Goal: Transaction & Acquisition: Purchase product/service

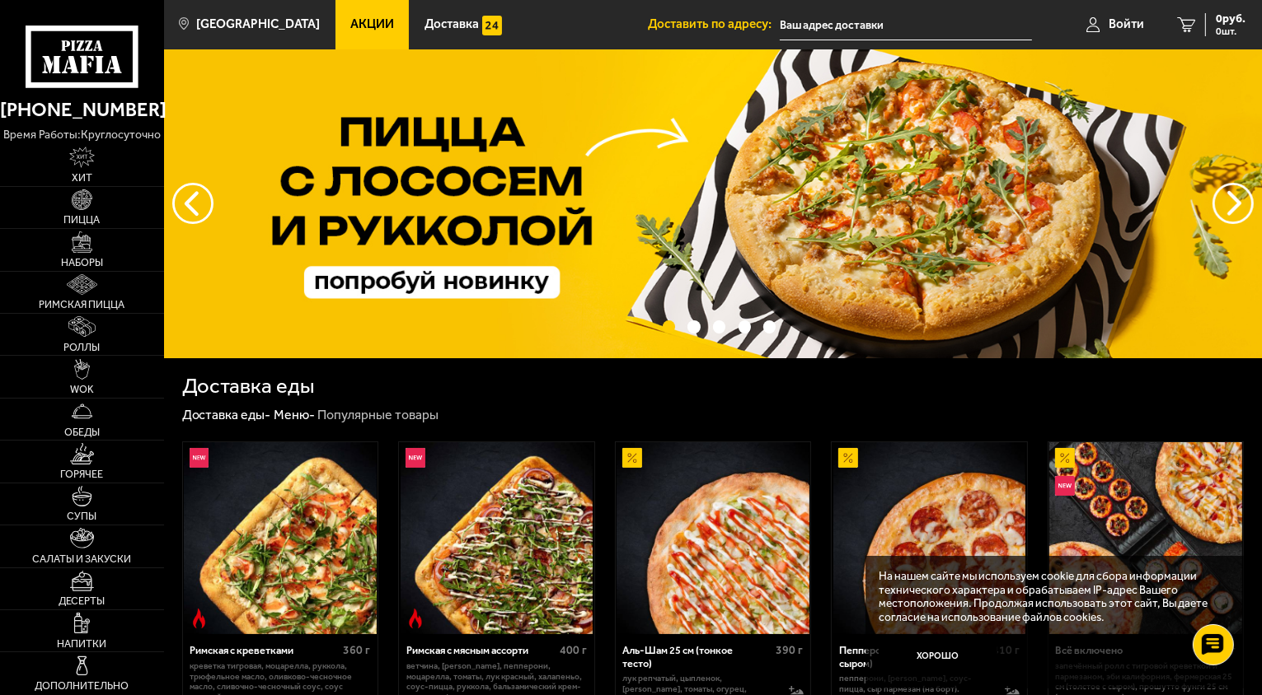
click at [354, 20] on span "Акции" at bounding box center [372, 24] width 44 height 12
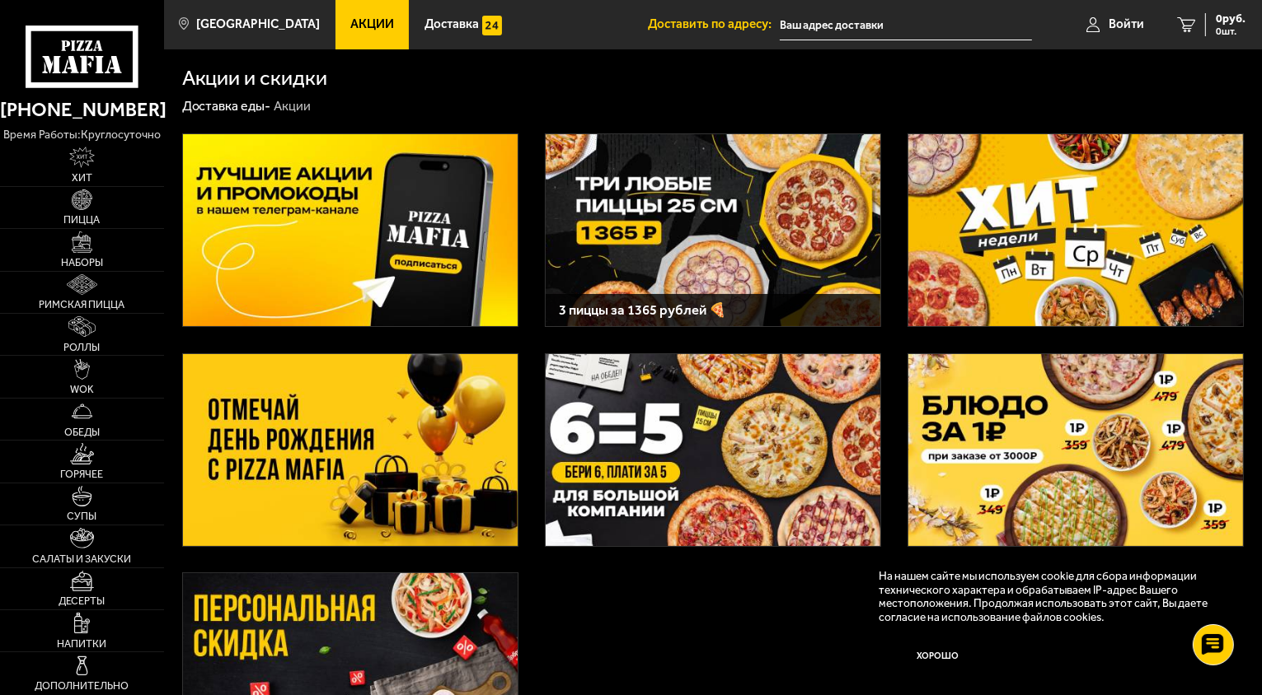
click at [819, 28] on input "text" at bounding box center [906, 25] width 252 height 30
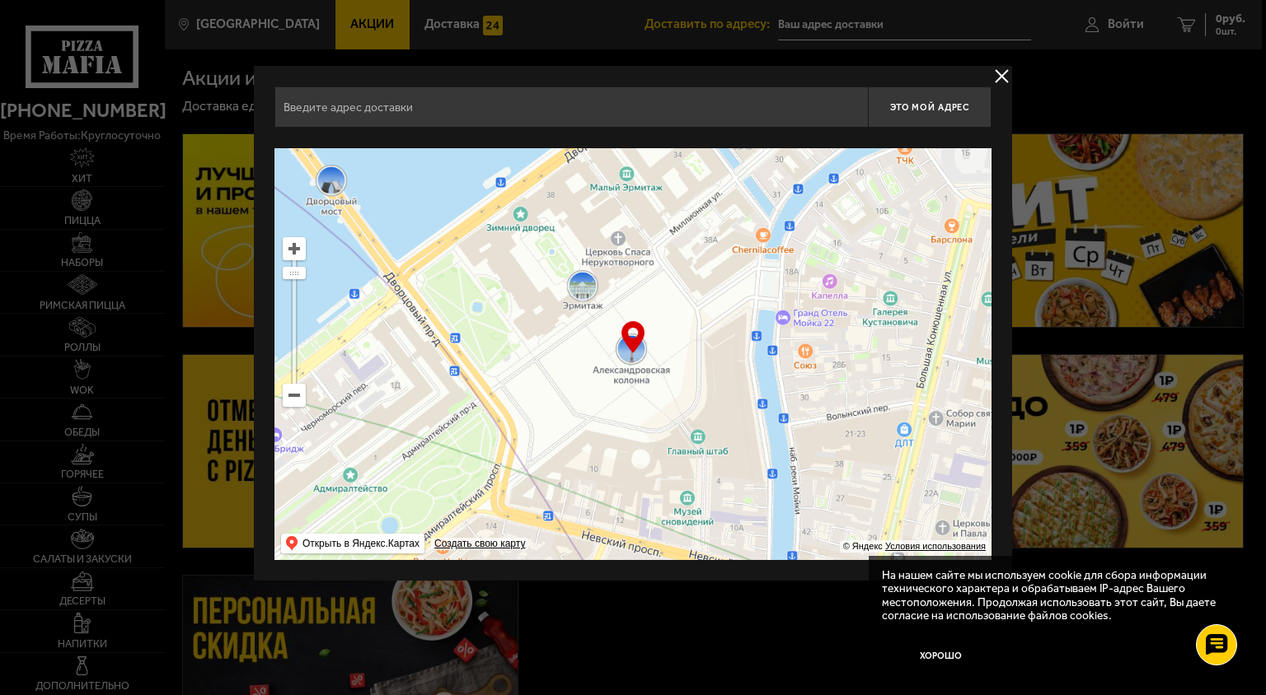
click at [404, 115] on input "text" at bounding box center [570, 107] width 593 height 41
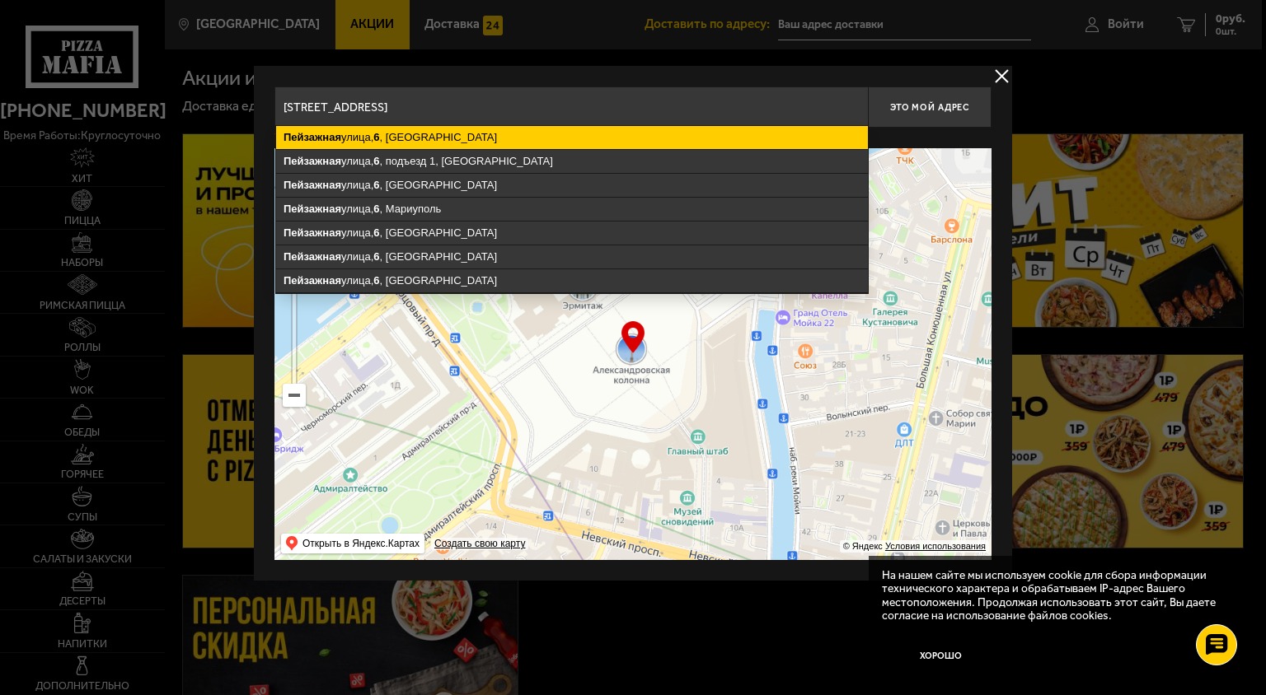
click at [386, 139] on ymaps "Пейзажная улица, 6 , Санкт-Петербург" at bounding box center [572, 137] width 592 height 23
type input "Санкт-Петербург, Пейзажная улица, 6"
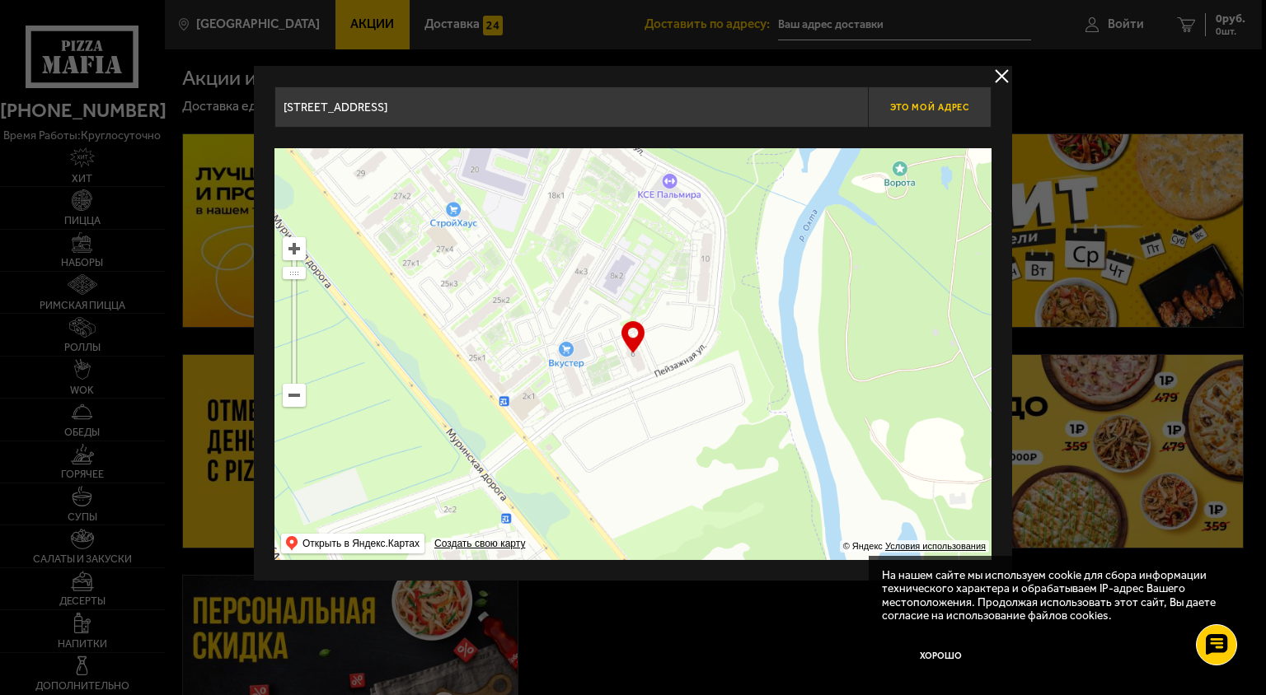
click at [946, 111] on span "Это мой адрес" at bounding box center [929, 107] width 79 height 11
type input "[STREET_ADDRESS]"
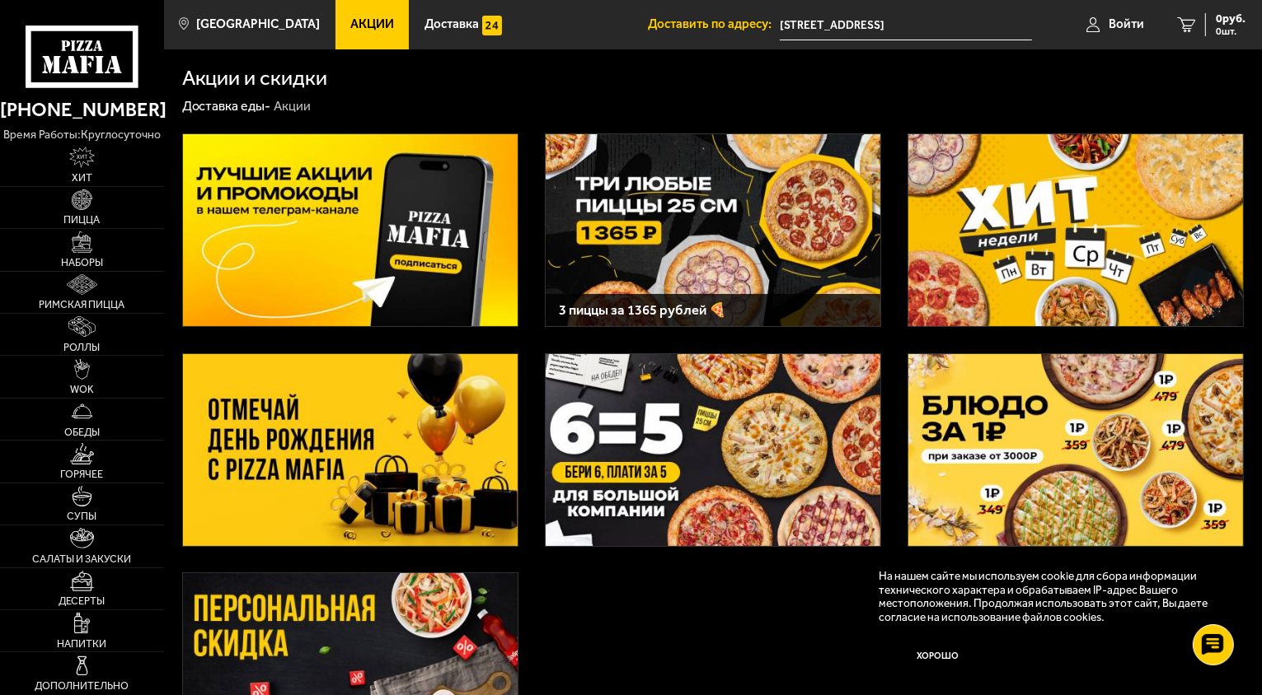
click at [1022, 246] on img at bounding box center [1075, 230] width 335 height 192
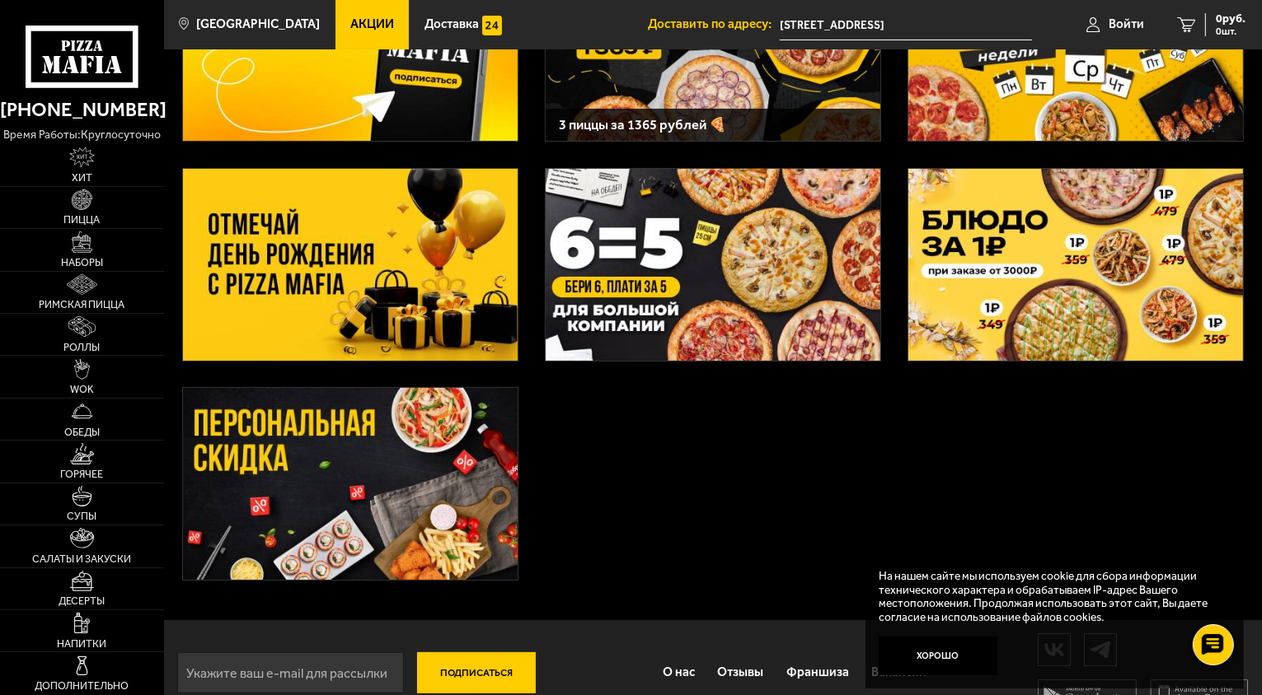
scroll to position [218, 0]
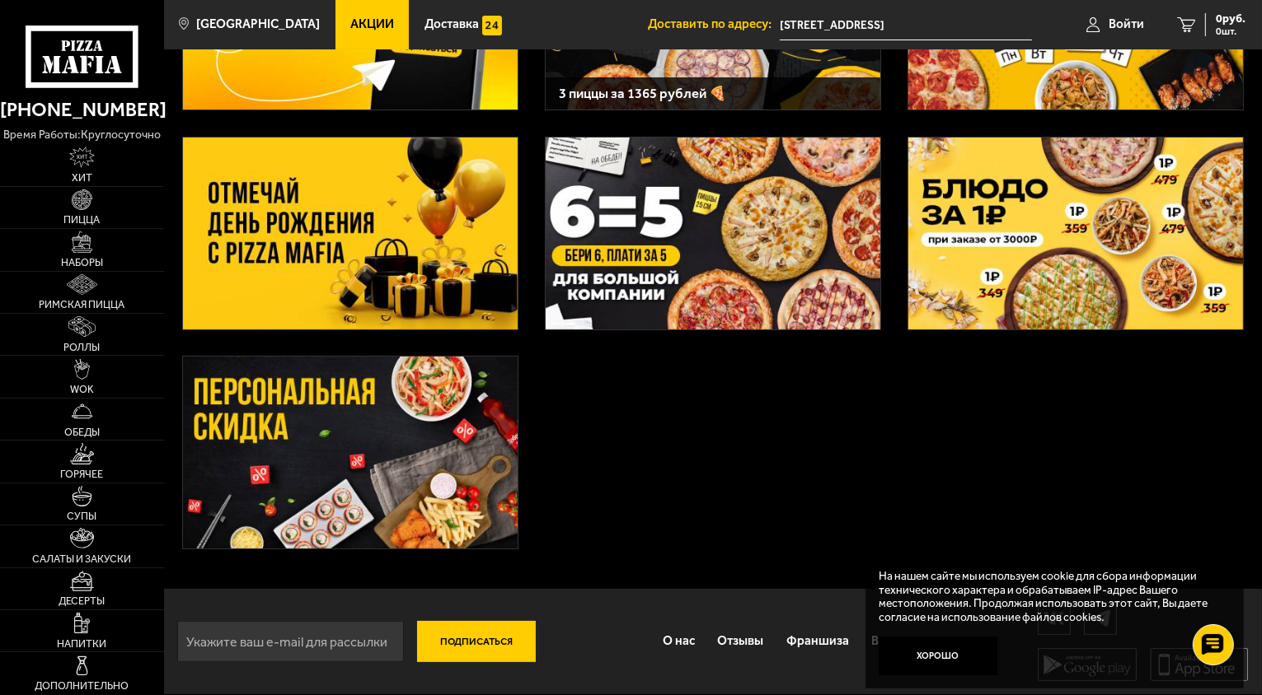
click at [382, 448] on img at bounding box center [350, 453] width 335 height 192
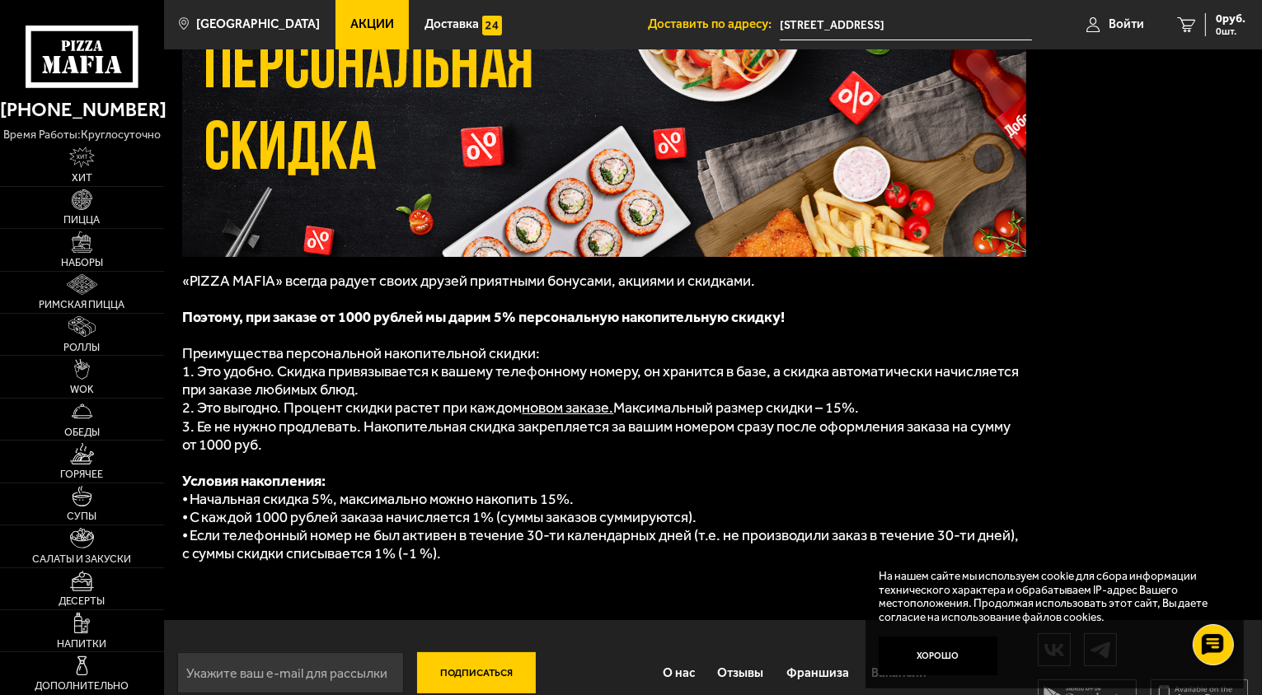
scroll to position [147, 0]
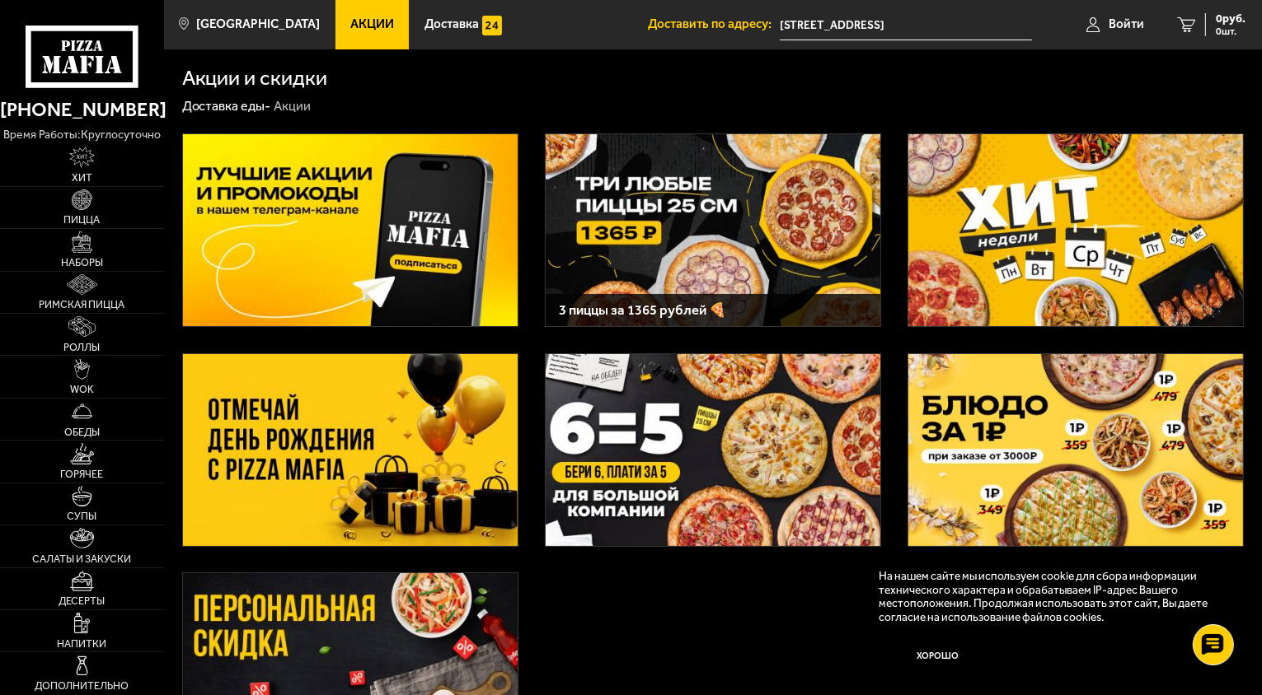
click at [694, 232] on img at bounding box center [712, 230] width 335 height 192
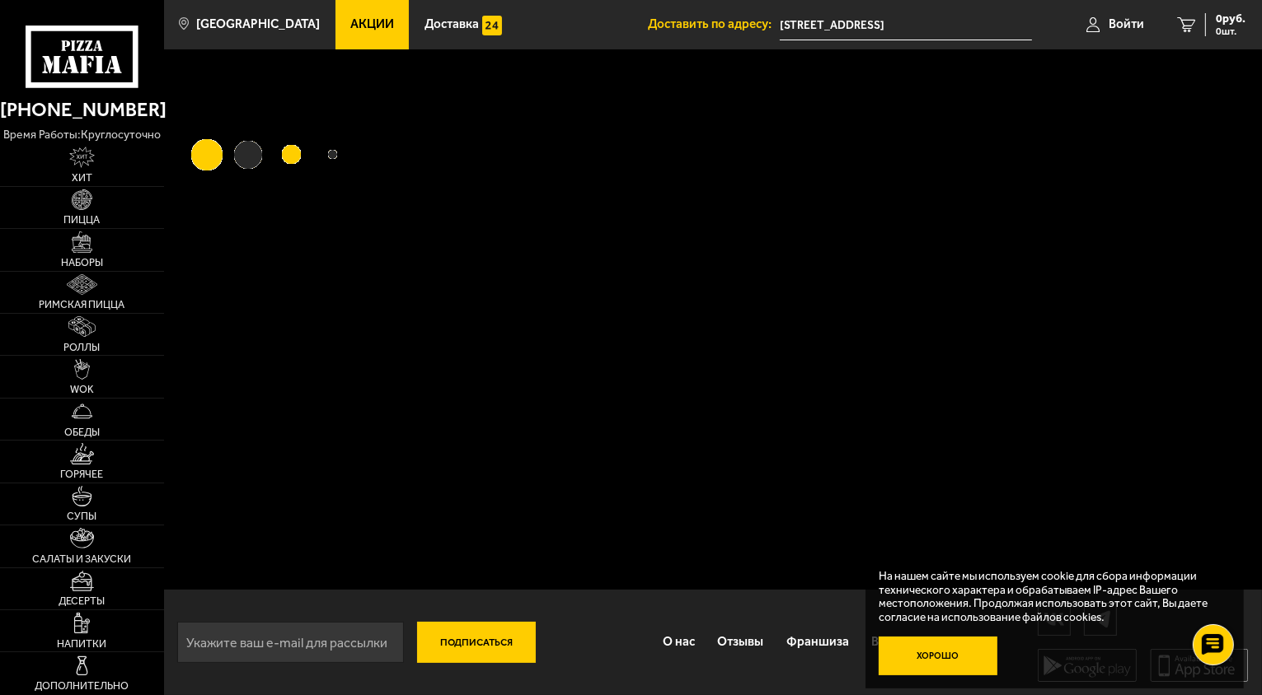
click at [930, 656] on button "Хорошо" at bounding box center [937, 657] width 119 height 40
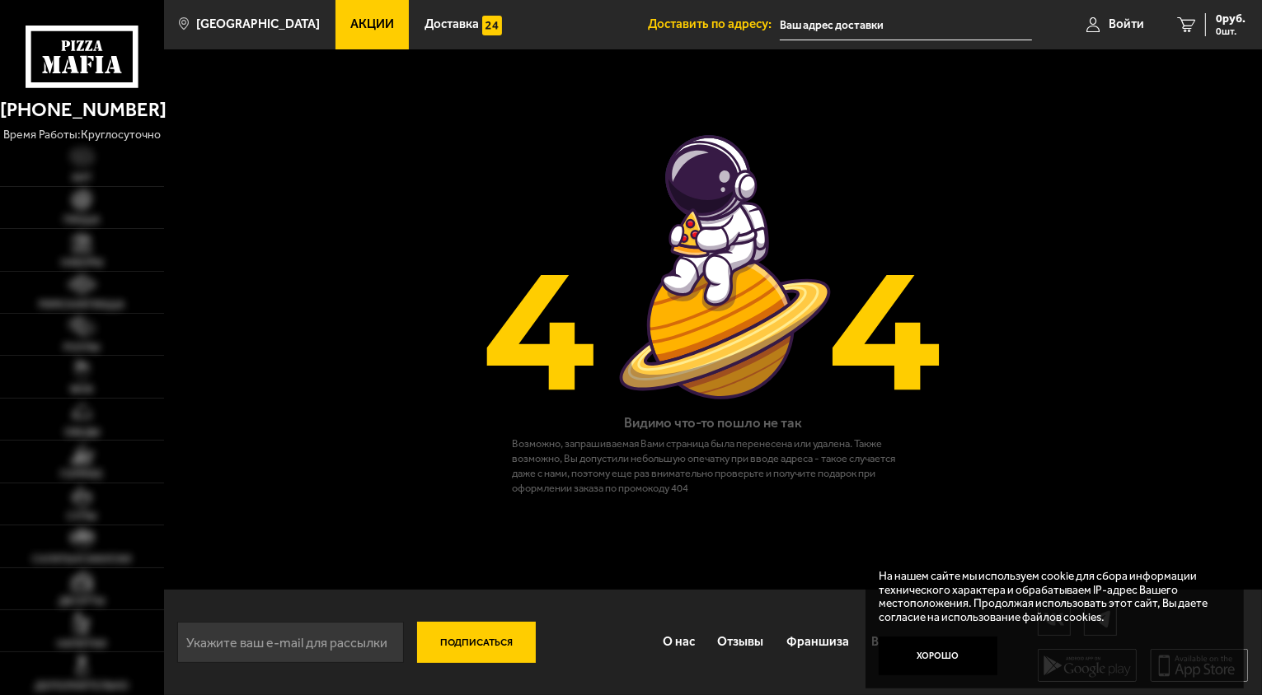
type input "[STREET_ADDRESS]"
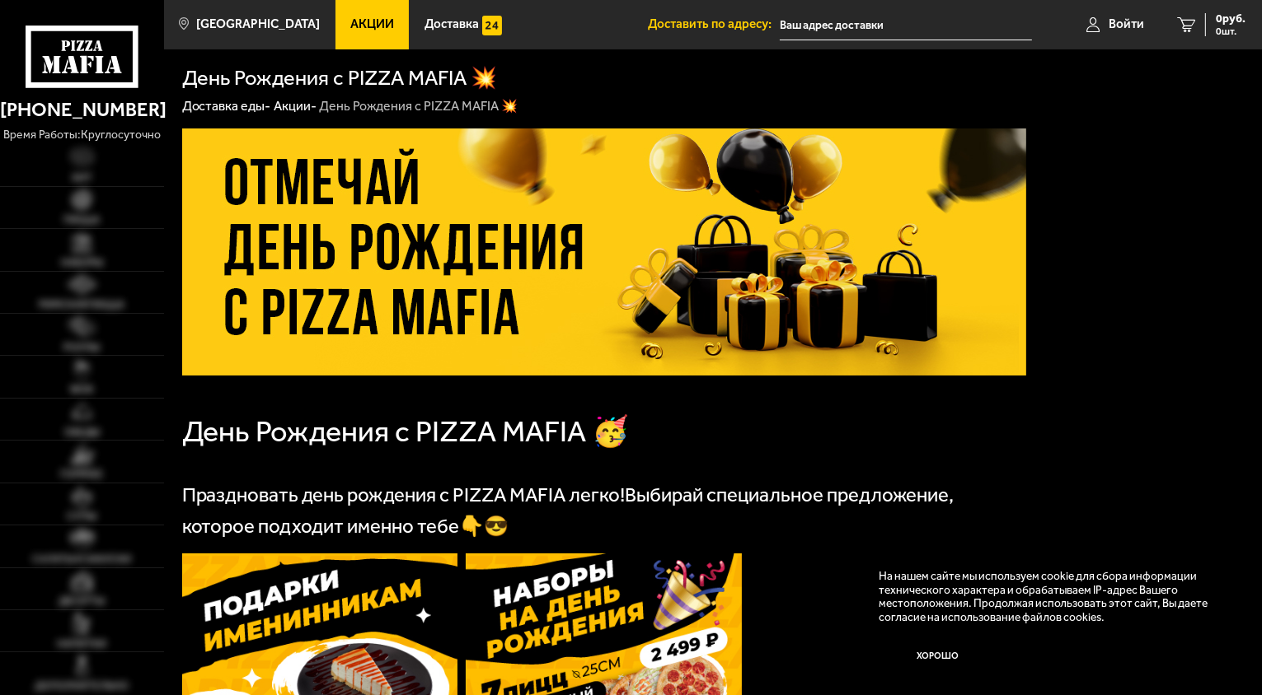
type input "[STREET_ADDRESS]"
click at [86, 244] on img at bounding box center [82, 242] width 21 height 21
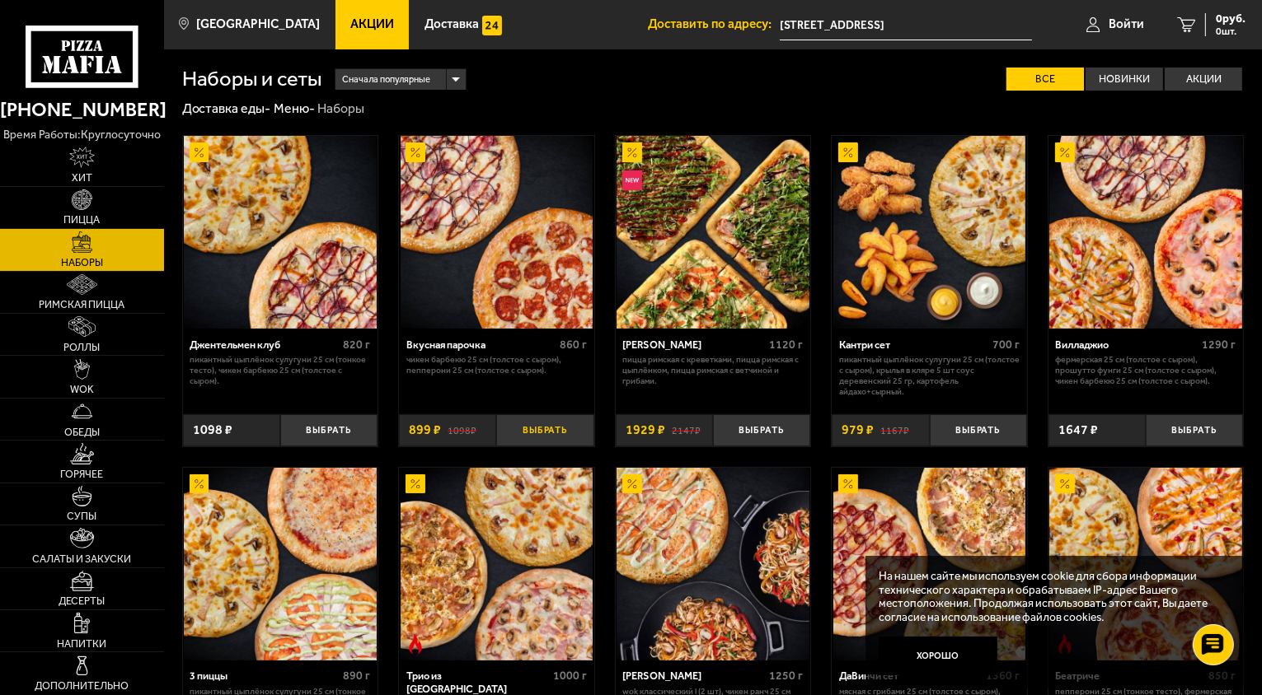
click at [571, 429] on button "Выбрать" at bounding box center [544, 430] width 97 height 32
click at [1227, 28] on span "2 шт." at bounding box center [1220, 31] width 49 height 10
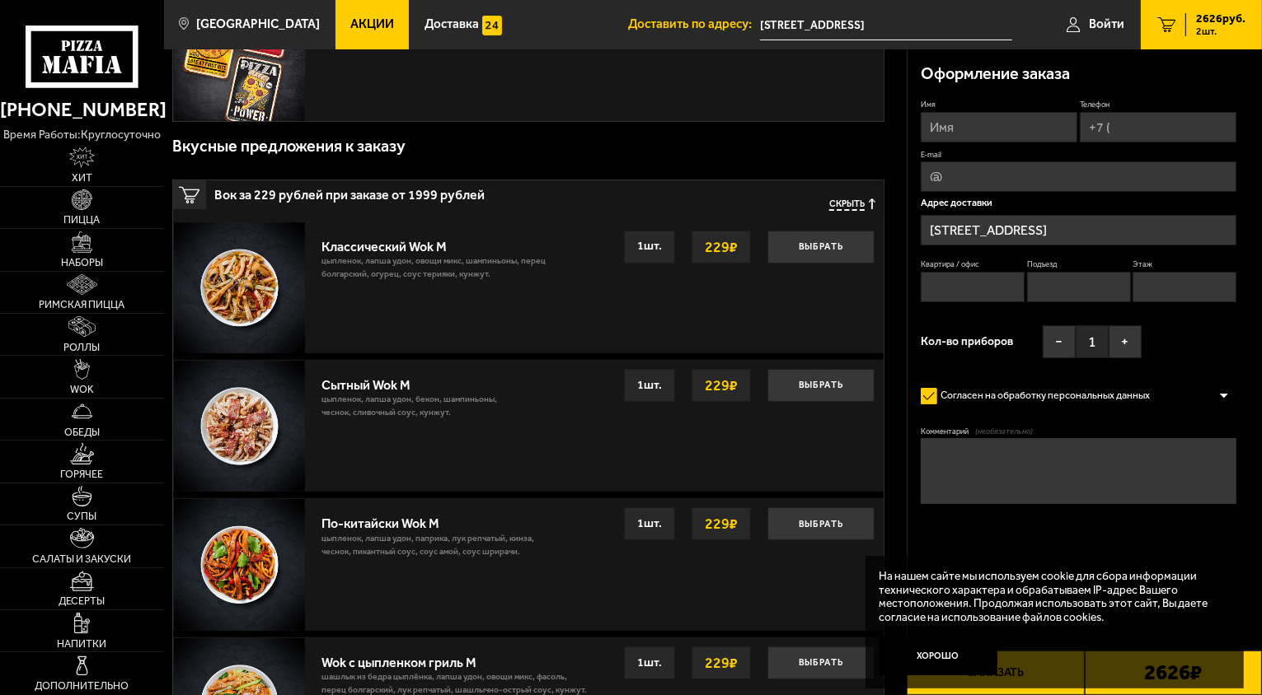
scroll to position [494, 0]
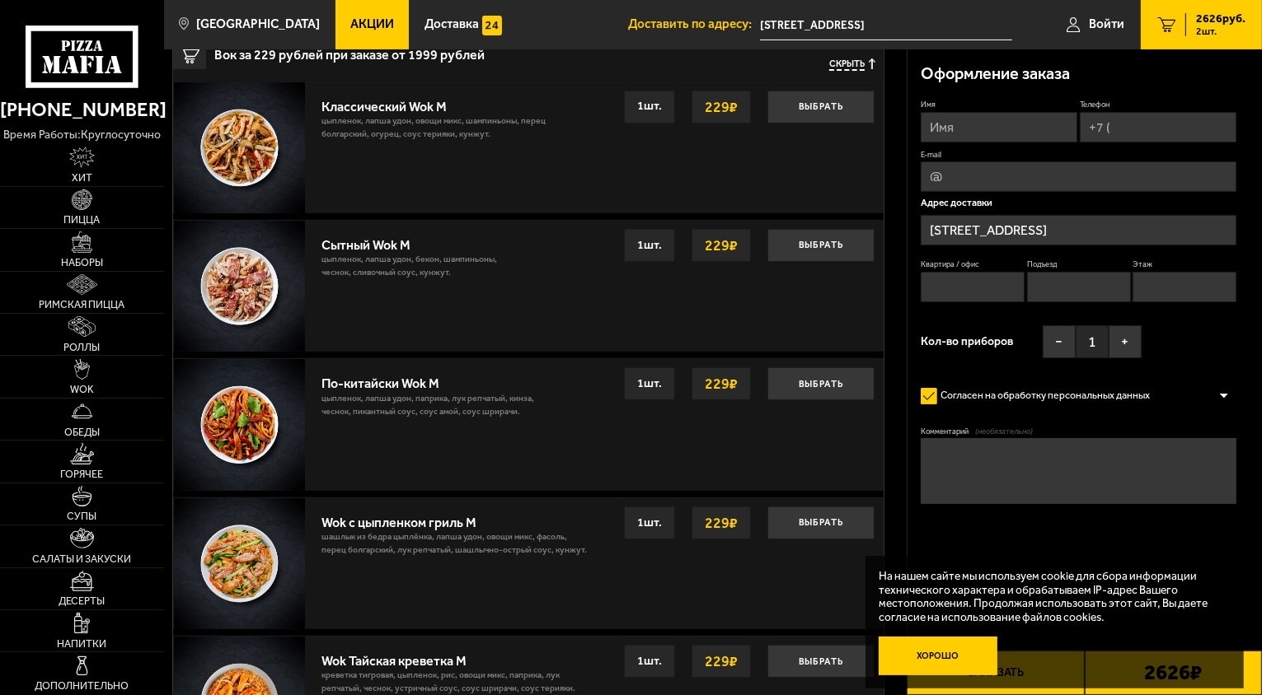
click at [936, 655] on button "Хорошо" at bounding box center [937, 657] width 119 height 40
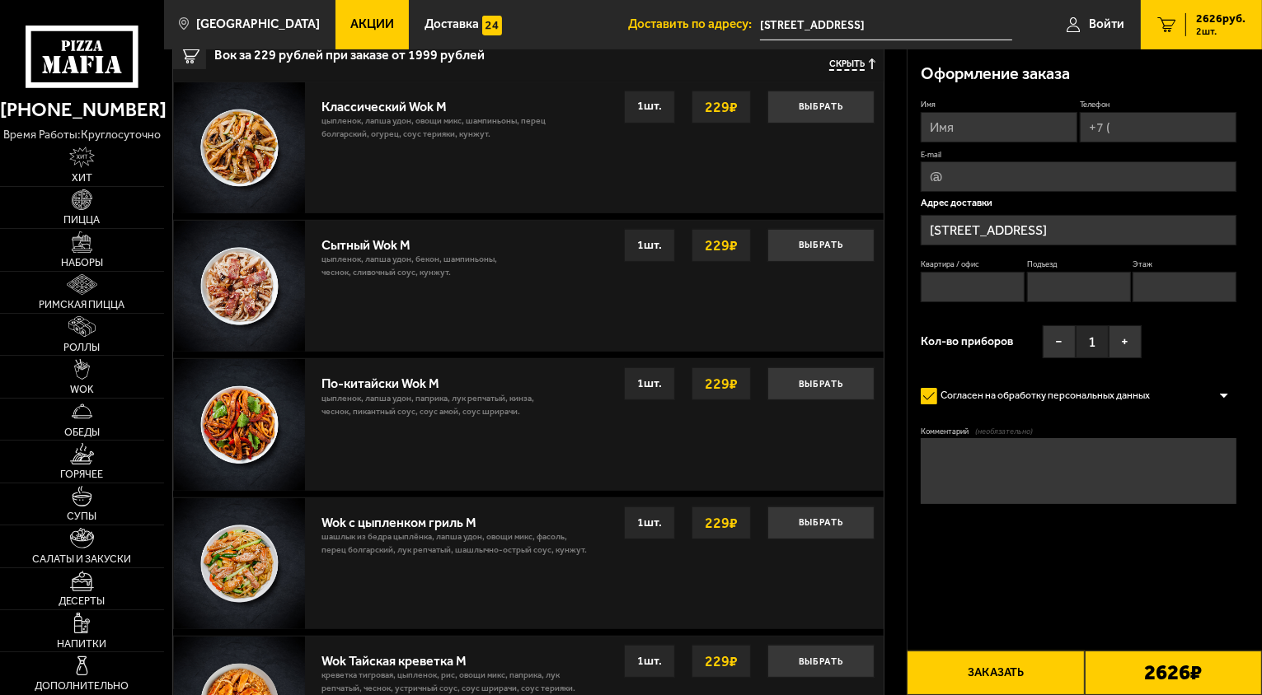
click at [1206, 24] on span "2626 руб." at bounding box center [1220, 19] width 49 height 12
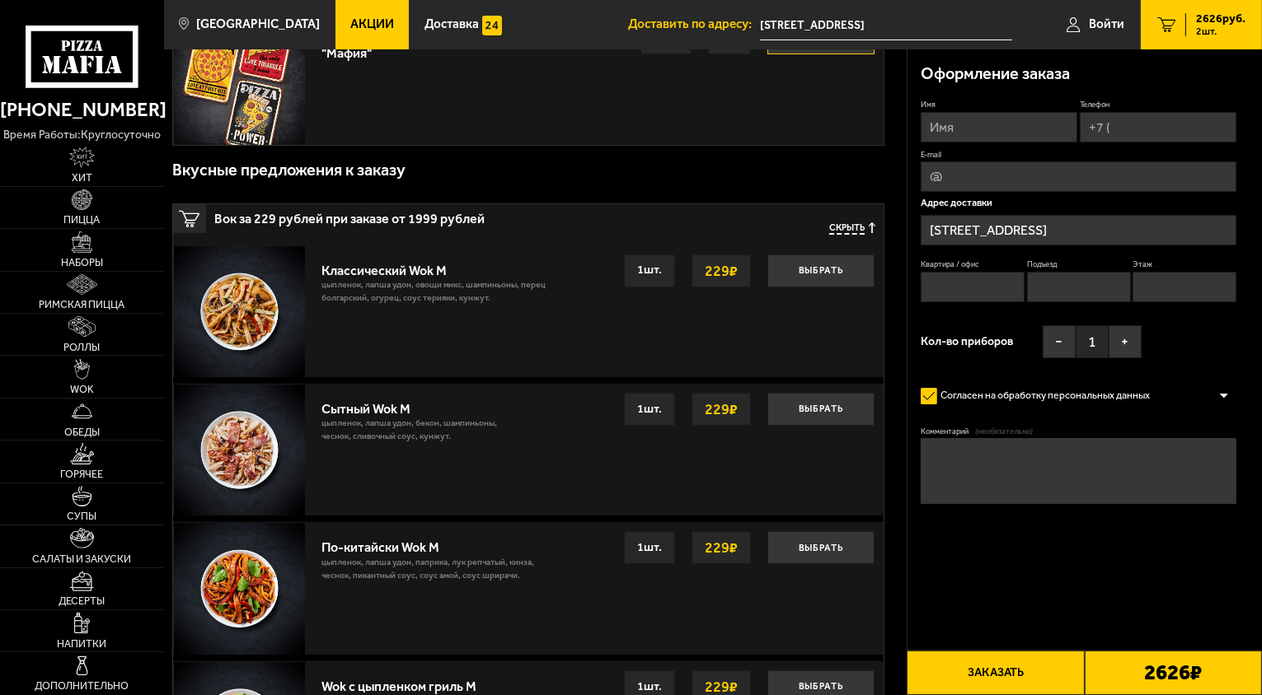
scroll to position [0, 0]
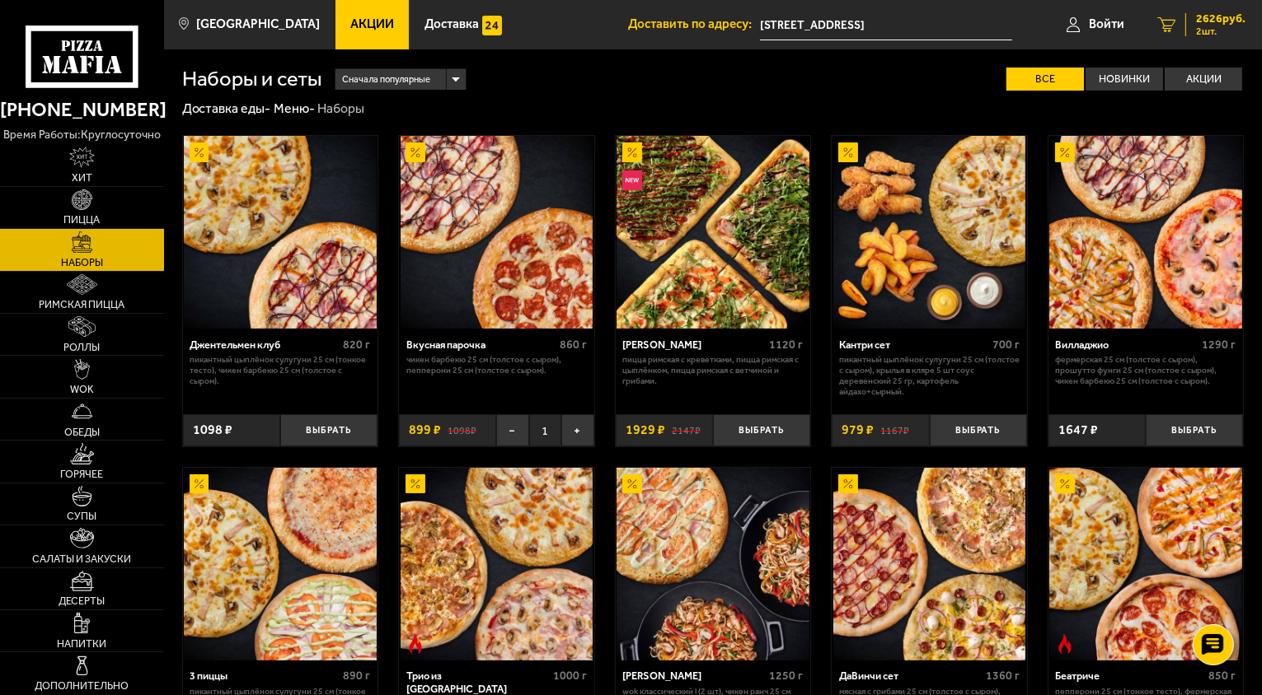
click at [1231, 16] on span "2626 руб." at bounding box center [1220, 19] width 49 height 12
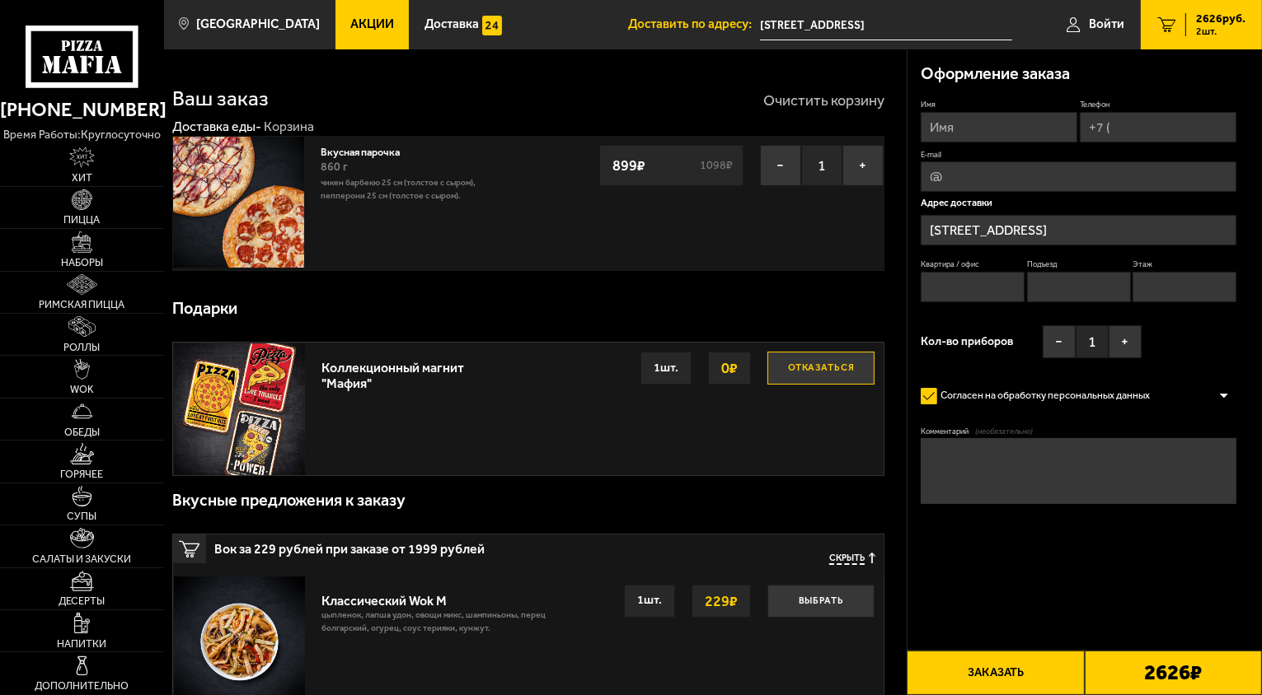
click at [807, 108] on button "Очистить корзину" at bounding box center [823, 100] width 121 height 15
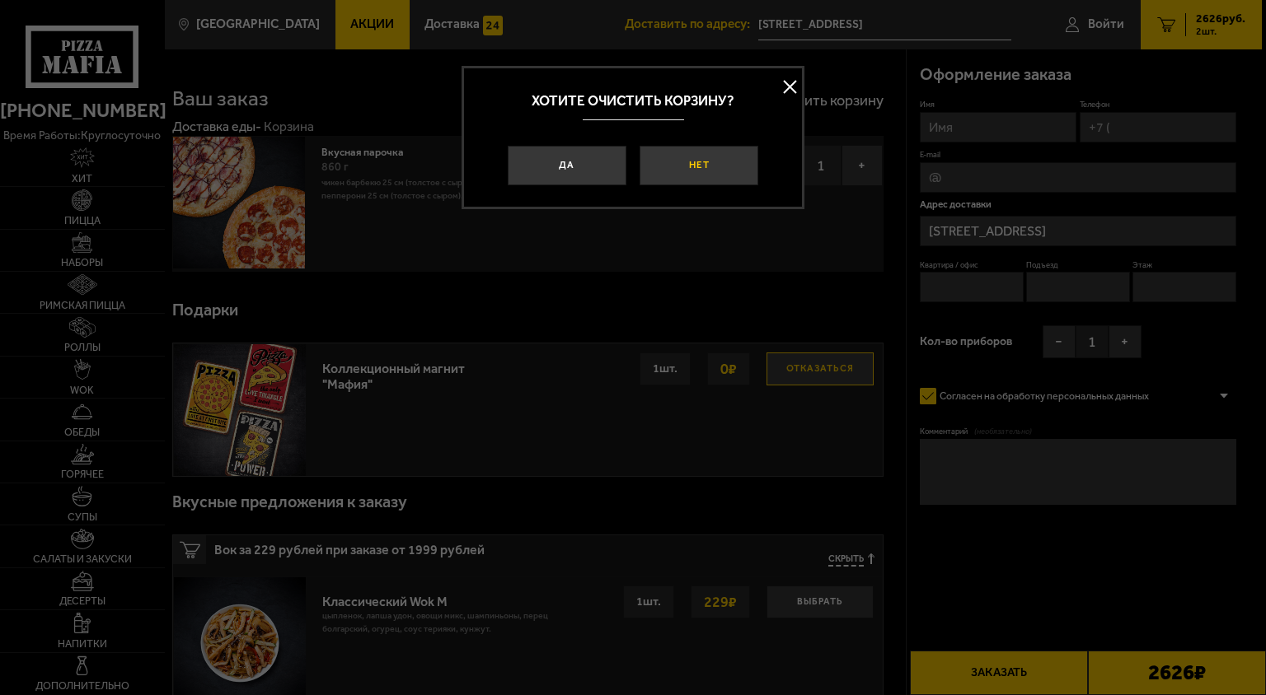
click at [671, 175] on button "Нет" at bounding box center [698, 166] width 119 height 40
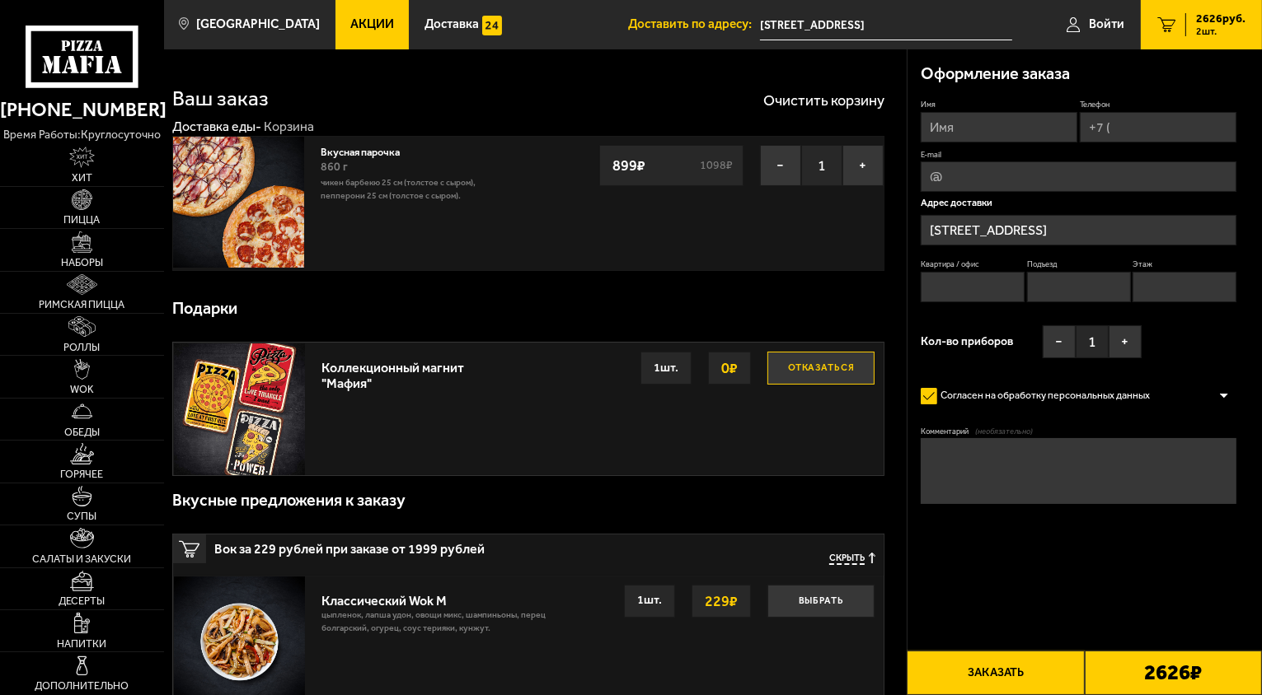
click at [261, 185] on img at bounding box center [238, 202] width 131 height 131
click at [222, 229] on img at bounding box center [238, 202] width 131 height 131
drag, startPoint x: 222, startPoint y: 229, endPoint x: 264, endPoint y: 217, distance: 43.8
click at [225, 229] on img at bounding box center [238, 202] width 131 height 131
click at [379, 147] on link "Вкусная парочка" at bounding box center [367, 150] width 92 height 16
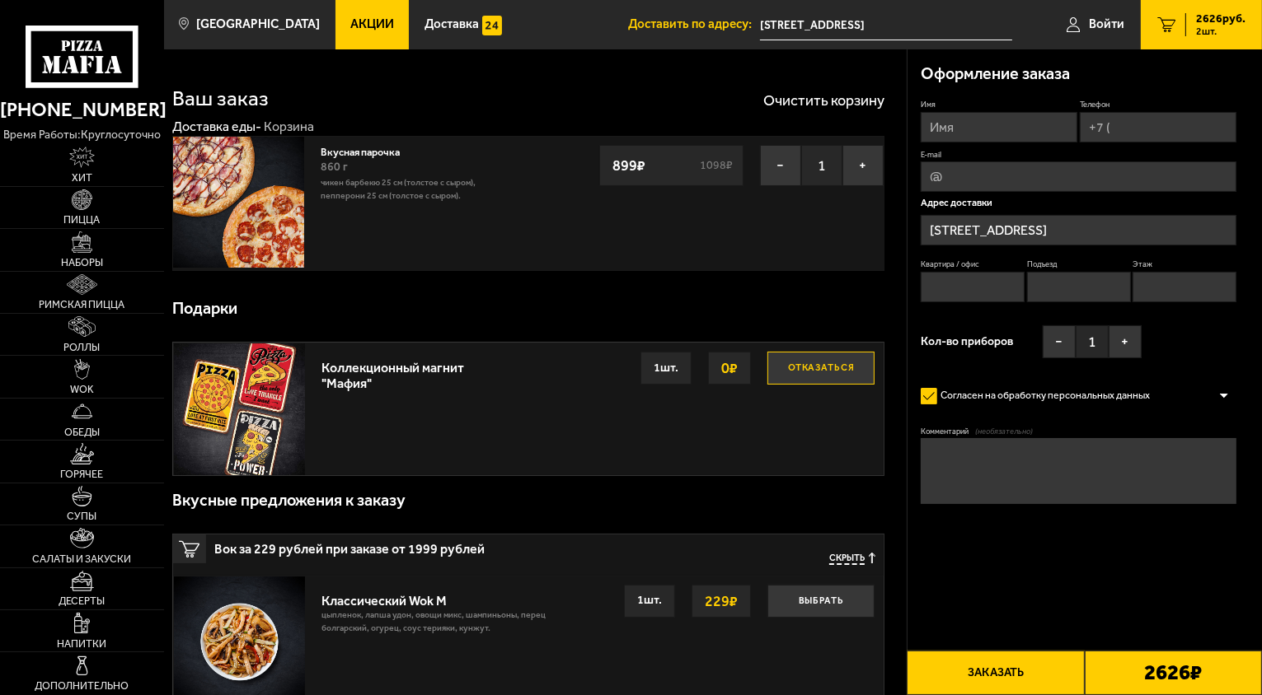
click at [379, 147] on link "Вкусная парочка" at bounding box center [367, 150] width 92 height 16
click at [448, 163] on div "860 г" at bounding box center [420, 167] width 199 height 18
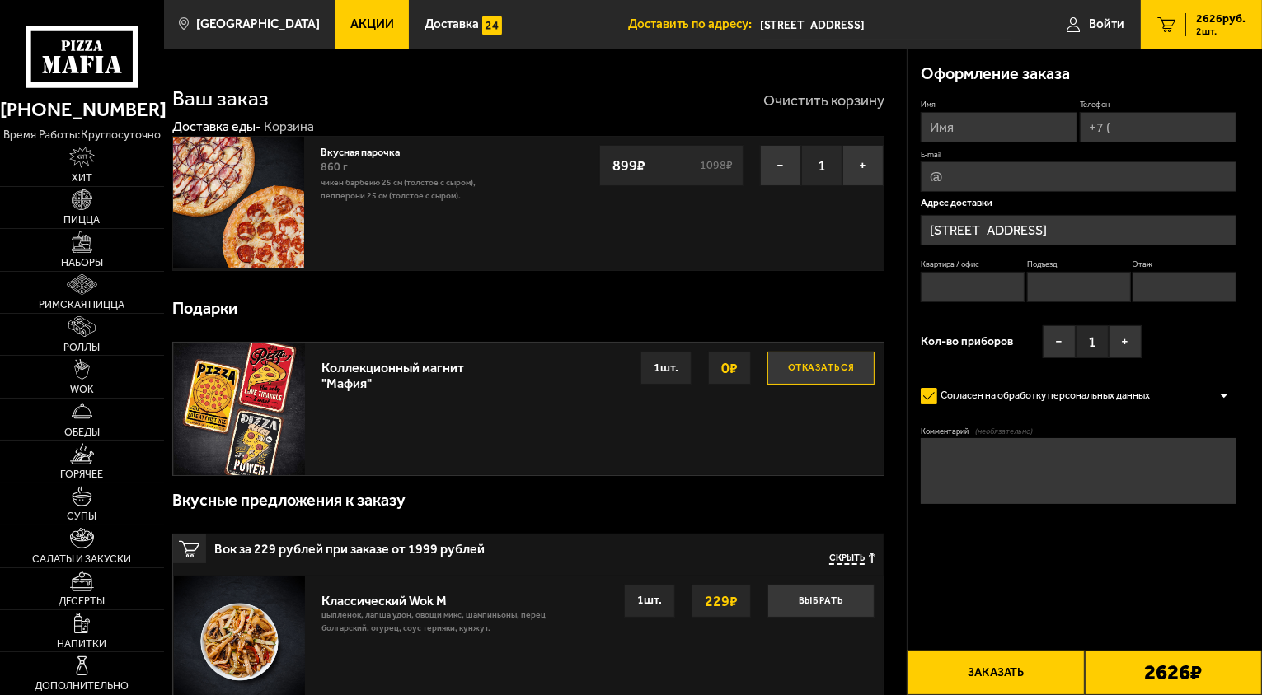
click at [851, 103] on button "Очистить корзину" at bounding box center [823, 100] width 121 height 15
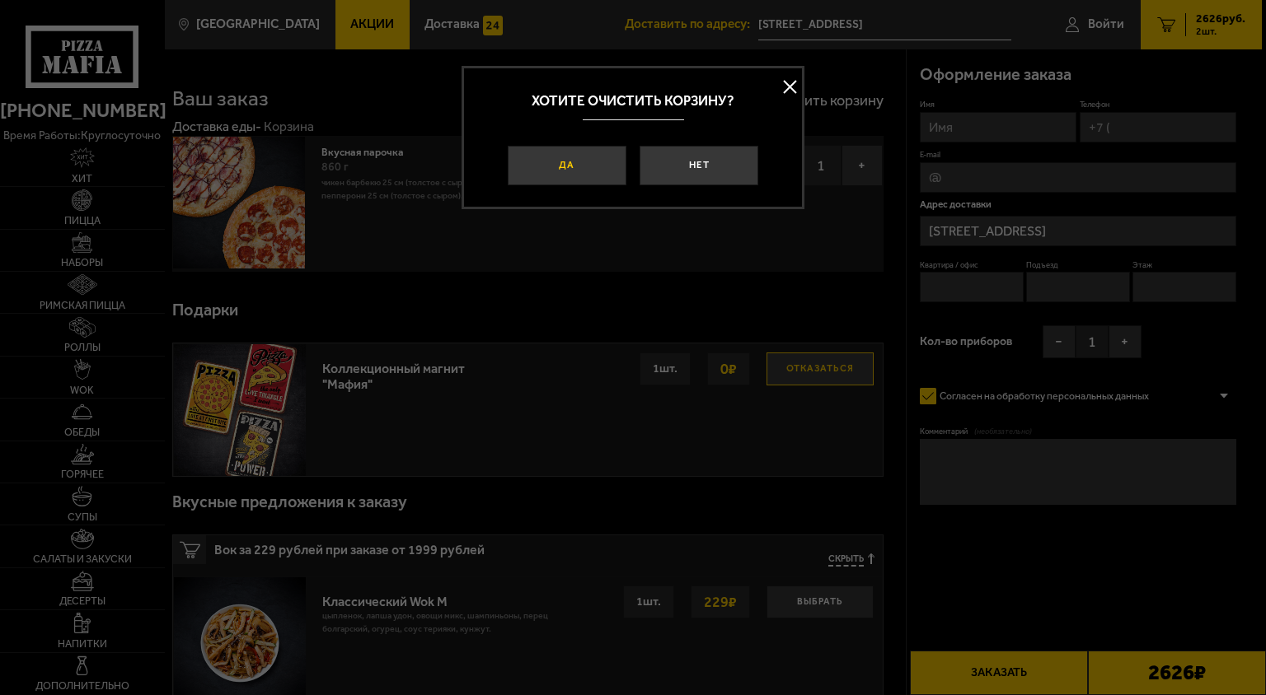
click at [541, 168] on button "Да" at bounding box center [567, 166] width 119 height 40
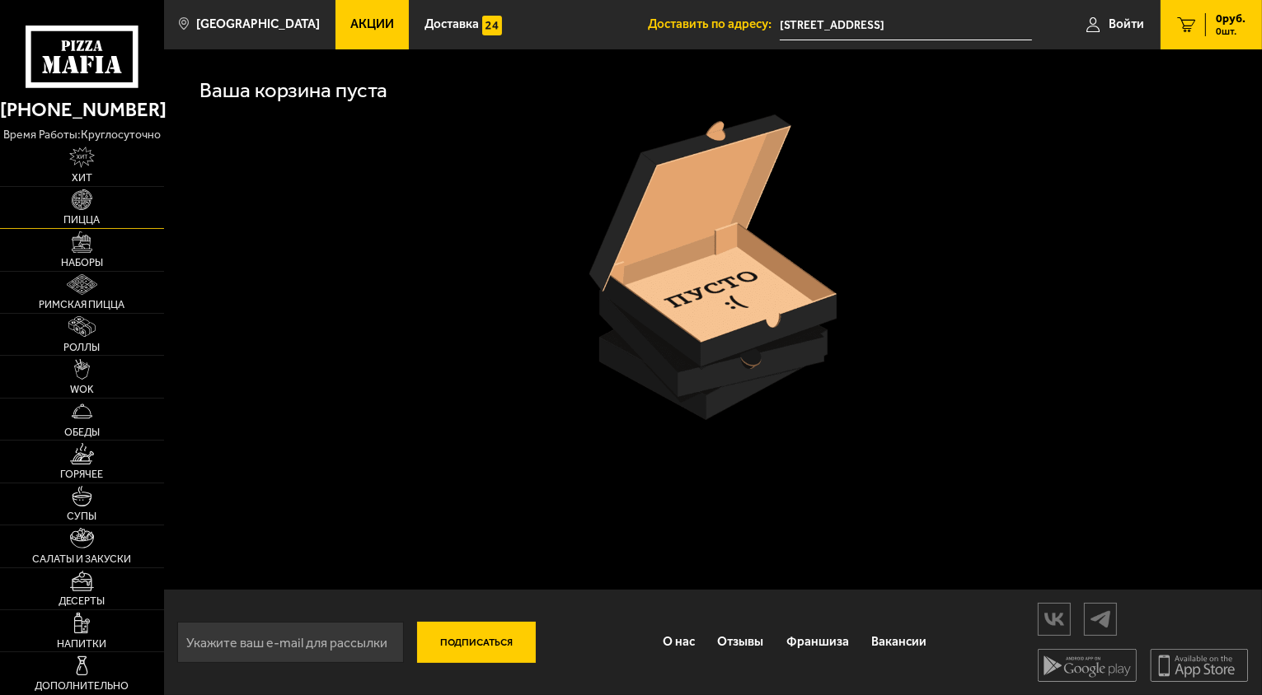
click at [76, 205] on img at bounding box center [82, 200] width 21 height 21
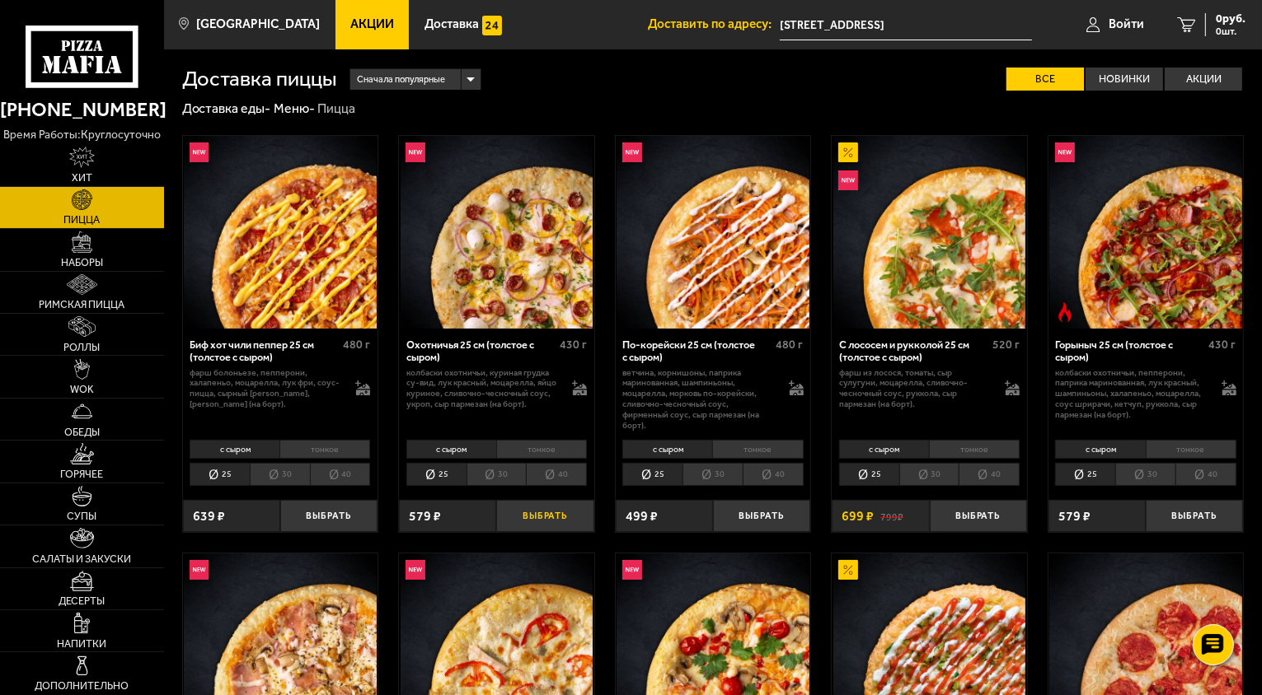
click at [559, 511] on button "Выбрать" at bounding box center [544, 516] width 97 height 32
click at [1226, 23] on span "579 руб." at bounding box center [1223, 19] width 43 height 12
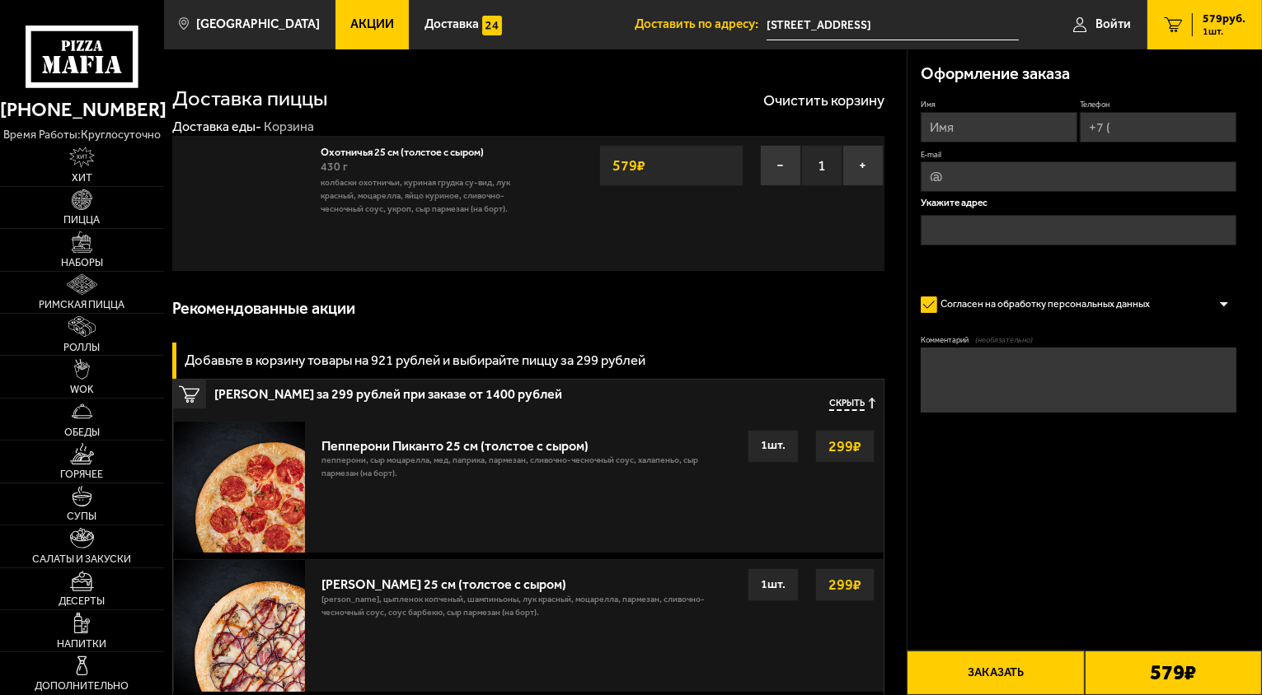
type input "[STREET_ADDRESS]"
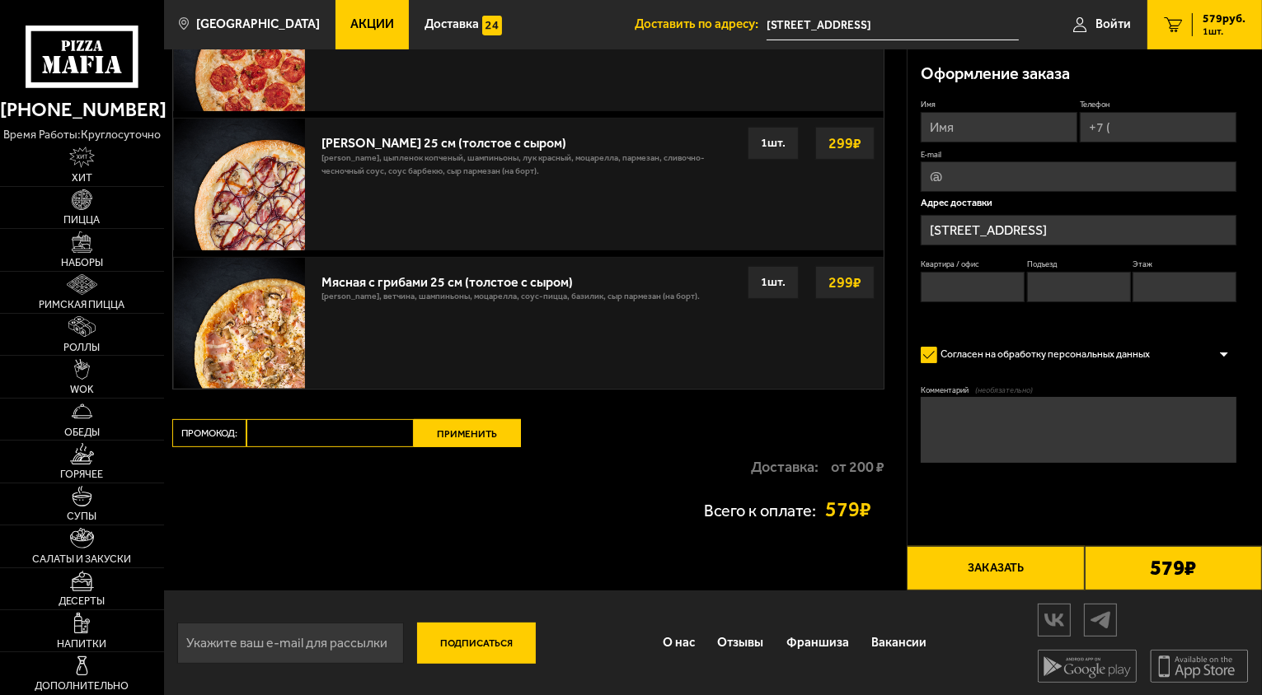
scroll to position [443, 0]
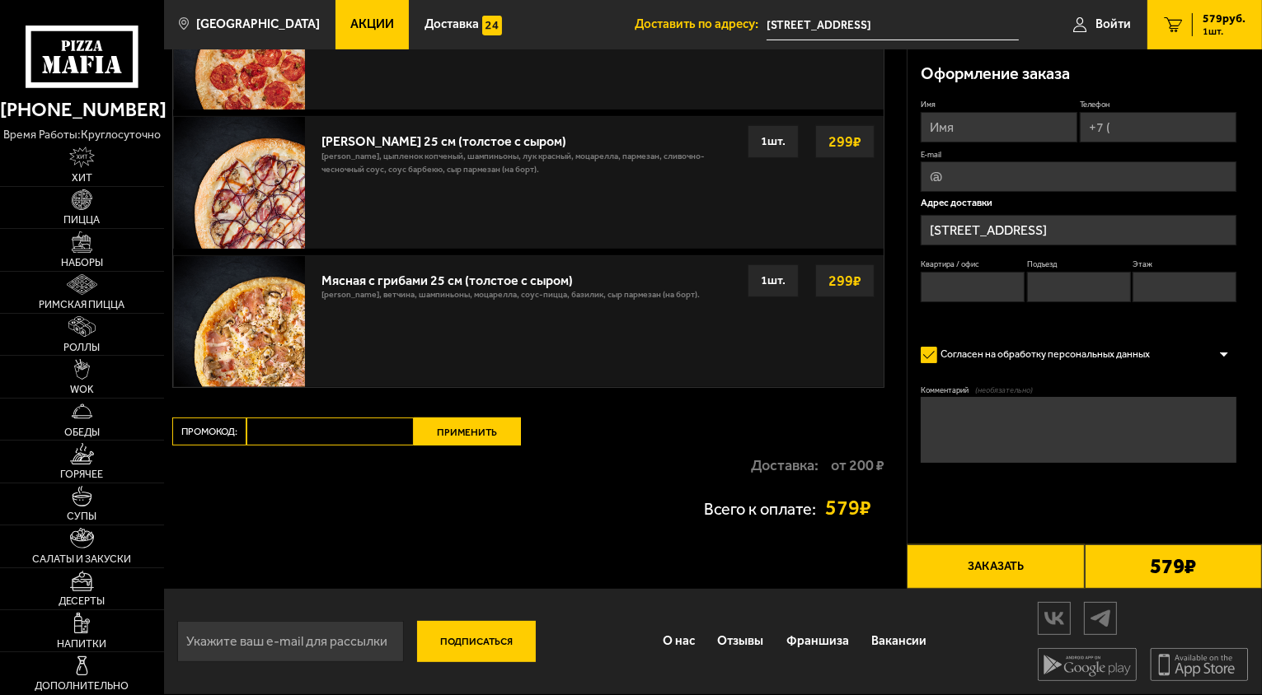
click at [841, 467] on strong "от 200 ₽" at bounding box center [858, 465] width 54 height 15
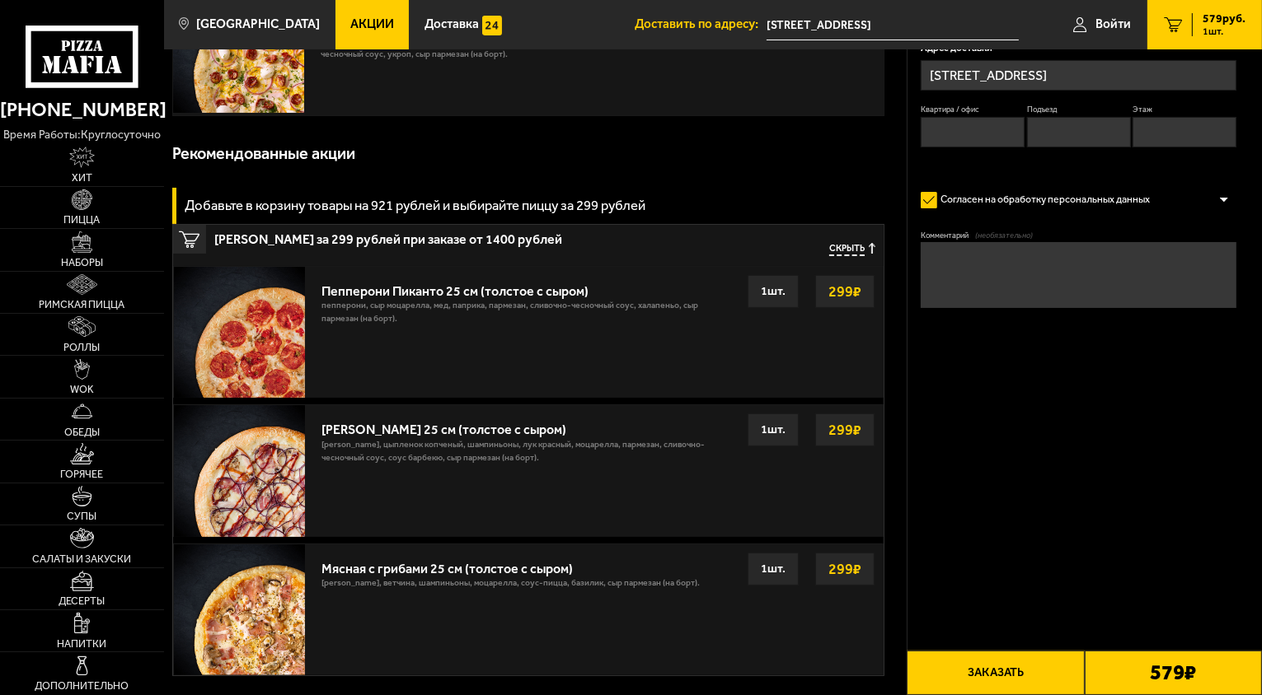
scroll to position [0, 0]
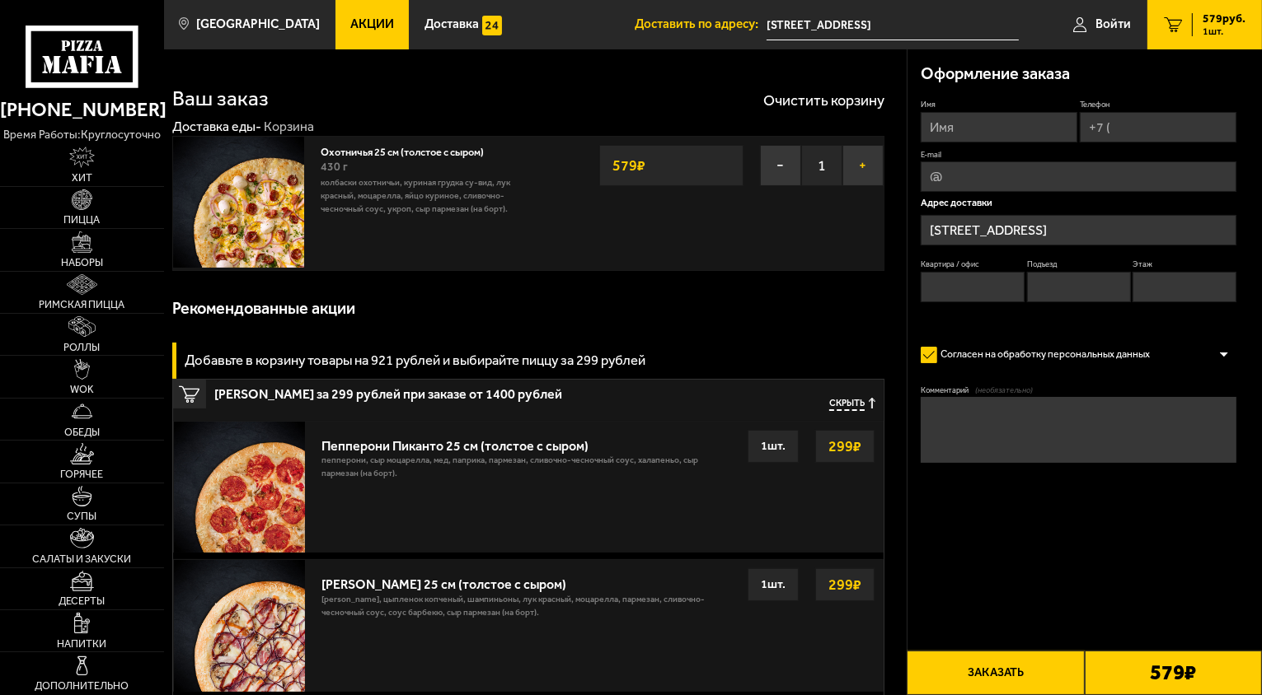
click at [873, 171] on button "+" at bounding box center [862, 165] width 41 height 41
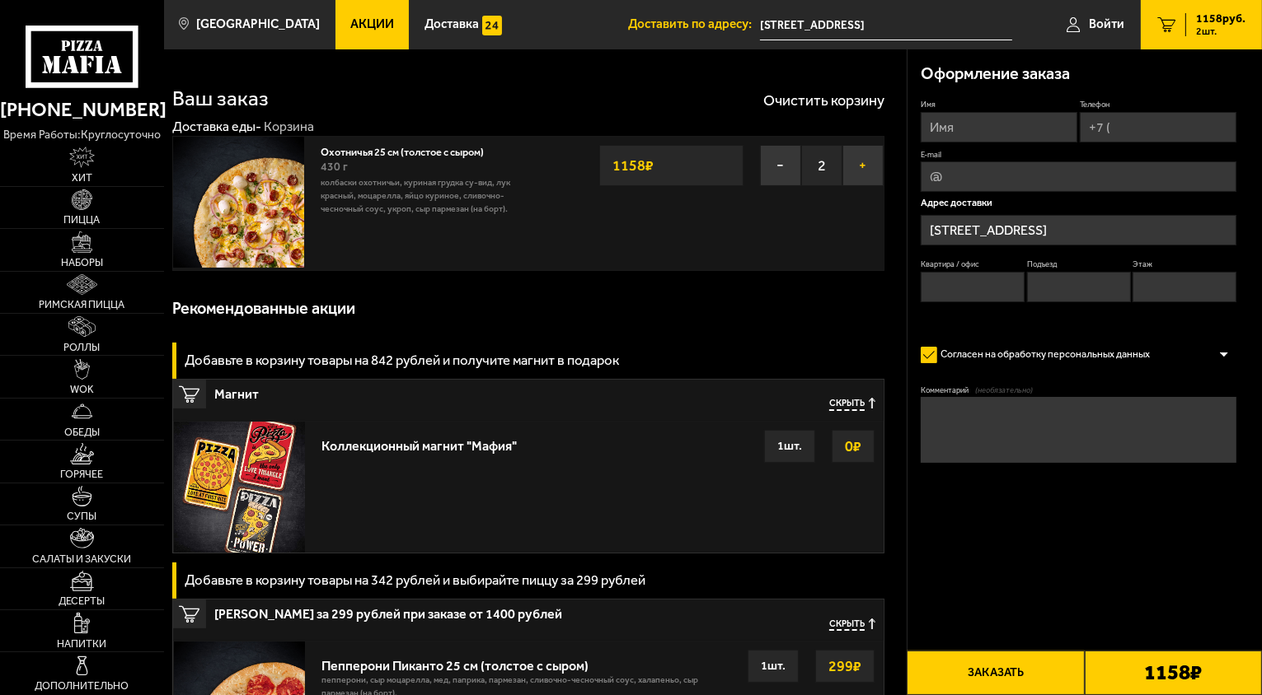
click at [861, 162] on button "+" at bounding box center [862, 165] width 41 height 41
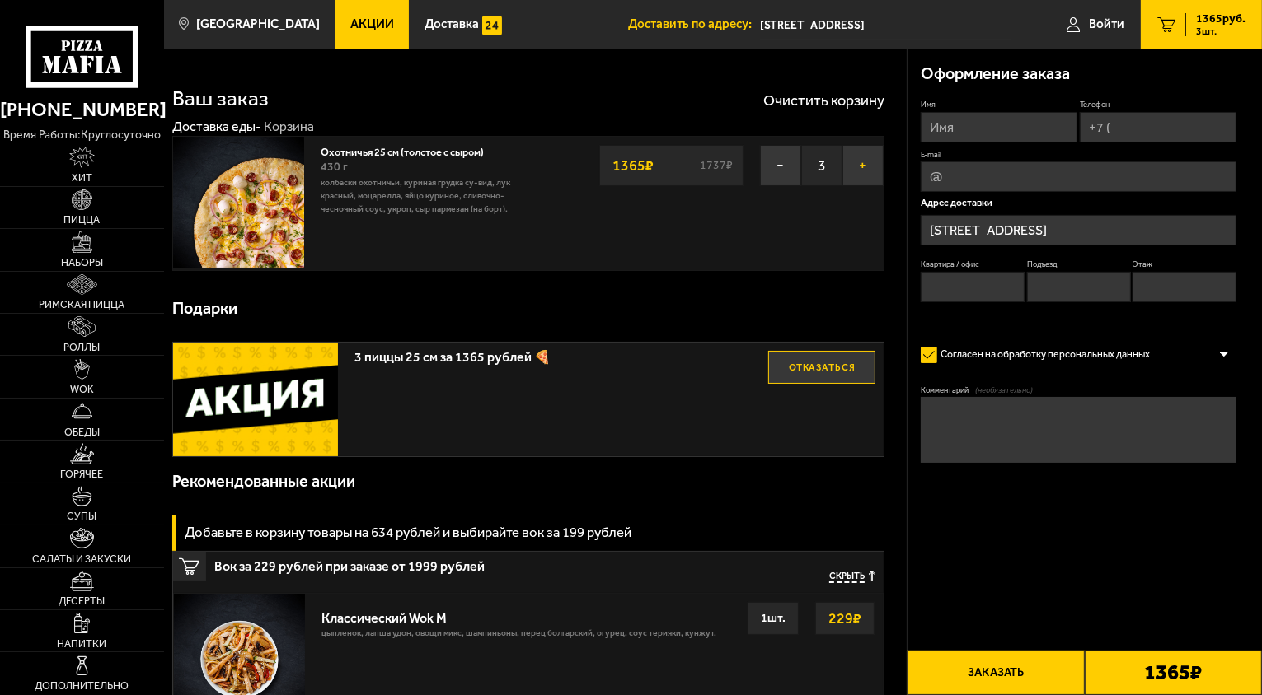
click at [866, 168] on button "+" at bounding box center [862, 165] width 41 height 41
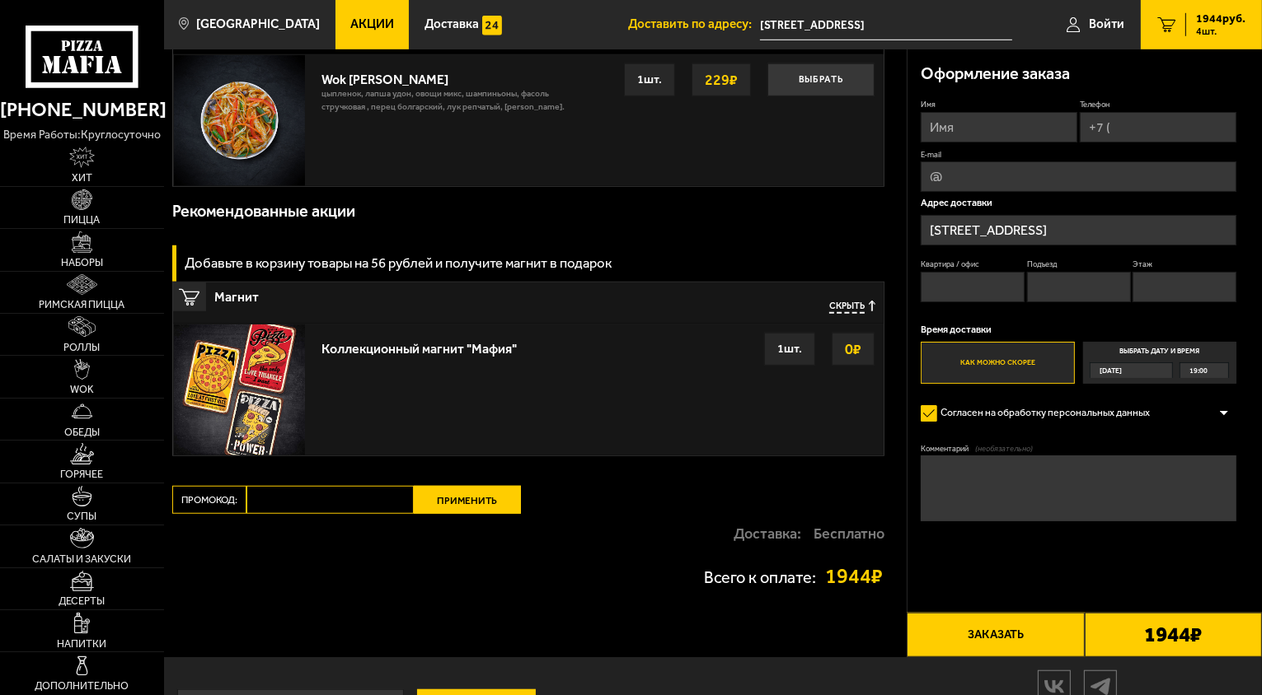
scroll to position [1236, 0]
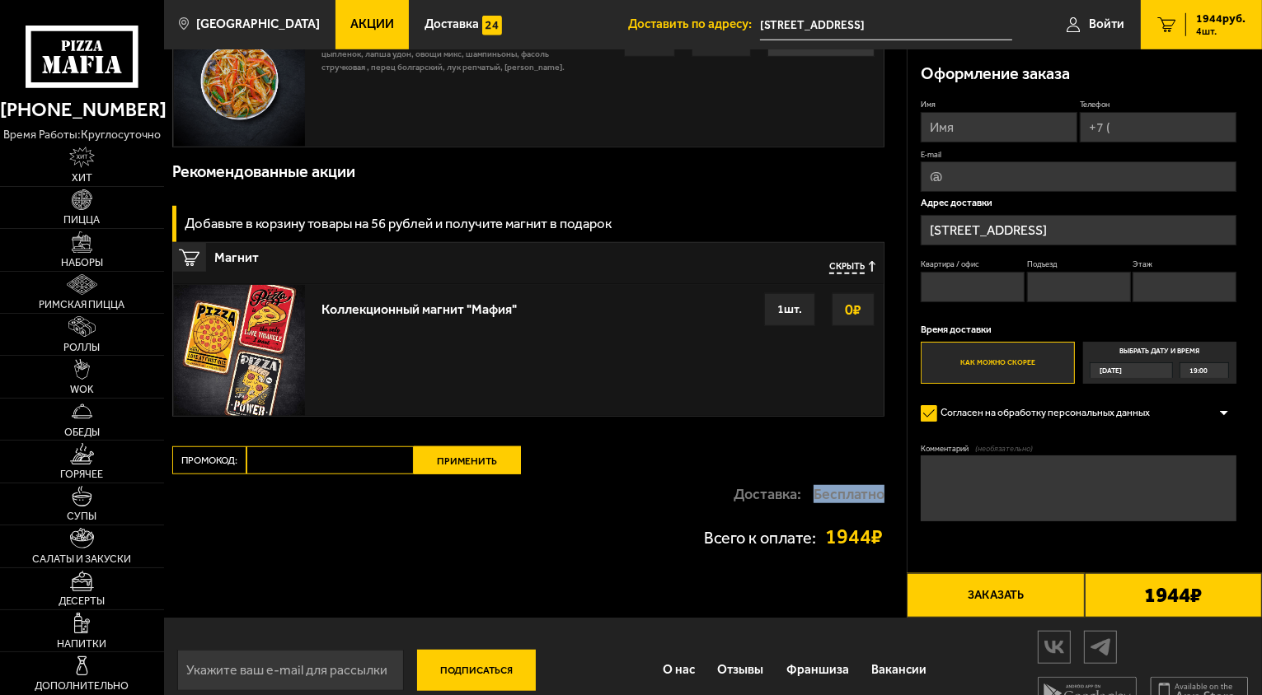
drag, startPoint x: 811, startPoint y: 495, endPoint x: 880, endPoint y: 491, distance: 69.3
click at [880, 491] on strong "Бесплатно" at bounding box center [848, 494] width 71 height 15
click at [747, 526] on div "Всего к оплате: 1944 ₽" at bounding box center [528, 537] width 712 height 46
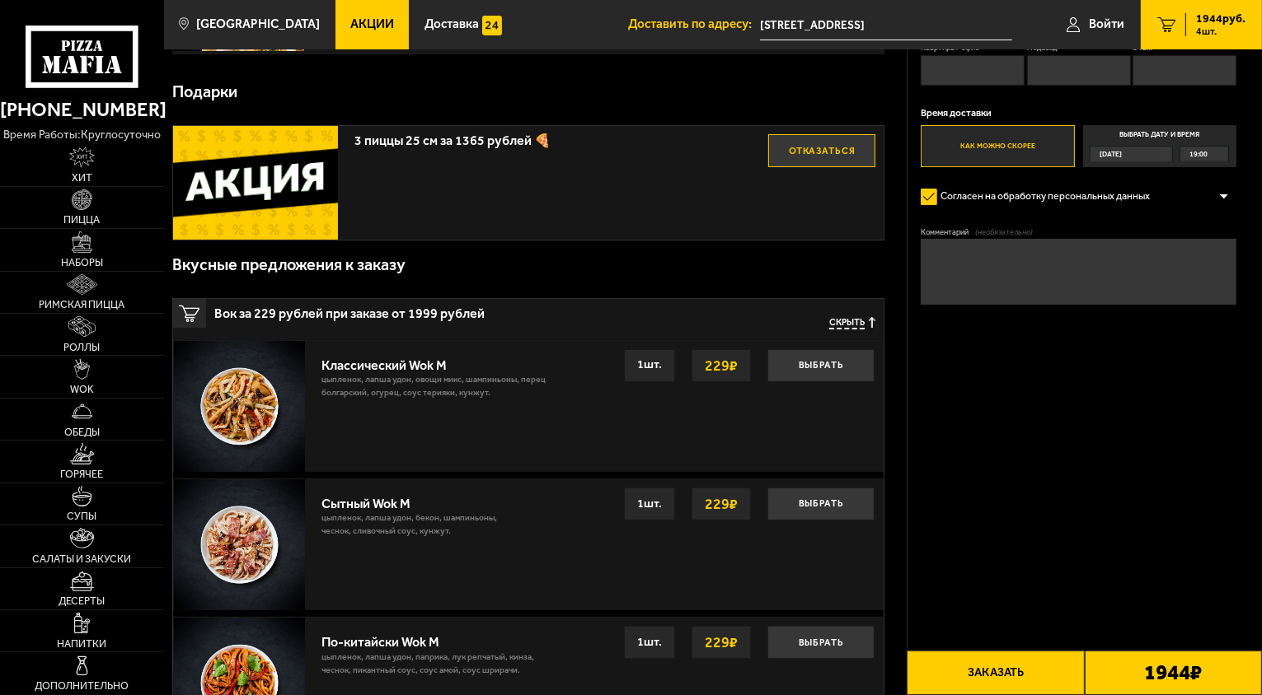
scroll to position [0, 0]
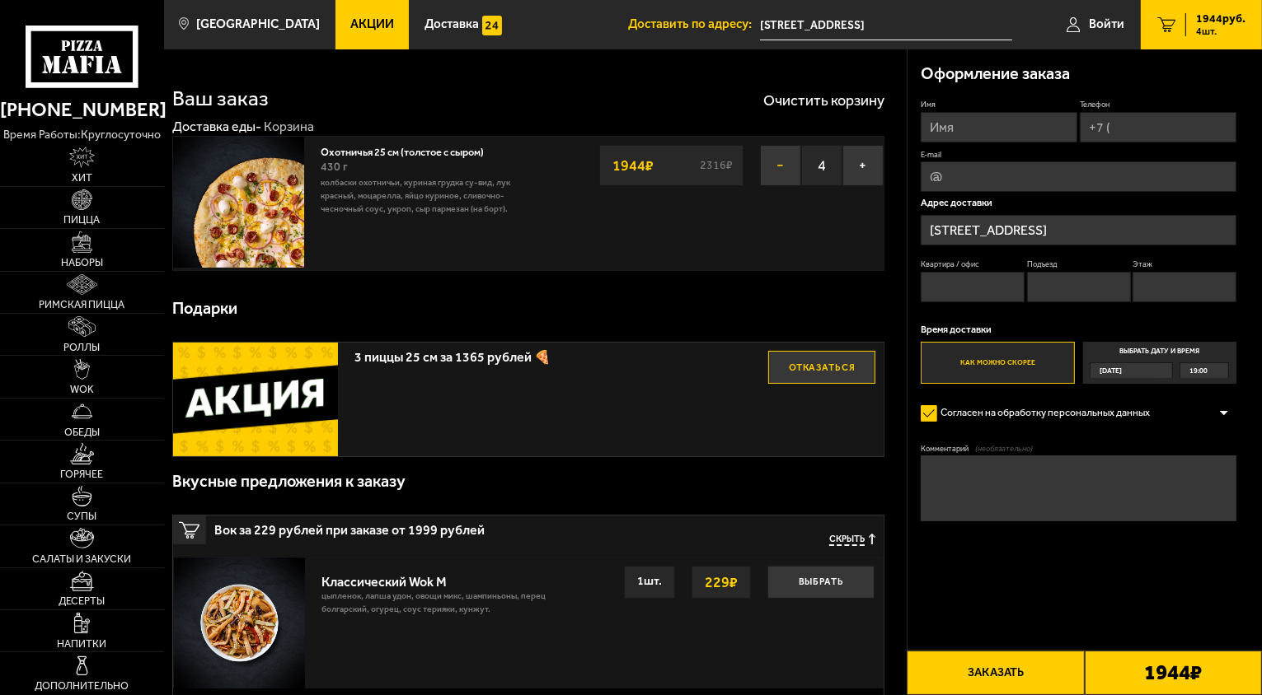
click at [793, 162] on button "−" at bounding box center [780, 165] width 41 height 41
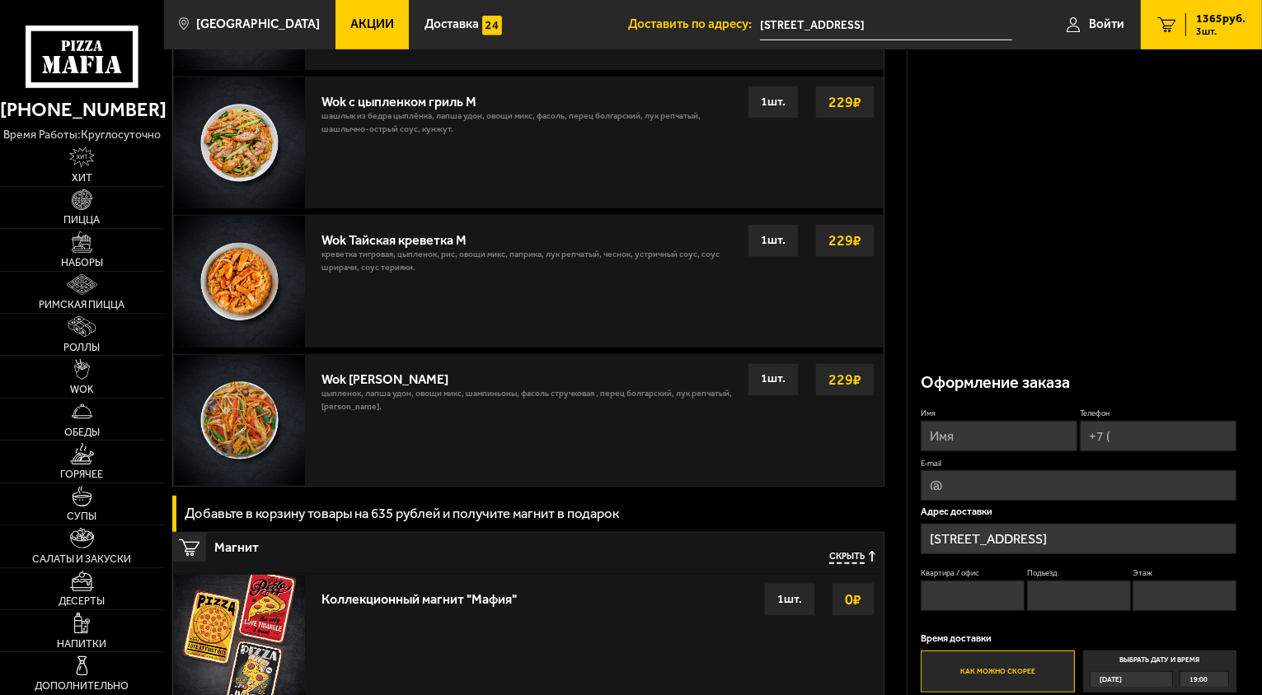
scroll to position [1253, 0]
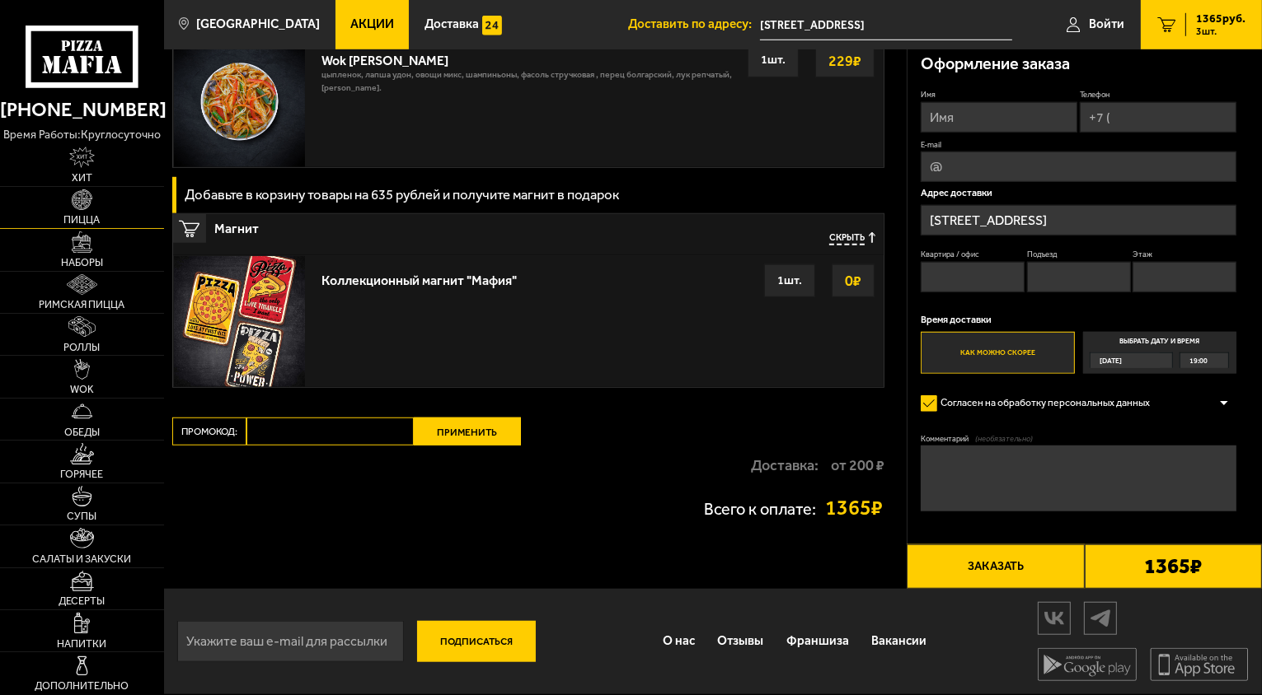
click at [82, 199] on img at bounding box center [82, 200] width 21 height 21
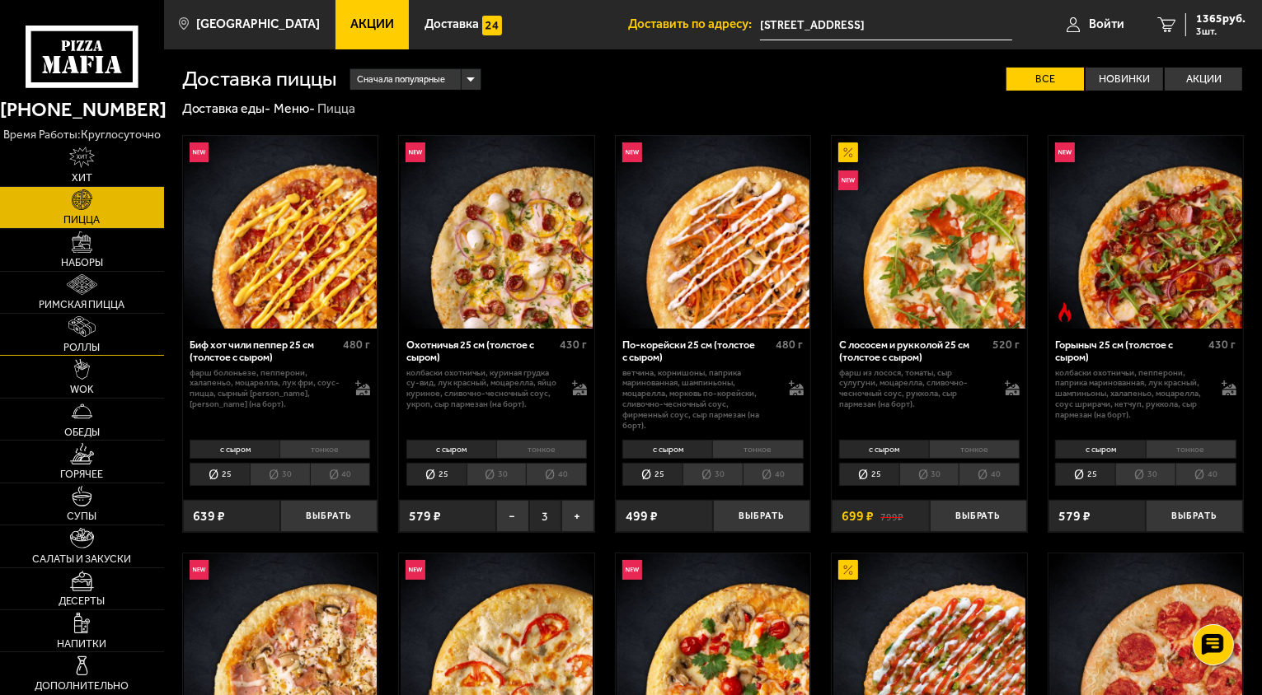
click at [87, 335] on img at bounding box center [81, 326] width 27 height 21
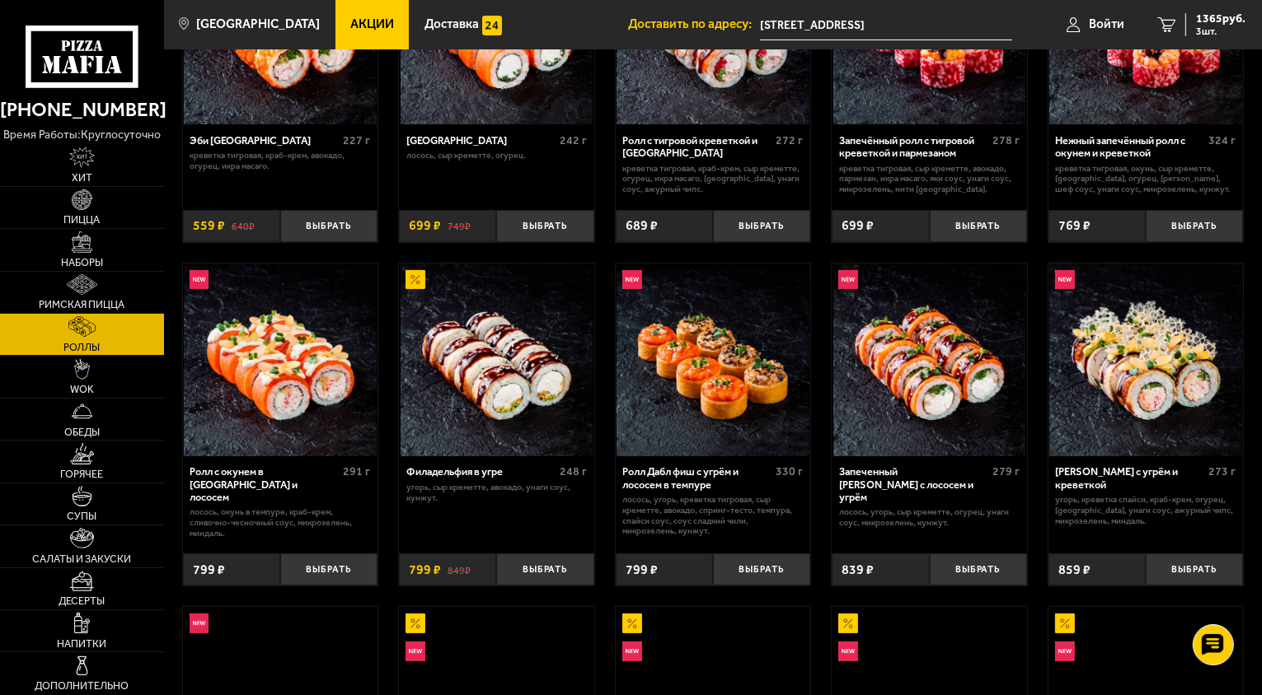
scroll to position [494, 0]
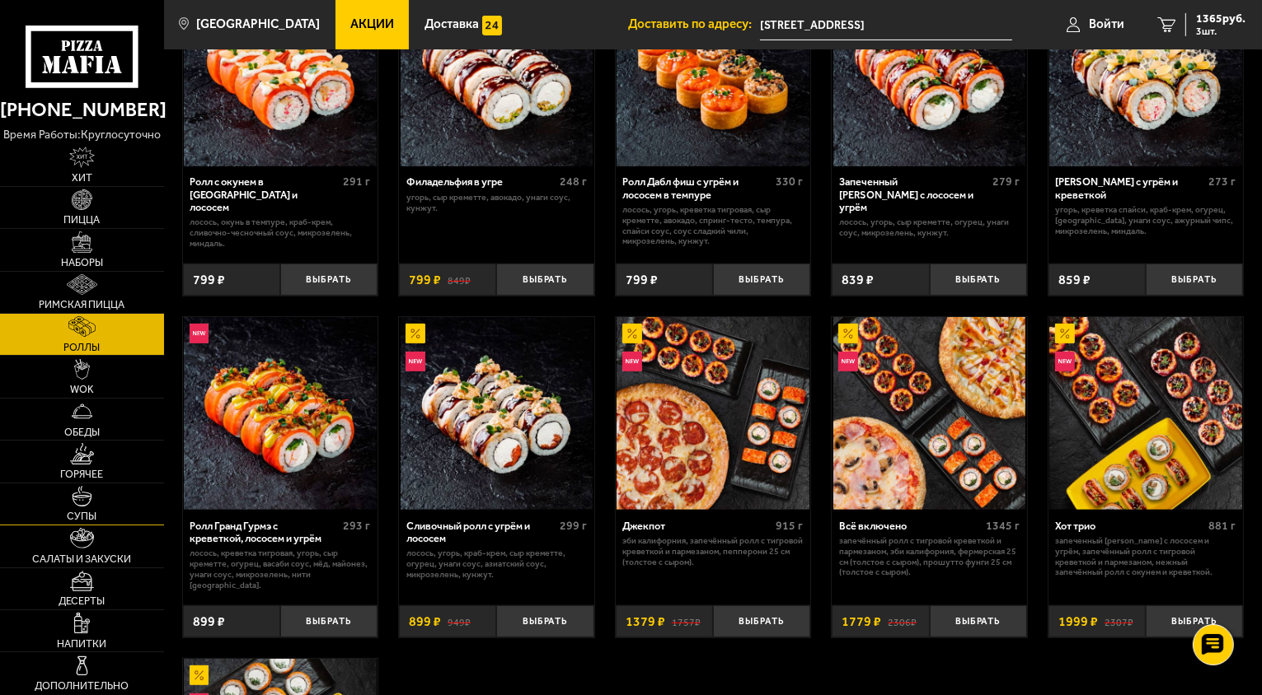
click at [76, 498] on img at bounding box center [82, 496] width 21 height 21
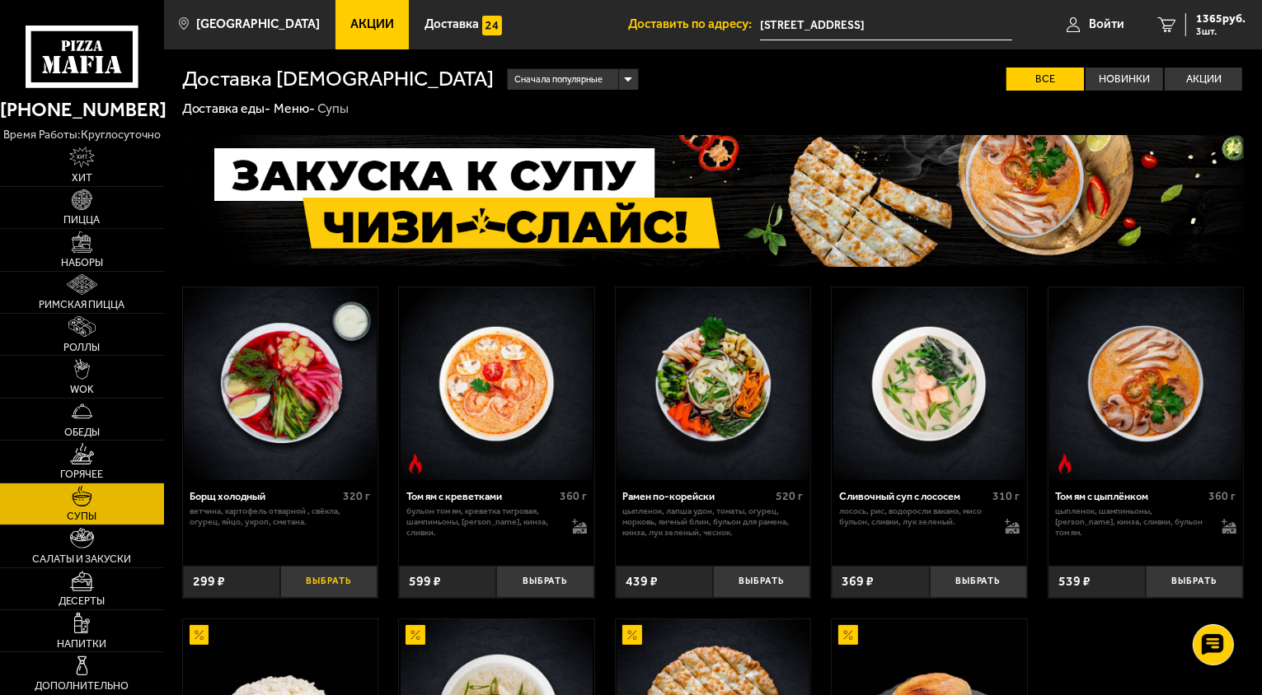
click at [310, 592] on button "Выбрать" at bounding box center [328, 582] width 97 height 32
click at [1210, 20] on span "1664 руб." at bounding box center [1220, 19] width 49 height 12
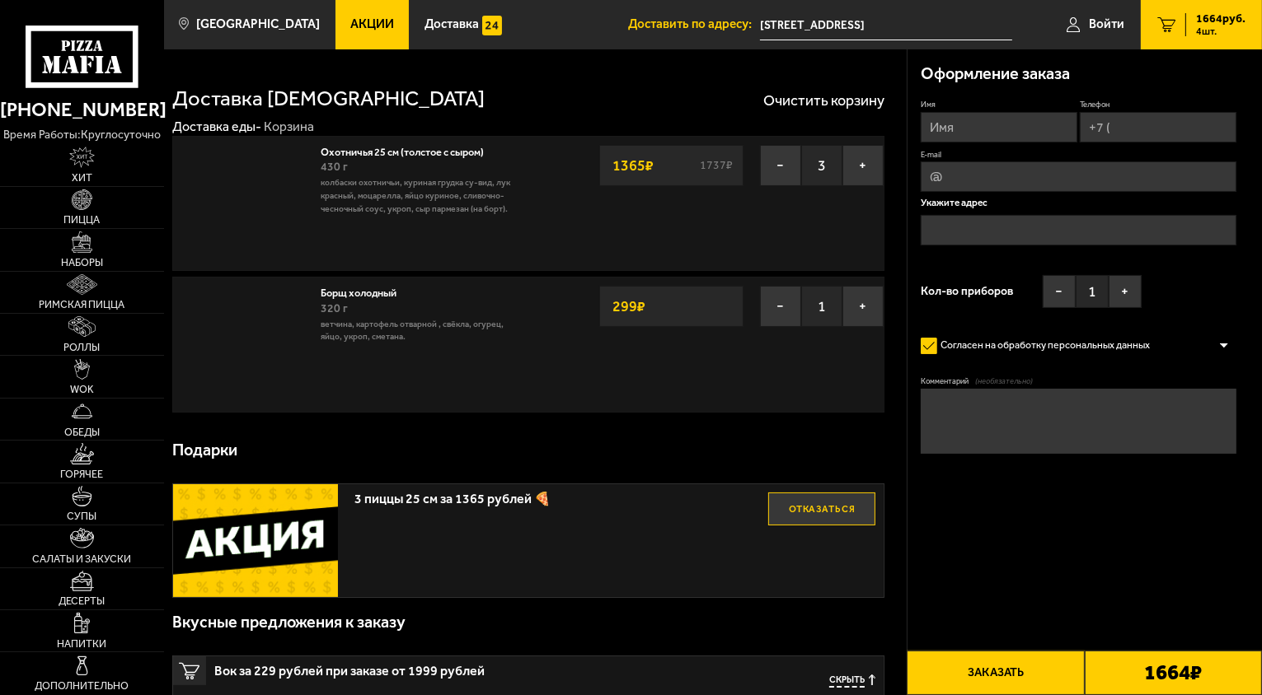
type input "[STREET_ADDRESS]"
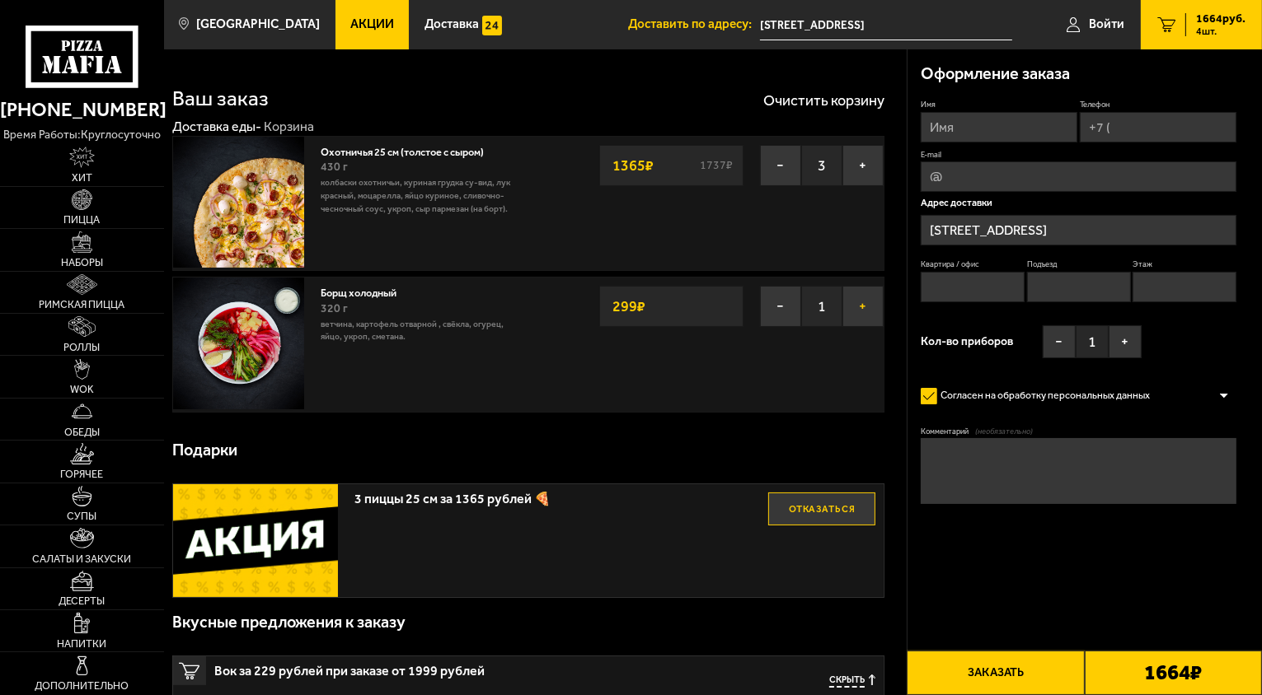
click at [855, 325] on button "+" at bounding box center [862, 306] width 41 height 41
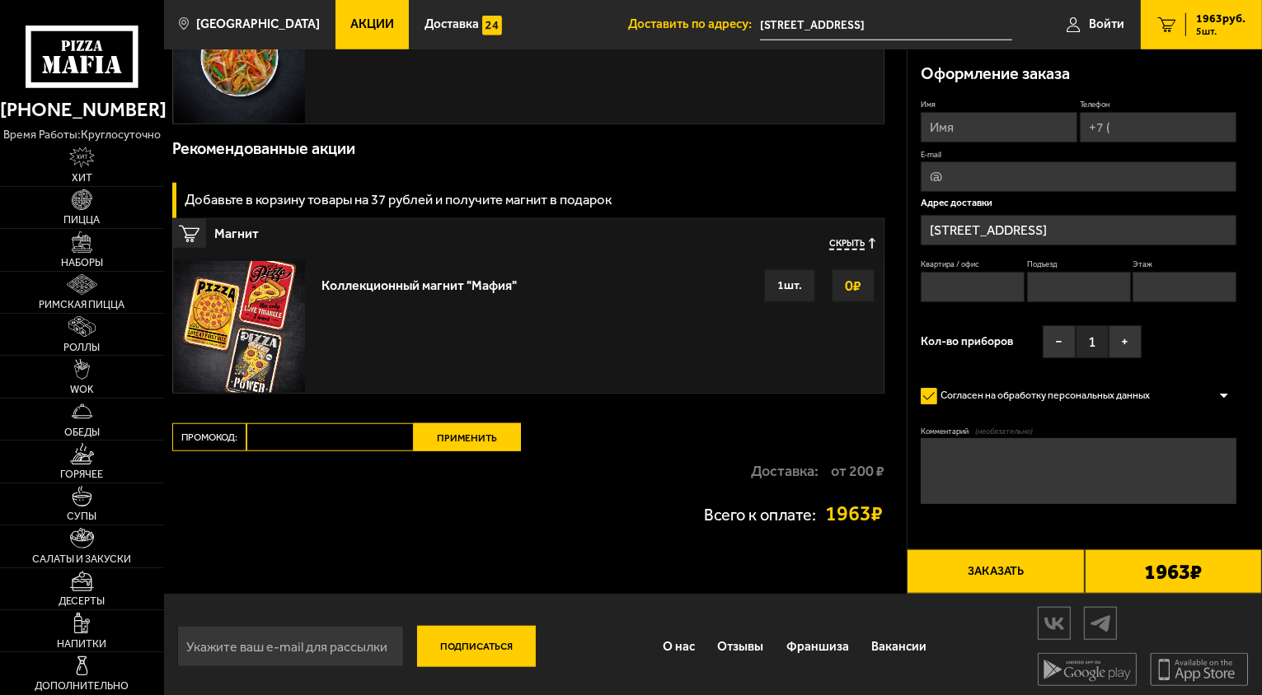
scroll to position [1407, 0]
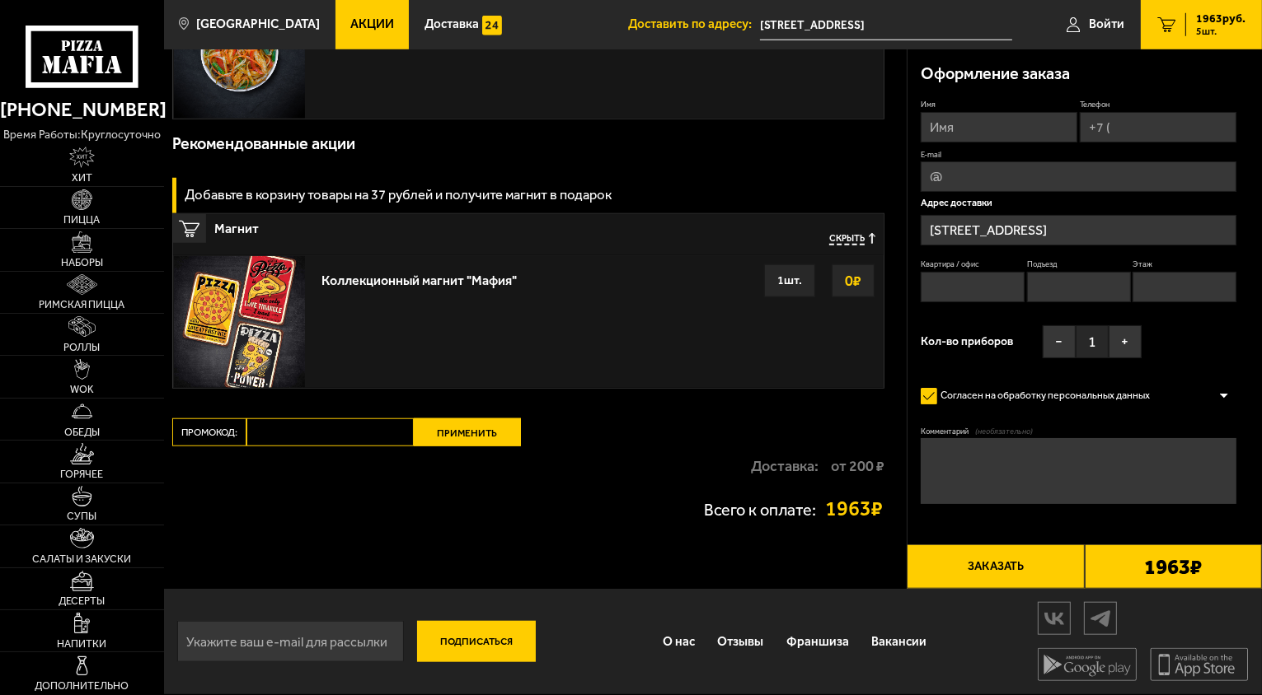
click at [842, 522] on div "Всего к оплате: 1963 ₽" at bounding box center [528, 509] width 712 height 46
click at [845, 520] on strong "1963 ₽" at bounding box center [855, 509] width 59 height 21
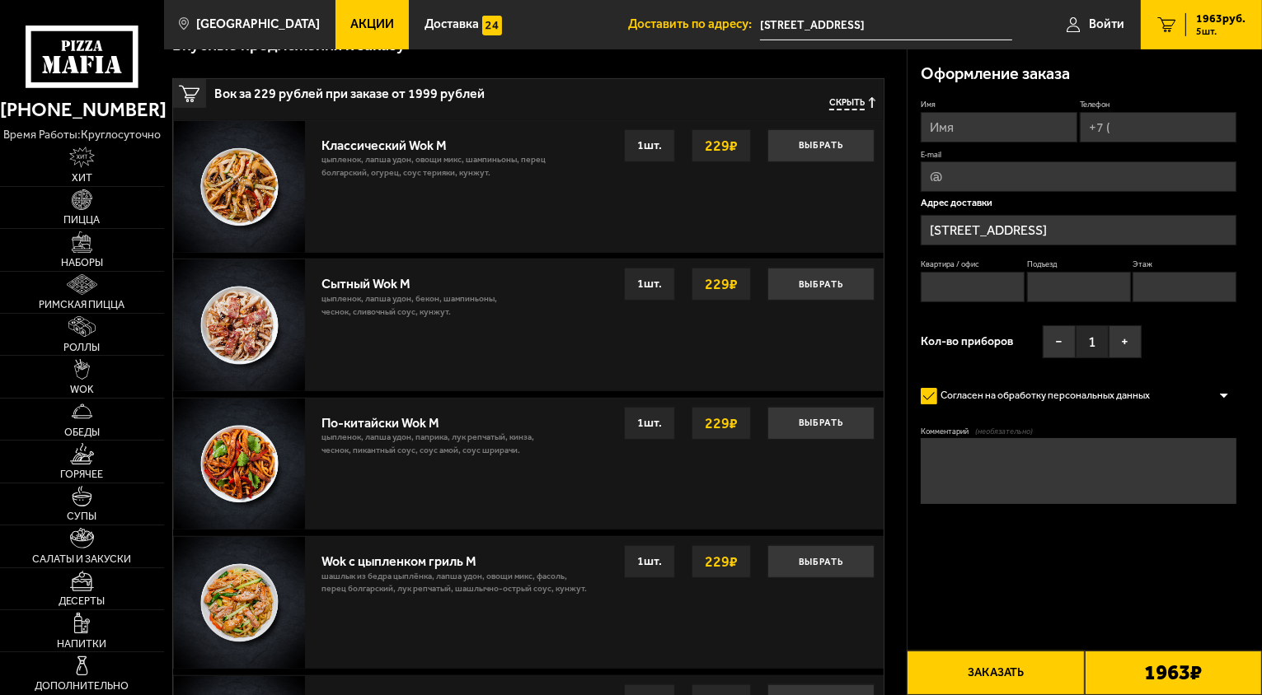
scroll to position [0, 0]
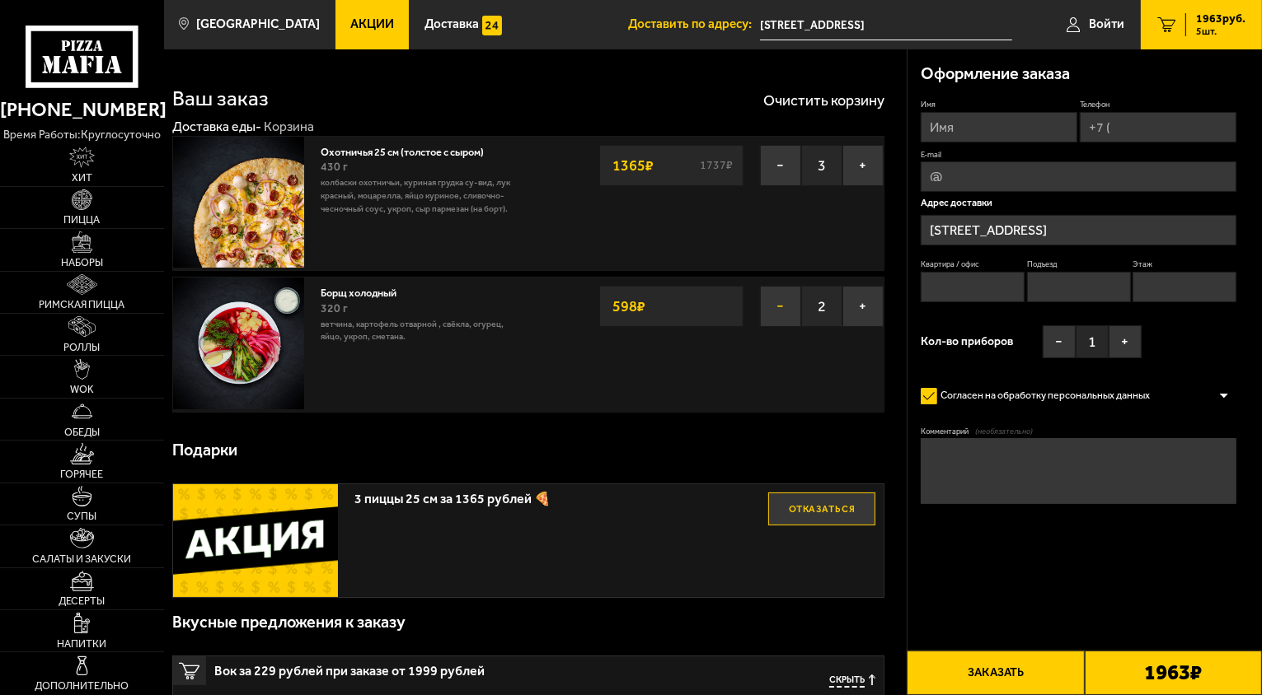
click at [783, 308] on button "−" at bounding box center [780, 306] width 41 height 41
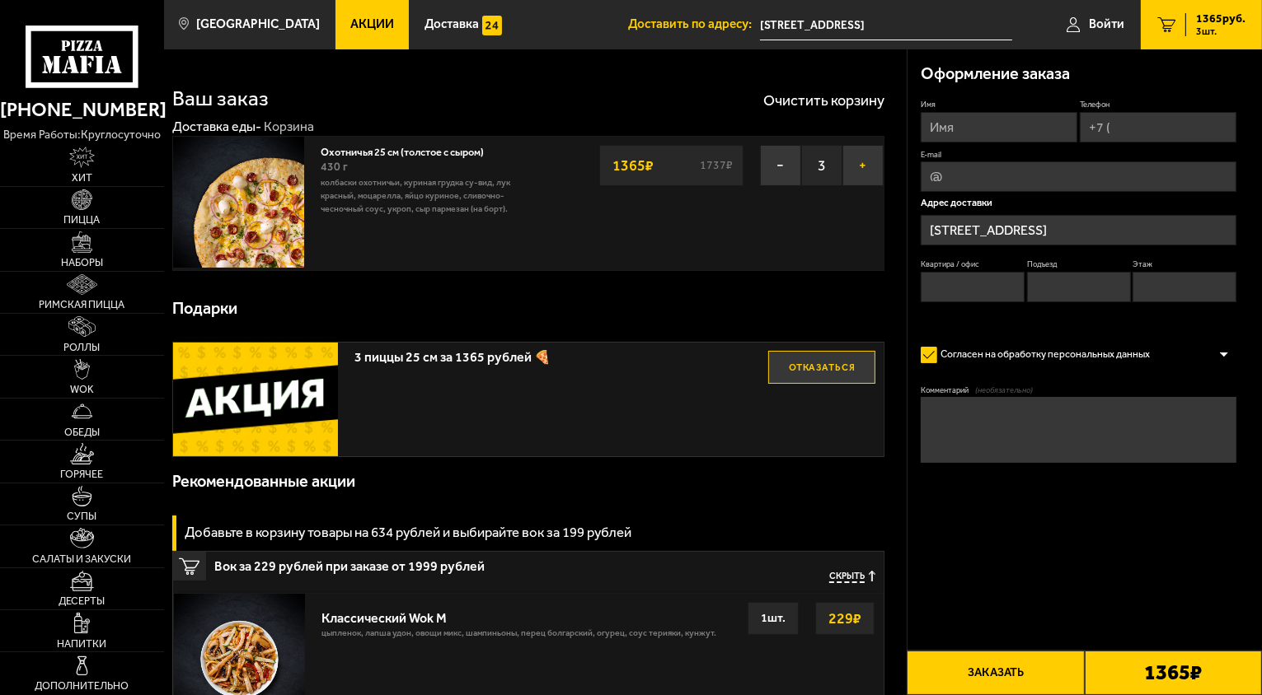
click at [869, 168] on button "+" at bounding box center [862, 165] width 41 height 41
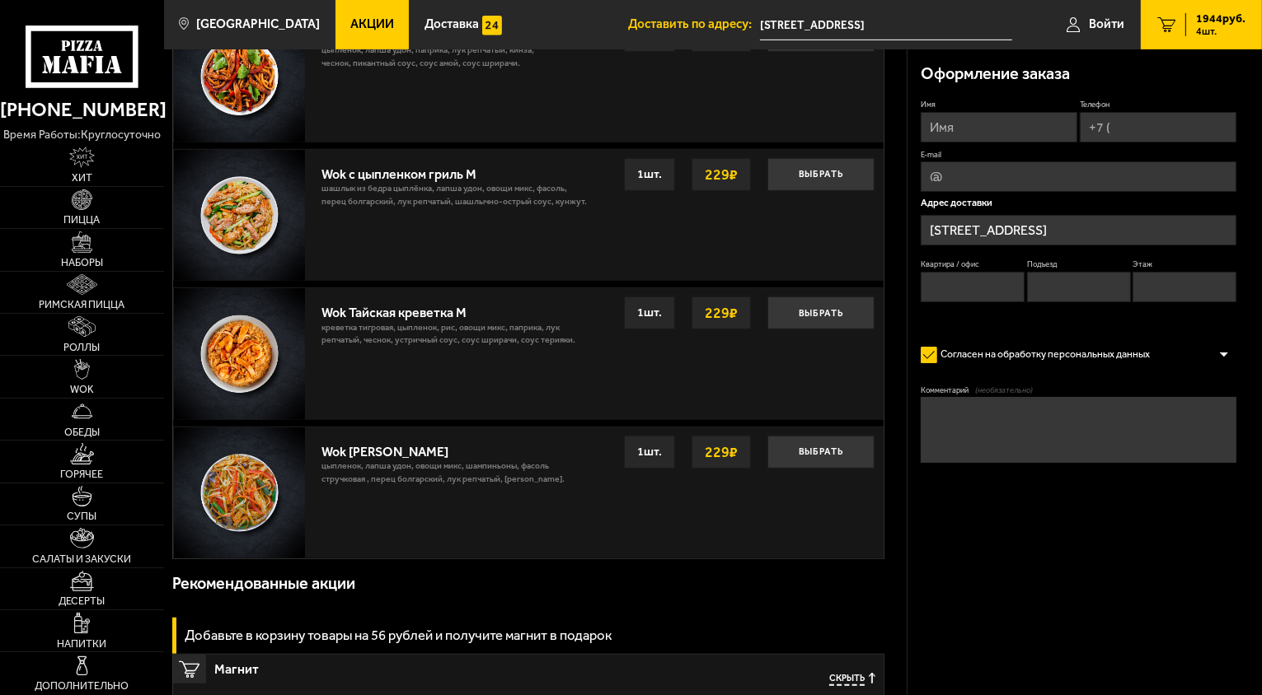
scroll to position [1266, 0]
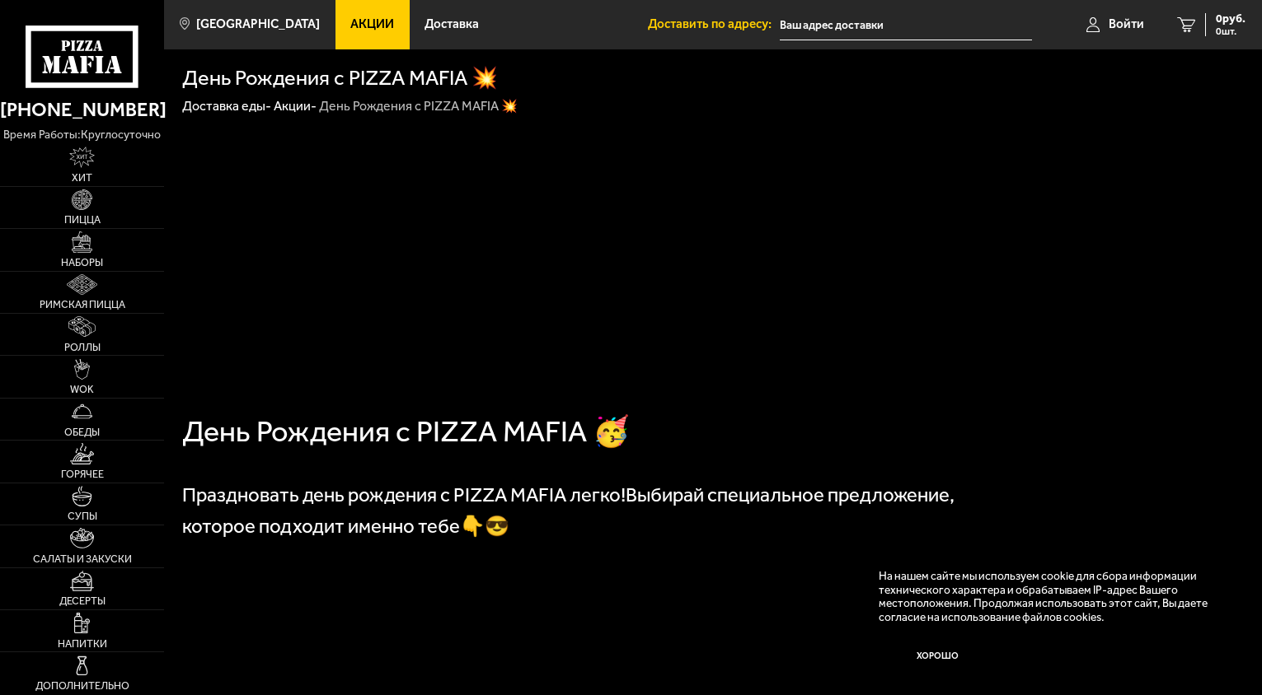
type input "[STREET_ADDRESS]"
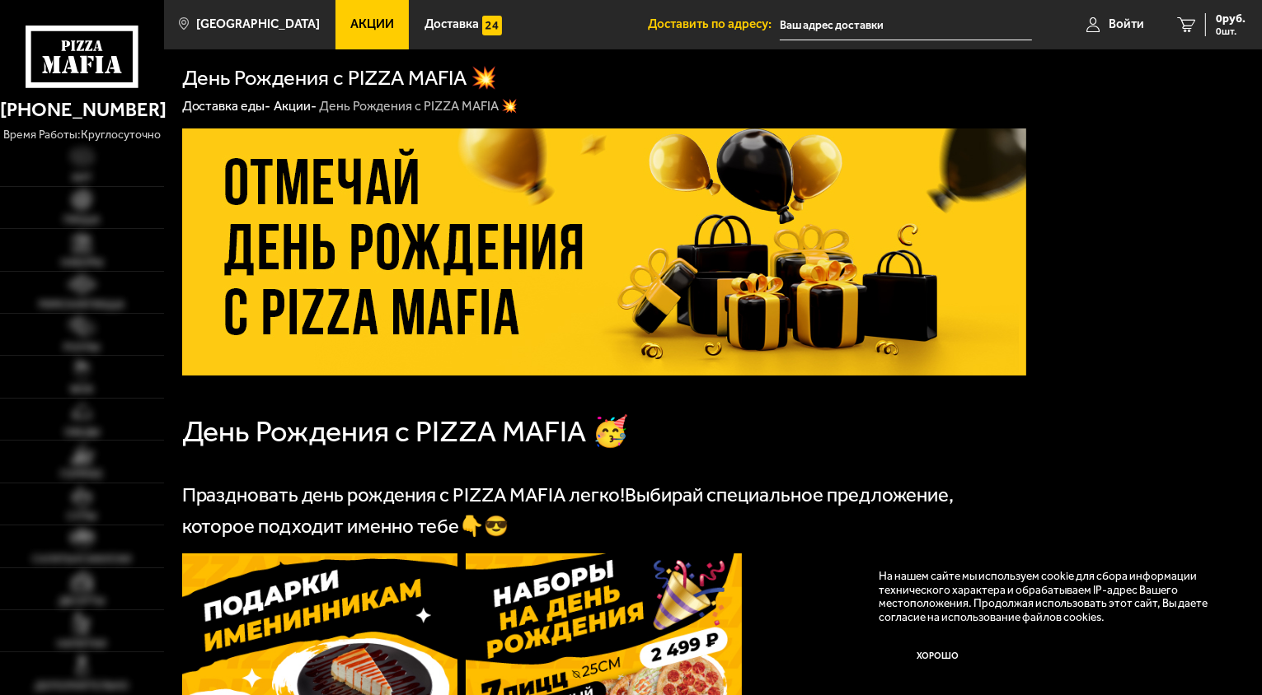
type input "[STREET_ADDRESS]"
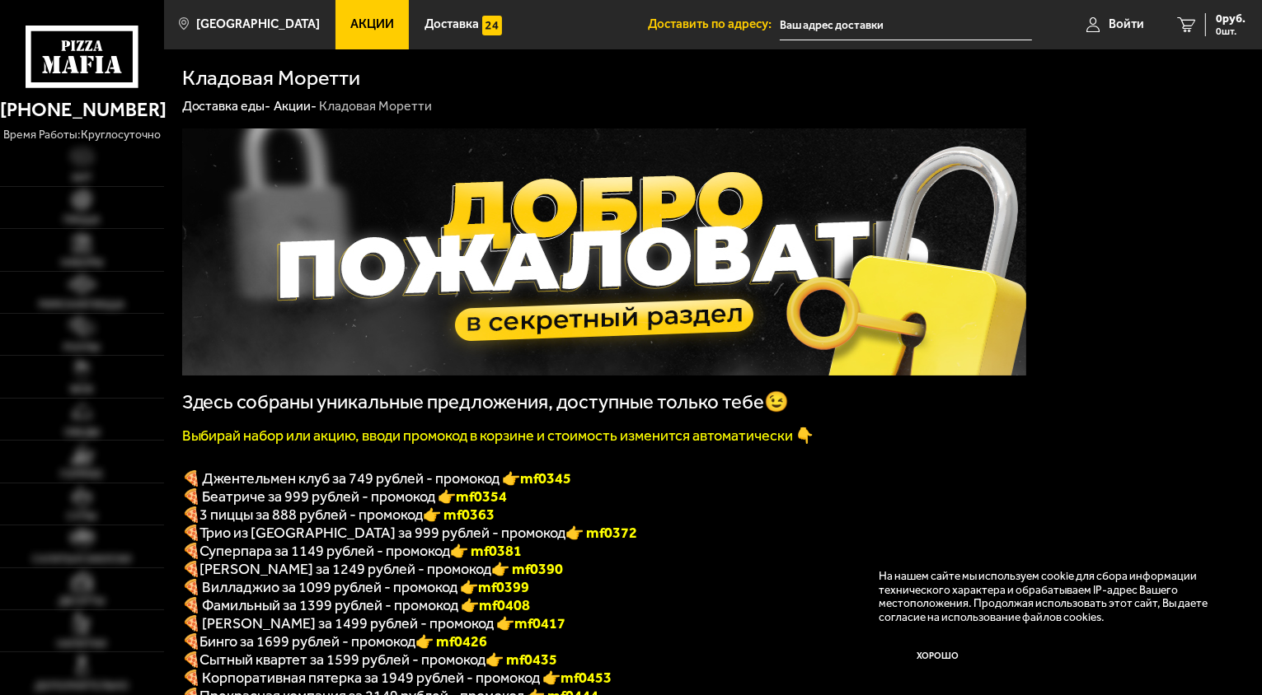
type input "[STREET_ADDRESS]"
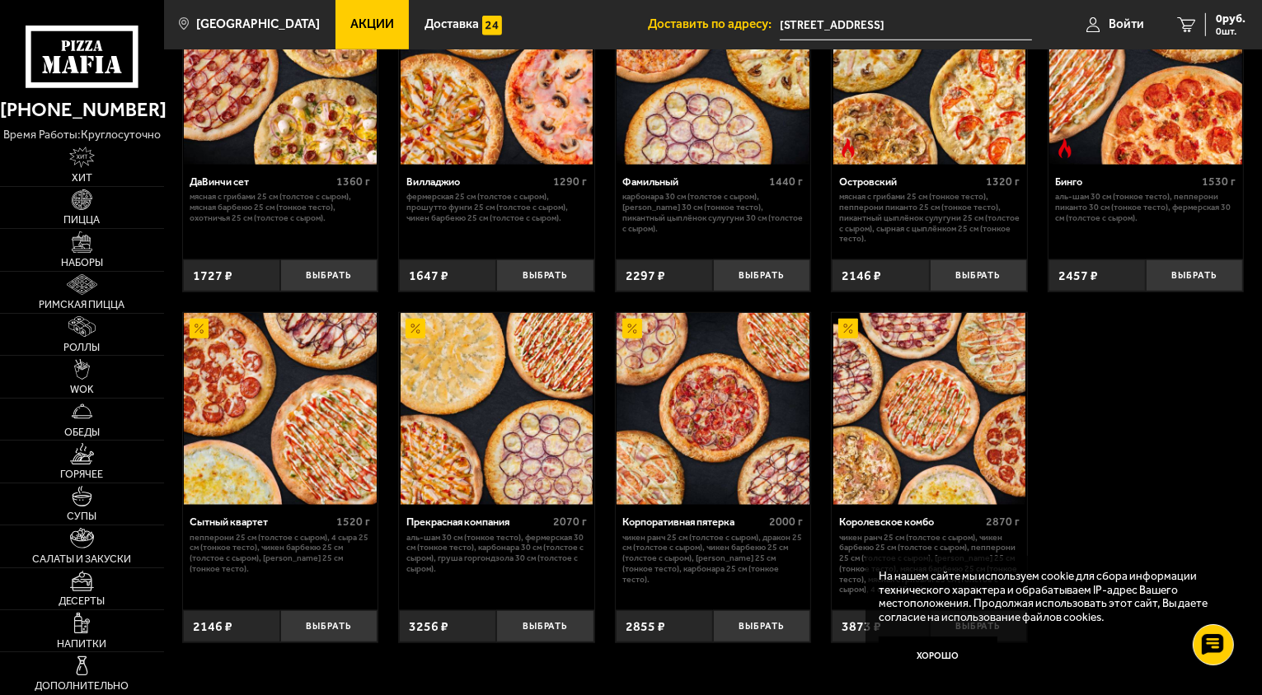
scroll to position [1236, 0]
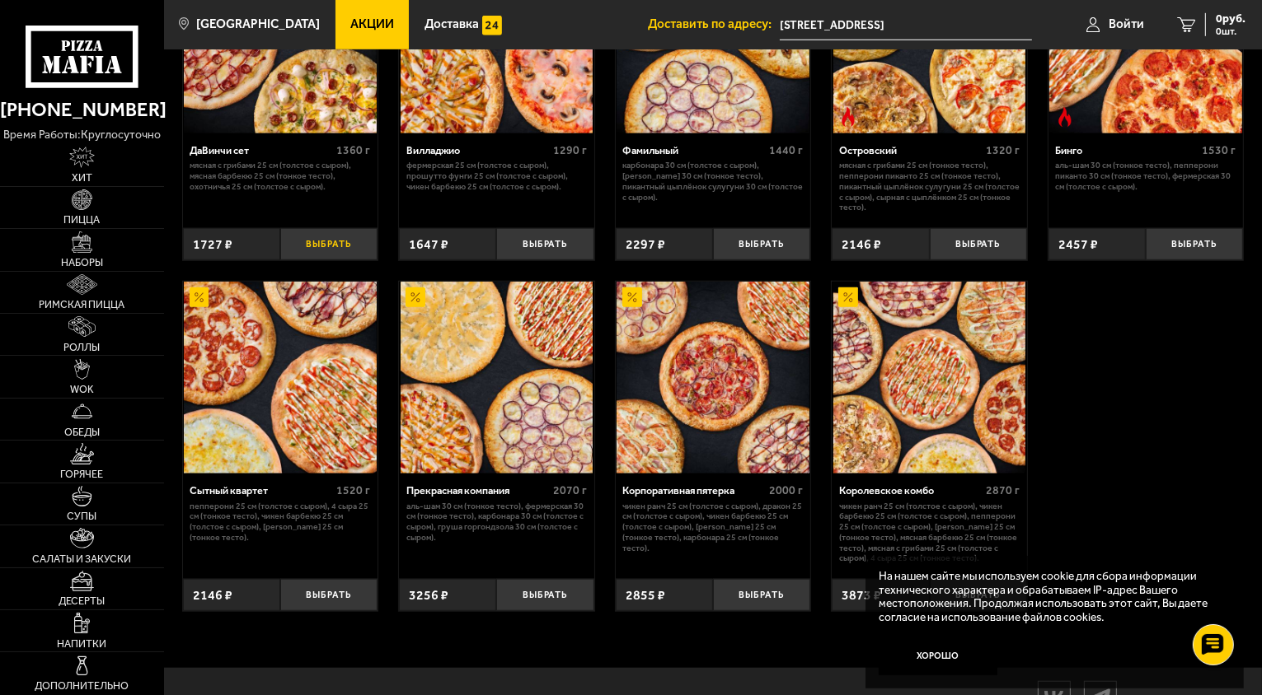
click at [324, 258] on button "Выбрать" at bounding box center [328, 244] width 97 height 32
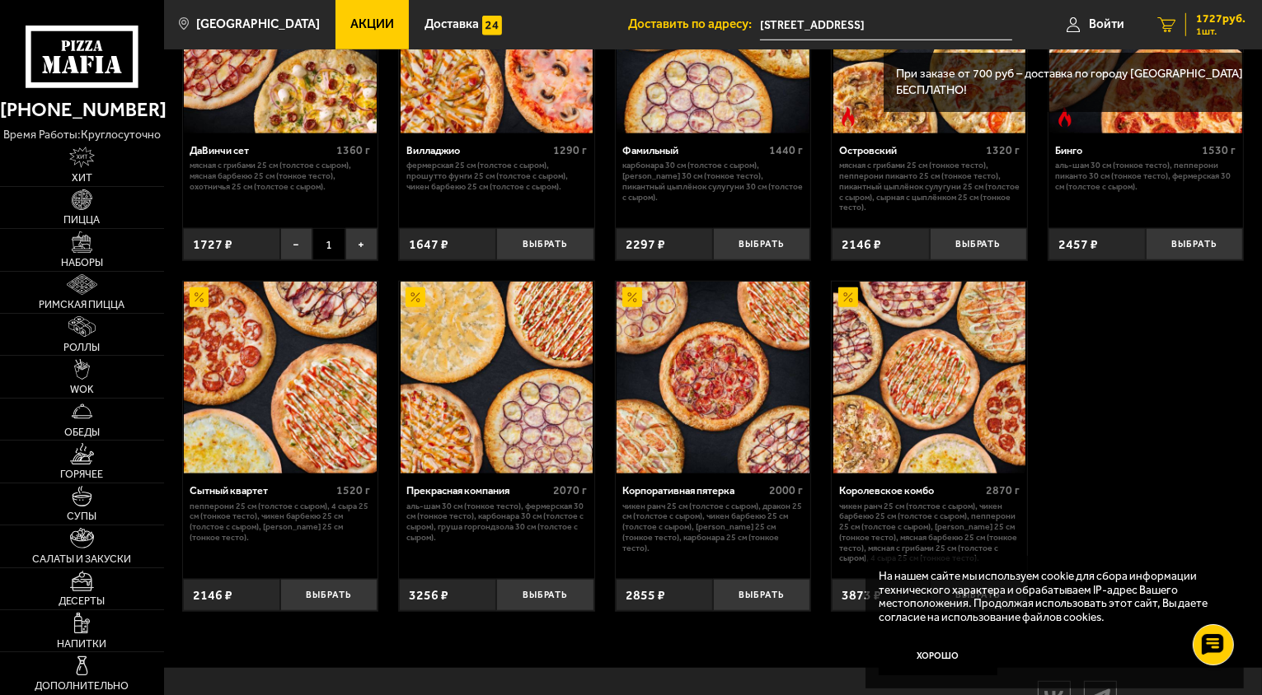
click at [1221, 21] on span "1727 руб." at bounding box center [1220, 19] width 49 height 12
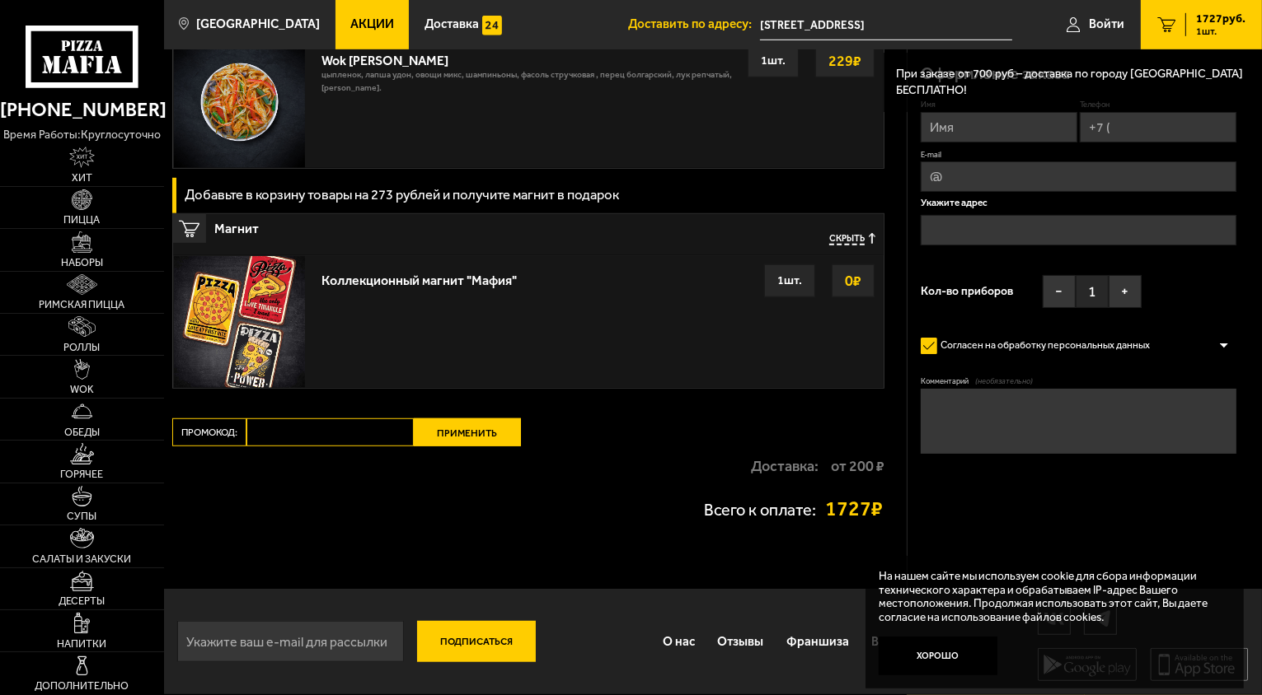
type input "[STREET_ADDRESS]"
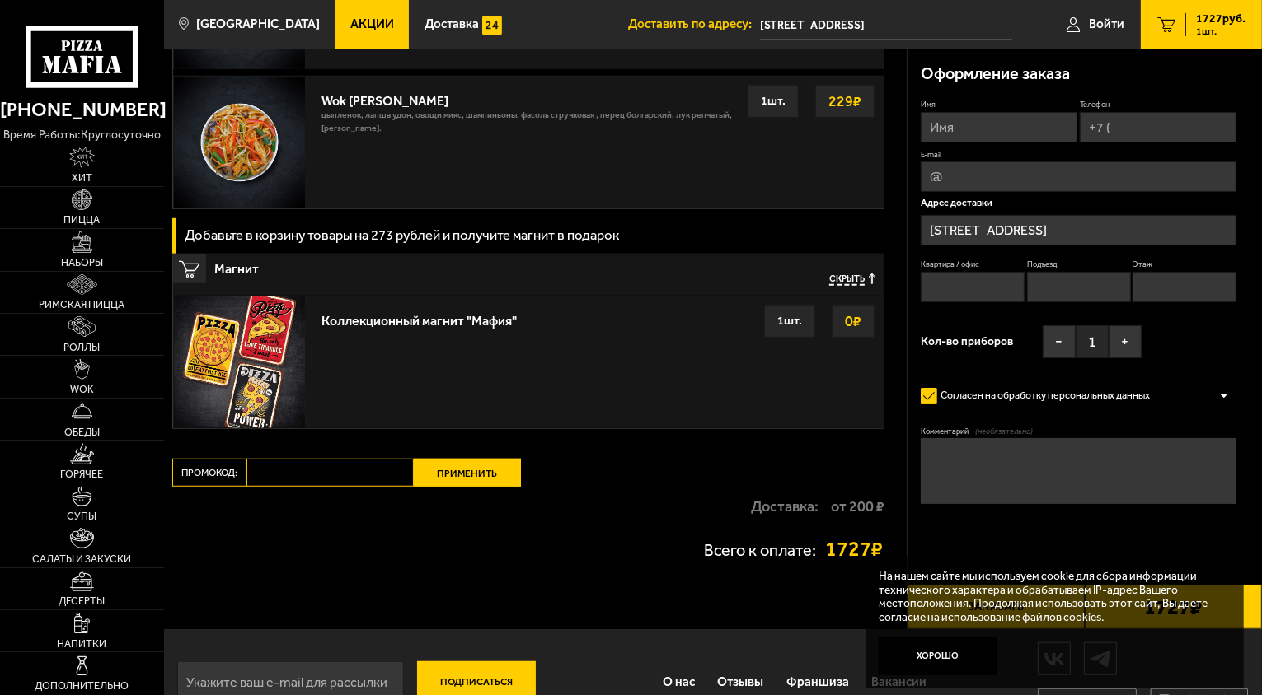
scroll to position [999, 0]
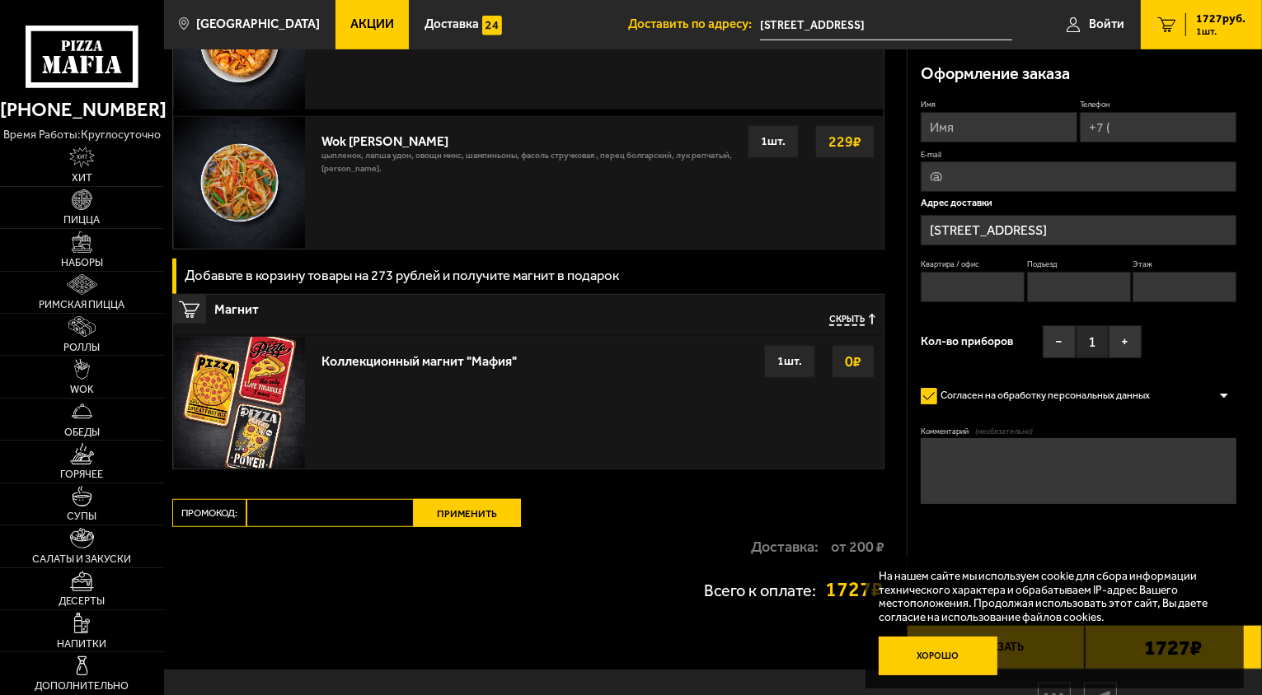
click at [945, 660] on button "Хорошо" at bounding box center [937, 657] width 119 height 40
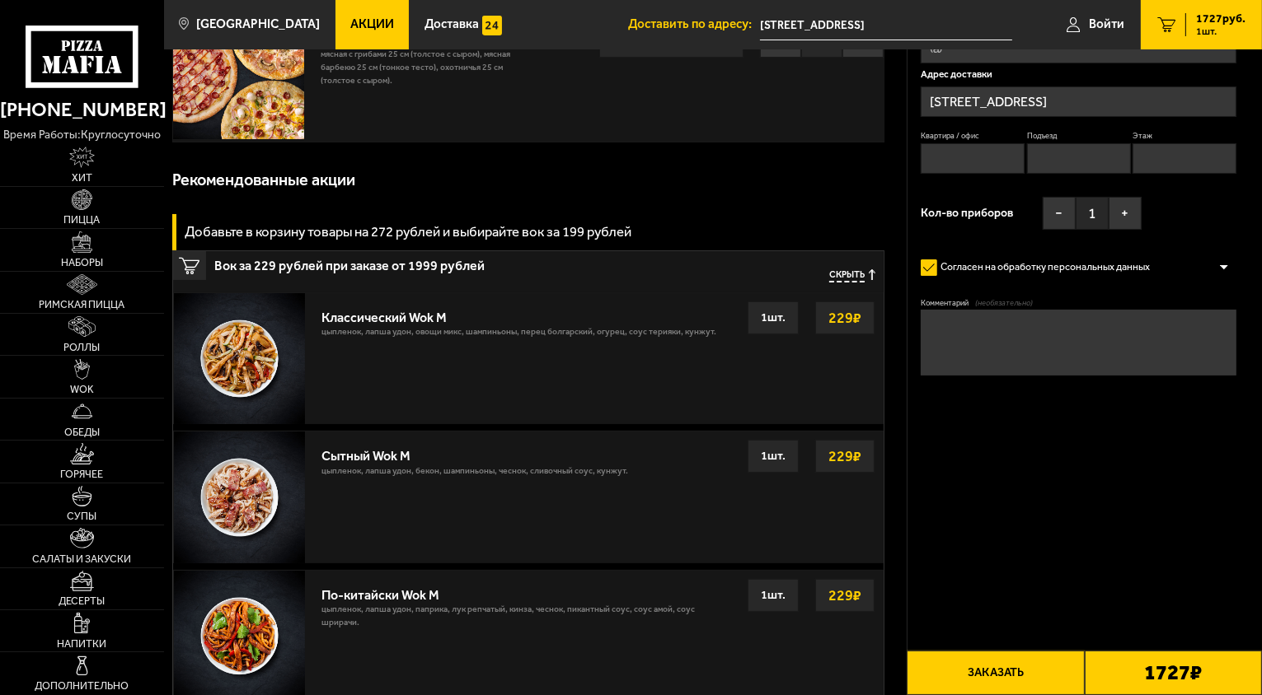
scroll to position [0, 0]
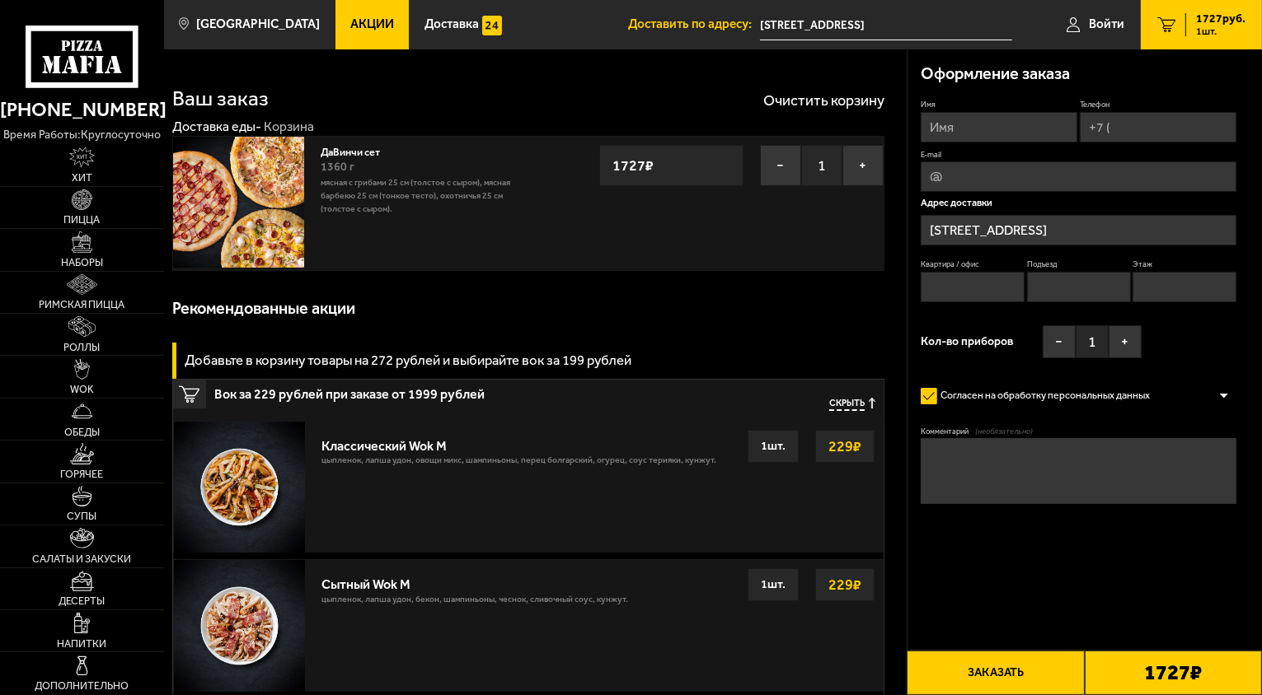
click at [973, 661] on button "Заказать" at bounding box center [994, 673] width 177 height 44
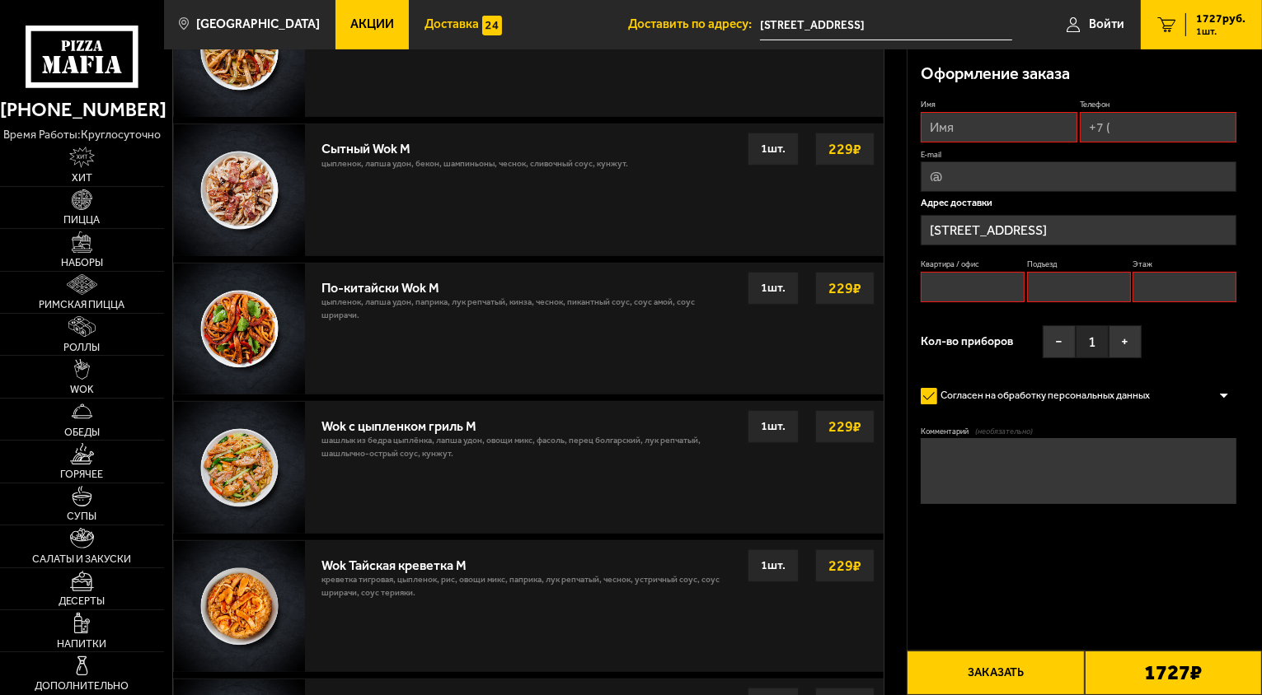
scroll to position [422, 0]
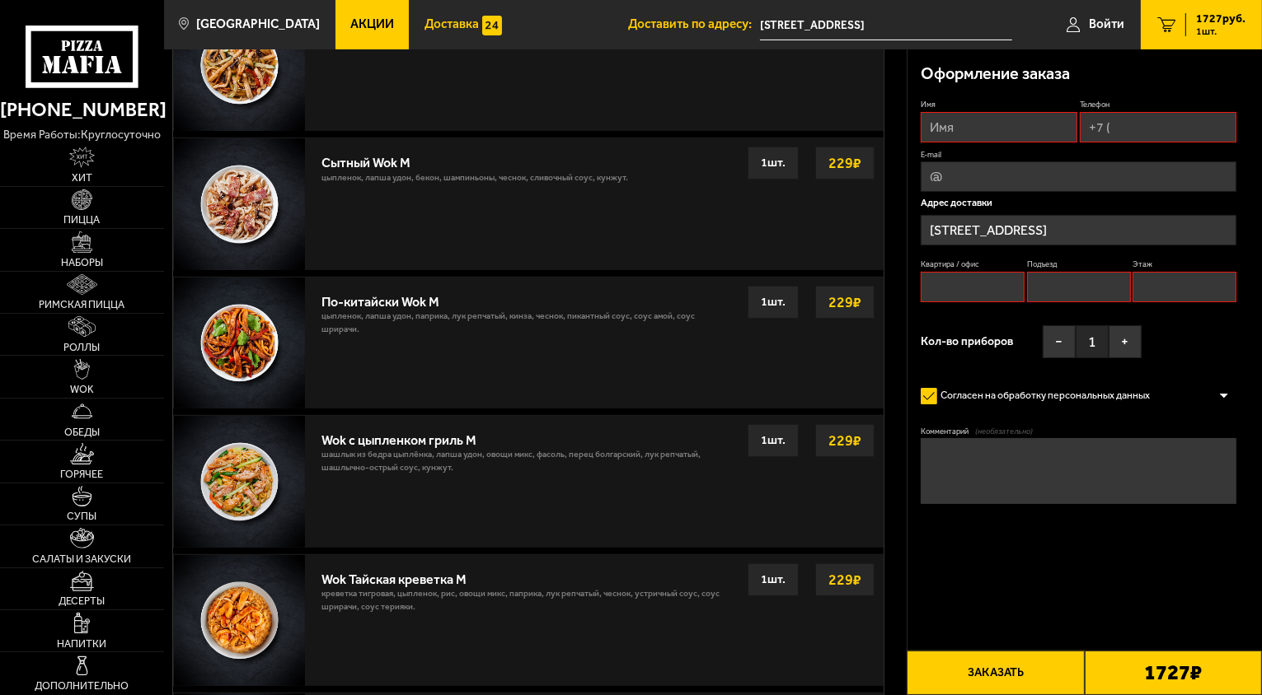
click at [436, 21] on span "Доставка" at bounding box center [451, 24] width 54 height 12
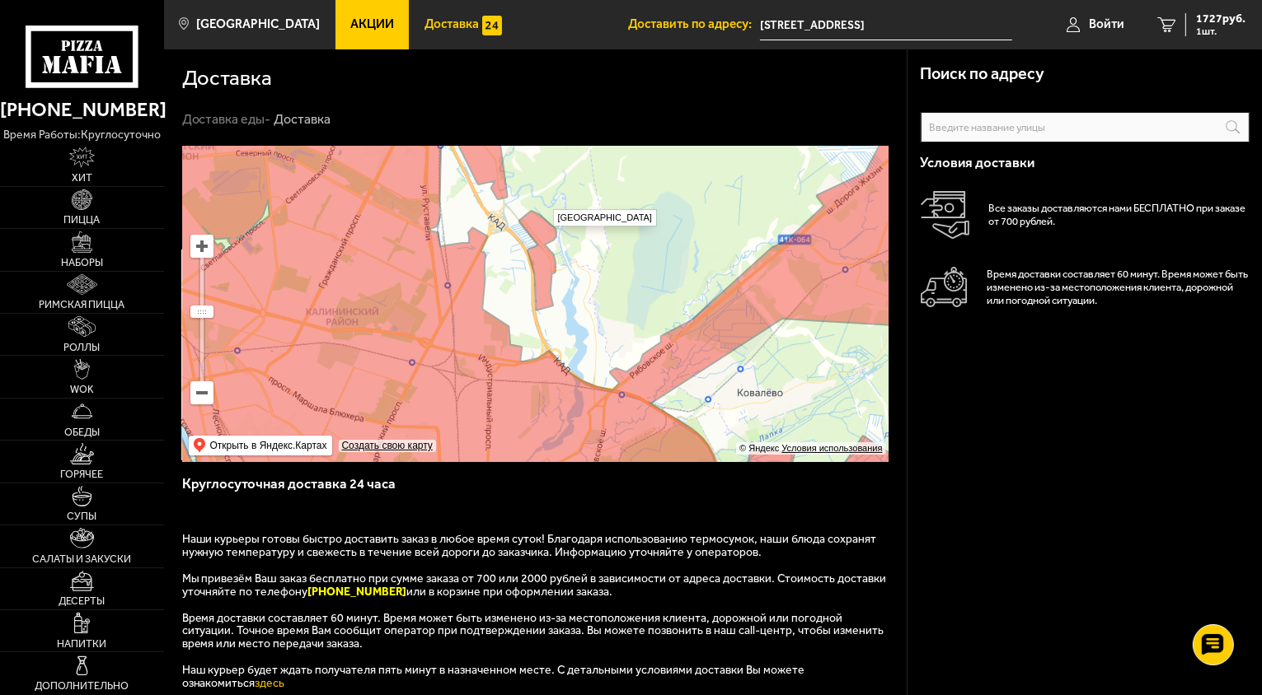
drag, startPoint x: 544, startPoint y: 201, endPoint x: 544, endPoint y: 303, distance: 102.2
click at [544, 303] on ymaps at bounding box center [535, 304] width 706 height 316
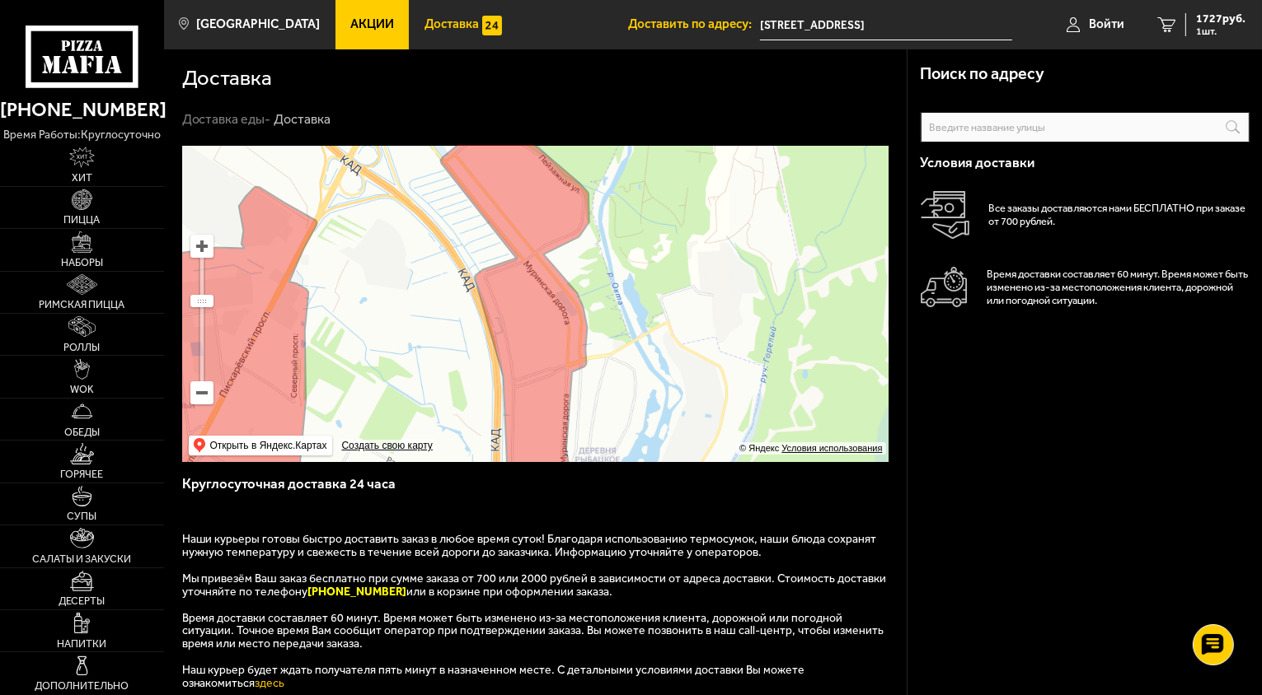
drag, startPoint x: 544, startPoint y: 225, endPoint x: 532, endPoint y: 341, distance: 116.8
click at [536, 353] on ymaps at bounding box center [535, 304] width 706 height 316
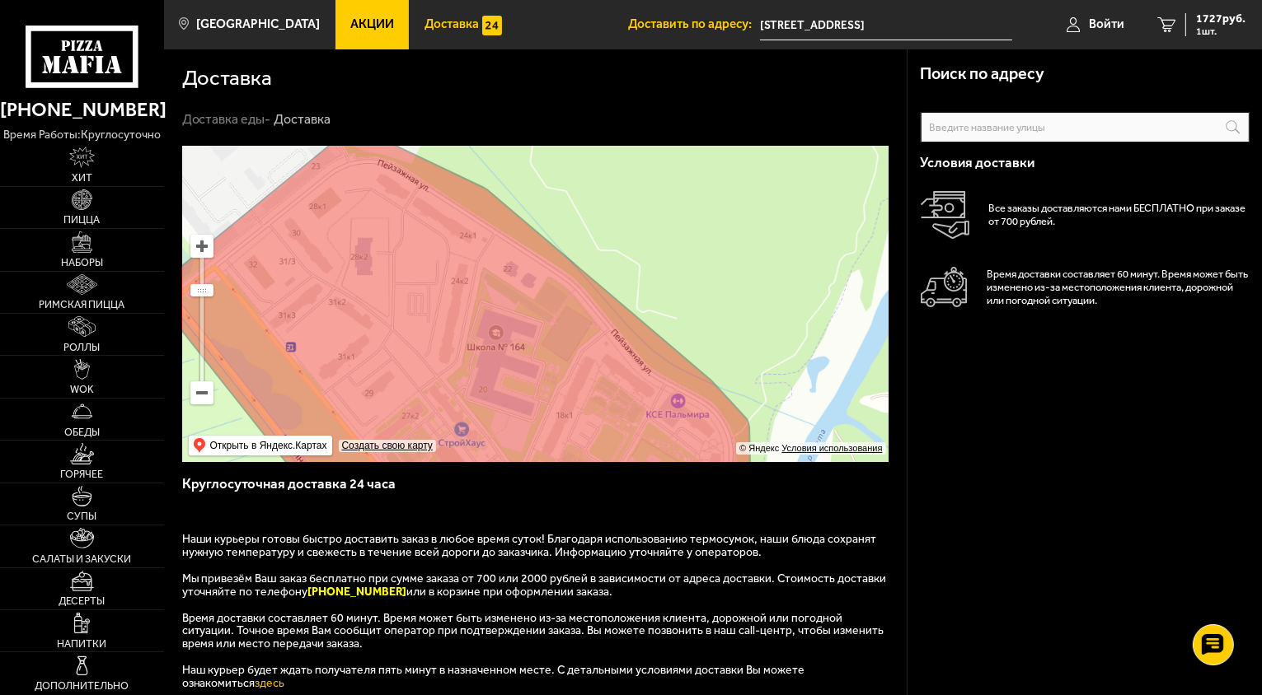
click at [514, 310] on ymaps at bounding box center [535, 304] width 706 height 316
click at [509, 300] on ymaps at bounding box center [535, 304] width 706 height 316
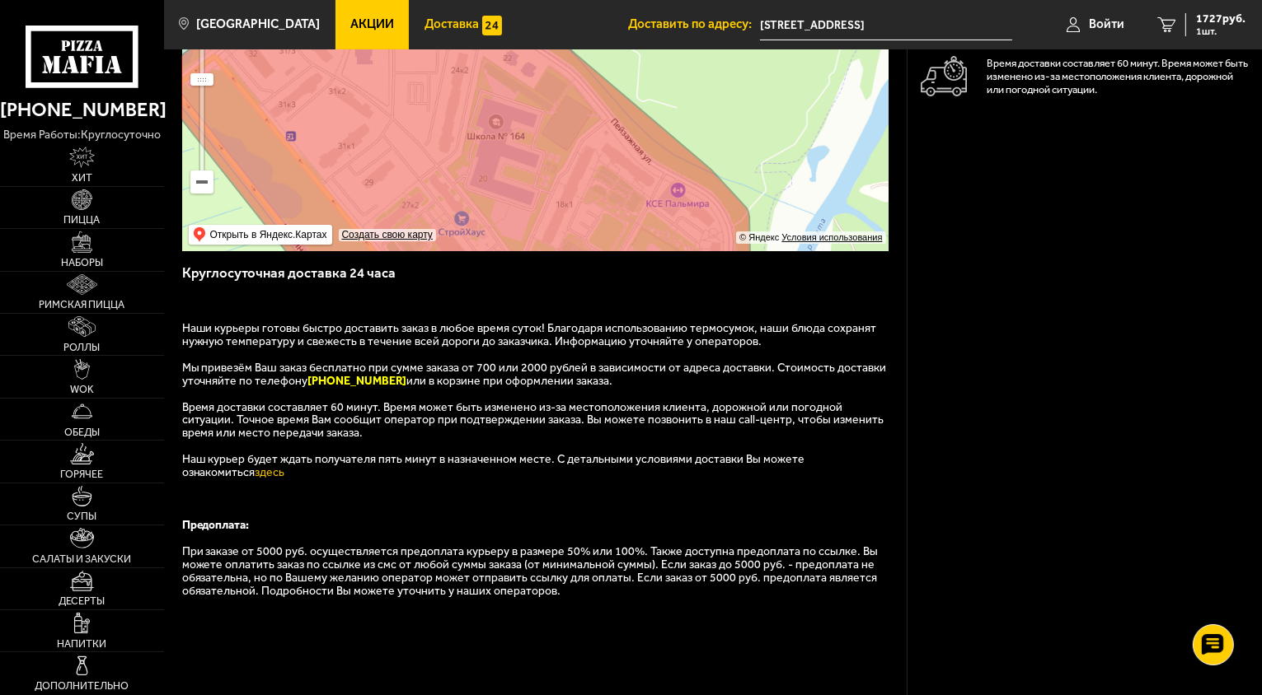
scroll to position [247, 0]
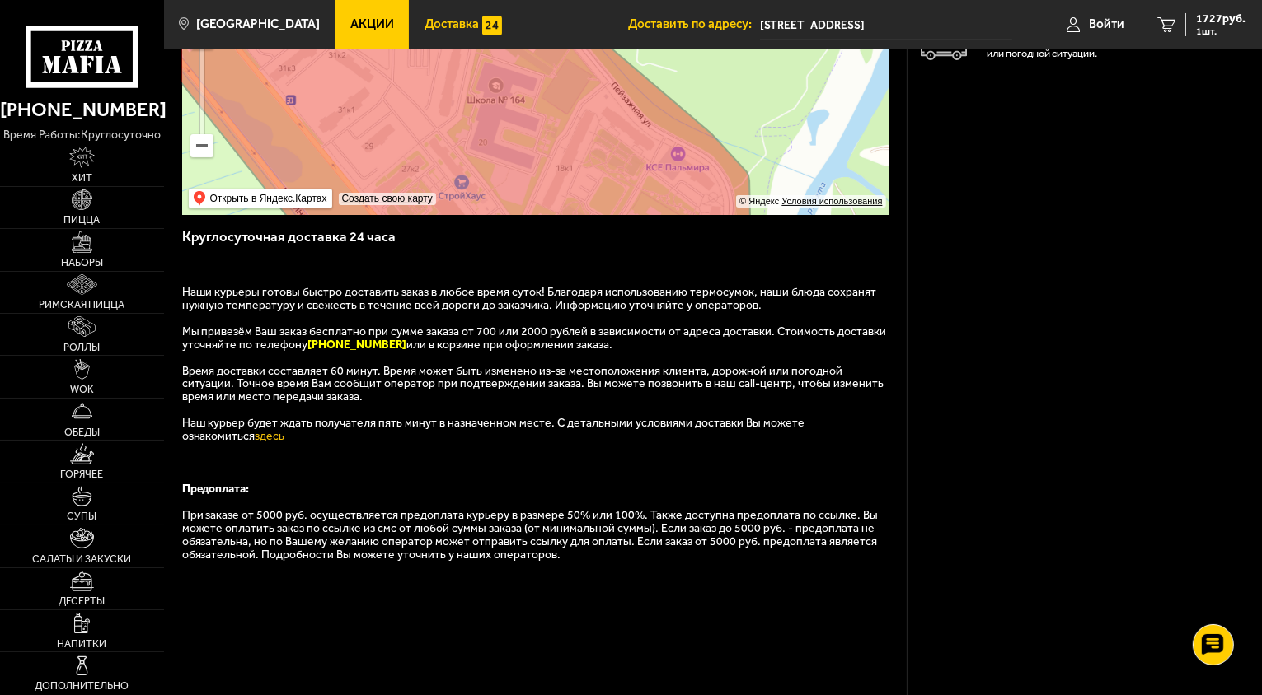
click at [721, 334] on span "Мы привезём Ваш заказ бесплатно при сумме заказа от 700 или 2000 рублей в завис…" at bounding box center [534, 338] width 705 height 27
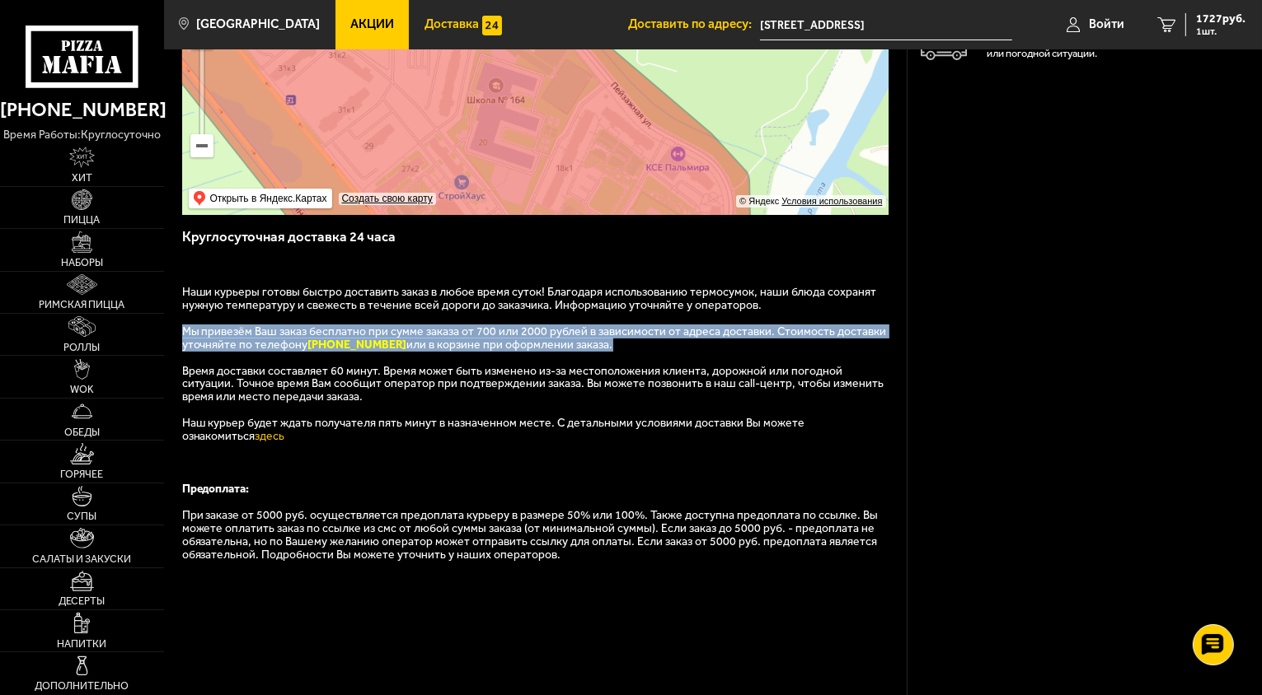
click at [513, 418] on p "Время доставки составляет 60 минут. Время может быть изменено из-за местоположе…" at bounding box center [535, 391] width 707 height 53
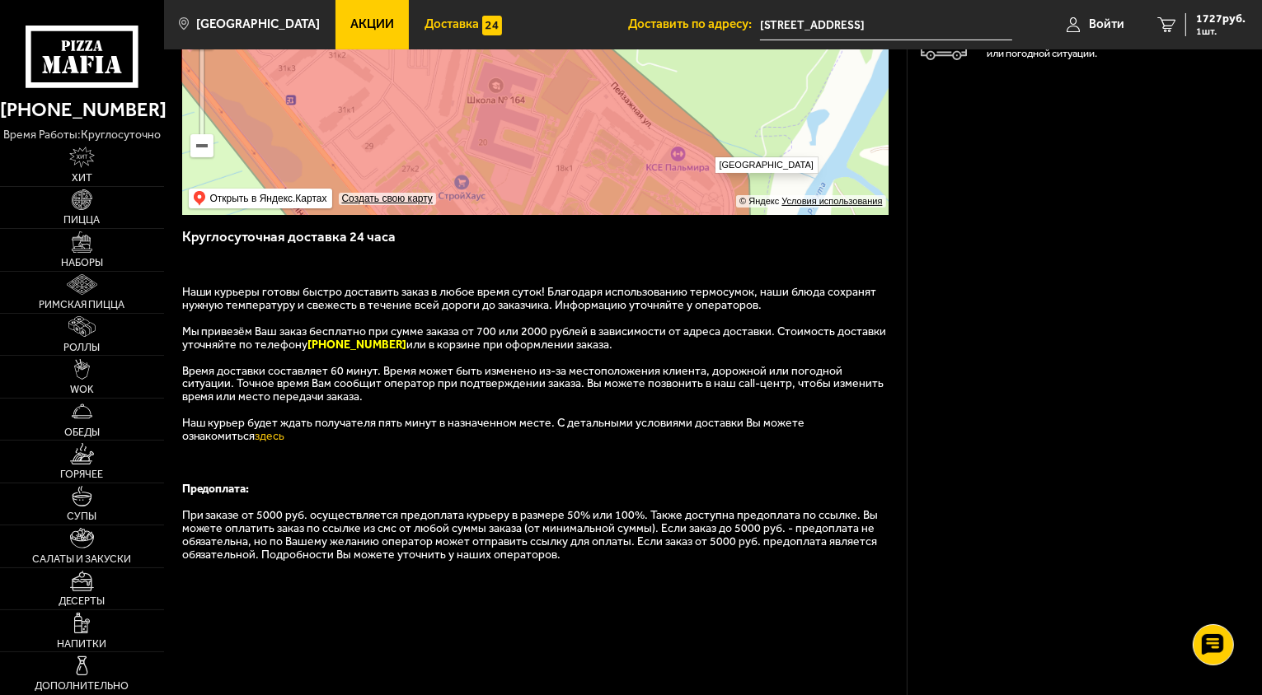
scroll to position [393, 0]
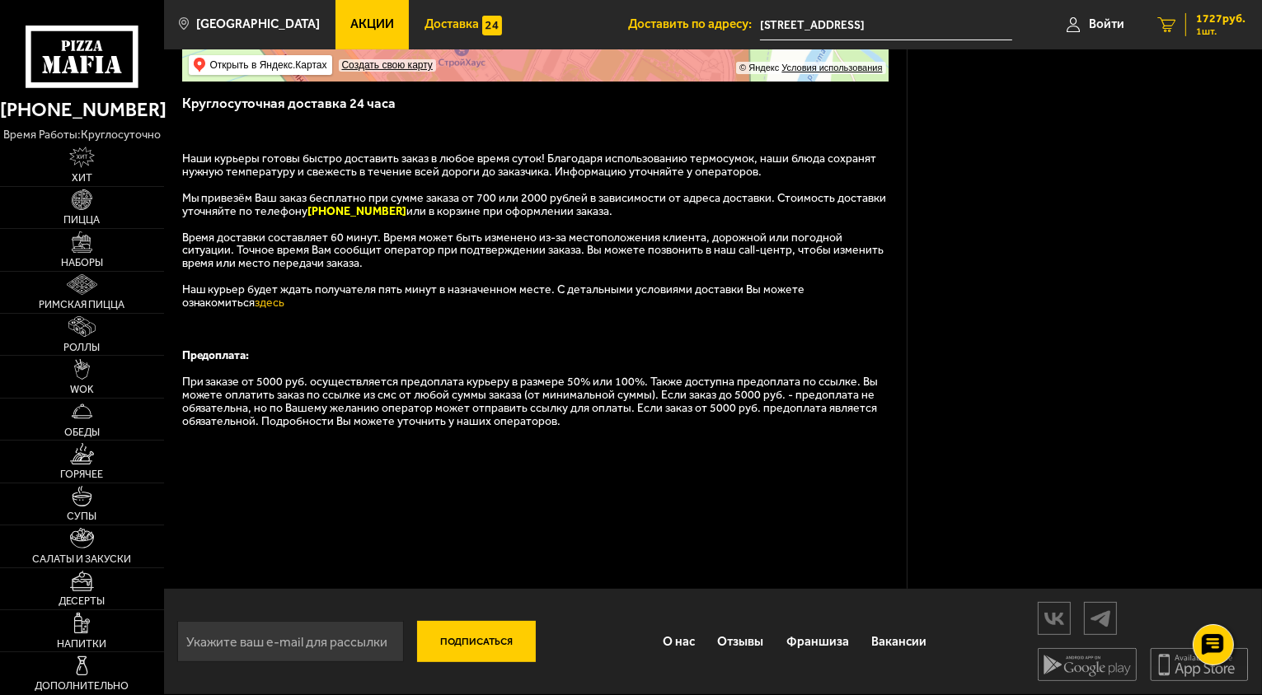
click at [1224, 8] on link "1 1727 руб. 1 шт." at bounding box center [1200, 24] width 121 height 49
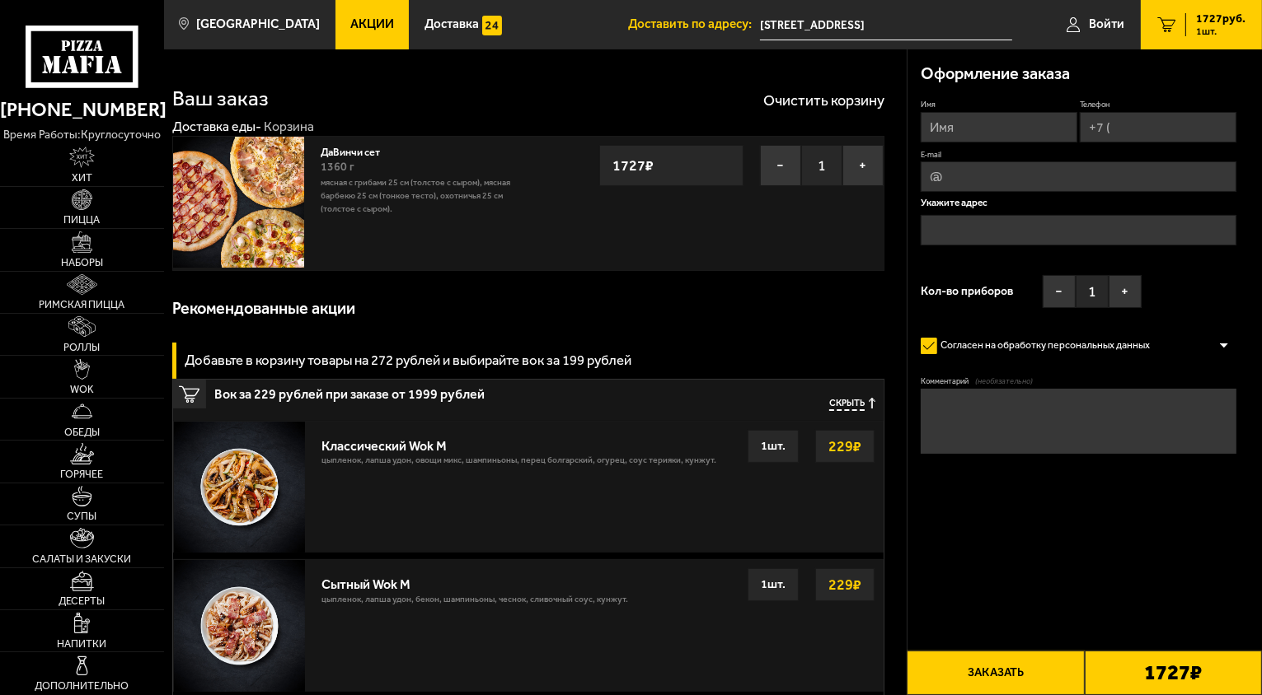
type input "[STREET_ADDRESS]"
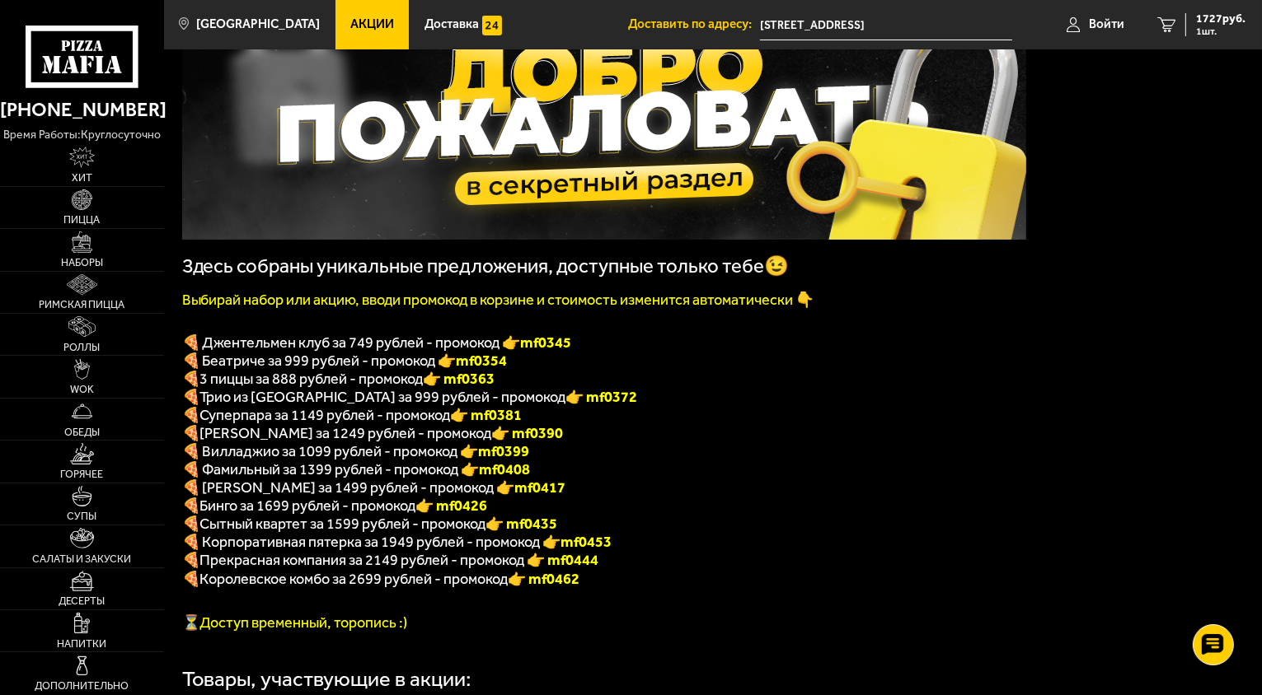
scroll to position [247, 0]
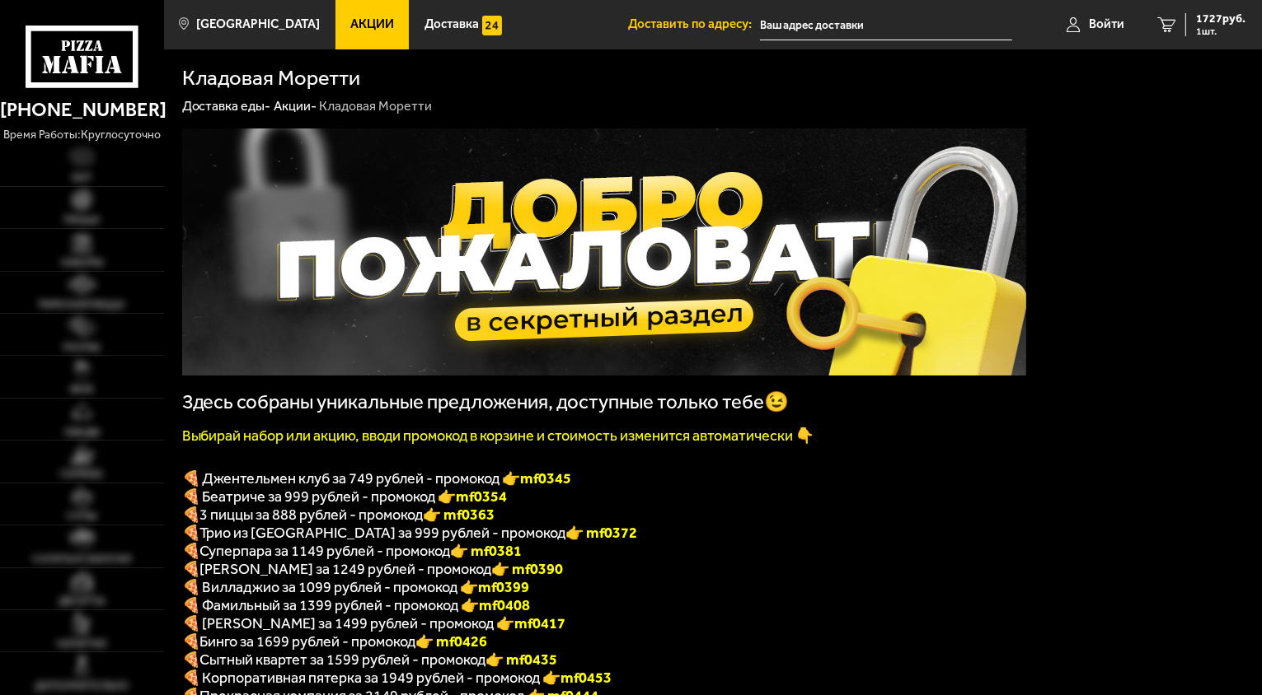
type input "[STREET_ADDRESS]"
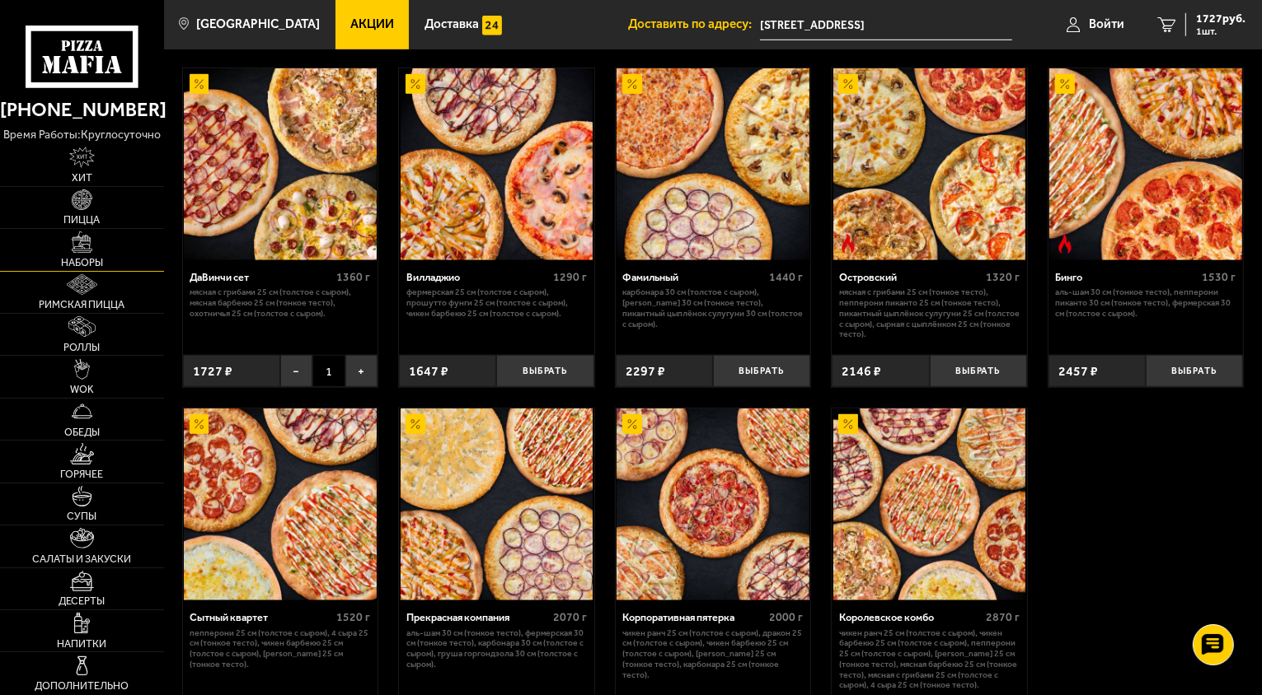
scroll to position [1071, 0]
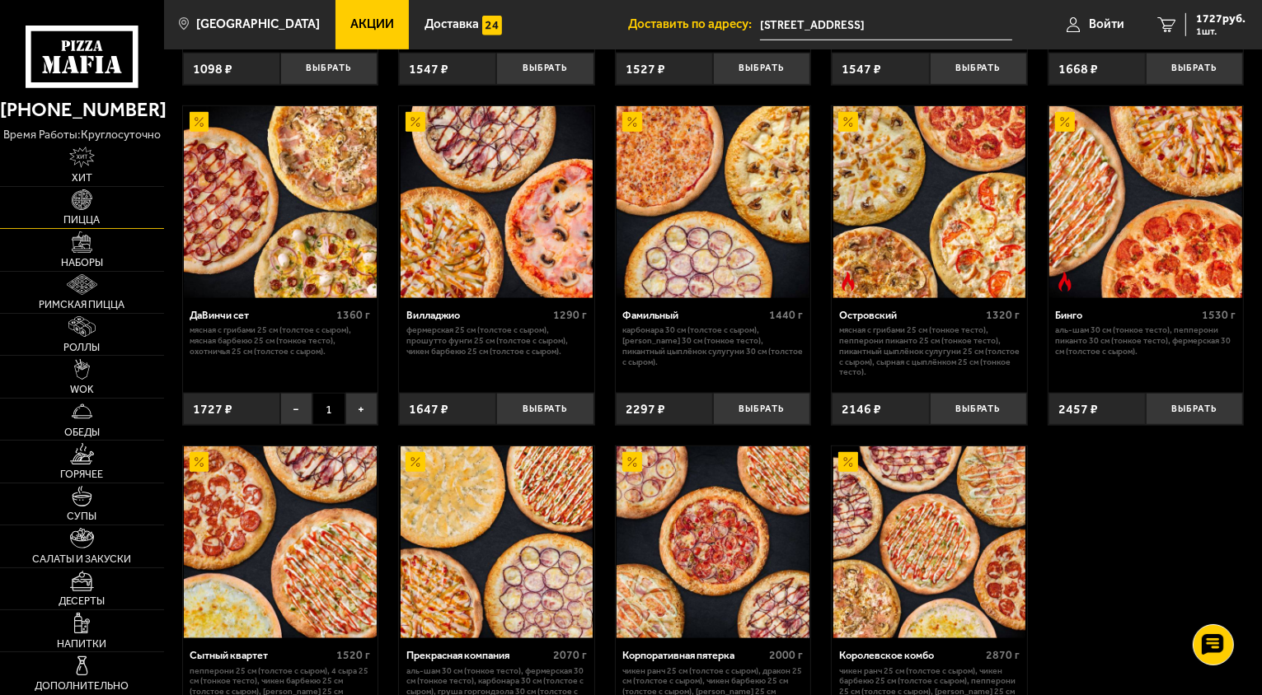
click at [70, 222] on span "Пицца" at bounding box center [82, 220] width 36 height 11
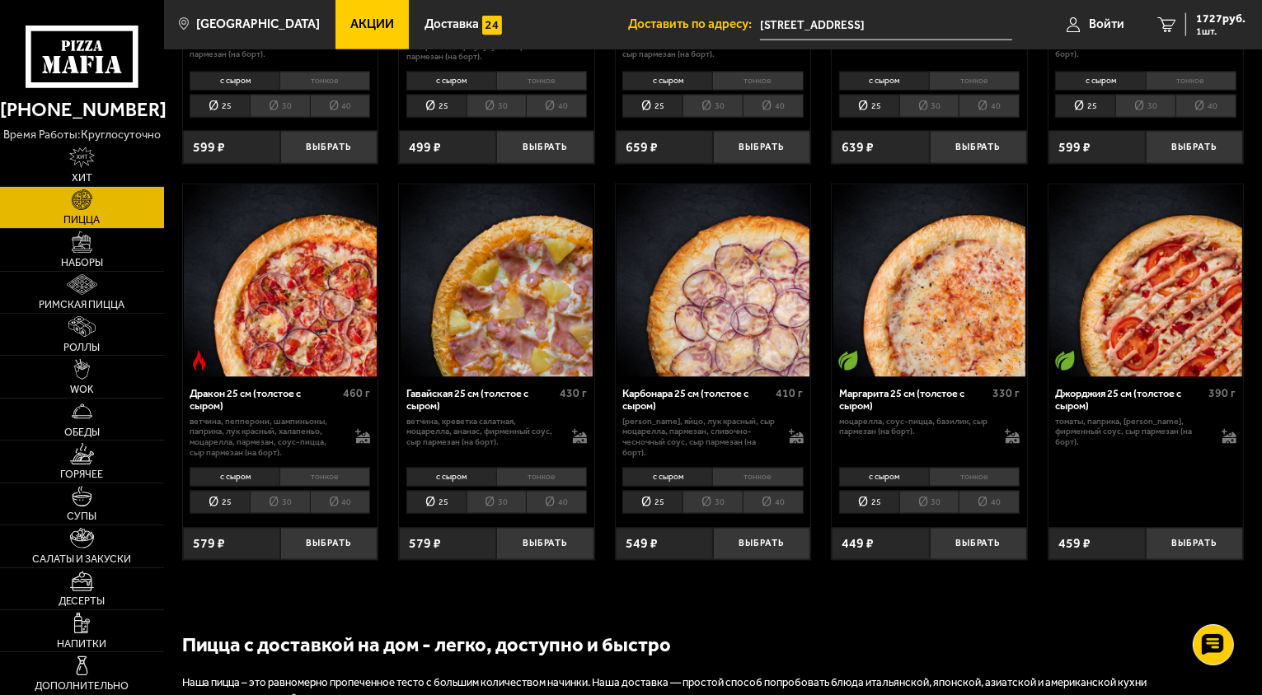
scroll to position [2472, 0]
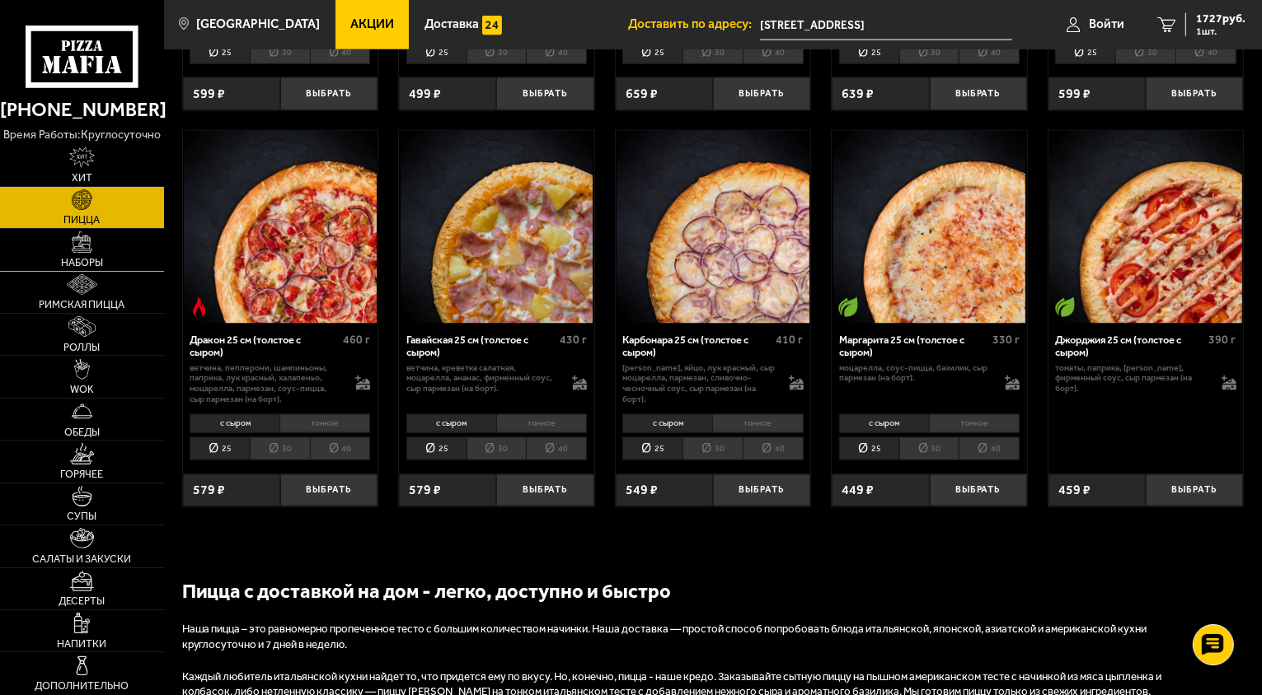
click at [85, 255] on link "Наборы" at bounding box center [82, 249] width 164 height 41
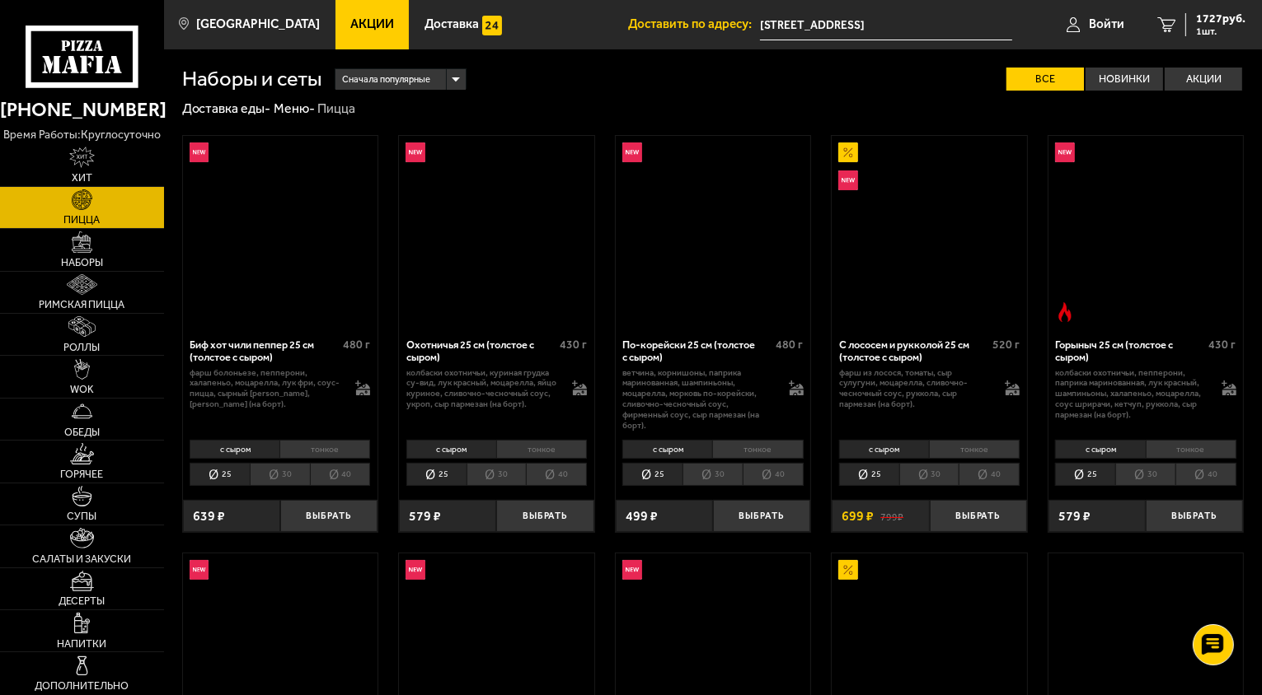
scroll to position [2423, 0]
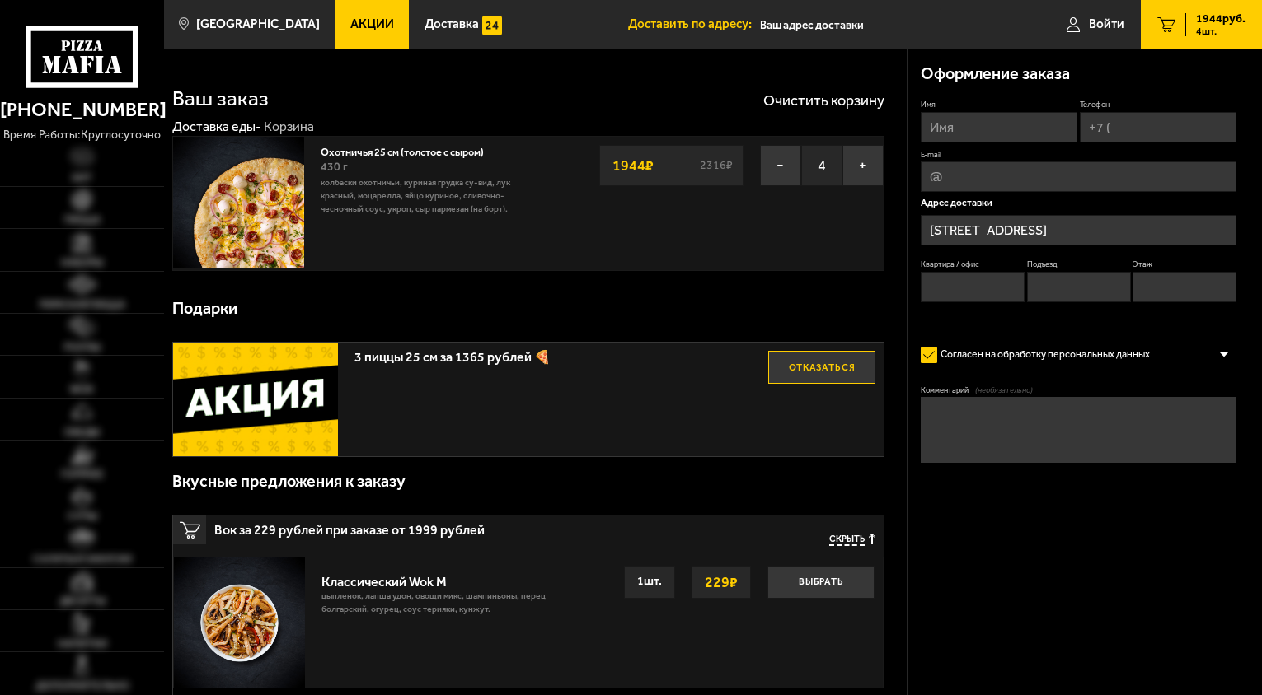
type input "[STREET_ADDRESS]"
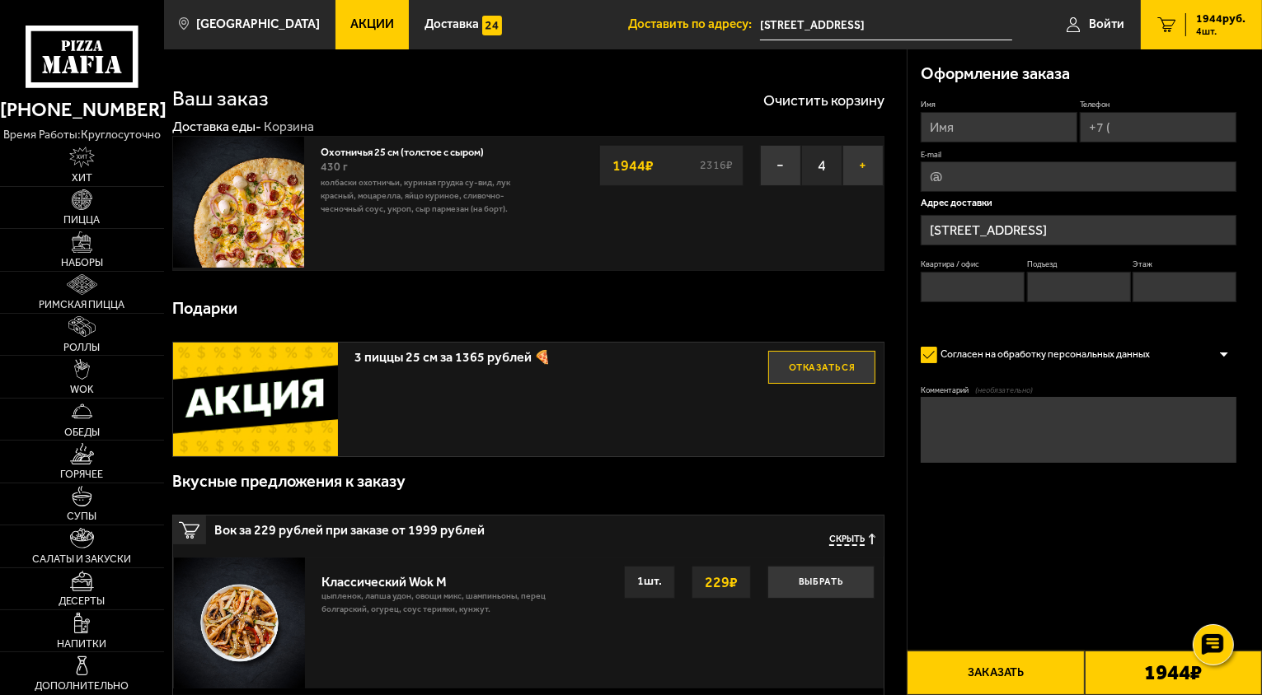
click at [859, 170] on button "+" at bounding box center [862, 165] width 41 height 41
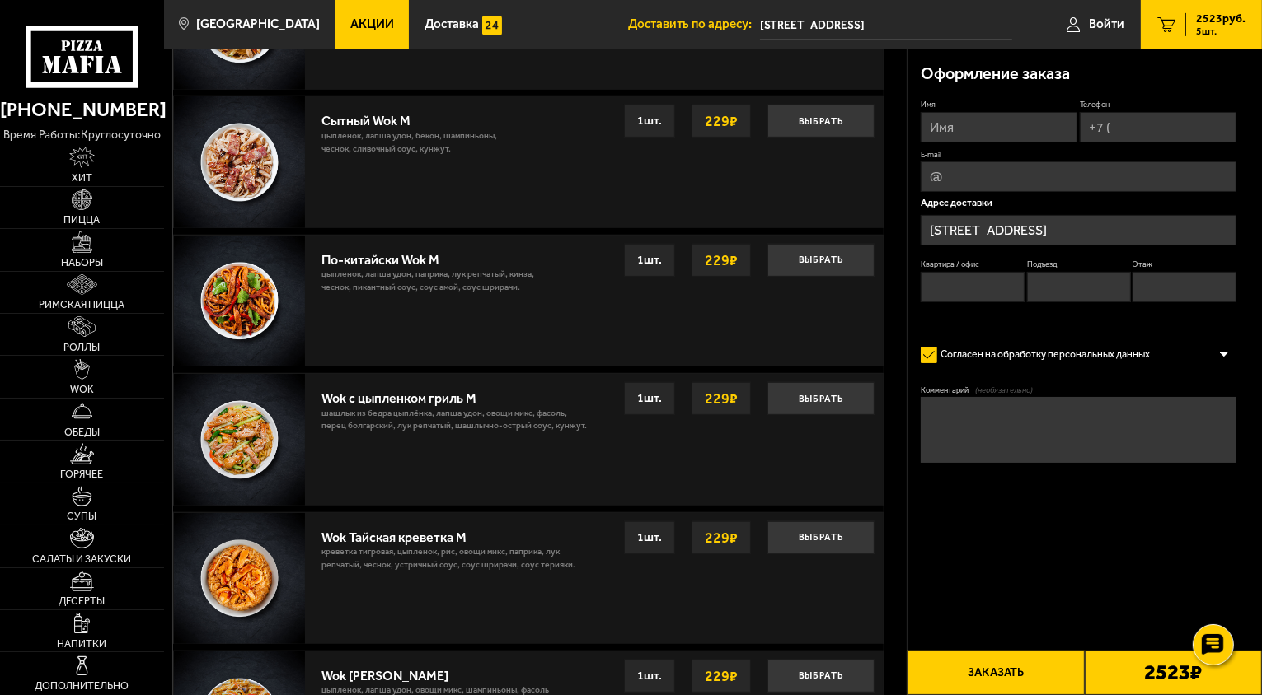
scroll to position [1138, 0]
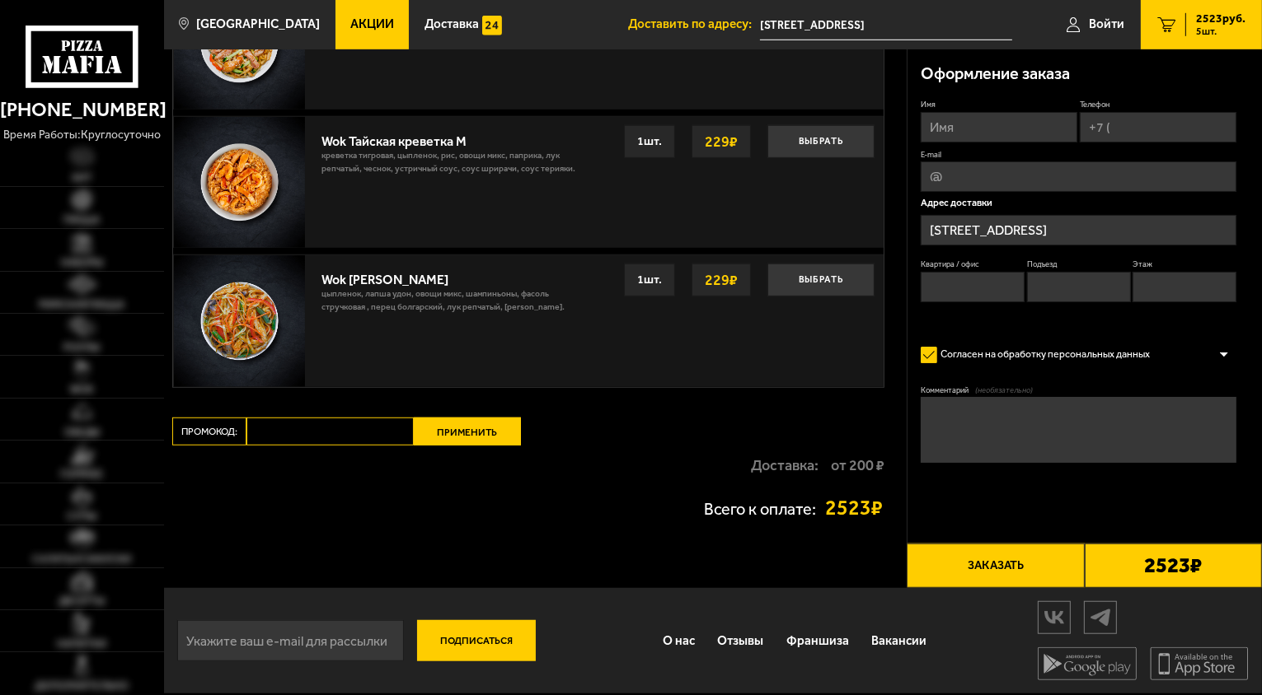
scroll to position [1138, 0]
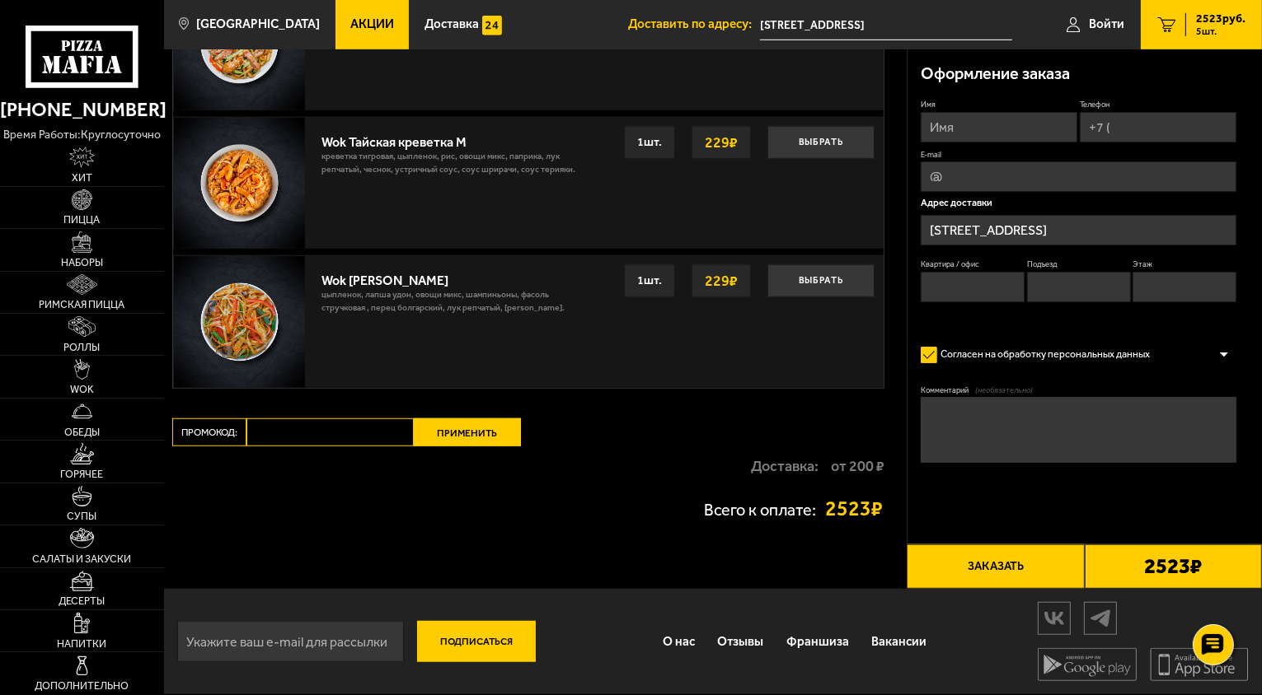
click at [850, 475] on div "Доставка: от 200 ₽" at bounding box center [528, 467] width 712 height 40
click at [855, 487] on div "Всего к оплате: 2523 ₽" at bounding box center [528, 509] width 712 height 46
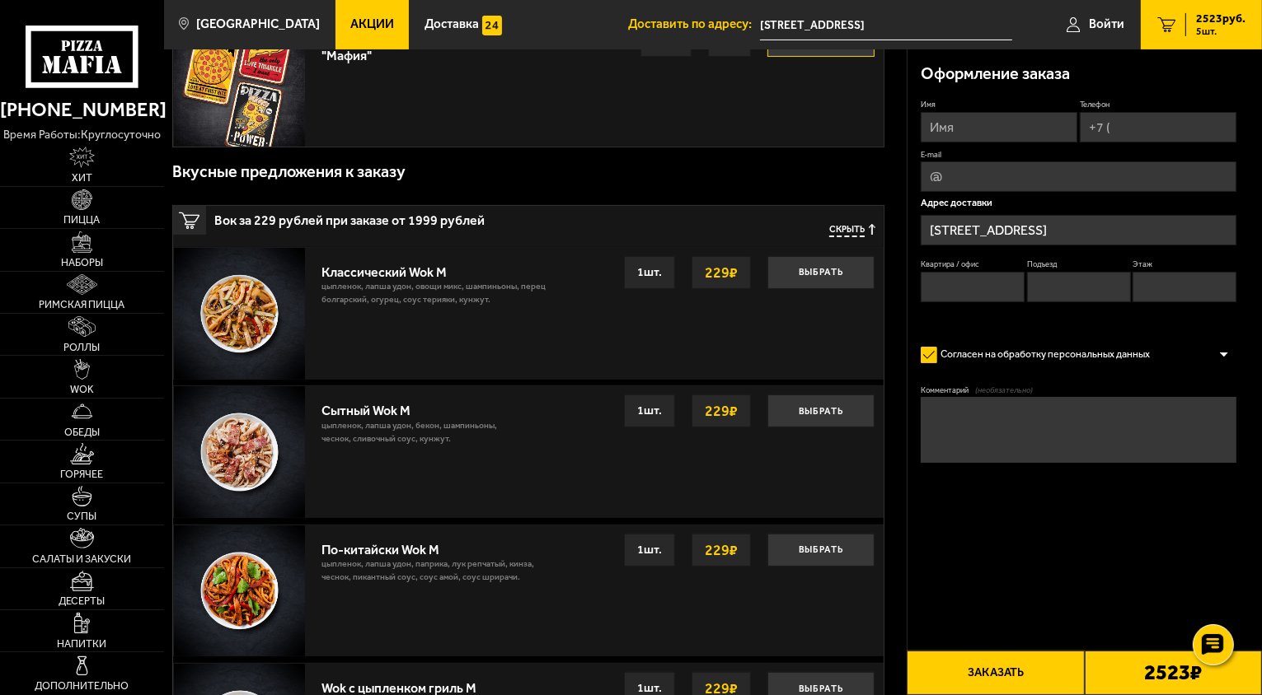
scroll to position [0, 0]
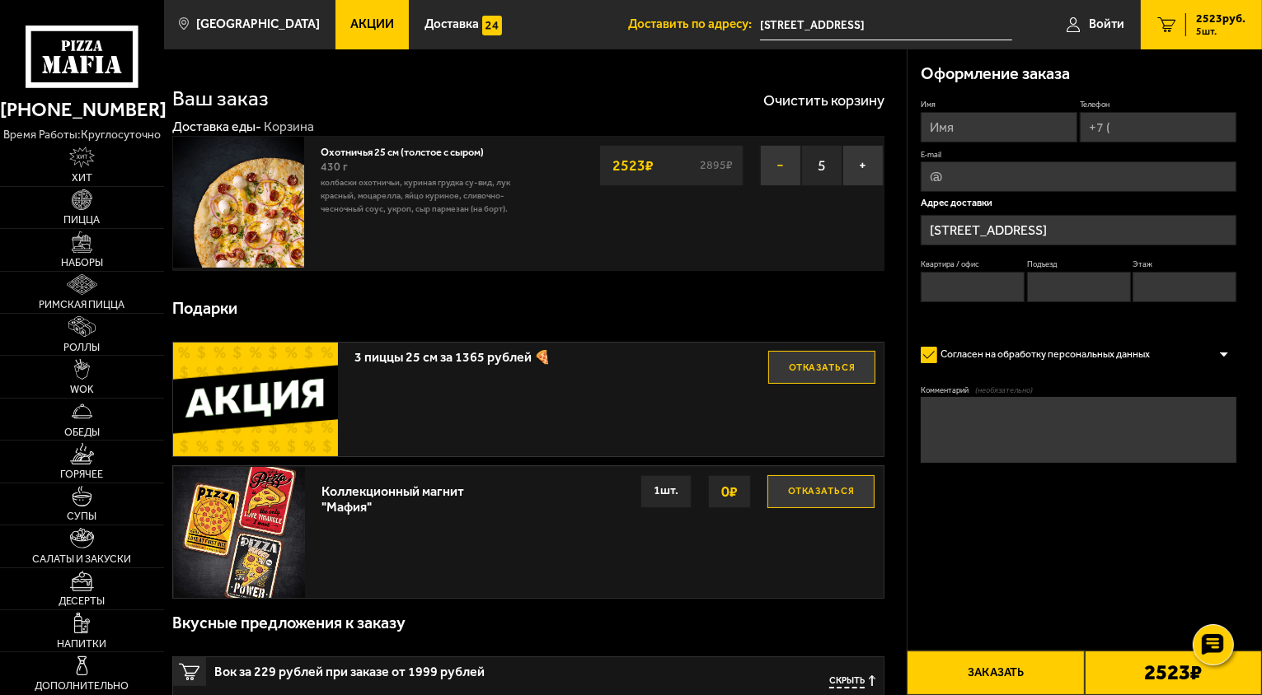
click at [780, 172] on button "−" at bounding box center [780, 165] width 41 height 41
click at [837, 104] on button "Очистить корзину" at bounding box center [823, 100] width 121 height 15
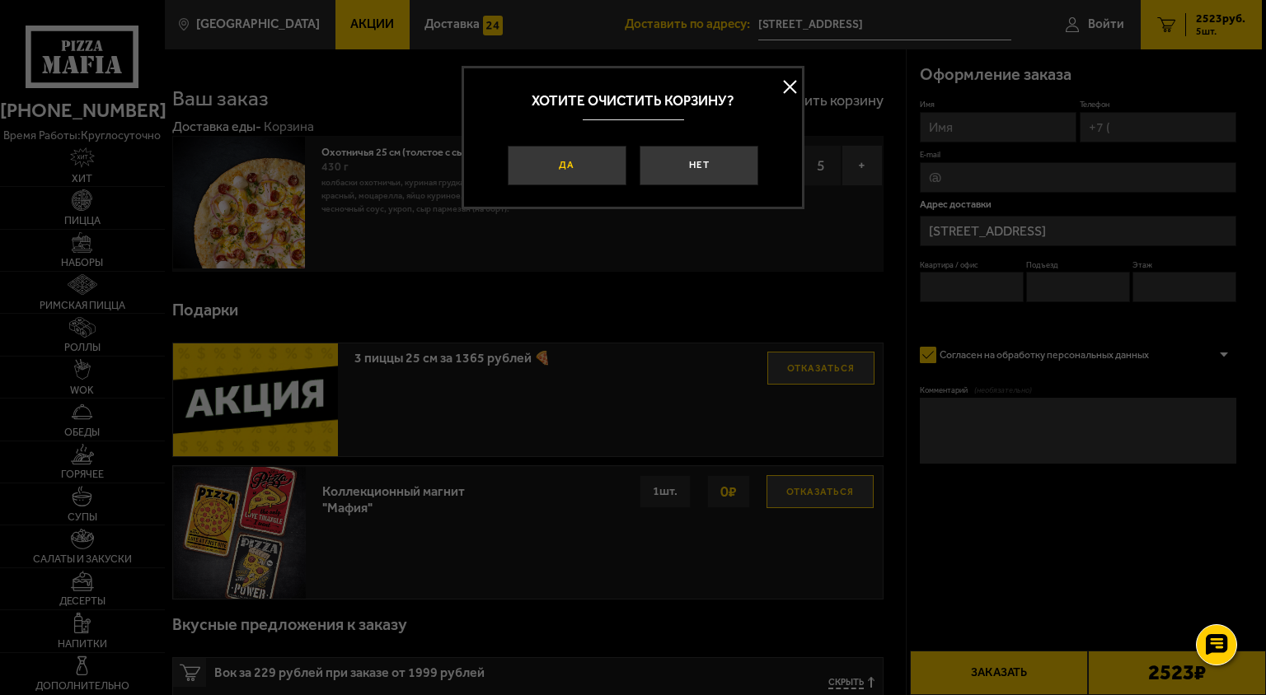
click at [603, 166] on button "Да" at bounding box center [567, 166] width 119 height 40
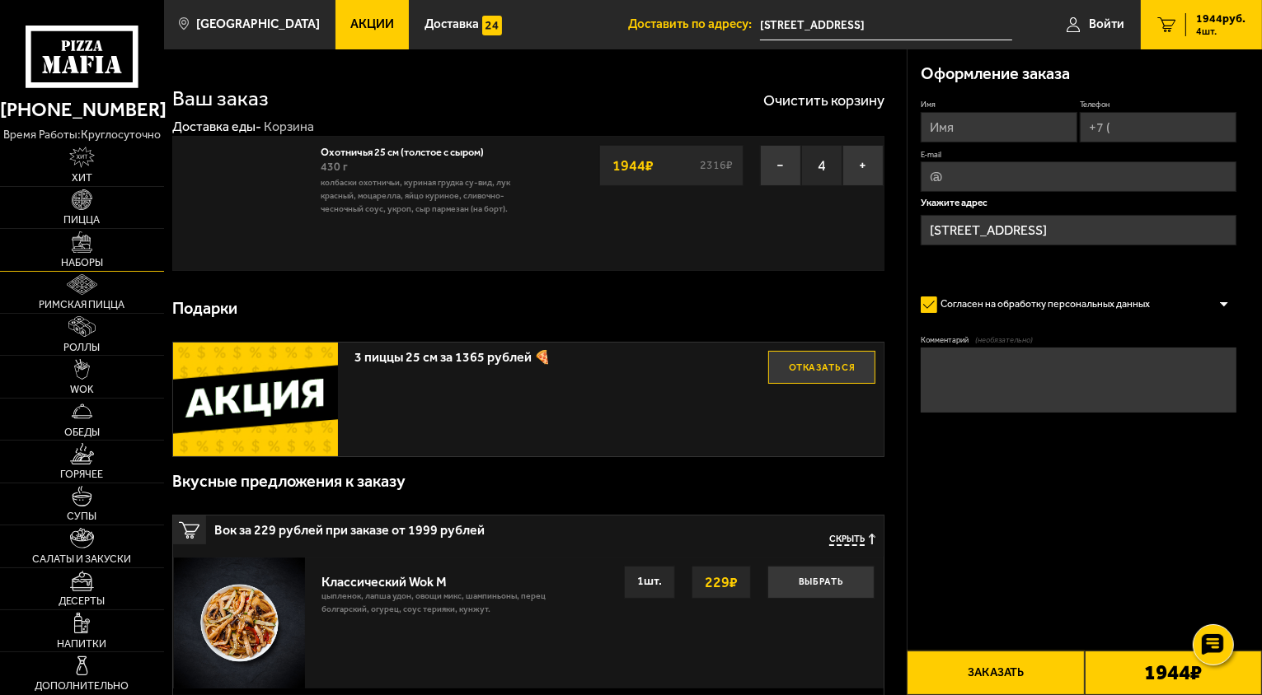
click at [75, 254] on link "Наборы" at bounding box center [82, 249] width 164 height 41
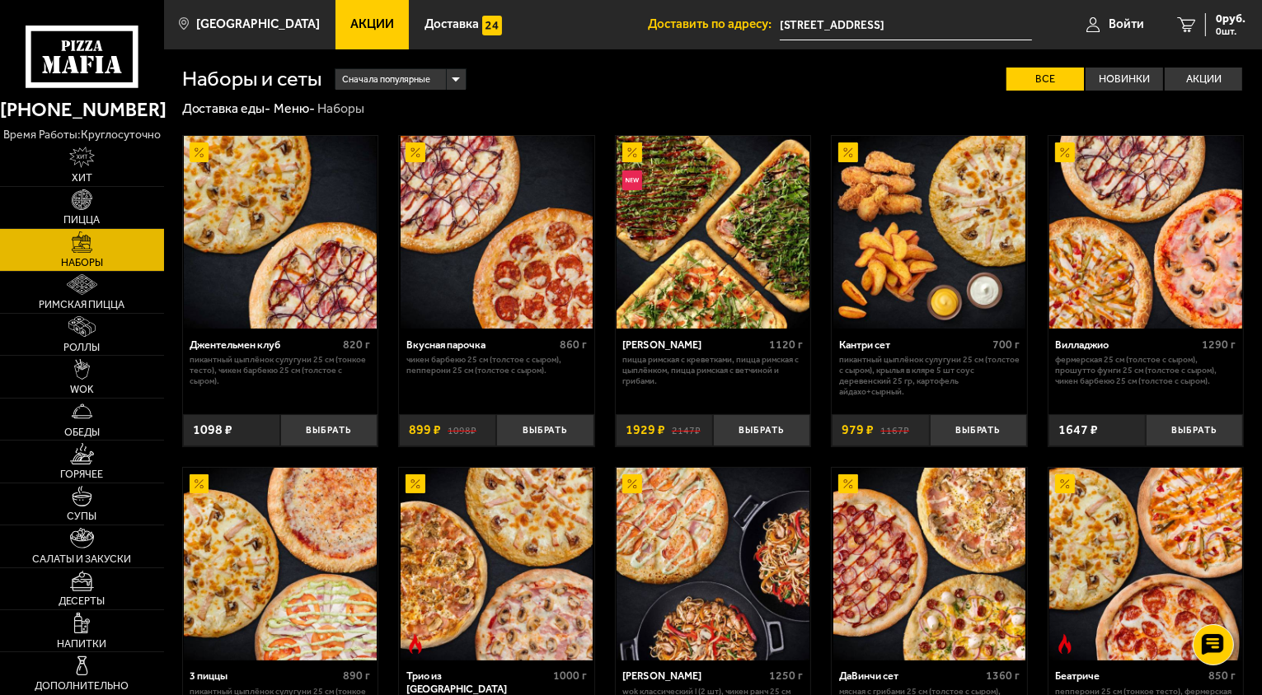
click at [346, 32] on link "Акции" at bounding box center [372, 24] width 74 height 49
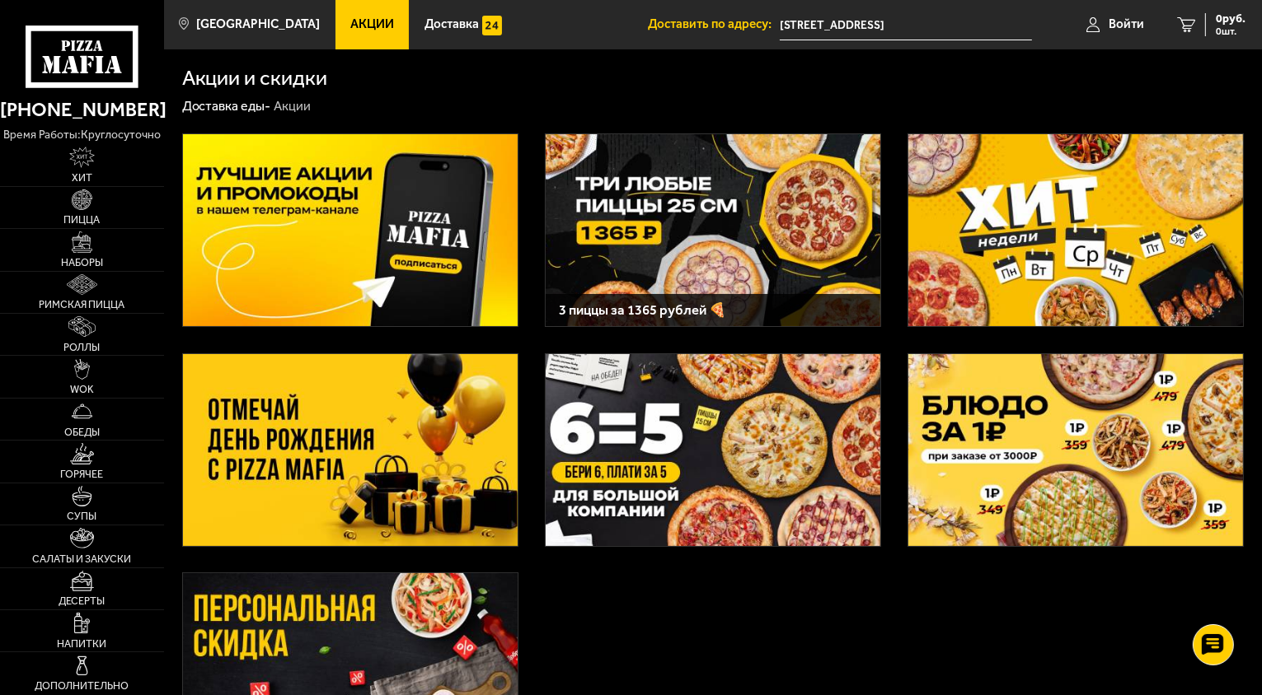
click at [811, 228] on img at bounding box center [712, 230] width 335 height 192
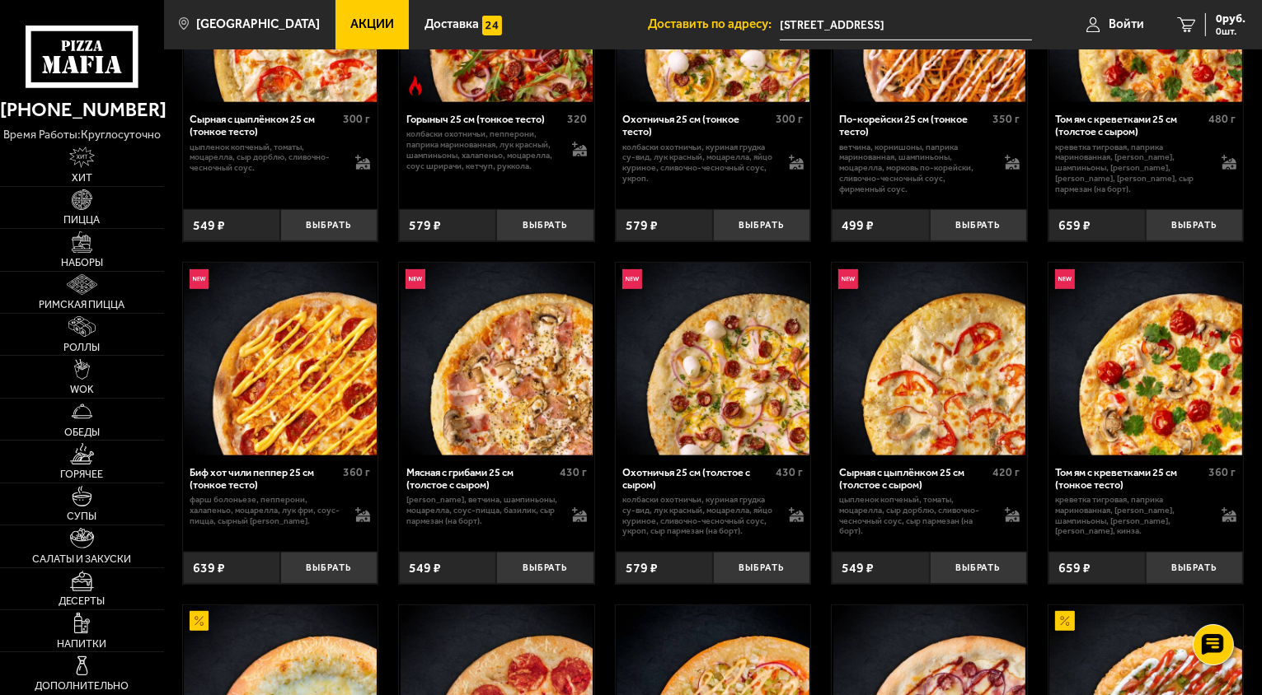
scroll to position [824, 0]
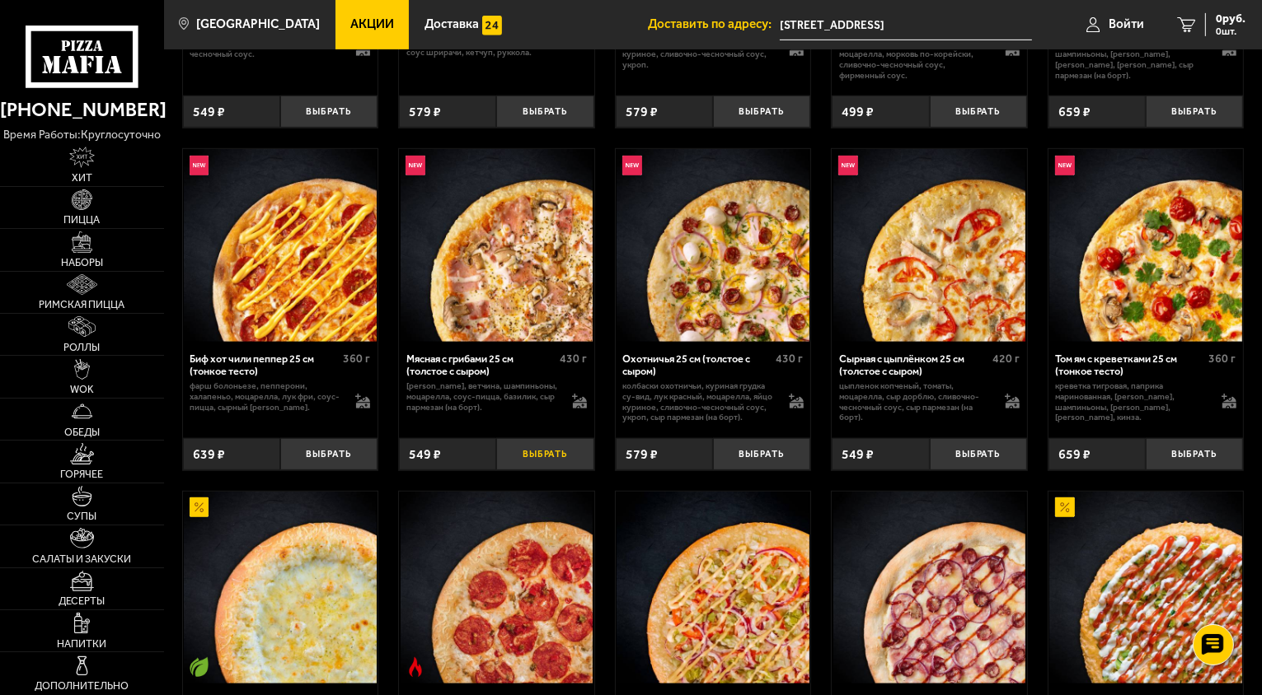
click at [541, 461] on button "Выбрать" at bounding box center [544, 454] width 97 height 32
click at [515, 464] on button "−" at bounding box center [512, 454] width 32 height 32
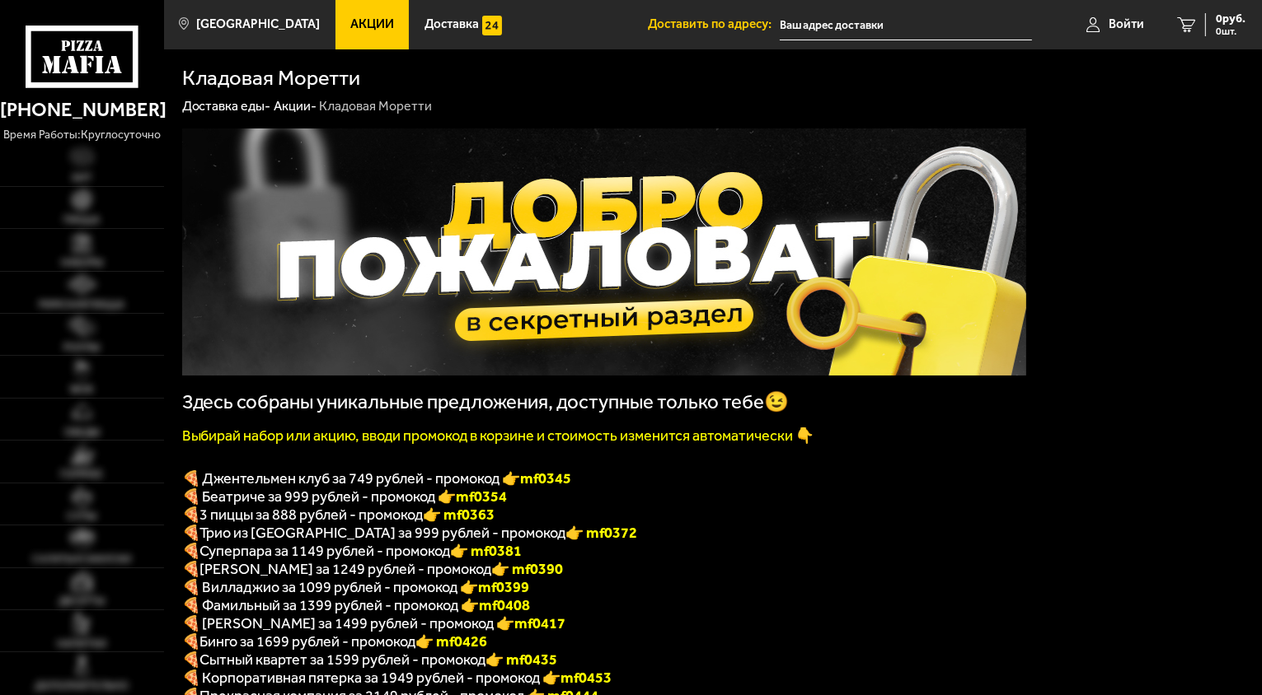
type input "[STREET_ADDRESS]"
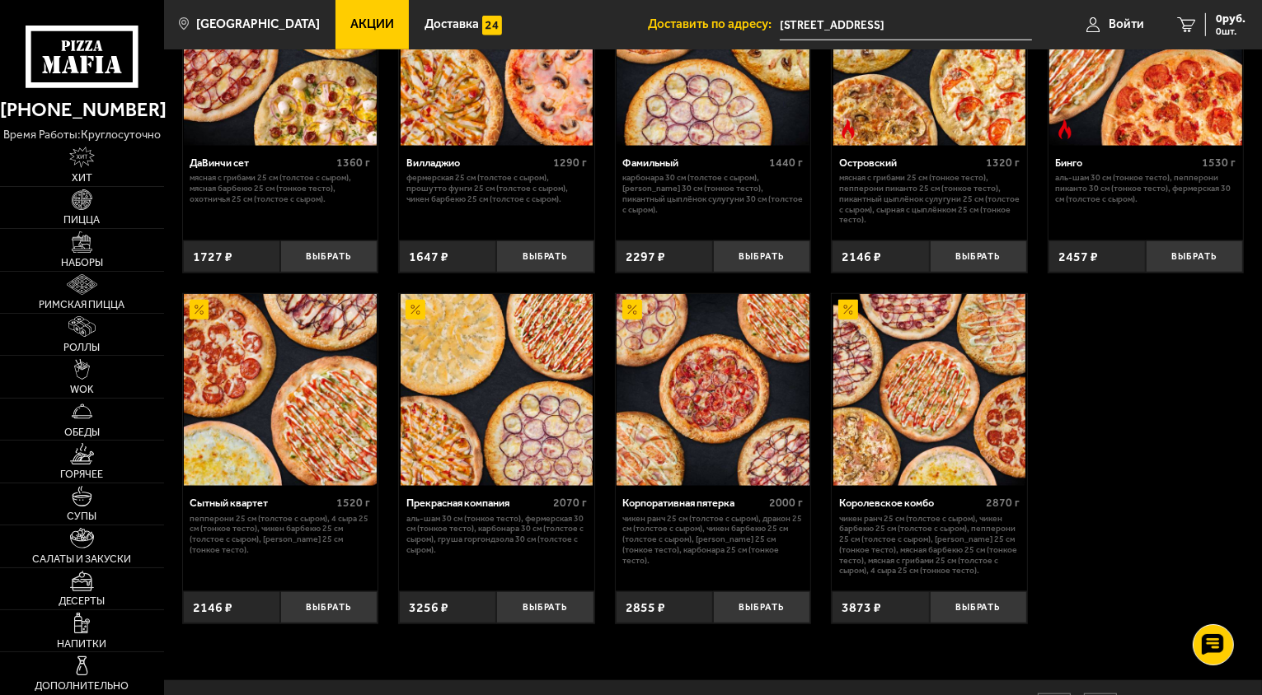
scroll to position [1236, 0]
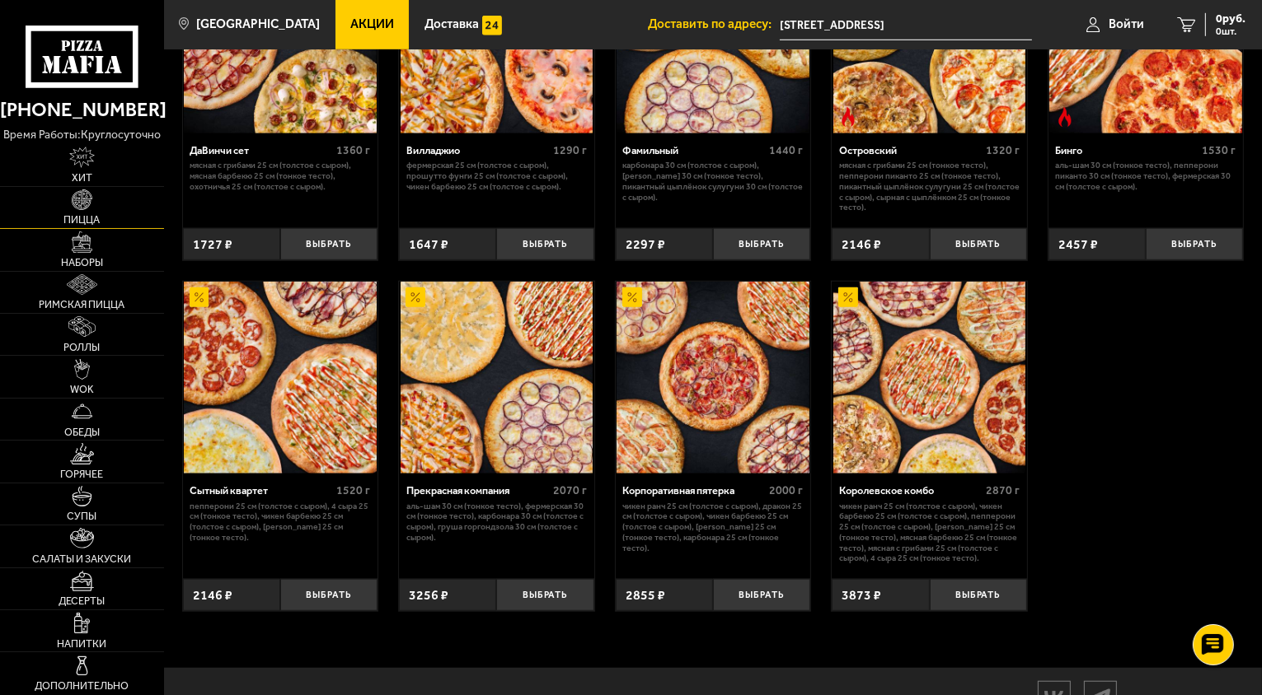
click at [93, 199] on link "Пицца" at bounding box center [82, 207] width 164 height 41
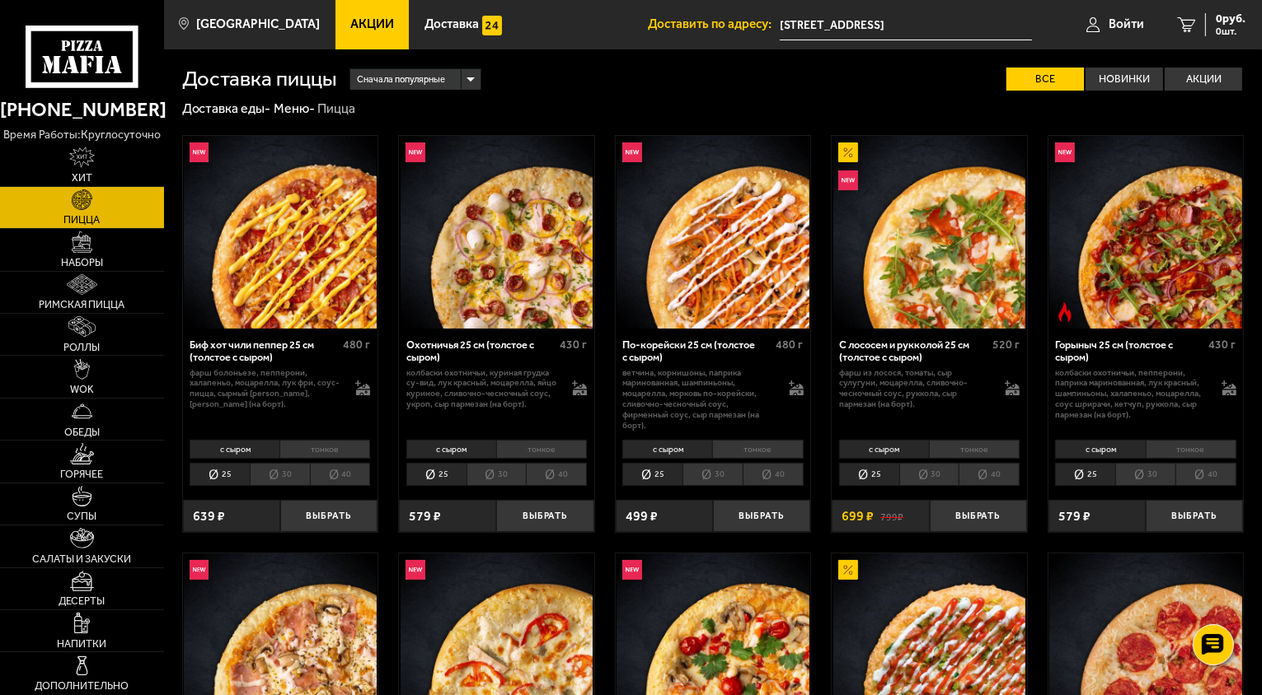
click at [96, 204] on link "Пицца" at bounding box center [82, 207] width 164 height 41
click at [1204, 75] on label "Акции" at bounding box center [1202, 80] width 77 height 24
click at [0, 0] on input "Акции" at bounding box center [0, 0] width 0 height 0
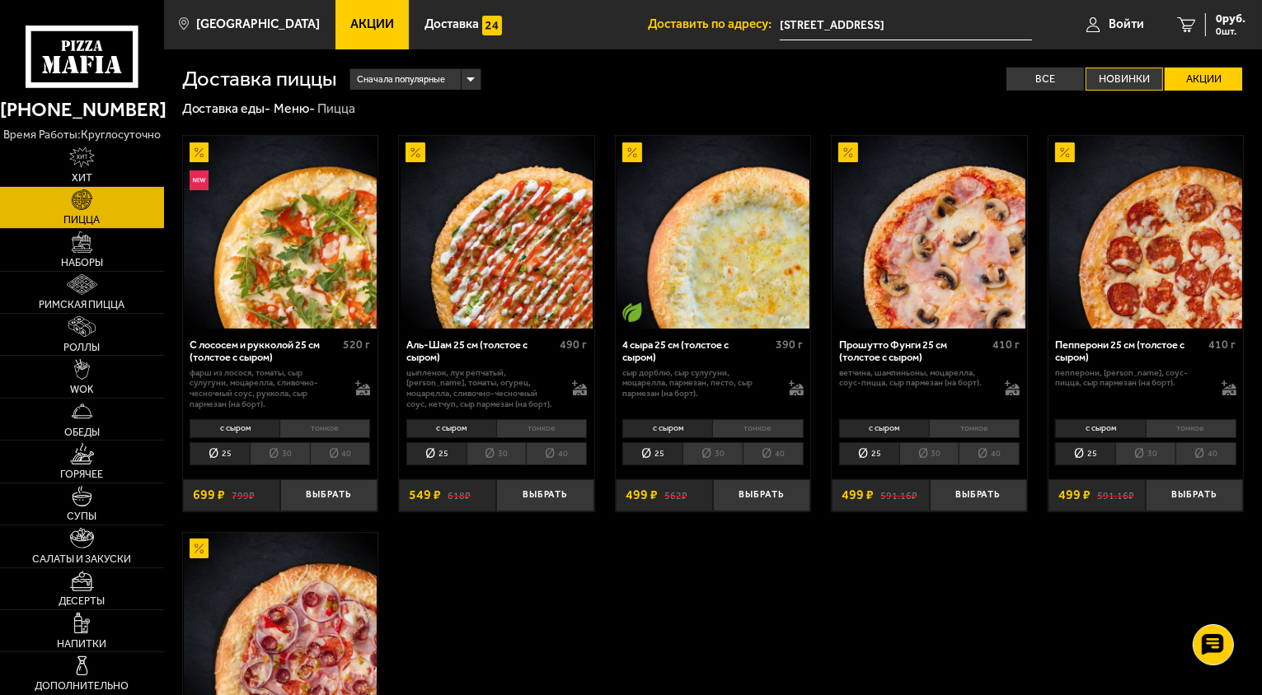
click at [1128, 71] on label "Новинки" at bounding box center [1123, 80] width 77 height 24
click at [0, 0] on input "Новинки" at bounding box center [0, 0] width 0 height 0
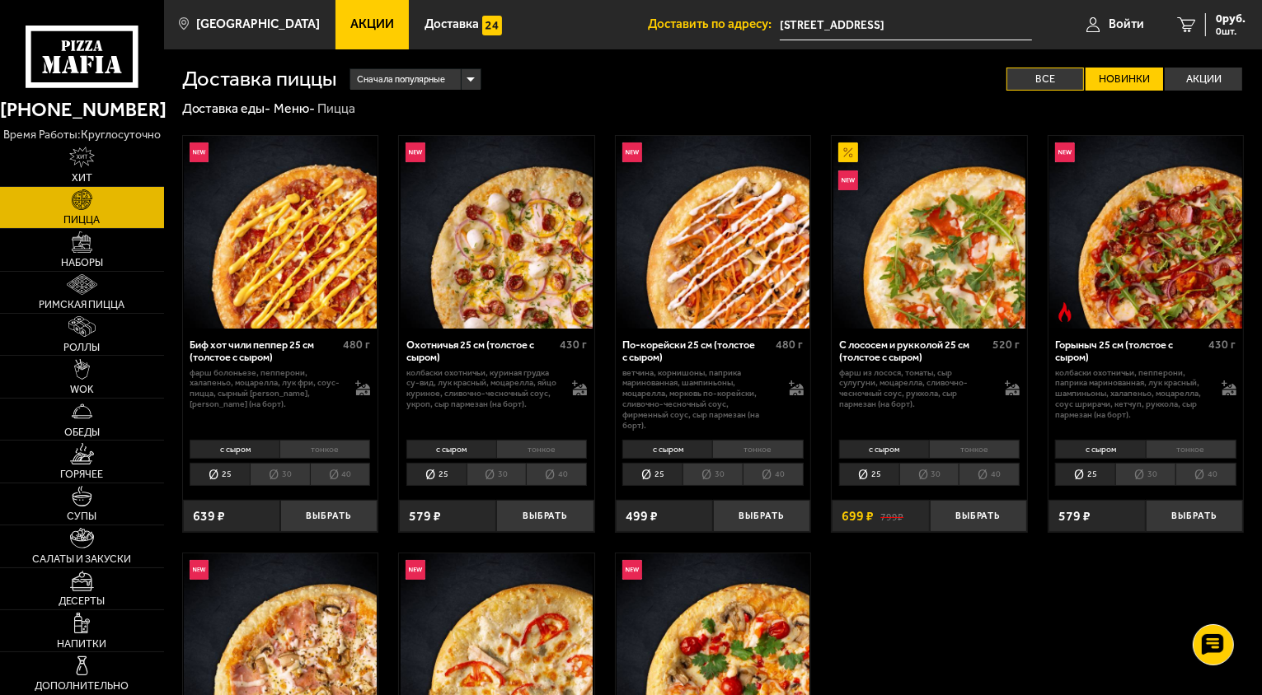
click at [1071, 75] on label "Все" at bounding box center [1044, 80] width 77 height 24
click at [0, 0] on input "Все" at bounding box center [0, 0] width 0 height 0
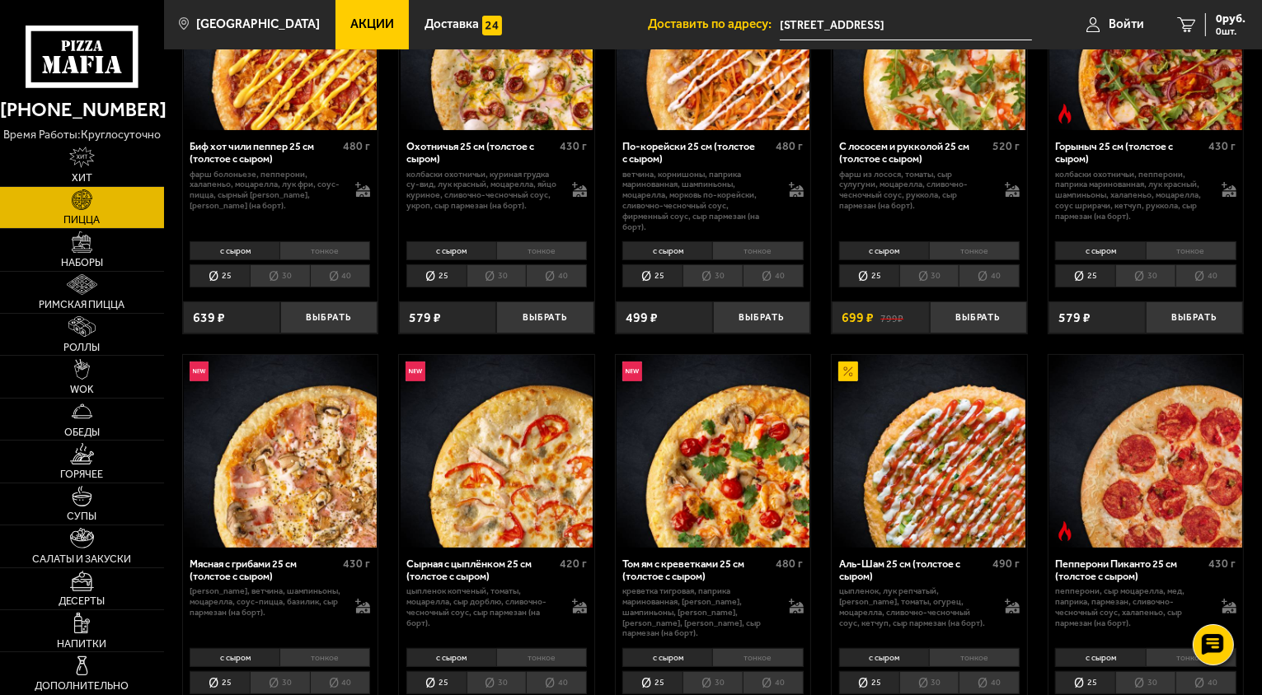
scroll to position [412, 0]
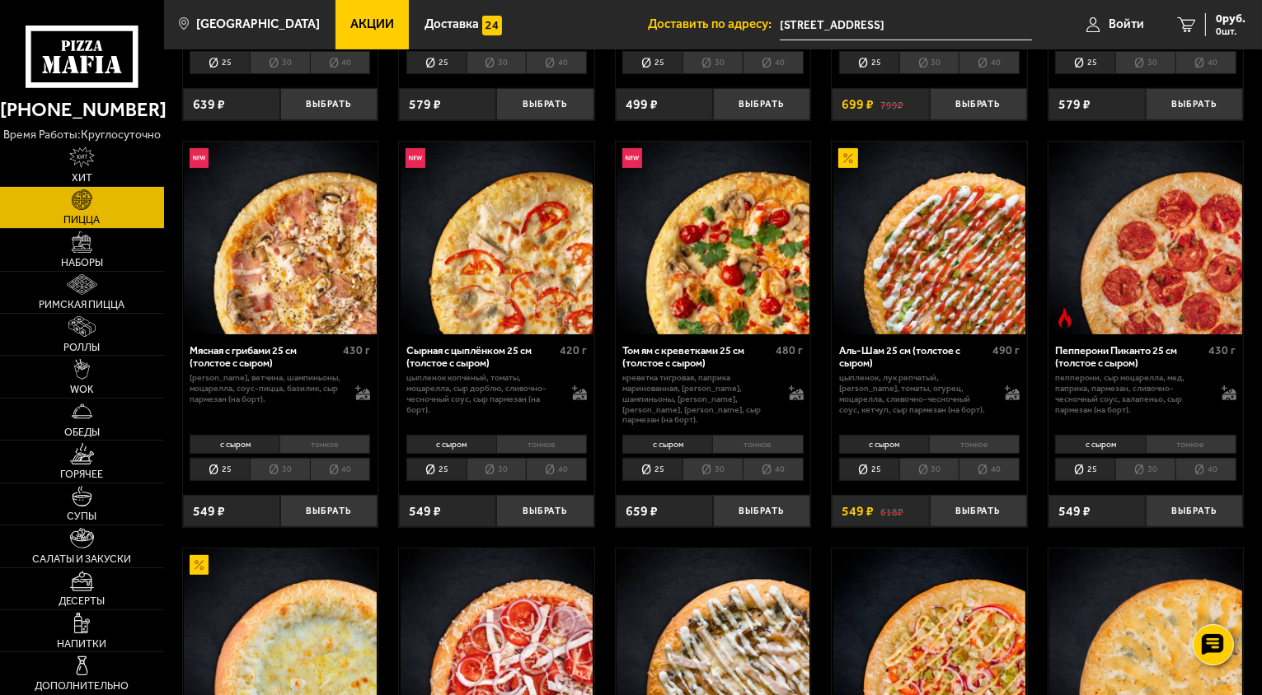
click at [288, 458] on li "30" at bounding box center [280, 469] width 60 height 23
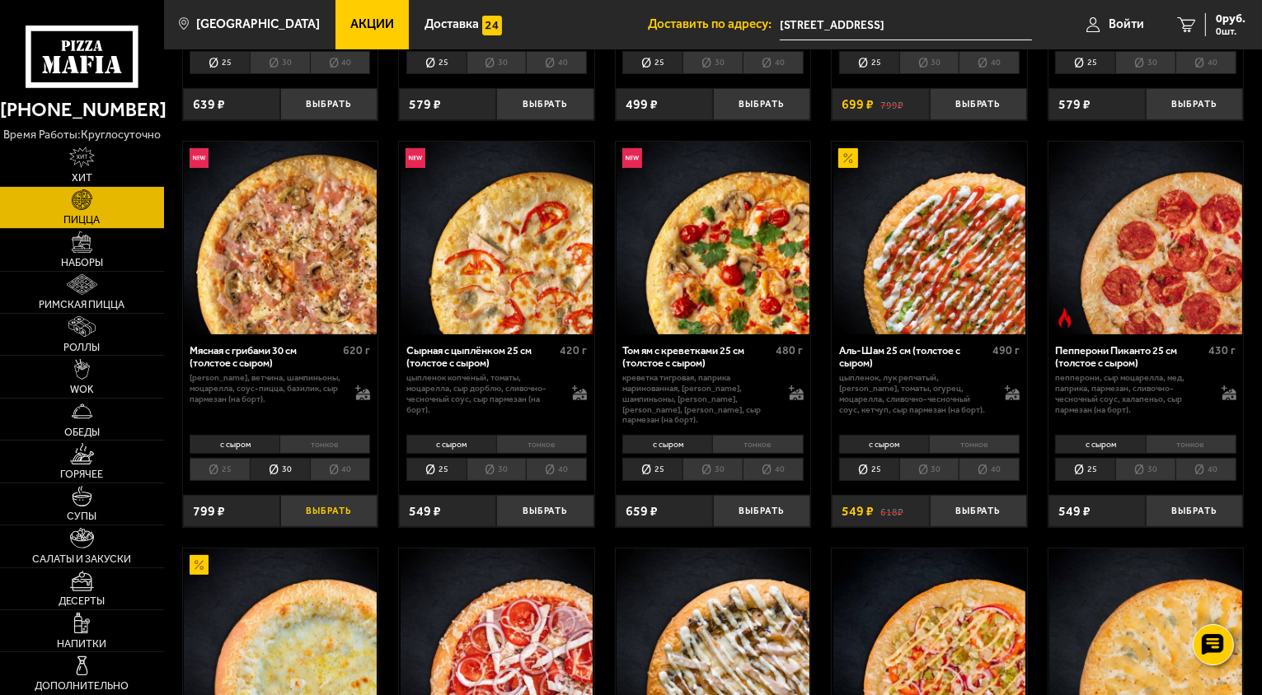
click at [324, 501] on button "Выбрать" at bounding box center [328, 511] width 97 height 32
click at [298, 509] on button "−" at bounding box center [296, 511] width 32 height 32
click at [218, 458] on li "25" at bounding box center [220, 469] width 60 height 23
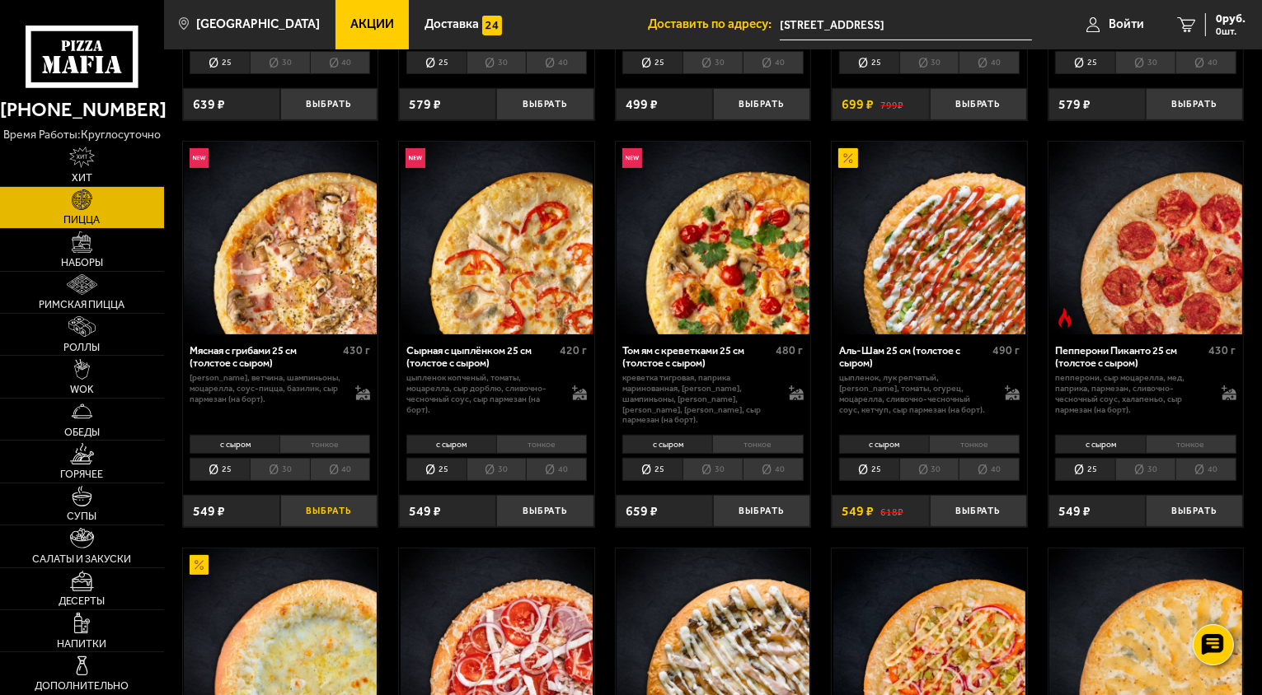
click at [331, 508] on button "Выбрать" at bounding box center [328, 511] width 97 height 32
click at [967, 505] on button "Выбрать" at bounding box center [977, 511] width 97 height 32
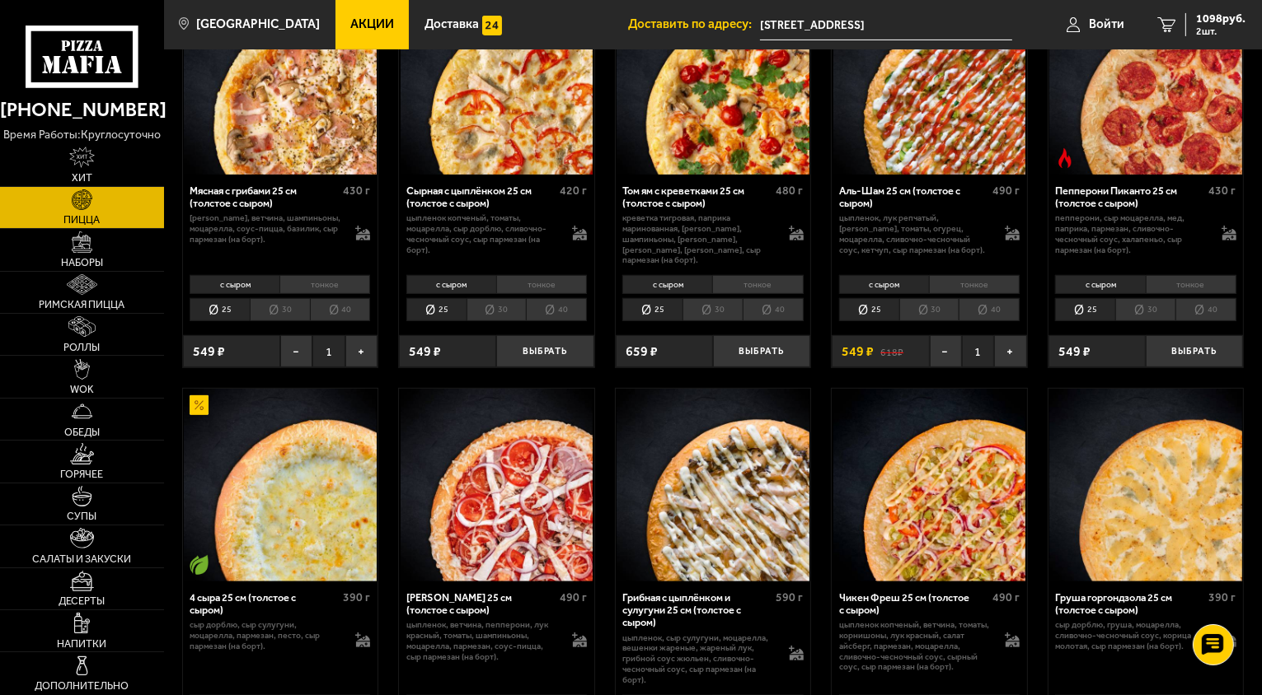
scroll to position [742, 0]
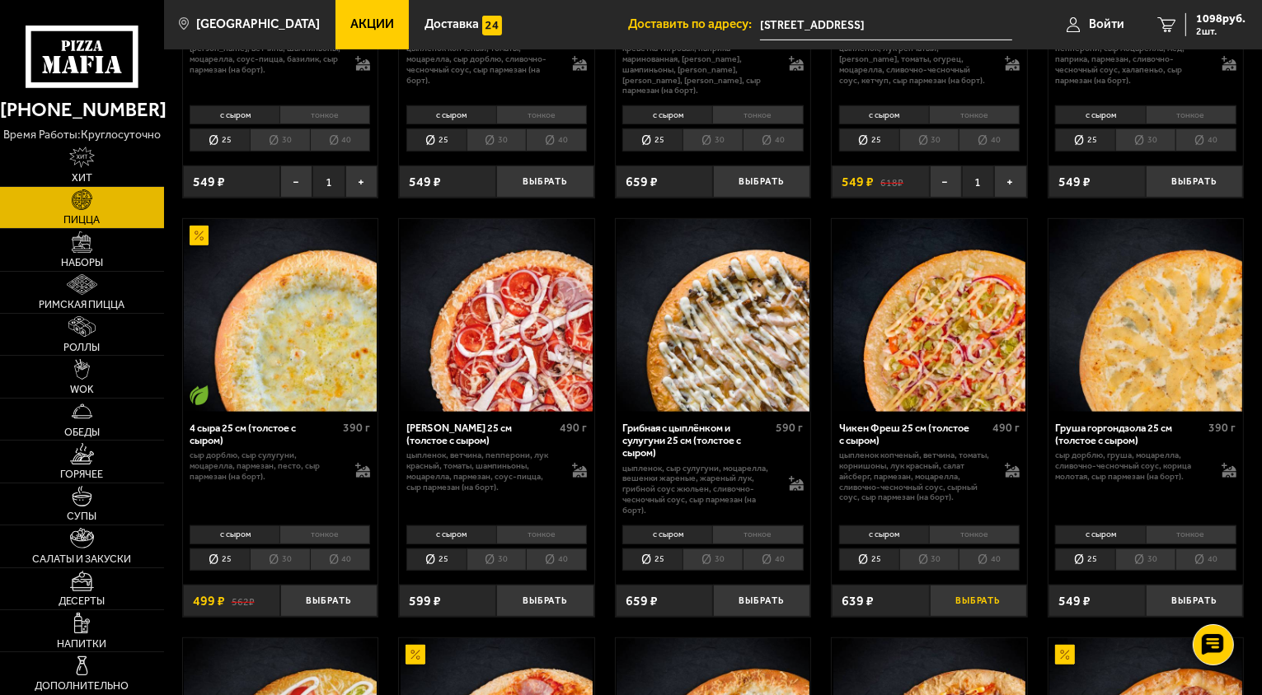
click at [994, 593] on button "Выбрать" at bounding box center [977, 601] width 97 height 32
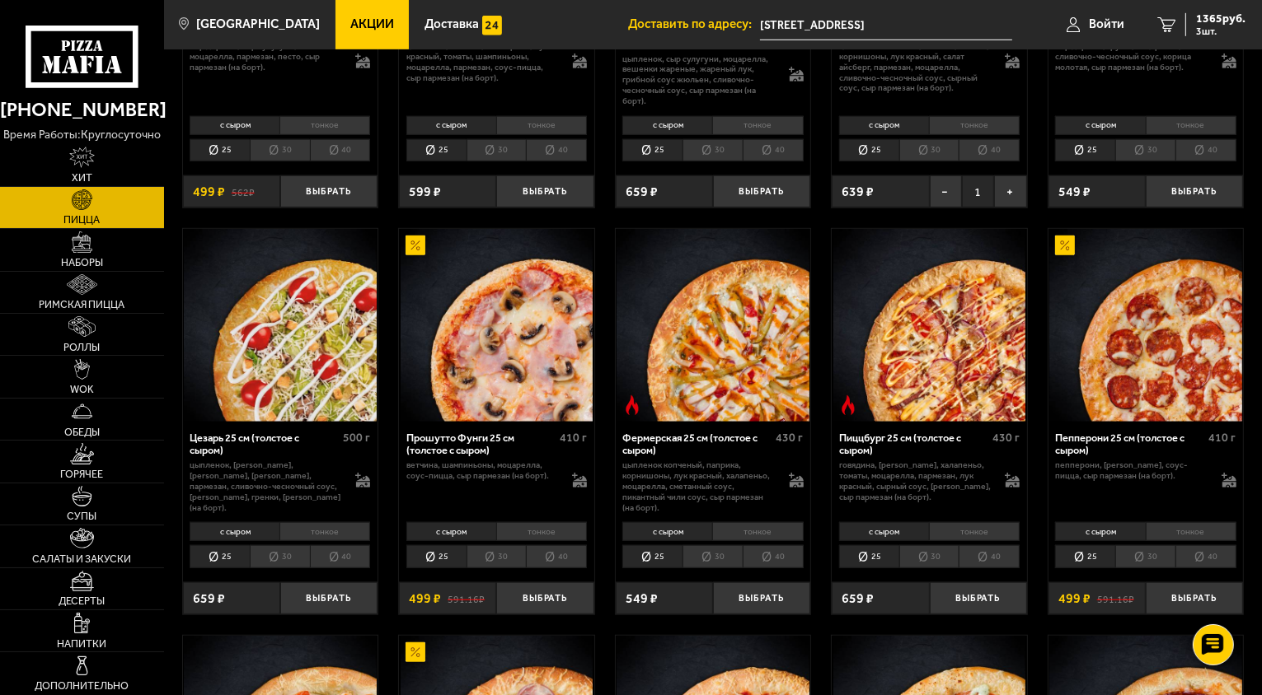
scroll to position [1154, 0]
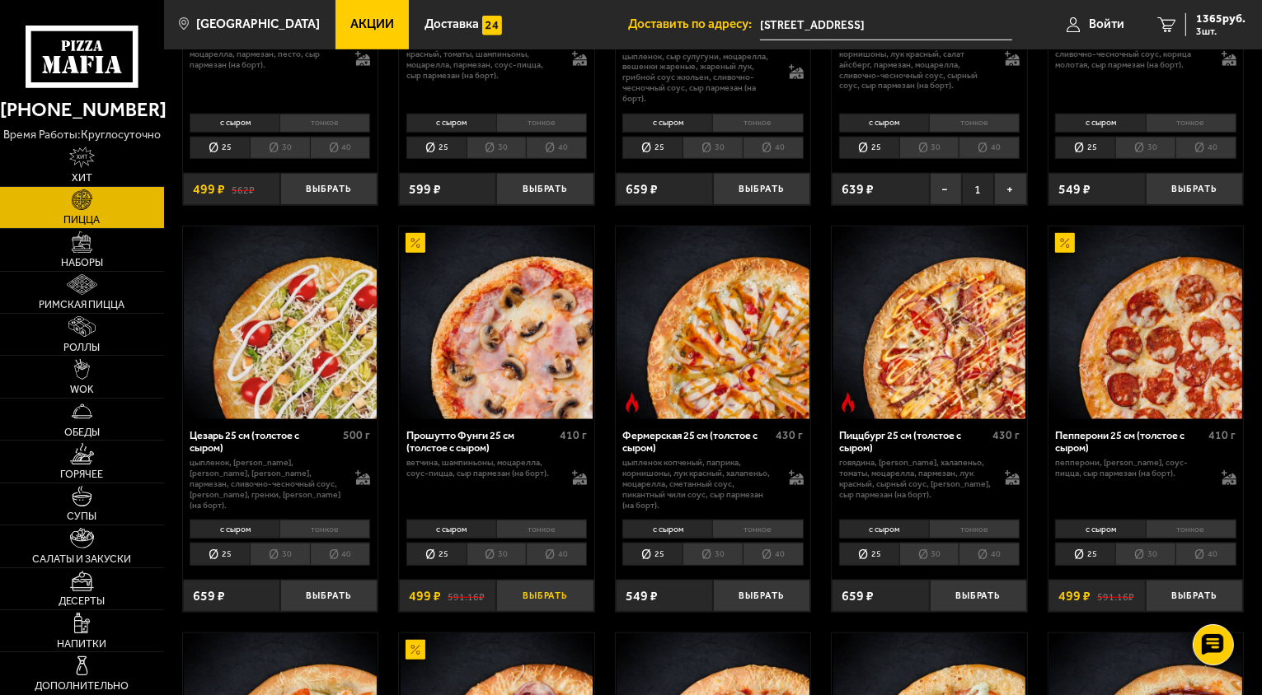
click at [552, 583] on button "Выбрать" at bounding box center [544, 596] width 97 height 32
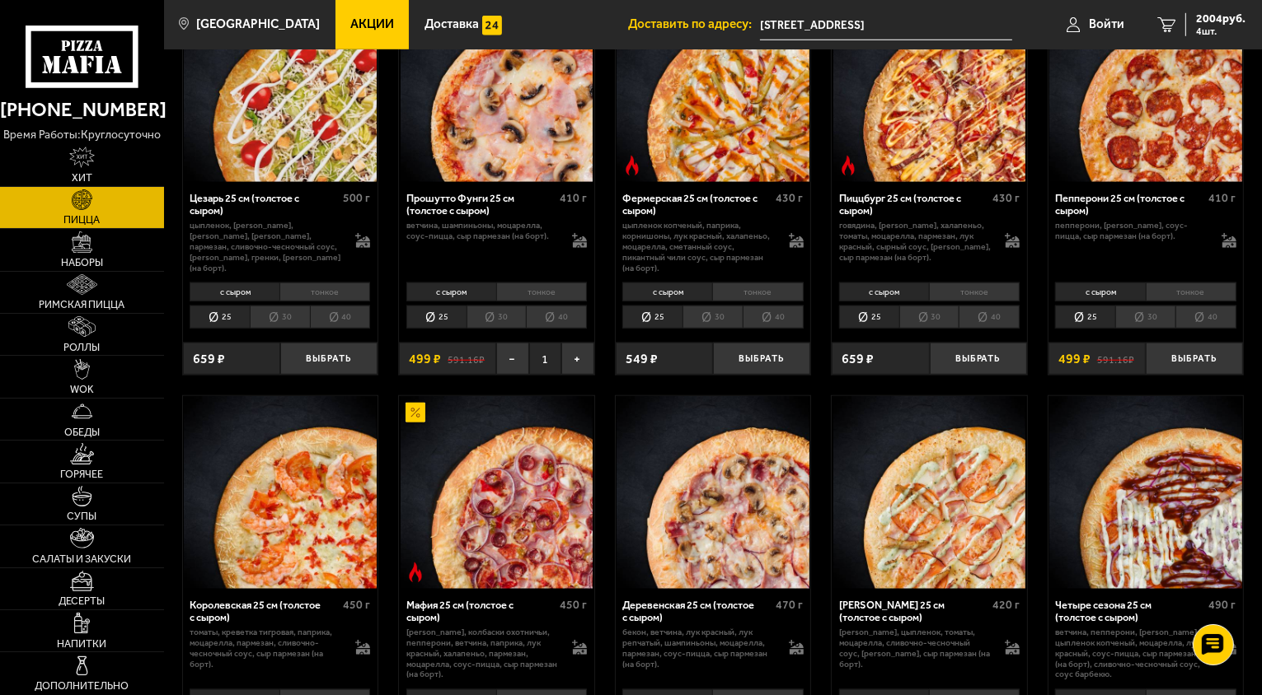
scroll to position [1566, 0]
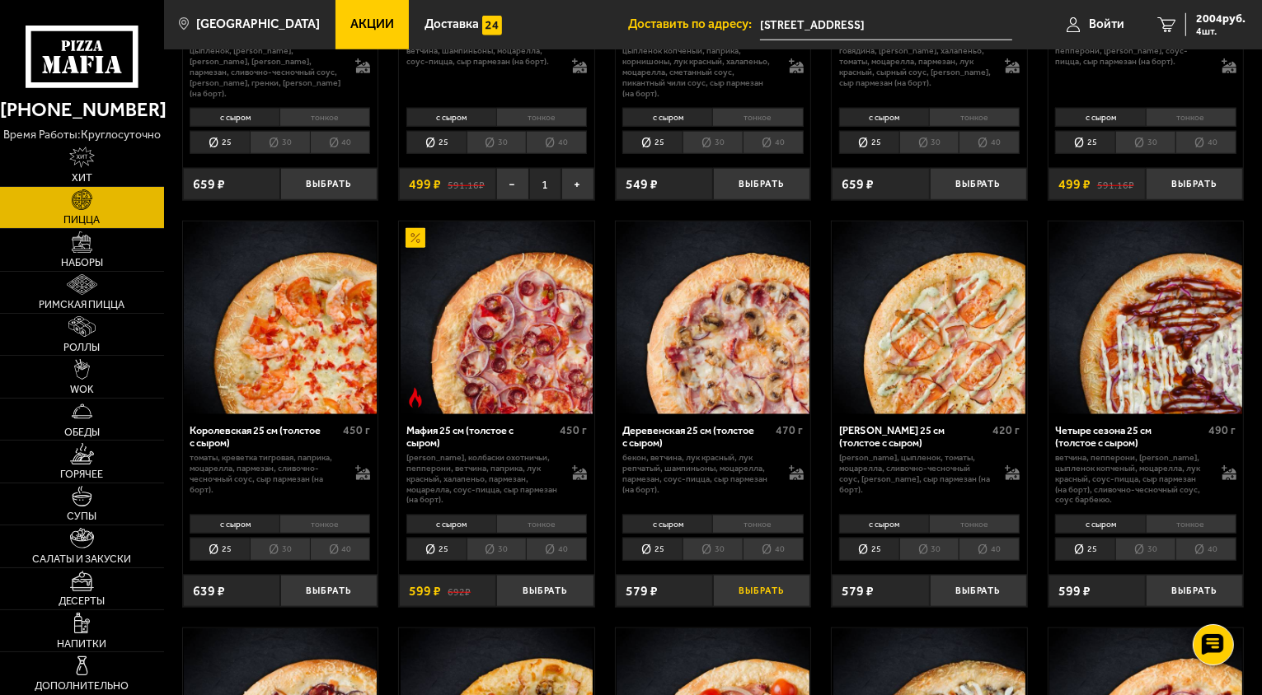
click at [773, 579] on button "Выбрать" at bounding box center [761, 591] width 97 height 32
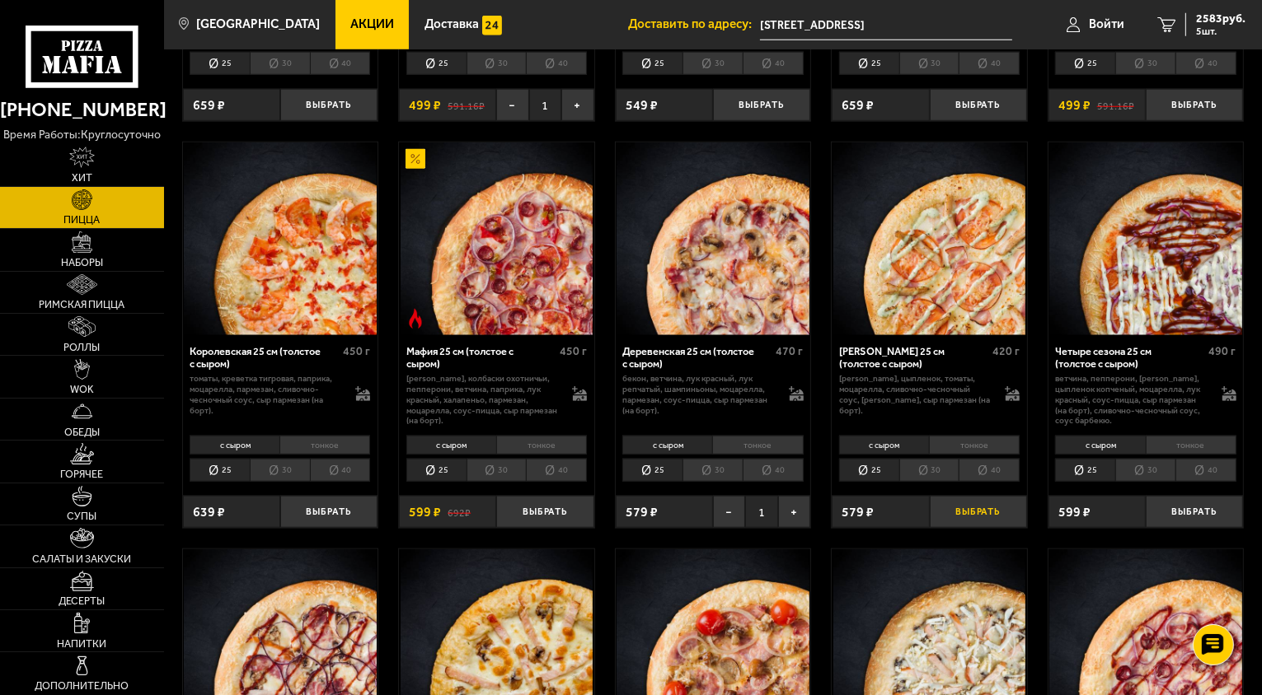
scroll to position [1648, 0]
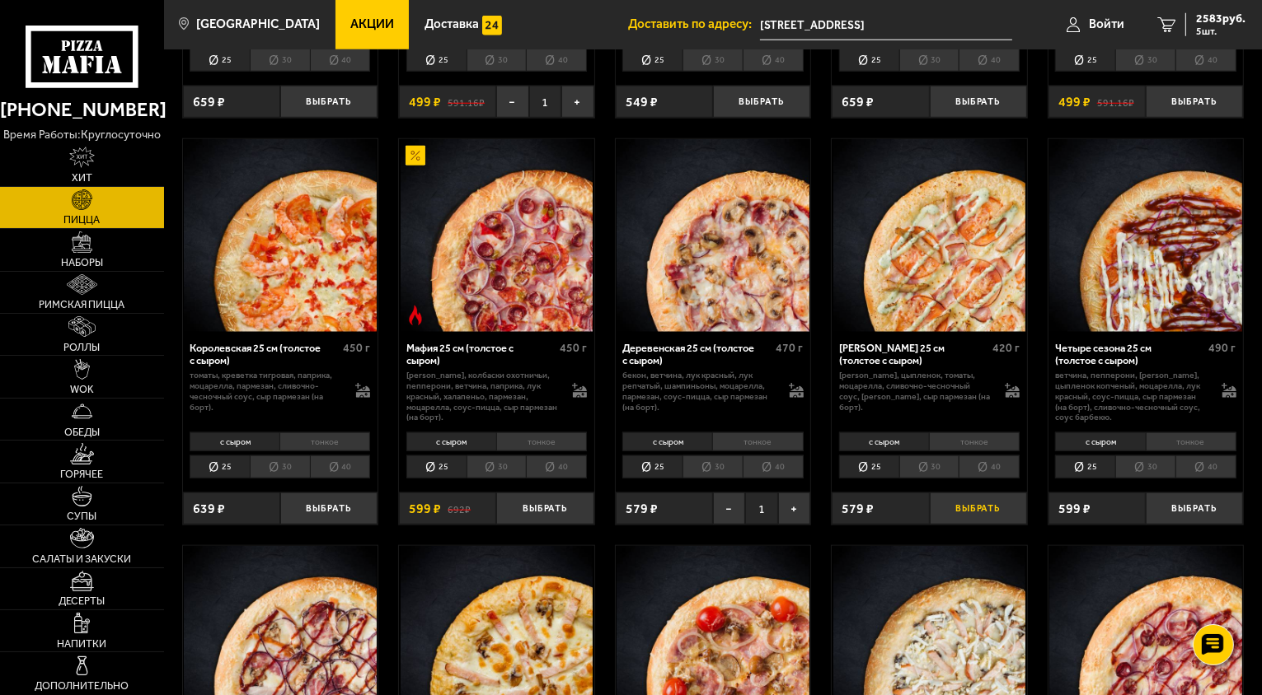
click at [978, 497] on button "Выбрать" at bounding box center [977, 509] width 97 height 32
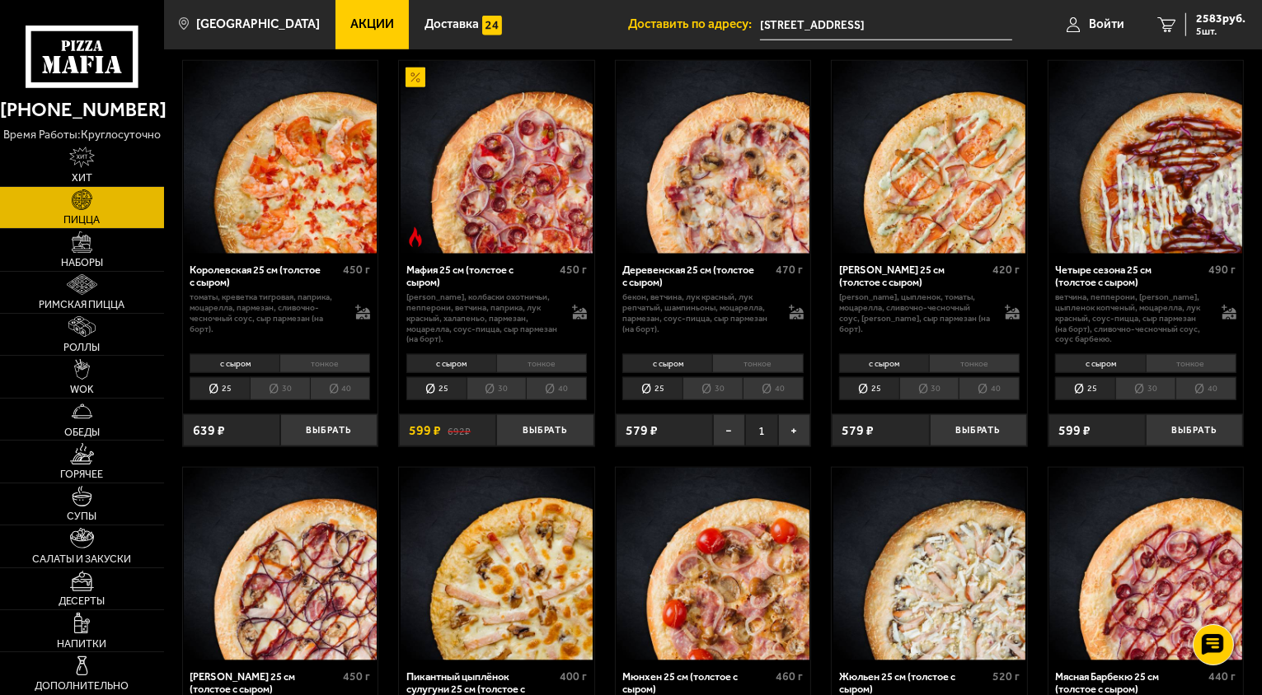
scroll to position [1730, 0]
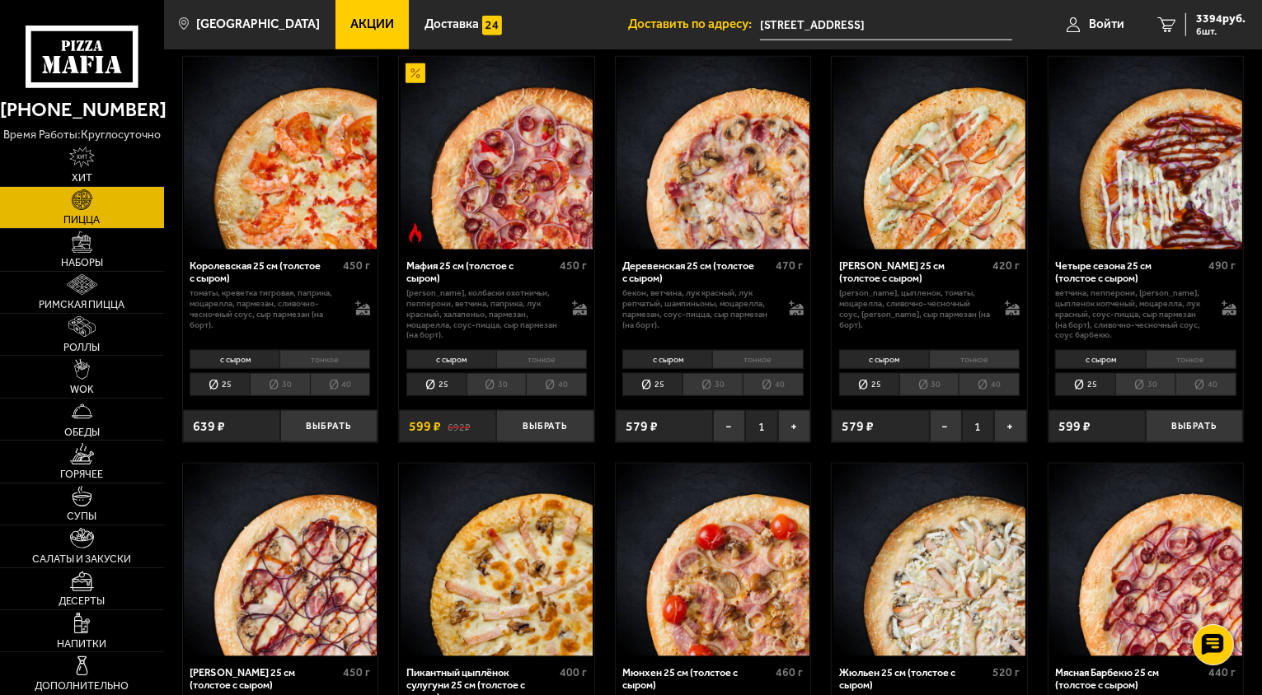
click at [977, 418] on span "1" at bounding box center [978, 426] width 32 height 32
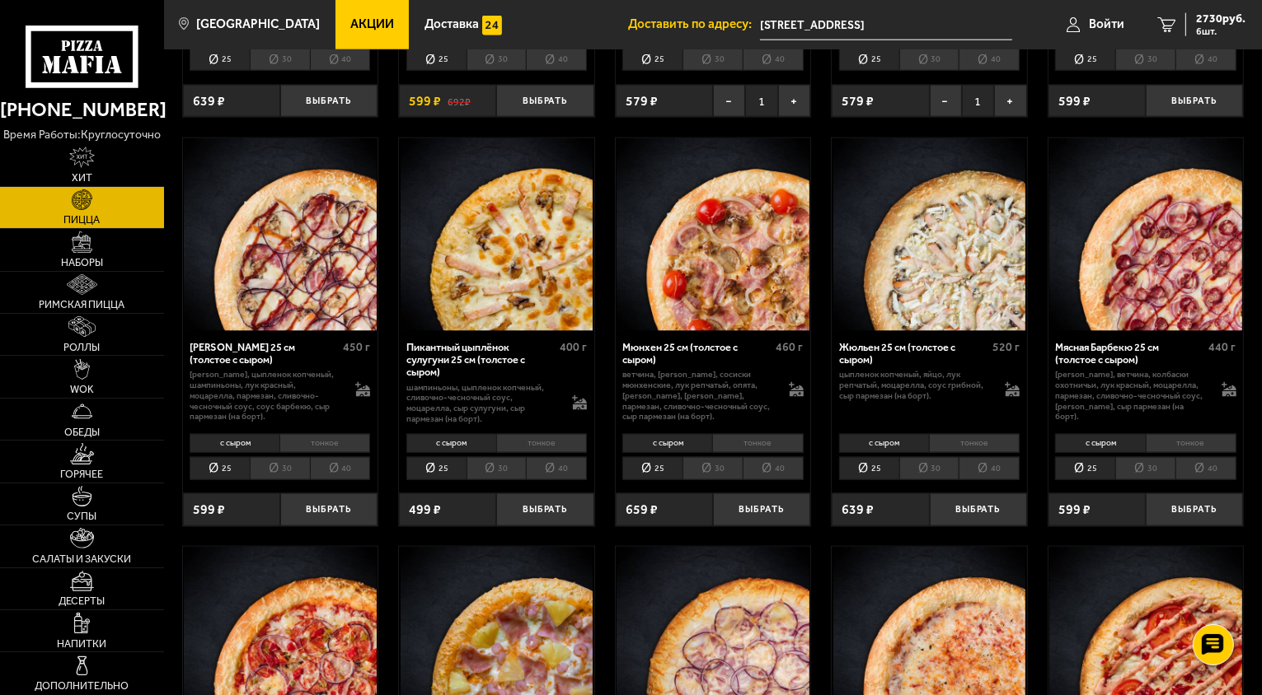
scroll to position [2060, 0]
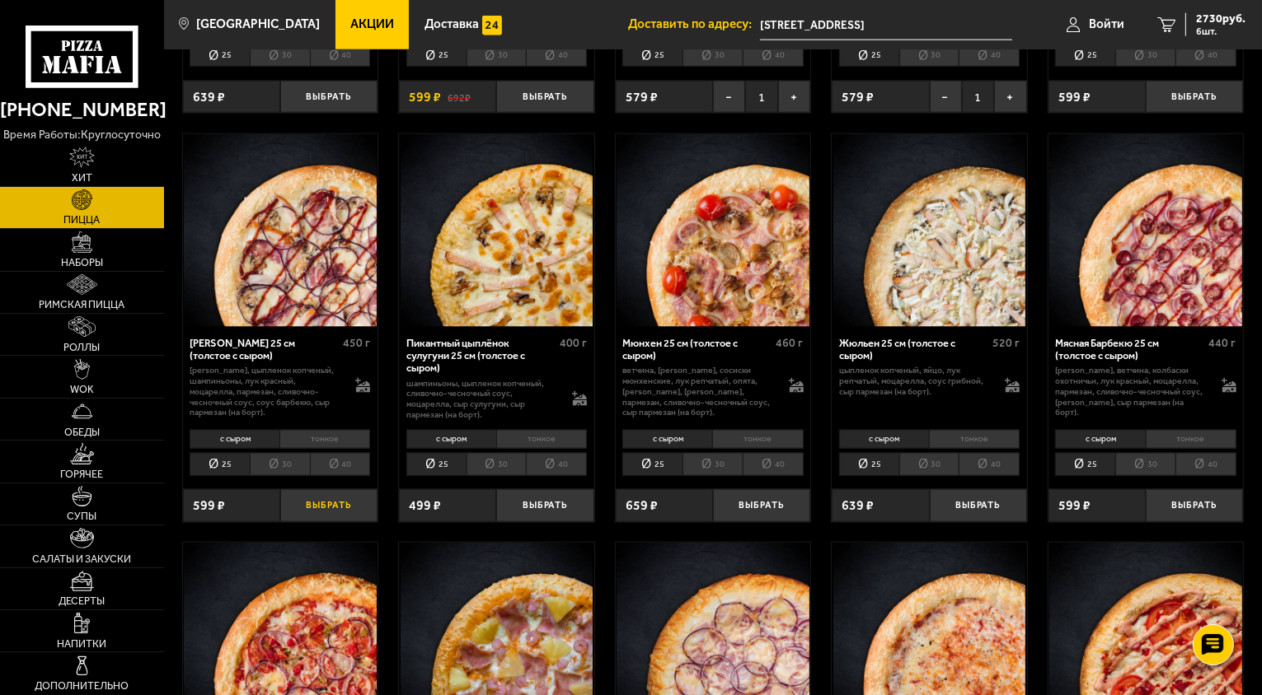
click at [329, 492] on button "Выбрать" at bounding box center [328, 505] width 97 height 32
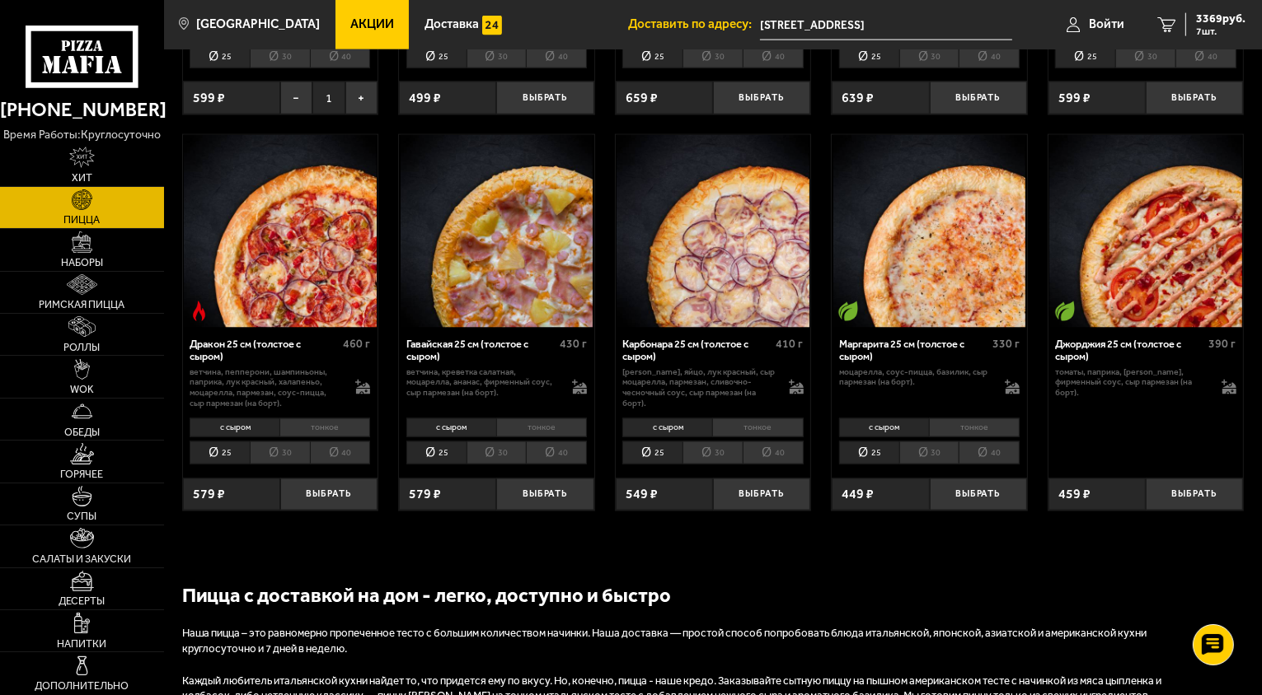
scroll to position [2472, 0]
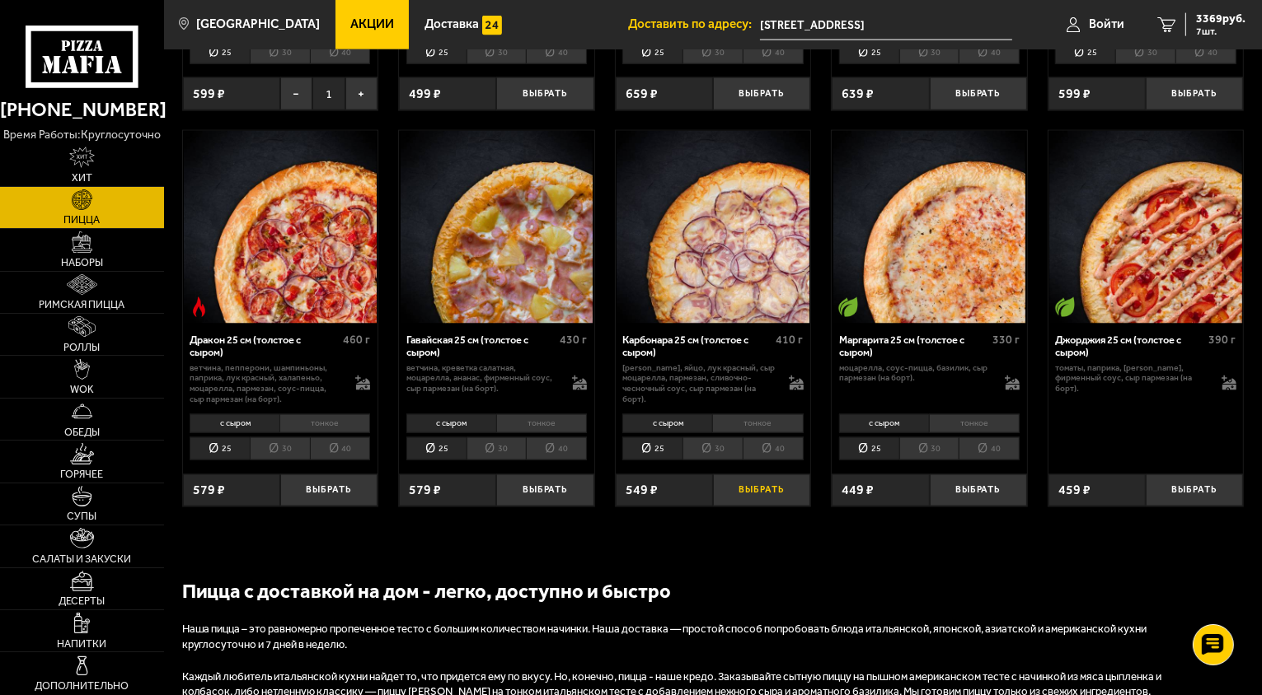
click at [758, 480] on button "Выбрать" at bounding box center [761, 491] width 97 height 32
click at [962, 475] on button "Выбрать" at bounding box center [977, 491] width 97 height 32
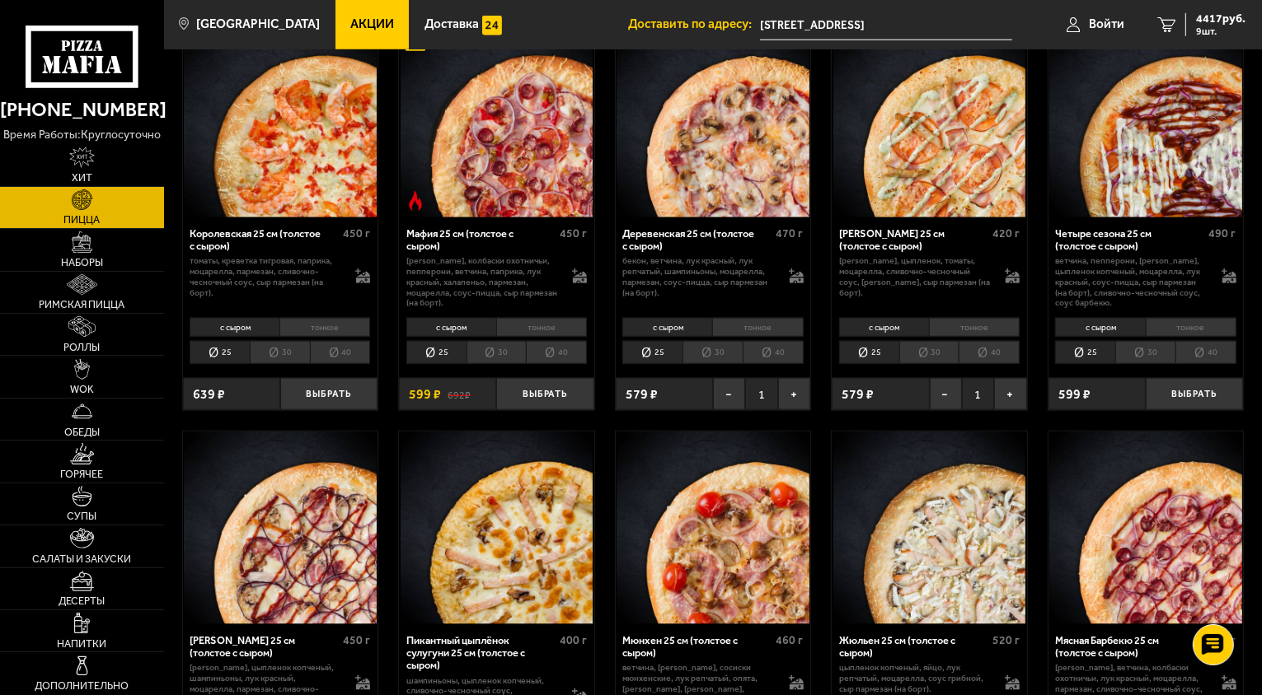
scroll to position [1518, 0]
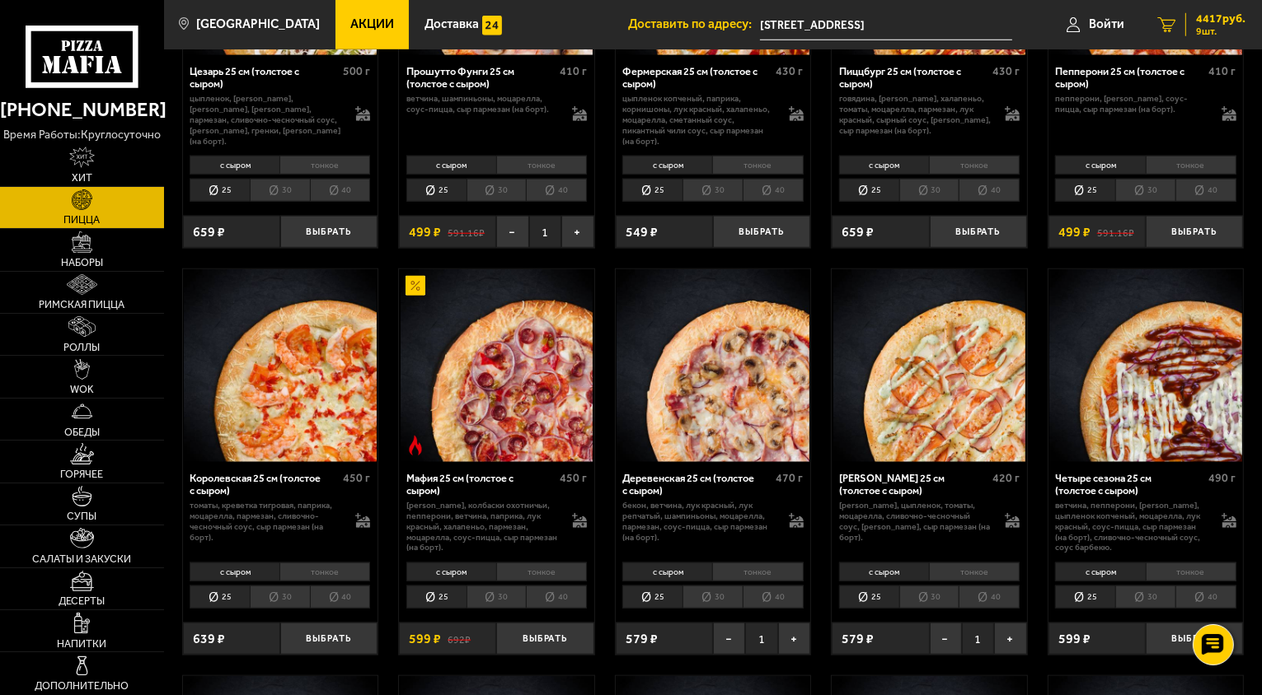
click at [1205, 21] on span "4417 руб." at bounding box center [1220, 19] width 49 height 12
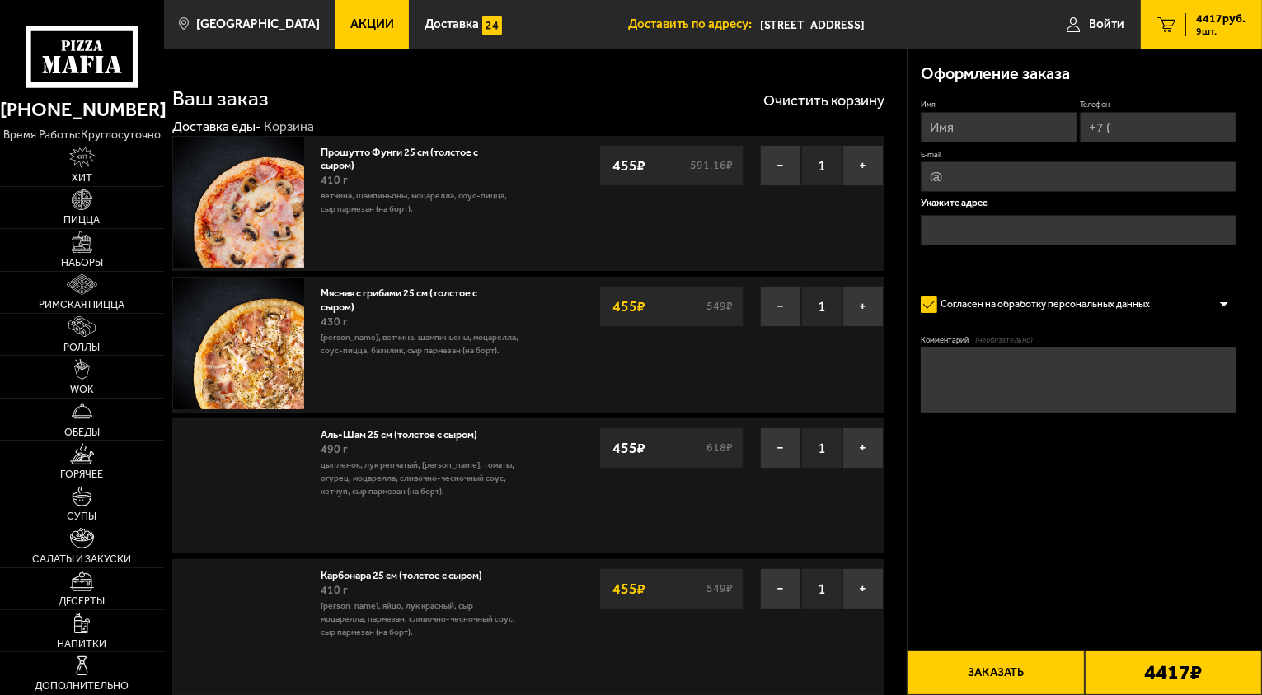
type input "[STREET_ADDRESS]"
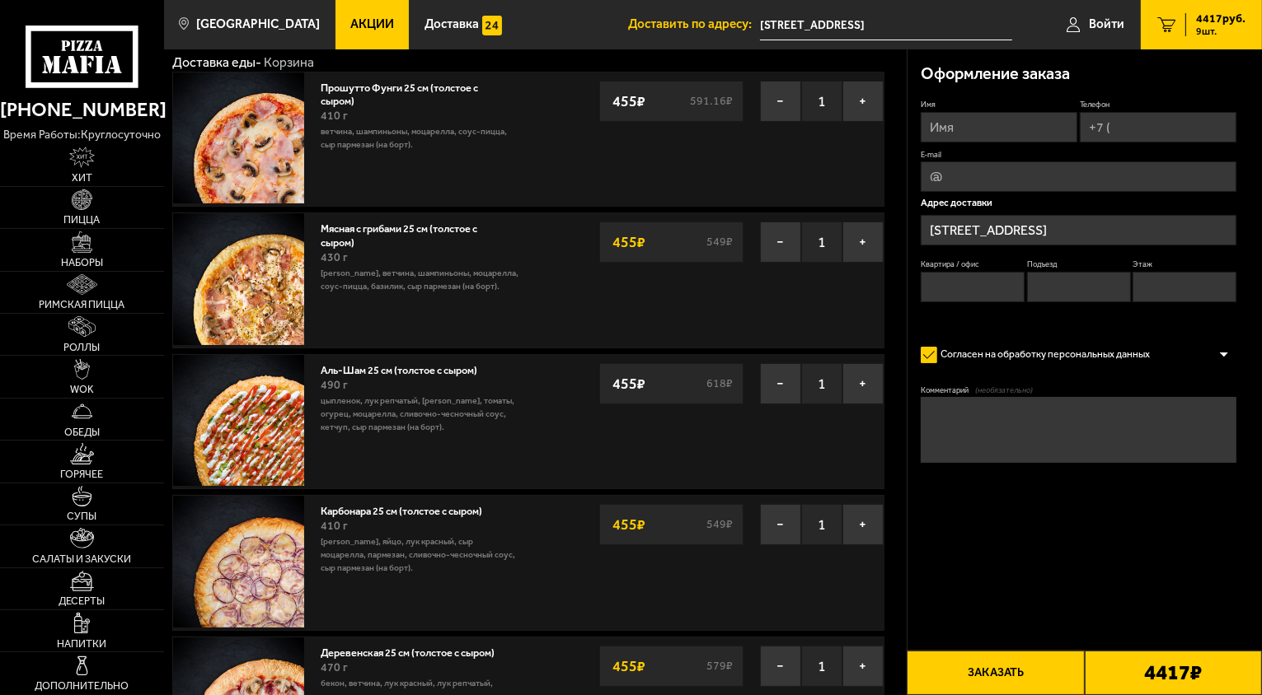
scroll to position [82, 0]
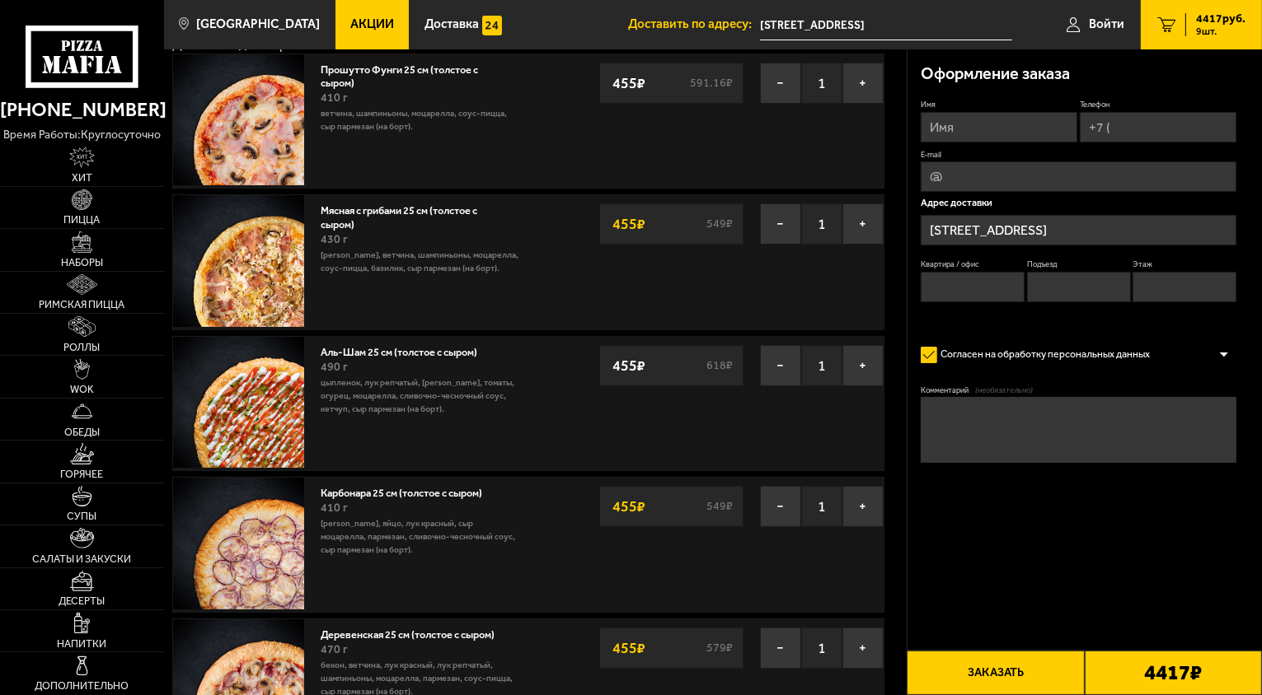
click at [349, 211] on link "Мясная с грибами 25 см (толстое с сыром)" at bounding box center [399, 215] width 157 height 30
click at [334, 214] on link "Мясная с грибами 25 см (толстое с сыром)" at bounding box center [399, 215] width 157 height 30
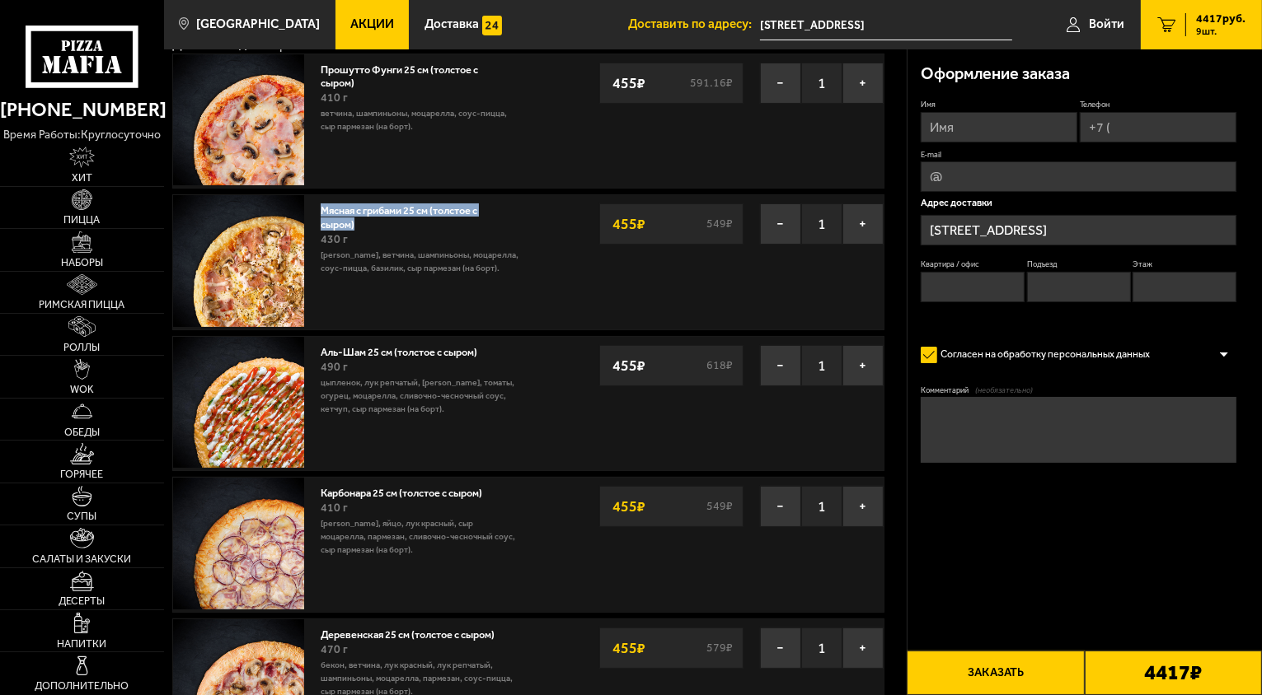
click at [334, 214] on link "Мясная с грибами 25 см (толстое с сыром)" at bounding box center [399, 215] width 157 height 30
click at [396, 224] on div "Мясная с грибами 25 см (толстое с сыром) 430 г бекон, ветчина, шампиньоны, моца…" at bounding box center [420, 240] width 199 height 72
click at [254, 222] on img at bounding box center [238, 260] width 131 height 131
click at [338, 222] on link "Мясная с грибами 25 см (толстое с сыром)" at bounding box center [399, 215] width 157 height 30
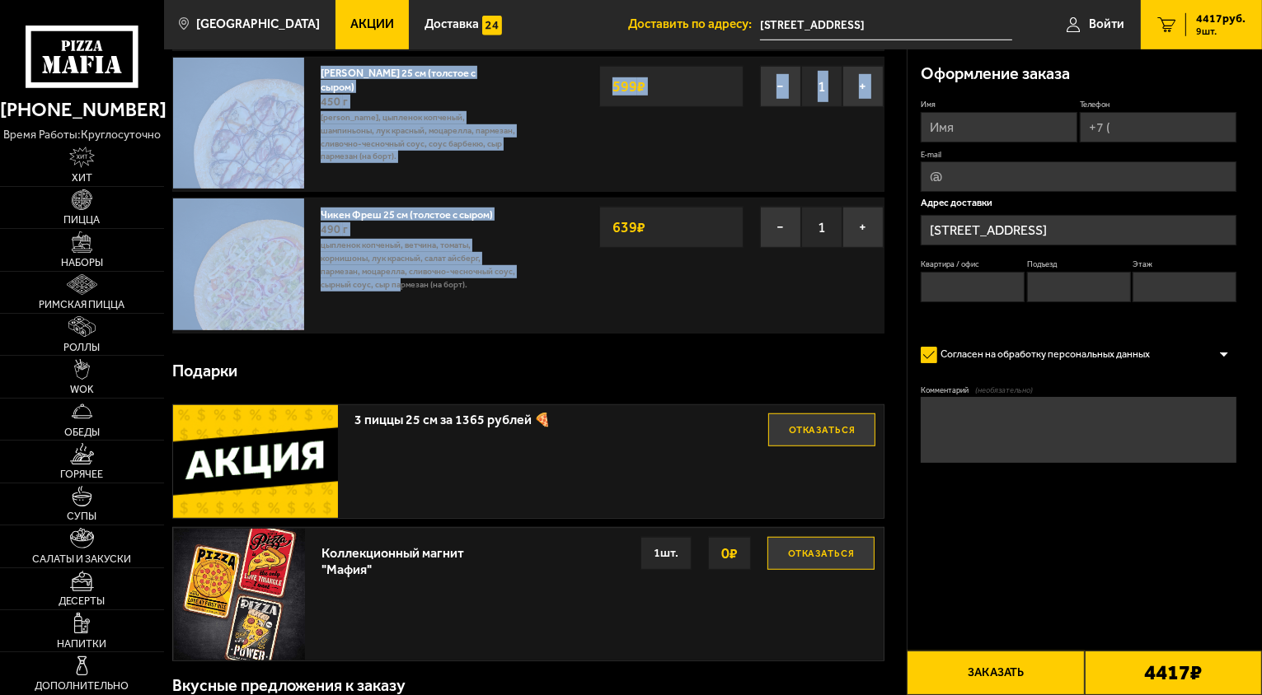
scroll to position [1071, 0]
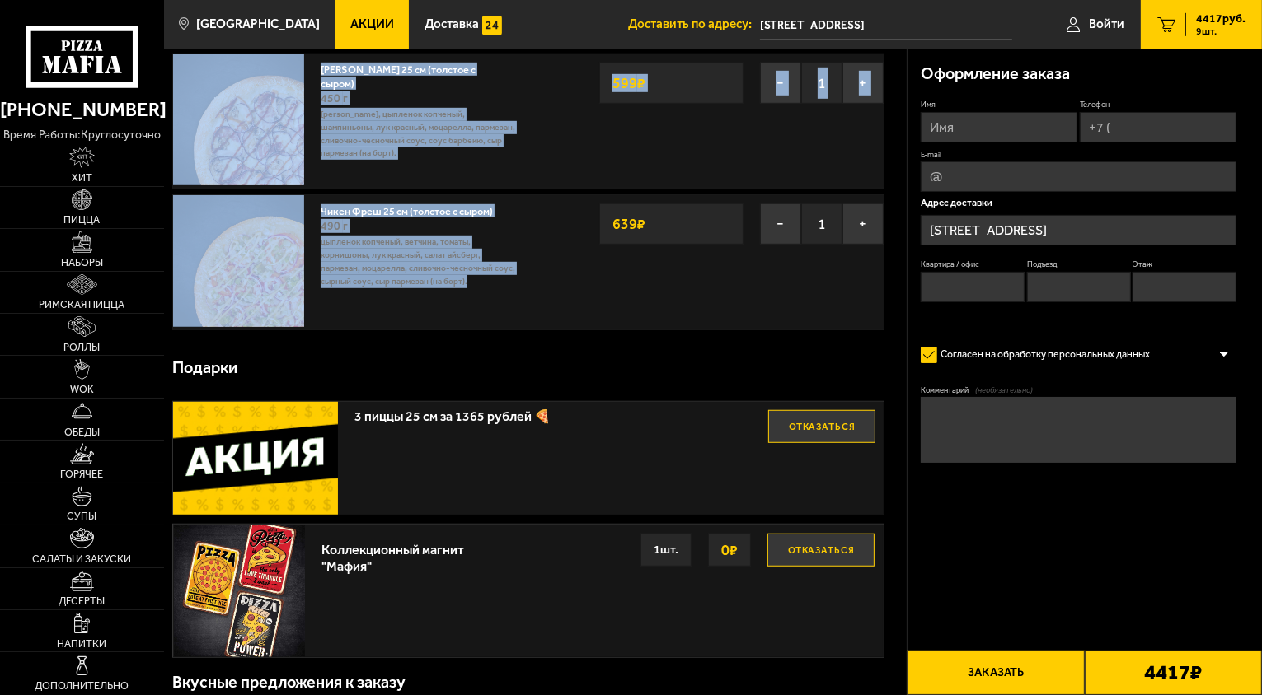
drag, startPoint x: 317, startPoint y: 150, endPoint x: 485, endPoint y: 283, distance: 214.7
copy div "Прошутто Фунги 25 см (толстое с сыром) 410 г ветчина, шампиньоны, моцарелла, со…"
drag, startPoint x: 571, startPoint y: 325, endPoint x: 583, endPoint y: 297, distance: 30.6
click at [571, 325] on div "Чикен Фреш 25 см (толстое с сыром) 490 г цыпленок копченый, ветчина, томаты, ко…" at bounding box center [528, 261] width 712 height 135
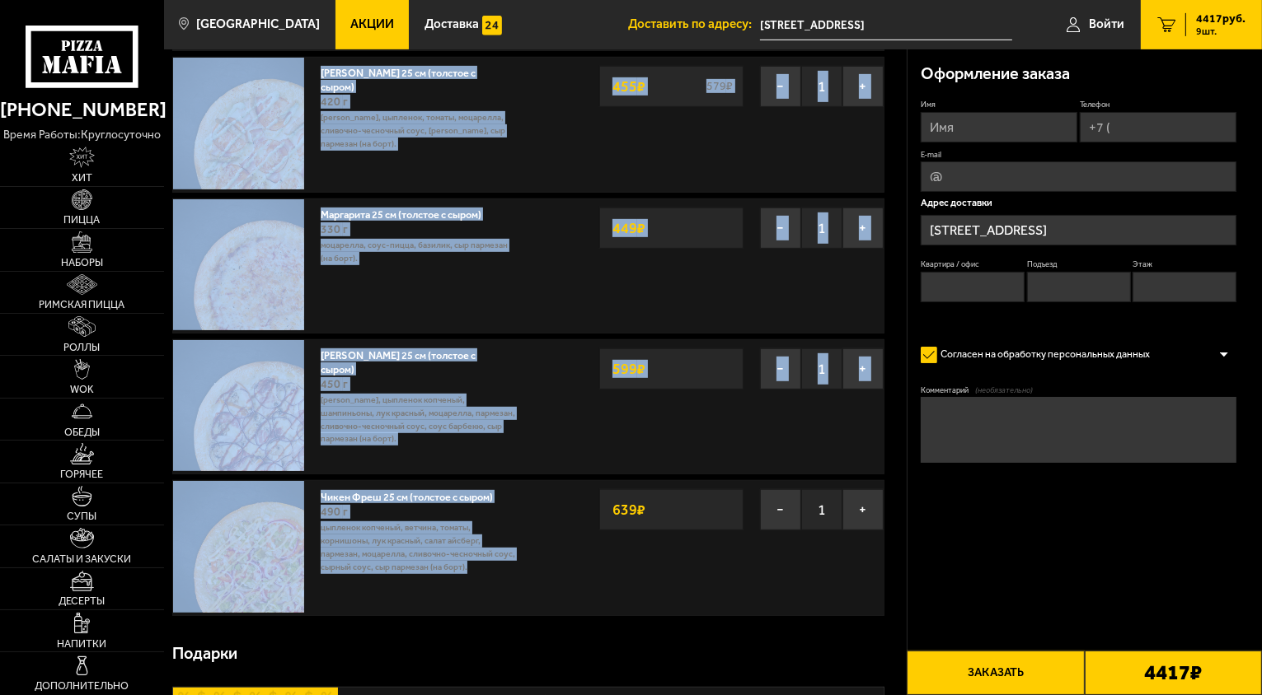
scroll to position [412, 0]
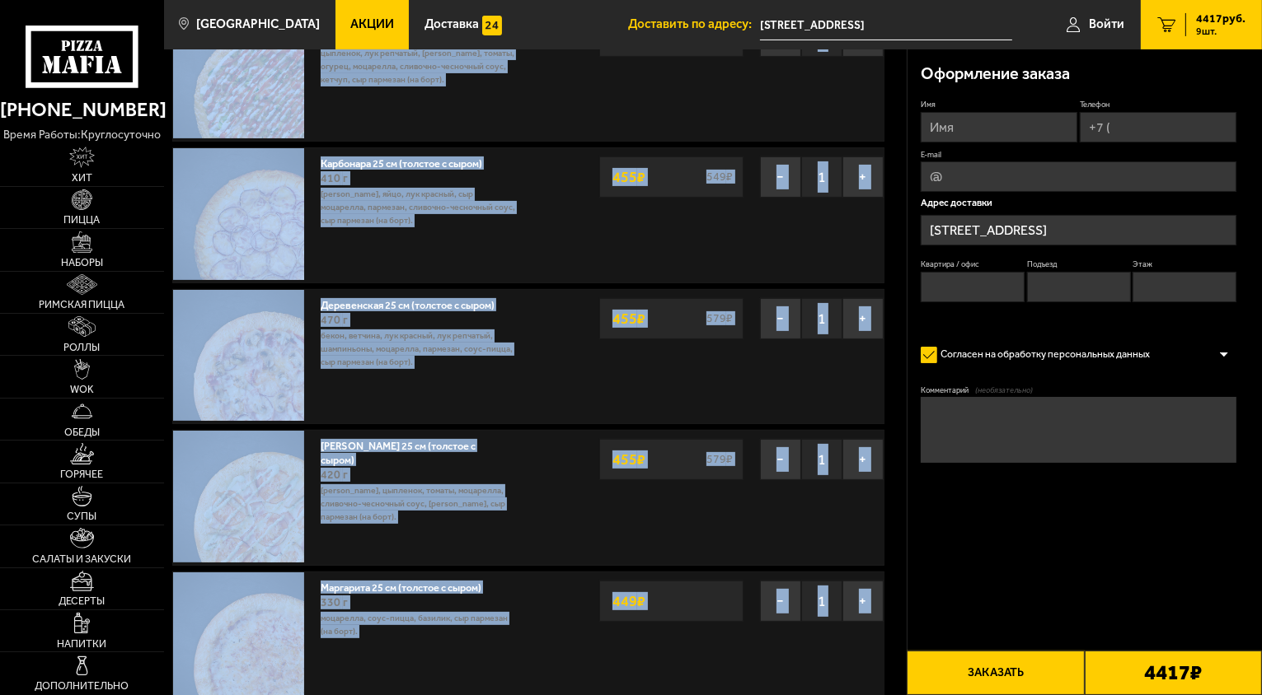
click at [504, 216] on p "бекон, яйцо, лук красный, сыр Моцарелла, пармезан, сливочно-чесночный соус, сыр…" at bounding box center [420, 208] width 199 height 40
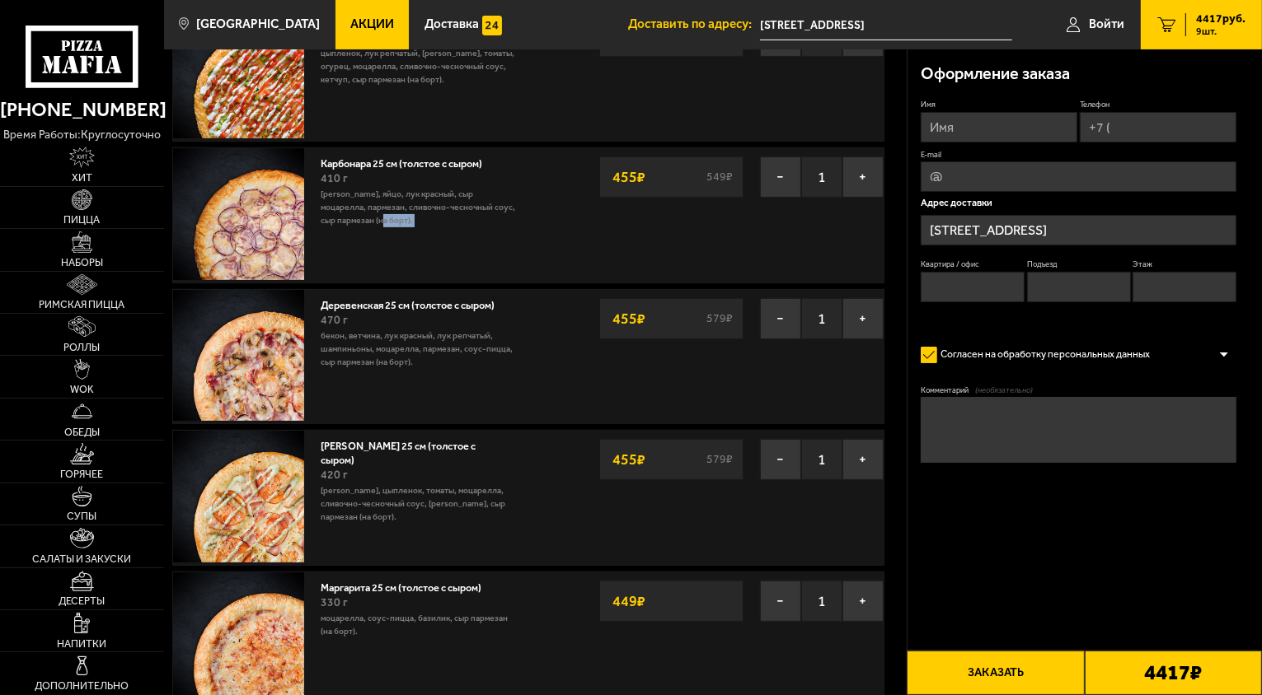
click at [504, 216] on p "бекон, яйцо, лук красный, сыр Моцарелла, пармезан, сливочно-чесночный соус, сыр…" at bounding box center [420, 208] width 199 height 40
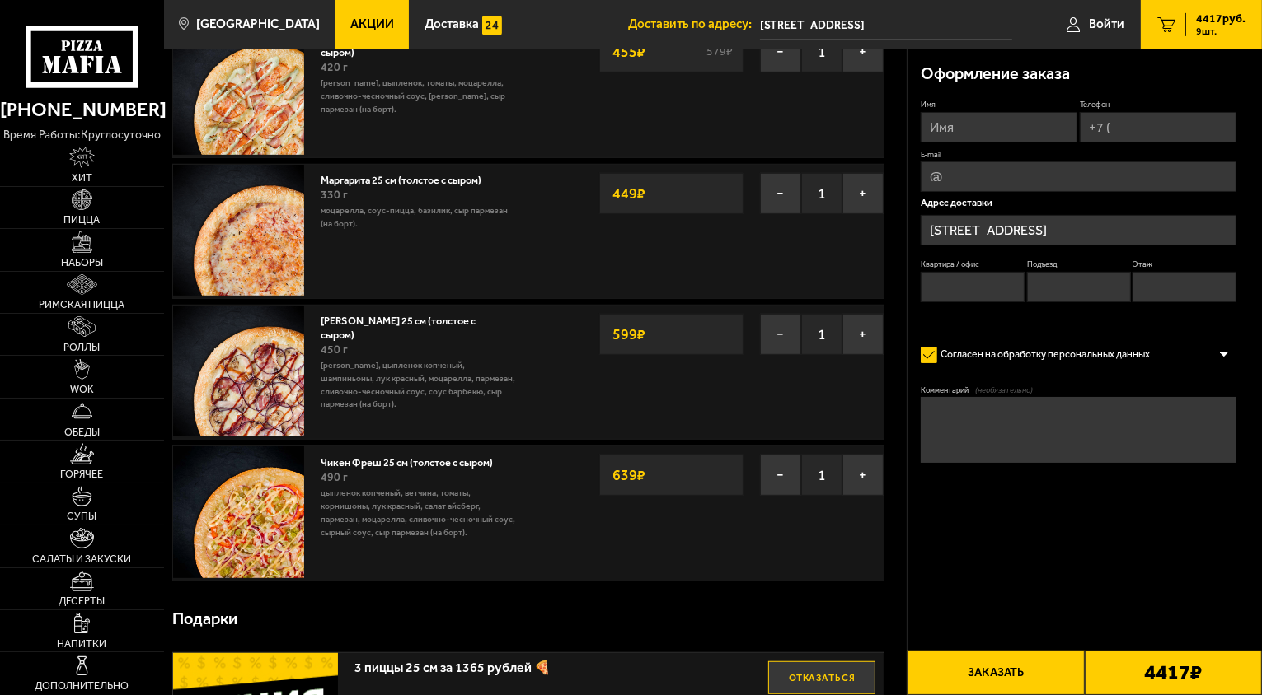
scroll to position [824, 0]
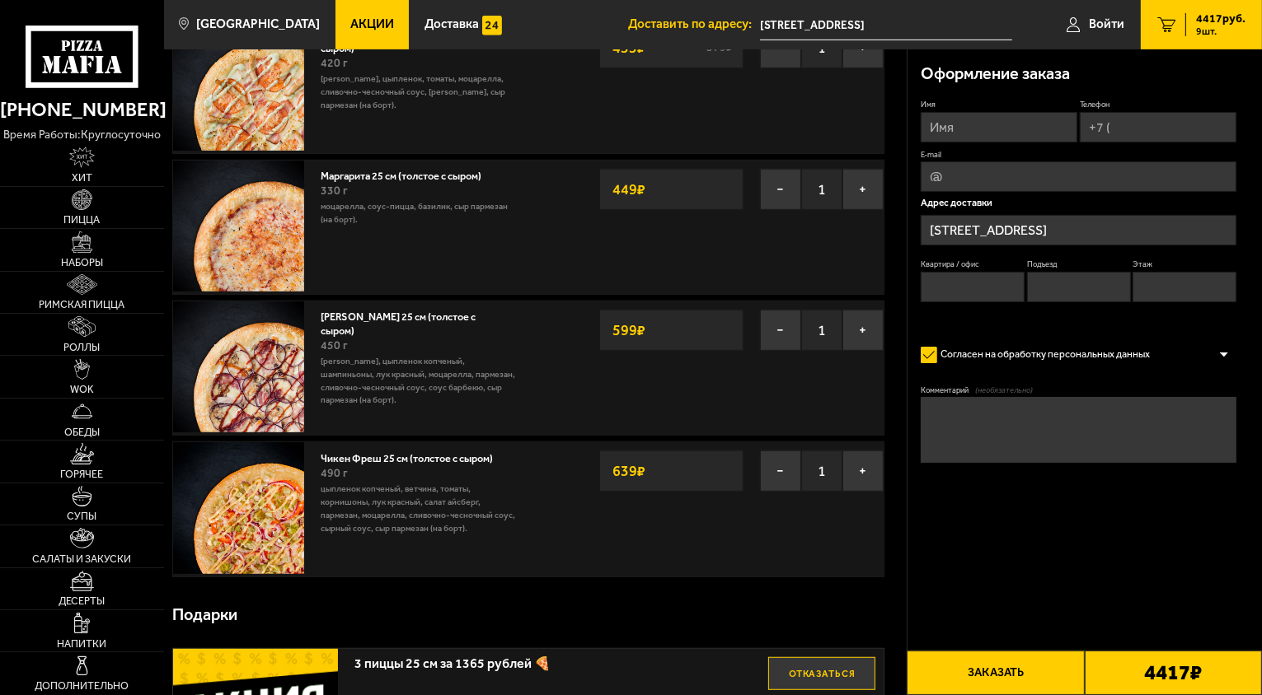
click at [605, 554] on div "Чикен Фреш 25 см (толстое с сыром) 490 г цыпленок копченый, ветчина, томаты, ко…" at bounding box center [528, 509] width 712 height 135
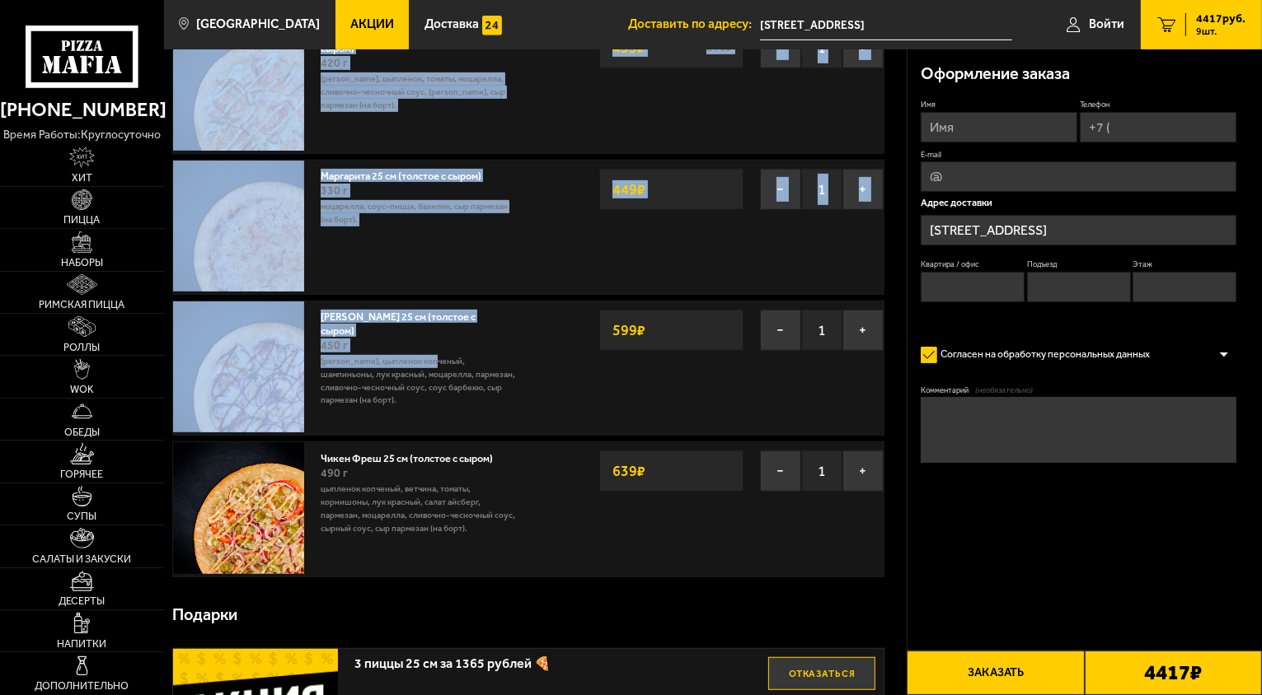
drag, startPoint x: 320, startPoint y: 152, endPoint x: 438, endPoint y: 363, distance: 241.6
click at [542, 536] on div "Чикен Фреш 25 см (толстое с сыром) 490 г цыпленок копченый, ветчина, томаты, ко…" at bounding box center [528, 509] width 712 height 135
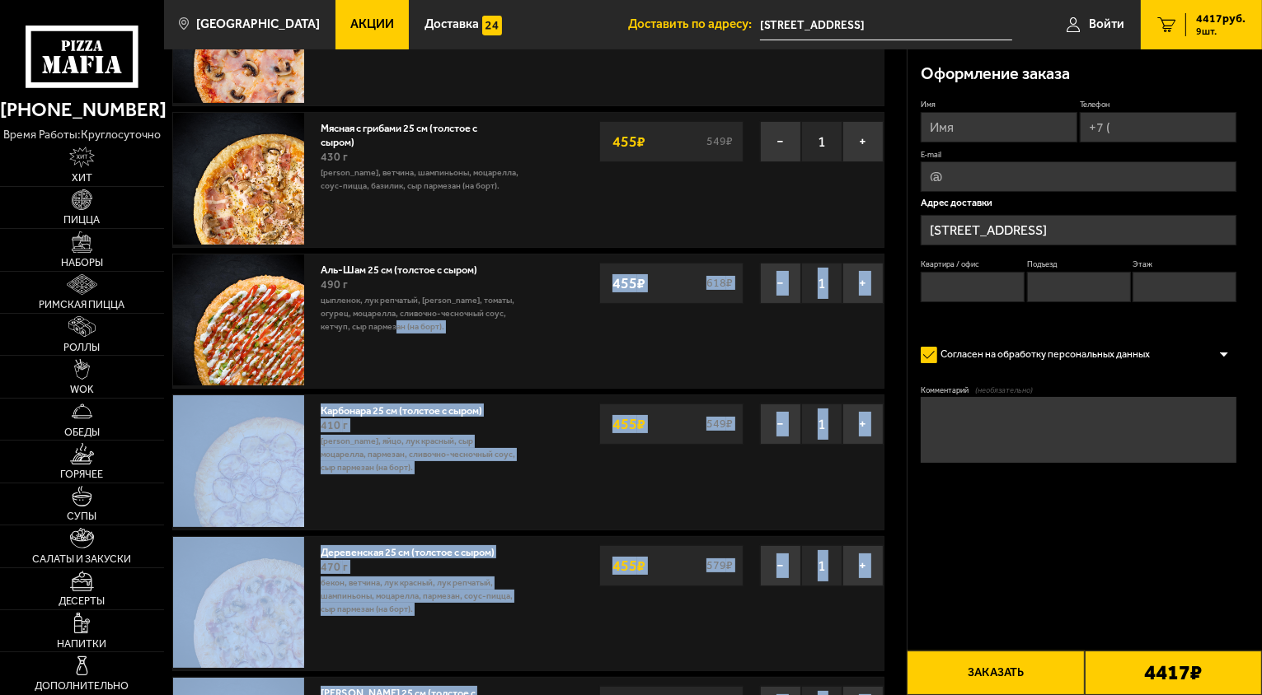
scroll to position [0, 0]
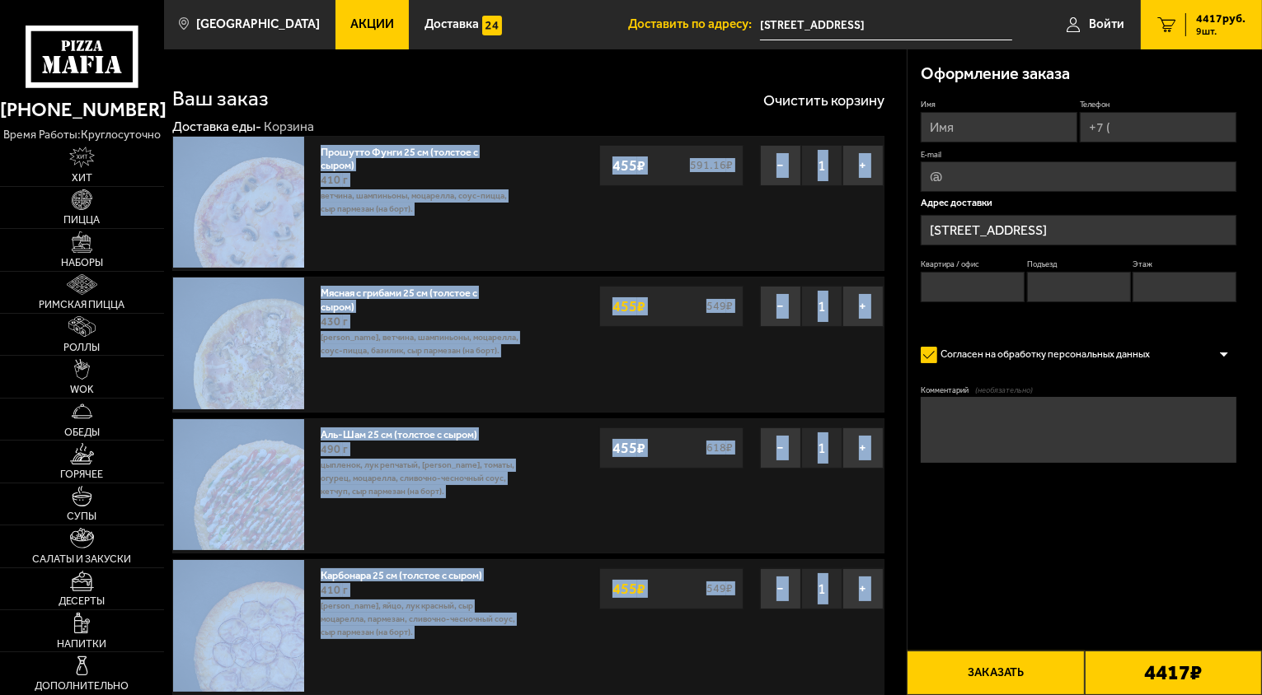
drag, startPoint x: 517, startPoint y: 537, endPoint x: 296, endPoint y: 158, distance: 438.7
copy div "Прошутто Фунги 25 см (толстое с сыром) 410 г ветчина, шампиньоны, моцарелла, со…"
click at [428, 105] on div "Ваш заказ Очистить корзину" at bounding box center [528, 89] width 712 height 39
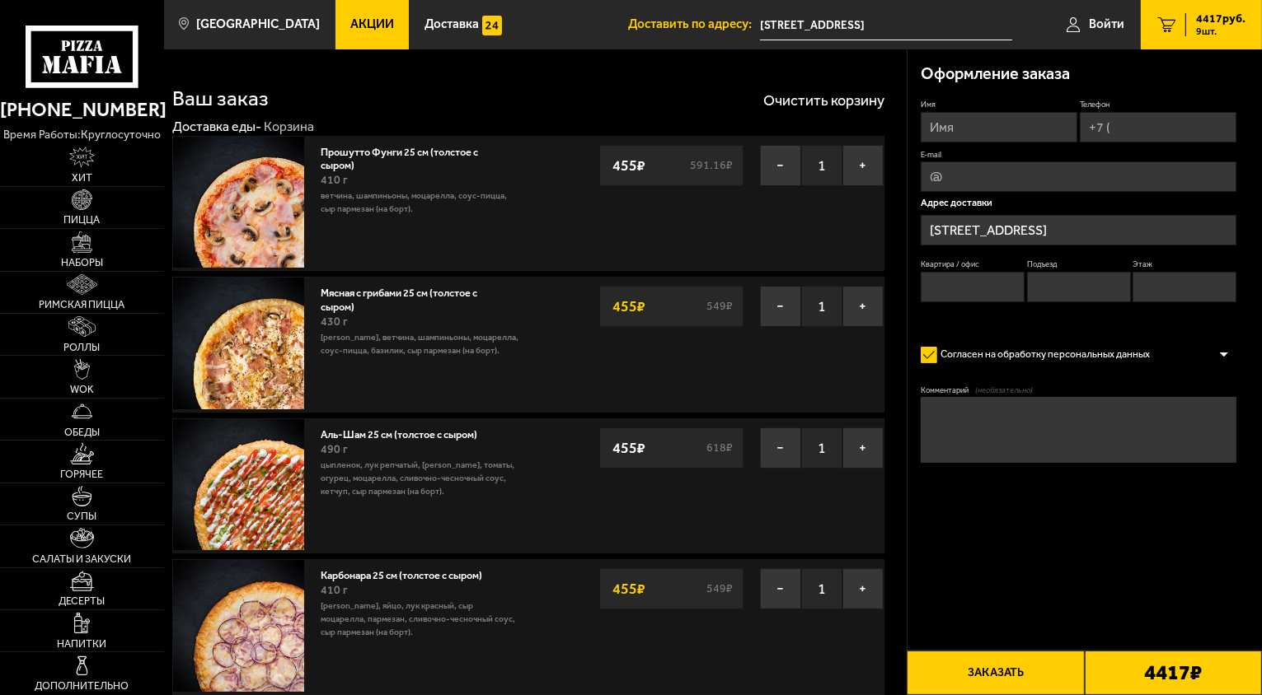
click at [428, 105] on div "Ваш заказ Очистить корзину" at bounding box center [528, 89] width 712 height 39
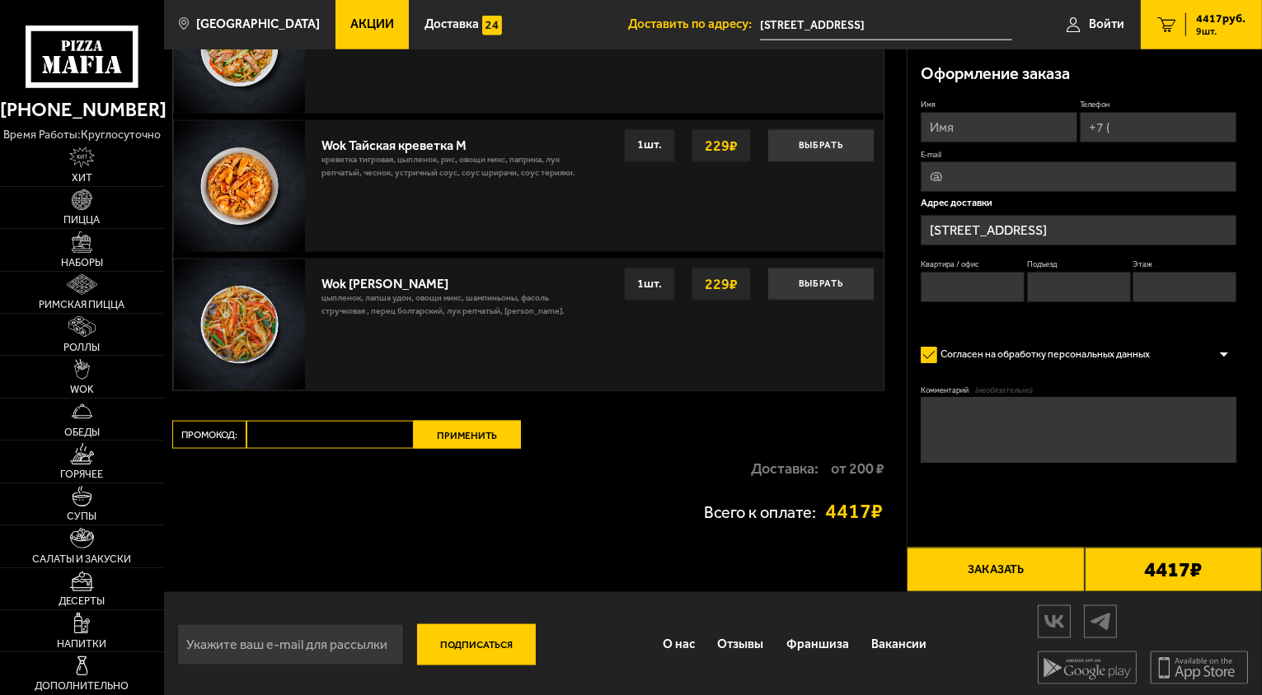
scroll to position [2265, 0]
click at [844, 467] on strong "от 200 ₽" at bounding box center [858, 468] width 54 height 15
click at [844, 471] on strong "от 200 ₽" at bounding box center [858, 468] width 54 height 15
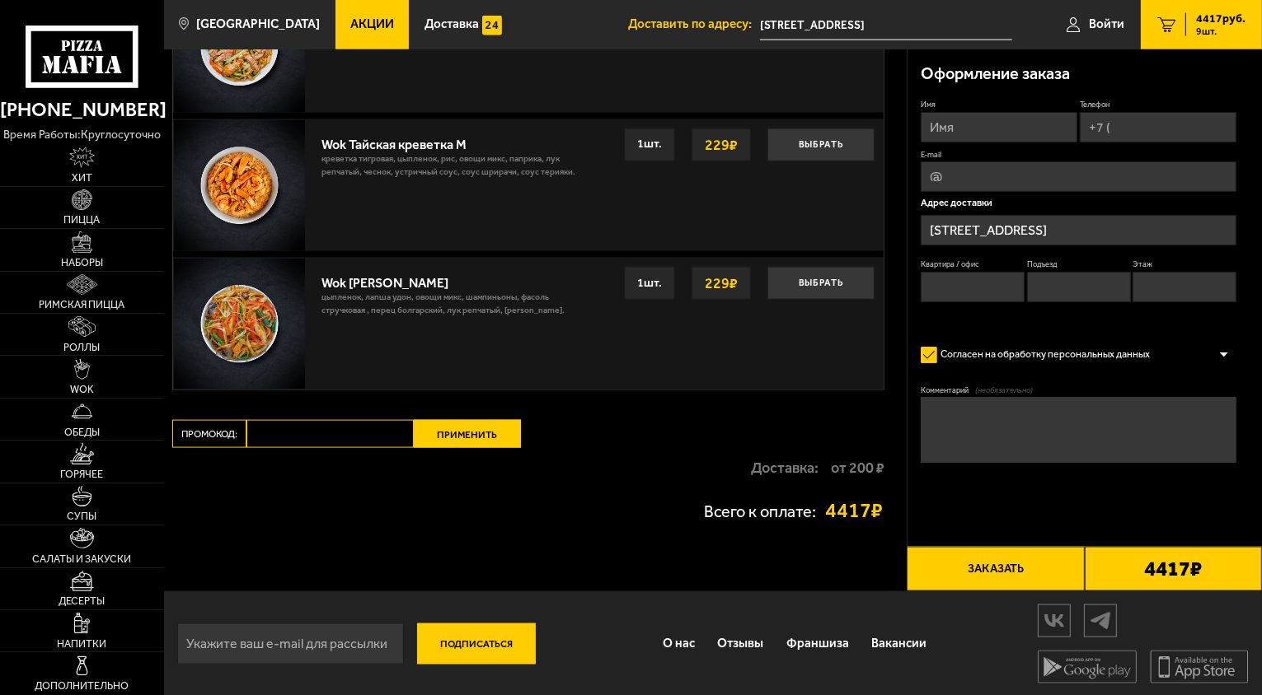
drag, startPoint x: 804, startPoint y: 500, endPoint x: 894, endPoint y: 508, distance: 90.1
click at [782, 464] on p "Доставка:" at bounding box center [785, 468] width 68 height 15
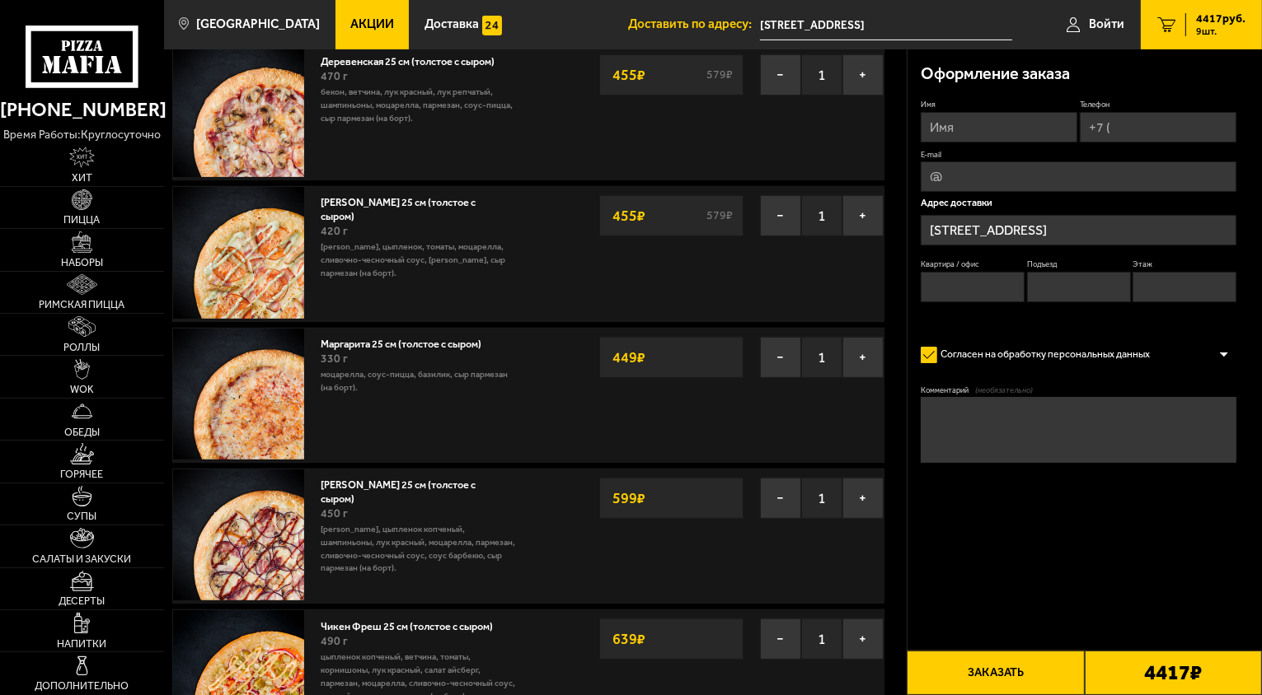
scroll to position [659, 0]
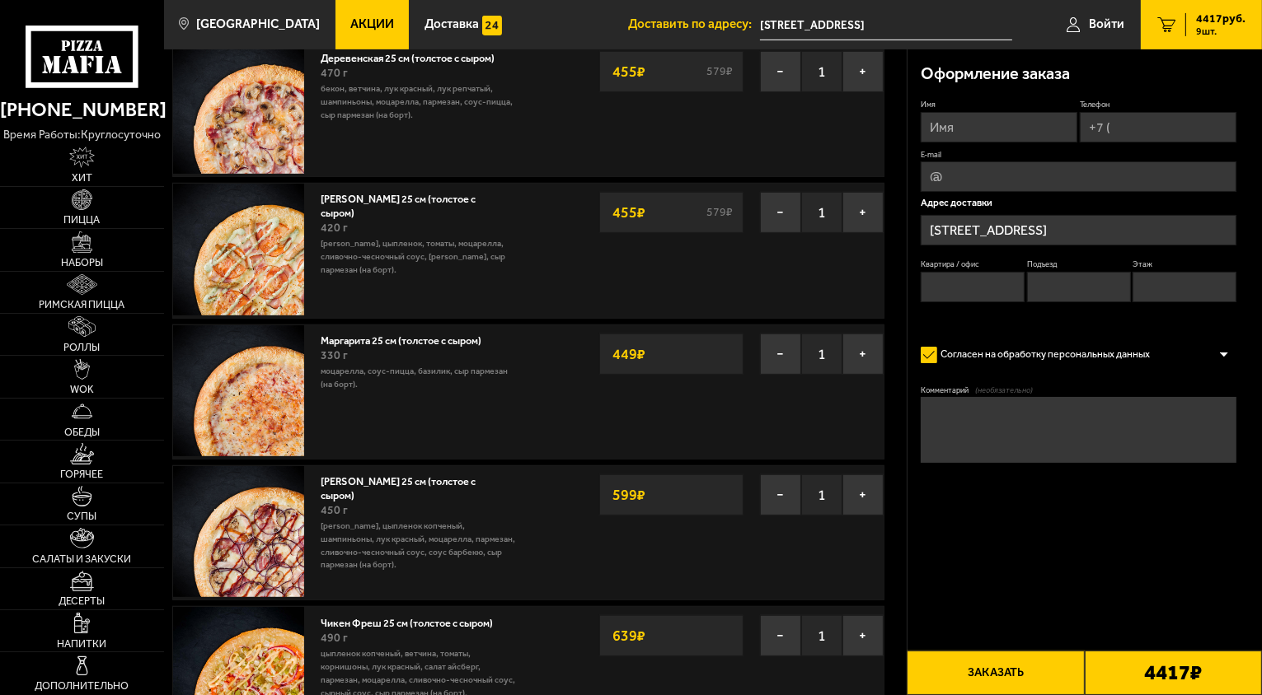
click at [441, 297] on div "Чикен Ранч 25 см (толстое с сыром) 420 г бекон, цыпленок, томаты, моцарелла, сл…" at bounding box center [420, 250] width 216 height 133
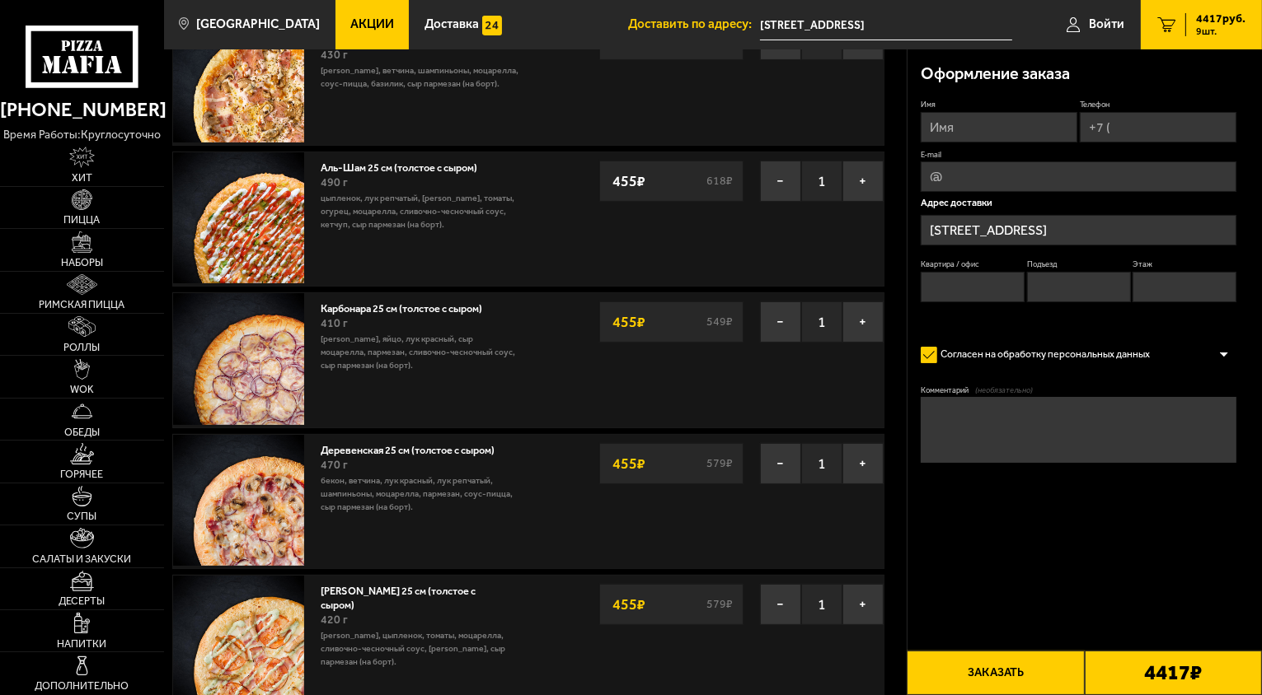
scroll to position [330, 0]
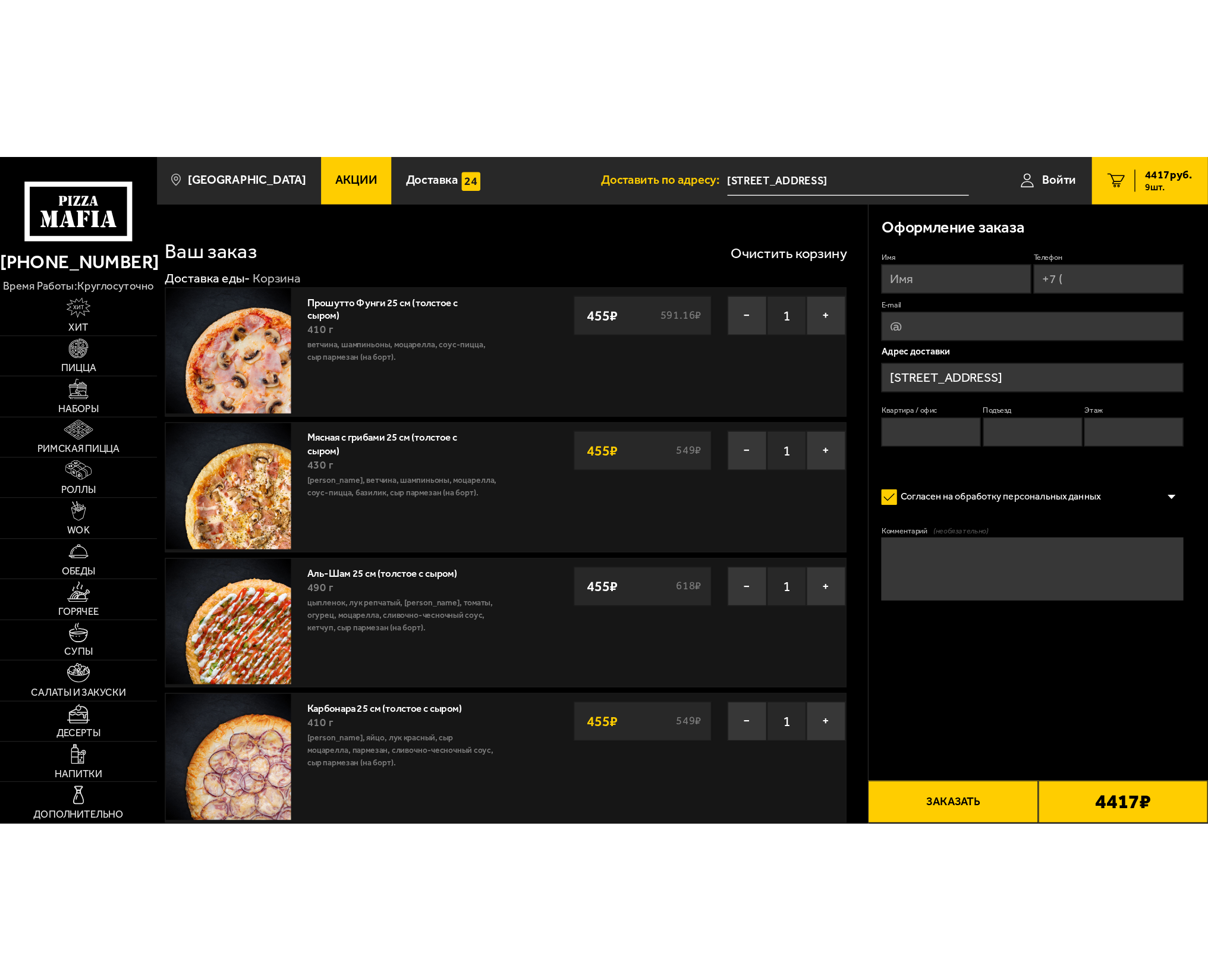
scroll to position [0, 0]
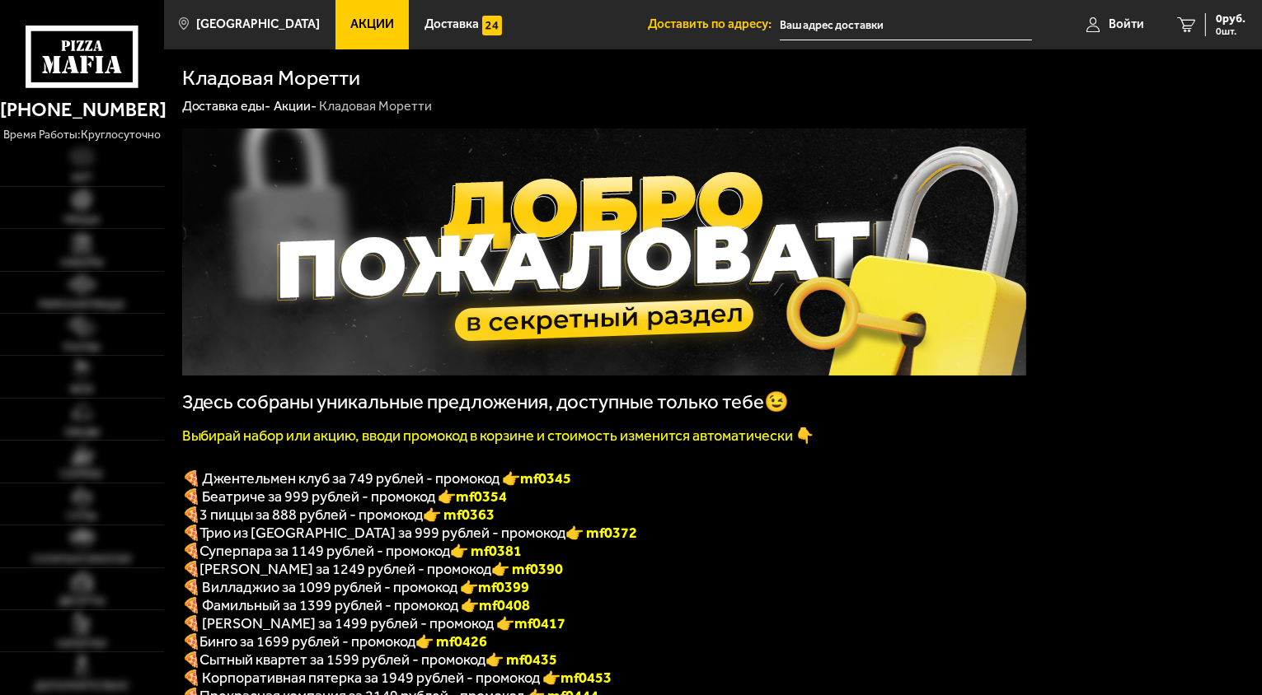
type input "[STREET_ADDRESS]"
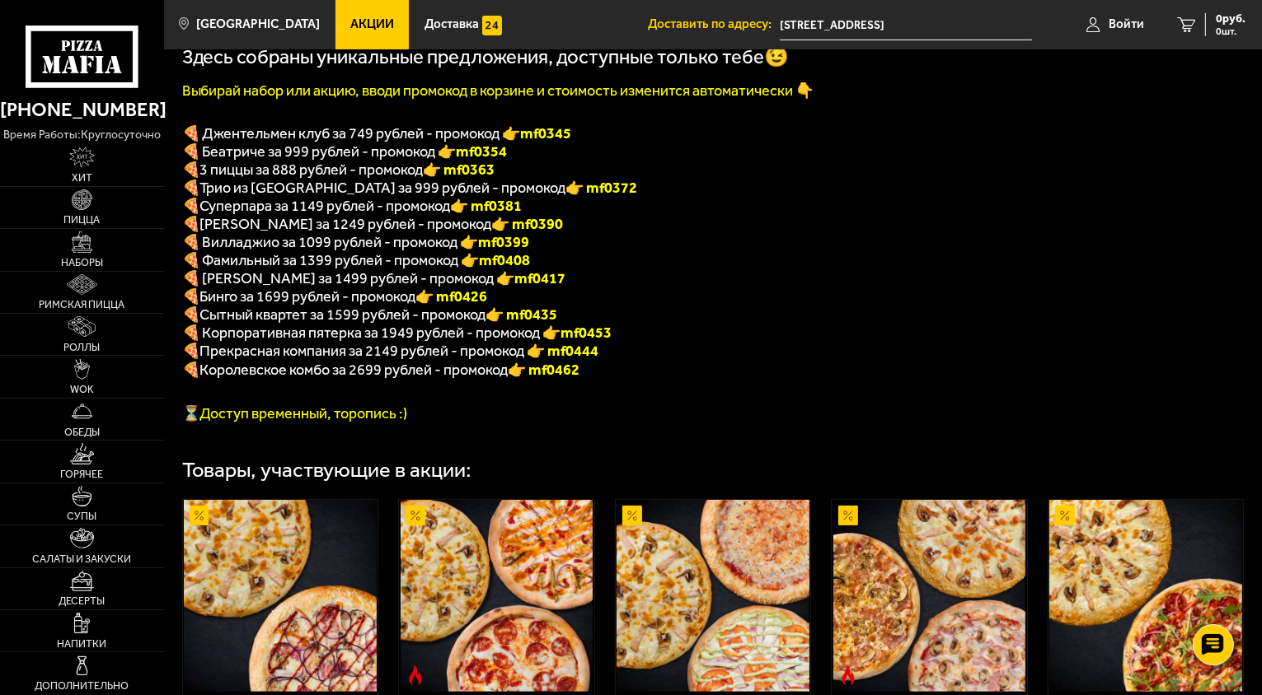
scroll to position [341, 0]
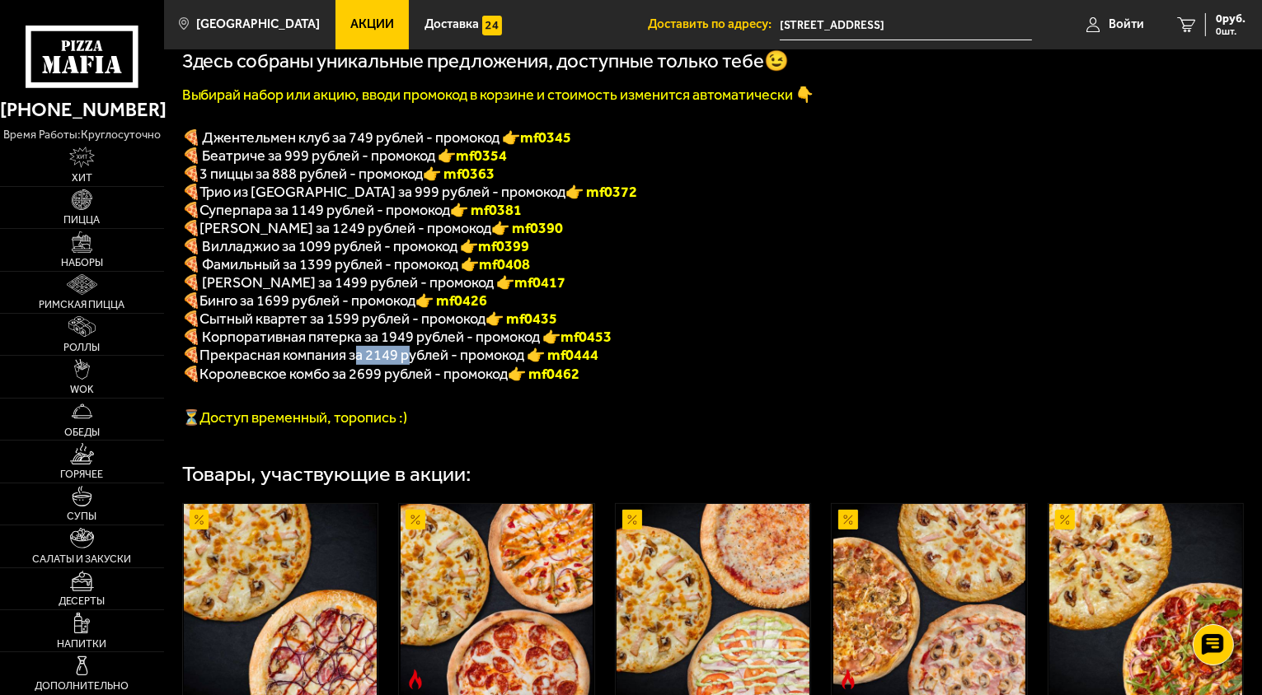
drag, startPoint x: 358, startPoint y: 366, endPoint x: 410, endPoint y: 361, distance: 51.3
click at [410, 361] on span "Прекрасная компания за 2149 рублей - промокод" at bounding box center [363, 355] width 327 height 18
click at [678, 346] on p "🍕 Корпоративная пятерка за 1949 рублей - промокод 👉 mf0453" at bounding box center [604, 337] width 844 height 18
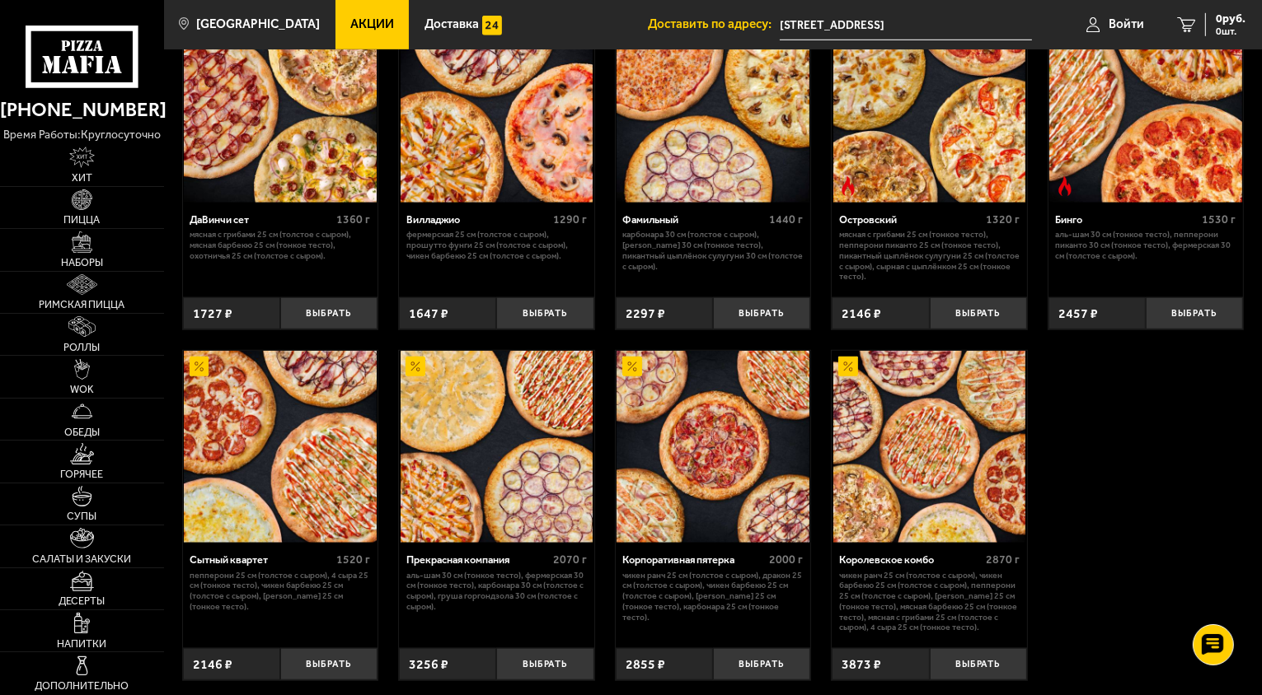
scroll to position [1248, 0]
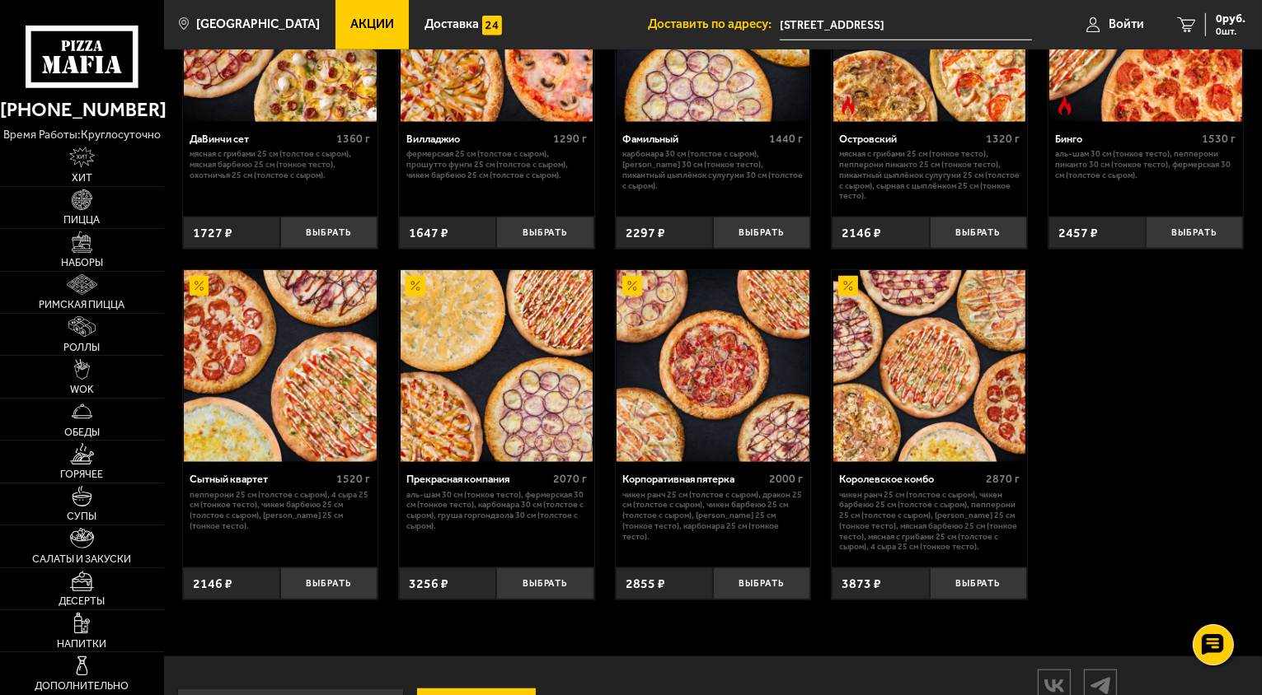
click at [915, 485] on div "Королевское комбо 2870 г Чикен Ранч 25 см (толстое с сыром), Чикен Барбекю 25 с…" at bounding box center [928, 509] width 195 height 95
click at [913, 485] on div "Королевское комбо" at bounding box center [910, 479] width 143 height 12
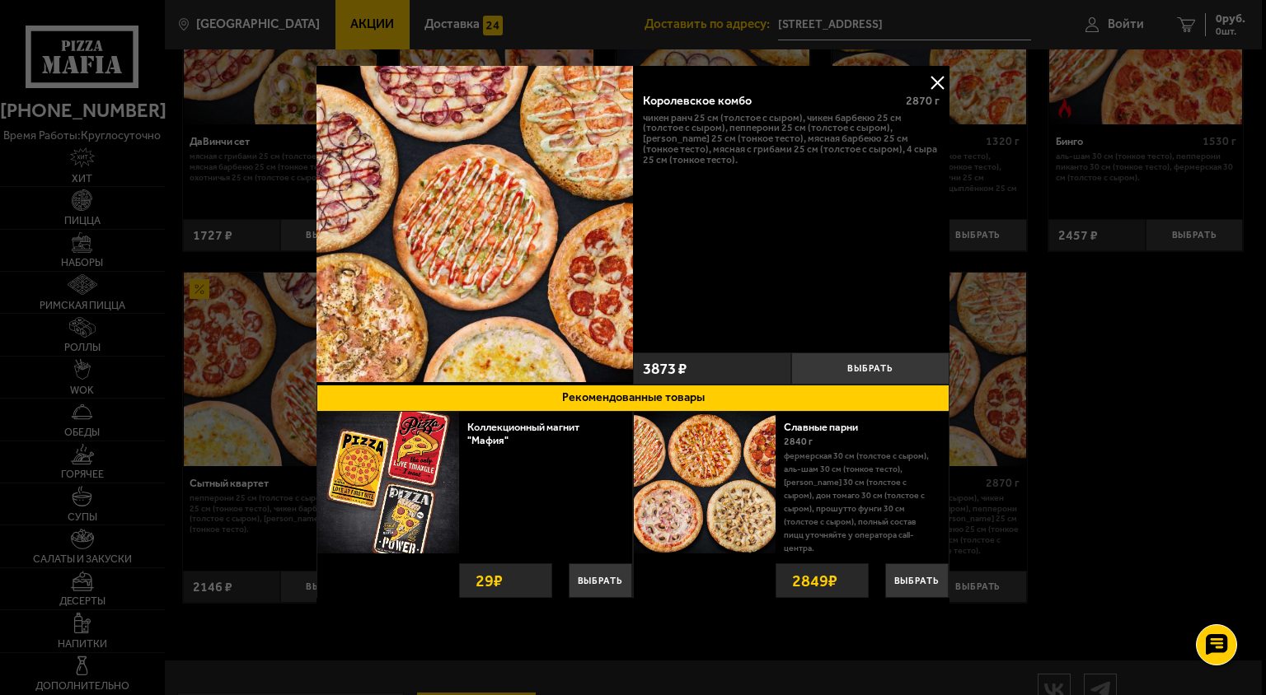
click at [943, 81] on button at bounding box center [937, 82] width 25 height 25
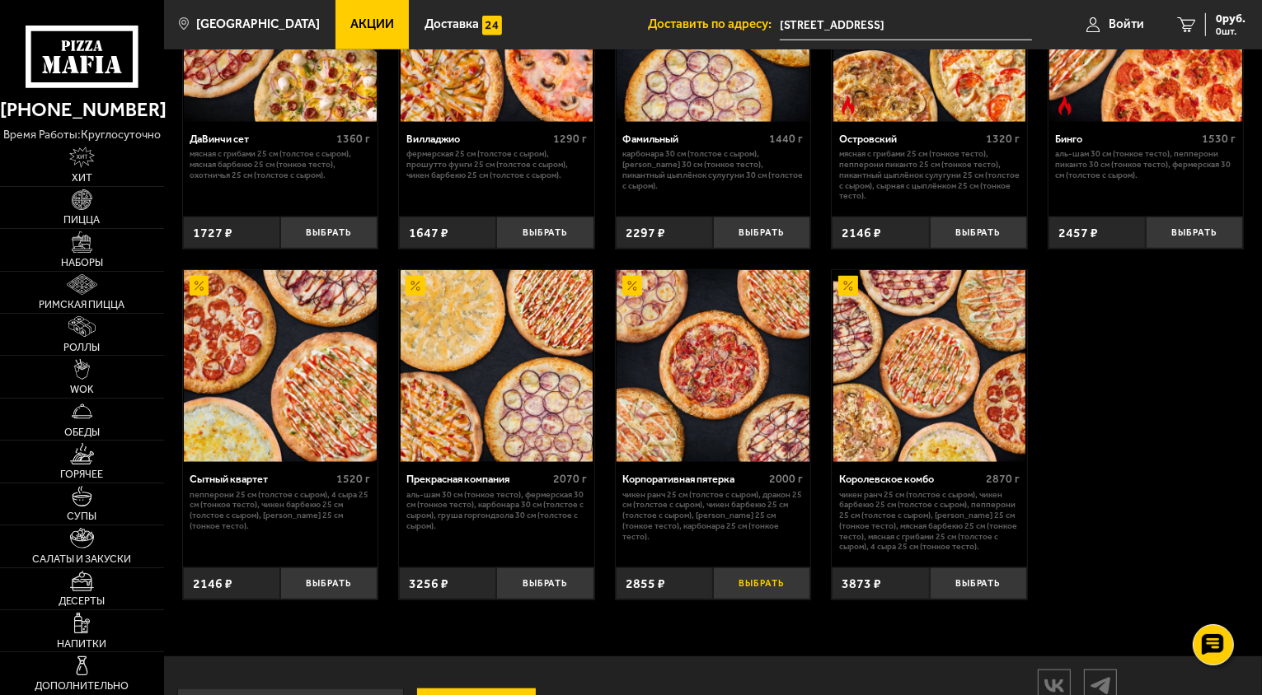
click at [773, 597] on button "Выбрать" at bounding box center [761, 584] width 97 height 32
click at [723, 600] on button "−" at bounding box center [729, 584] width 32 height 32
click at [686, 485] on div "Корпоративная пятерка" at bounding box center [693, 479] width 143 height 12
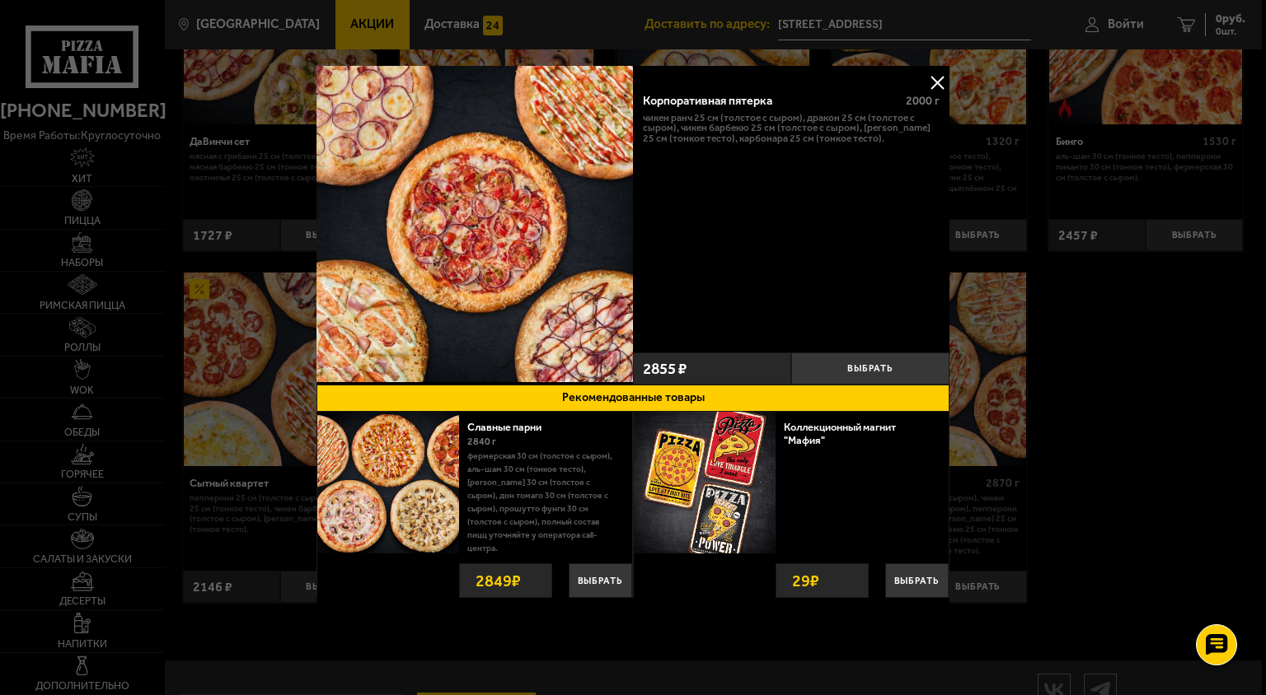
click at [944, 84] on button at bounding box center [937, 82] width 25 height 25
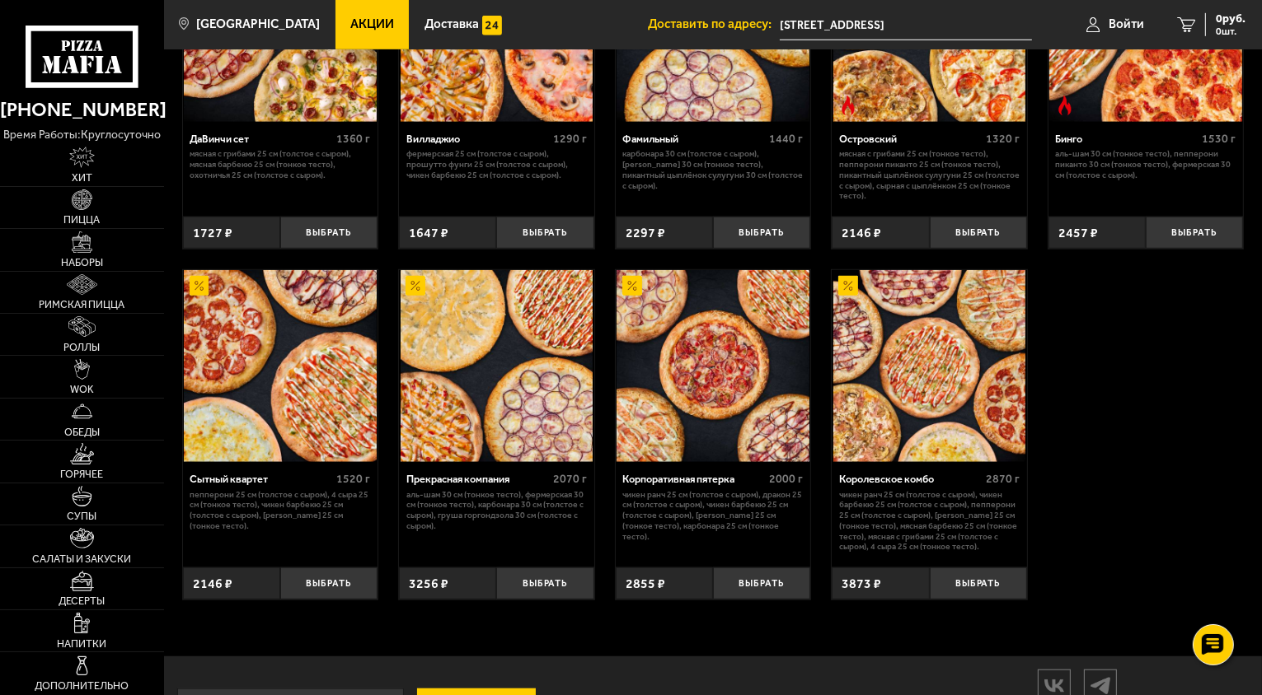
click at [1203, 396] on div "Джентельмен клуб 820 г Пикантный цыплёнок сулугуни 25 см (тонкое тесто), Чикен …" at bounding box center [713, 98] width 1098 height 1039
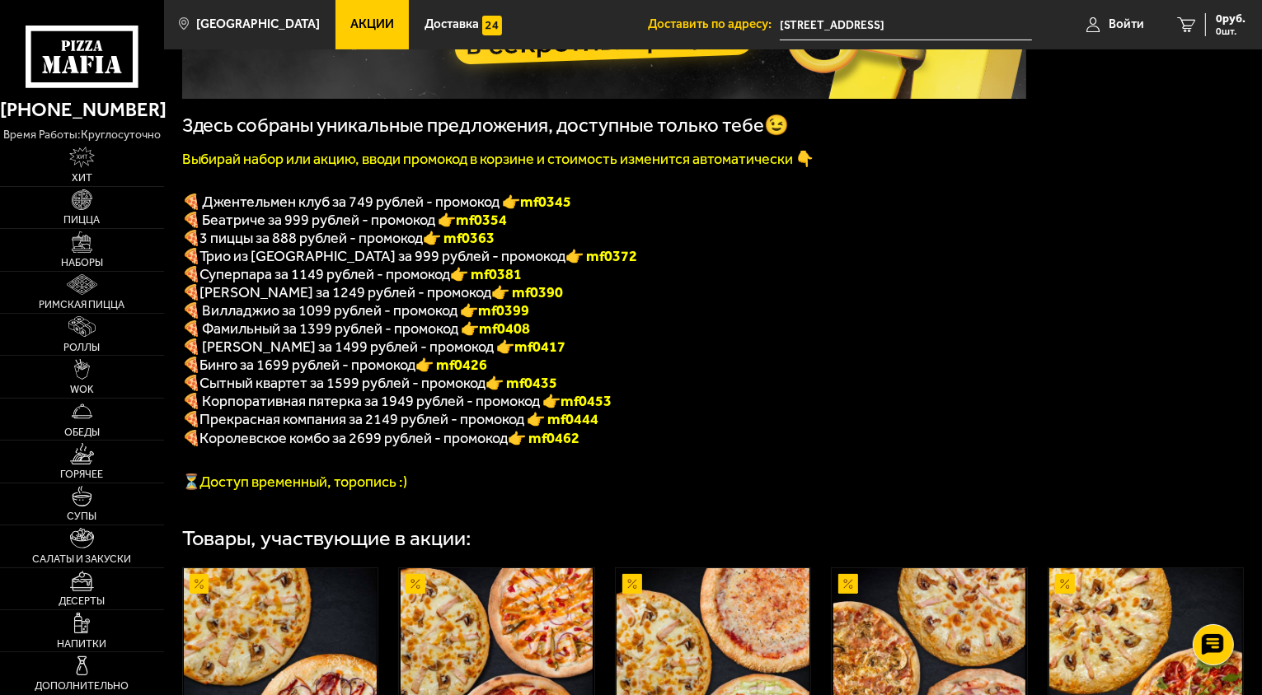
scroll to position [412, 0]
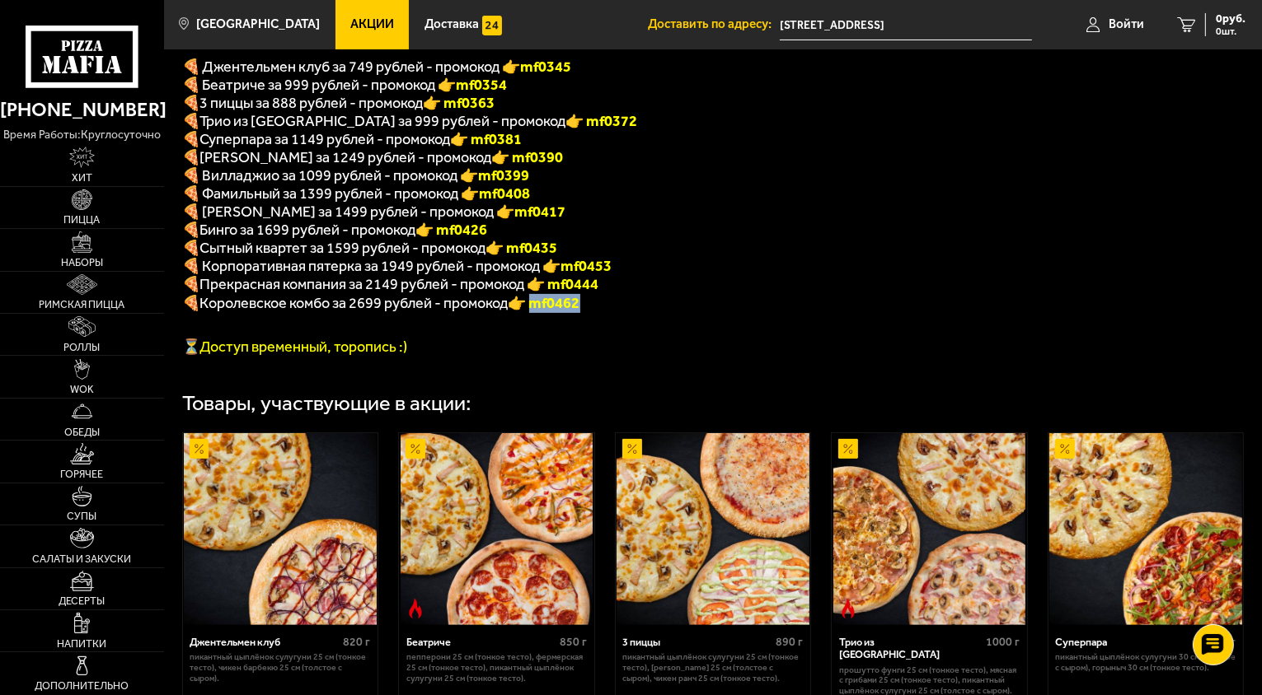
drag, startPoint x: 597, startPoint y: 314, endPoint x: 541, endPoint y: 314, distance: 56.0
click at [541, 313] on p "🍕 Королевское комбо за 2699 рублей - промокод 👉 mf0462" at bounding box center [604, 303] width 844 height 19
copy font "f0462"
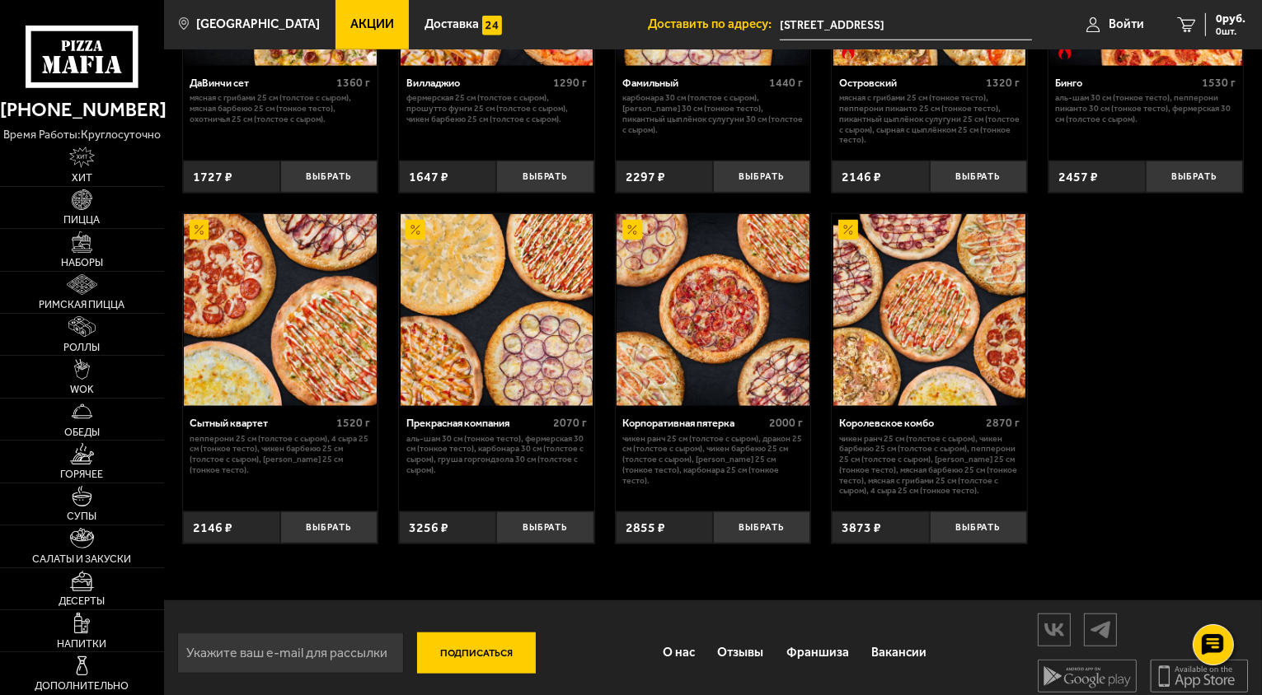
scroll to position [1330, 0]
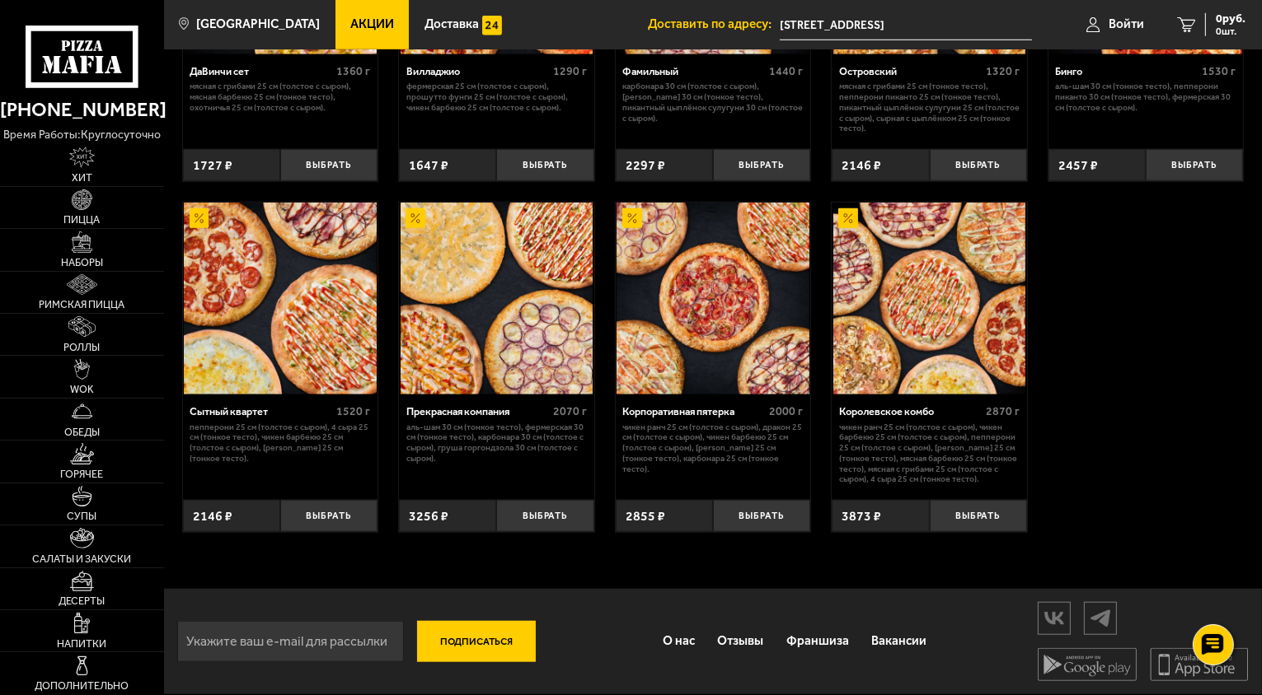
click at [1071, 450] on div "Джентельмен клуб 820 г Пикантный цыплёнок сулугуни 25 см (тонкое тесто), Чикен …" at bounding box center [713, 30] width 1098 height 1039
click at [1160, 349] on div "Джентельмен клуб 820 г Пикантный цыплёнок сулугуни 25 см (тонкое тесто), Чикен …" at bounding box center [713, 30] width 1098 height 1039
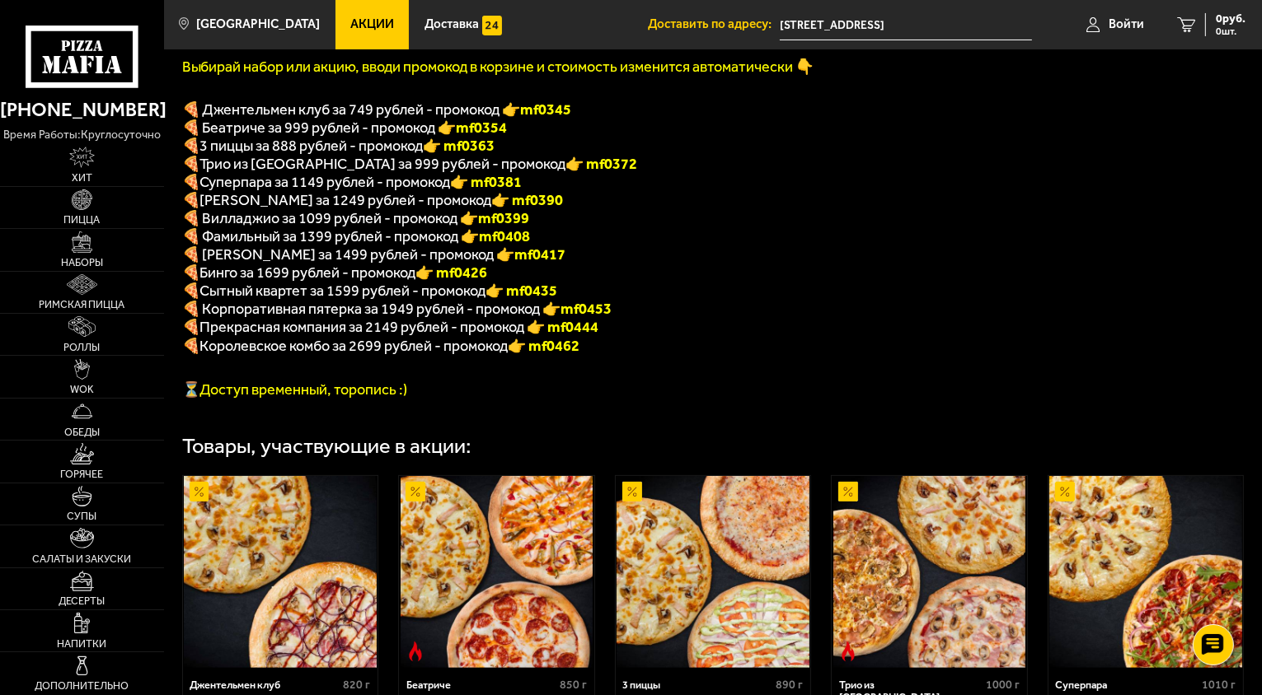
scroll to position [341, 0]
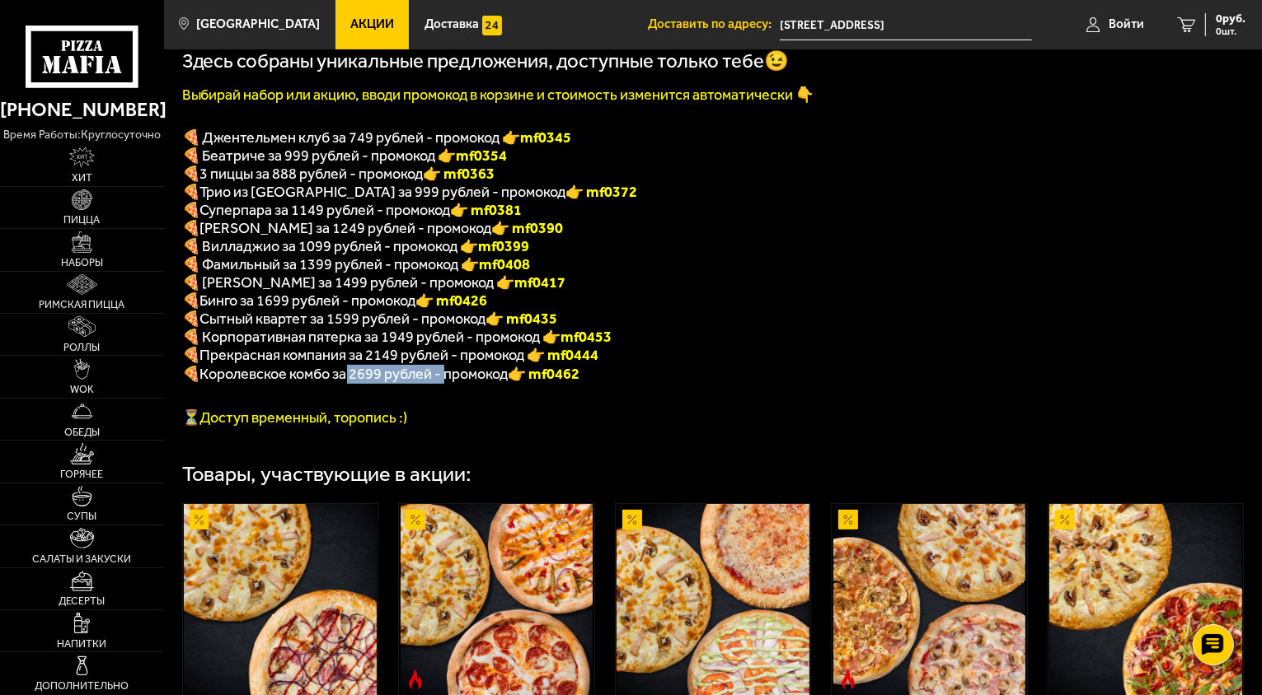
drag, startPoint x: 347, startPoint y: 386, endPoint x: 448, endPoint y: 385, distance: 101.4
click at [448, 383] on span "Королевское комбо за 2699 рублей - промокод" at bounding box center [354, 374] width 308 height 18
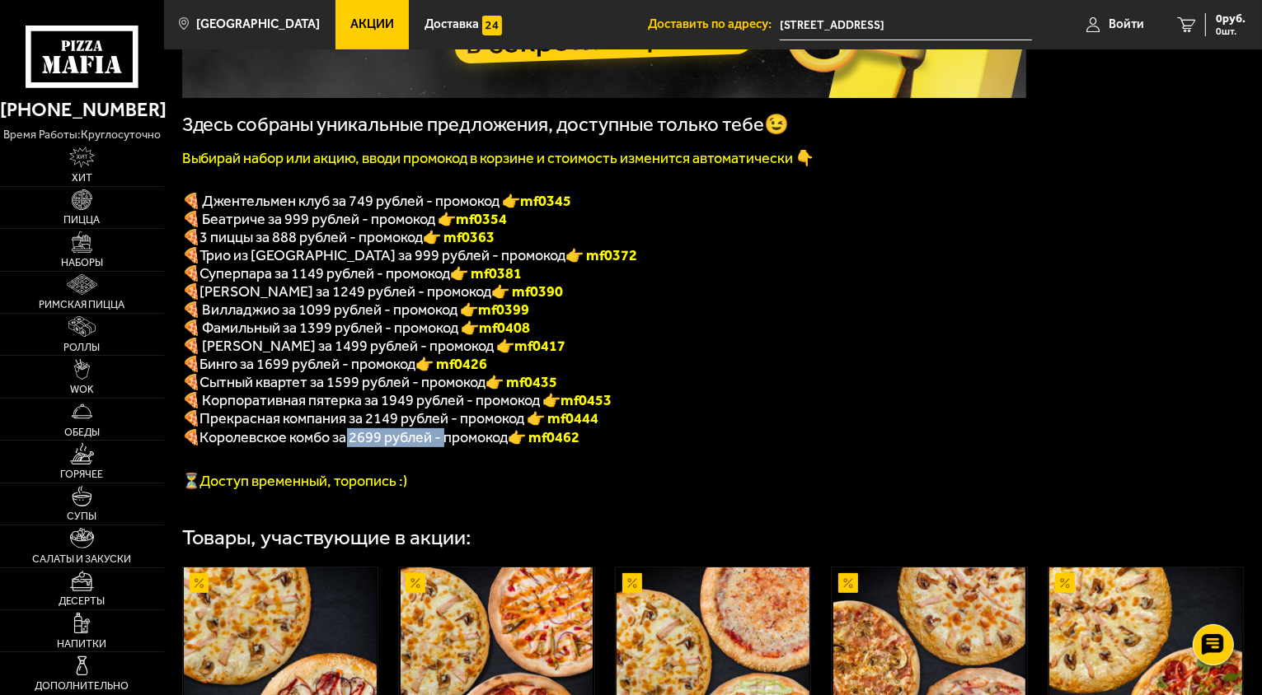
scroll to position [259, 0]
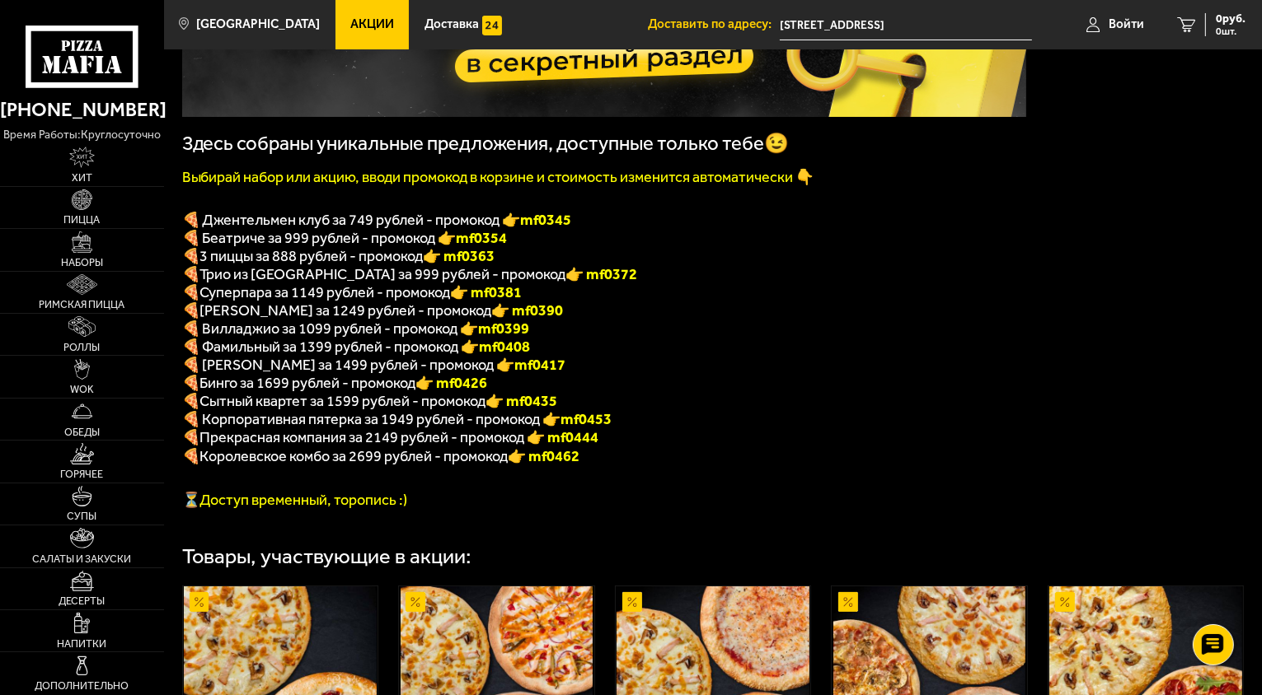
click at [697, 447] on p "🍕 Прекрасная компания за 2149 рублей - промокод 👉 mf0444" at bounding box center [604, 437] width 844 height 19
drag, startPoint x: 381, startPoint y: 432, endPoint x: 475, endPoint y: 428, distance: 94.0
click at [475, 428] on span "🍕 Корпоративная пятерка за 1949 рублей - промокод 👉 mf0453" at bounding box center [397, 419] width 430 height 18
drag, startPoint x: 349, startPoint y: 442, endPoint x: 442, endPoint y: 441, distance: 93.1
click at [442, 441] on span "Прекрасная компания за 2149 рублей - промокод" at bounding box center [363, 437] width 327 height 18
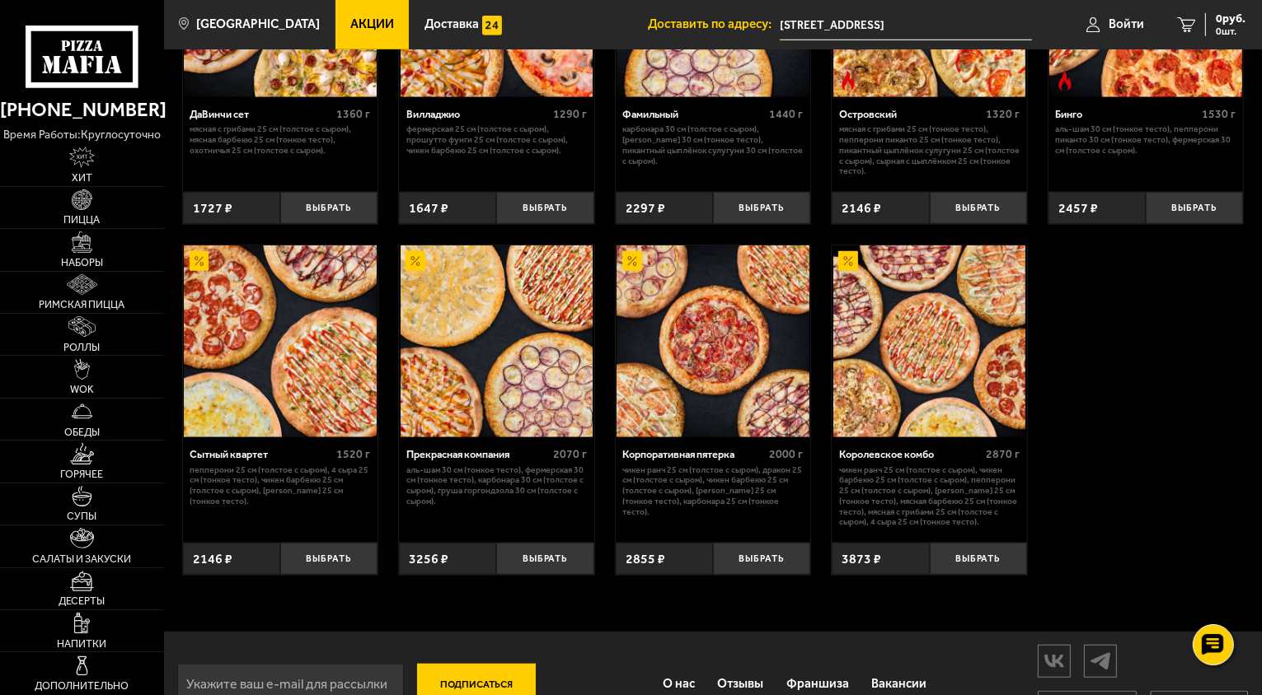
scroll to position [1330, 0]
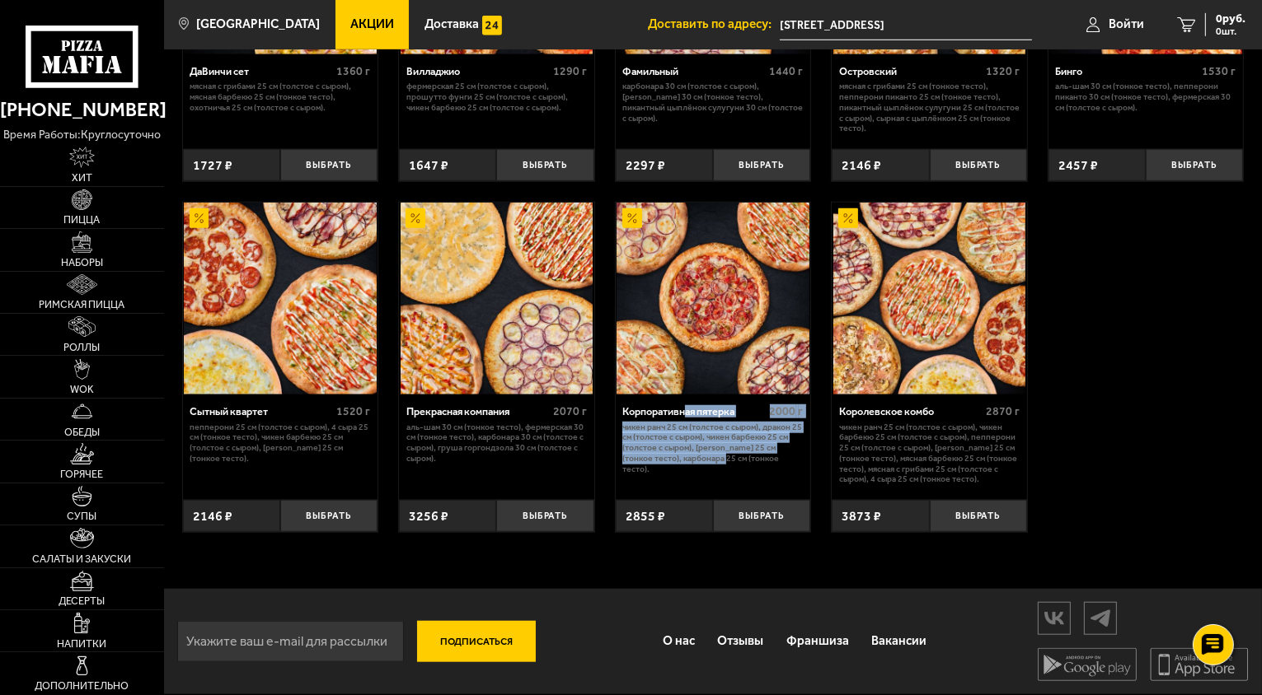
drag, startPoint x: 716, startPoint y: 457, endPoint x: 686, endPoint y: 421, distance: 47.4
click at [686, 421] on div "Корпоративная пятерка 2000 г Чикен Ранч 25 см (толстое с сыром), Дракон 25 см (…" at bounding box center [713, 442] width 195 height 95
click at [696, 439] on p "Чикен Ранч 25 см (толстое с сыром), Дракон 25 см (толстое с сыром), Чикен Барбе…" at bounding box center [712, 449] width 180 height 53
drag, startPoint x: 784, startPoint y: 458, endPoint x: 625, endPoint y: 424, distance: 162.6
click at [625, 424] on p "Чикен Ранч 25 см (толстое с сыром), Дракон 25 см (толстое с сыром), Чикен Барбе…" at bounding box center [712, 449] width 180 height 53
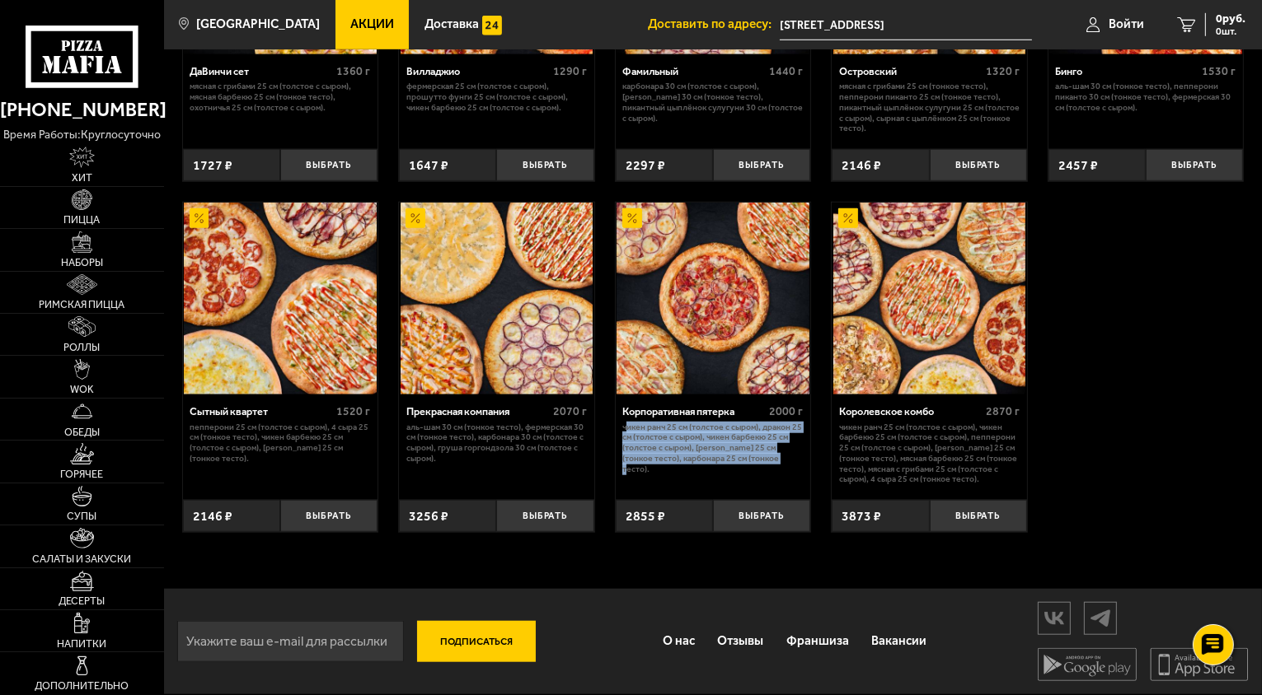
click at [1161, 431] on div "Джентельмен клуб 820 г Пикантный цыплёнок сулугуни 25 см (тонкое тесто), Чикен …" at bounding box center [713, 30] width 1098 height 1039
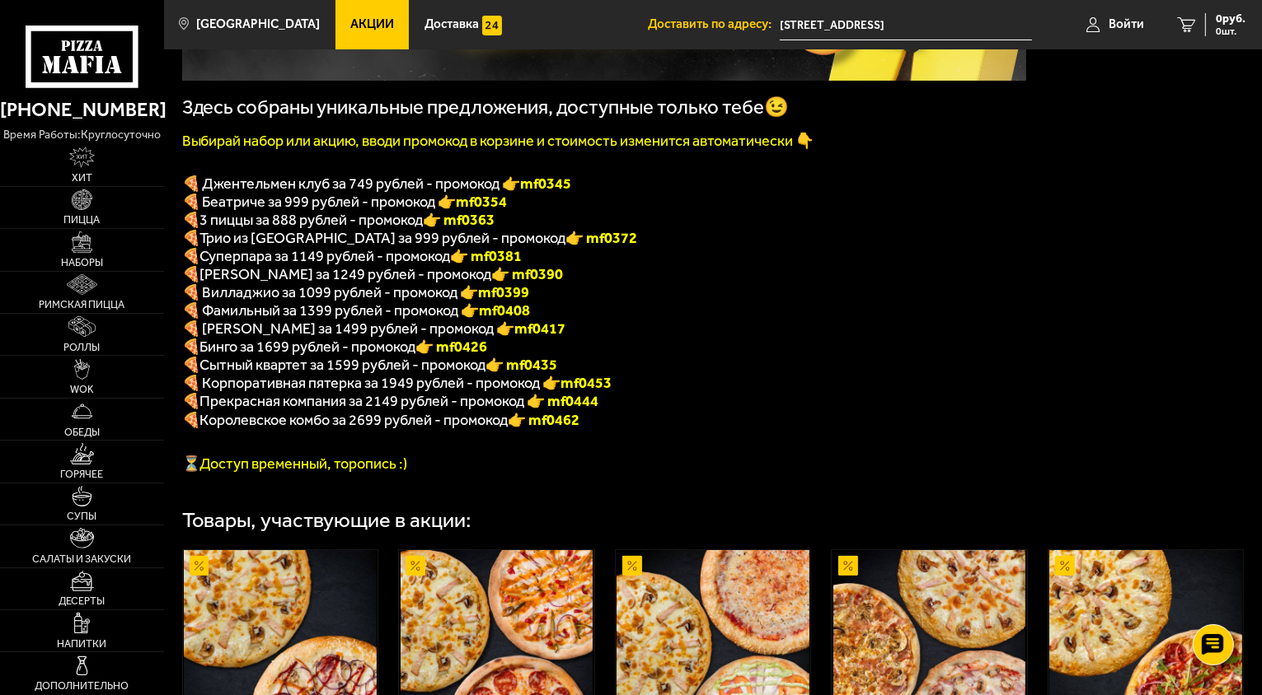
scroll to position [341, 0]
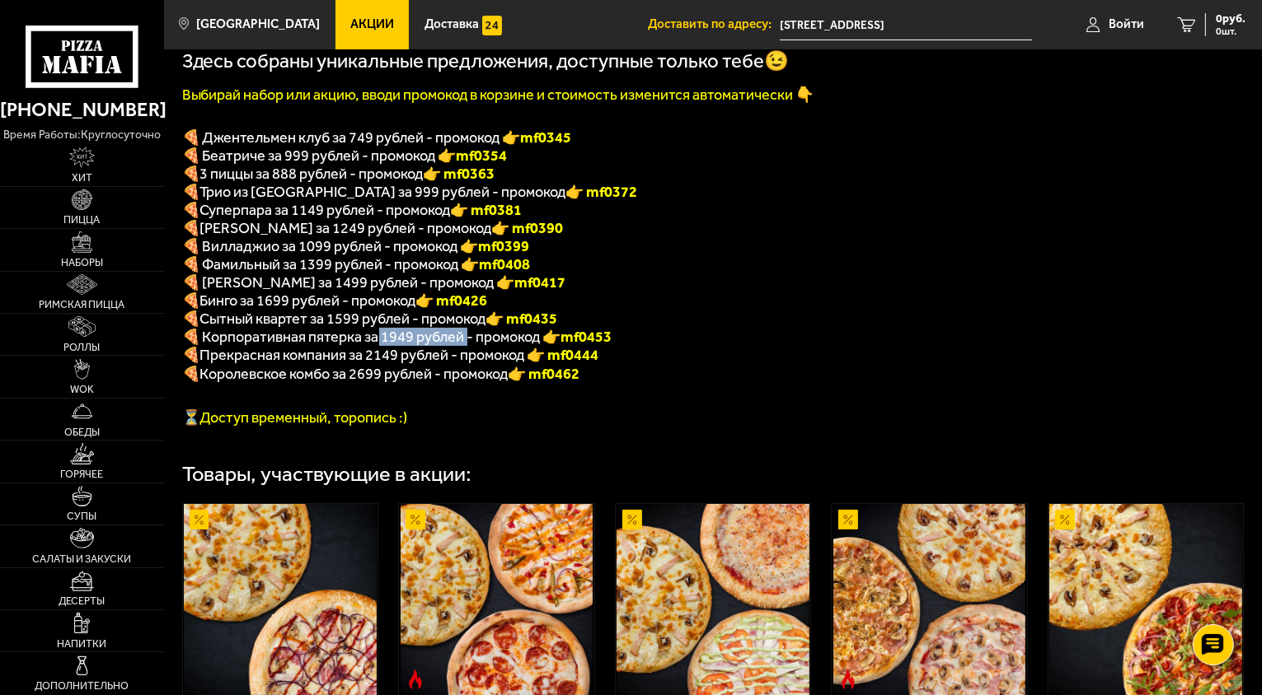
drag, startPoint x: 377, startPoint y: 347, endPoint x: 464, endPoint y: 351, distance: 86.6
click at [464, 346] on span "🍕 Корпоративная пятерка за 1949 рублей - промокод 👉 mf0453" at bounding box center [397, 337] width 430 height 18
click at [725, 344] on p "🍕 Корпоративная пятерка за 1949 рублей - промокод 👉 mf0453" at bounding box center [604, 337] width 844 height 18
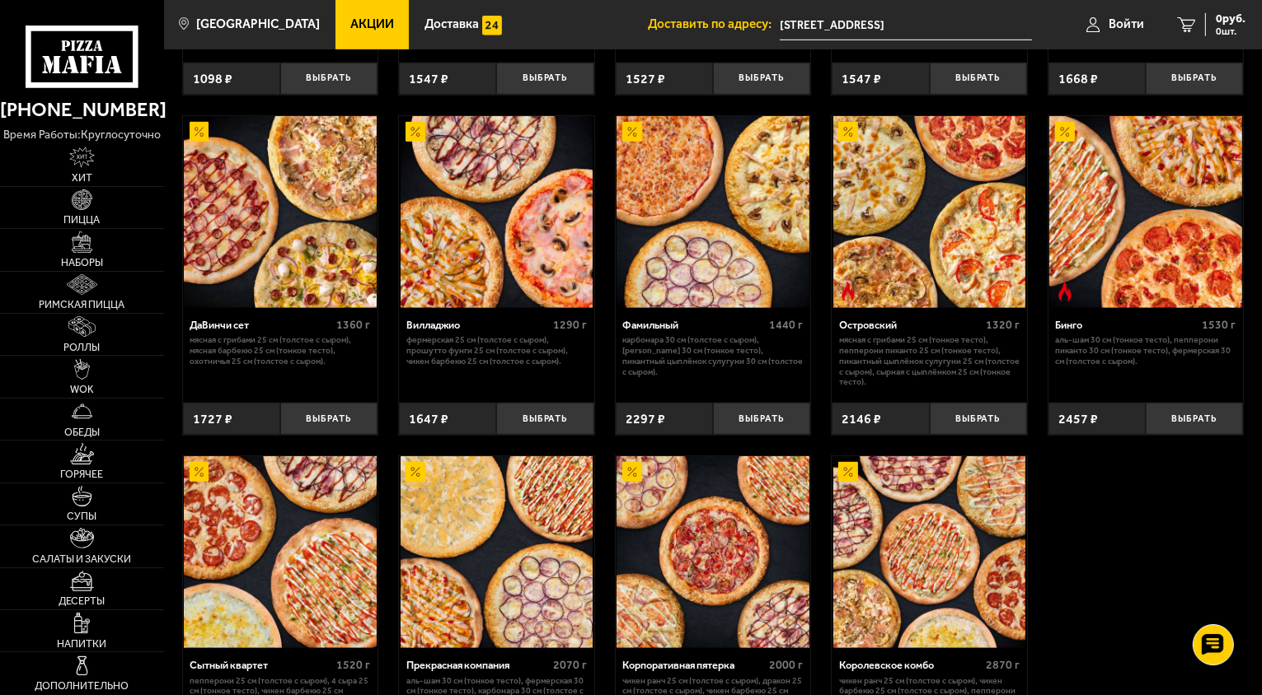
scroll to position [1330, 0]
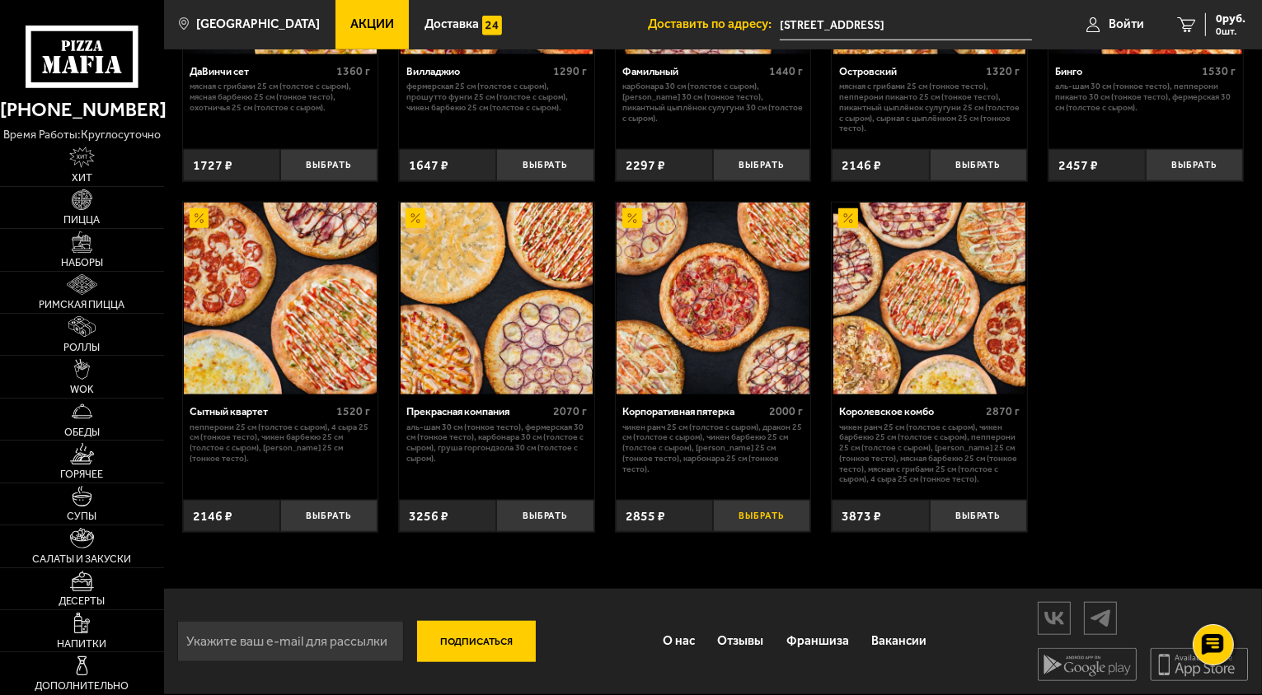
click at [761, 511] on button "Выбрать" at bounding box center [761, 516] width 97 height 32
click at [992, 514] on button "Выбрать" at bounding box center [977, 516] width 97 height 32
click at [948, 508] on button "−" at bounding box center [945, 516] width 32 height 32
click at [775, 517] on button "Выбрать" at bounding box center [761, 516] width 97 height 32
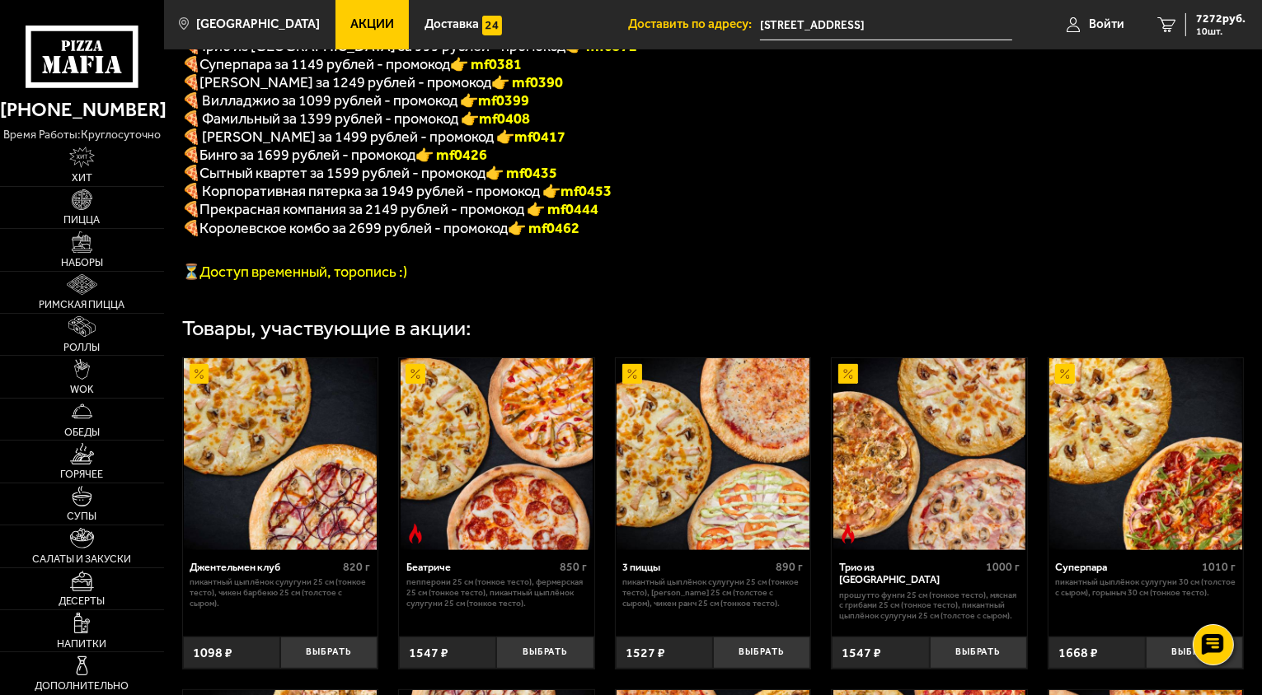
scroll to position [424, 0]
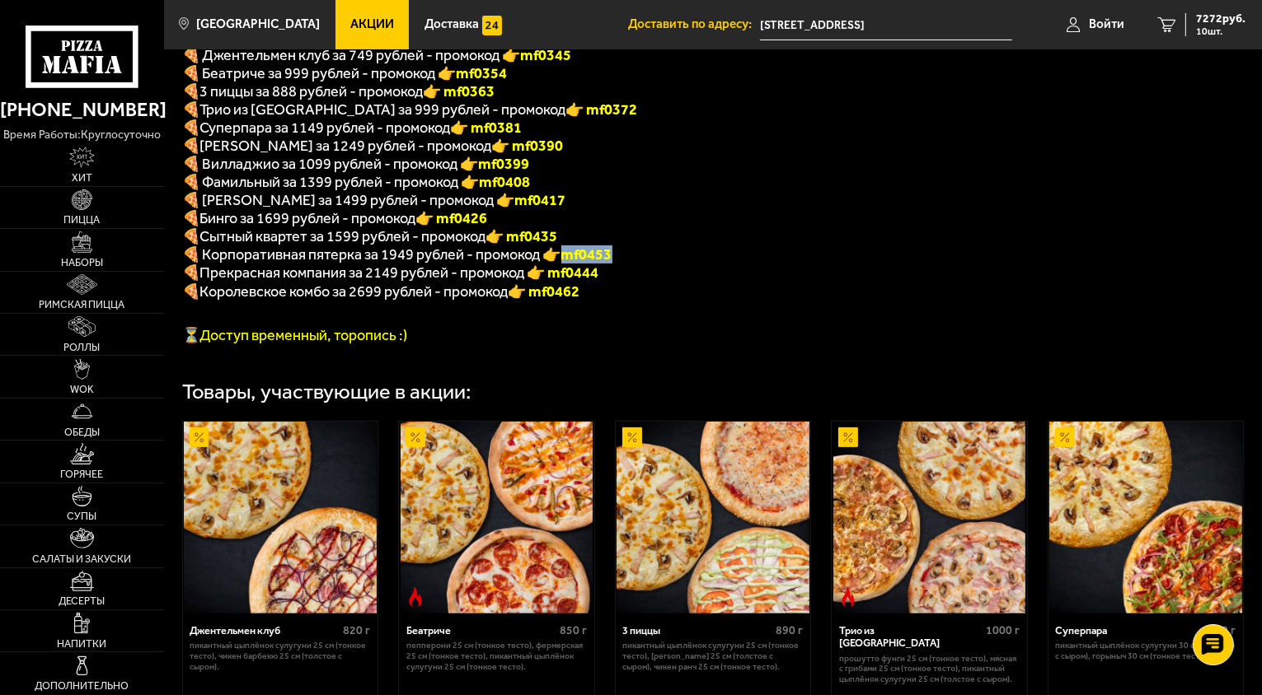
drag, startPoint x: 583, startPoint y: 267, endPoint x: 567, endPoint y: 267, distance: 16.5
click at [567, 264] on p "🍕 Корпоративная пятерка за 1949 рублей - промокод 👉 mf0453" at bounding box center [604, 255] width 844 height 18
copy b "mf0453"
click at [1200, 21] on span "7272 руб." at bounding box center [1220, 19] width 49 height 12
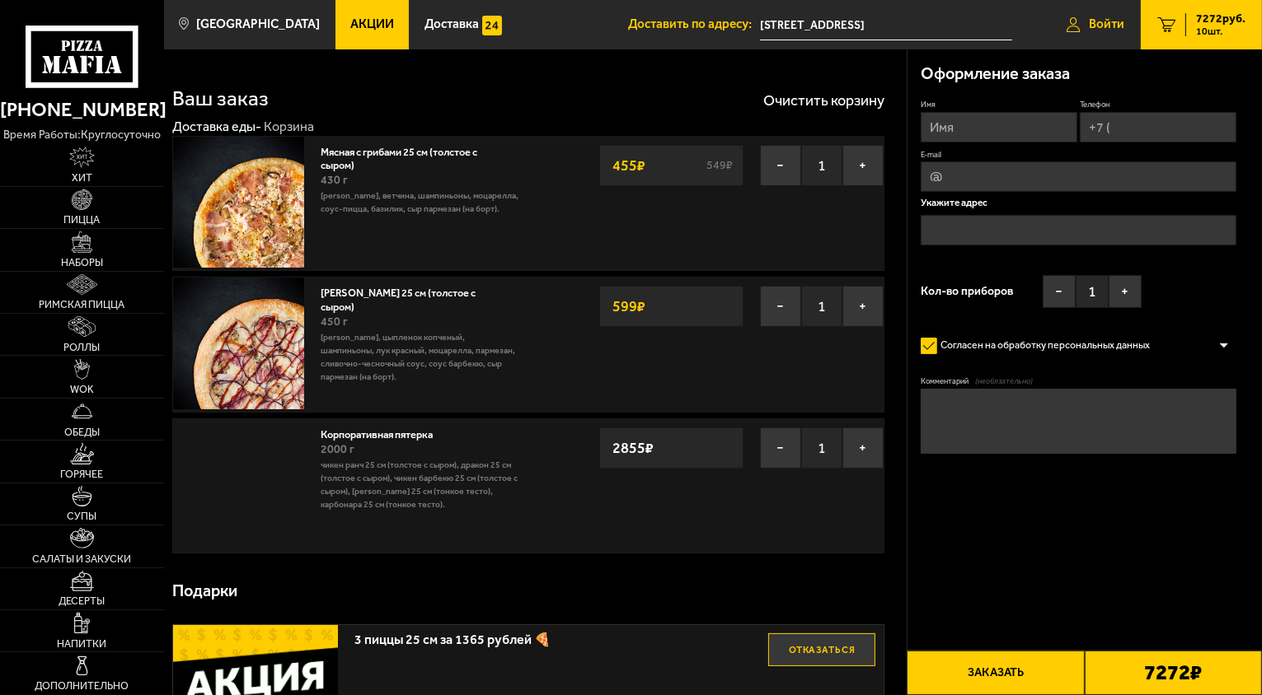
type input "[STREET_ADDRESS]"
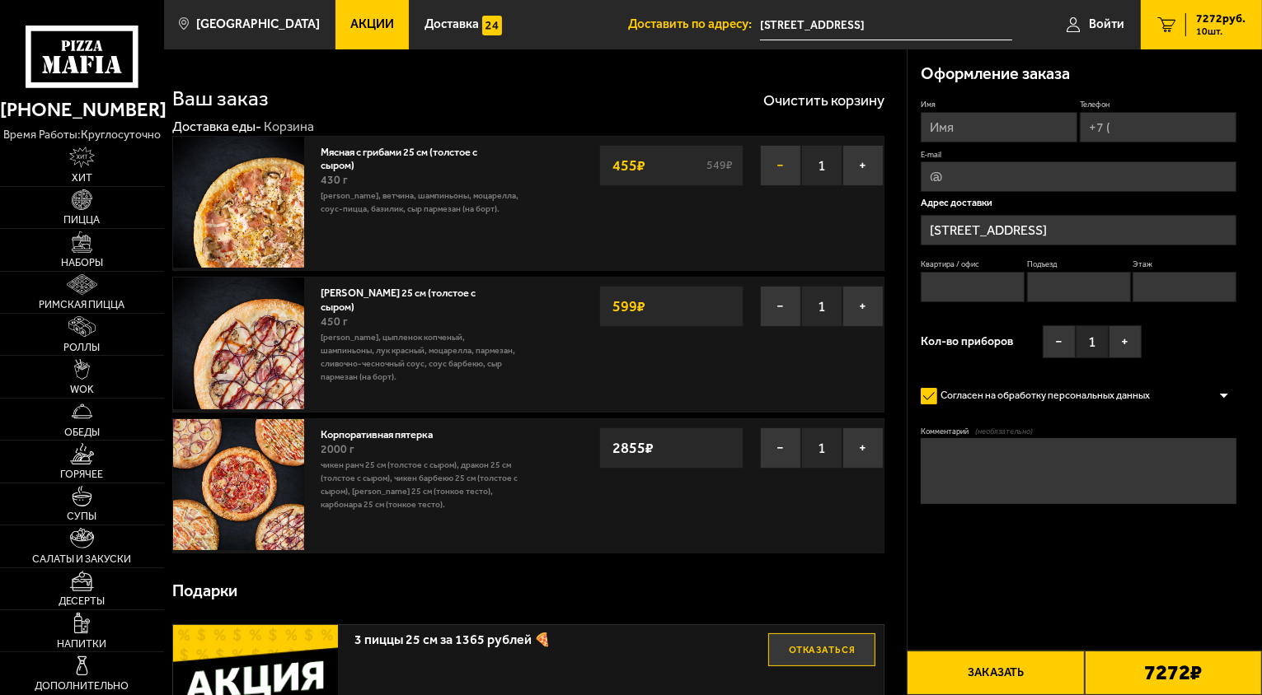
click at [766, 168] on button "−" at bounding box center [780, 165] width 41 height 41
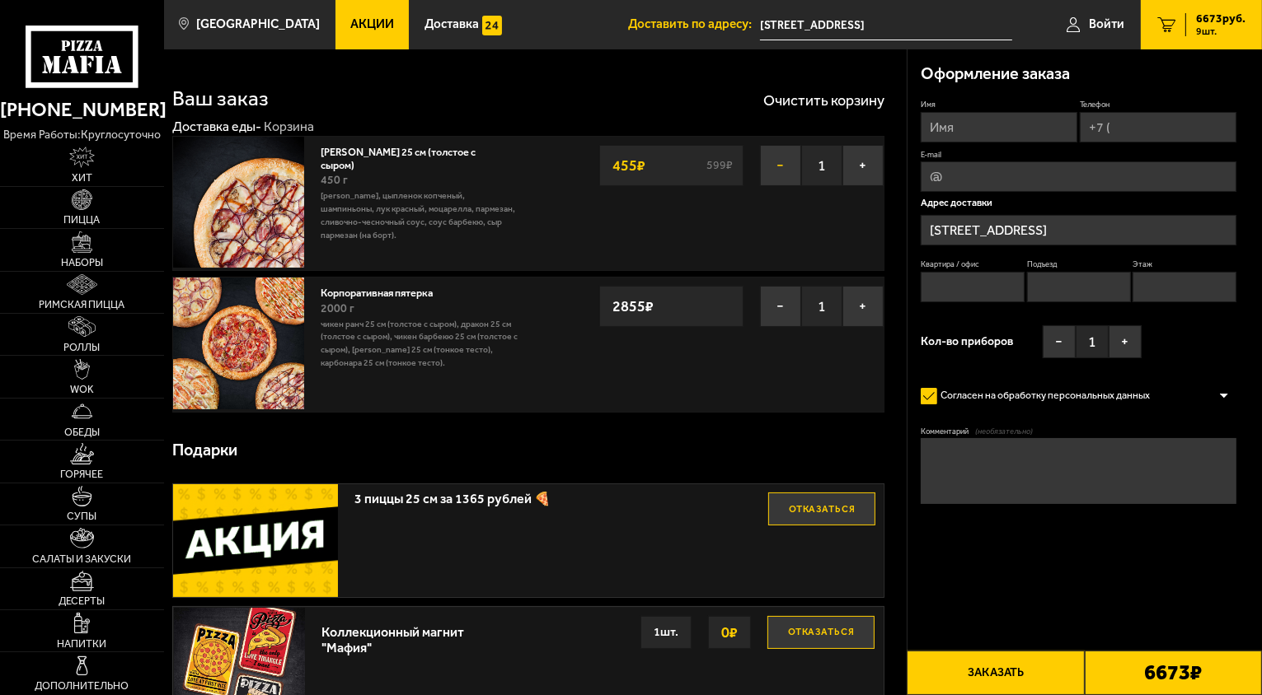
click at [778, 169] on button "−" at bounding box center [780, 165] width 41 height 41
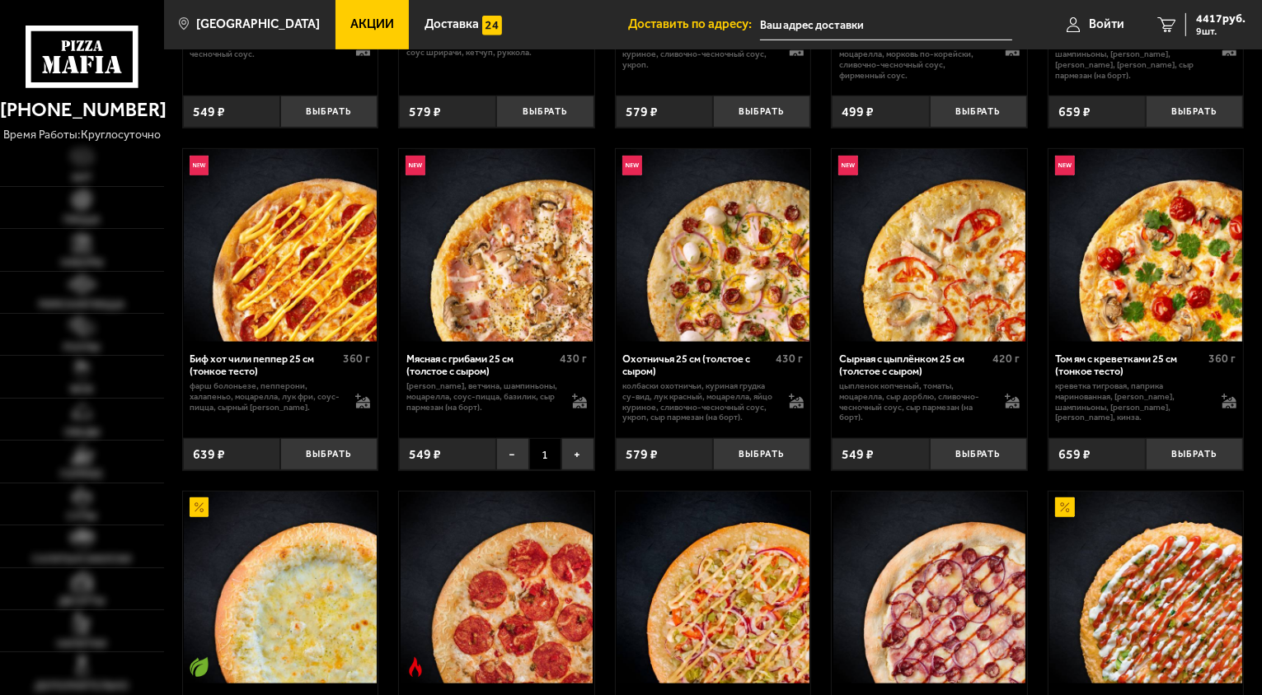
type input "[STREET_ADDRESS]"
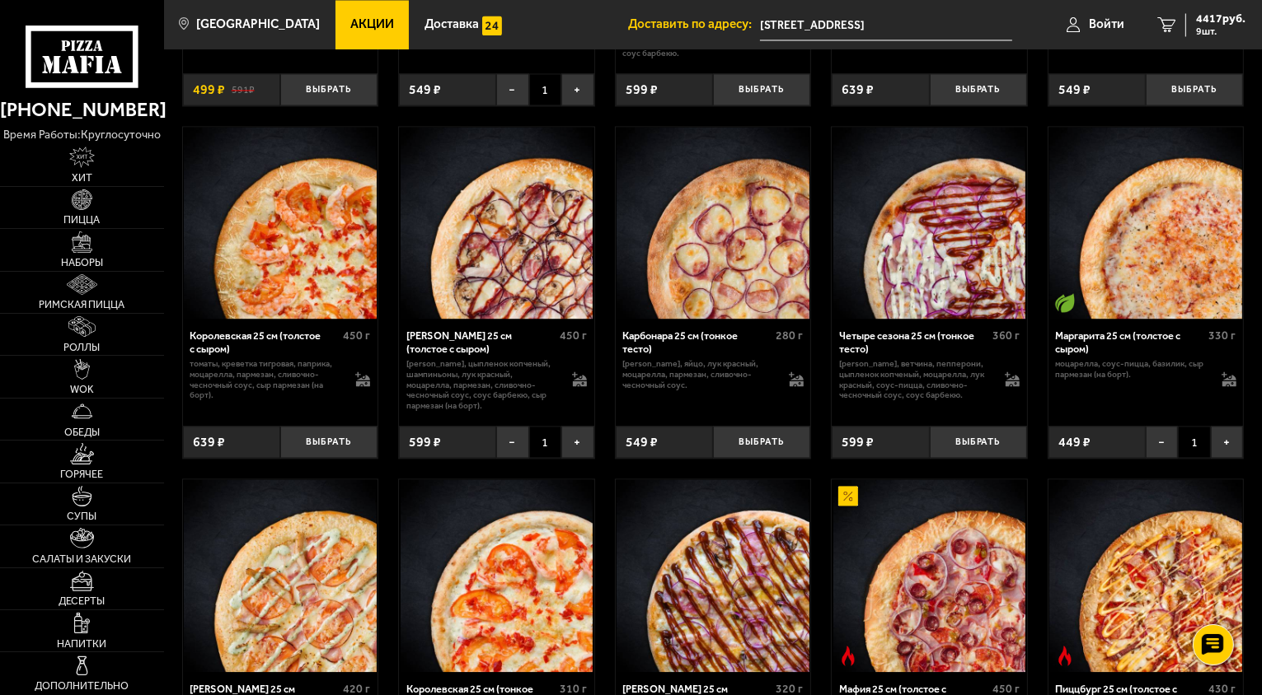
scroll to position [3336, 0]
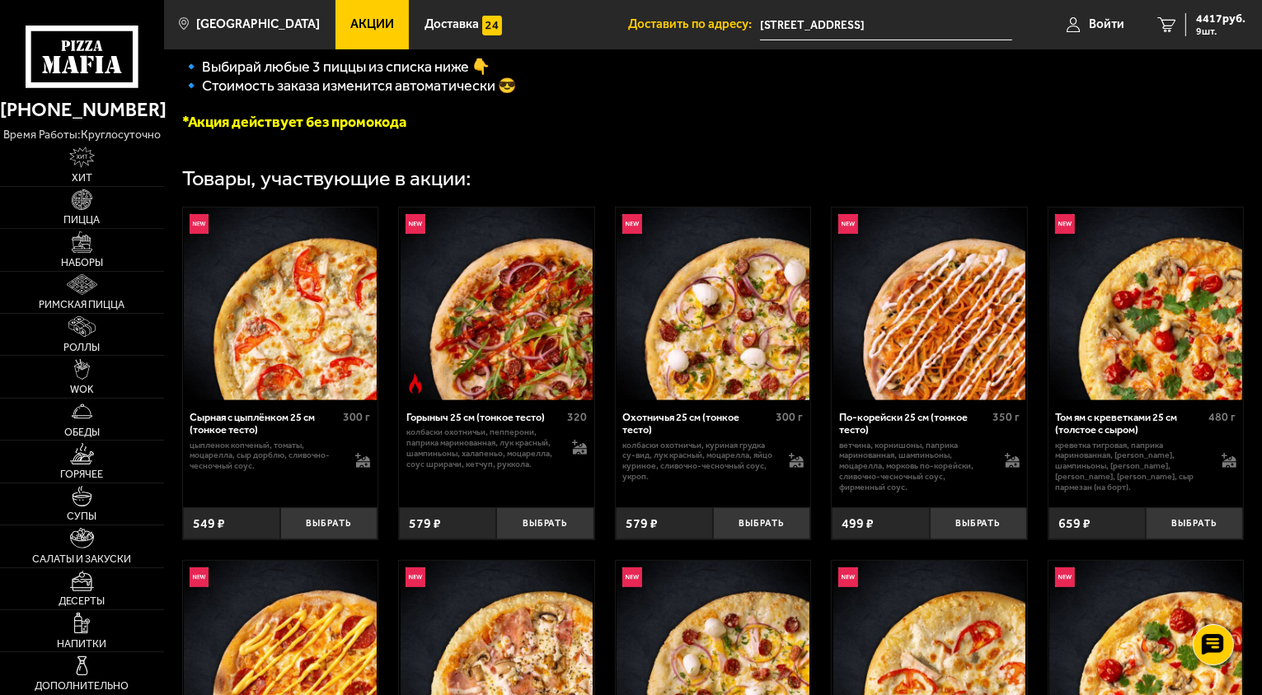
scroll to position [0, 0]
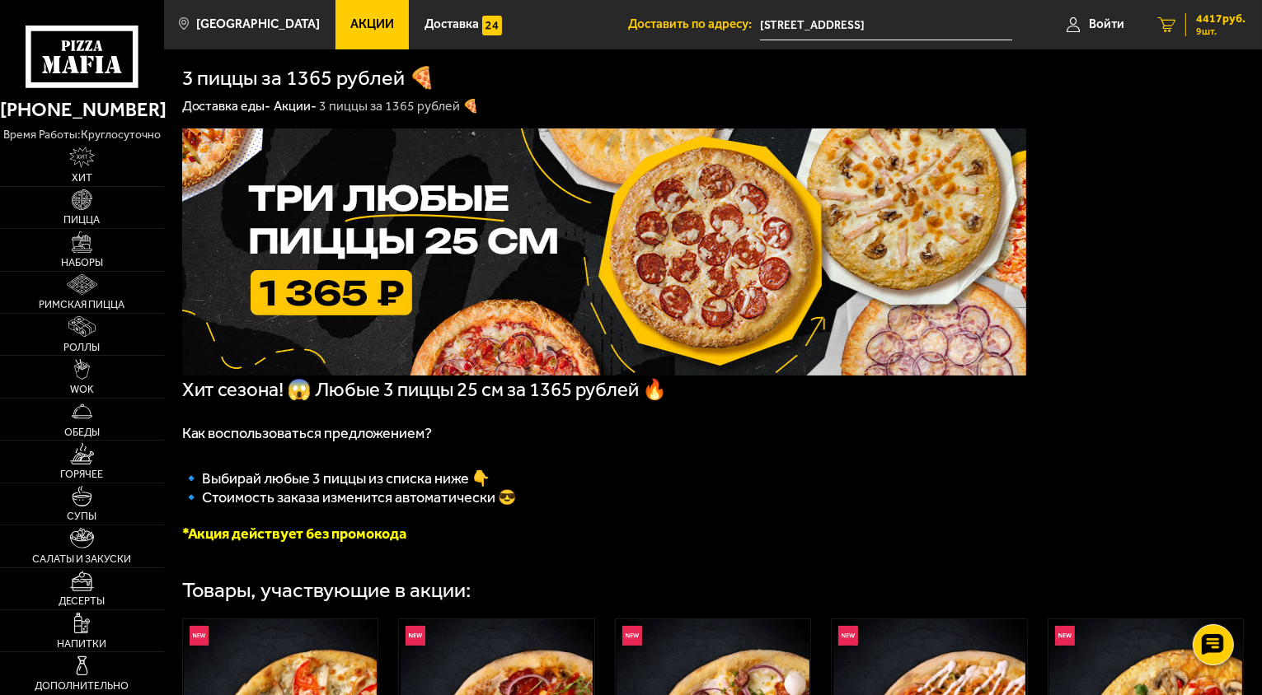
click at [1213, 23] on span "4417 руб." at bounding box center [1220, 19] width 49 height 12
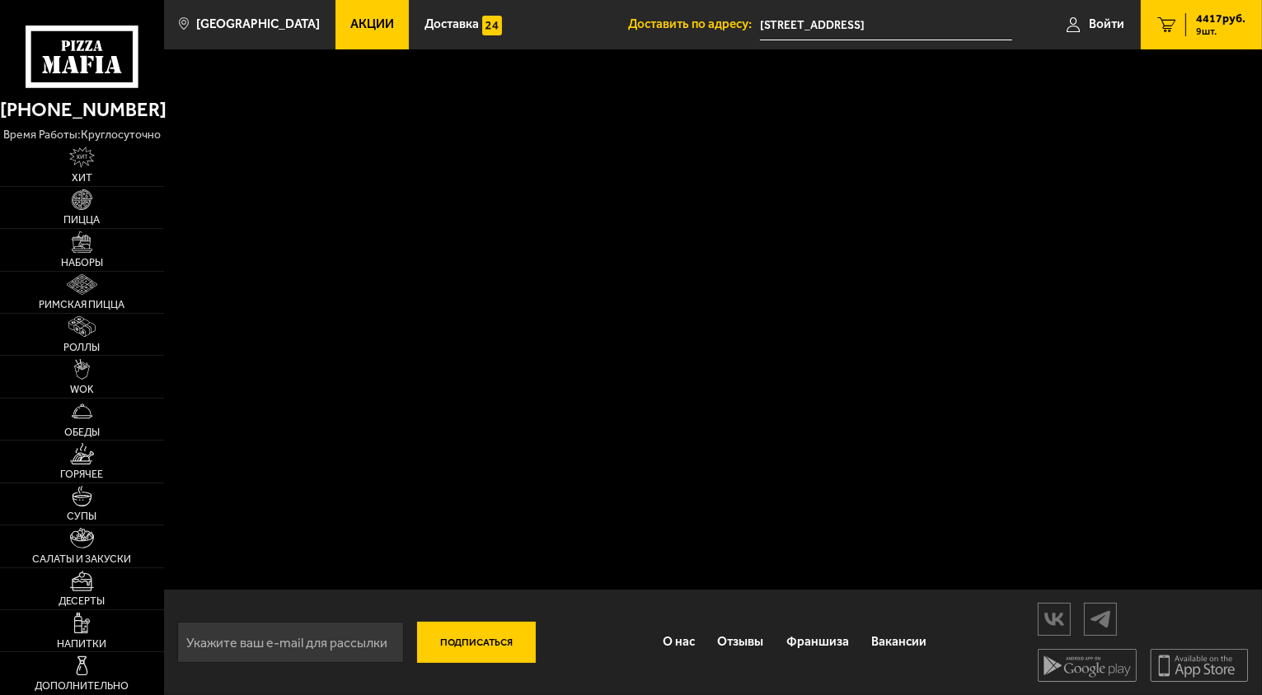
click at [752, 185] on div "Подписаться О нас Отзывы Франшиза Вакансии Мы в соцсетях Скачивайте мобильные п…" at bounding box center [713, 372] width 1098 height 646
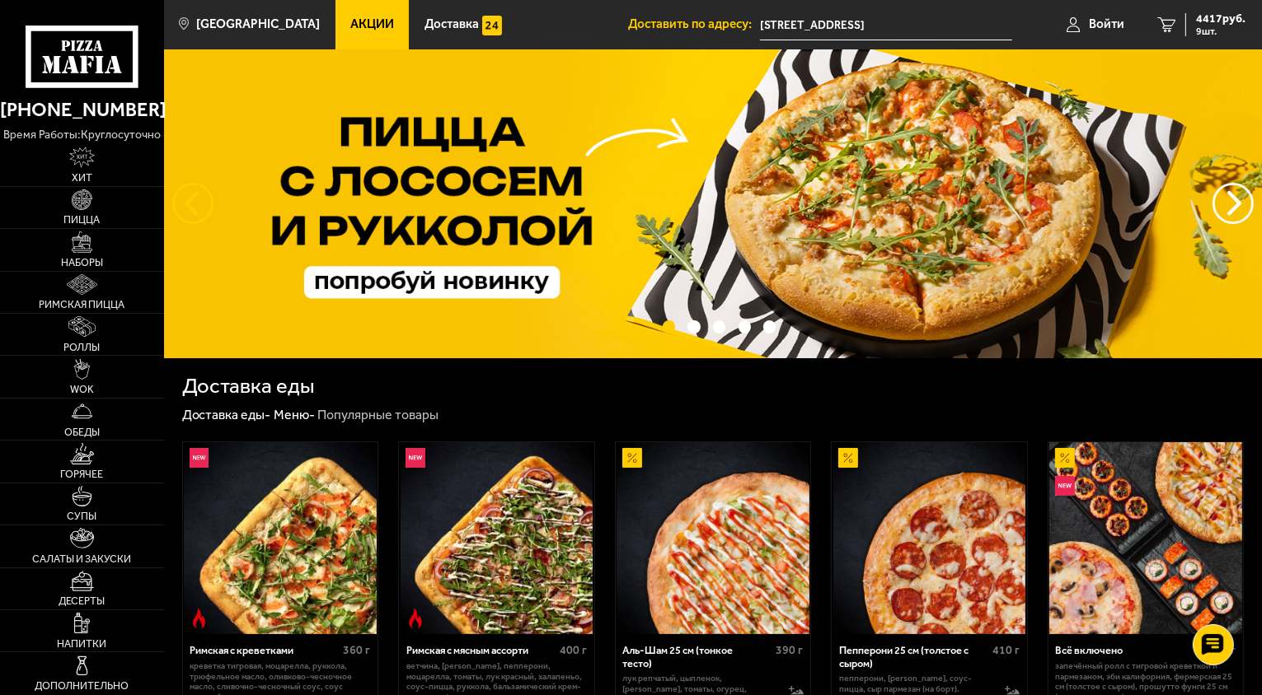
click at [183, 208] on button "следующий" at bounding box center [192, 203] width 41 height 41
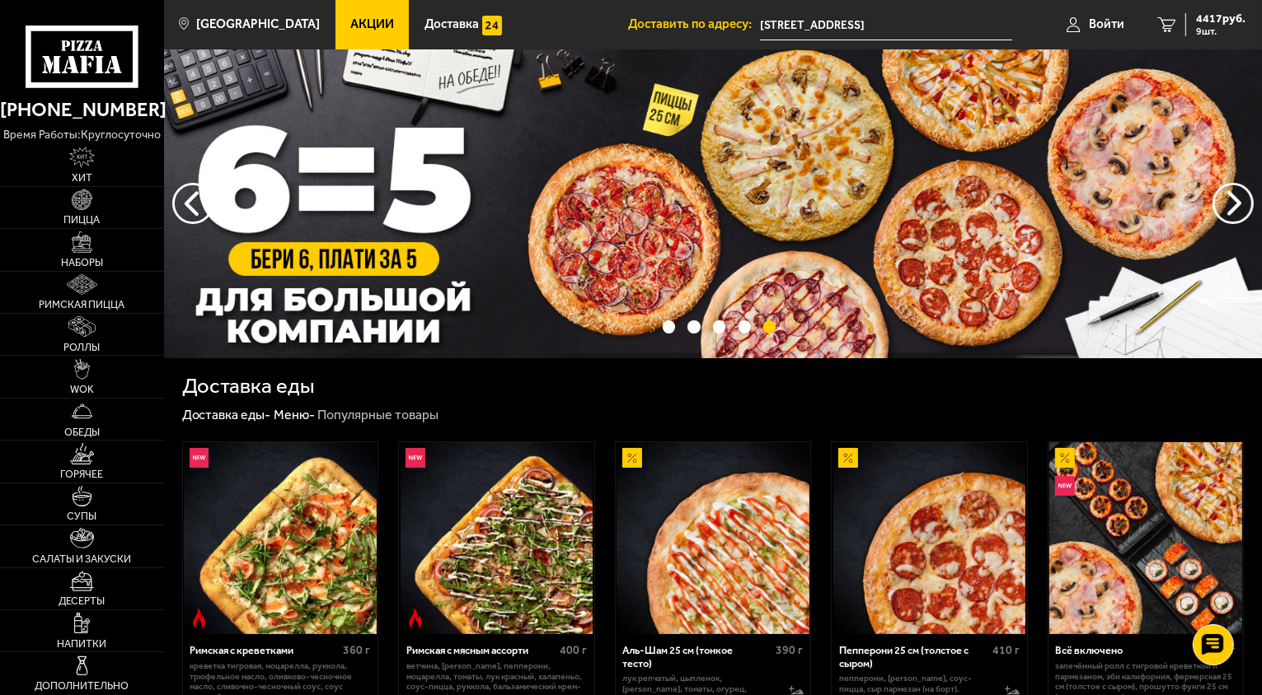
click at [765, 180] on img at bounding box center [713, 203] width 1098 height 309
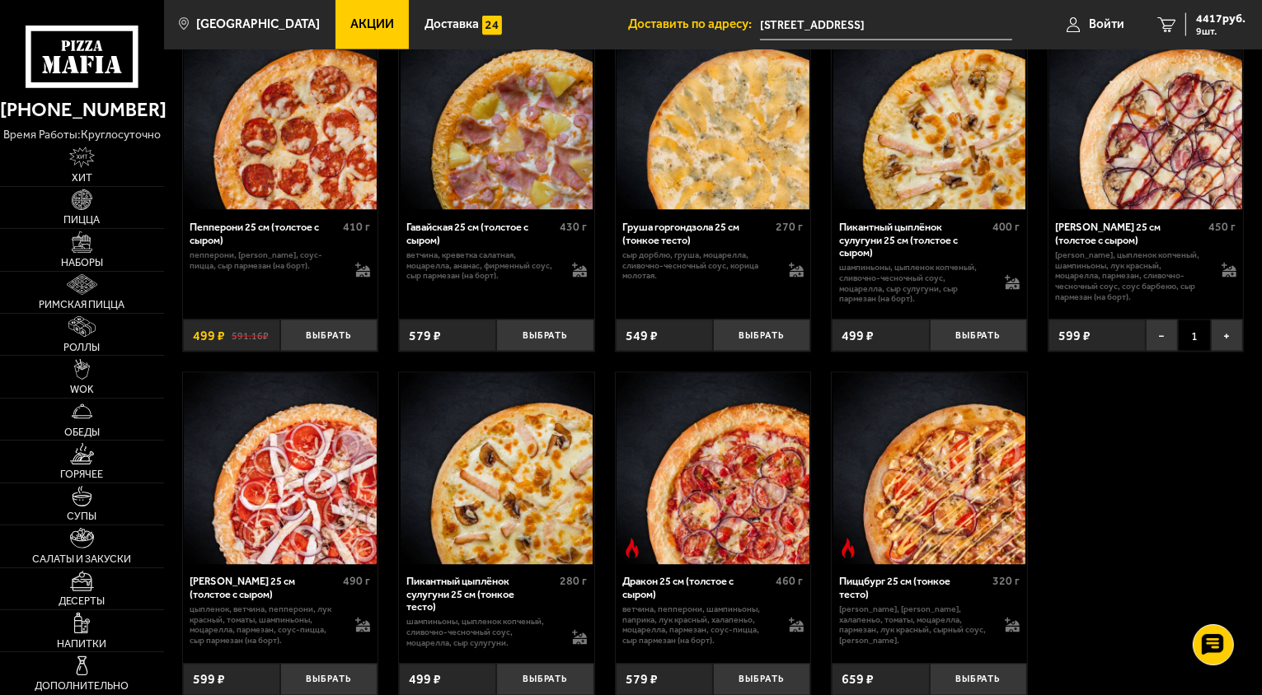
scroll to position [2727, 0]
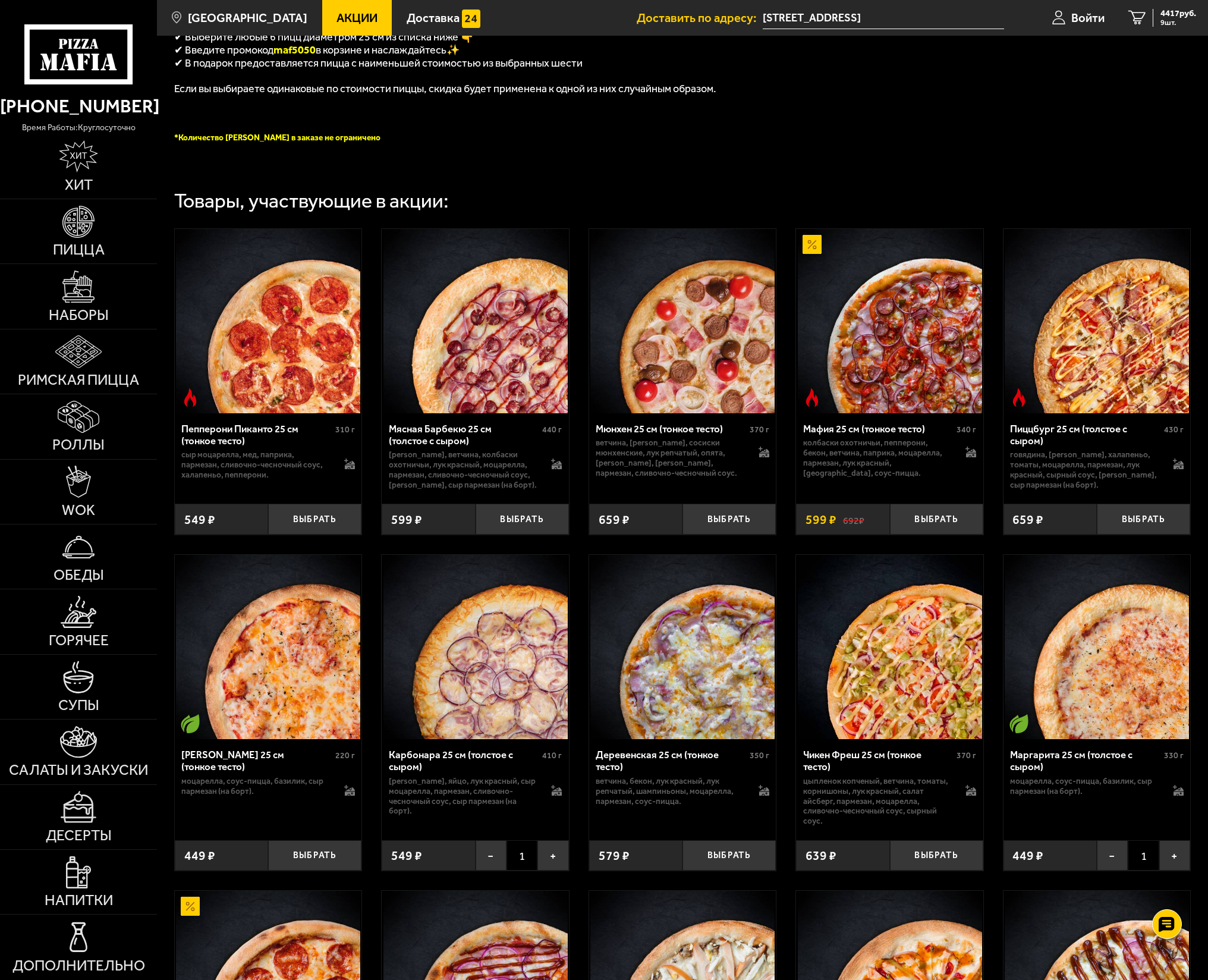
scroll to position [476, 0]
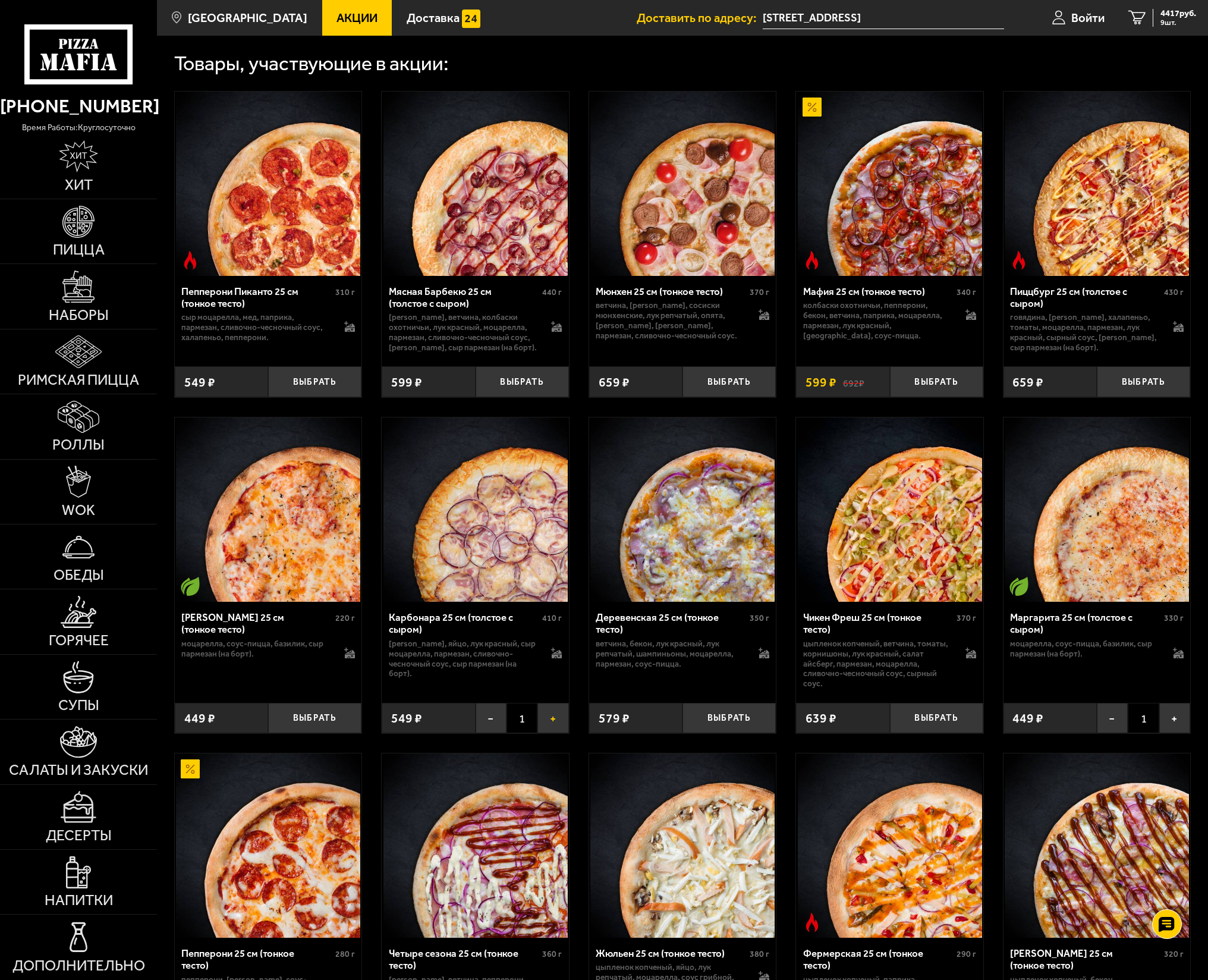
click at [551, 502] on button "+" at bounding box center [553, 718] width 31 height 31
click at [910, 502] on button "Выбрать" at bounding box center [1143, 718] width 93 height 31
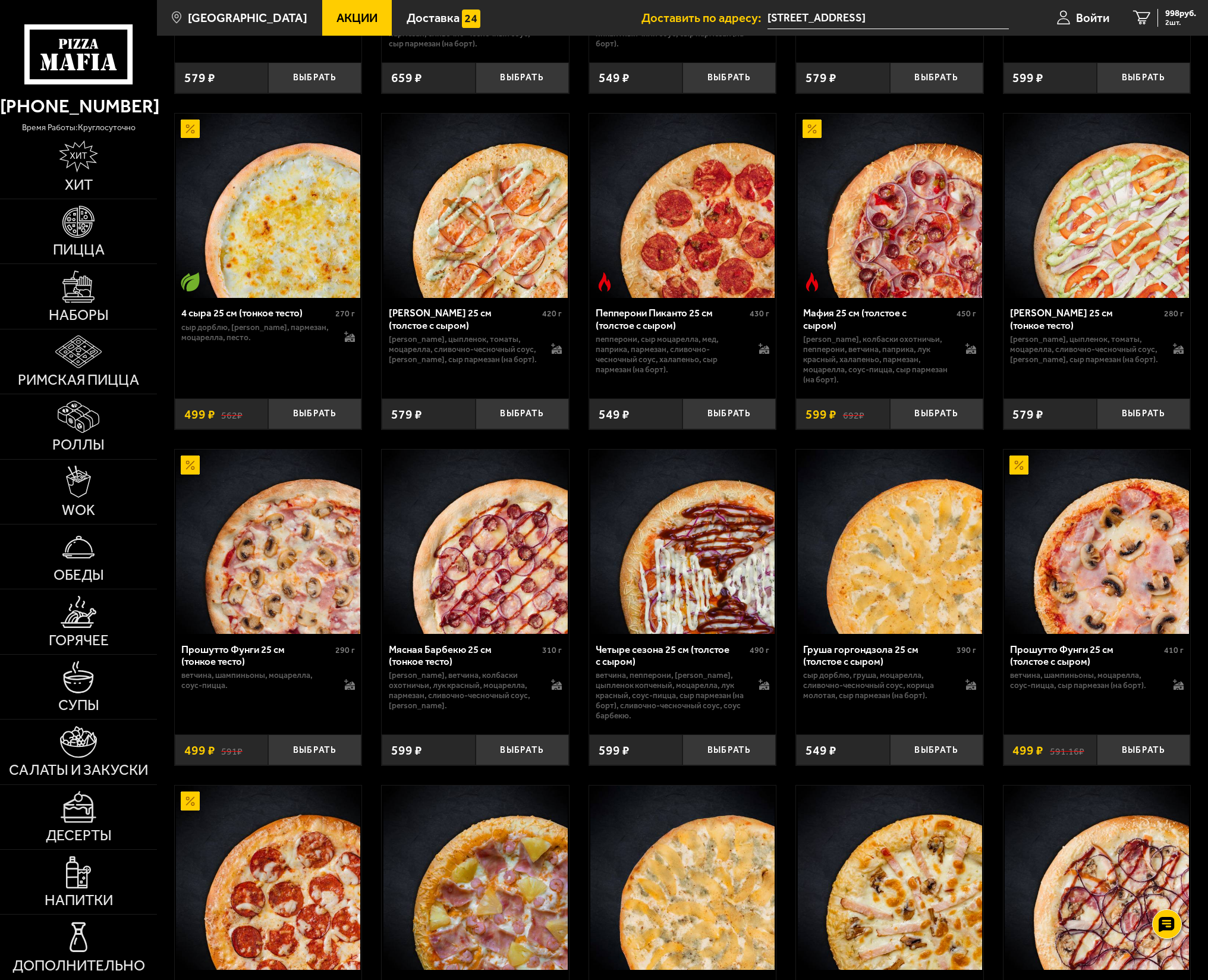
scroll to position [1784, 0]
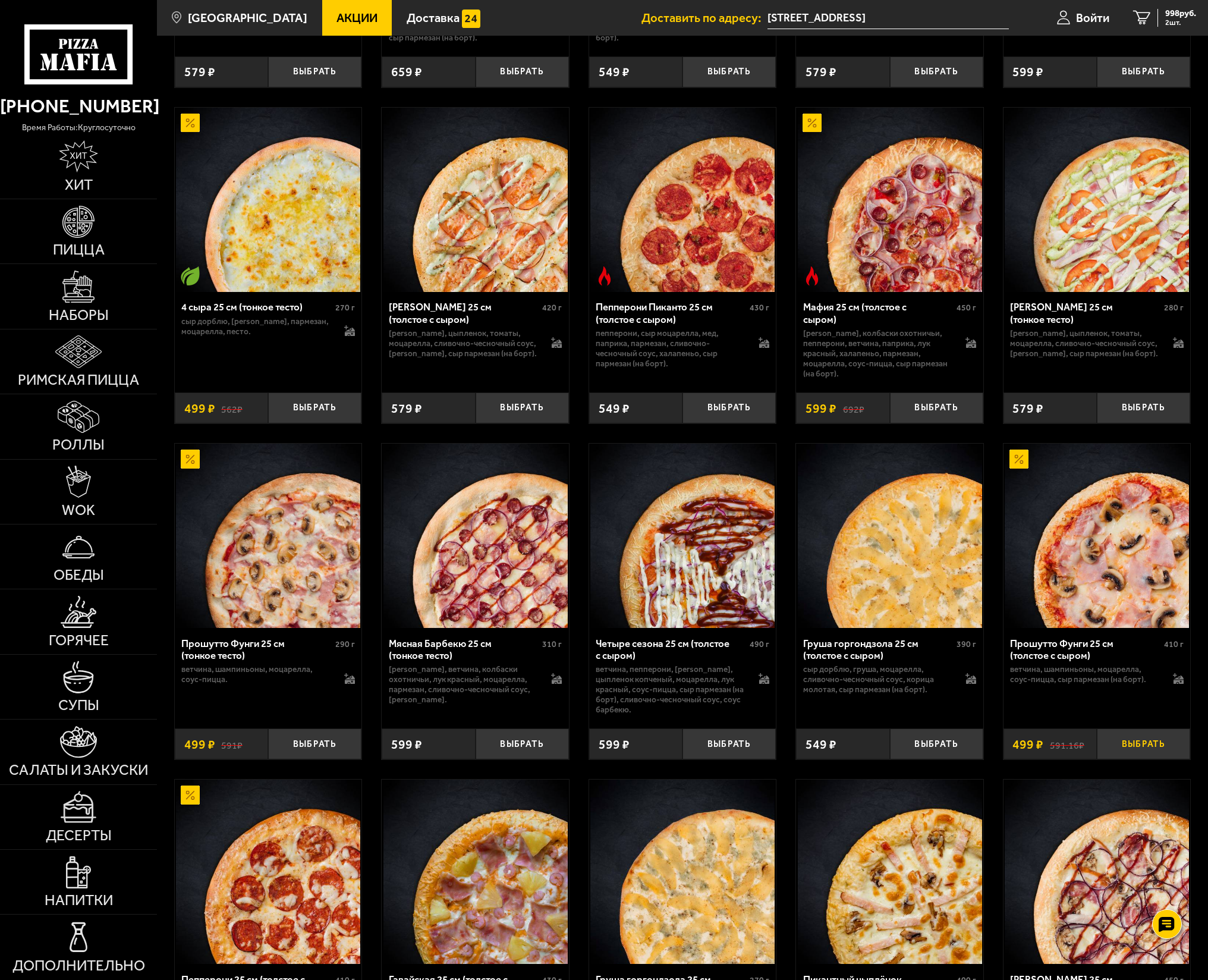
click at [910, 502] on button "Выбрать" at bounding box center [1143, 743] width 93 height 31
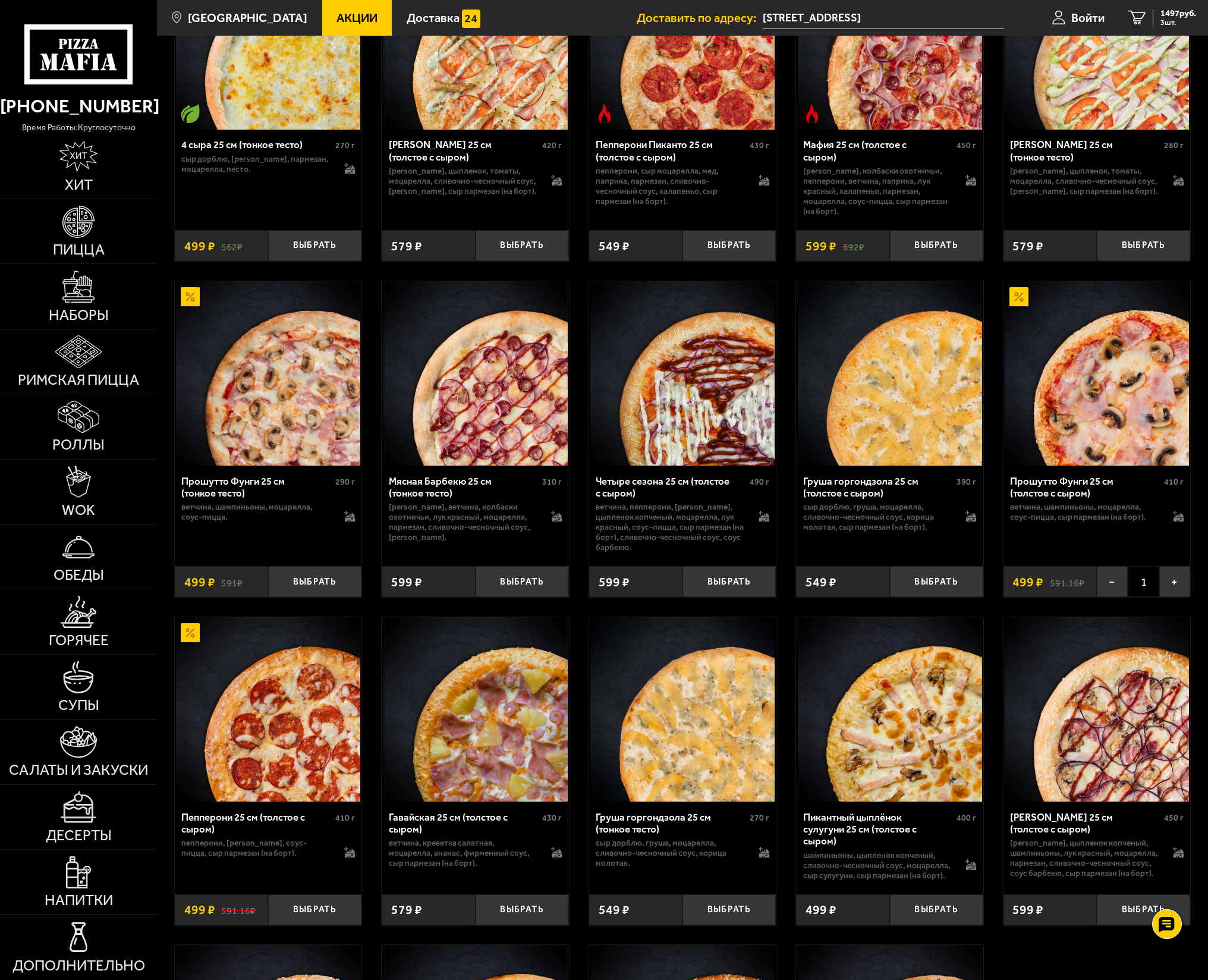
scroll to position [289, 0]
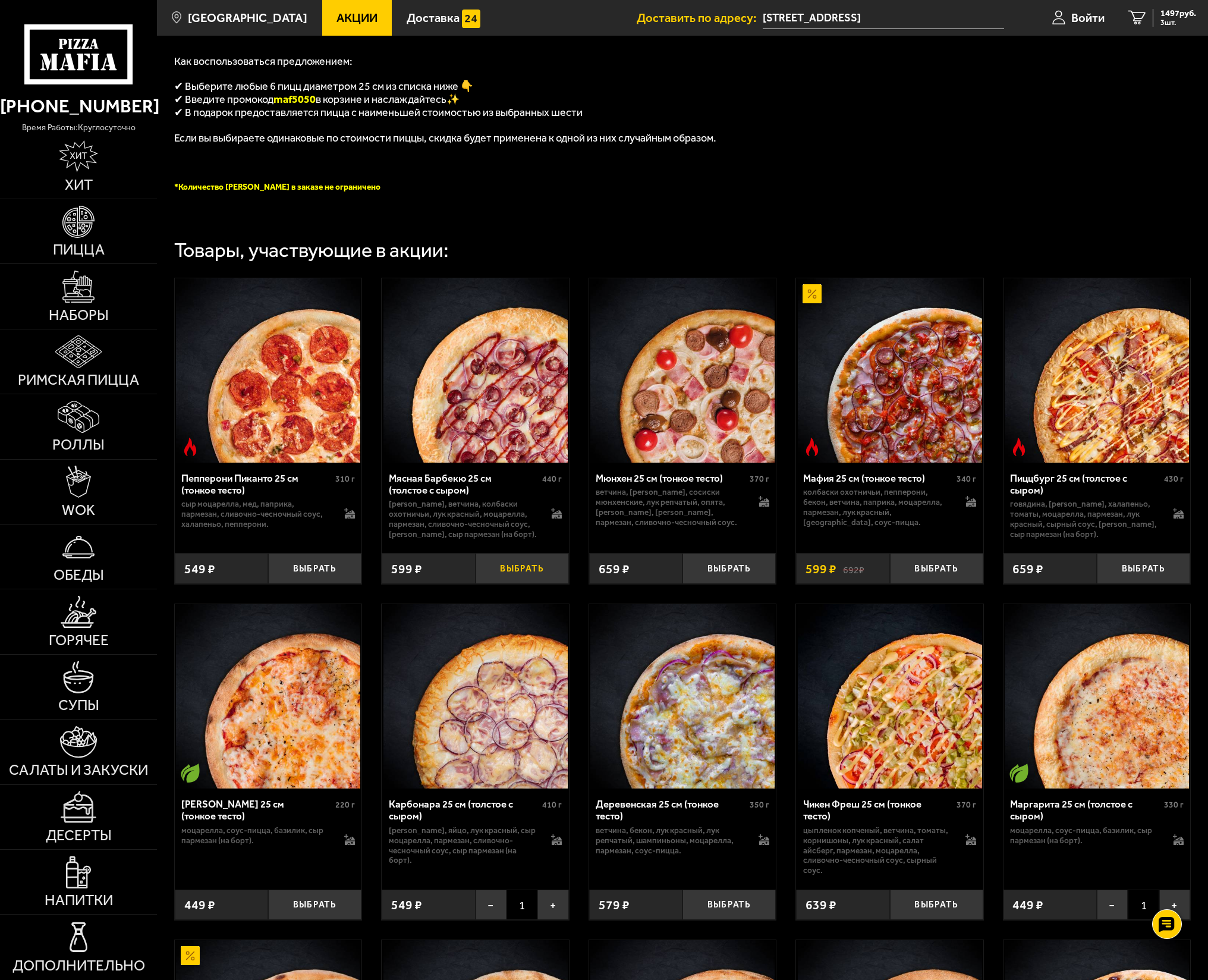
click at [512, 502] on button "Выбрать" at bounding box center [522, 568] width 93 height 31
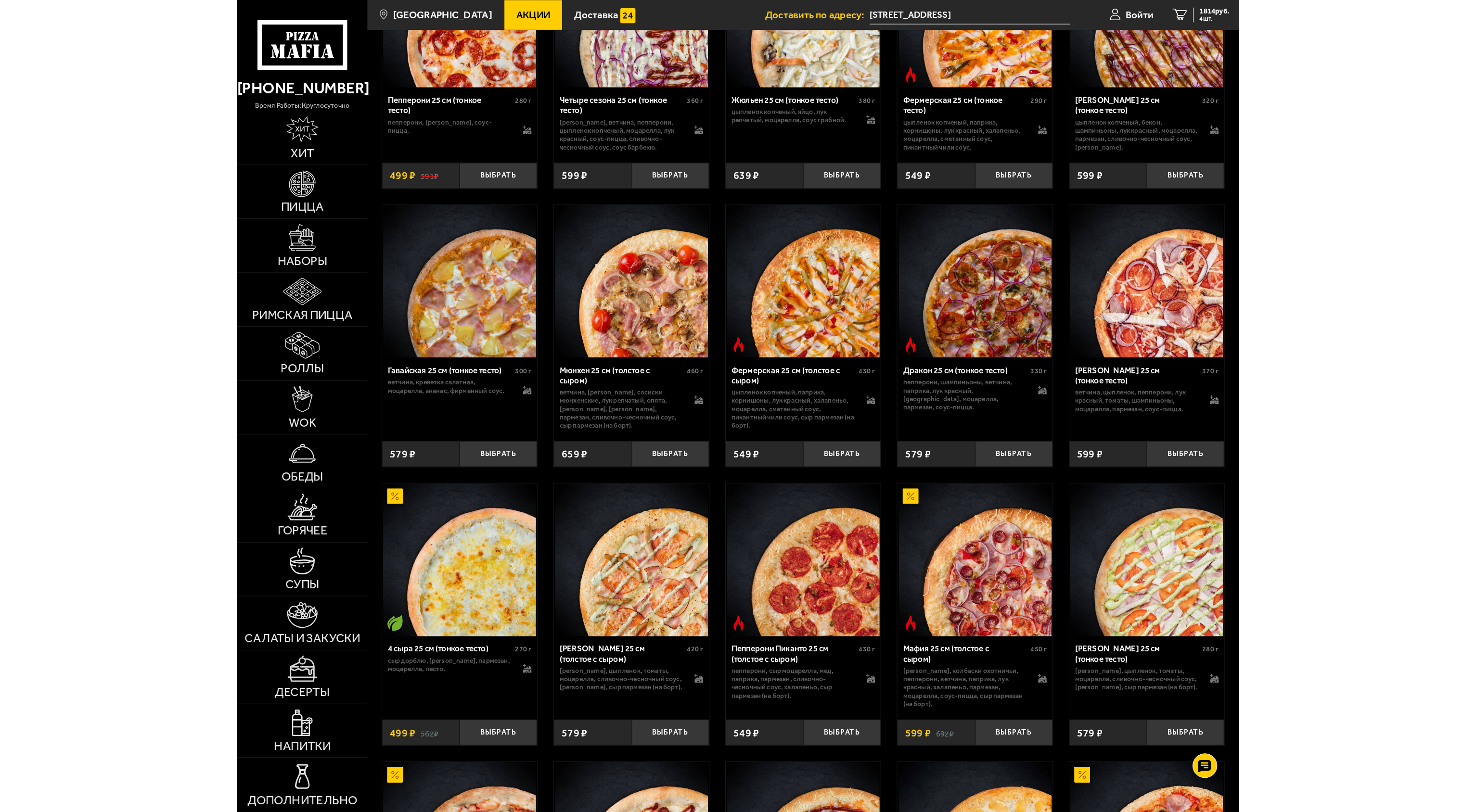
scroll to position [1869, 0]
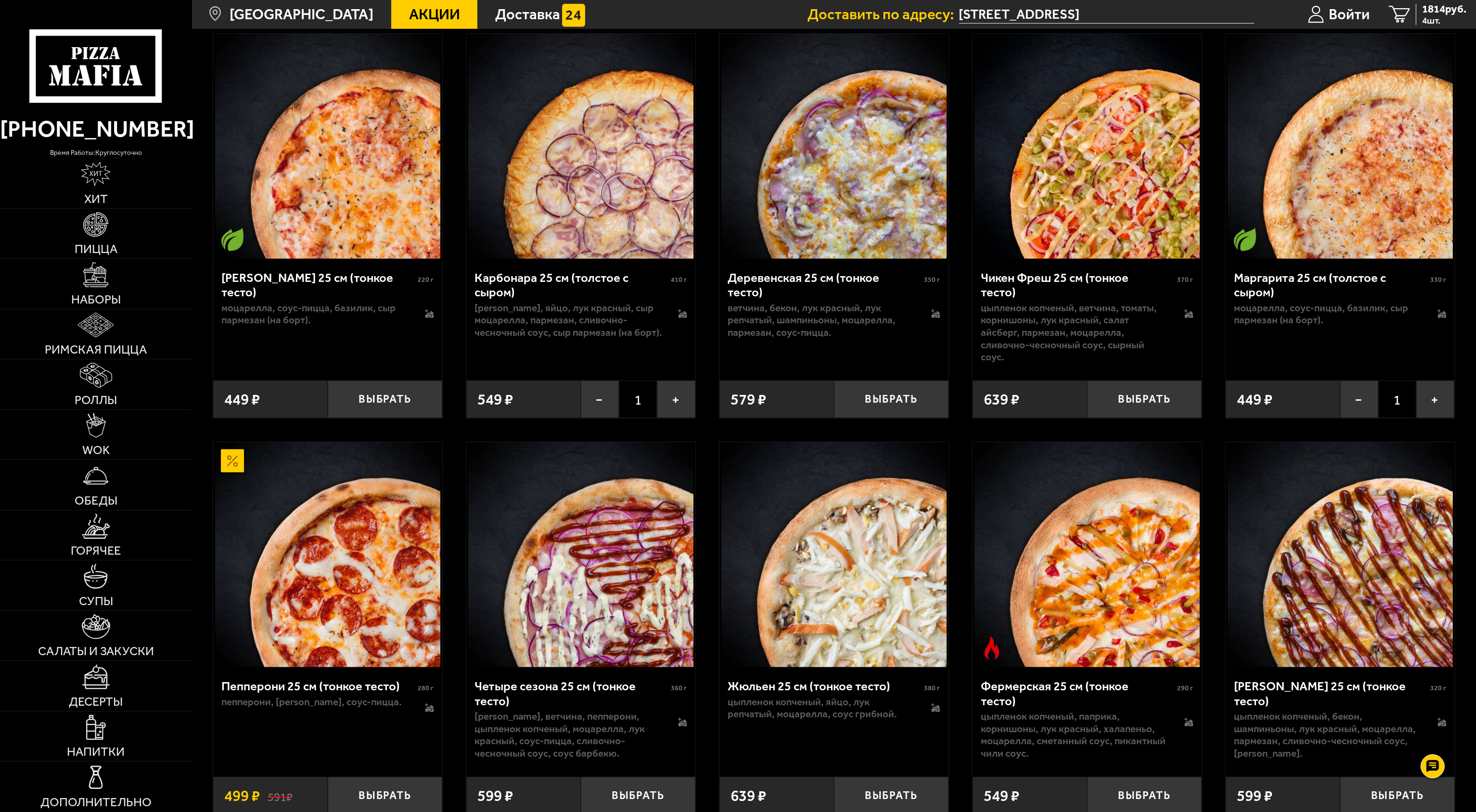
scroll to position [962, 0]
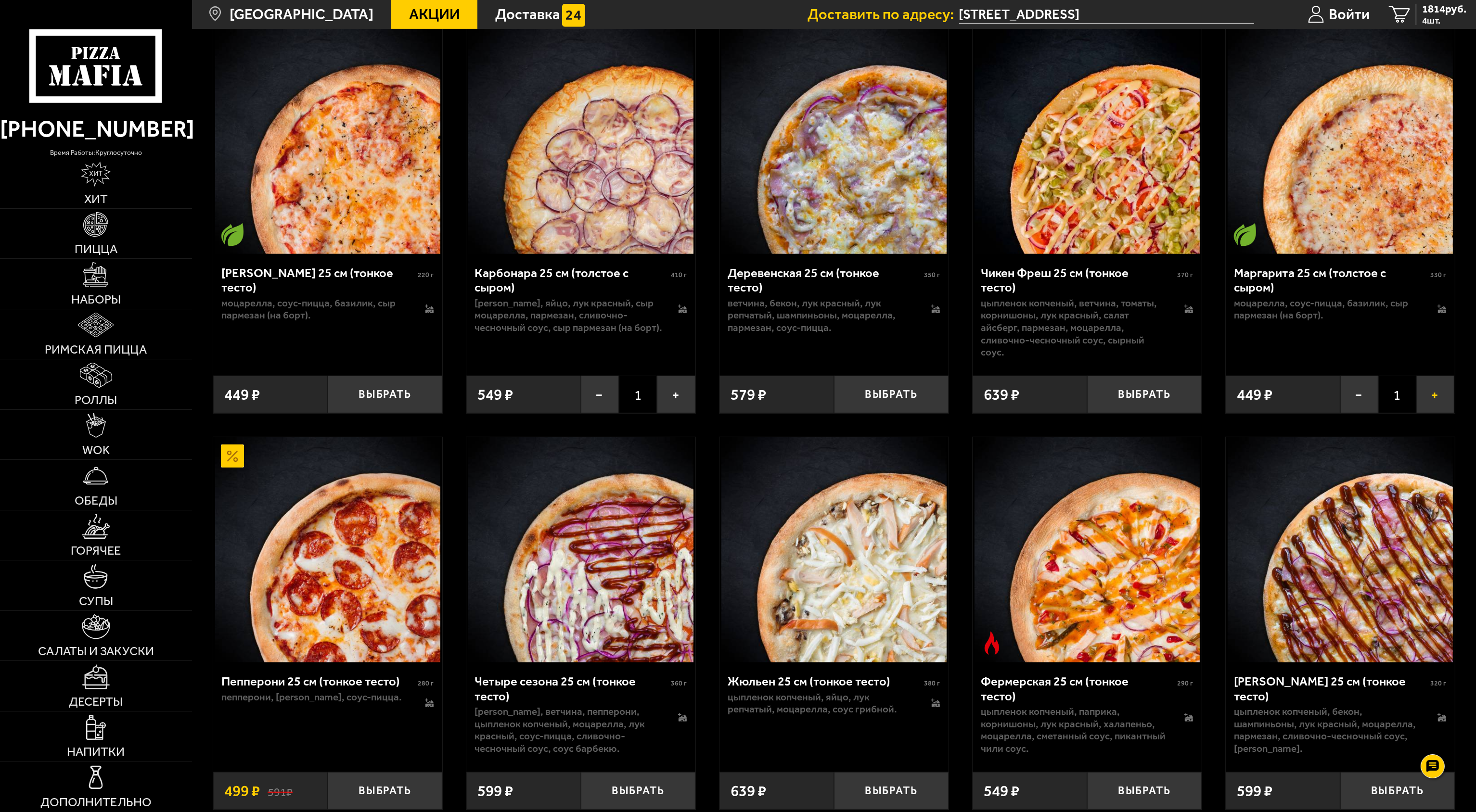
click at [737, 390] on button "+" at bounding box center [1435, 395] width 38 height 37
click at [670, 389] on button "+" at bounding box center [676, 395] width 38 height 37
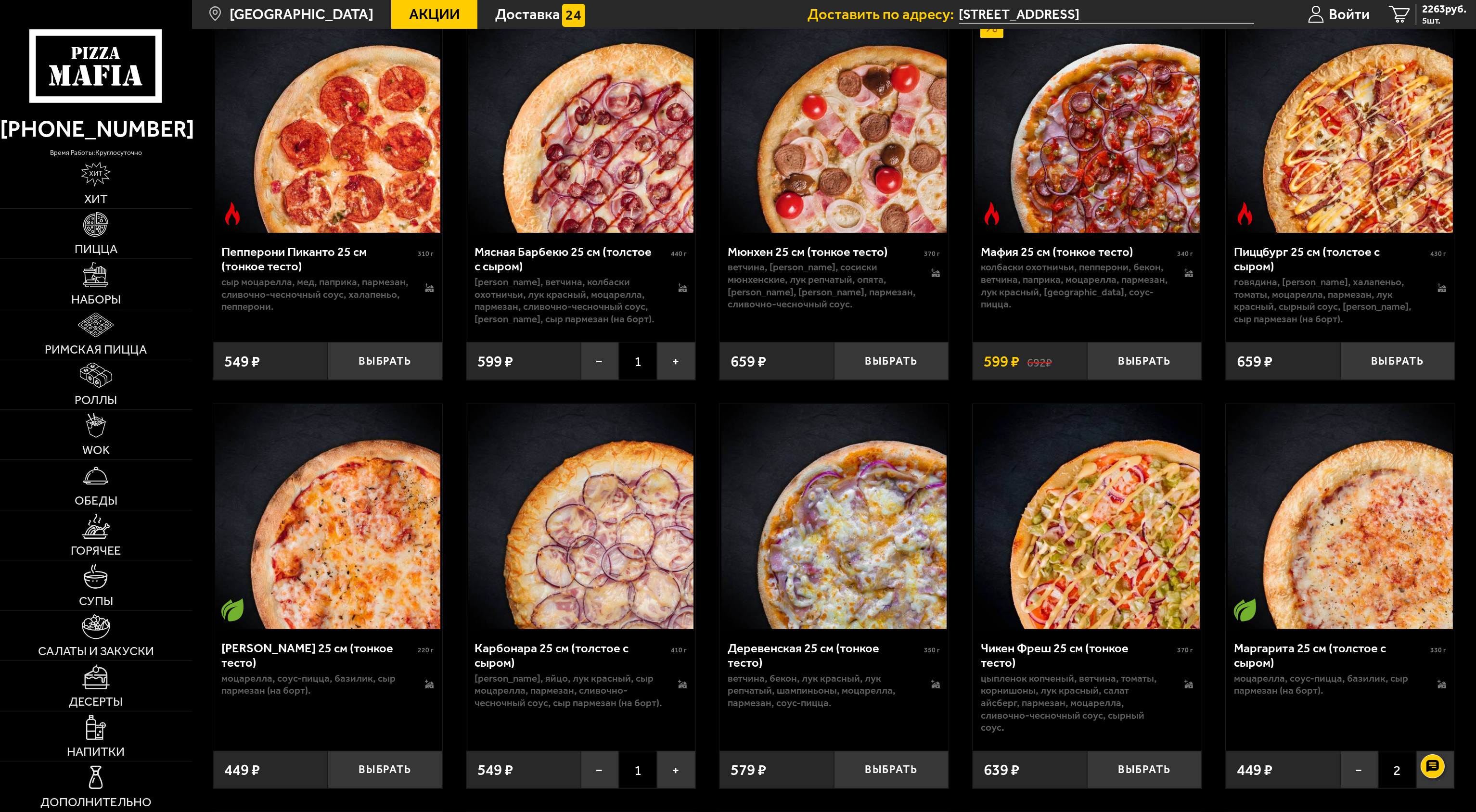
scroll to position [481, 0]
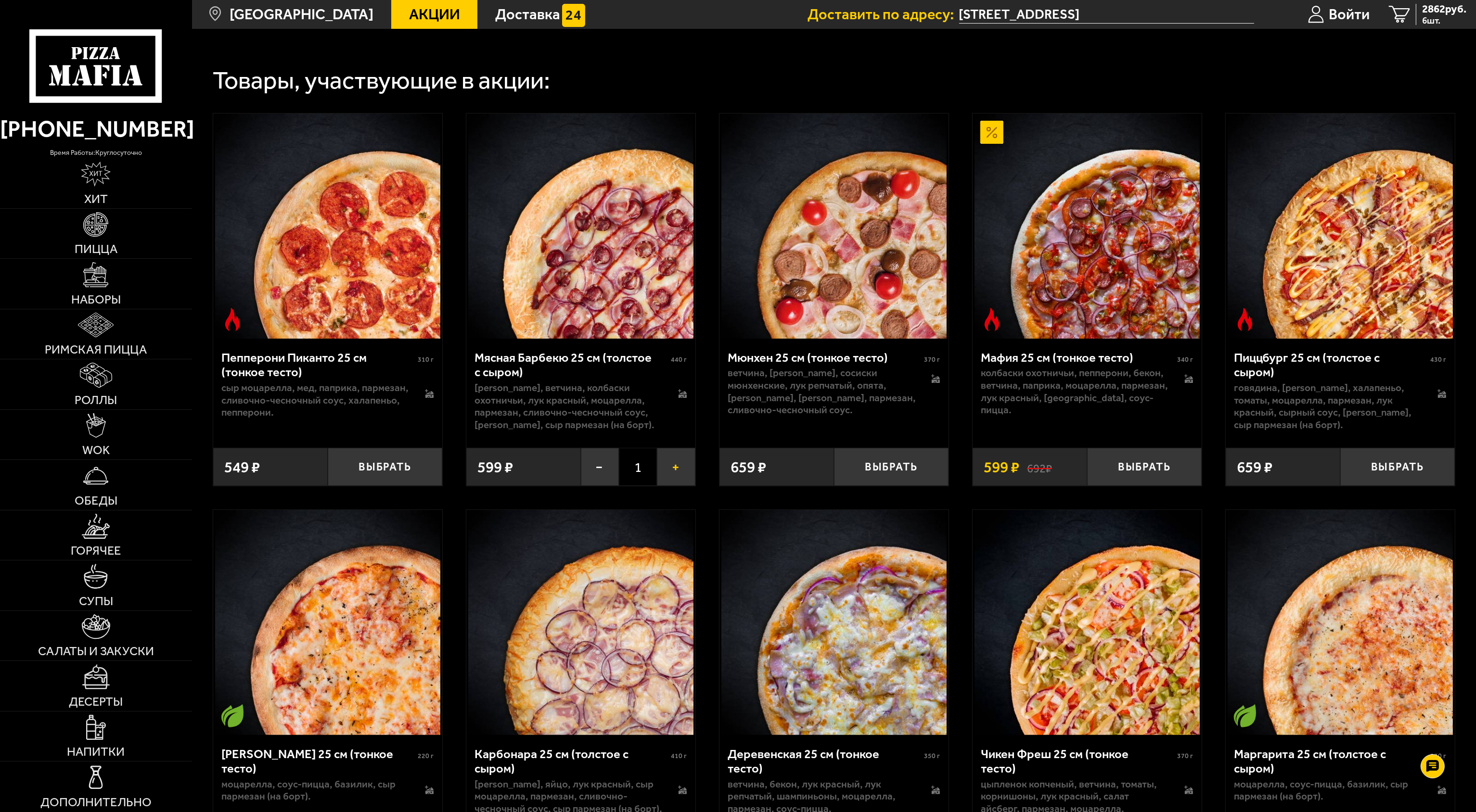
click at [674, 406] on button "+" at bounding box center [676, 466] width 38 height 37
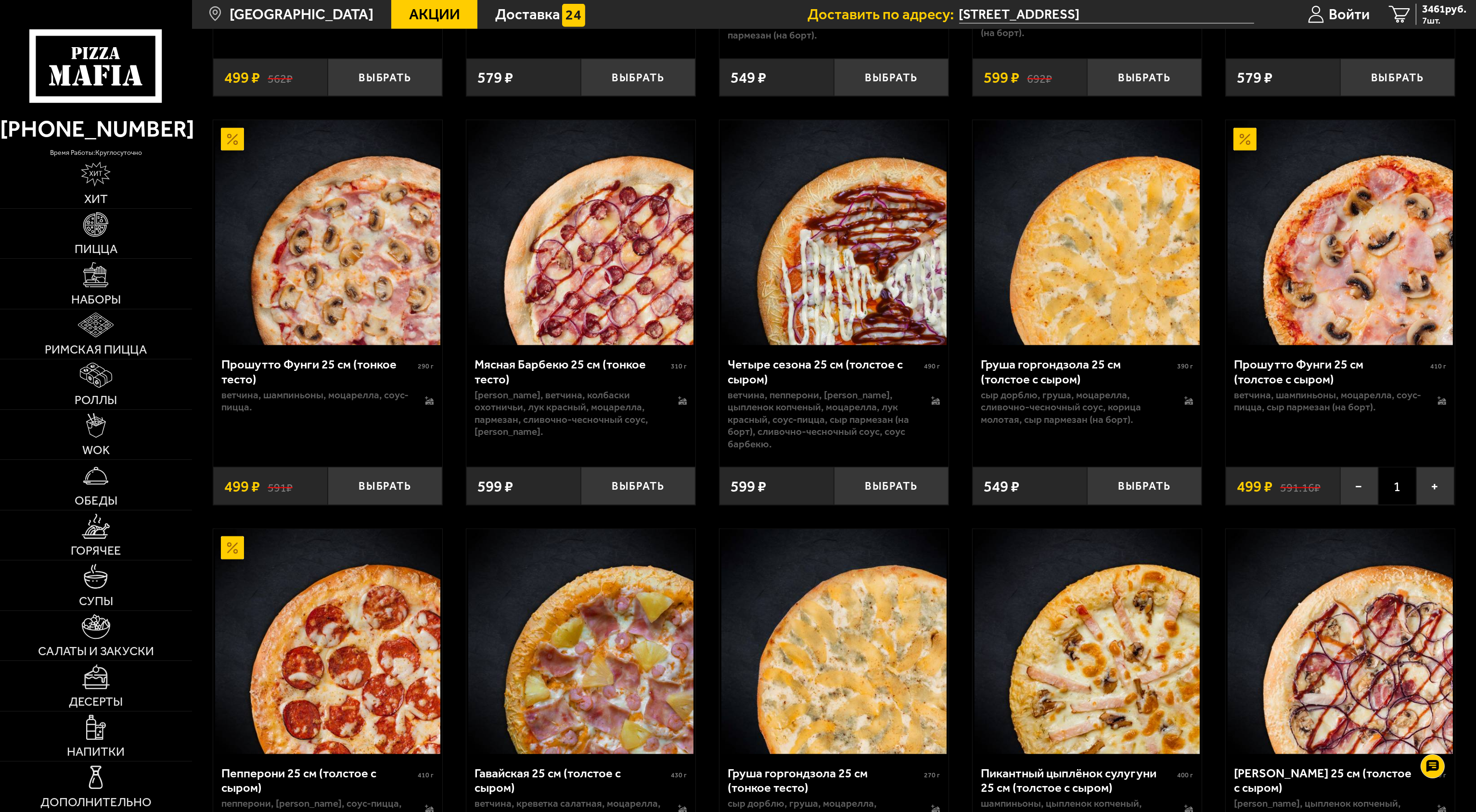
scroll to position [2501, 0]
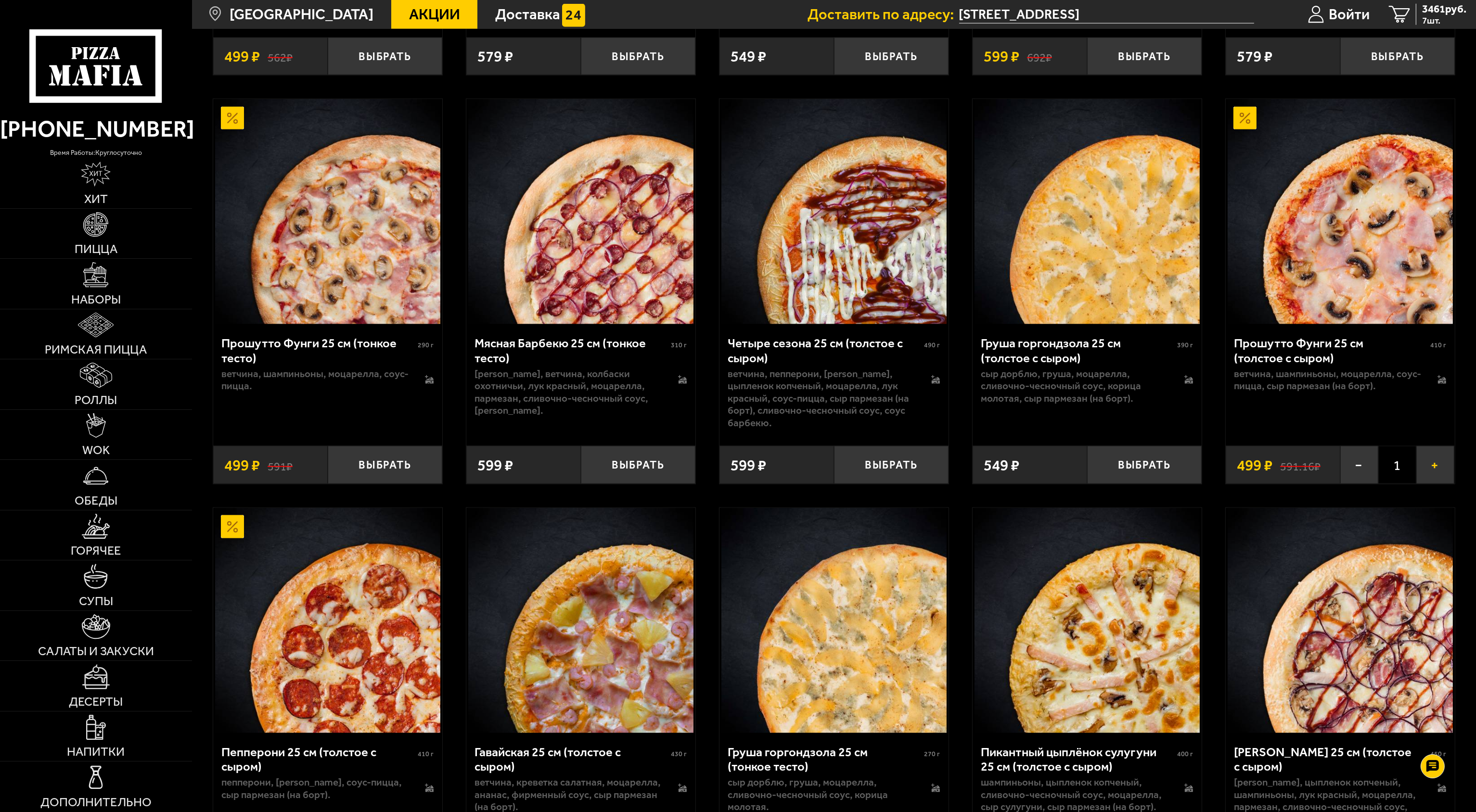
click at [737, 406] on button "+" at bounding box center [1435, 465] width 38 height 37
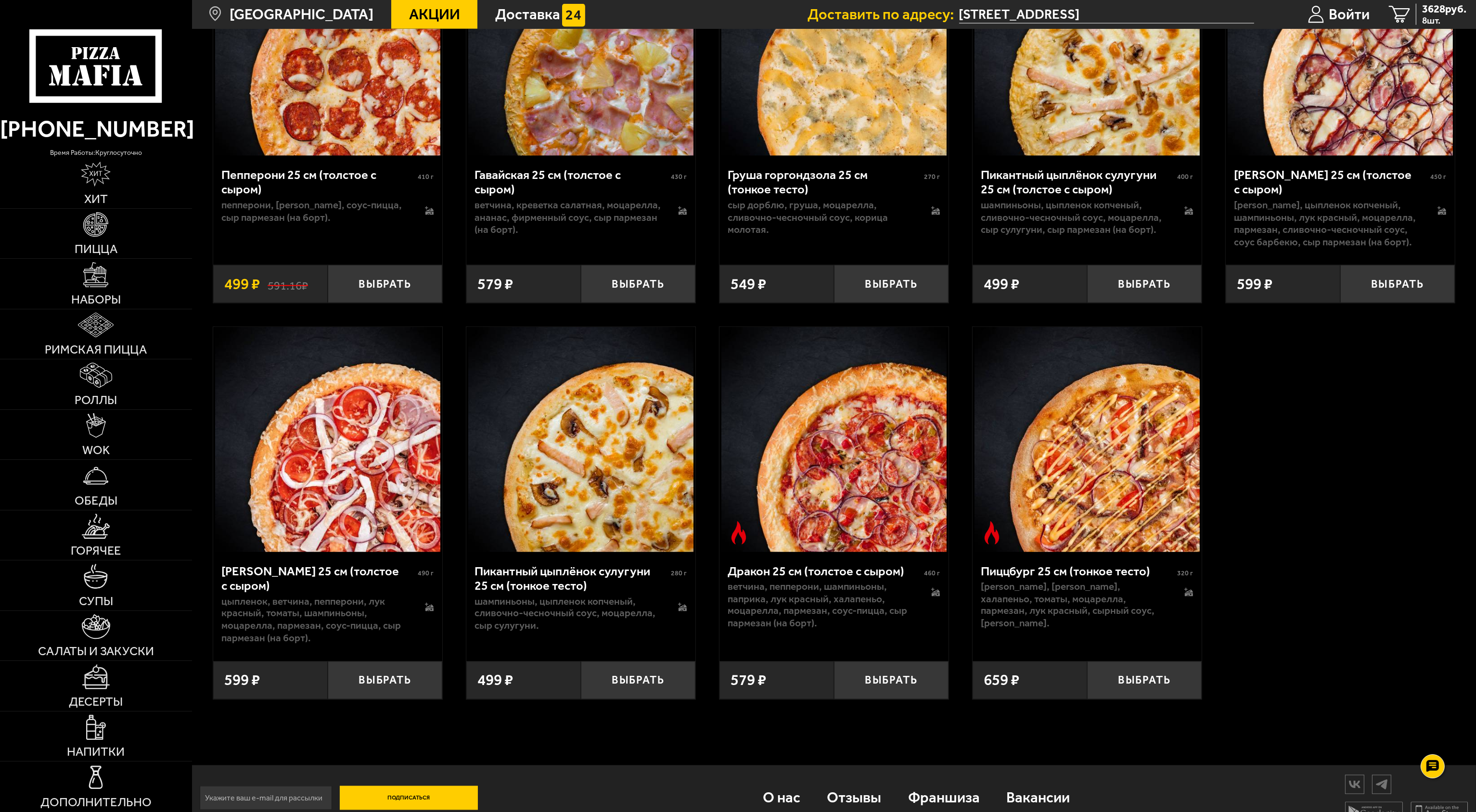
scroll to position [3085, 0]
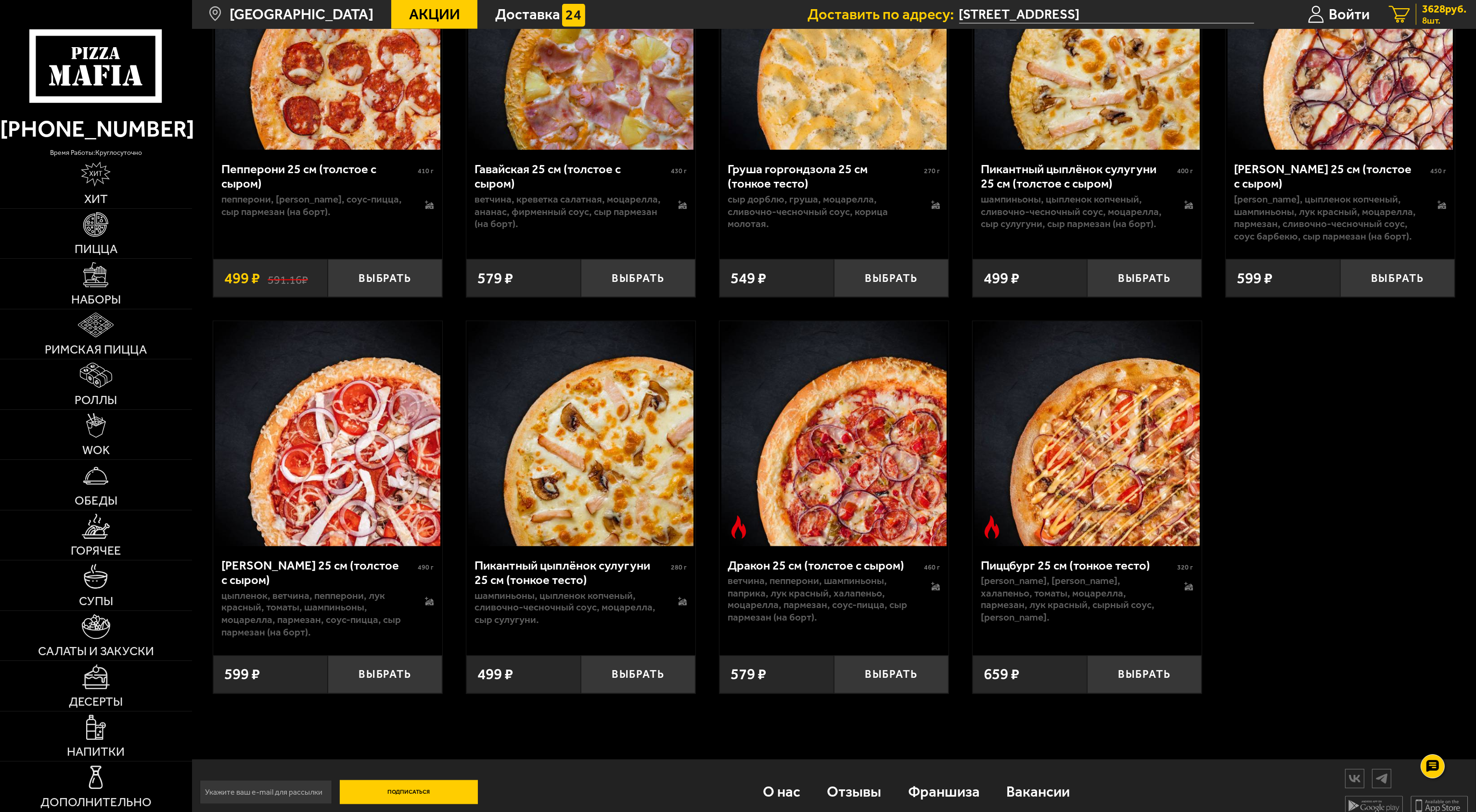
click at [737, 6] on span "3628 руб." at bounding box center [1444, 9] width 44 height 11
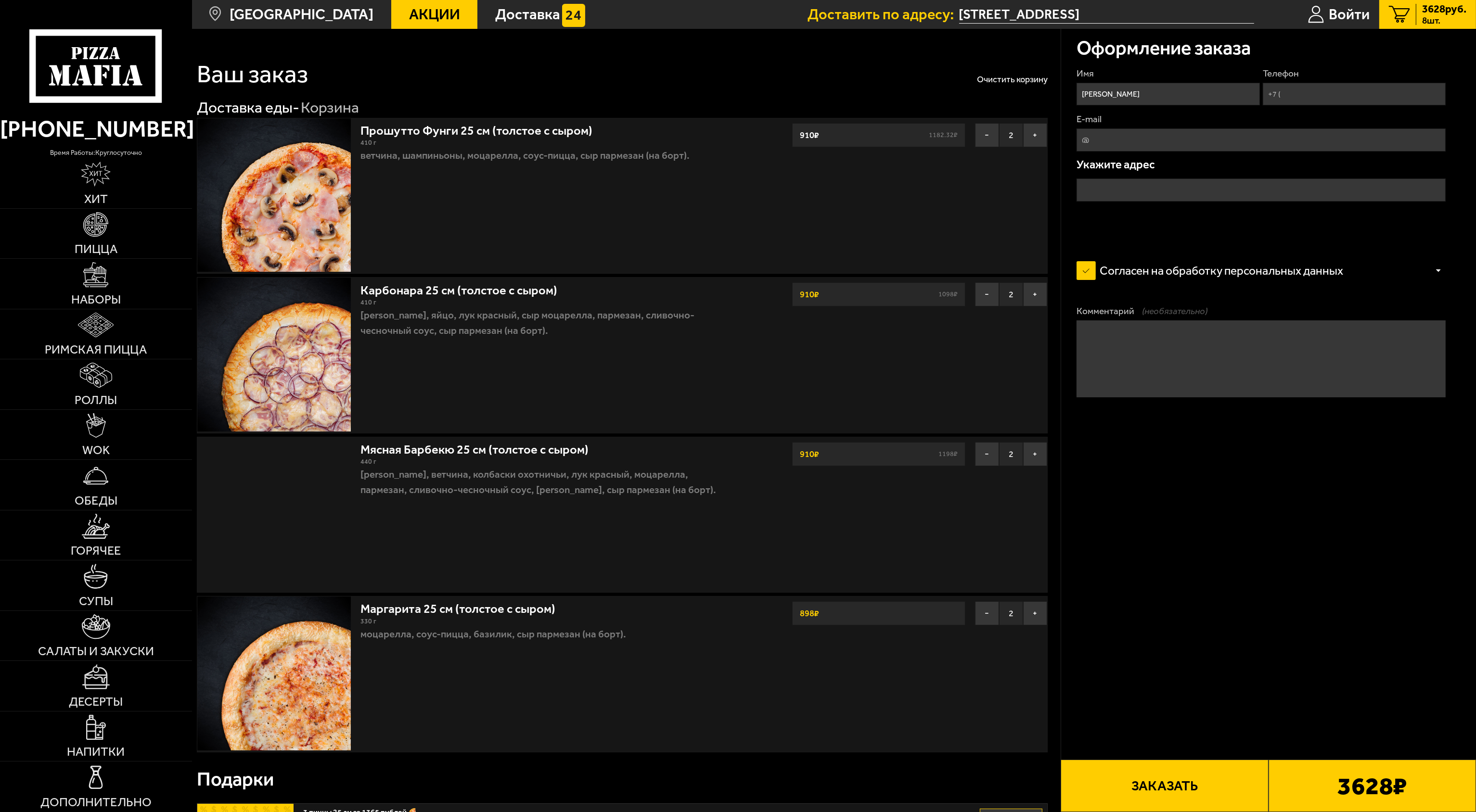
type input "[STREET_ADDRESS]"
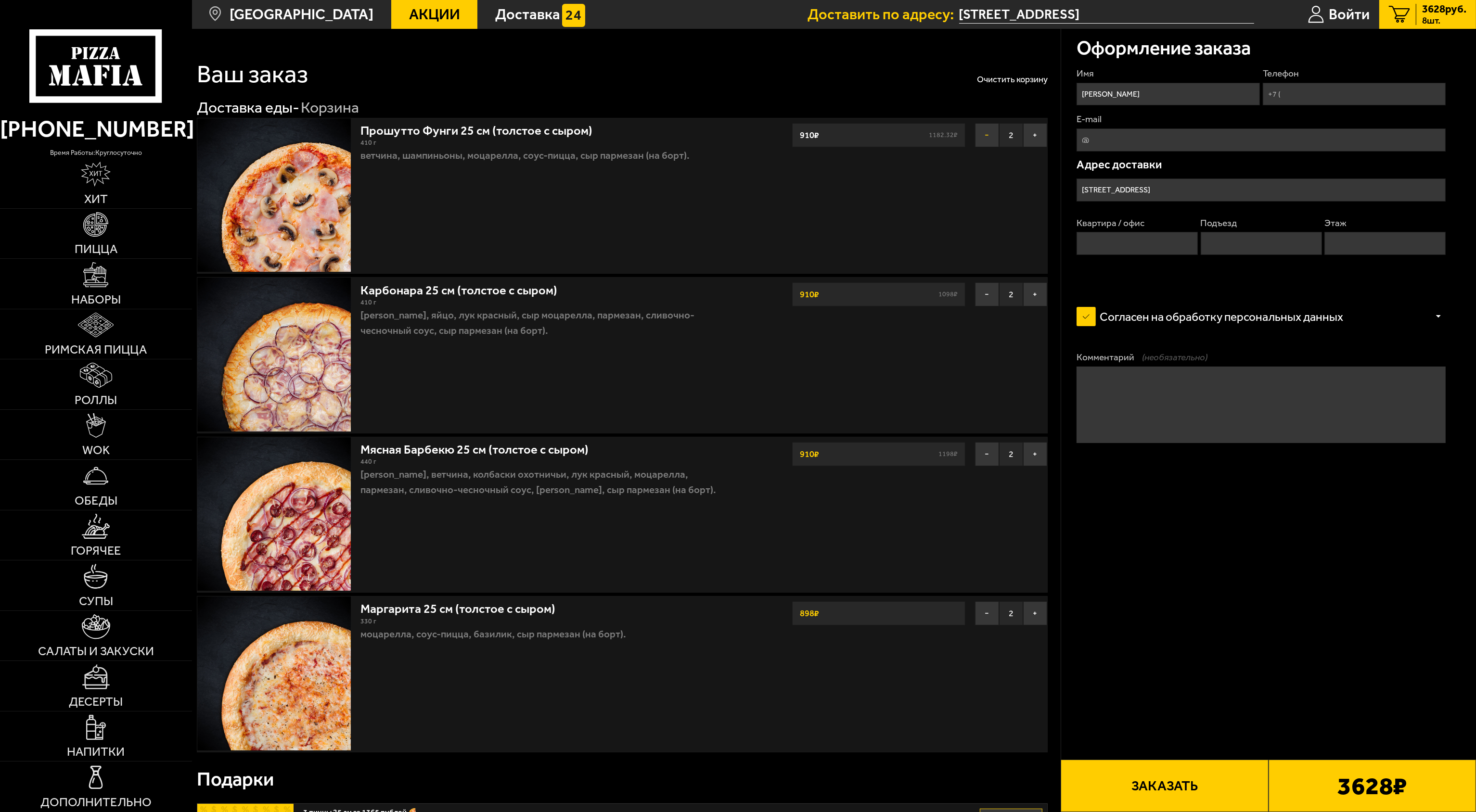
click at [737, 133] on button "−" at bounding box center [987, 135] width 24 height 24
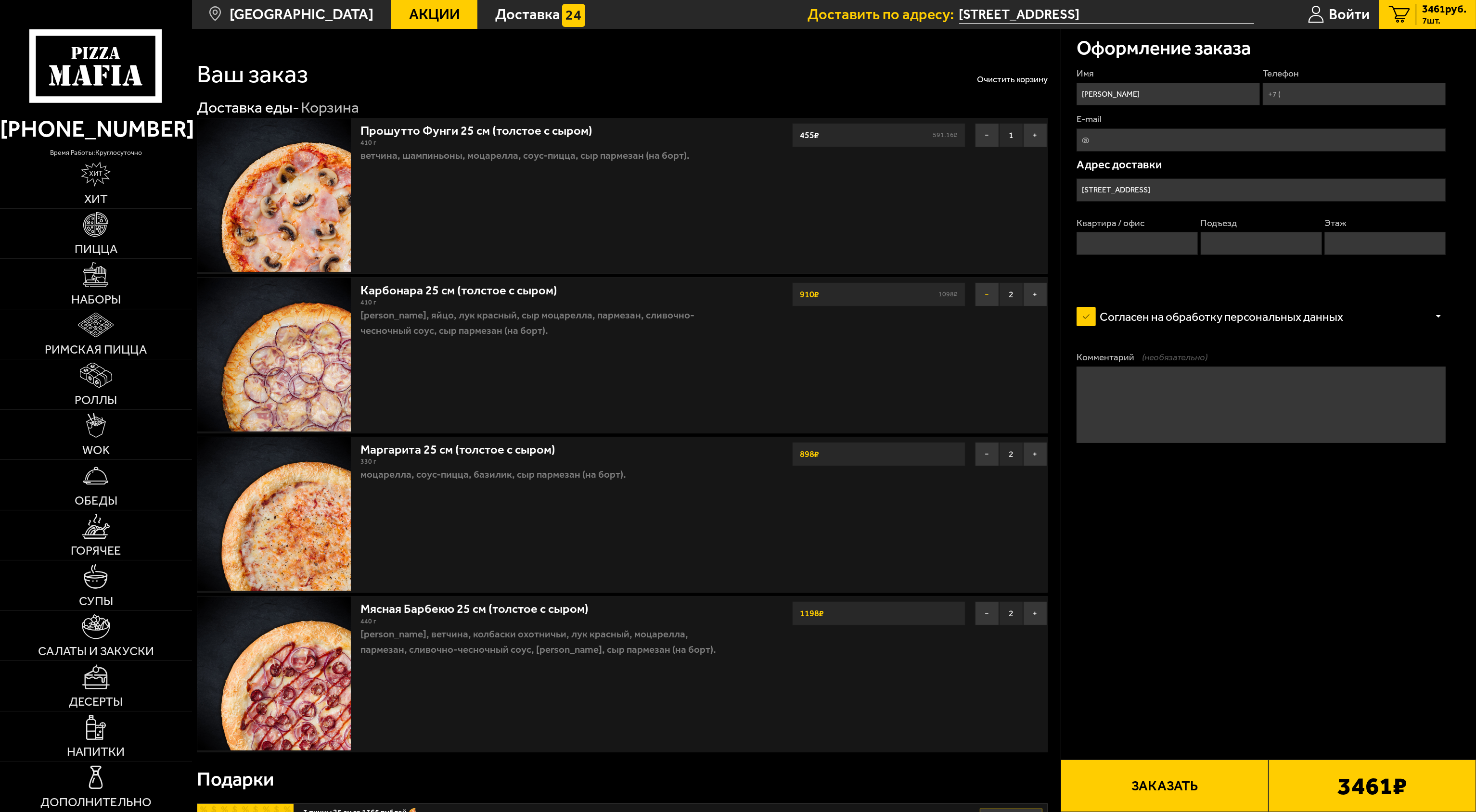
click at [737, 295] on button "−" at bounding box center [987, 294] width 24 height 24
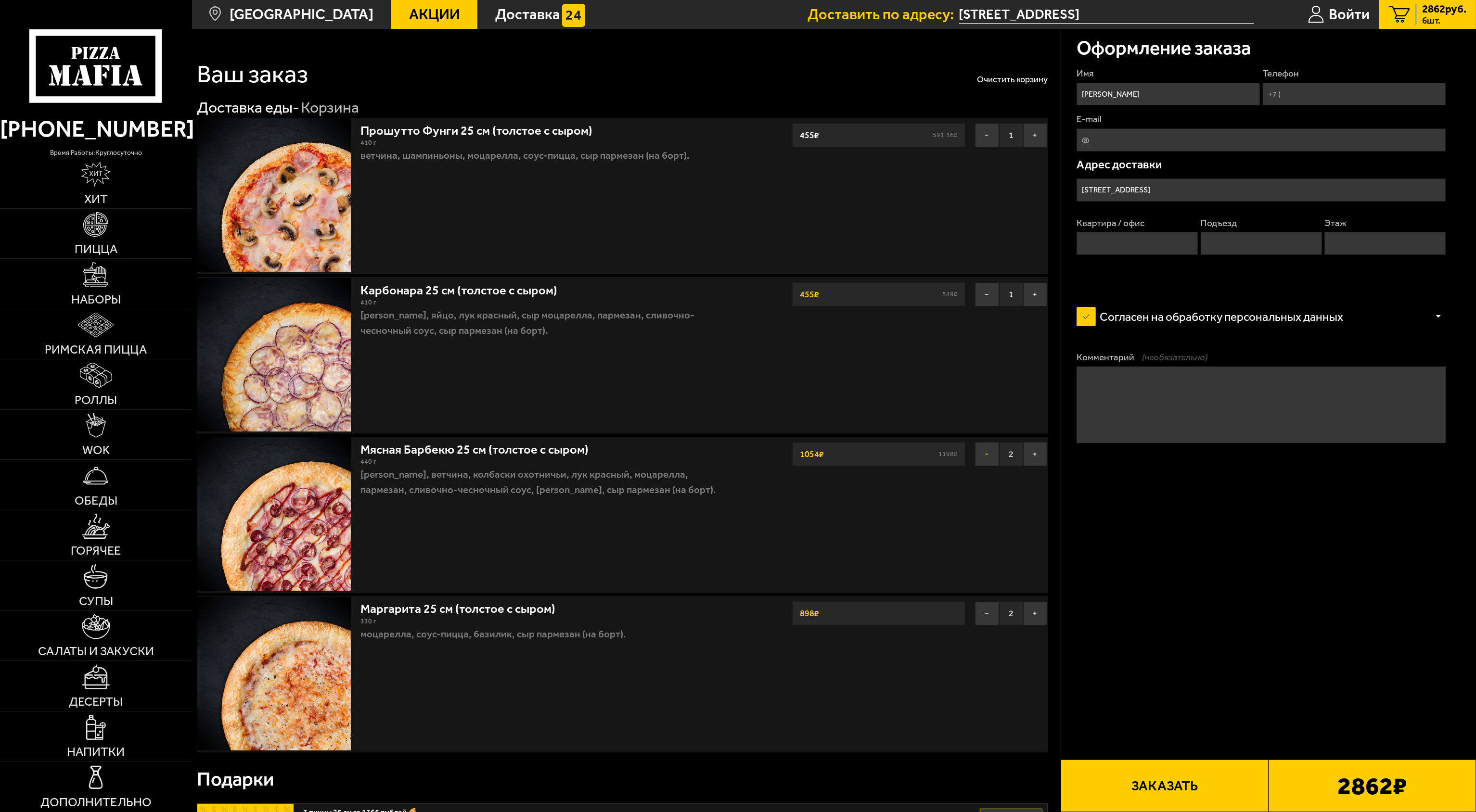
click at [737, 406] on button "−" at bounding box center [987, 454] width 24 height 24
click at [737, 406] on button "−" at bounding box center [987, 613] width 24 height 24
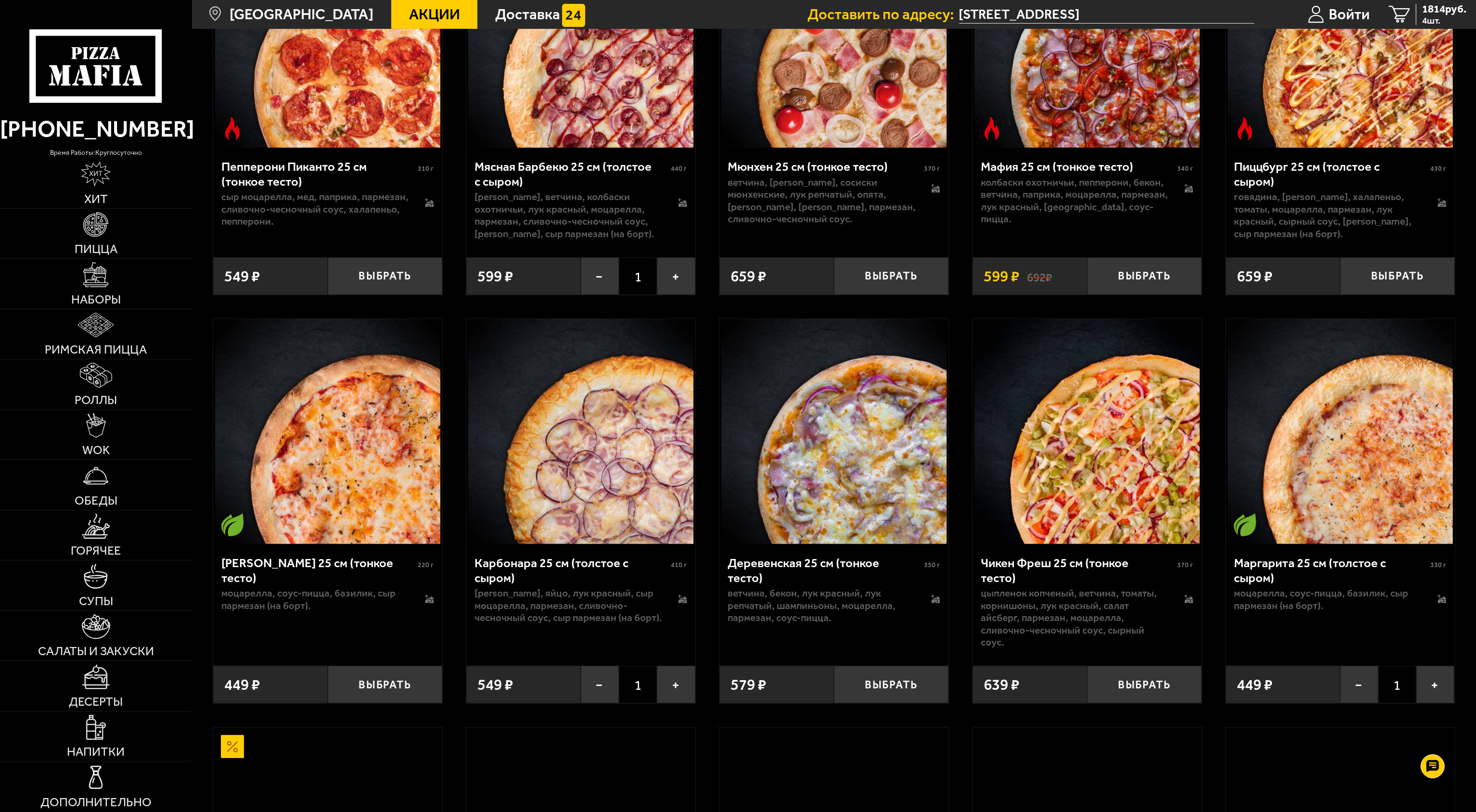
scroll to position [866, 0]
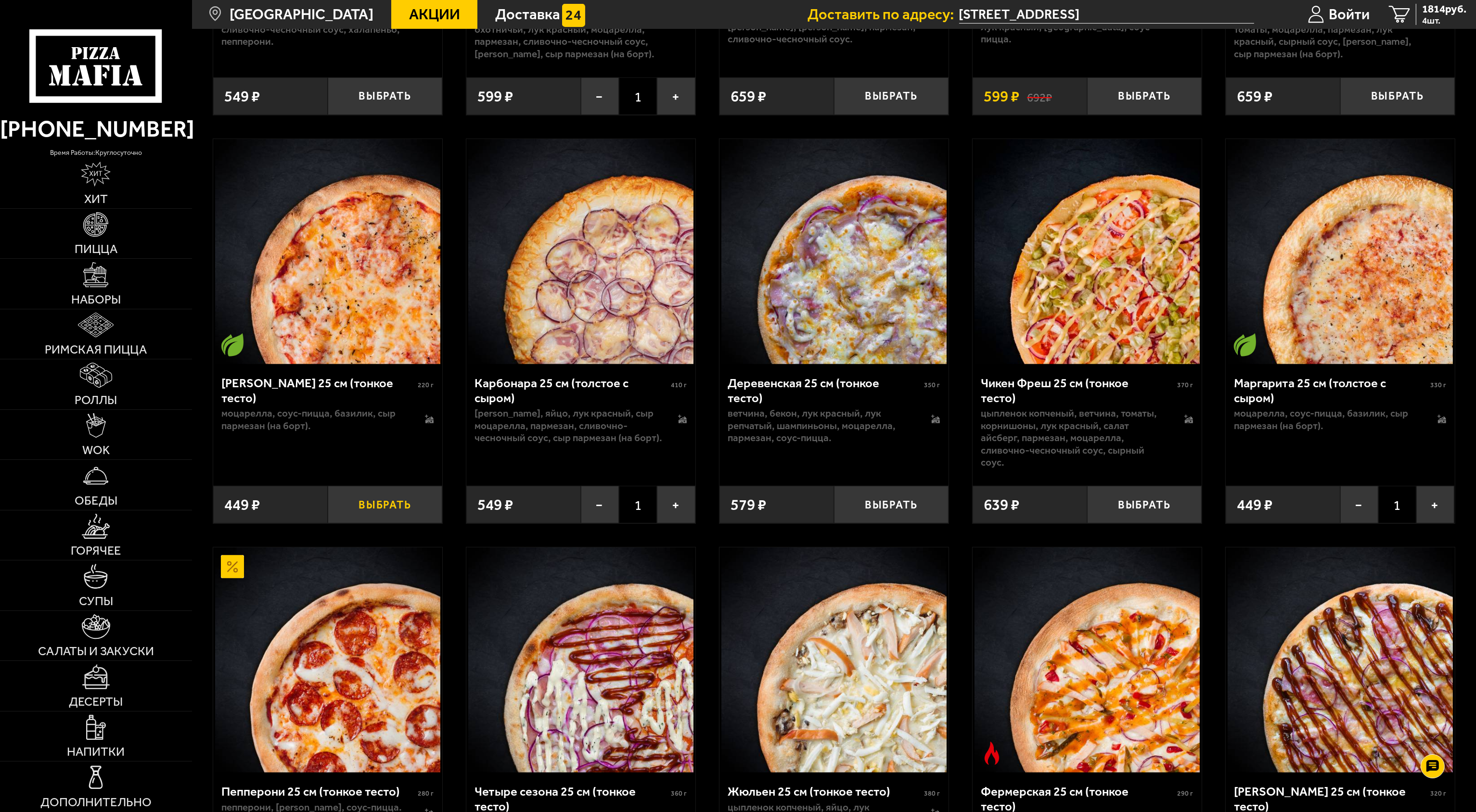
click at [402, 406] on button "Выбрать" at bounding box center [385, 504] width 114 height 37
click at [342, 406] on button "−" at bounding box center [346, 504] width 38 height 37
click at [737, 406] on button "Выбрать" at bounding box center [891, 504] width 114 height 37
click at [737, 406] on button "Выбрать" at bounding box center [1144, 504] width 114 height 37
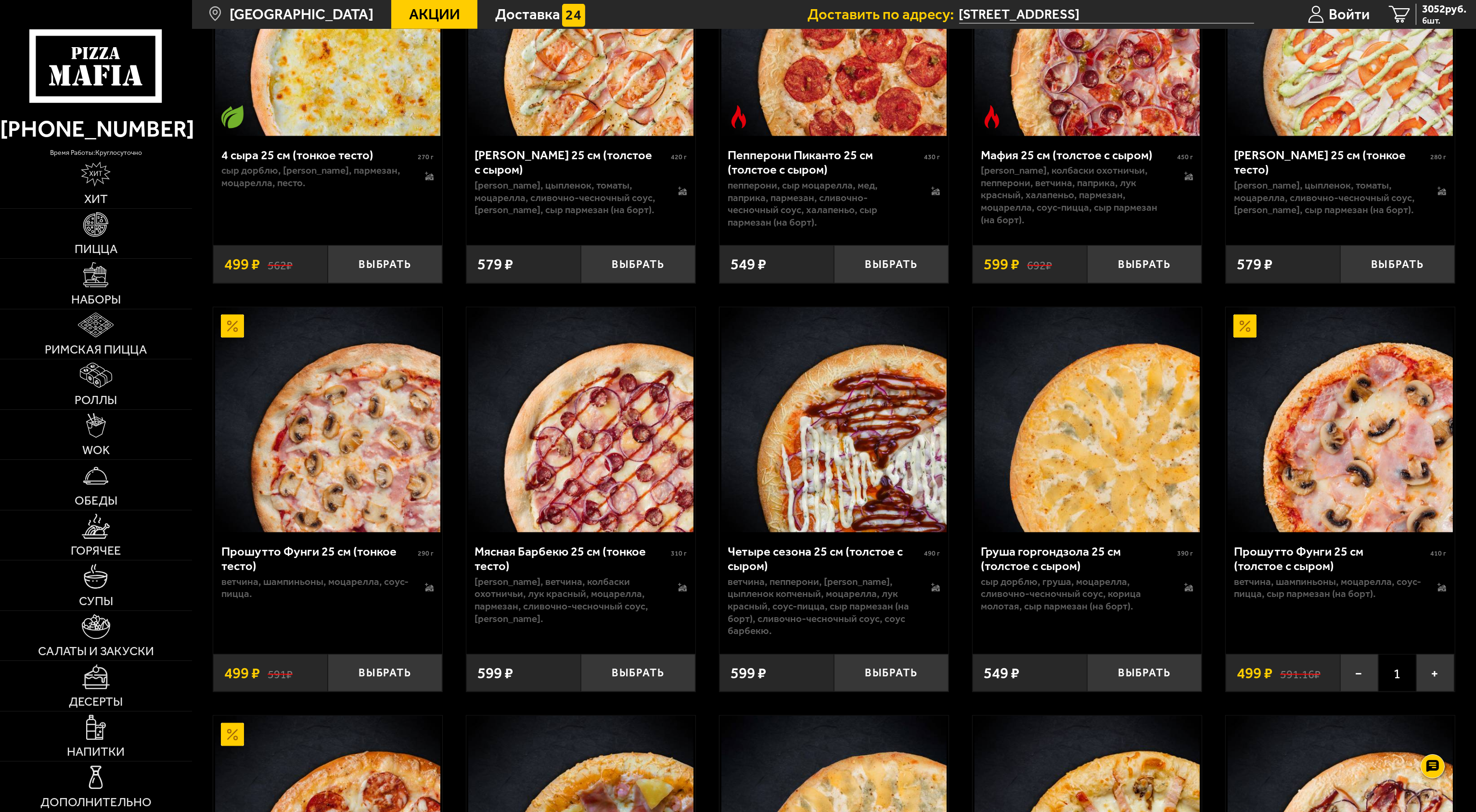
scroll to position [2406, 0]
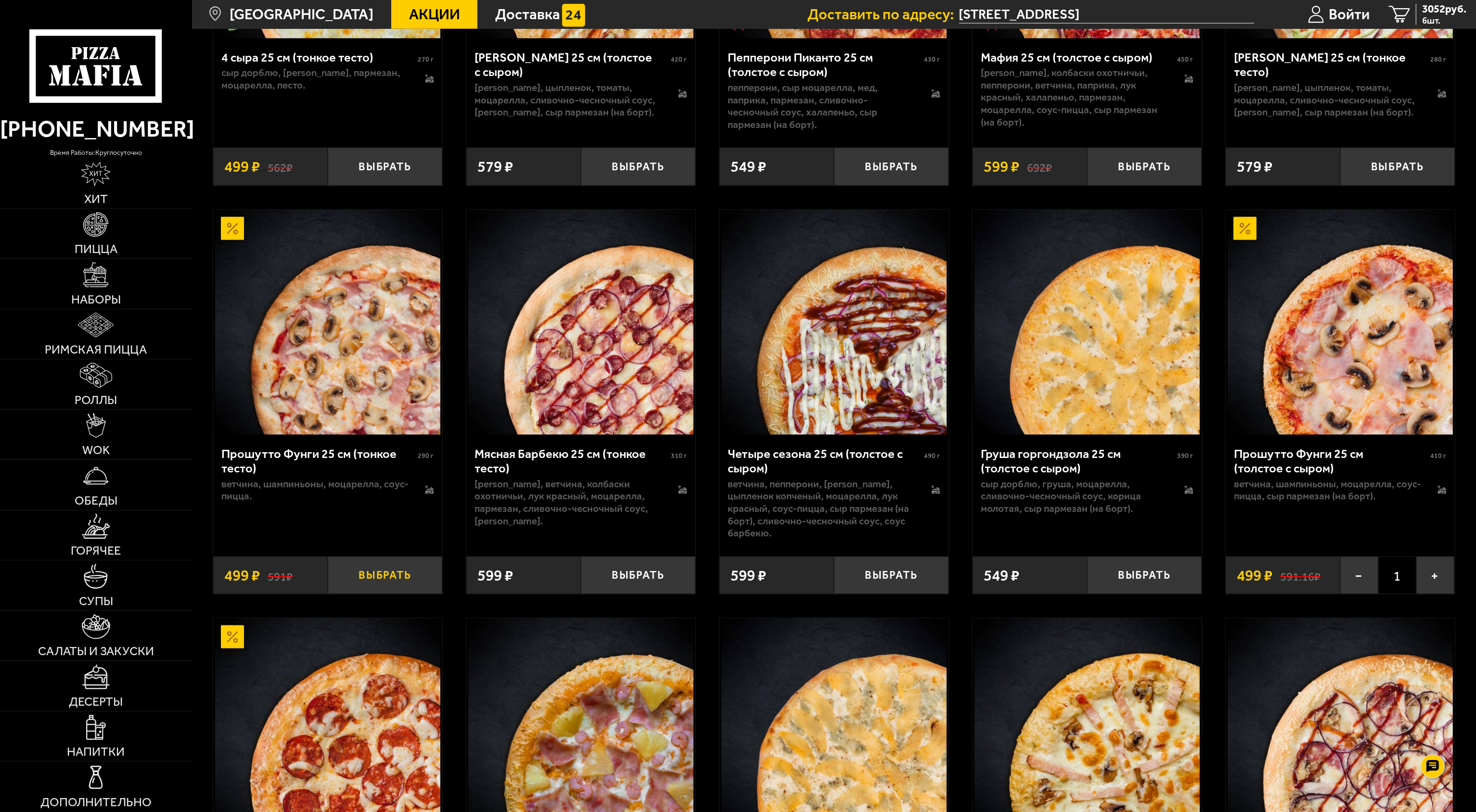
click at [409, 406] on button "Выбрать" at bounding box center [385, 575] width 114 height 37
click at [351, 406] on button "−" at bounding box center [346, 575] width 38 height 37
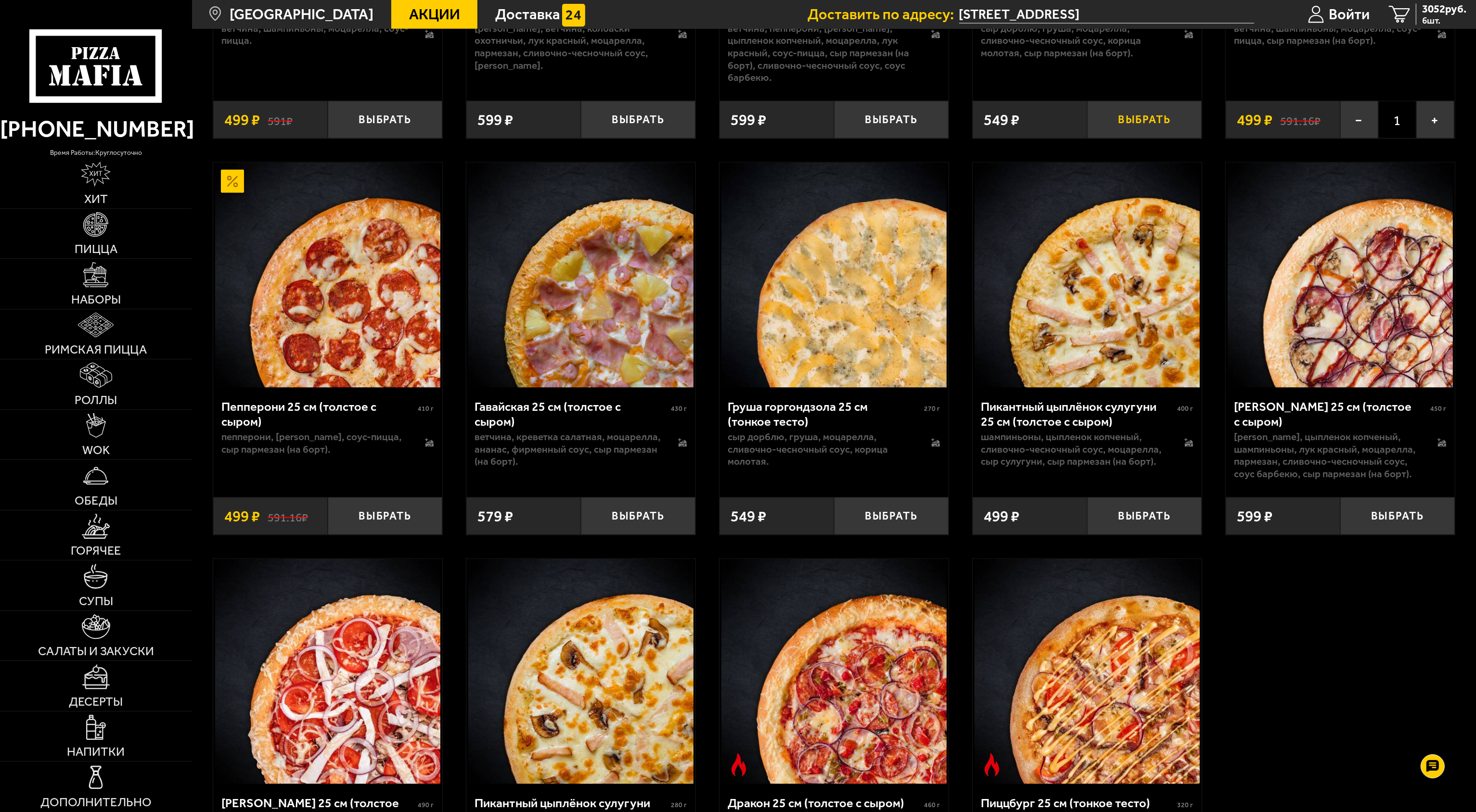
scroll to position [2887, 0]
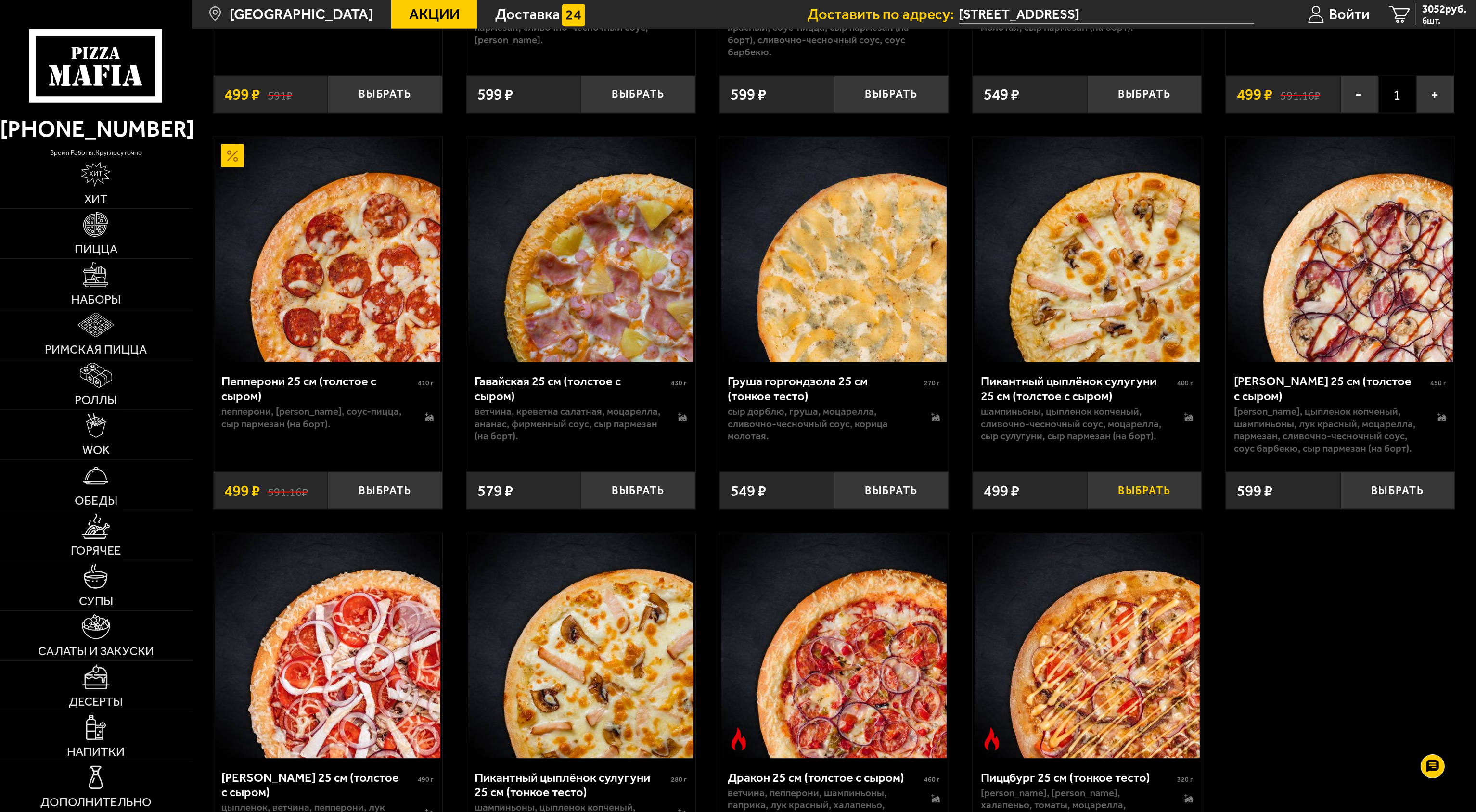
click at [737, 406] on button "Выбрать" at bounding box center [1144, 490] width 114 height 37
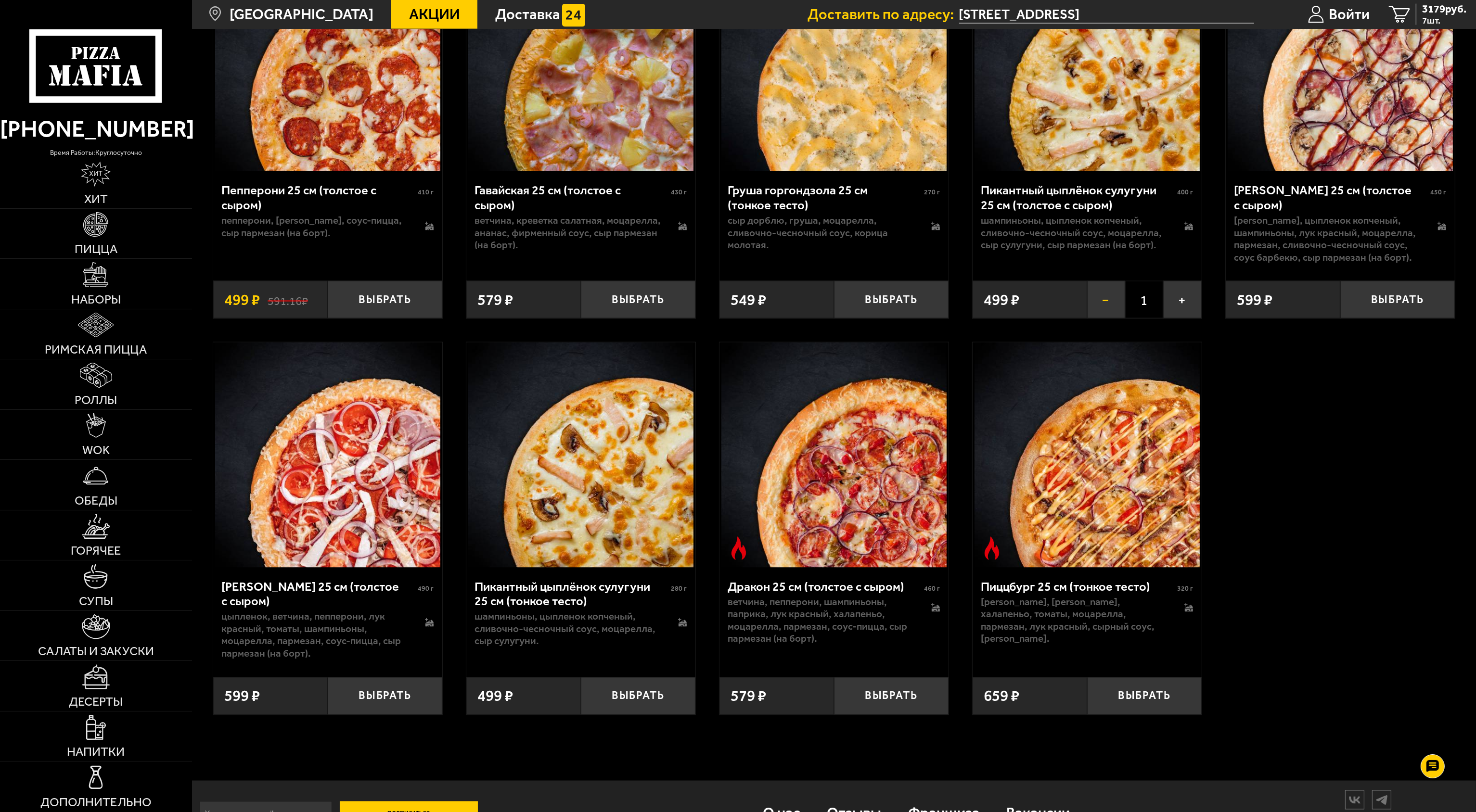
scroll to position [3079, 0]
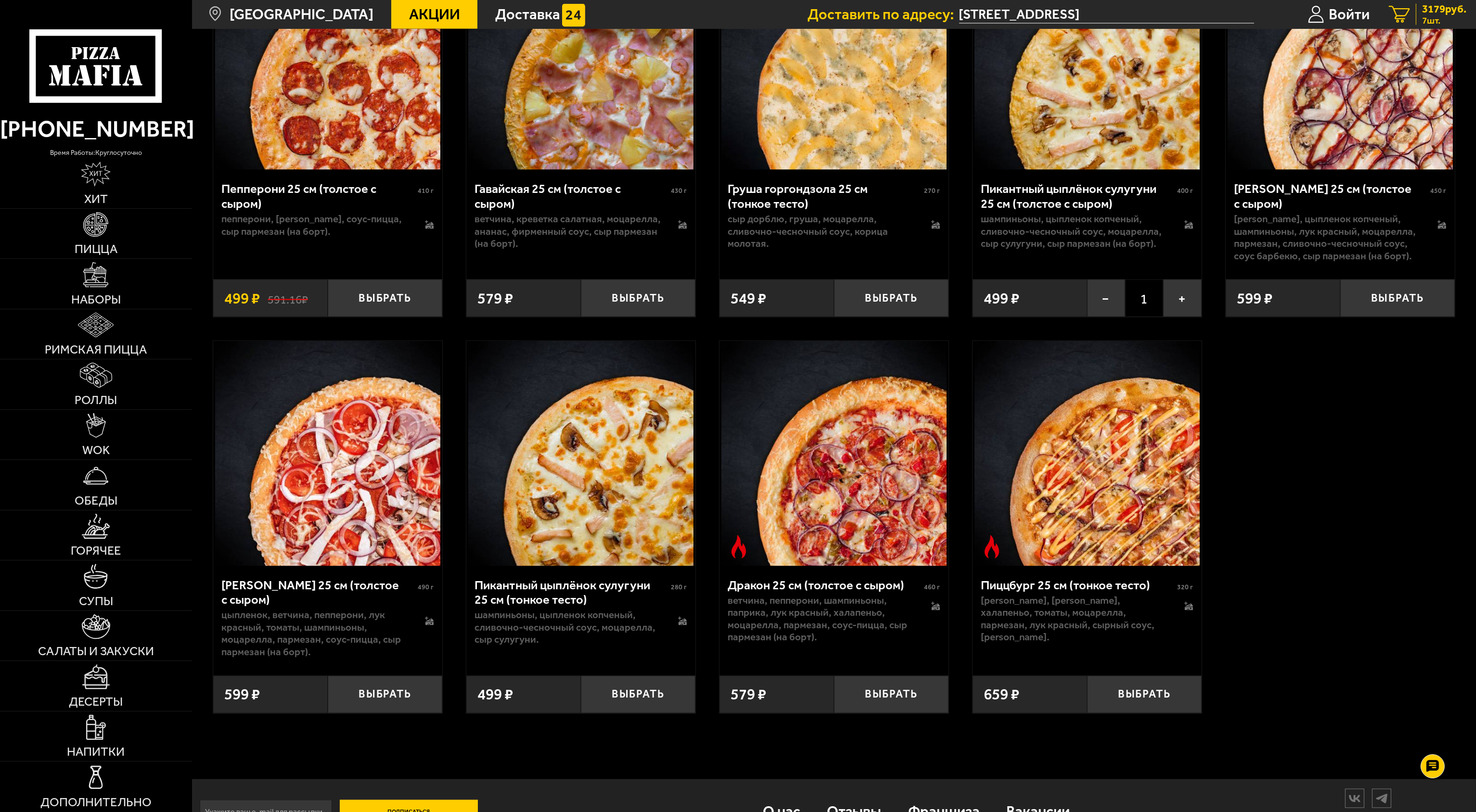
click at [737, 15] on div "3179 руб. 7 шт." at bounding box center [1441, 15] width 51 height 21
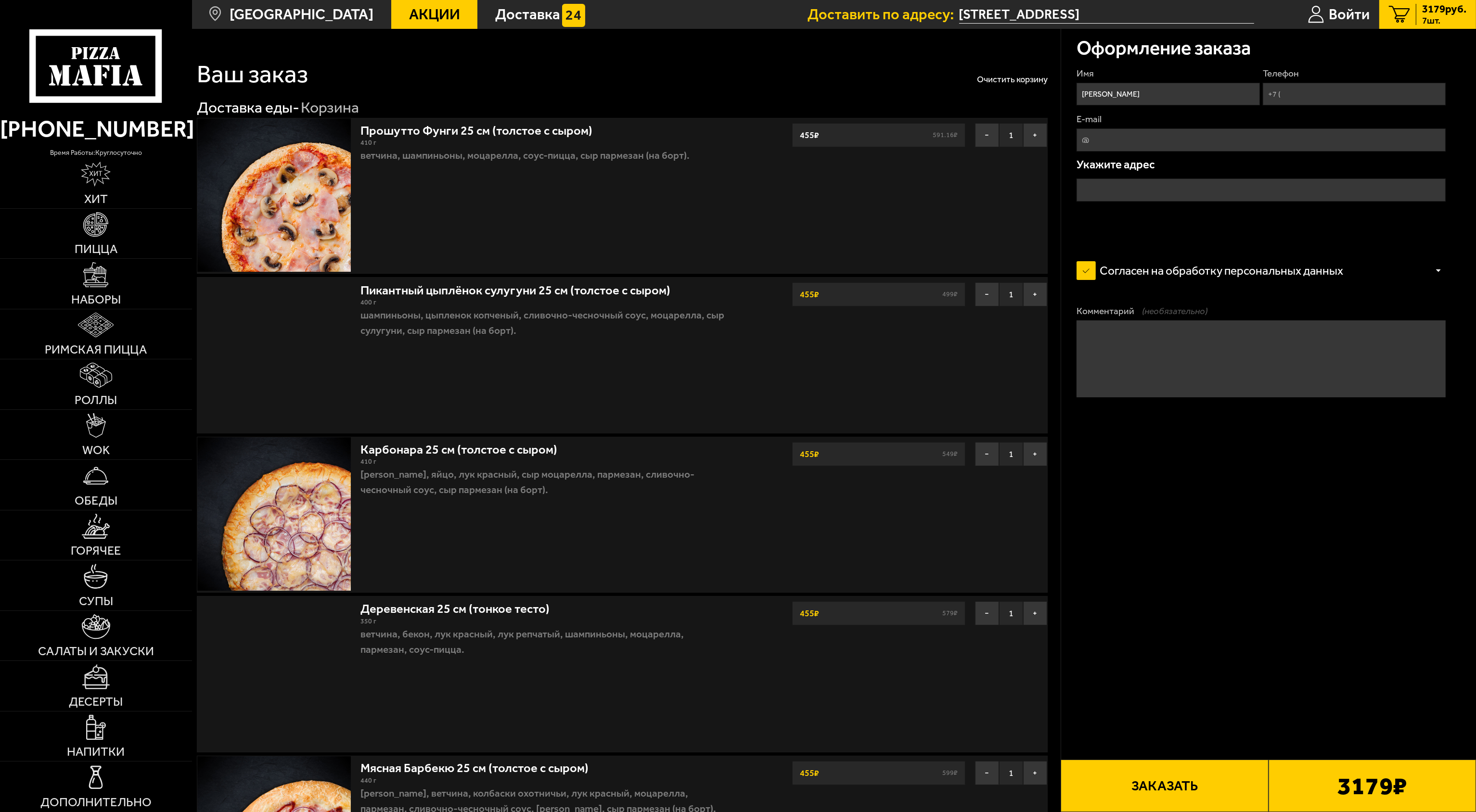
type input "Пейзажная улица, 6"
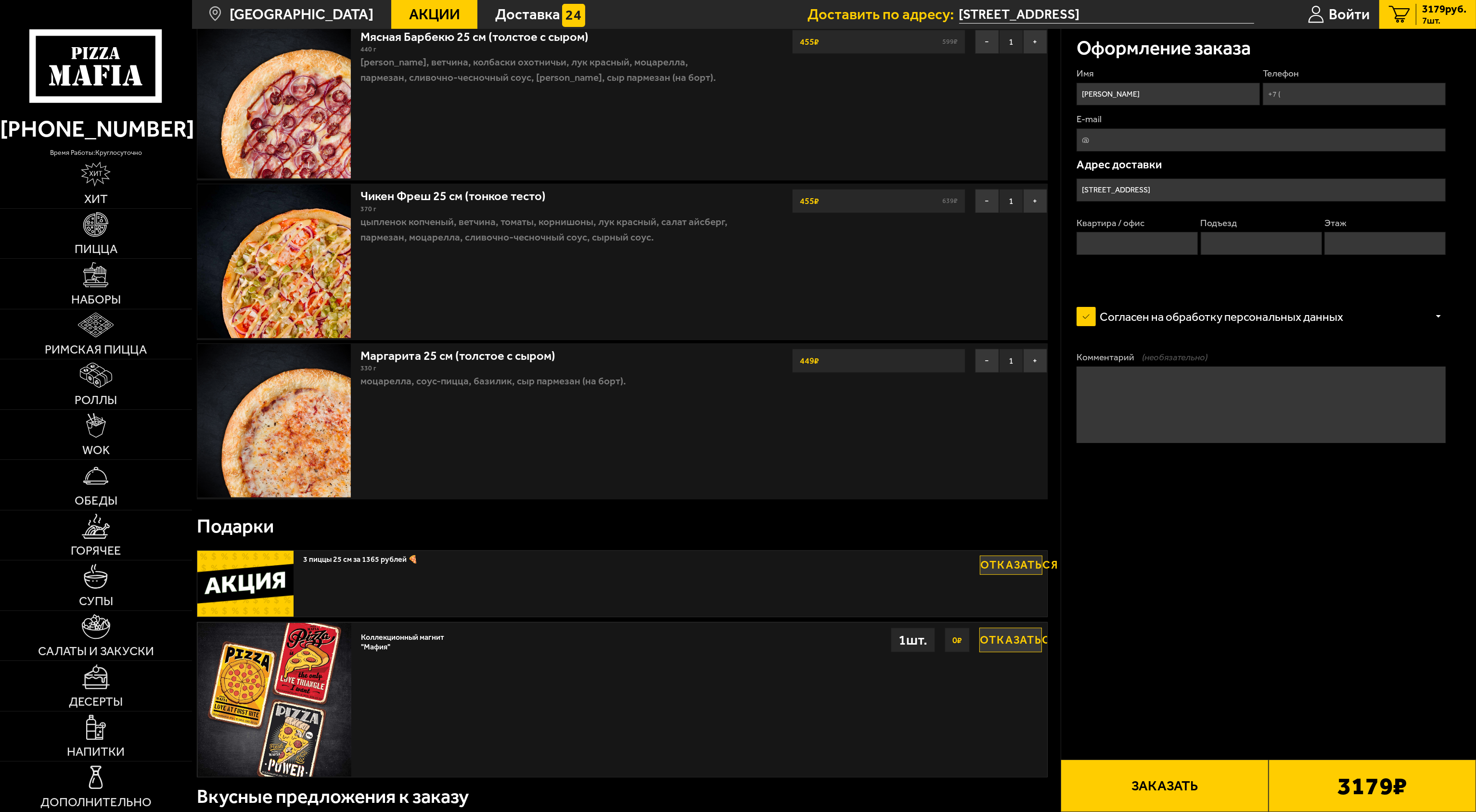
scroll to position [769, 0]
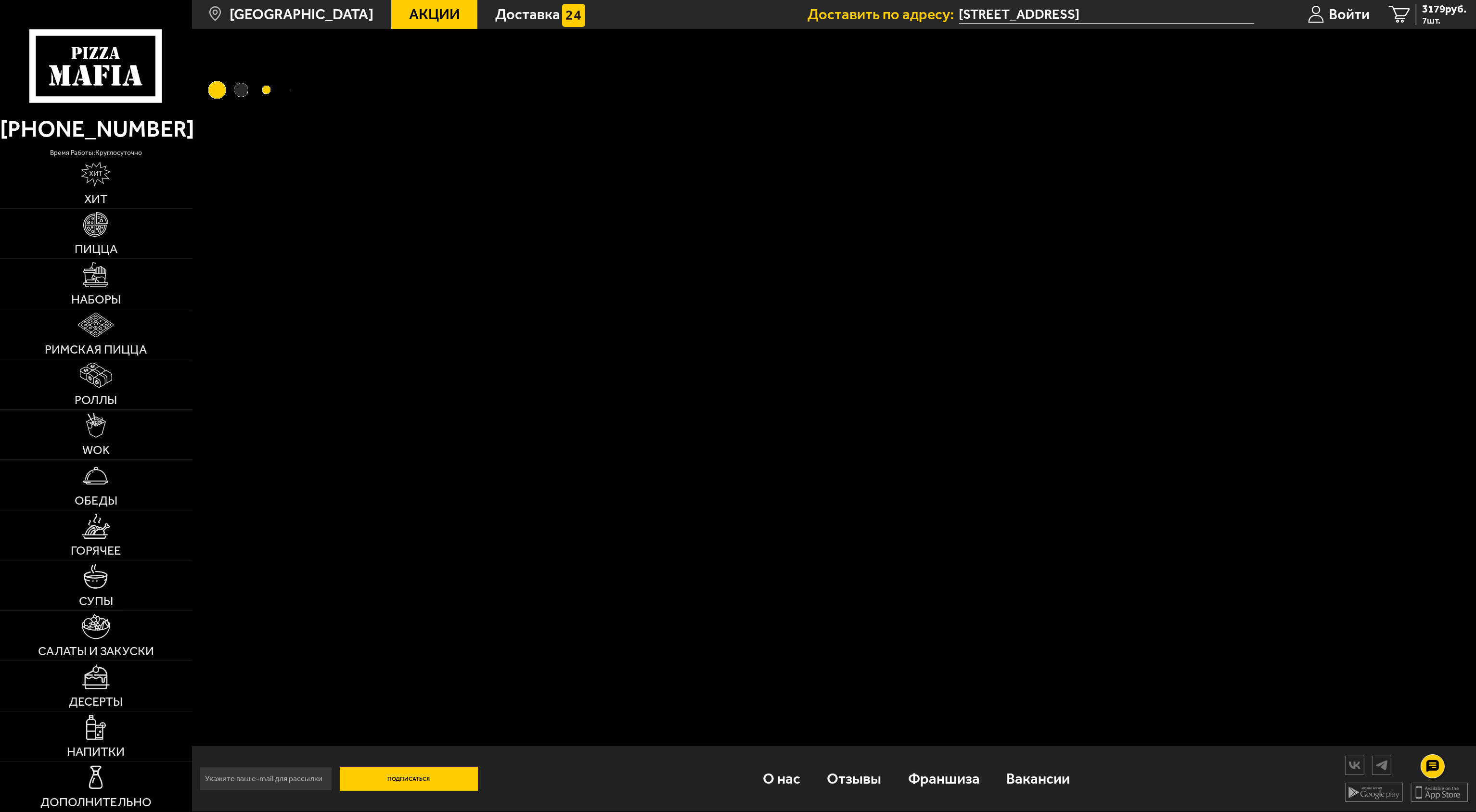
scroll to position [1, 0]
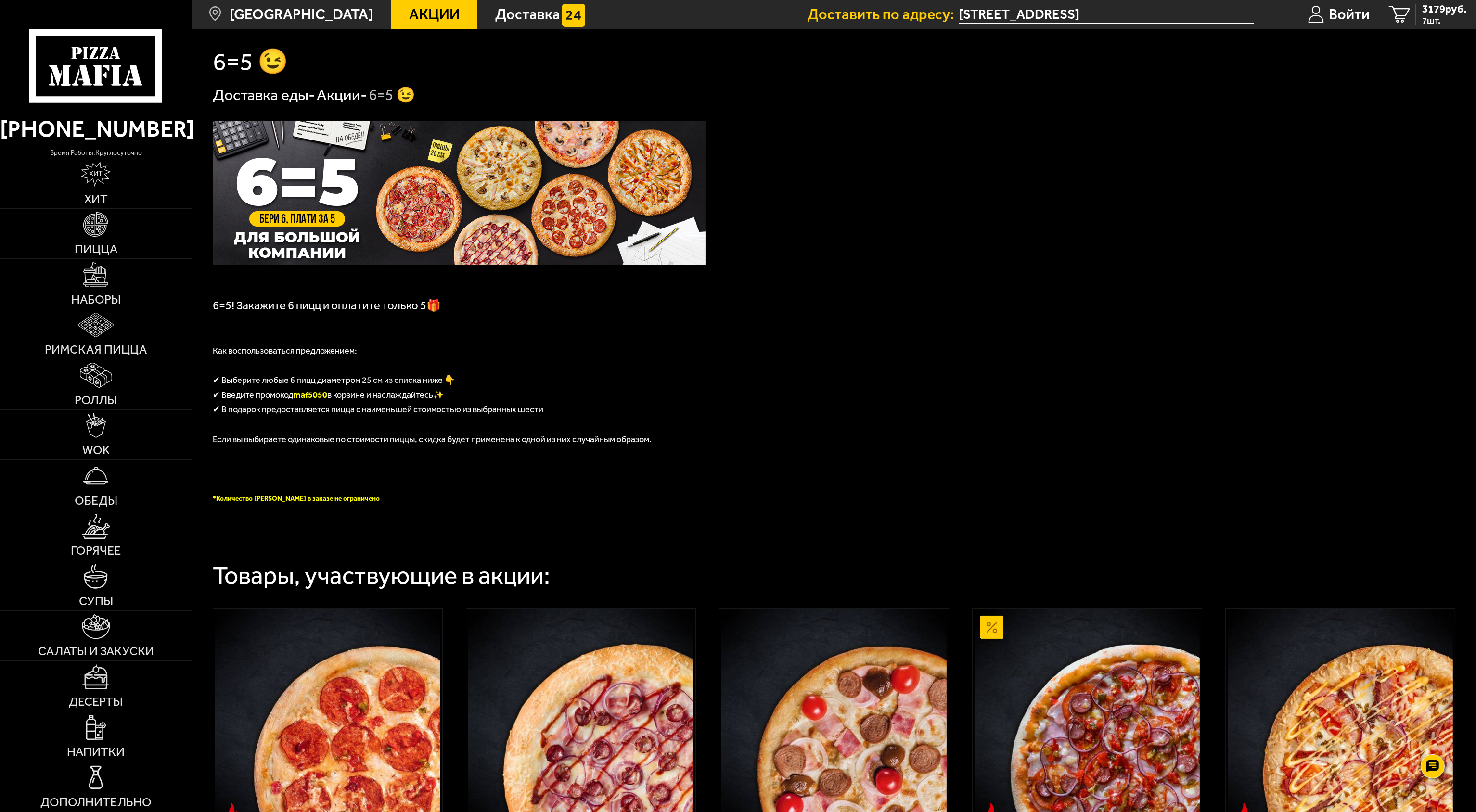
click at [312, 398] on span "maf5050" at bounding box center [310, 395] width 34 height 11
copy span "maf5050"
click at [737, 13] on span "3179 руб." at bounding box center [1444, 9] width 44 height 11
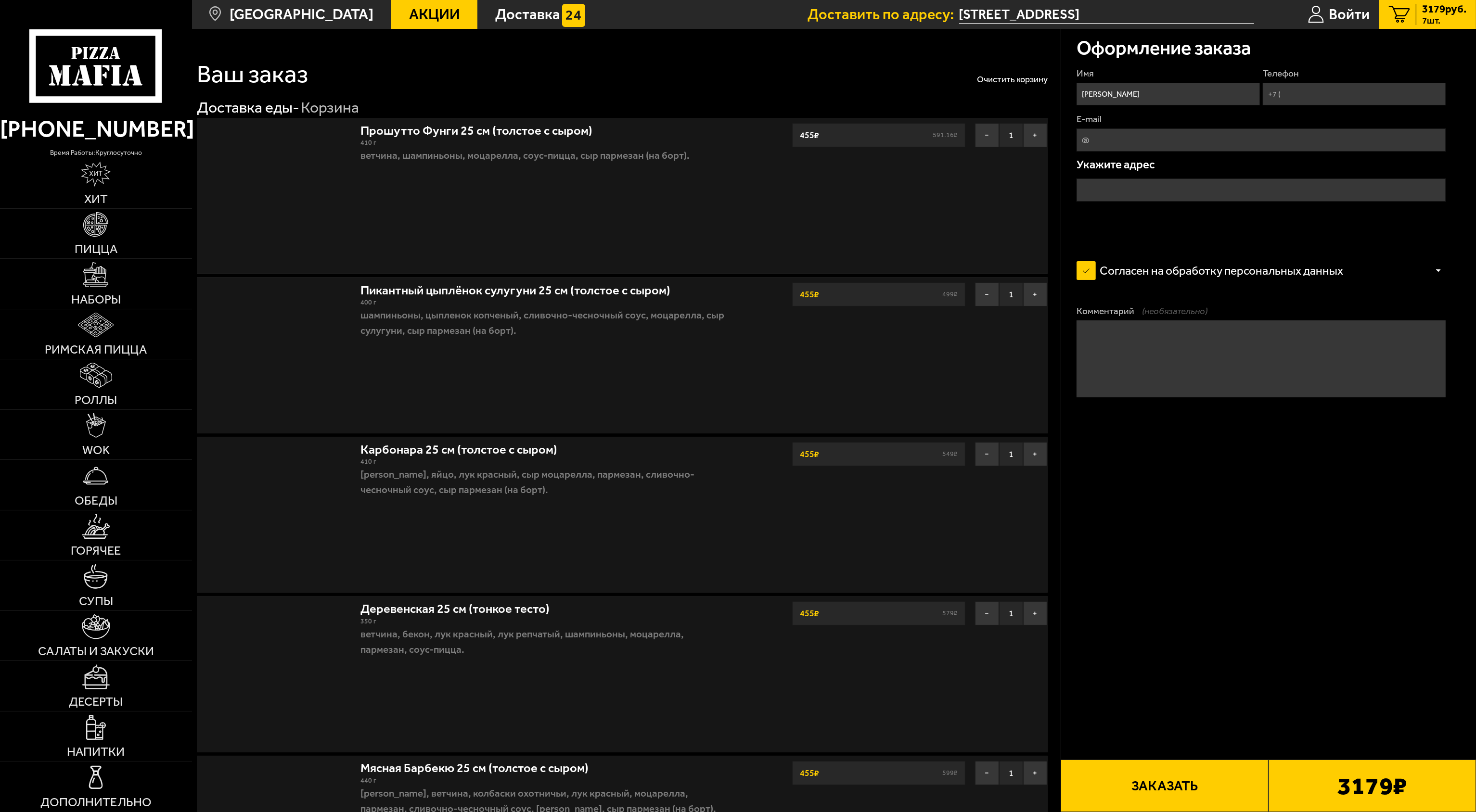
type input "[STREET_ADDRESS]"
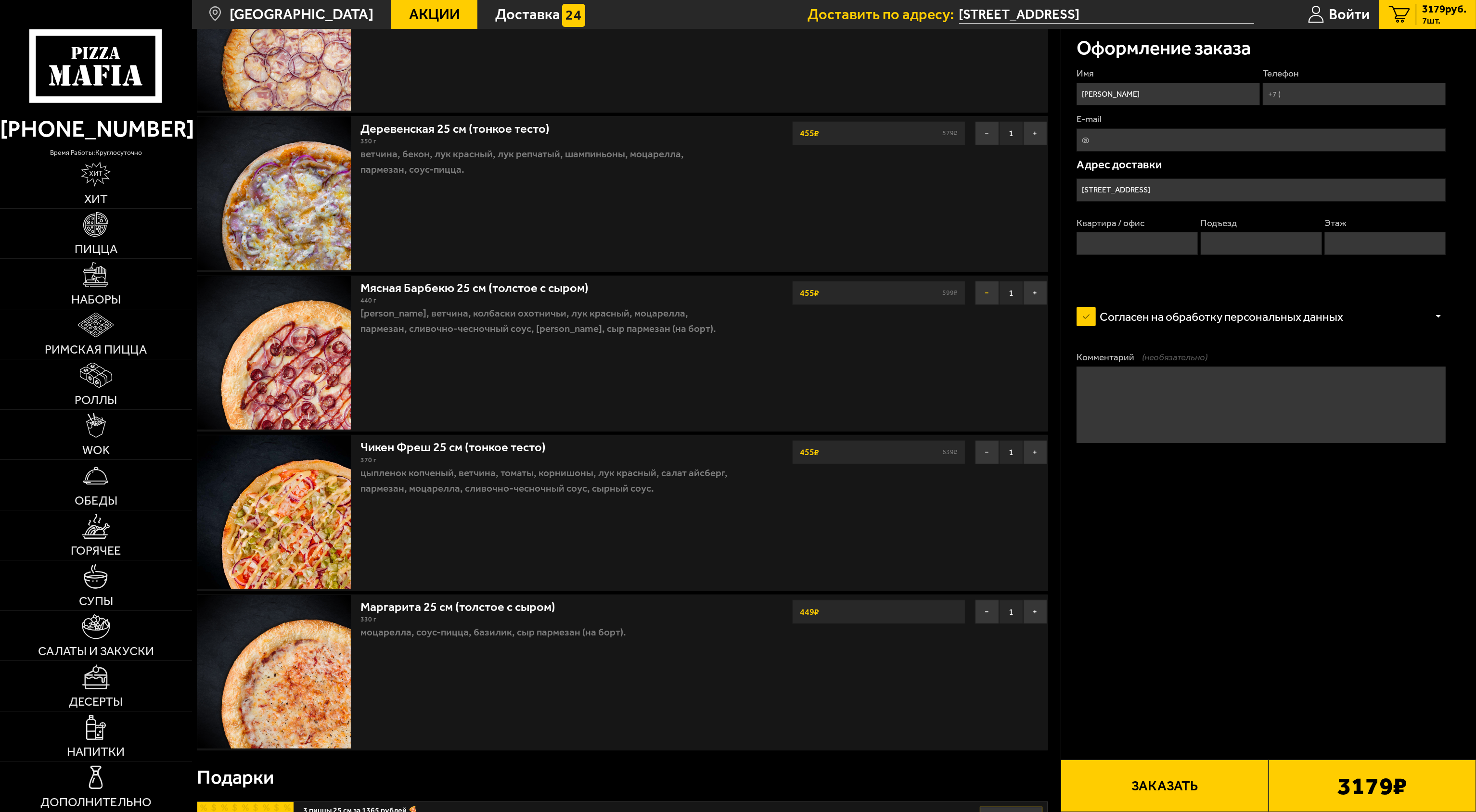
scroll to position [481, 0]
click at [737, 302] on button "−" at bounding box center [987, 292] width 24 height 24
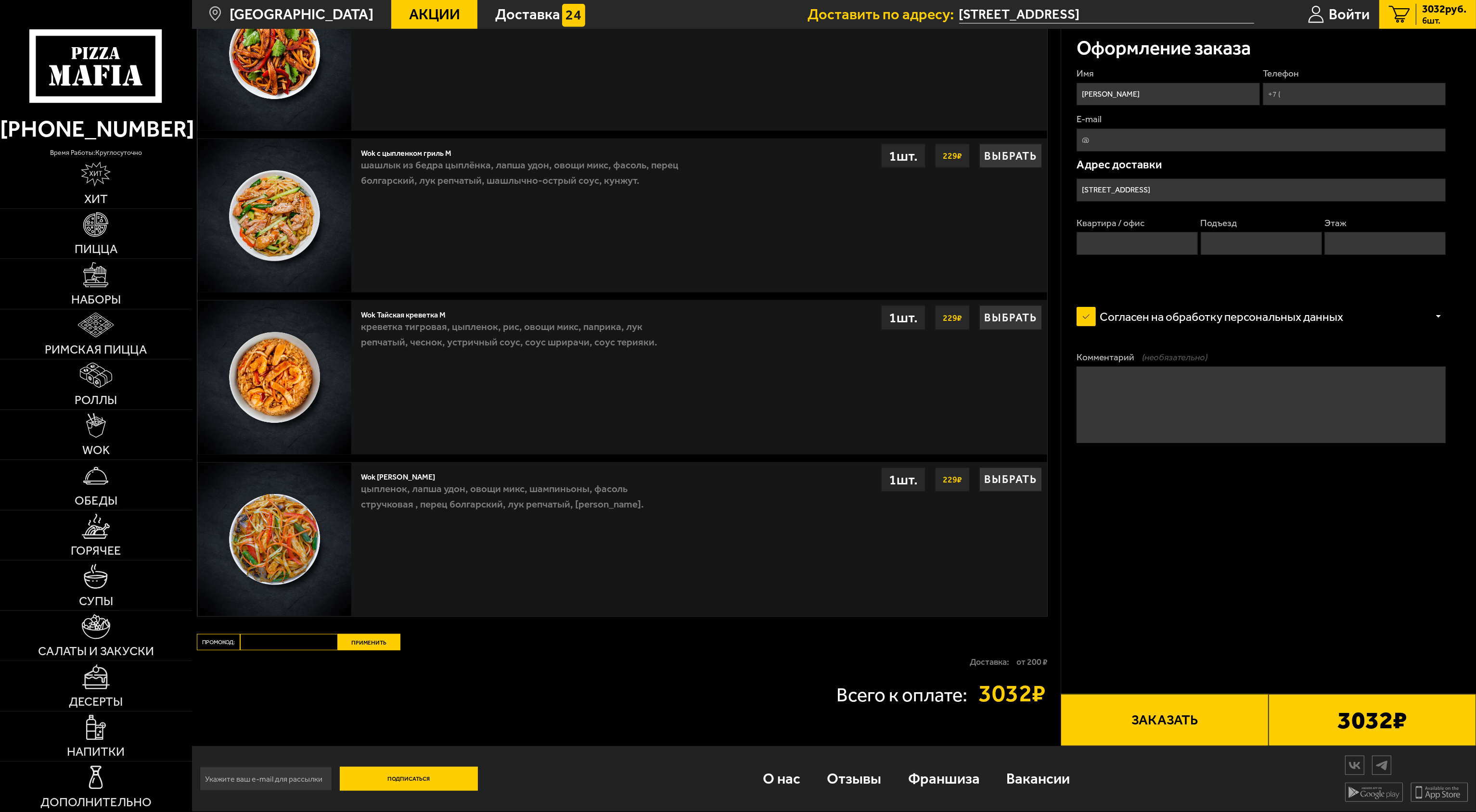
scroll to position [1776, 0]
click at [272, 406] on input "Промокод:" at bounding box center [289, 642] width 98 height 16
paste input "maf5050"
type input "maf5050"
click at [368, 406] on button "Применить" at bounding box center [369, 642] width 62 height 16
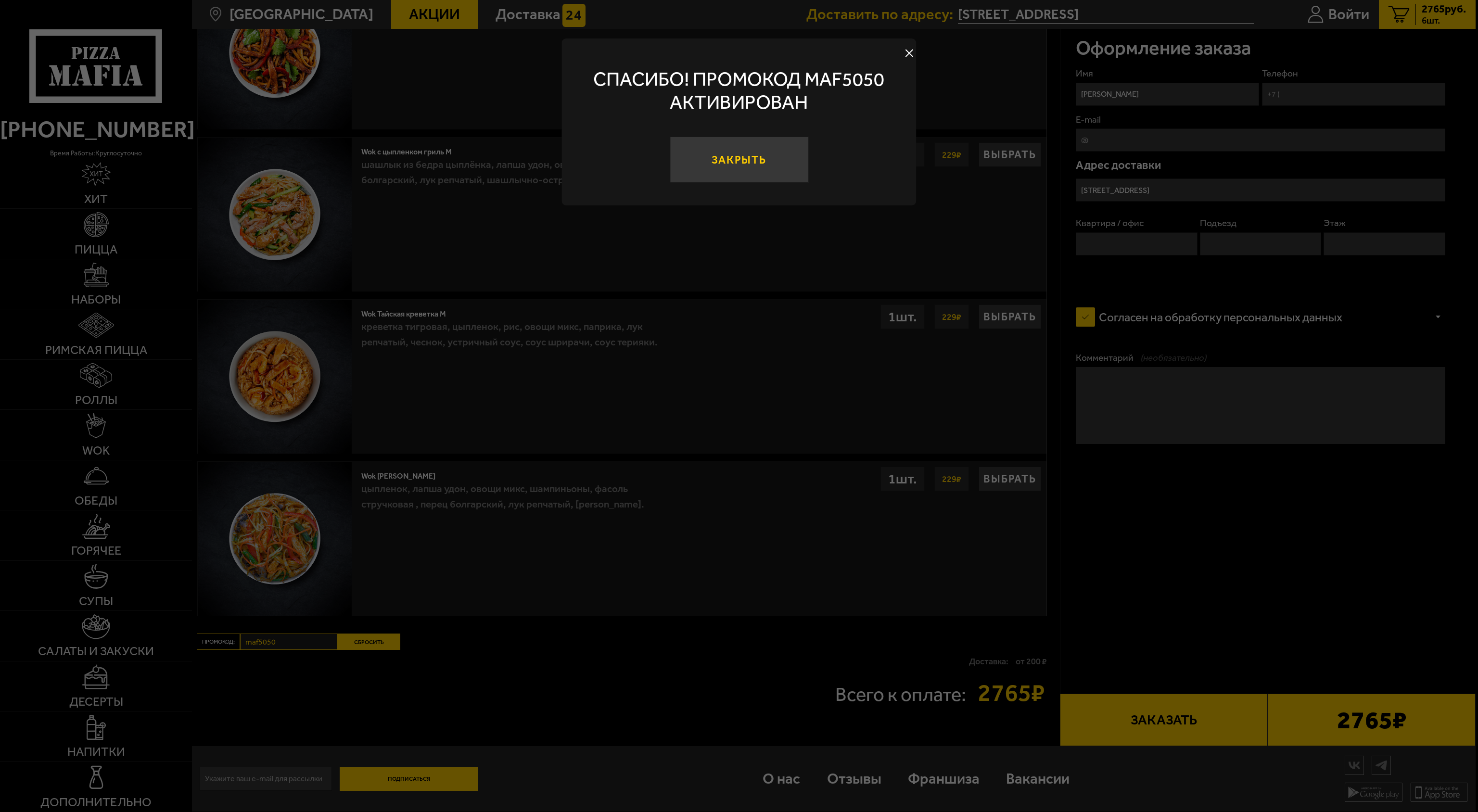
click at [729, 158] on button "Закрыть" at bounding box center [739, 159] width 138 height 46
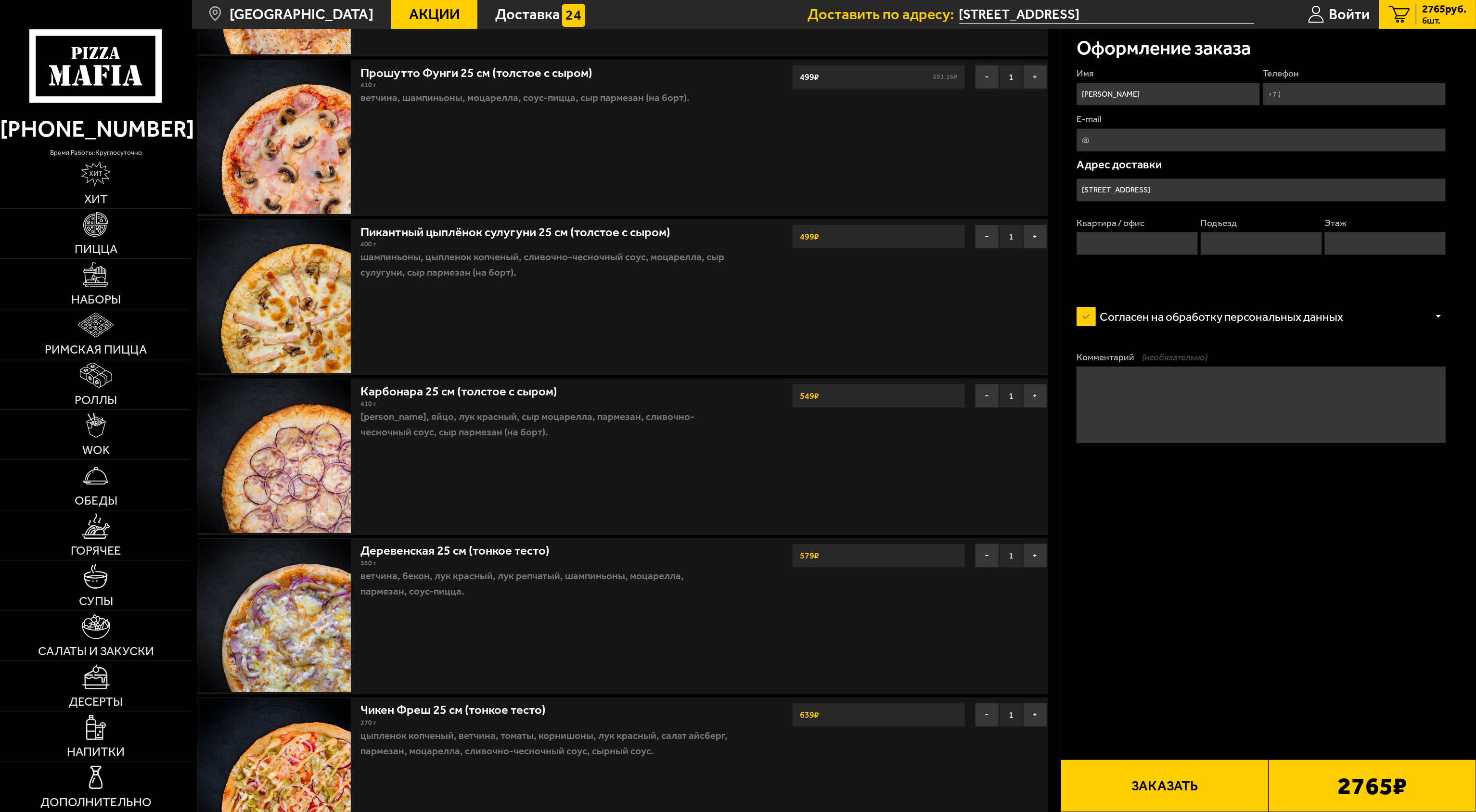
scroll to position [577, 0]
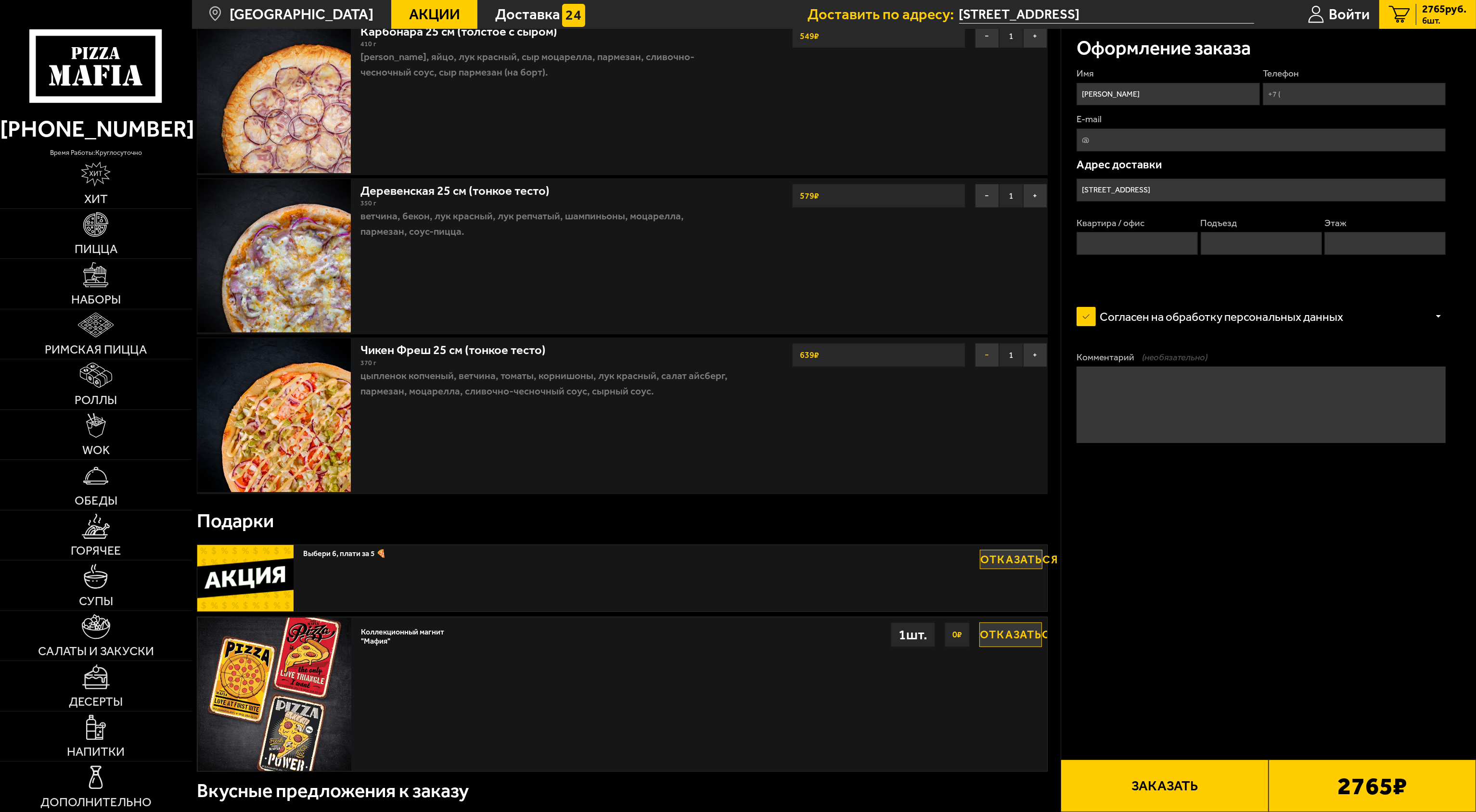
click at [737, 362] on button "−" at bounding box center [987, 355] width 24 height 24
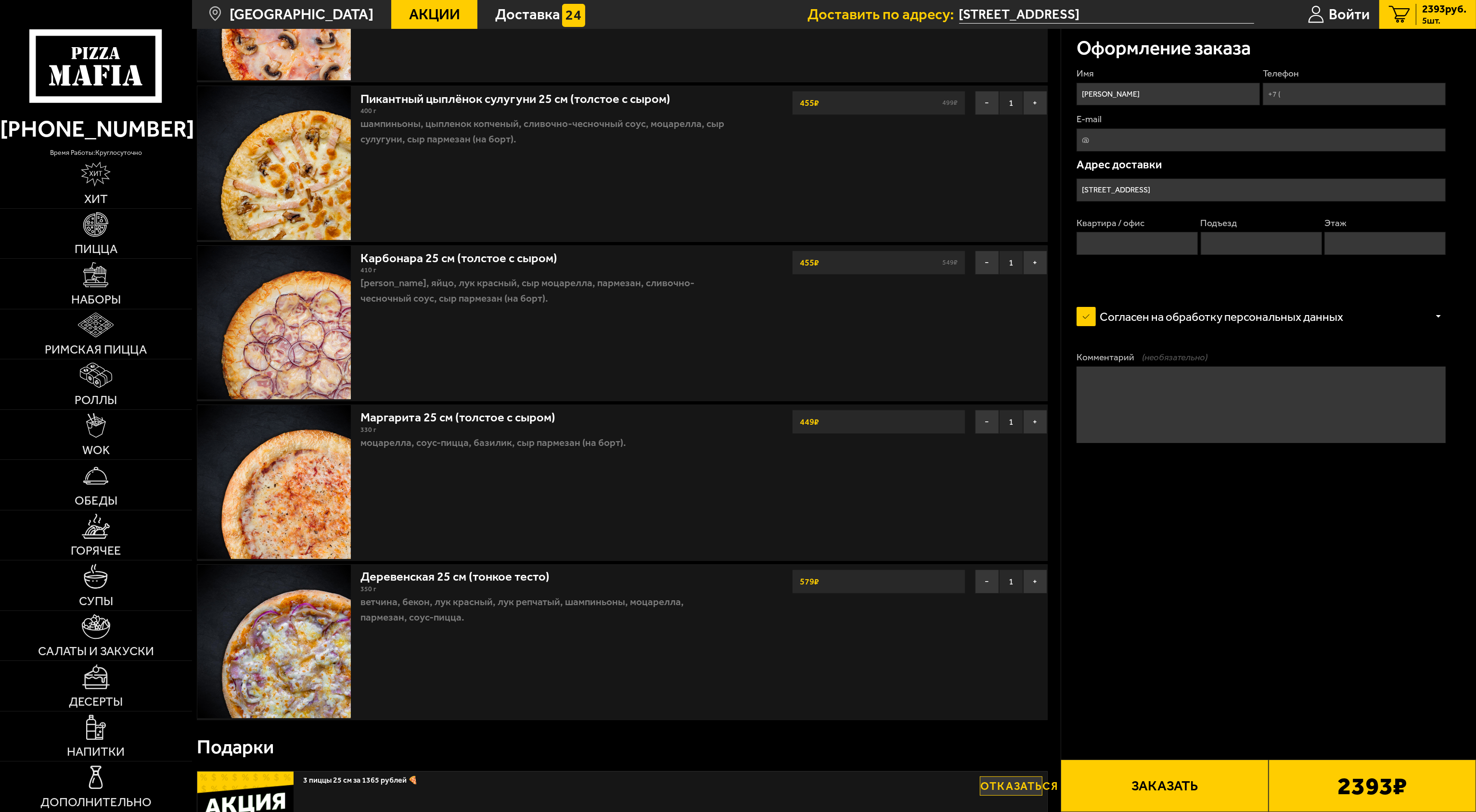
scroll to position [193, 0]
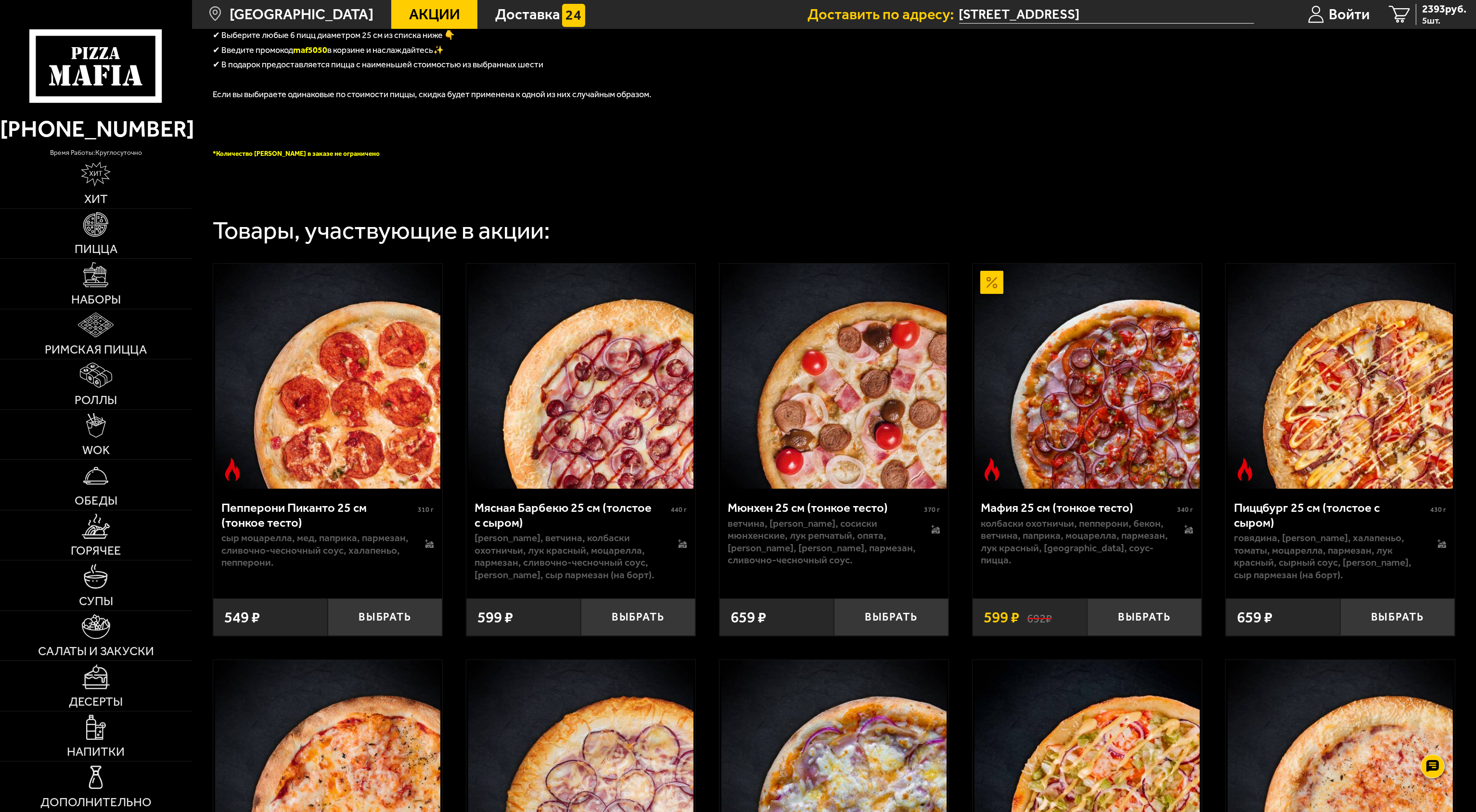
scroll to position [578, 0]
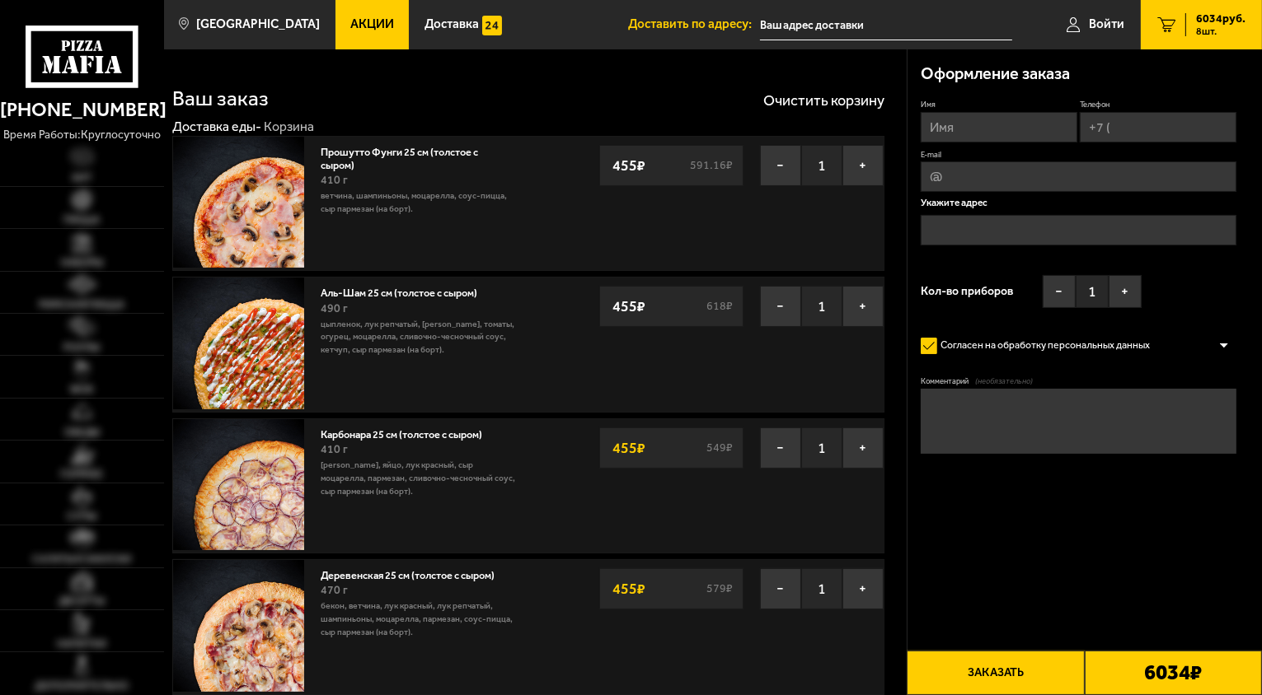
type input "[STREET_ADDRESS]"
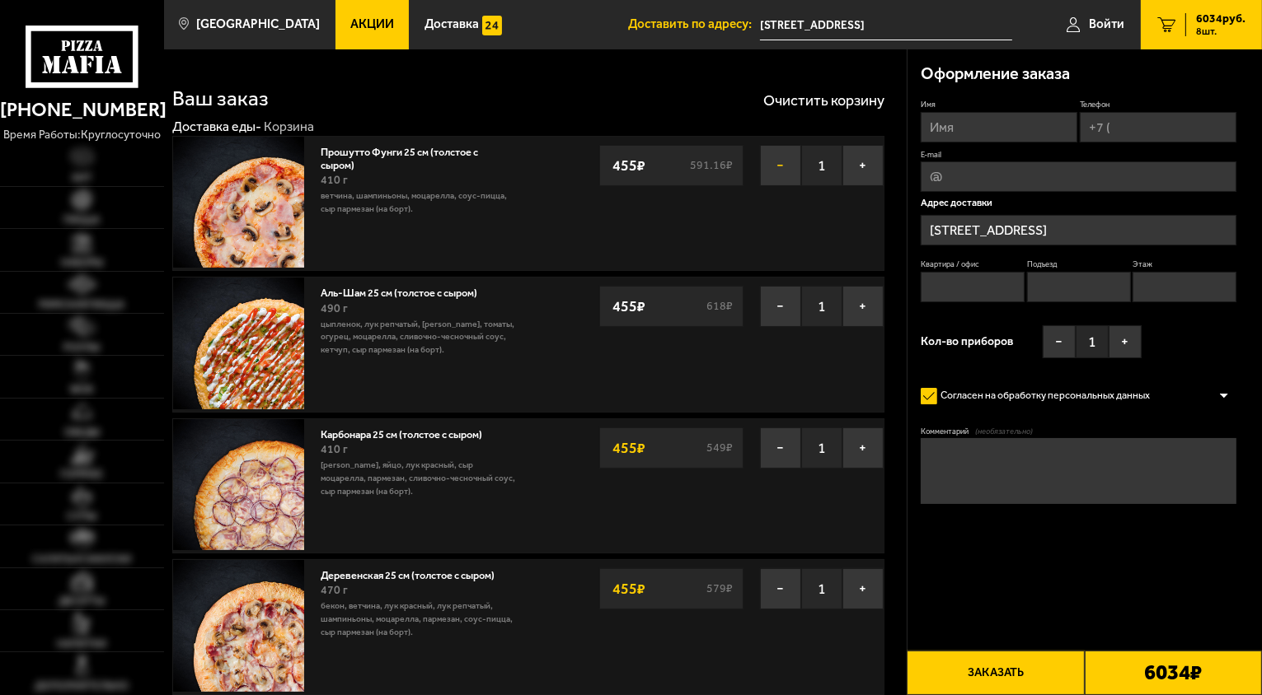
click at [794, 162] on button "−" at bounding box center [780, 165] width 41 height 41
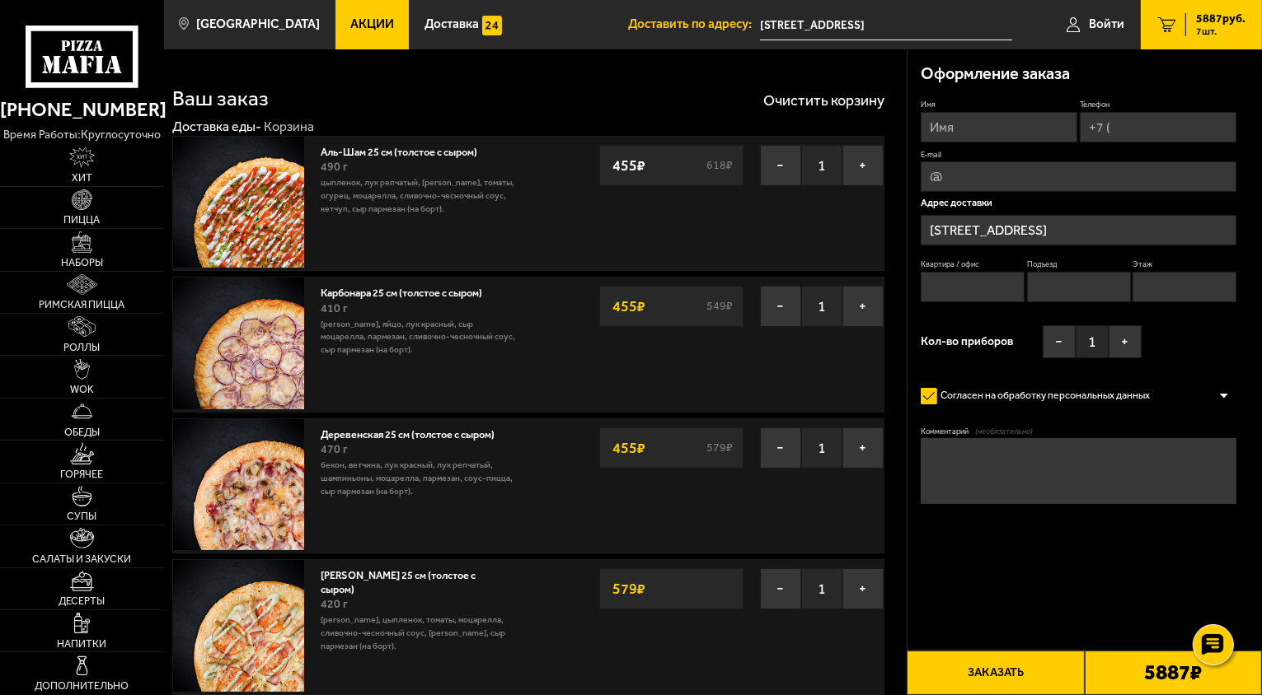
click at [784, 164] on button "−" at bounding box center [780, 165] width 41 height 41
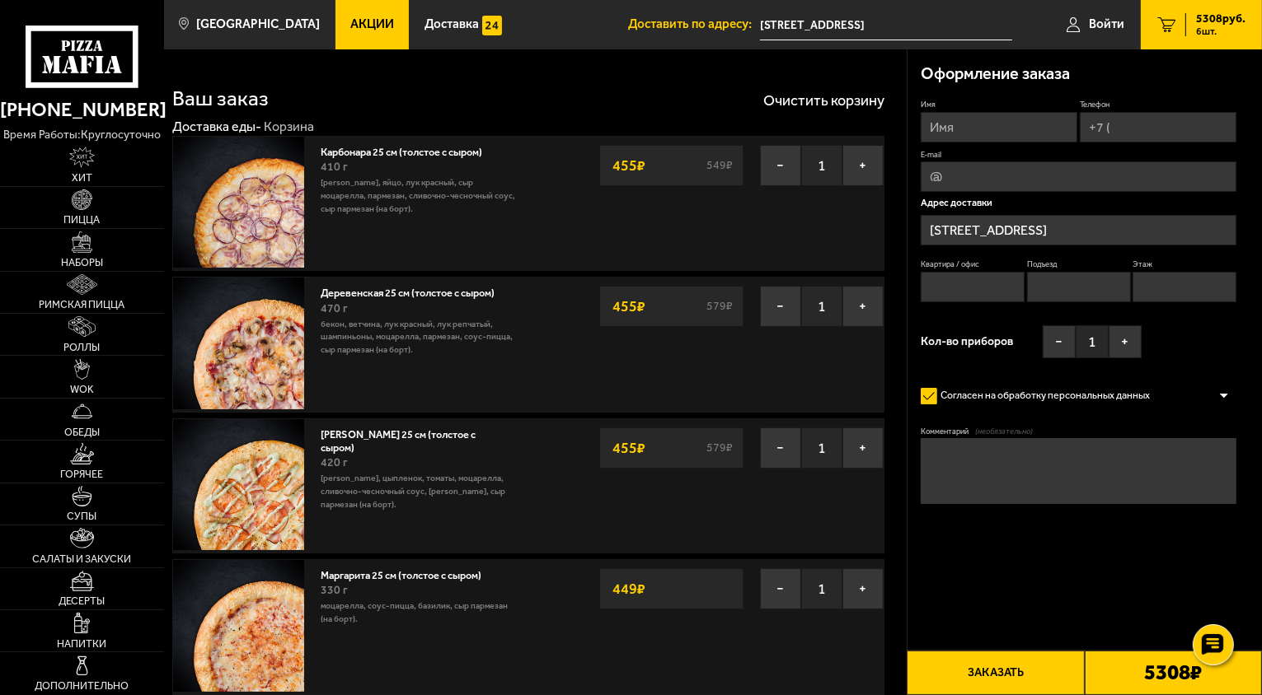
click at [784, 164] on button "−" at bounding box center [780, 165] width 41 height 41
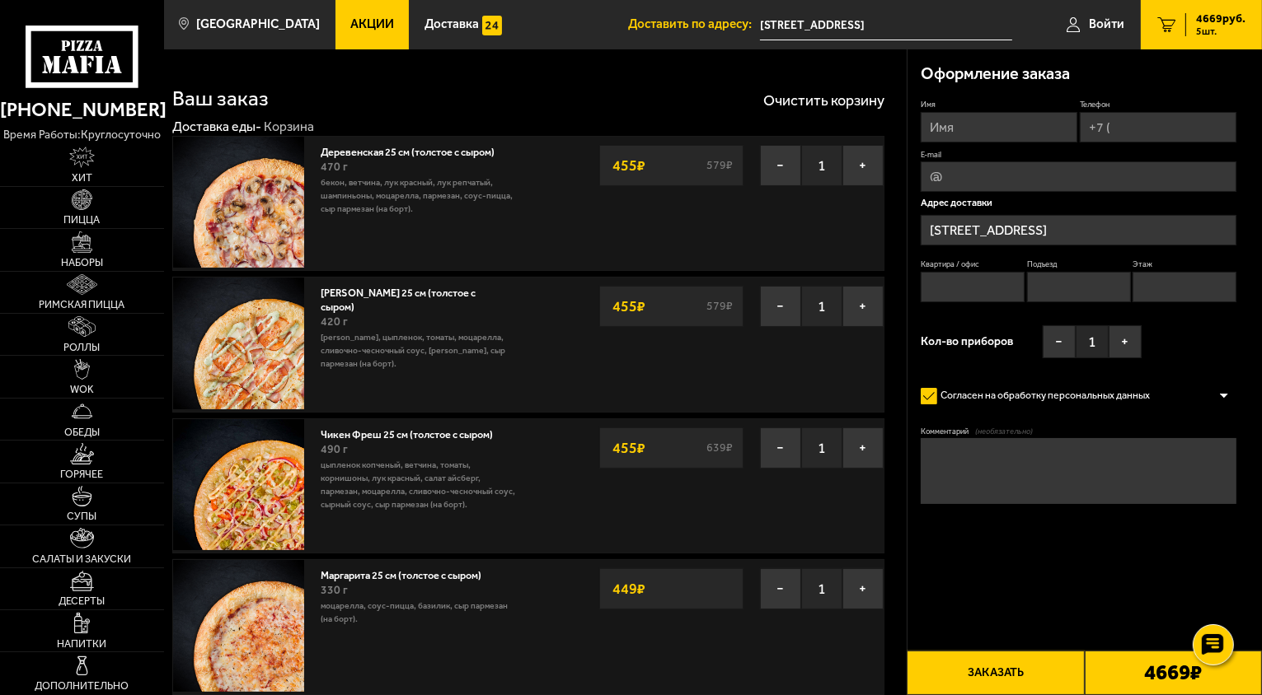
click at [784, 164] on button "−" at bounding box center [780, 165] width 41 height 41
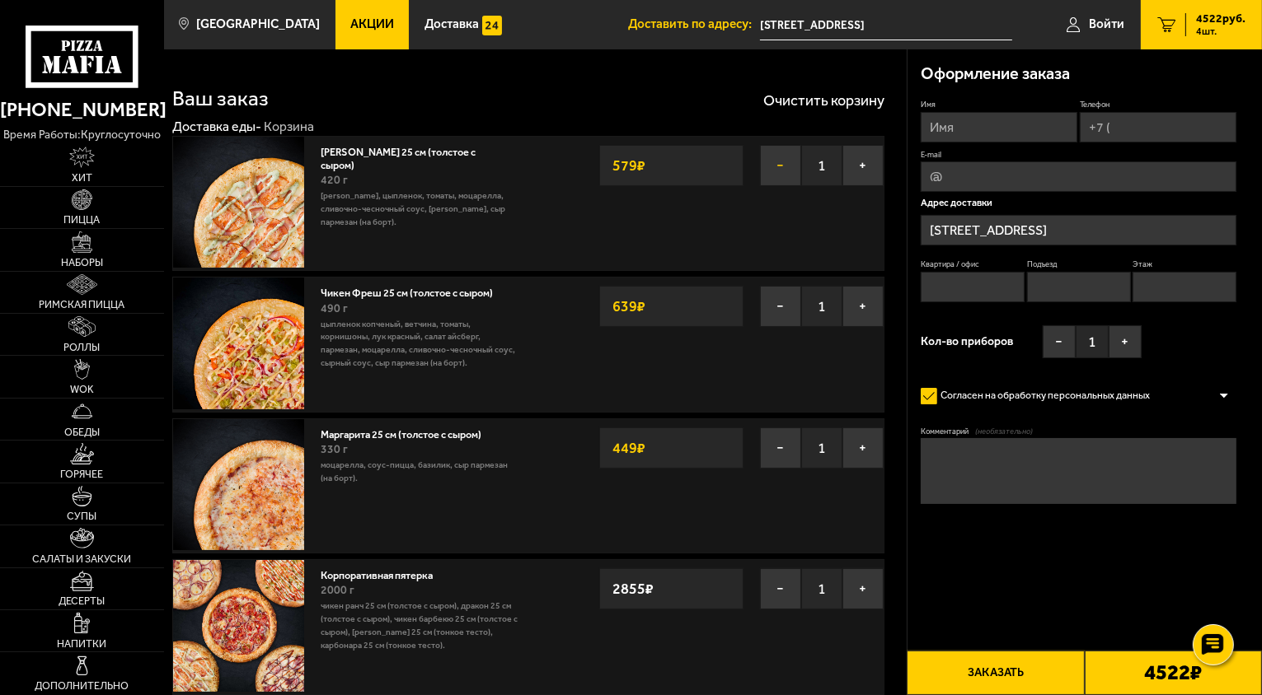
click at [768, 171] on button "−" at bounding box center [780, 165] width 41 height 41
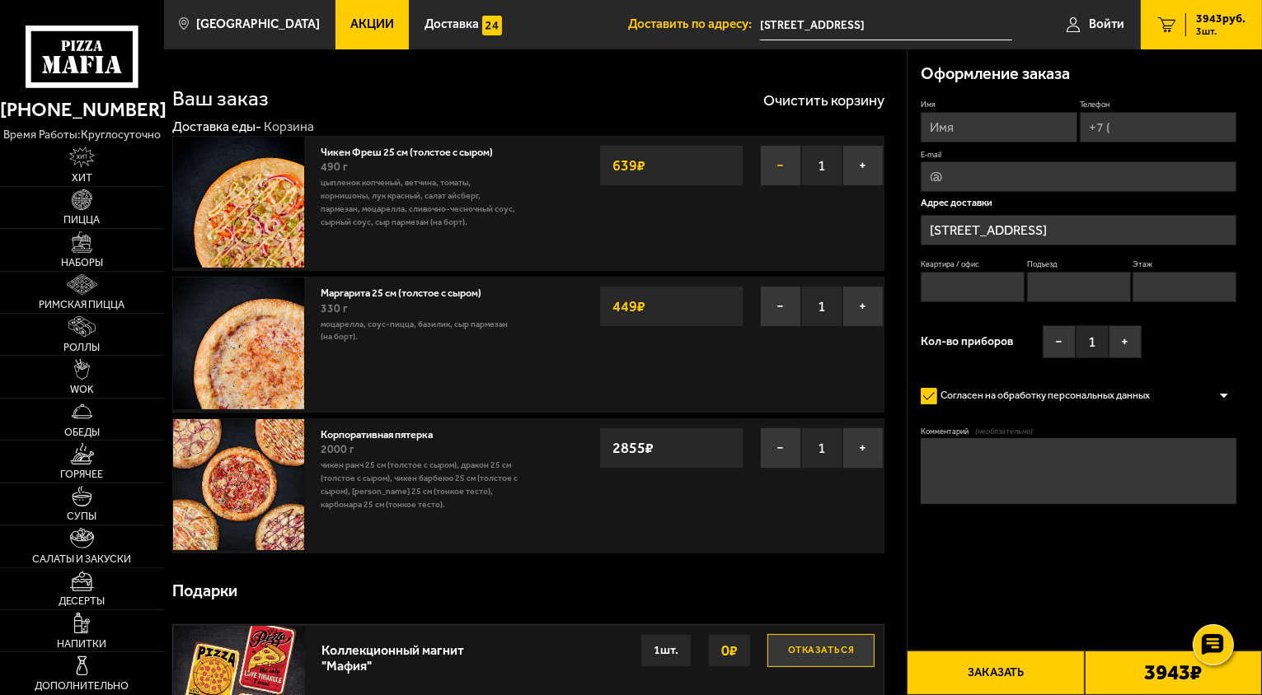
click at [773, 170] on button "−" at bounding box center [780, 165] width 41 height 41
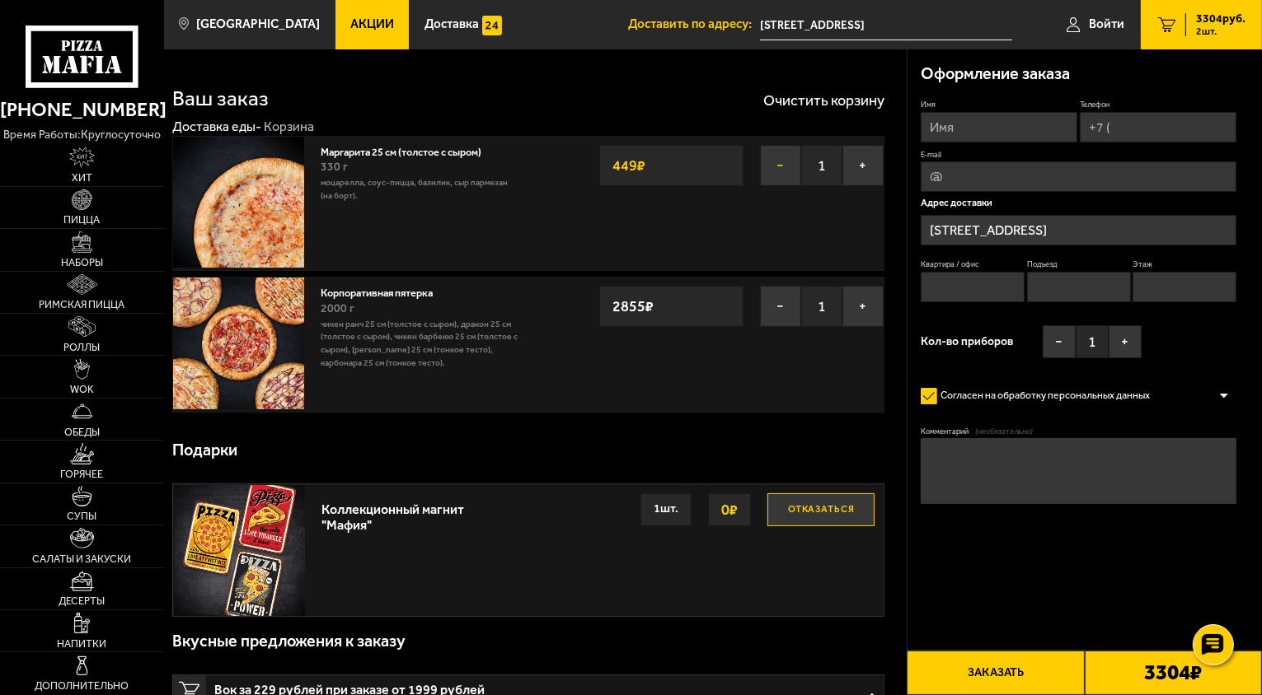
click at [773, 168] on button "−" at bounding box center [780, 165] width 41 height 41
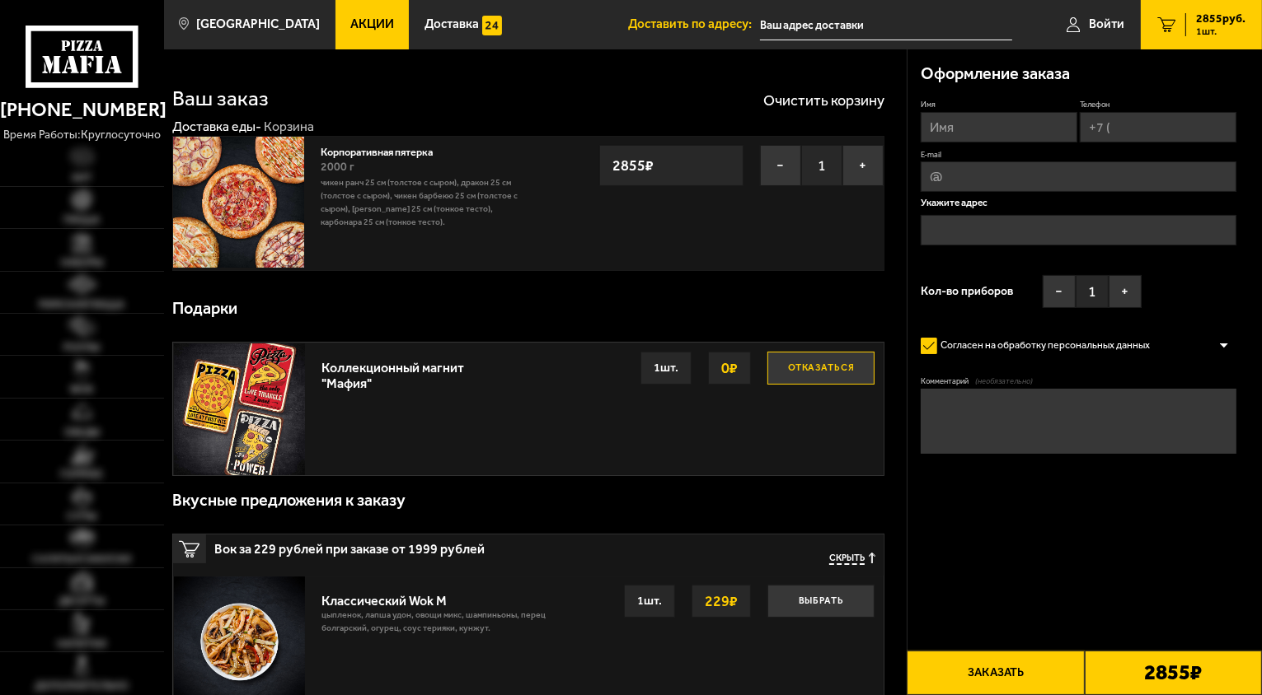
type input "[STREET_ADDRESS]"
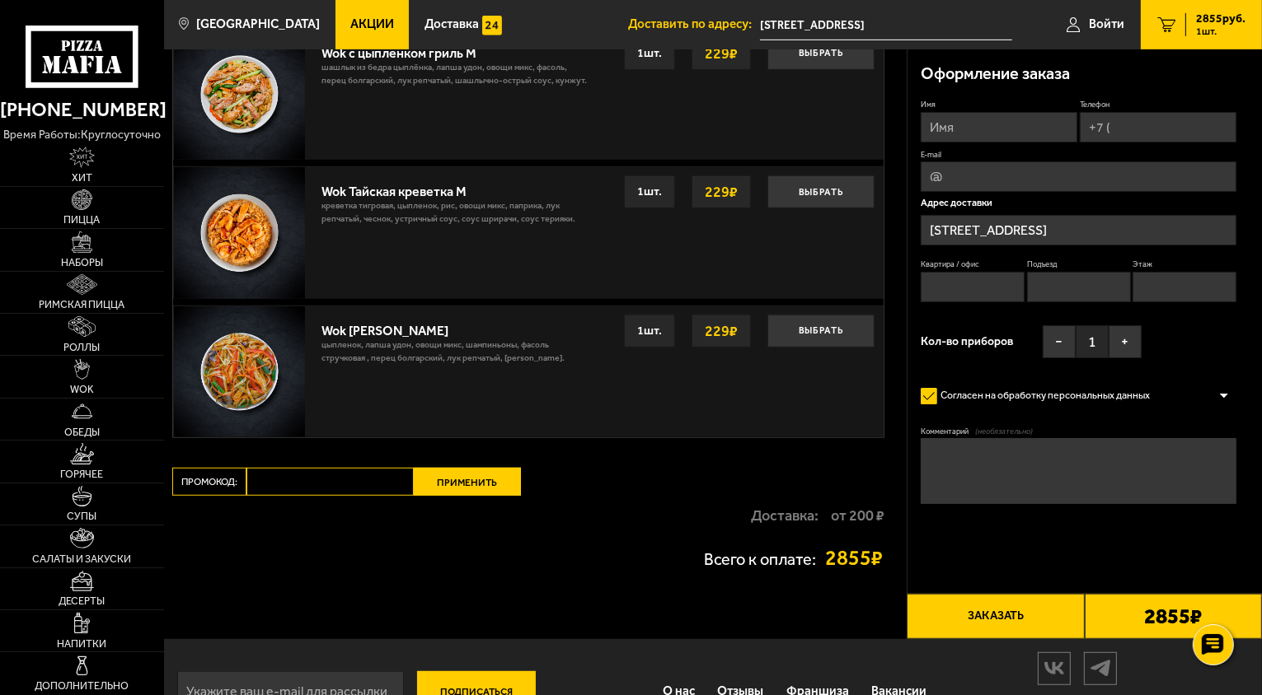
scroll to position [1015, 0]
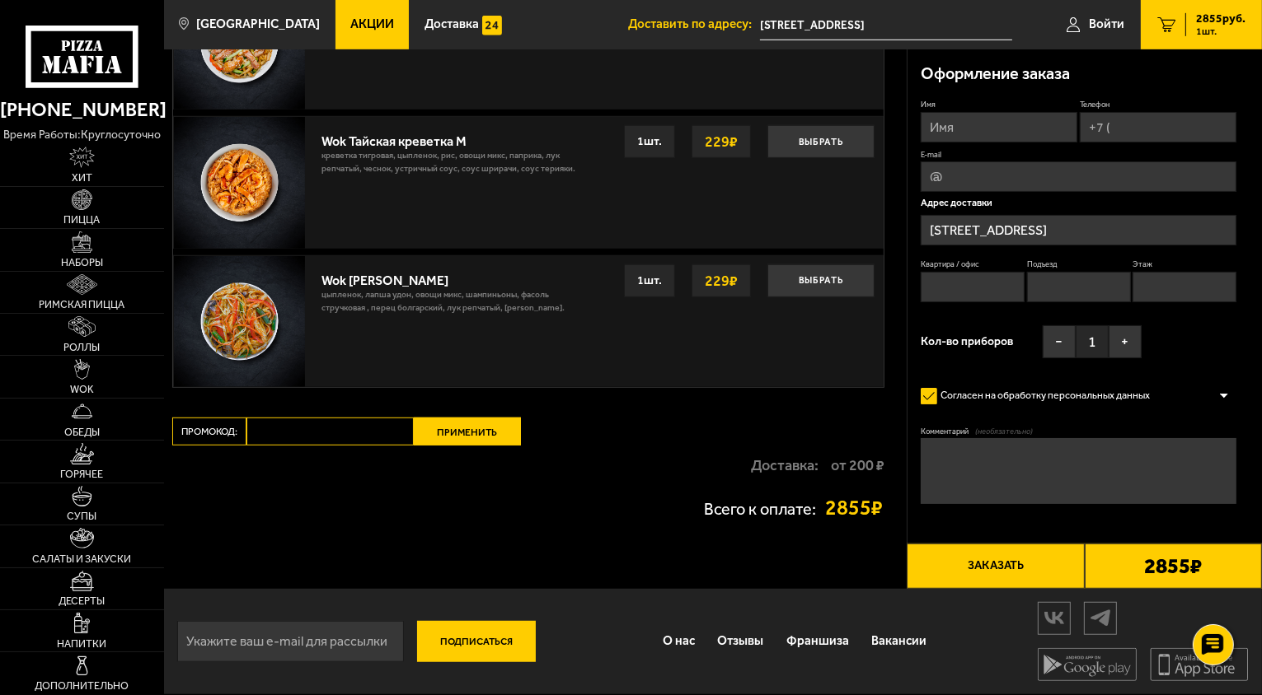
click at [276, 431] on input "Промокод:" at bounding box center [329, 432] width 167 height 28
paste input "mf0453"
type input "mf0453"
click at [463, 429] on button "Применить" at bounding box center [467, 432] width 107 height 28
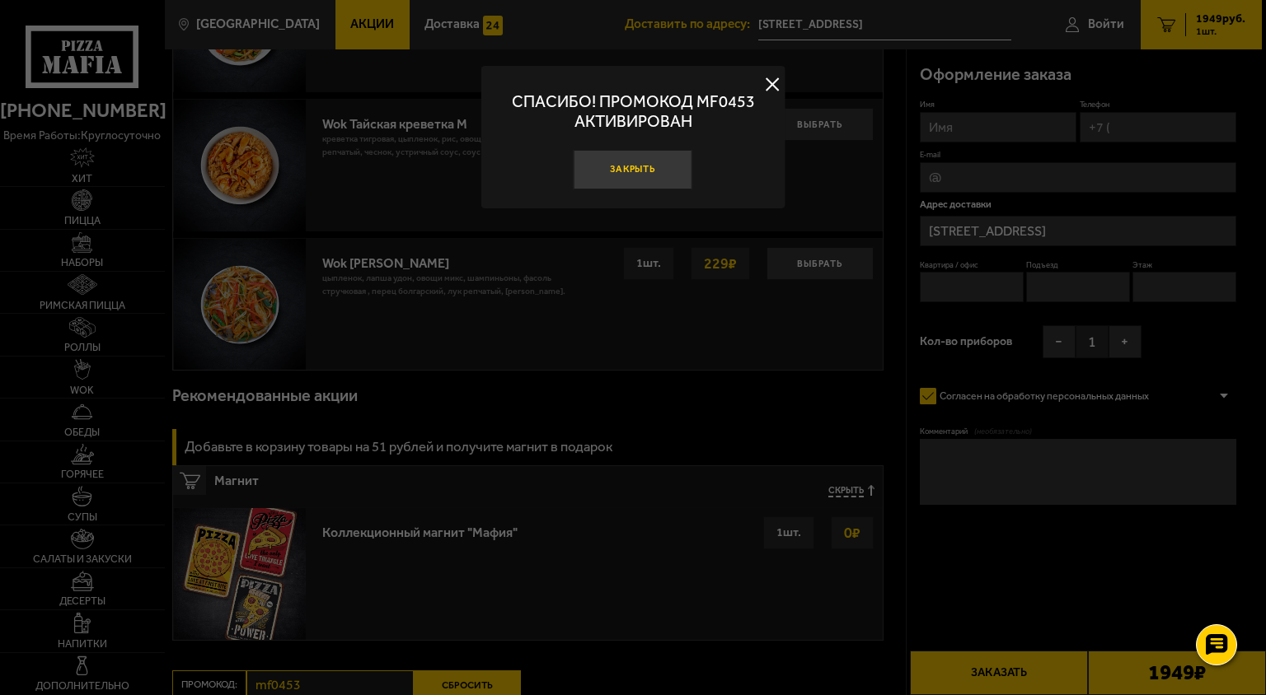
click at [601, 180] on button "Закрыть" at bounding box center [633, 170] width 119 height 40
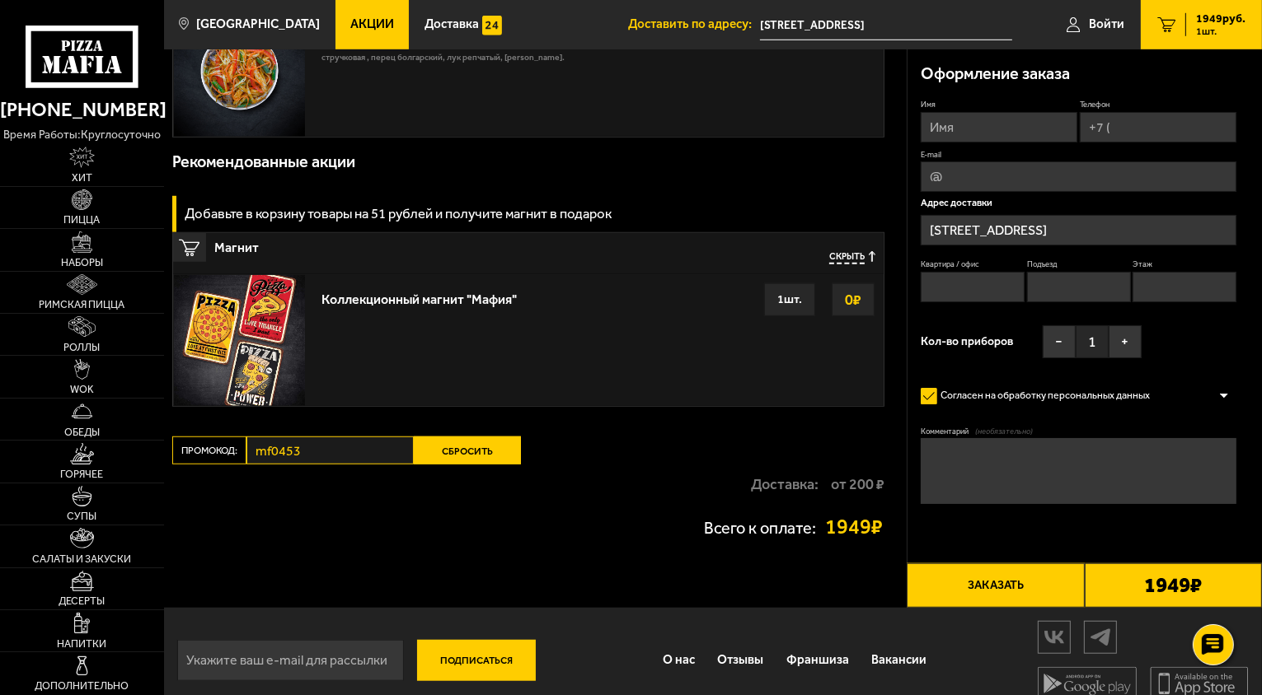
scroll to position [1262, 0]
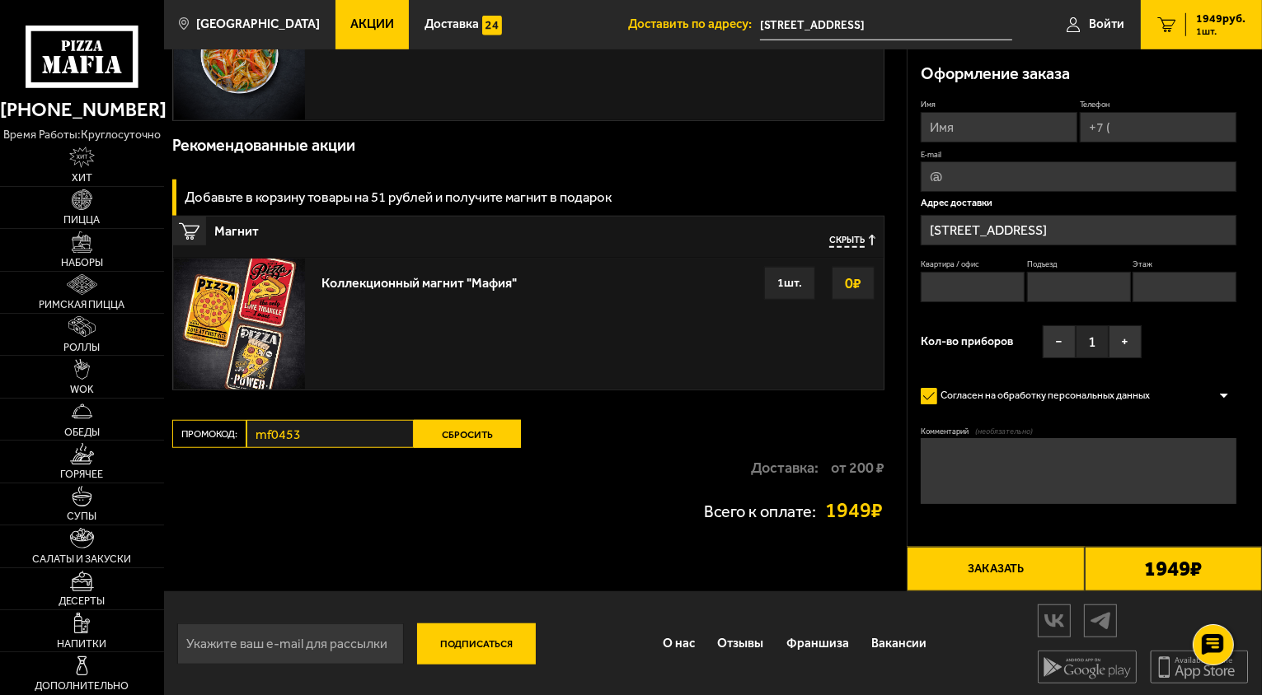
click at [965, 129] on input "Имя" at bounding box center [998, 127] width 157 height 30
type input "[PERSON_NAME]"
type input "[PHONE_NUMBER]"
type input "[EMAIL_ADDRESS][DOMAIN_NAME]"
type input "99"
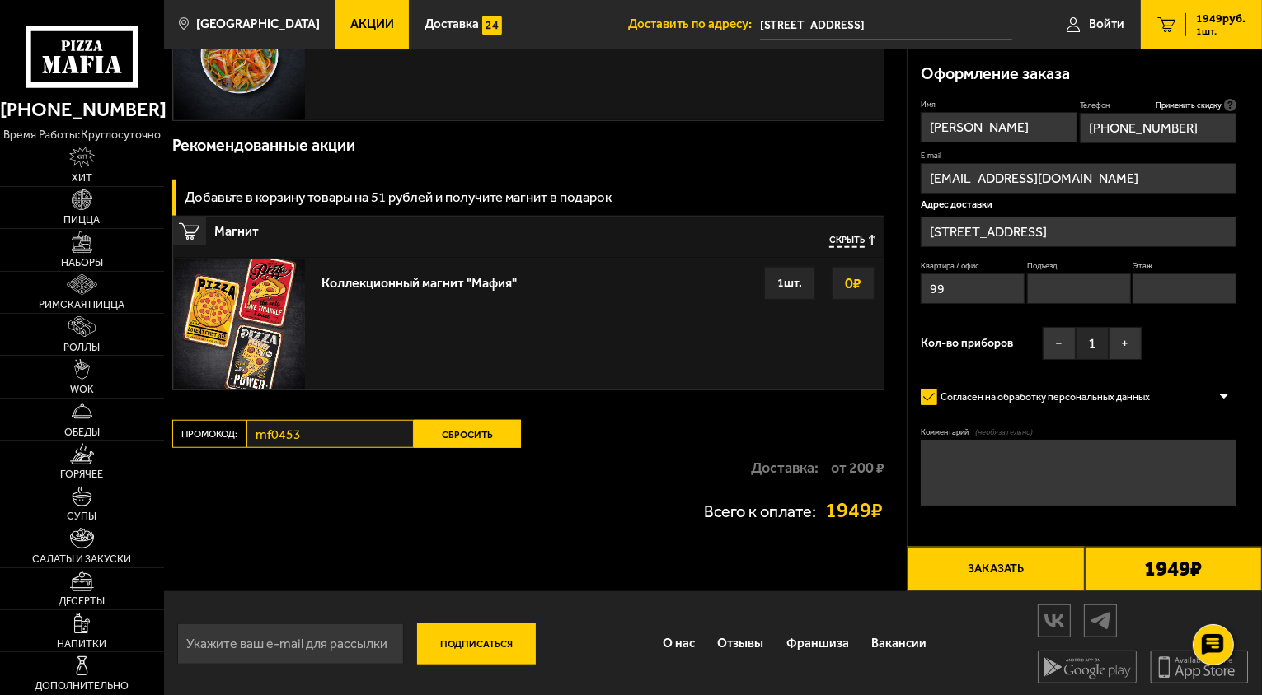
drag, startPoint x: 1044, startPoint y: 182, endPoint x: 903, endPoint y: 183, distance: 140.9
click at [971, 328] on div "Кол-во приборов − 1 +" at bounding box center [1030, 347] width 221 height 41
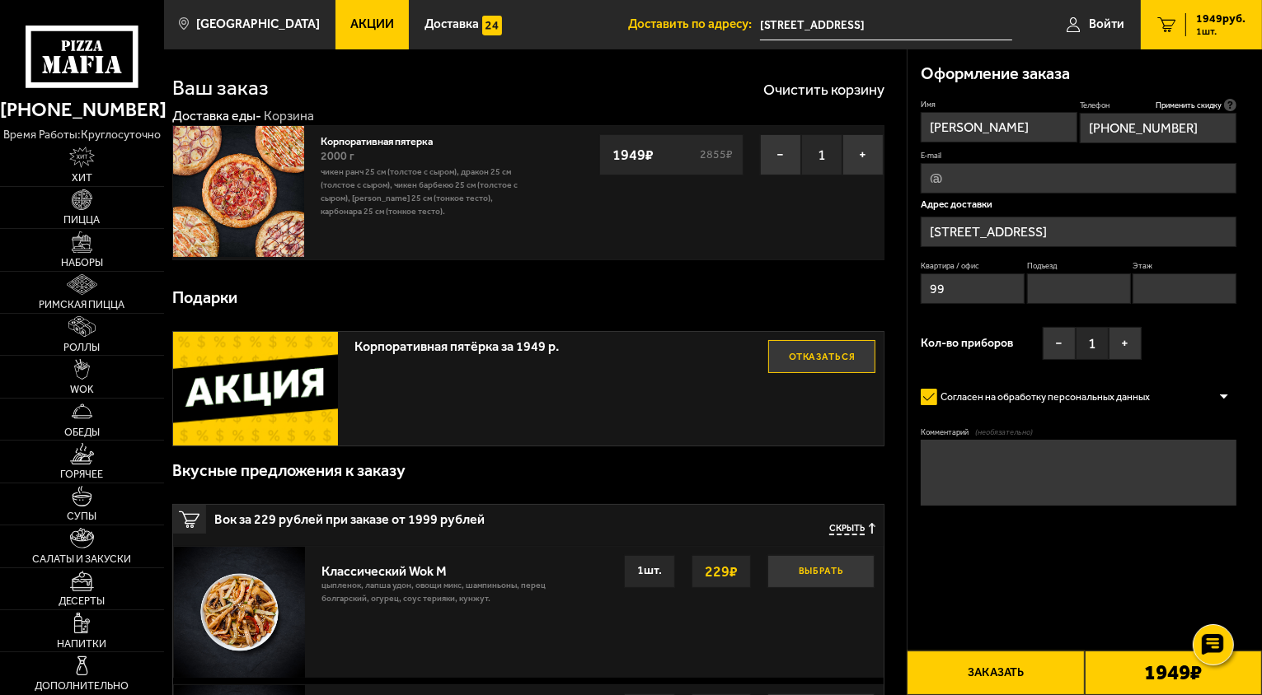
scroll to position [0, 0]
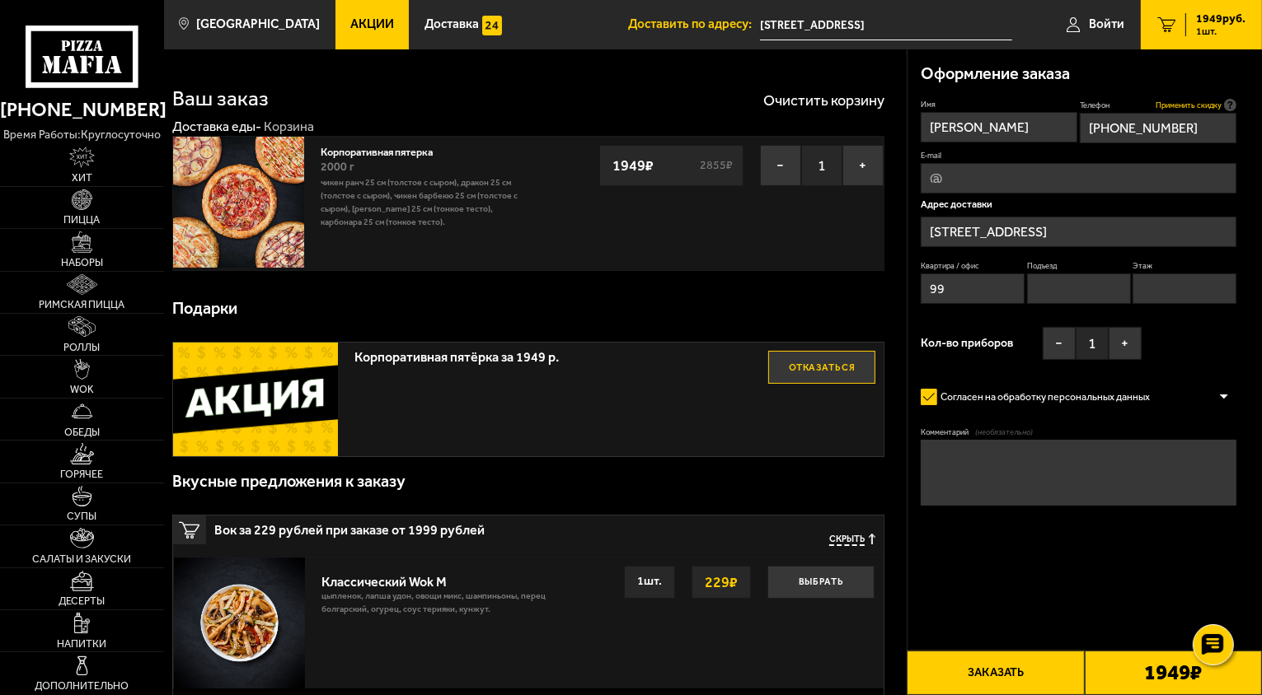
click at [1194, 102] on span "Применить скидку" at bounding box center [1188, 105] width 66 height 11
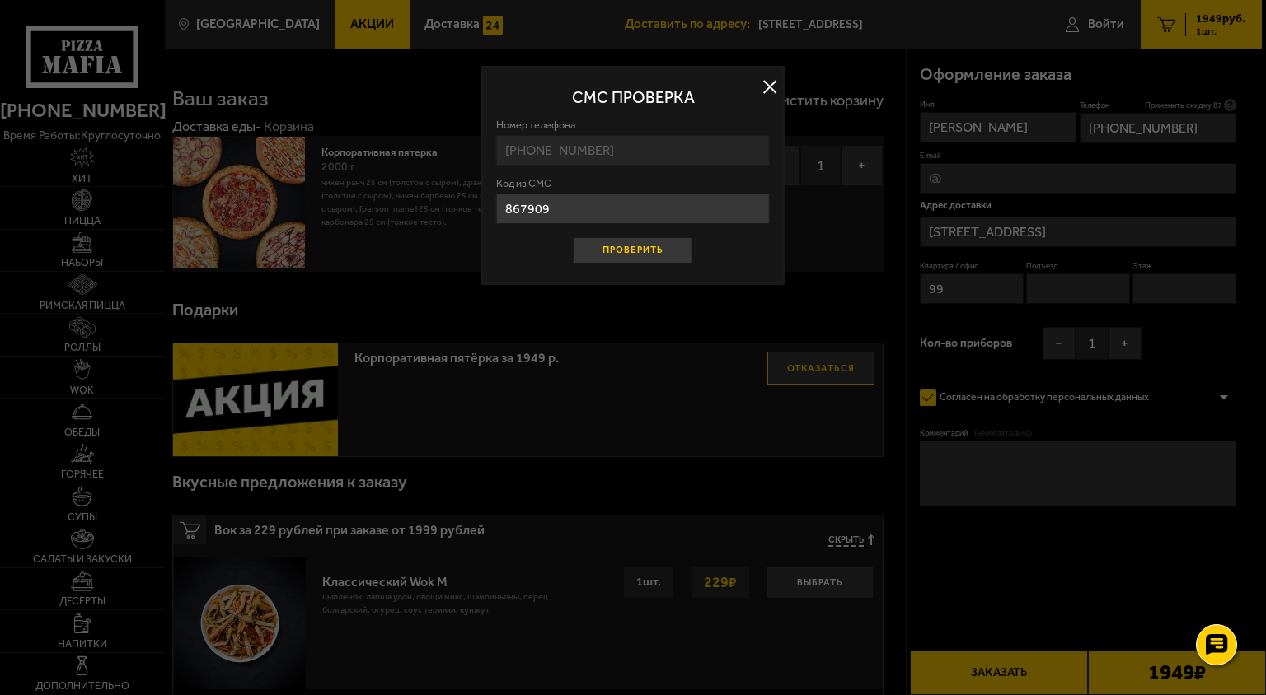
type input "867909"
click at [680, 247] on button "Проверить" at bounding box center [633, 250] width 119 height 26
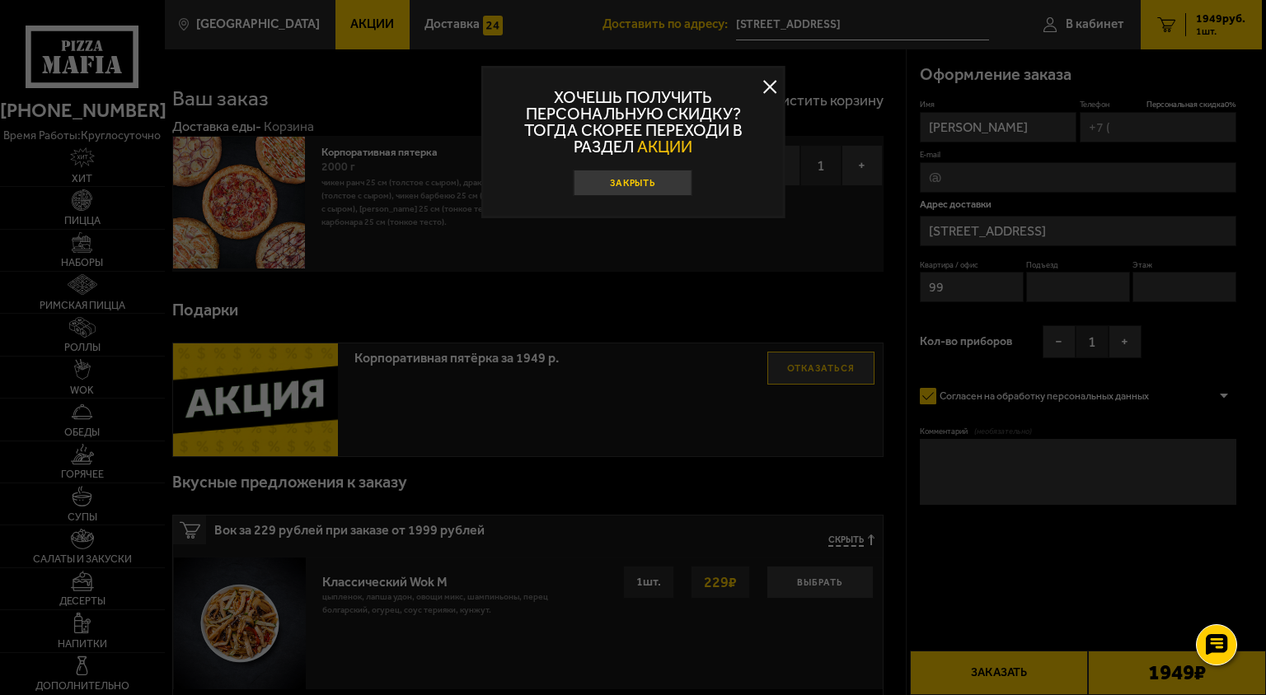
click at [660, 186] on button "Закрыть" at bounding box center [633, 183] width 119 height 26
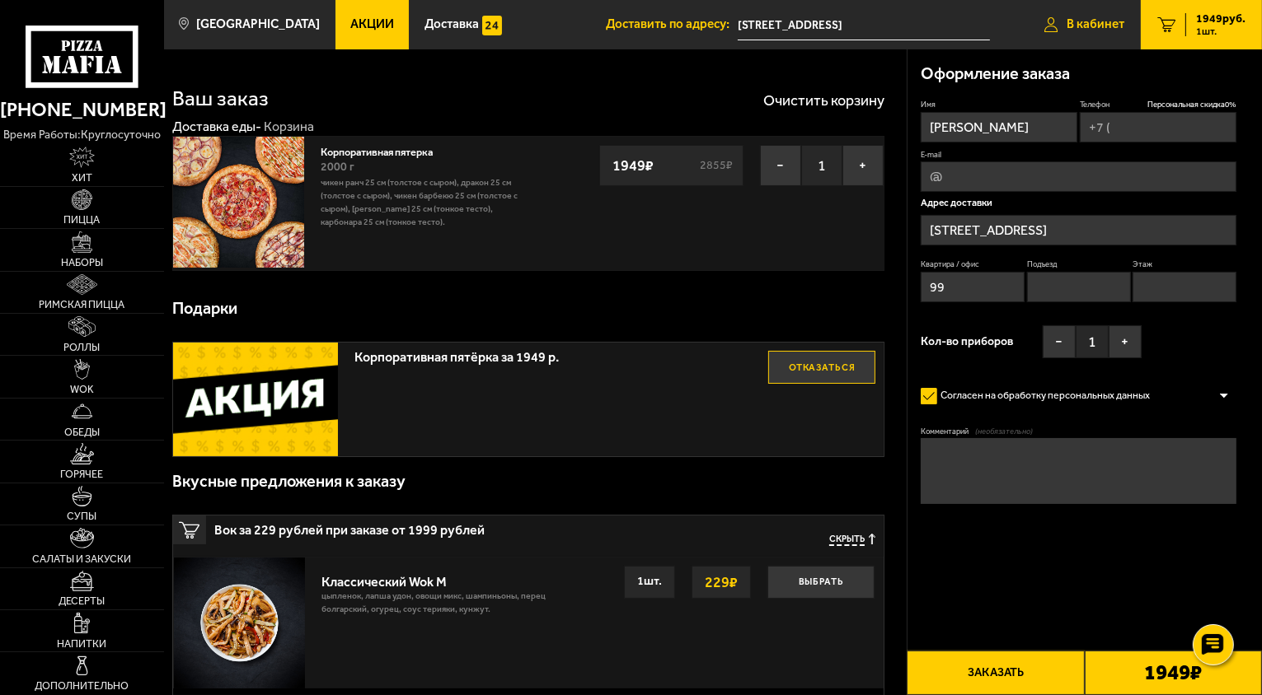
click at [1100, 28] on span "В кабинет" at bounding box center [1095, 24] width 58 height 12
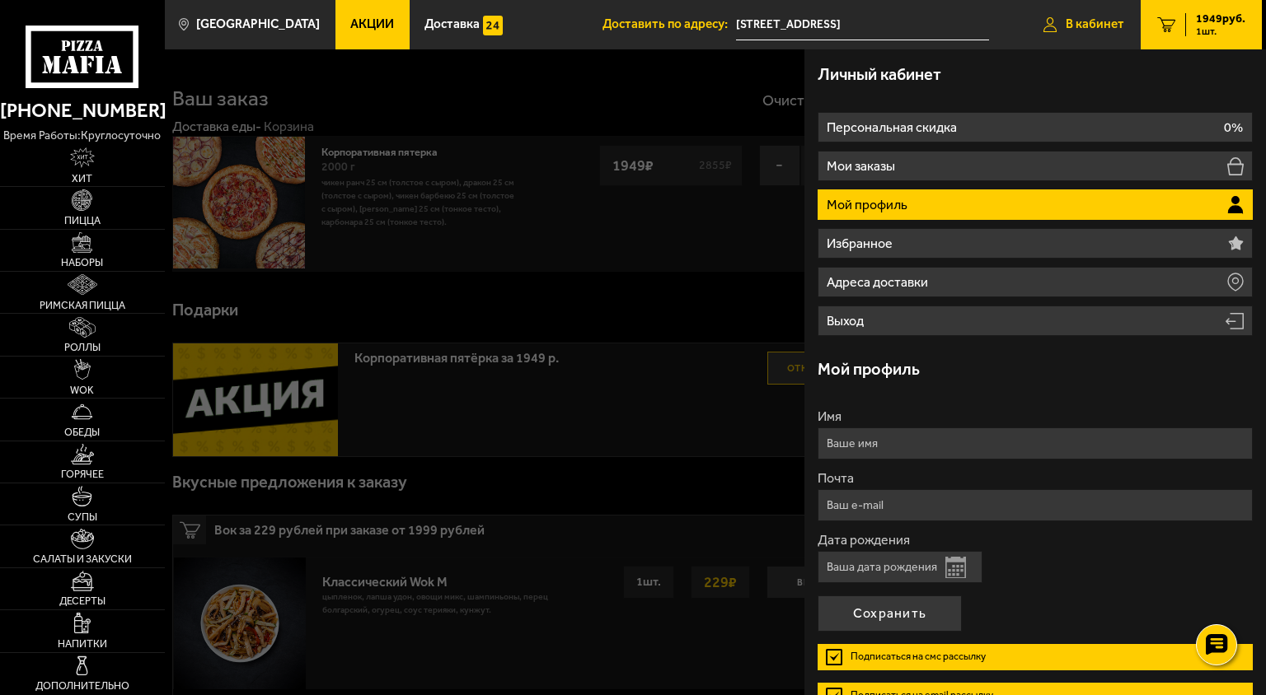
type input "[PHONE_NUMBER]"
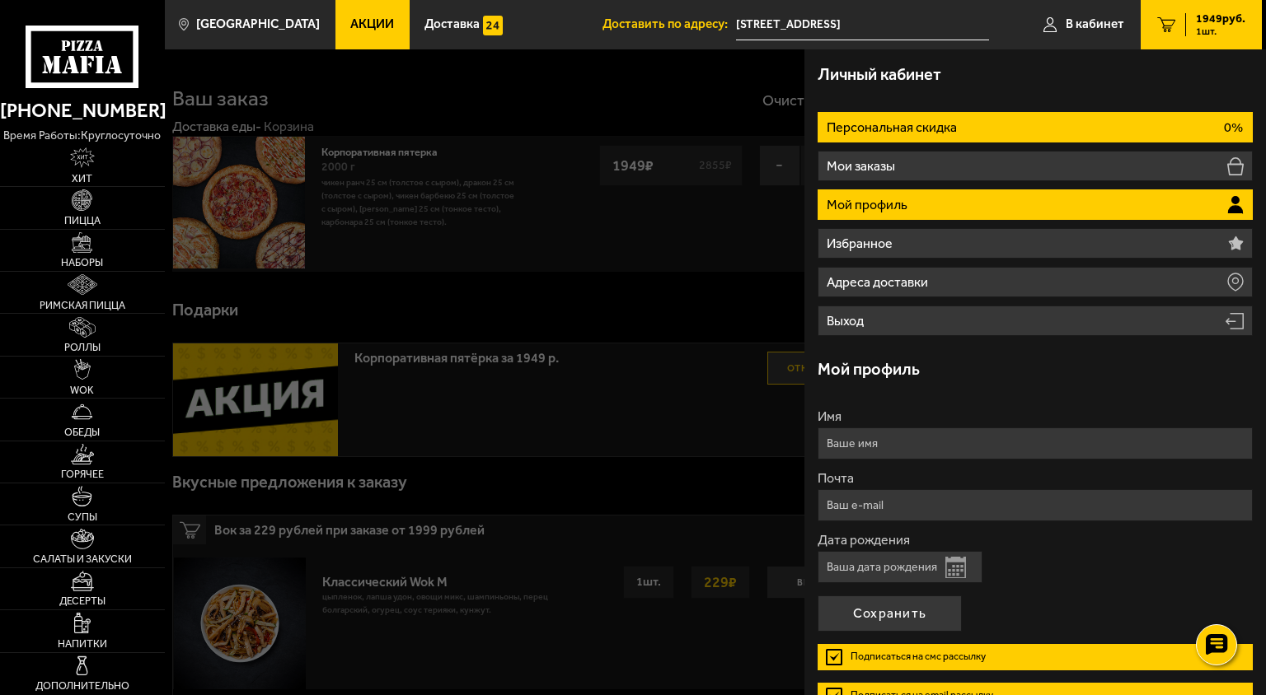
click at [976, 132] on li "Персональная скидка 0%" at bounding box center [1034, 127] width 435 height 30
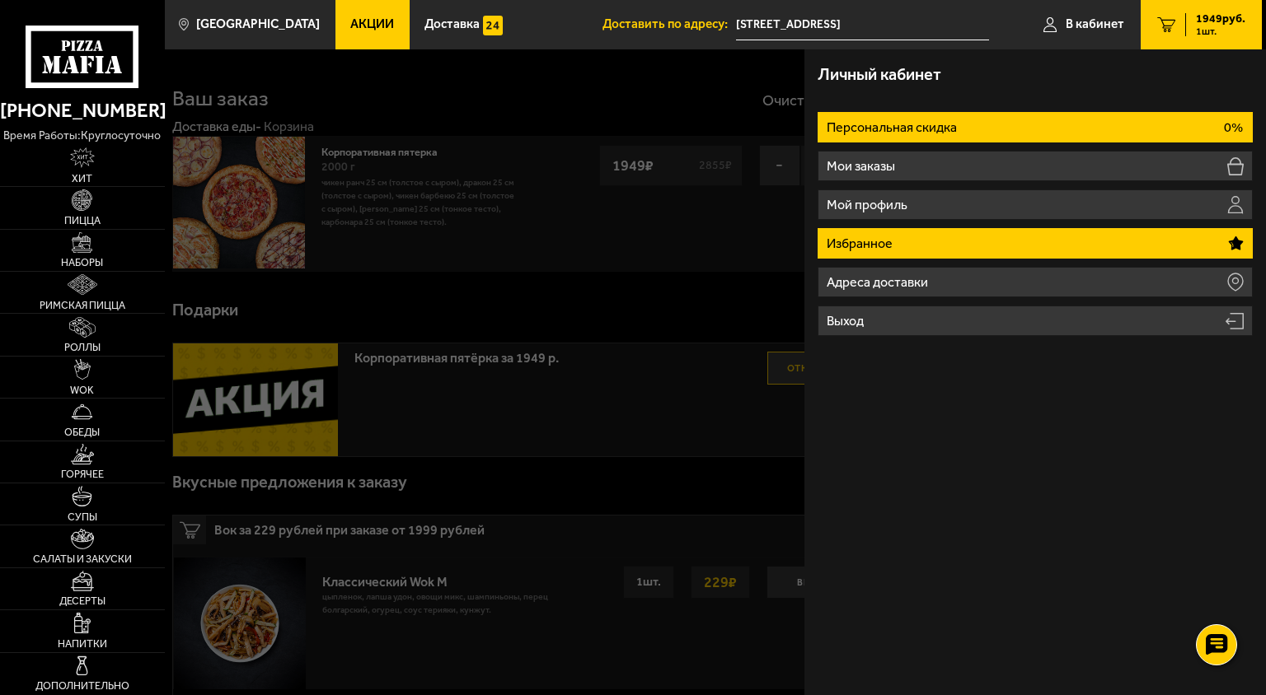
click at [958, 236] on li "Избранное" at bounding box center [1034, 243] width 435 height 30
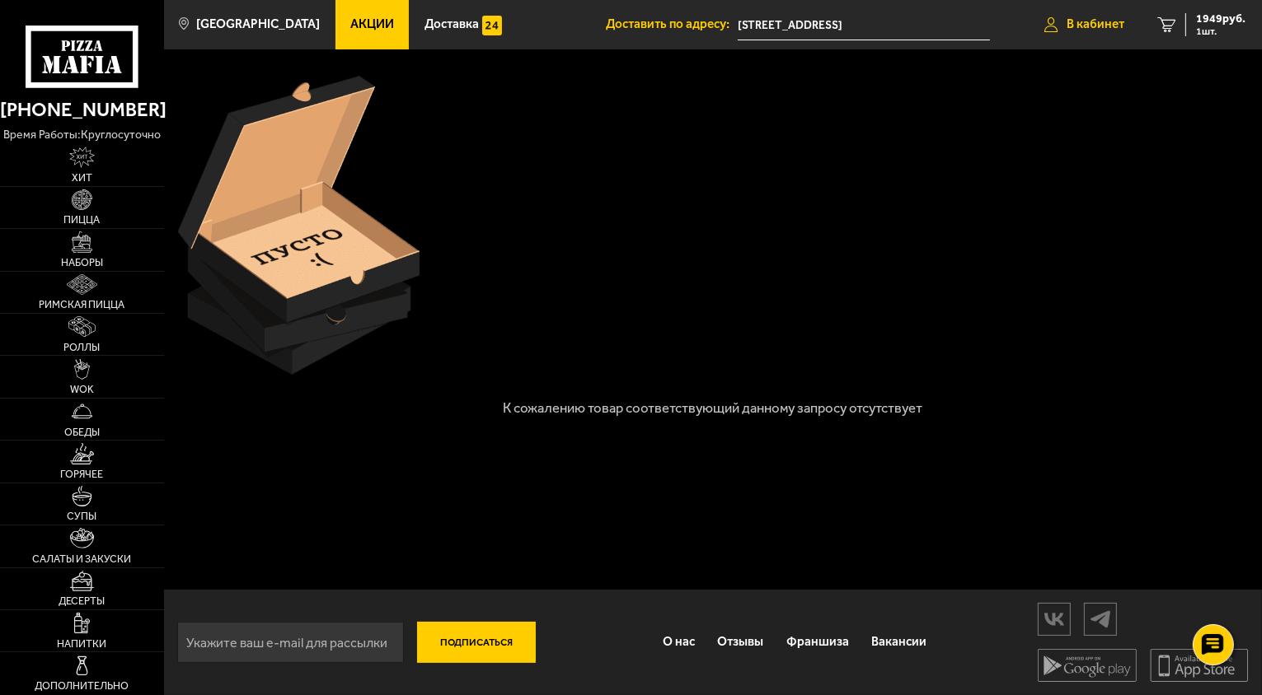
click at [1080, 23] on span "В кабинет" at bounding box center [1095, 24] width 58 height 12
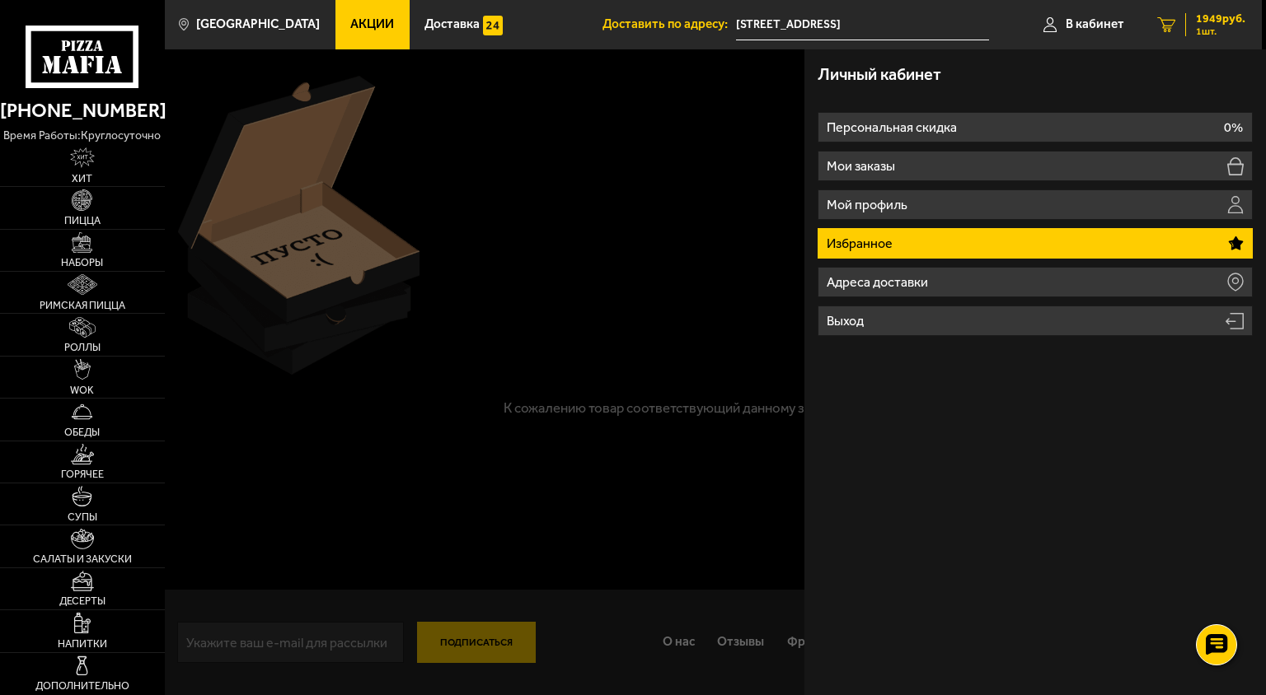
click at [1204, 16] on span "1949 руб." at bounding box center [1220, 19] width 49 height 12
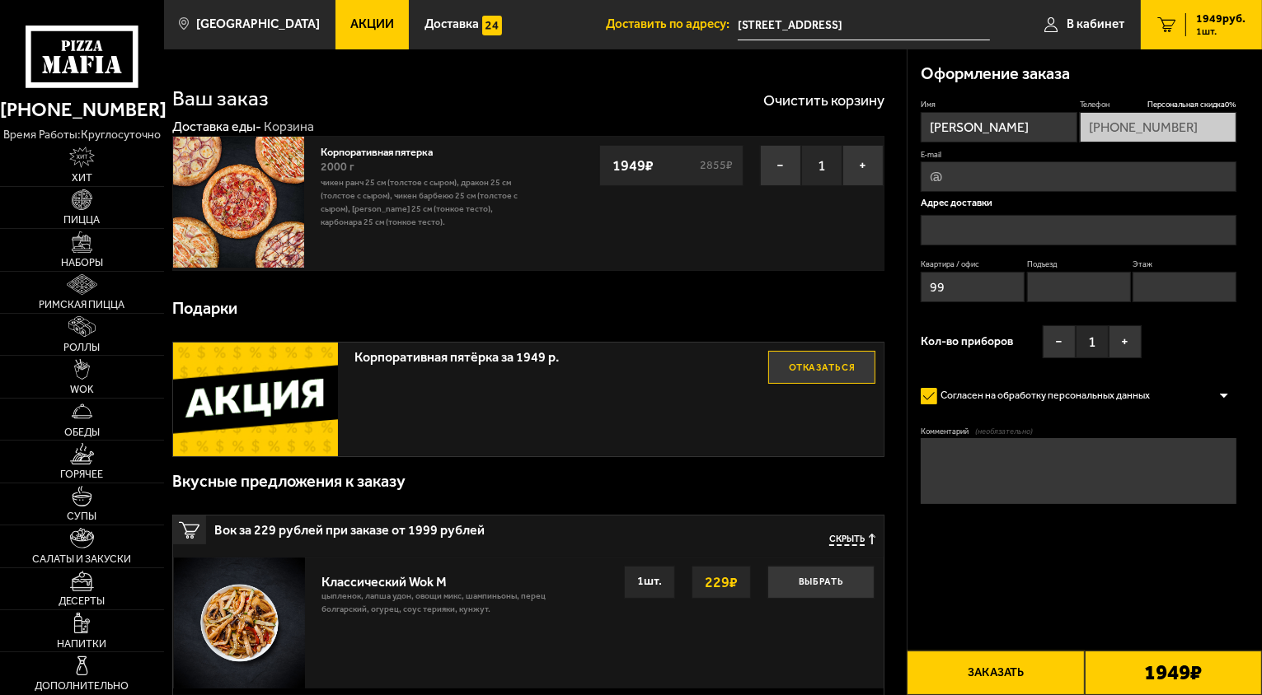
type input "[STREET_ADDRESS]"
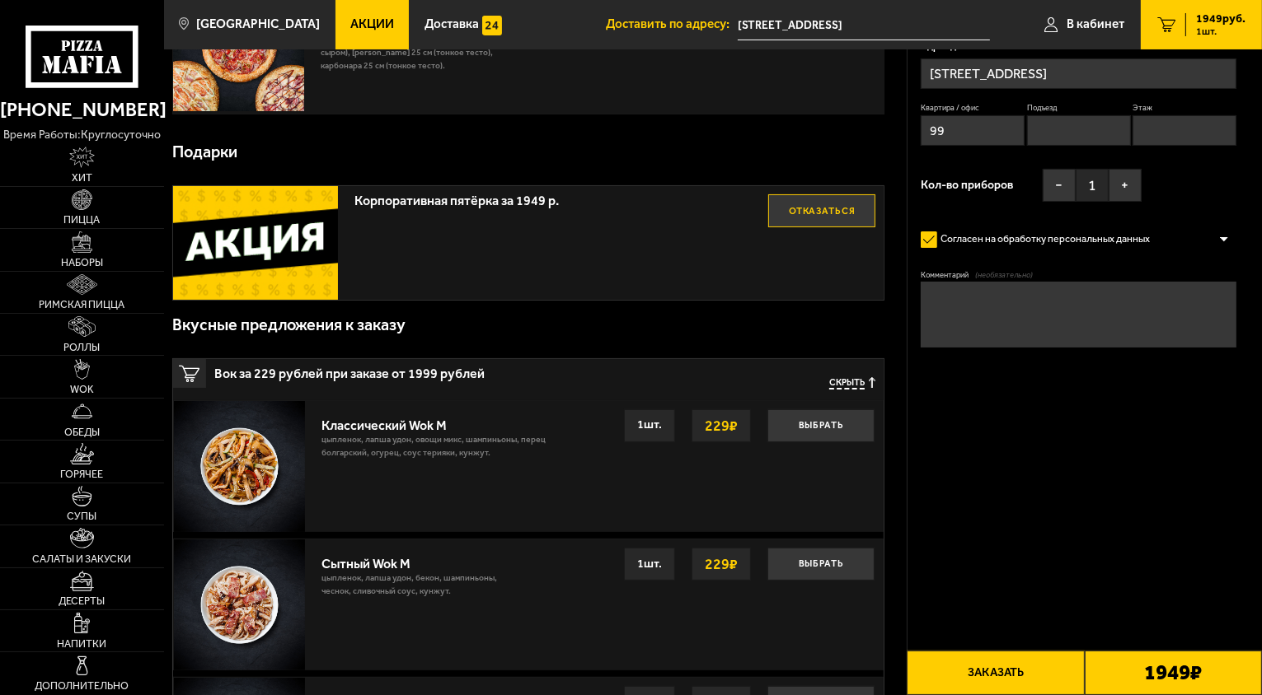
scroll to position [577, 0]
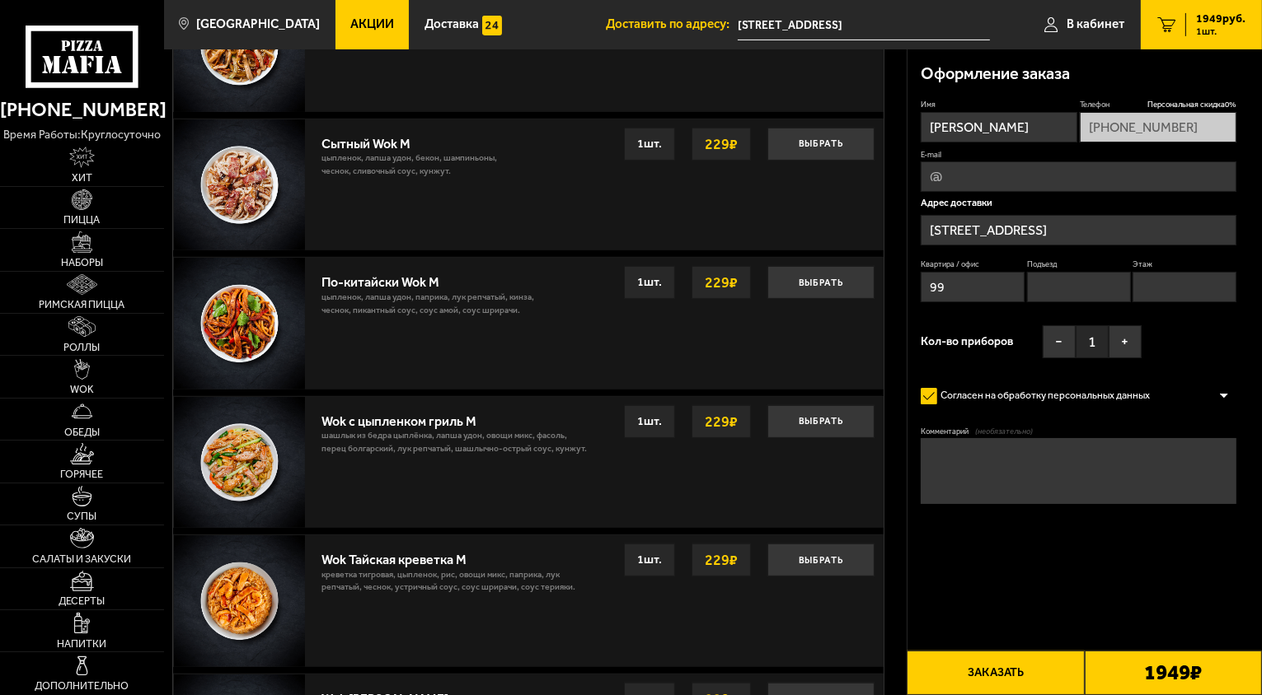
click at [993, 683] on button "Заказать" at bounding box center [994, 673] width 177 height 44
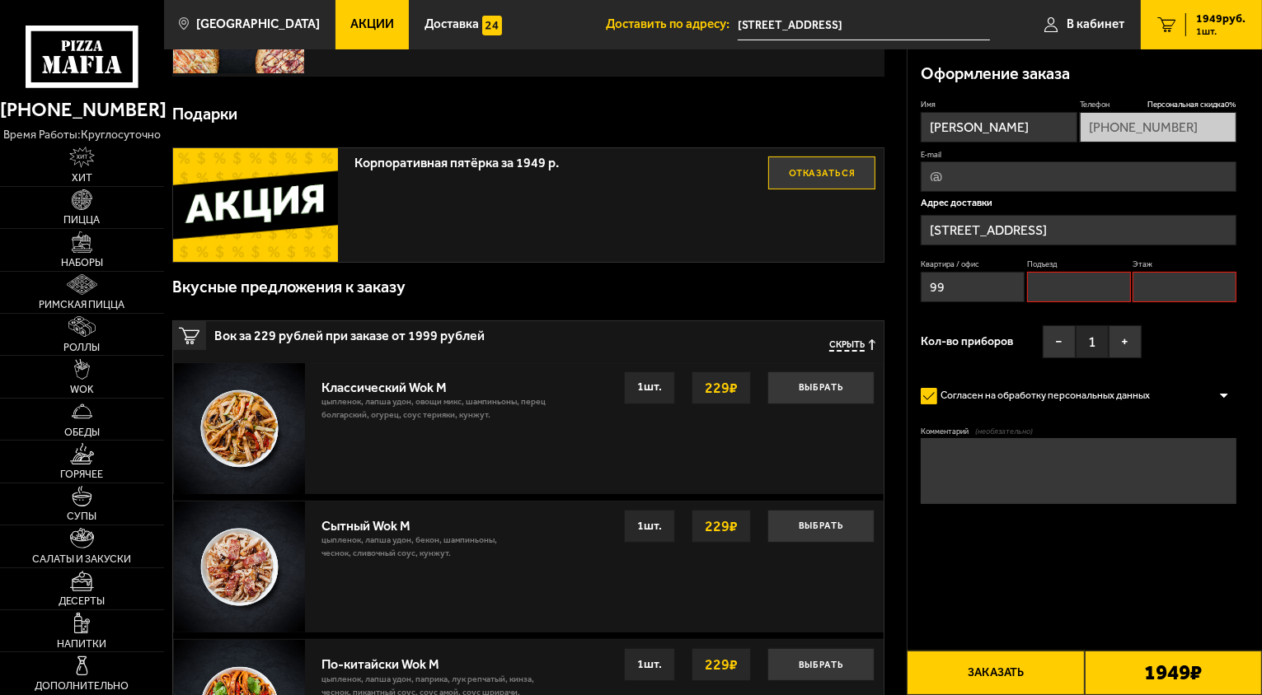
scroll to position [140, 0]
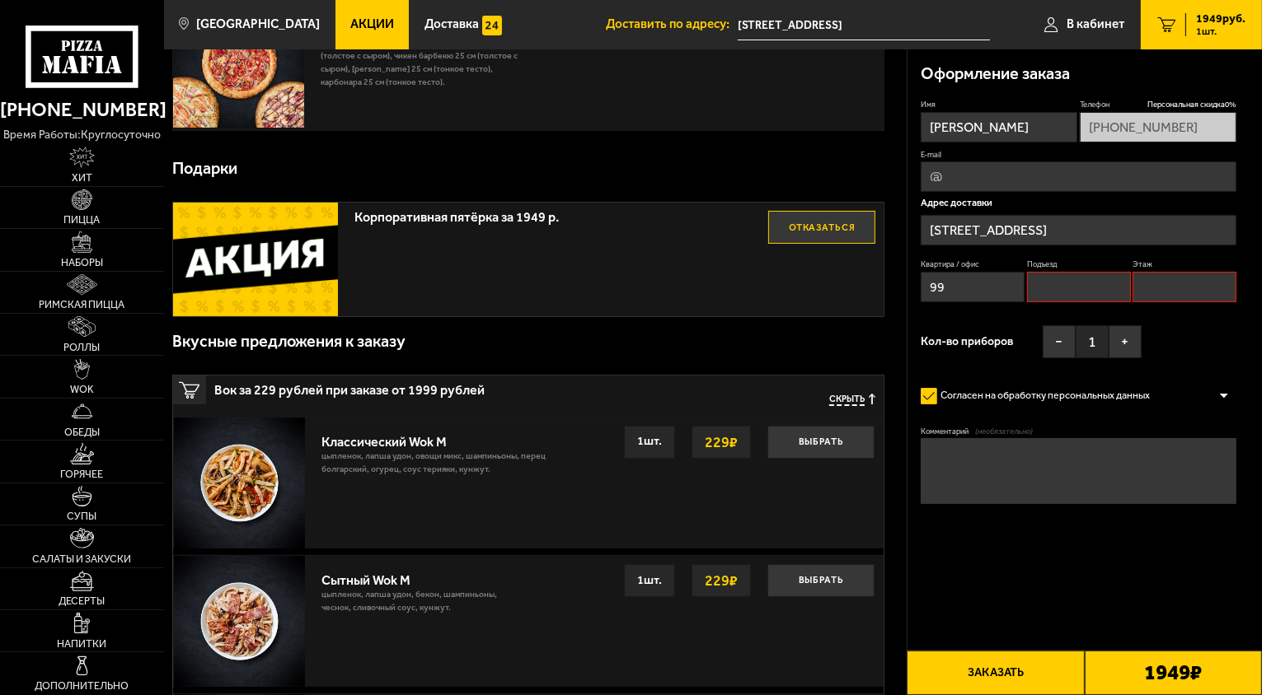
click at [1147, 285] on input "Этаж" at bounding box center [1184, 287] width 104 height 30
type input "8"
click at [1057, 304] on div "Квартира / офис 99 Подъезд Этаж 8" at bounding box center [1078, 284] width 316 height 50
click at [1057, 289] on input "Подъезд" at bounding box center [1079, 287] width 104 height 30
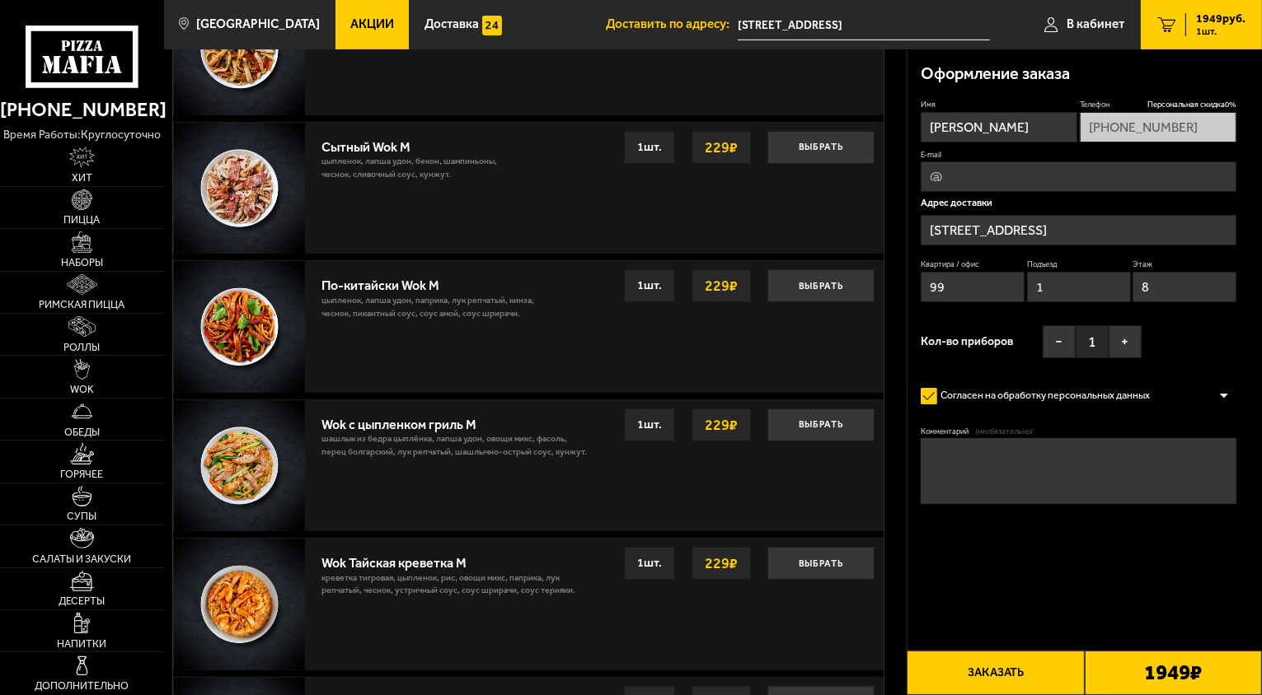
scroll to position [717, 0]
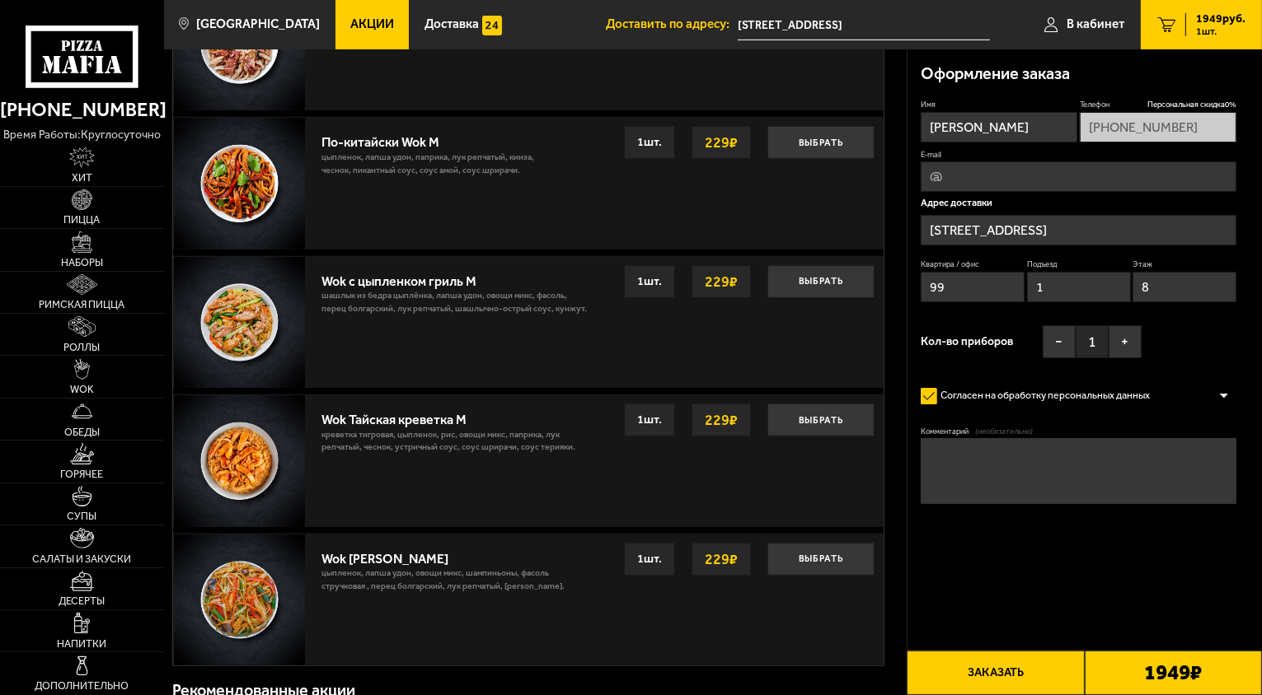
type input "1"
click at [985, 677] on button "Заказать" at bounding box center [994, 673] width 177 height 44
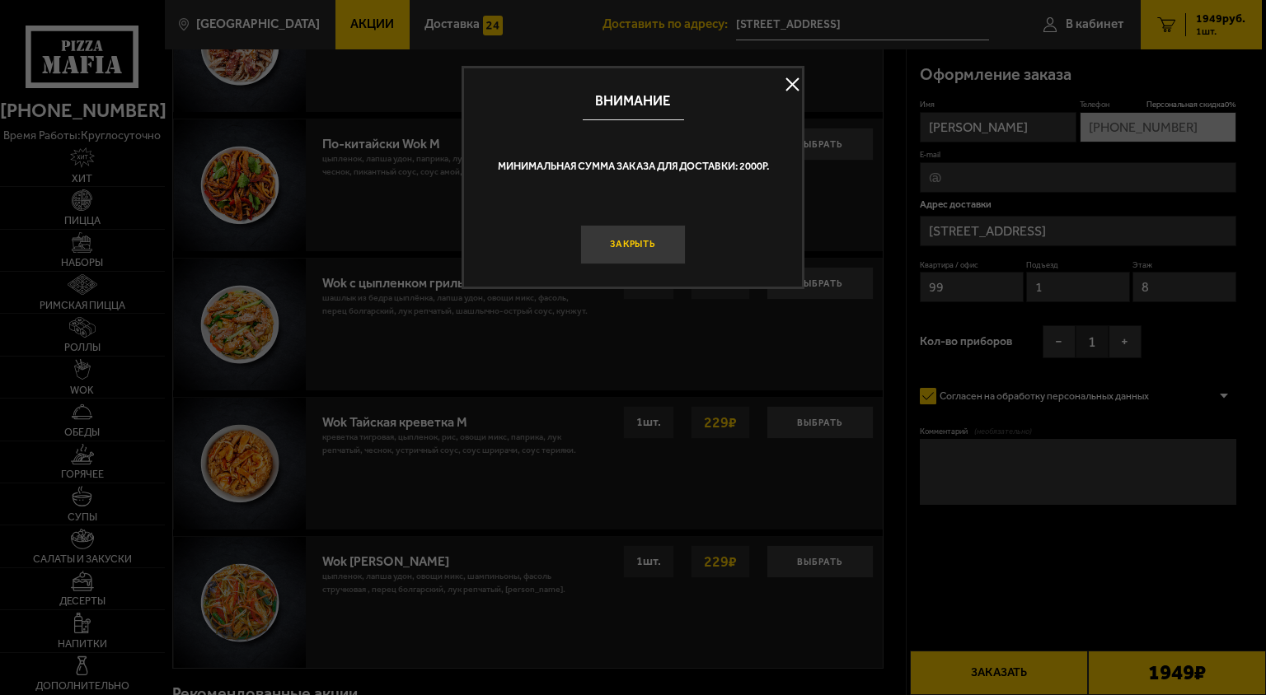
click at [628, 231] on button "Закрыть" at bounding box center [632, 245] width 105 height 40
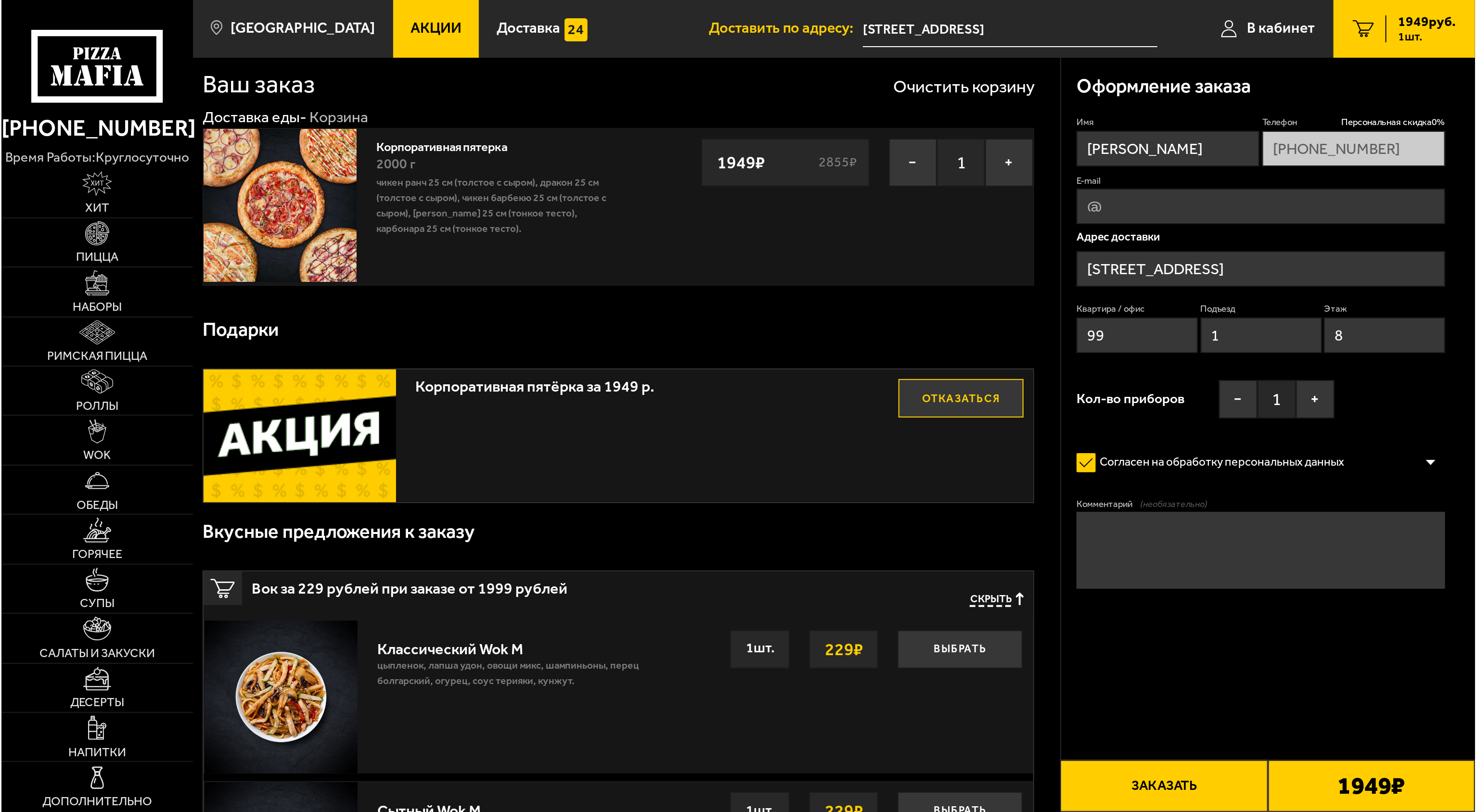
scroll to position [0, 0]
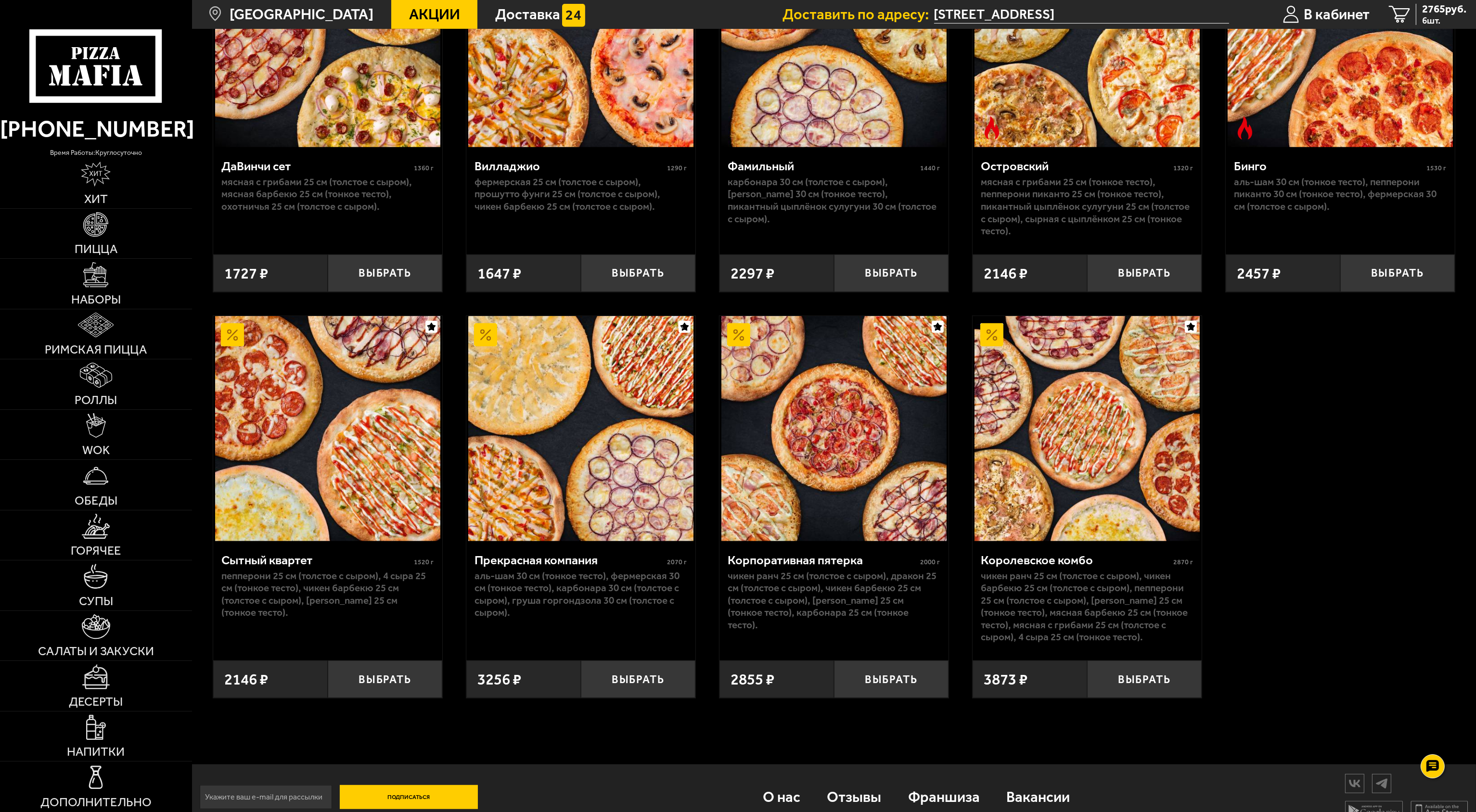
scroll to position [1186, 0]
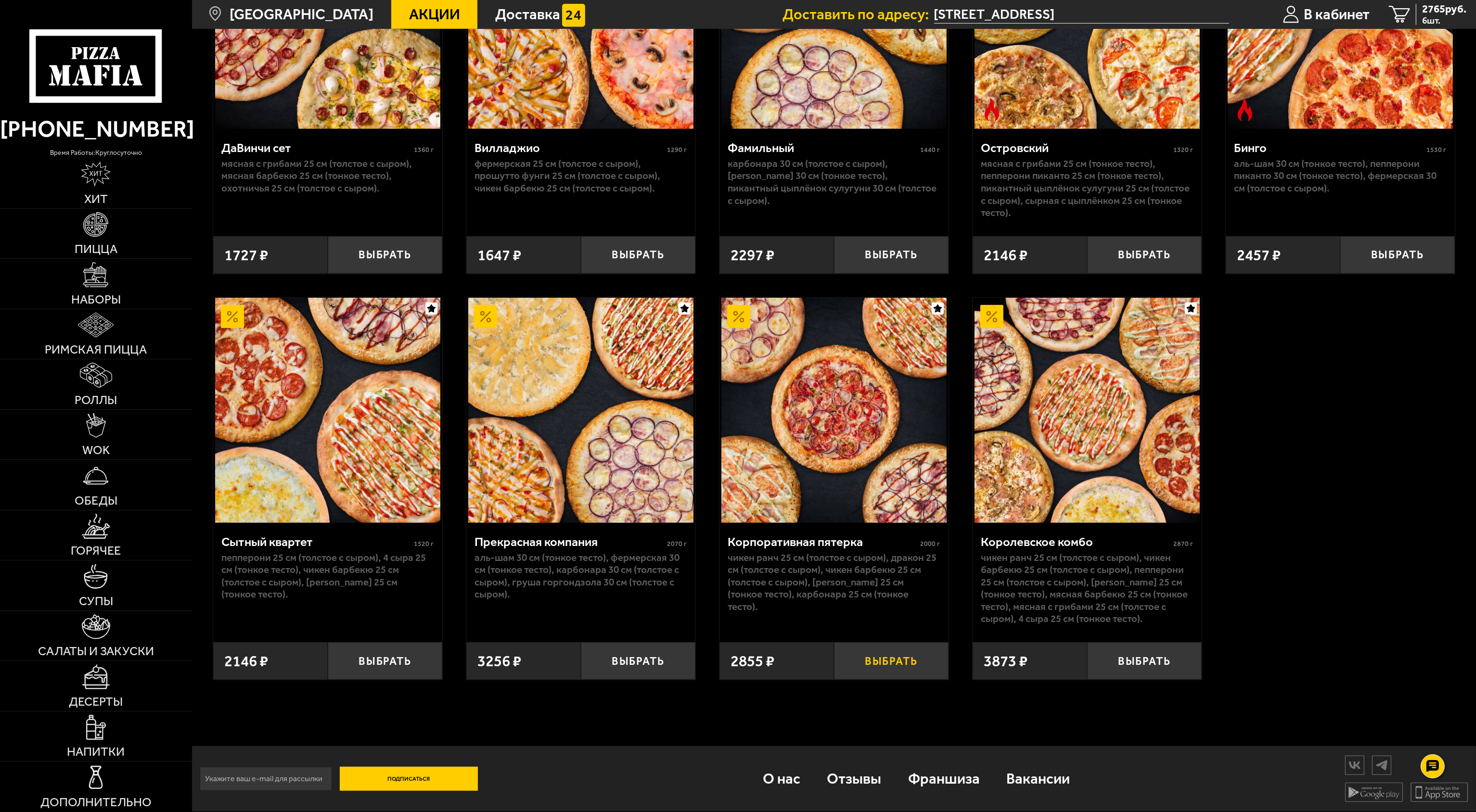
click at [739, 406] on button "Выбрать" at bounding box center [891, 661] width 114 height 37
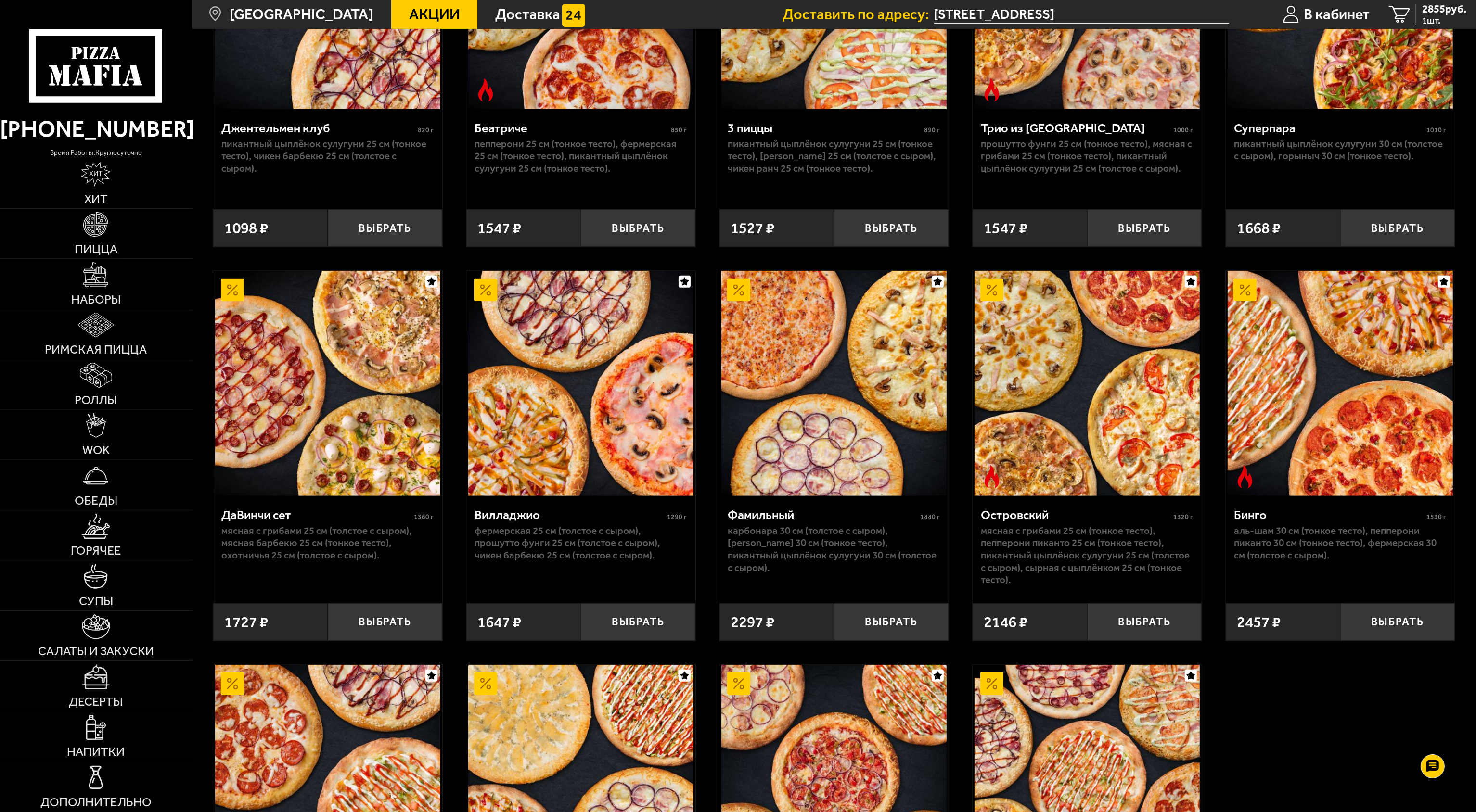
scroll to position [416, 0]
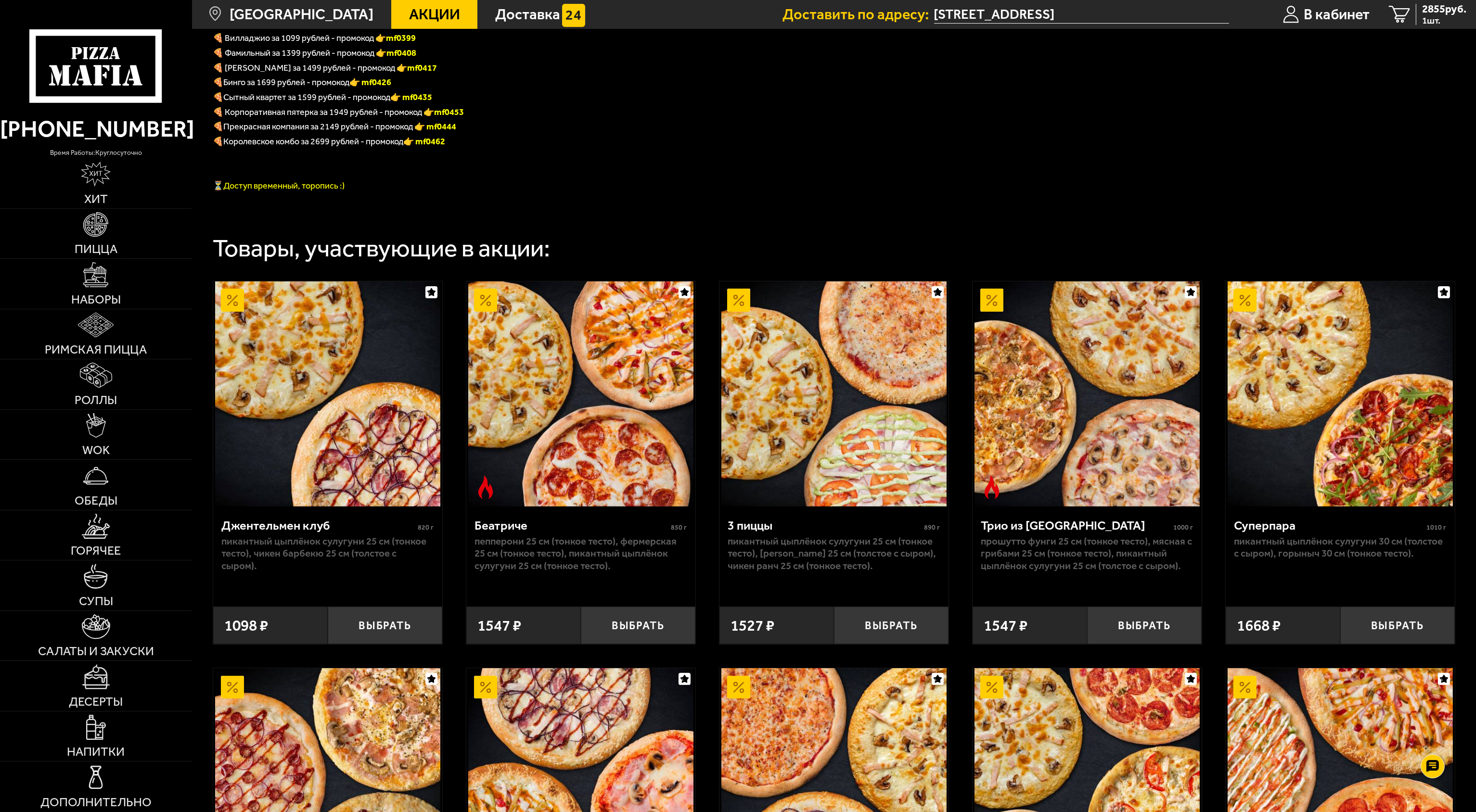
click at [452, 113] on b "mf0453" at bounding box center [449, 112] width 30 height 11
copy b "mf0453"
click at [739, 13] on span "2855 руб." at bounding box center [1444, 9] width 44 height 11
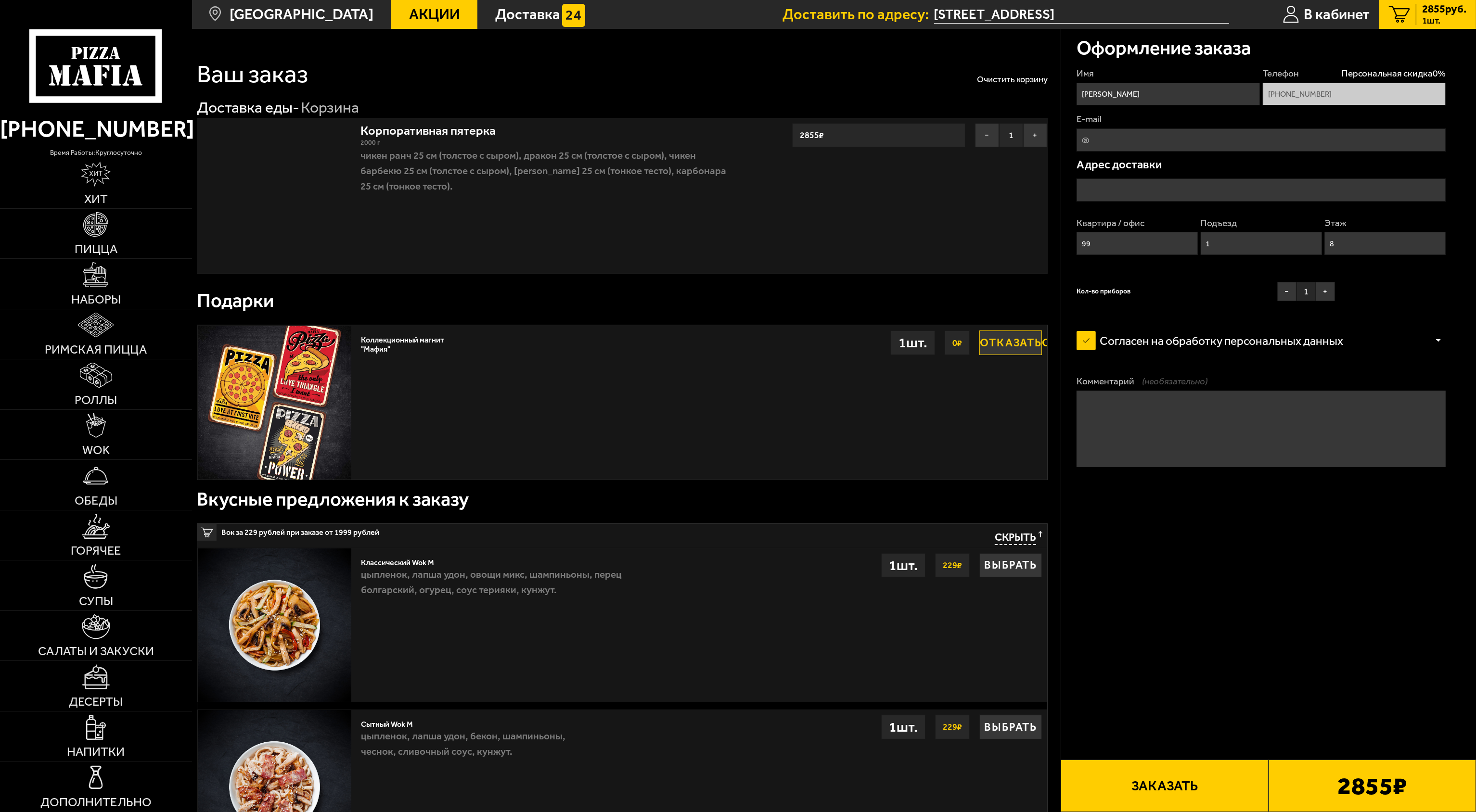
type input "[STREET_ADDRESS]"
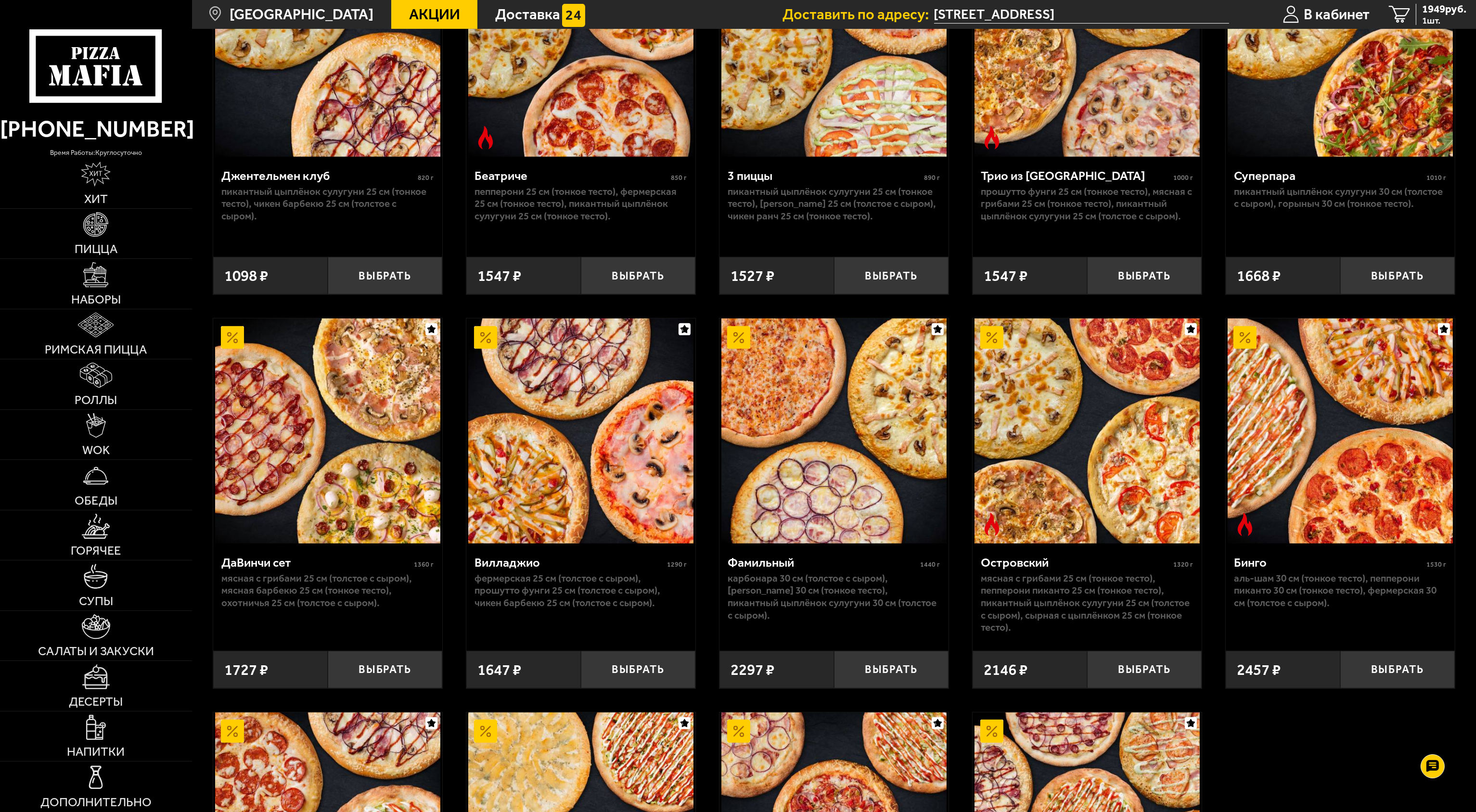
scroll to position [770, 0]
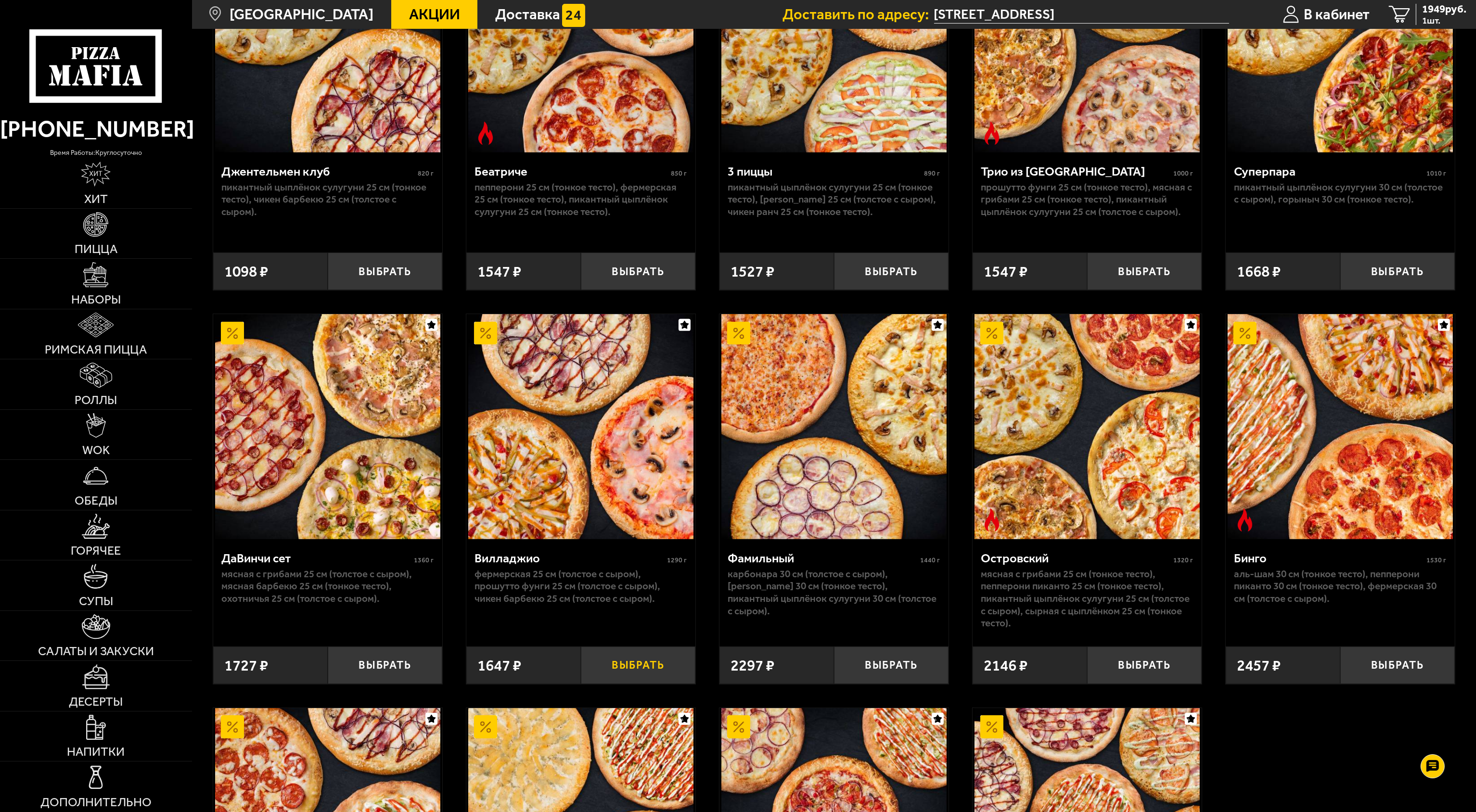
click at [632, 406] on button "Выбрать" at bounding box center [638, 665] width 114 height 37
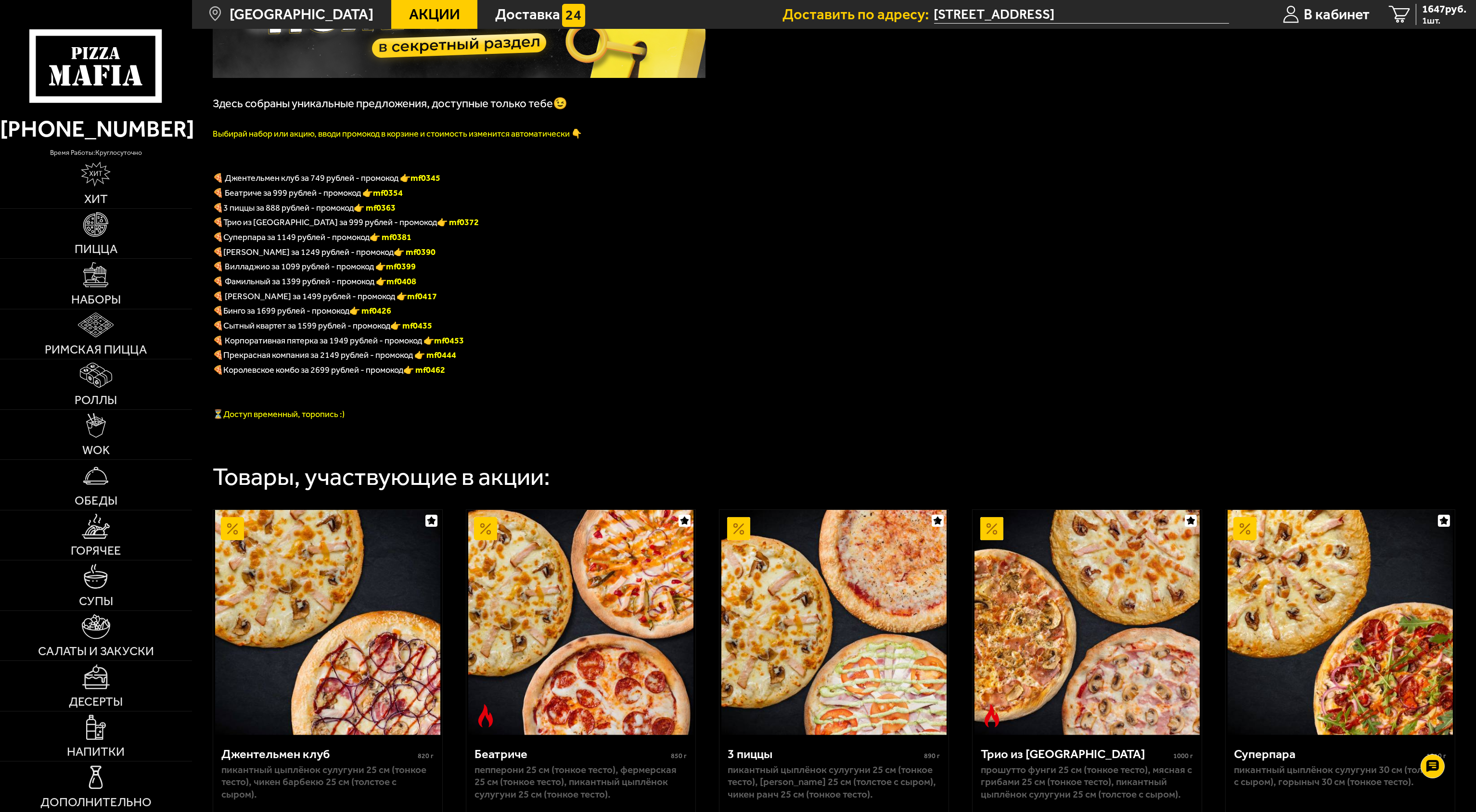
scroll to position [0, 0]
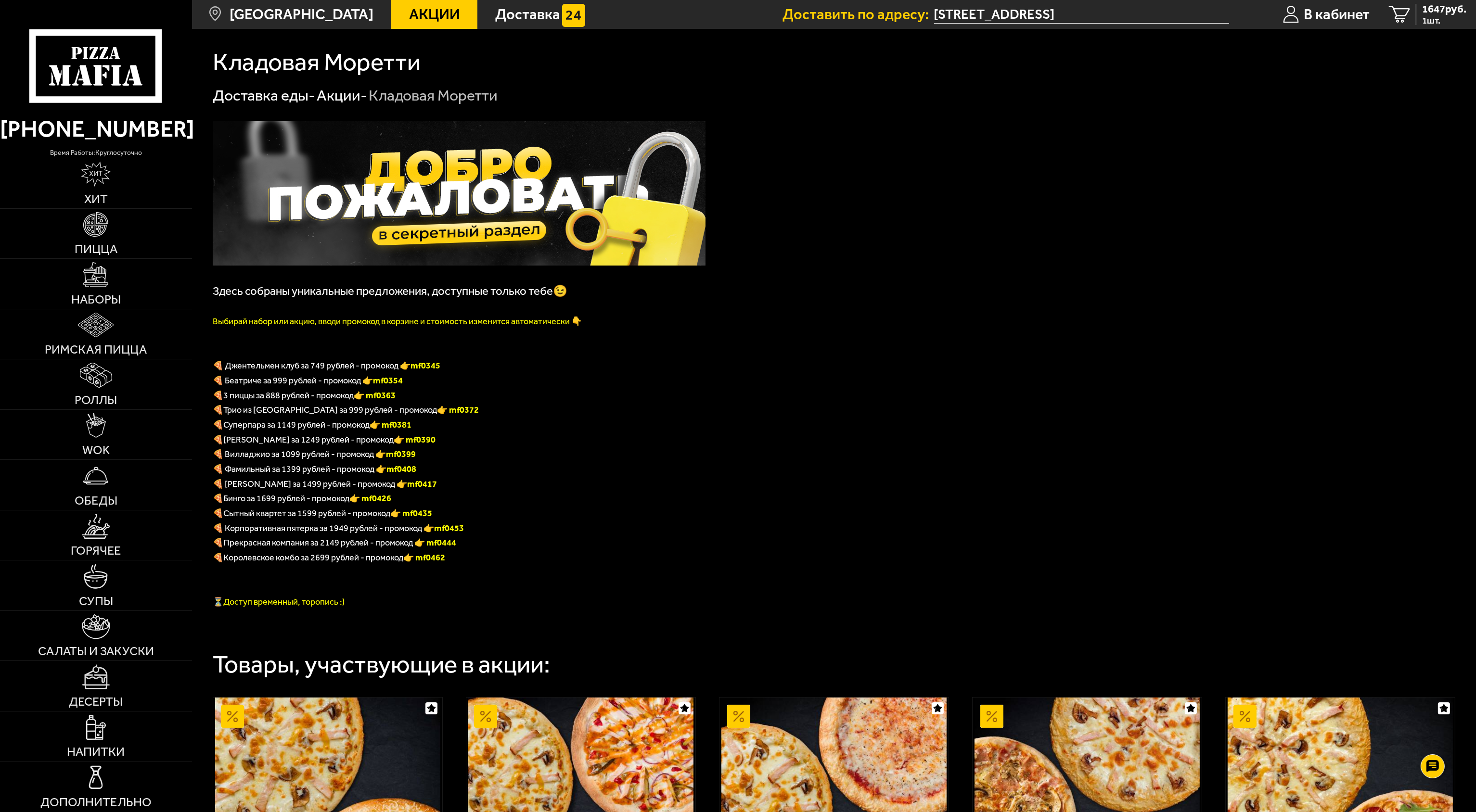
click at [402, 406] on b "mf0399" at bounding box center [401, 454] width 30 height 11
copy b "mf0399"
click at [598, 317] on p "Выбирай набор или акцию, вводи промокод в корзине и стоимость изменится автомат…" at bounding box center [459, 320] width 493 height 15
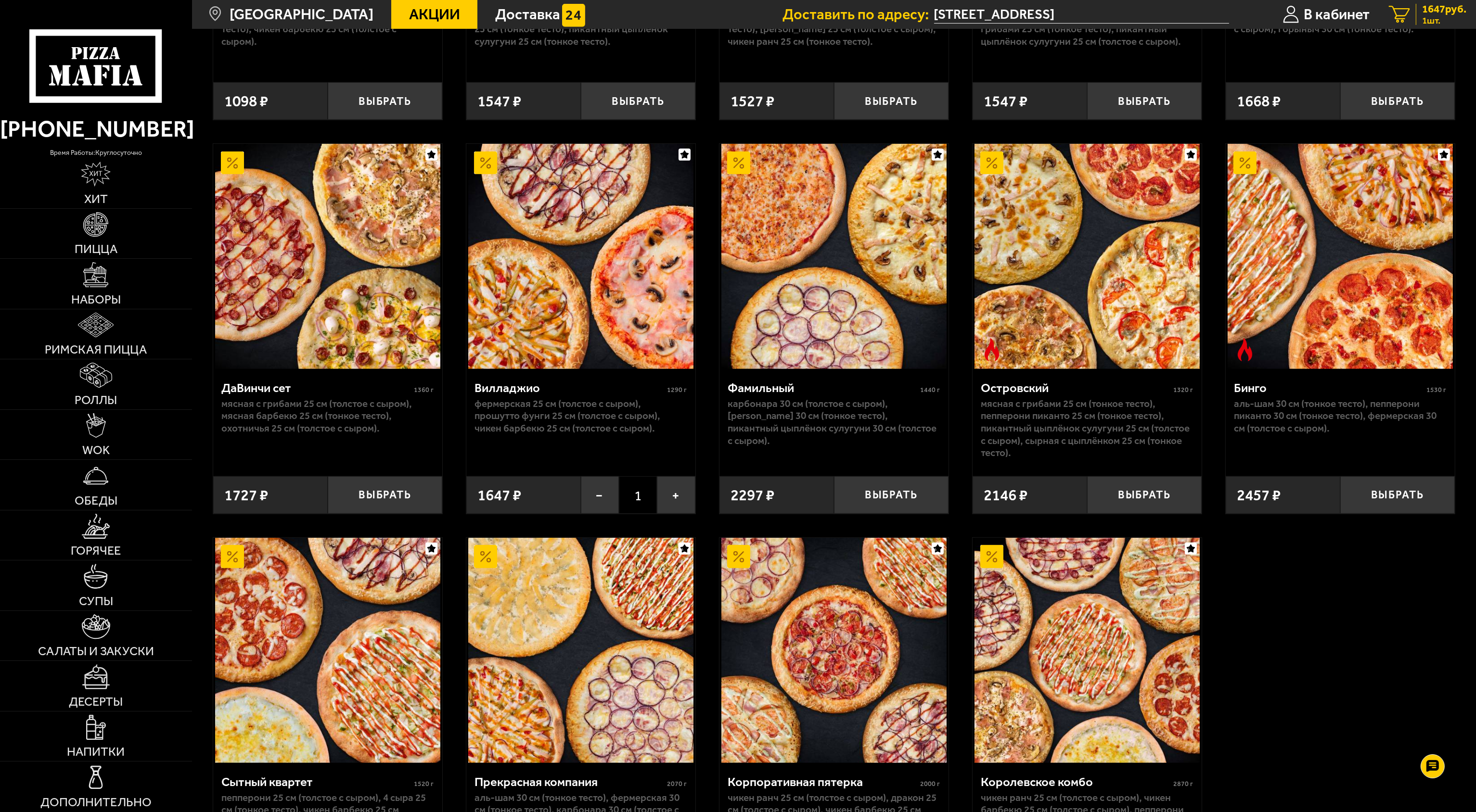
scroll to position [866, 0]
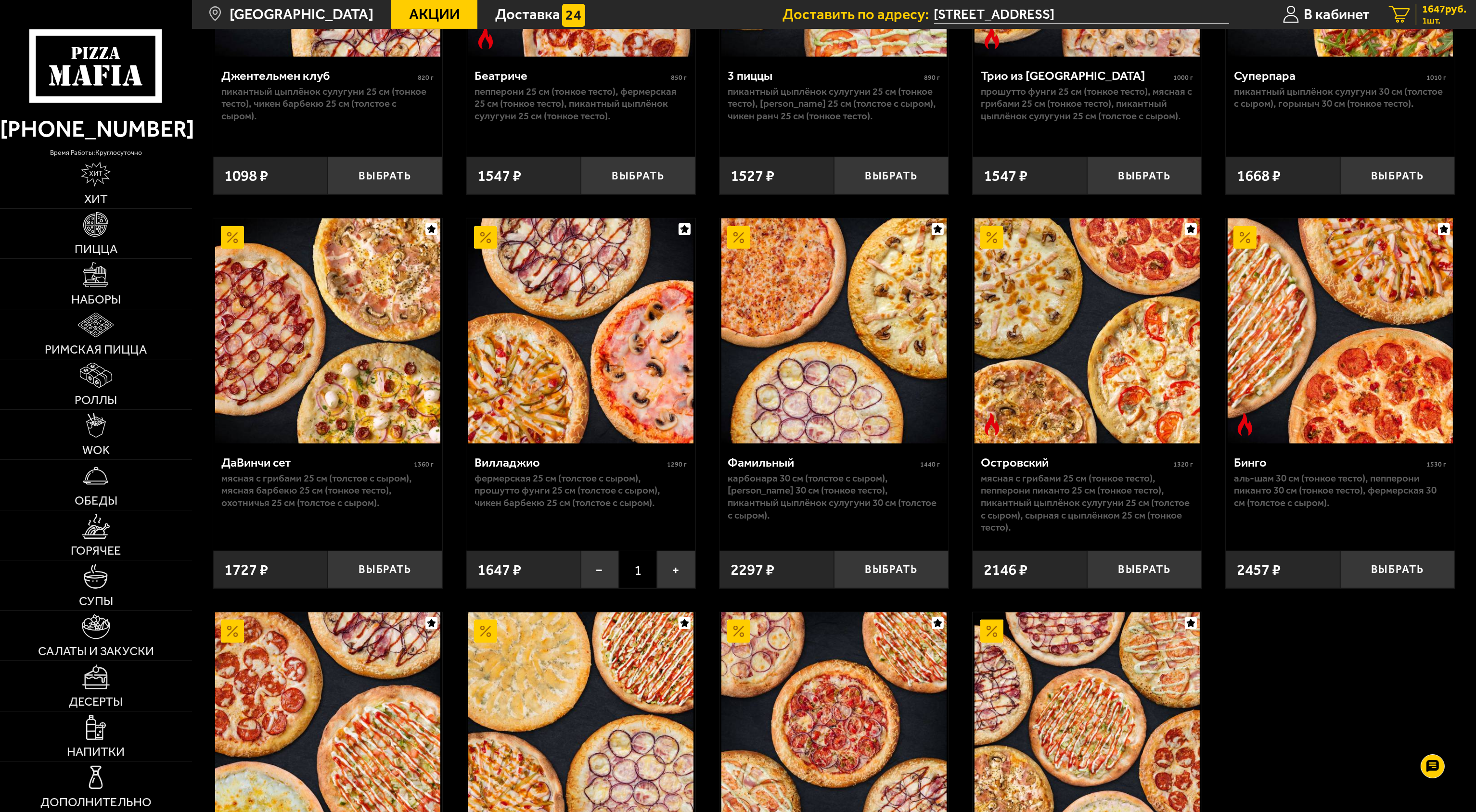
click at [739, 9] on span "1647 руб." at bounding box center [1444, 9] width 44 height 11
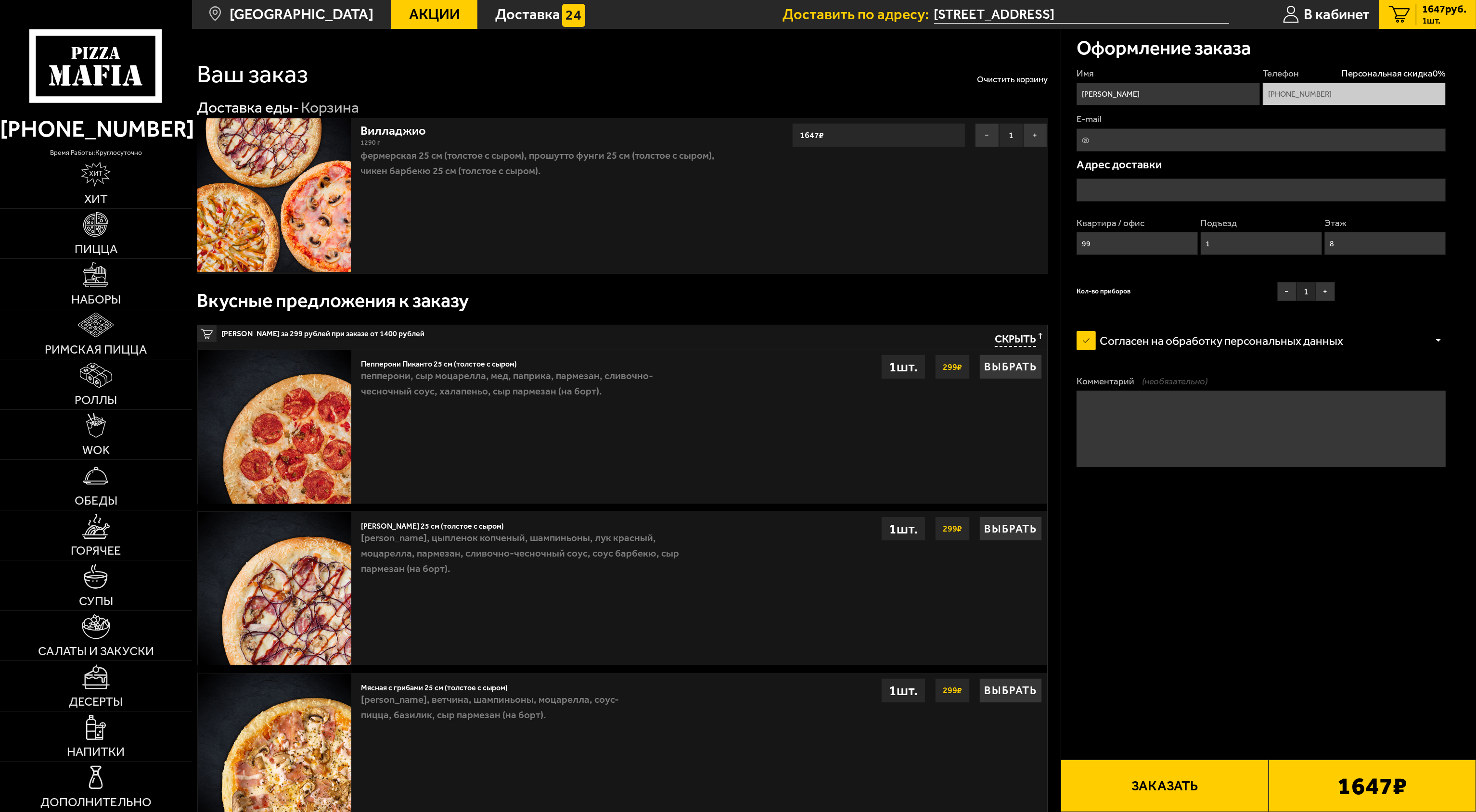
type input "[STREET_ADDRESS]"
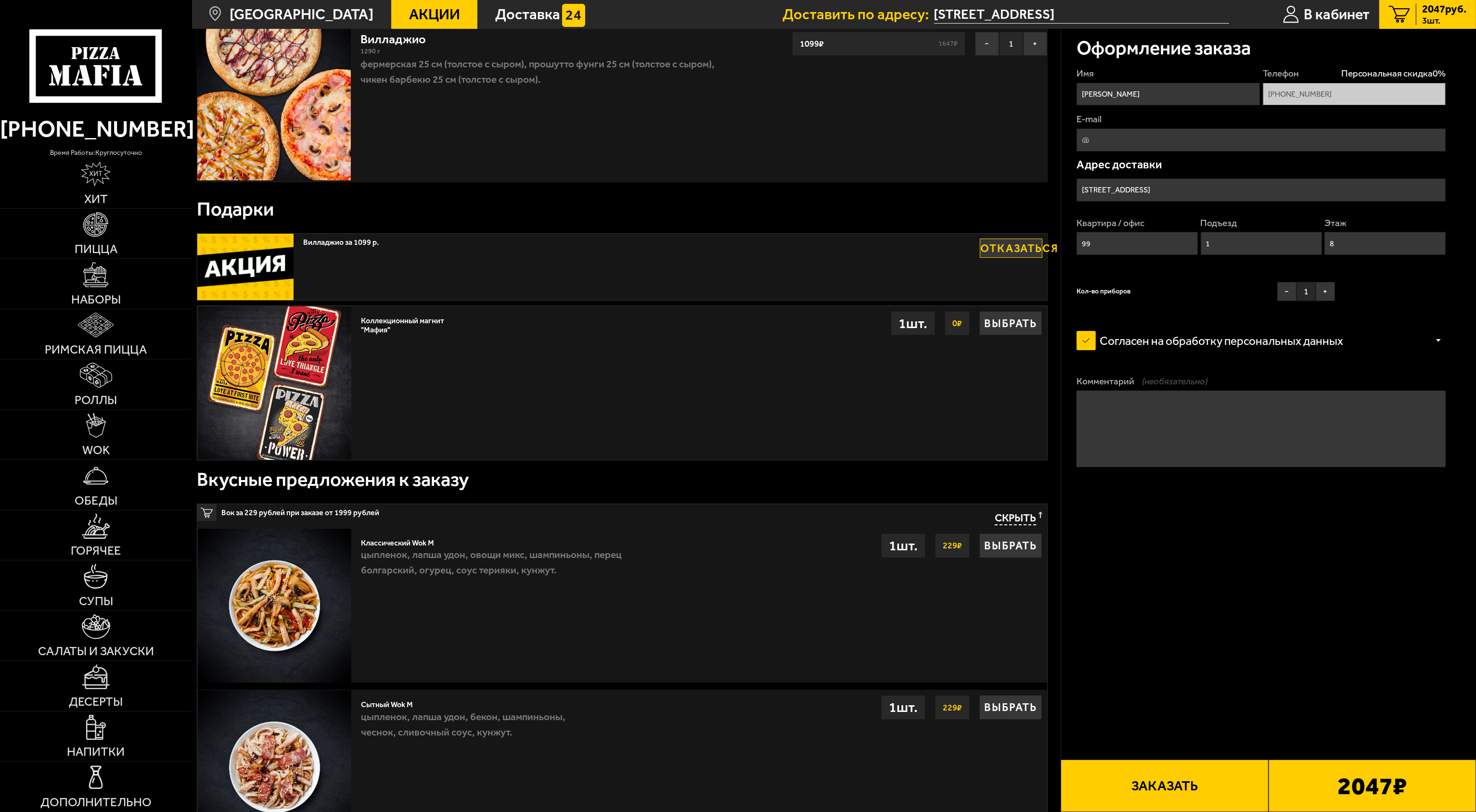
scroll to position [96, 0]
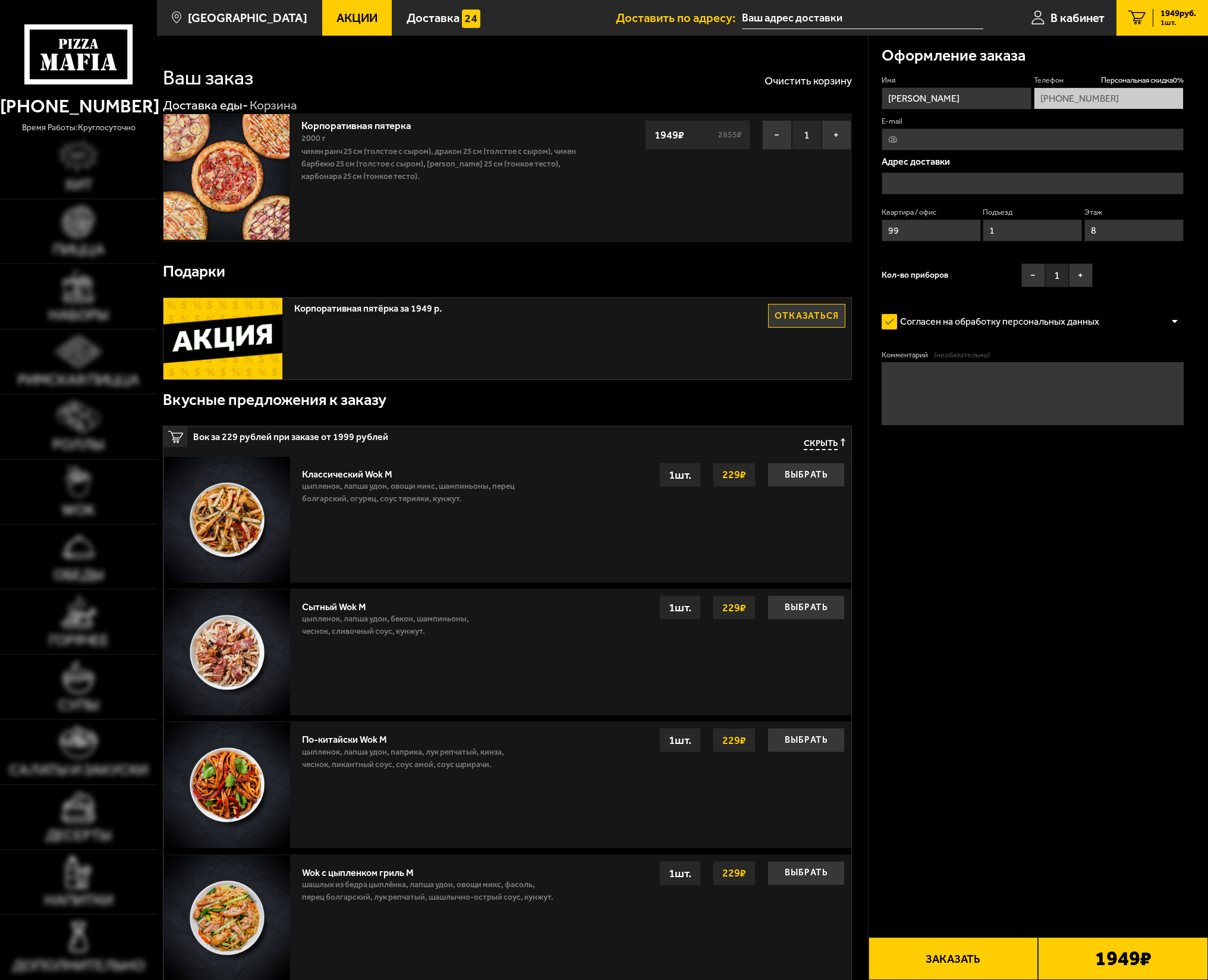
type input "[STREET_ADDRESS]"
click at [357, 127] on link "Корпоративная пятерка" at bounding box center [363, 123] width 123 height 15
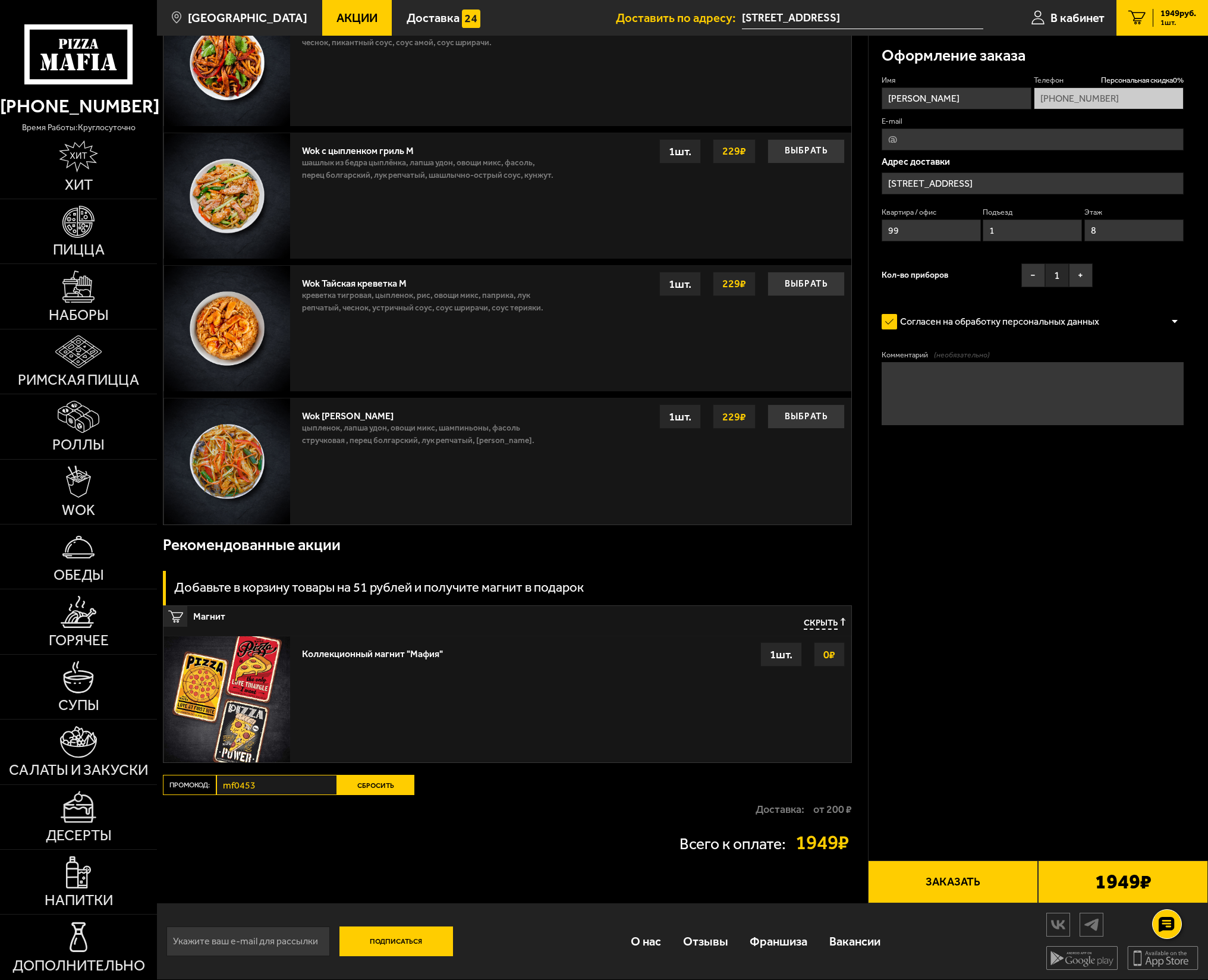
scroll to position [730, 0]
click at [490, 802] on div "Доставка: от 200 ₽" at bounding box center [507, 810] width 689 height 29
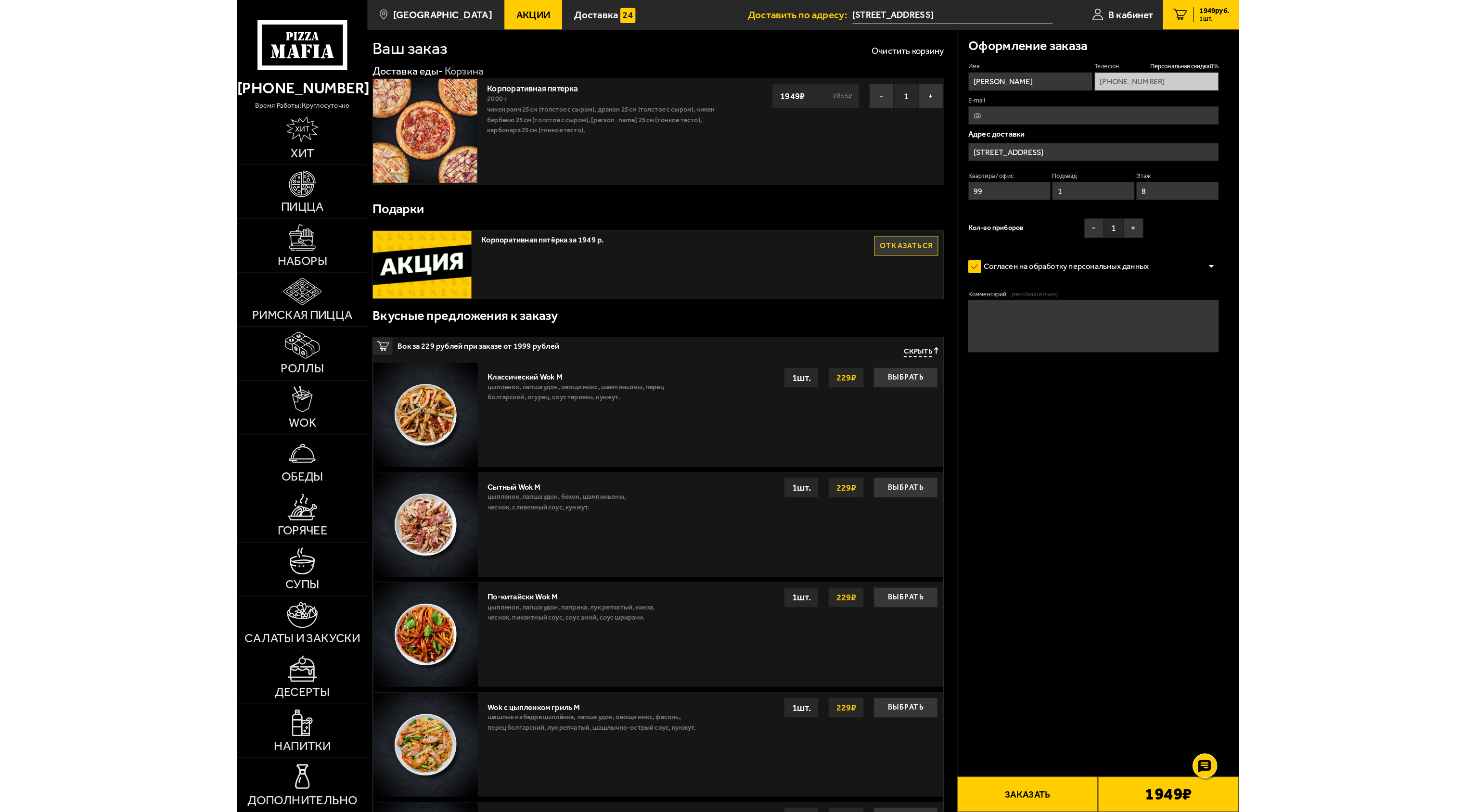
scroll to position [0, 0]
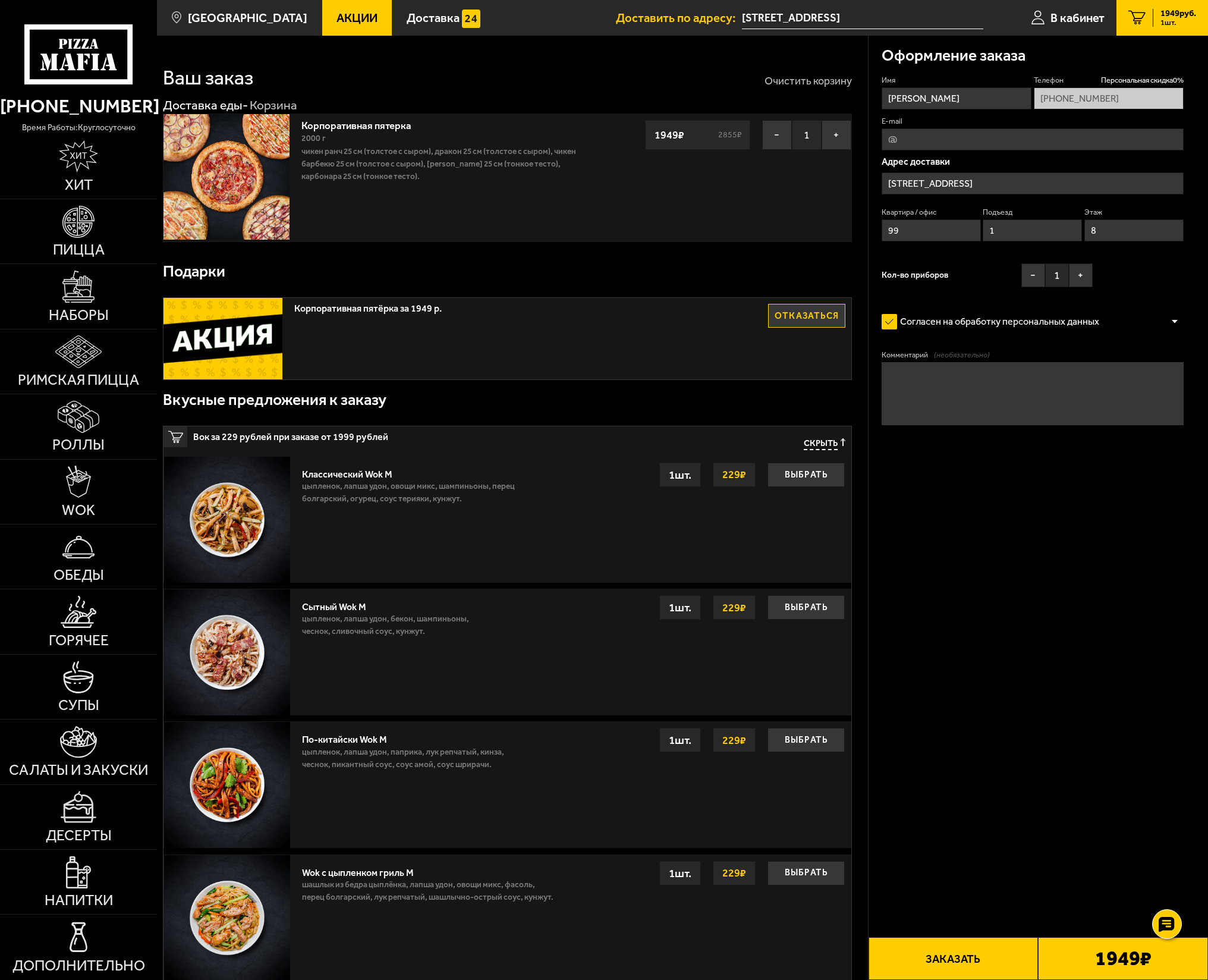
click at [801, 77] on button "Очистить корзину" at bounding box center [808, 81] width 87 height 11
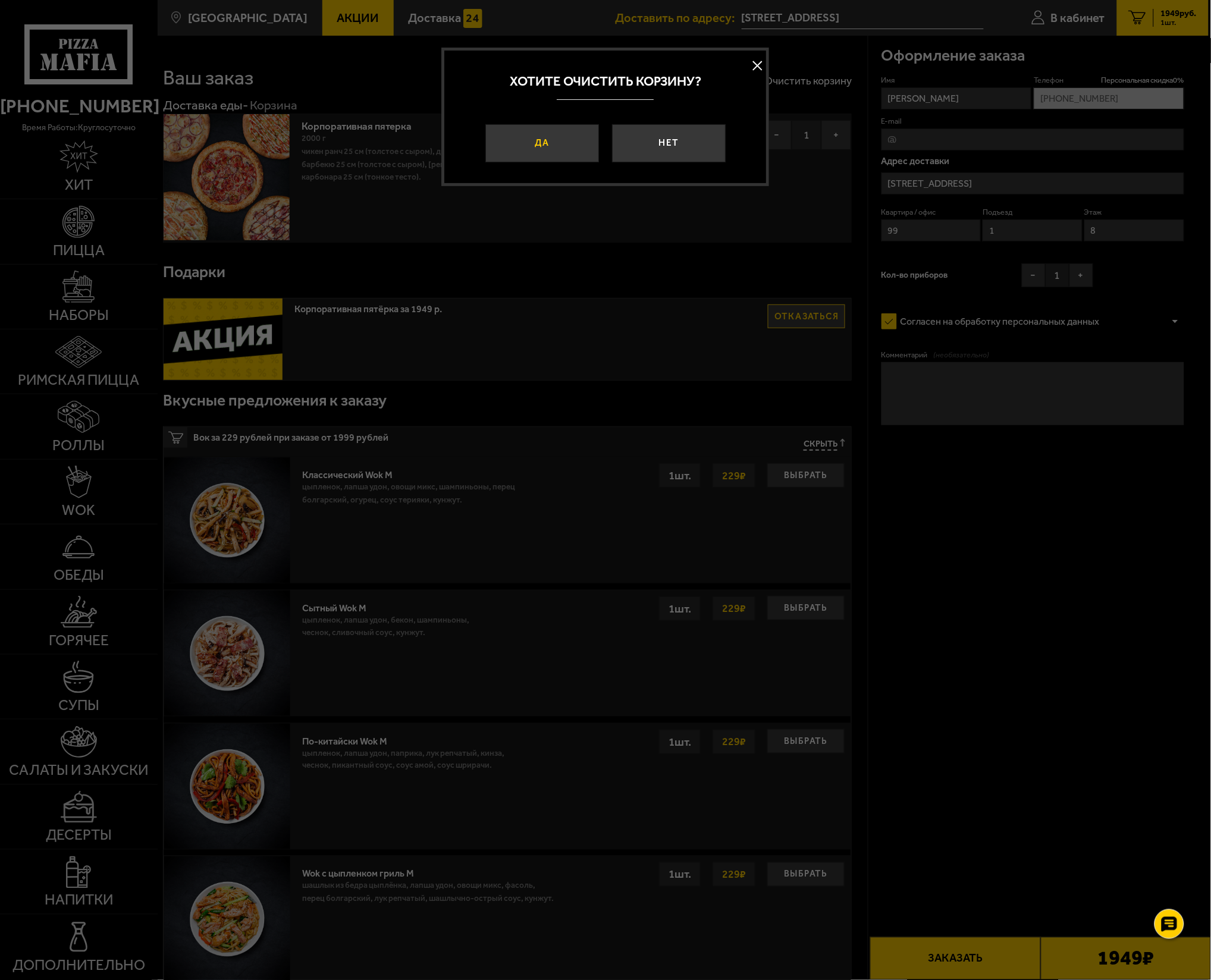
click at [553, 144] on button "Да" at bounding box center [541, 143] width 113 height 38
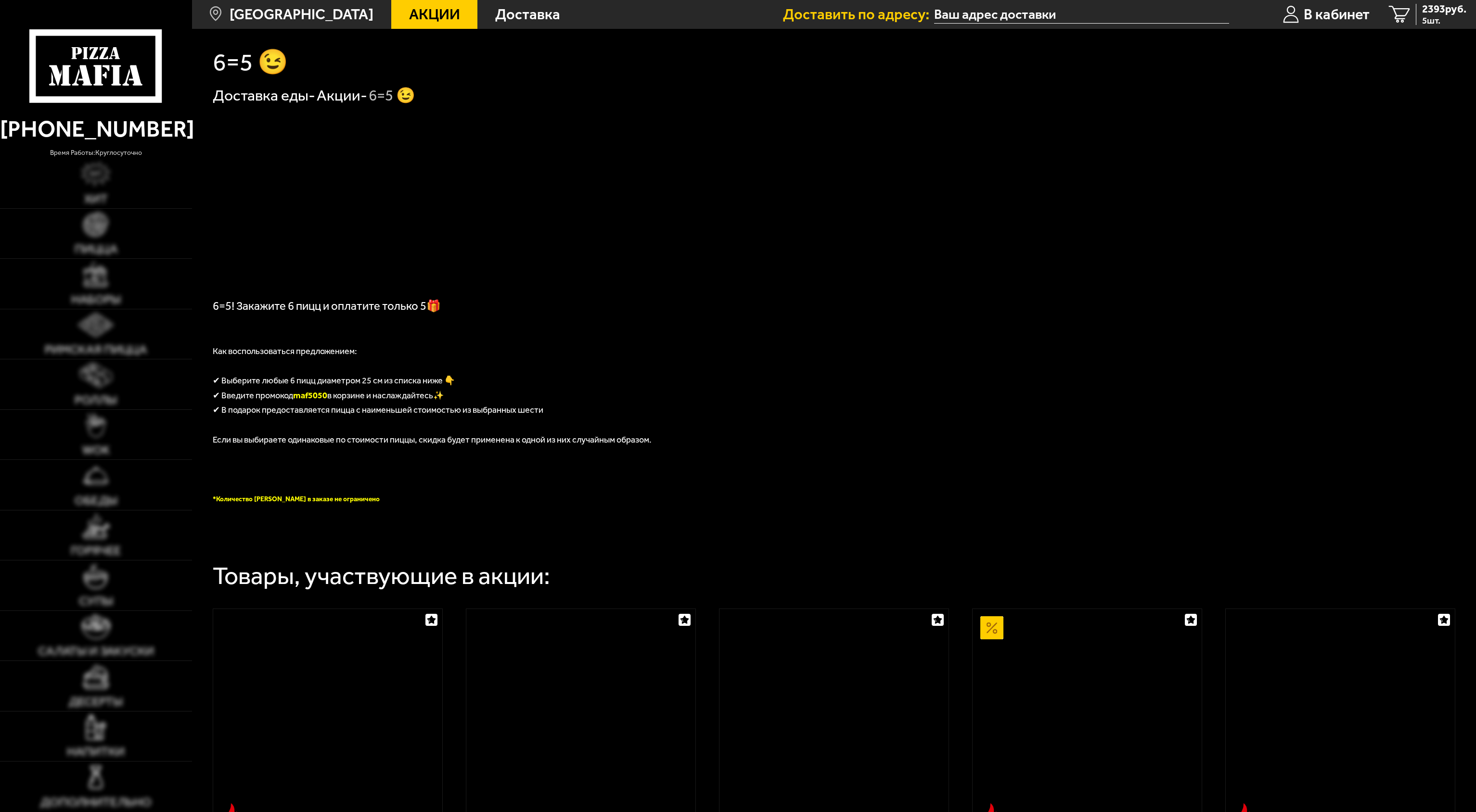
scroll to position [578, 0]
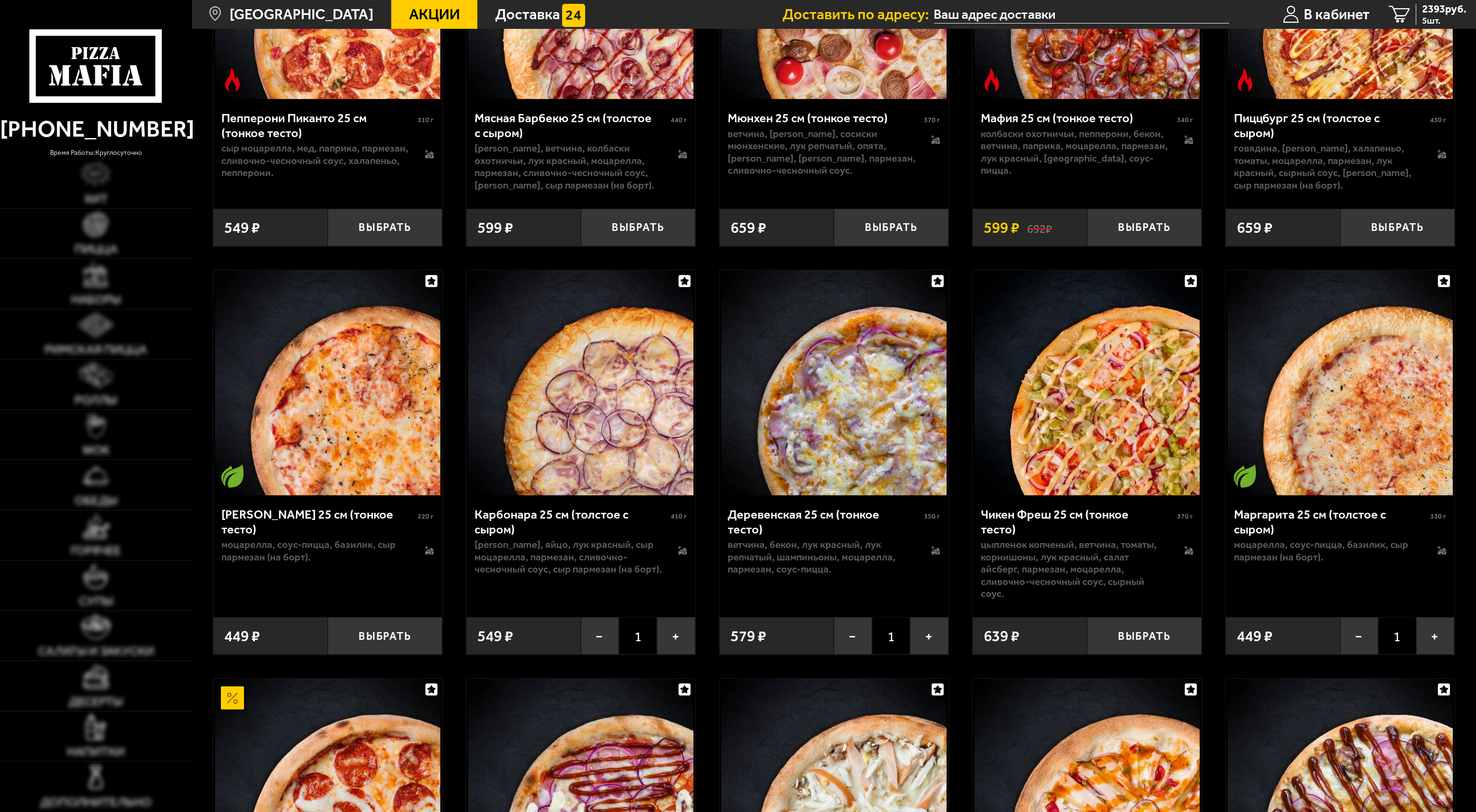
type input "[STREET_ADDRESS]"
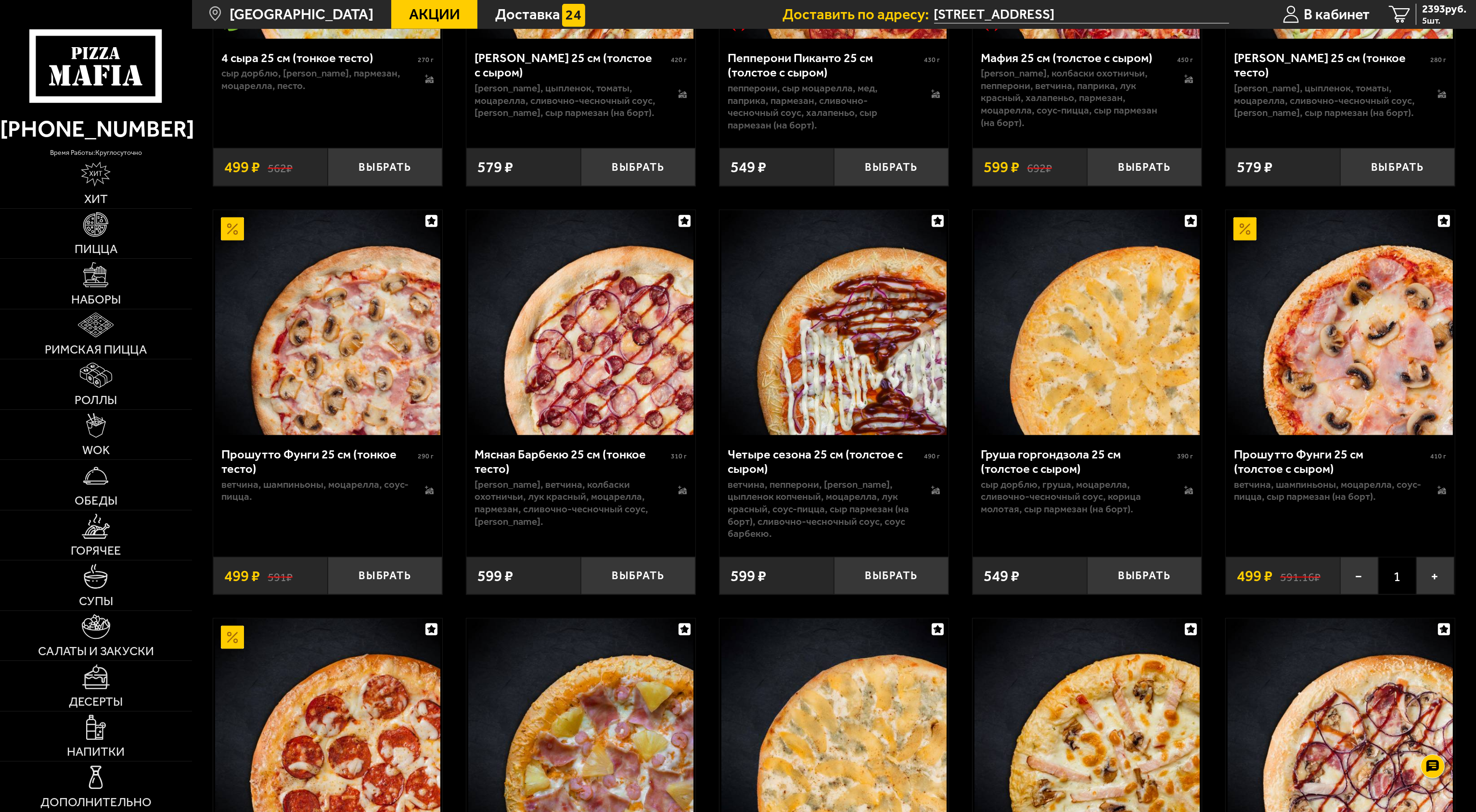
scroll to position [2406, 0]
click at [642, 566] on button "Выбрать" at bounding box center [638, 575] width 114 height 37
click at [1425, 16] on span "6 шт." at bounding box center [1444, 20] width 44 height 9
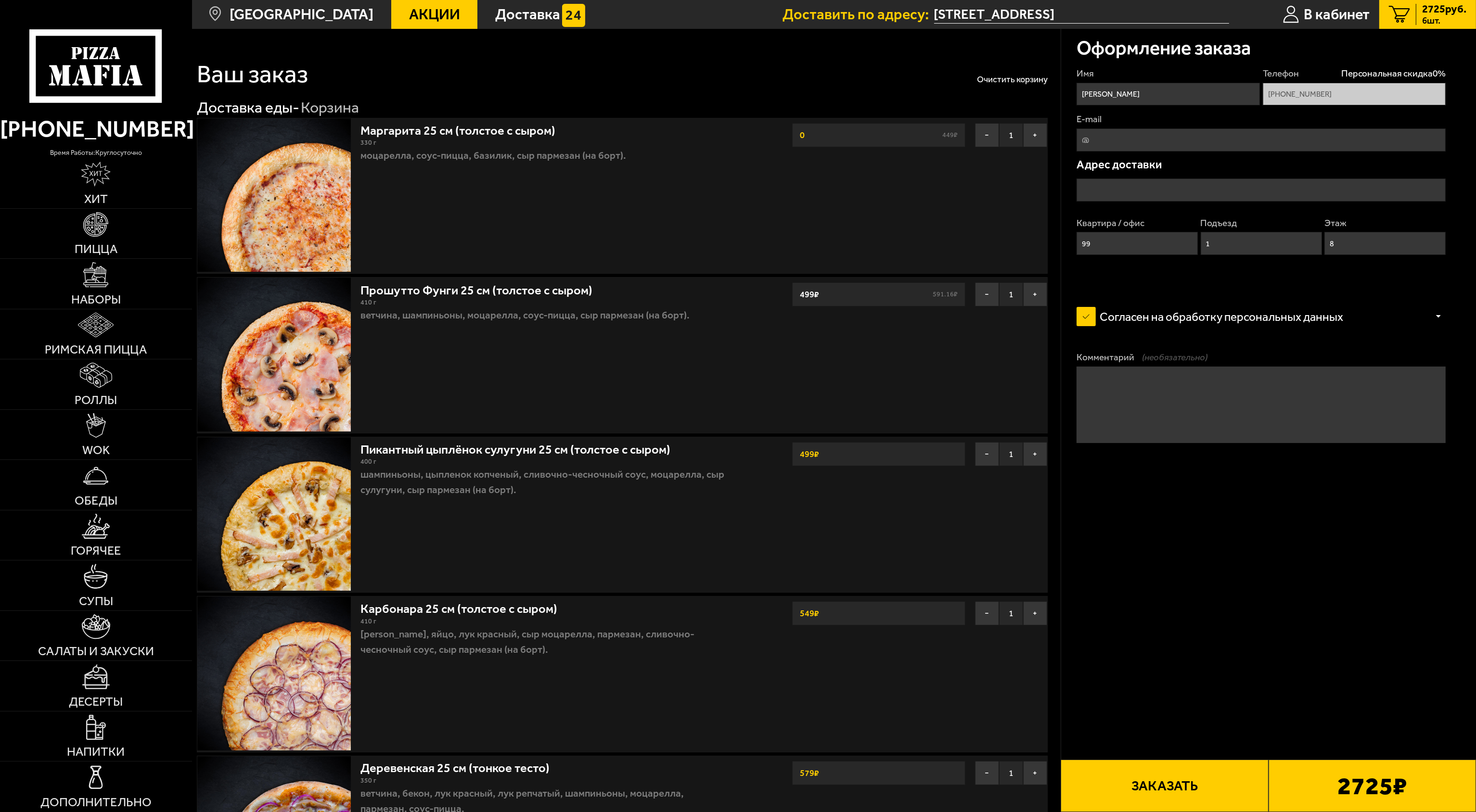
type input "Пейзажная улица, 6"
click at [466, 130] on link "Маргарита 25 см (толстое с сыром)" at bounding box center [466, 128] width 210 height 19
click at [347, 143] on img at bounding box center [274, 195] width 154 height 154
click at [1002, 75] on button "Очистить корзину" at bounding box center [1012, 79] width 71 height 9
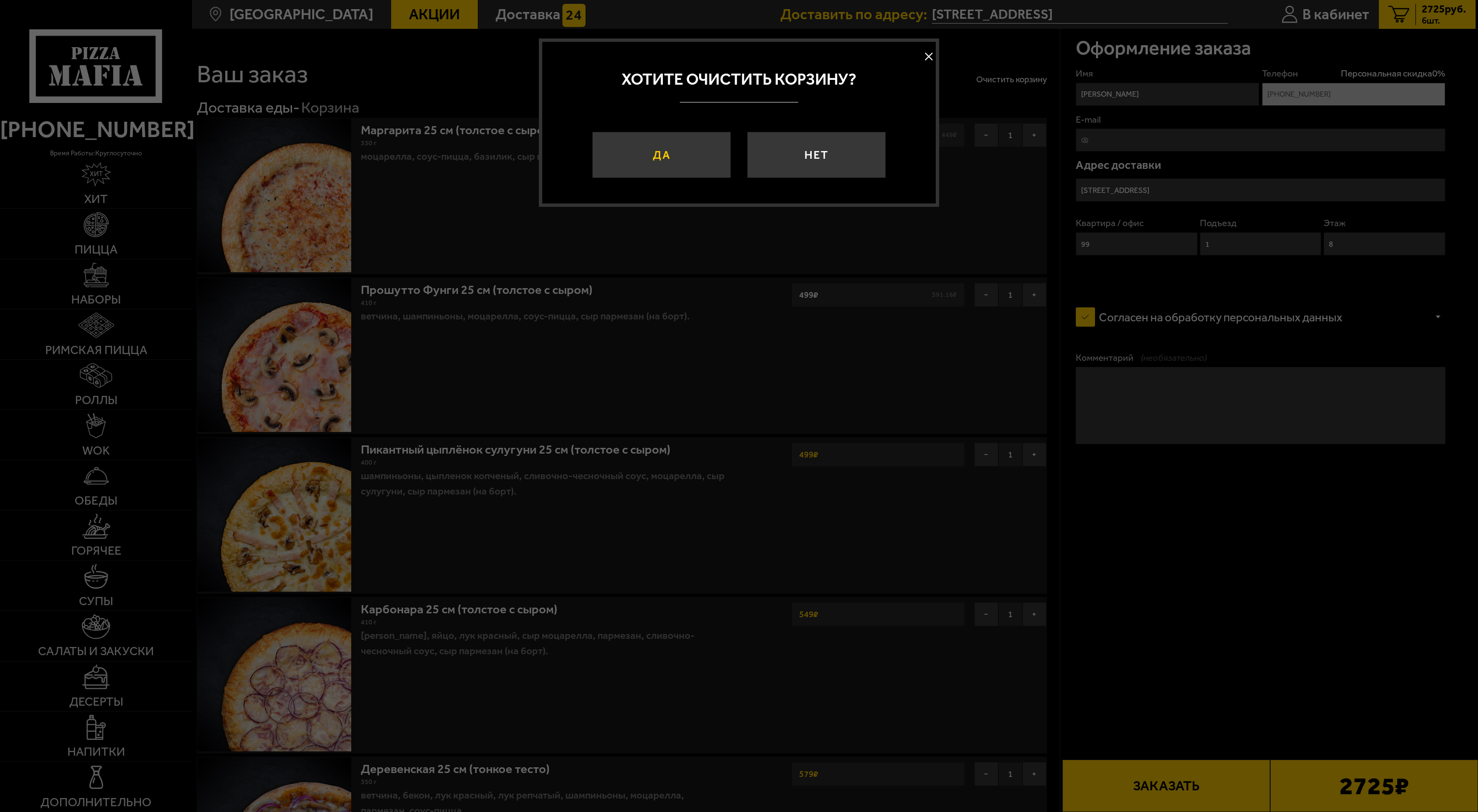
click at [681, 168] on button "Да" at bounding box center [661, 155] width 138 height 46
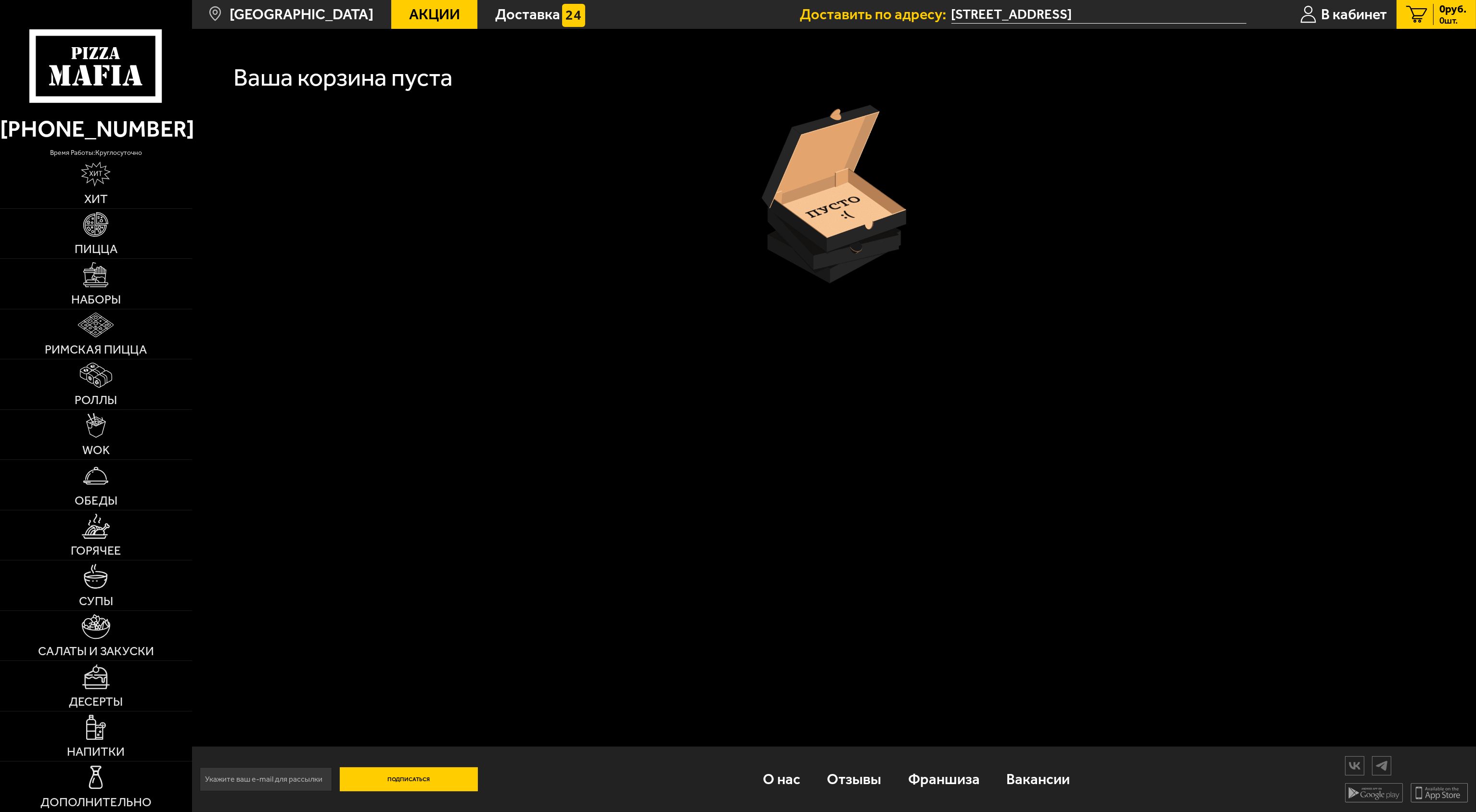
click at [1460, 19] on span "0 шт." at bounding box center [1453, 20] width 27 height 9
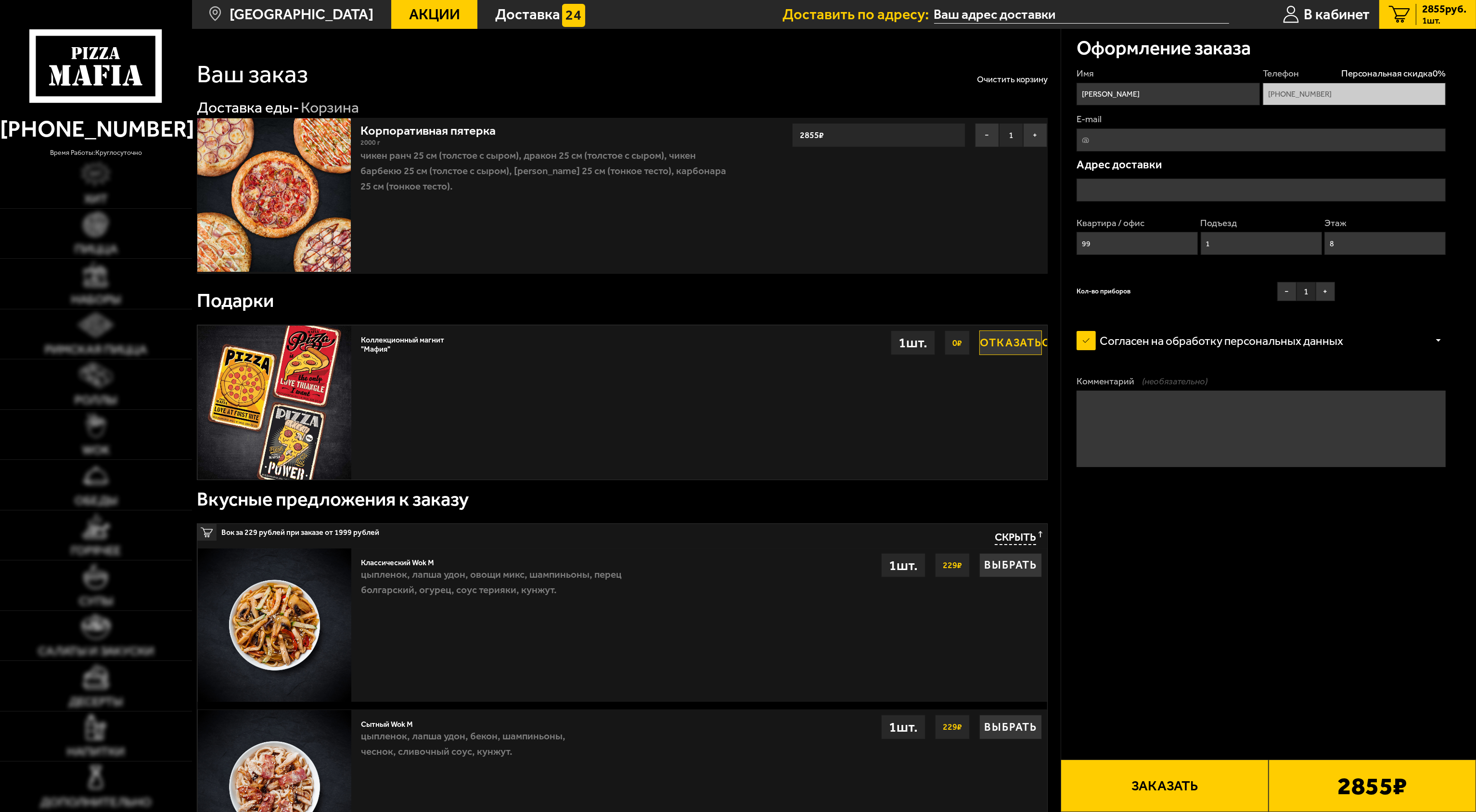
type input "[STREET_ADDRESS]"
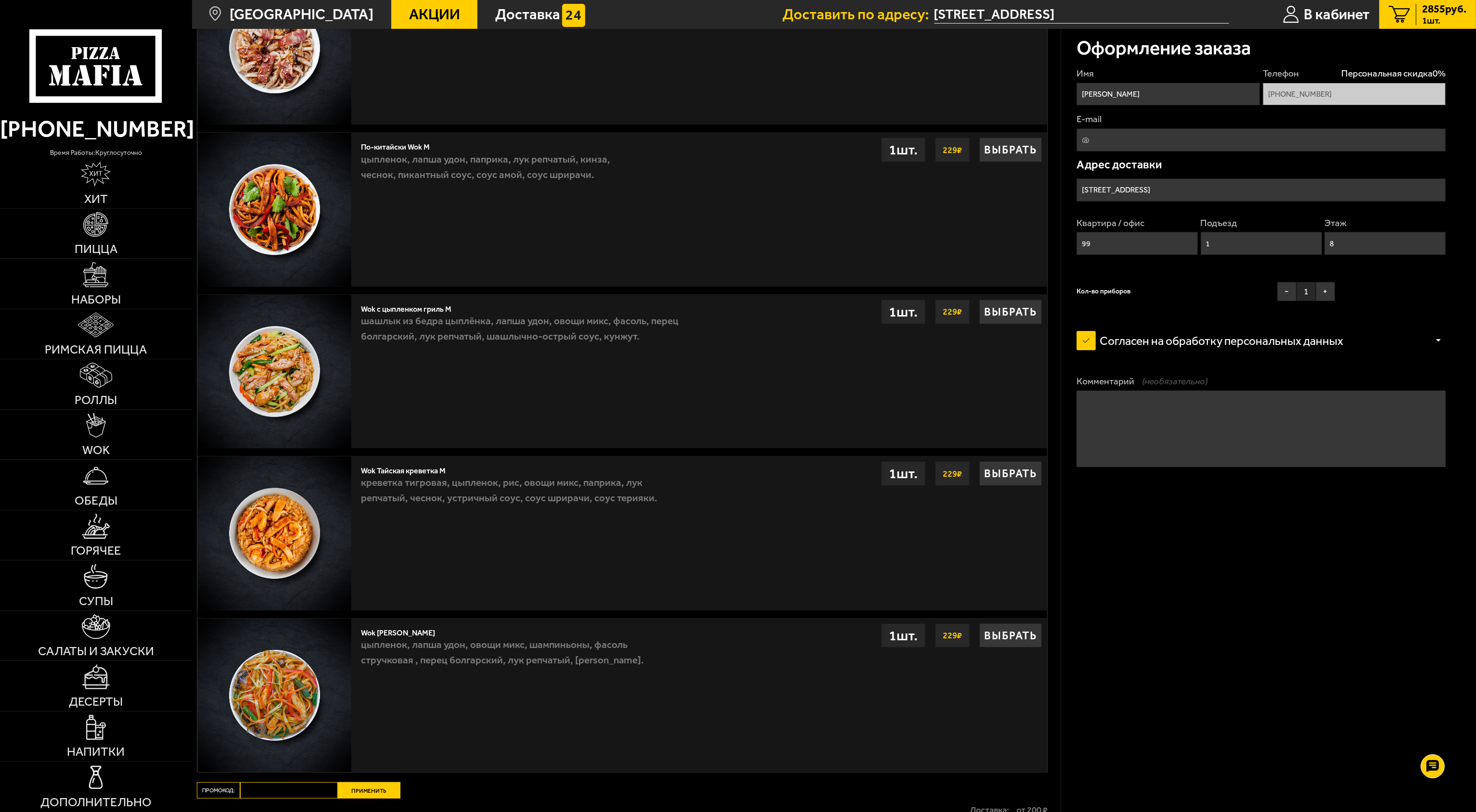
scroll to position [894, 0]
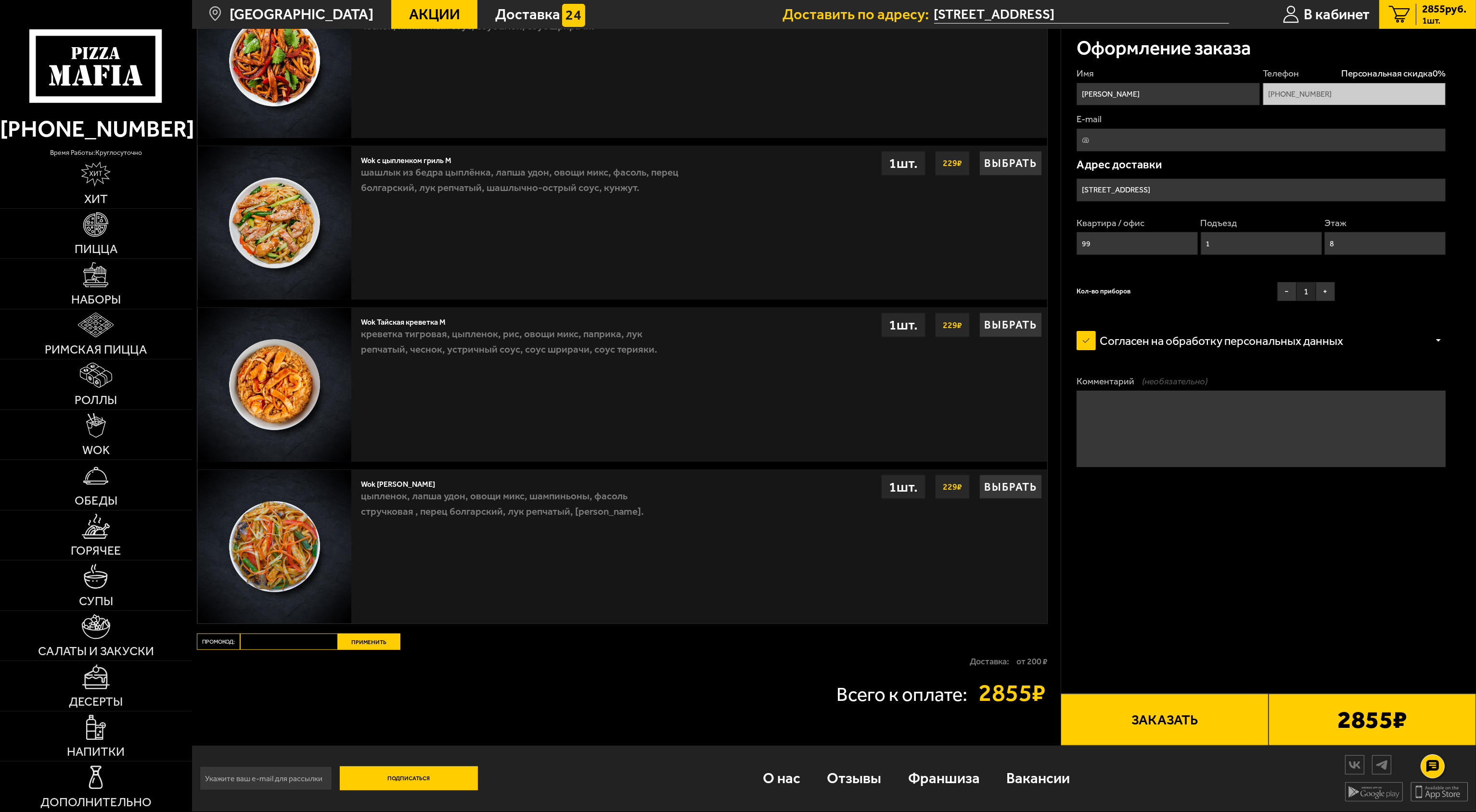
click at [310, 639] on input "Промокод:" at bounding box center [289, 642] width 98 height 16
paste input "mf0453"
type input "mf0453"
click at [360, 636] on button "Применить" at bounding box center [369, 642] width 62 height 16
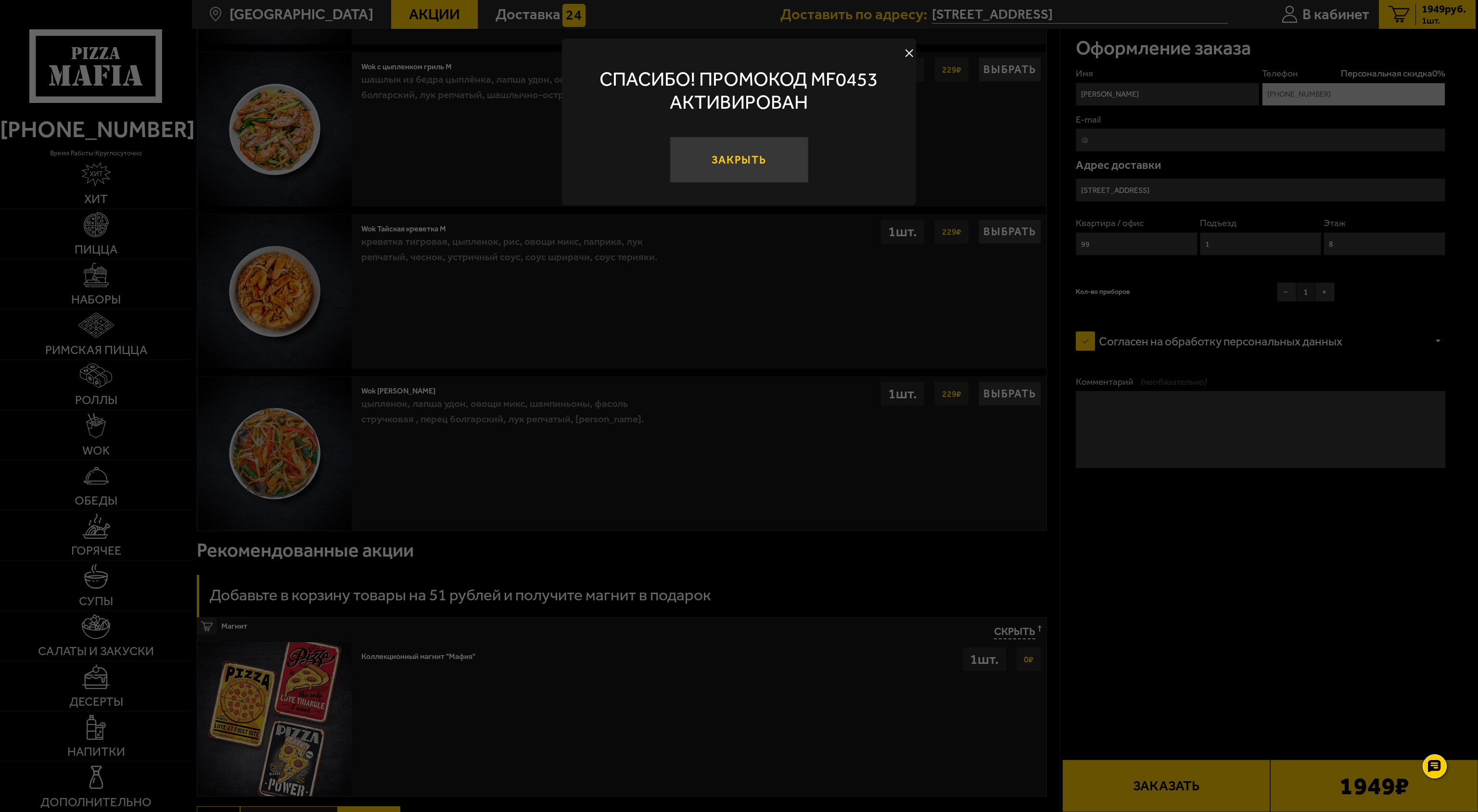
click at [740, 159] on button "Закрыть" at bounding box center [739, 159] width 138 height 46
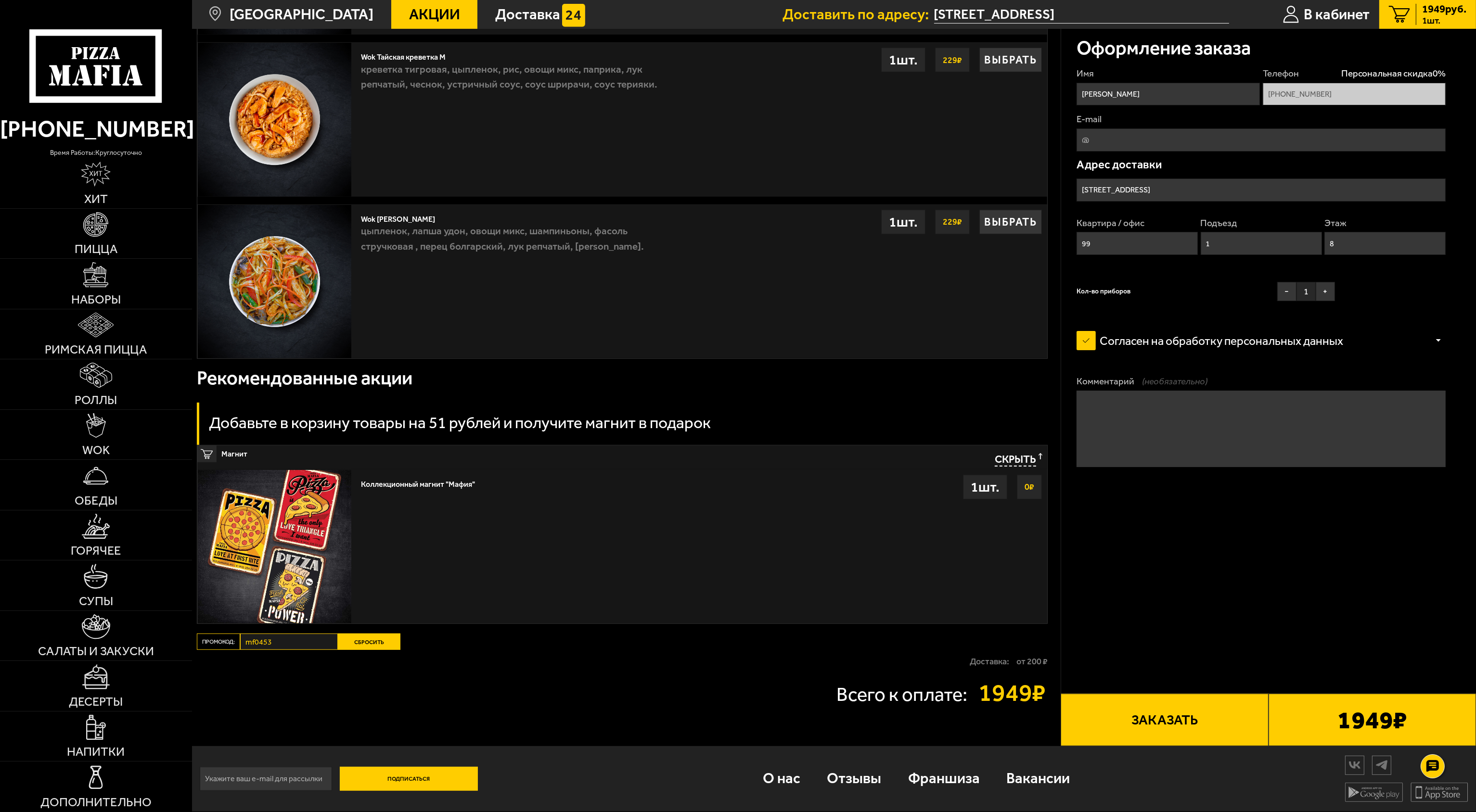
scroll to position [1072, 0]
click at [1147, 720] on button "Заказать" at bounding box center [1164, 720] width 207 height 53
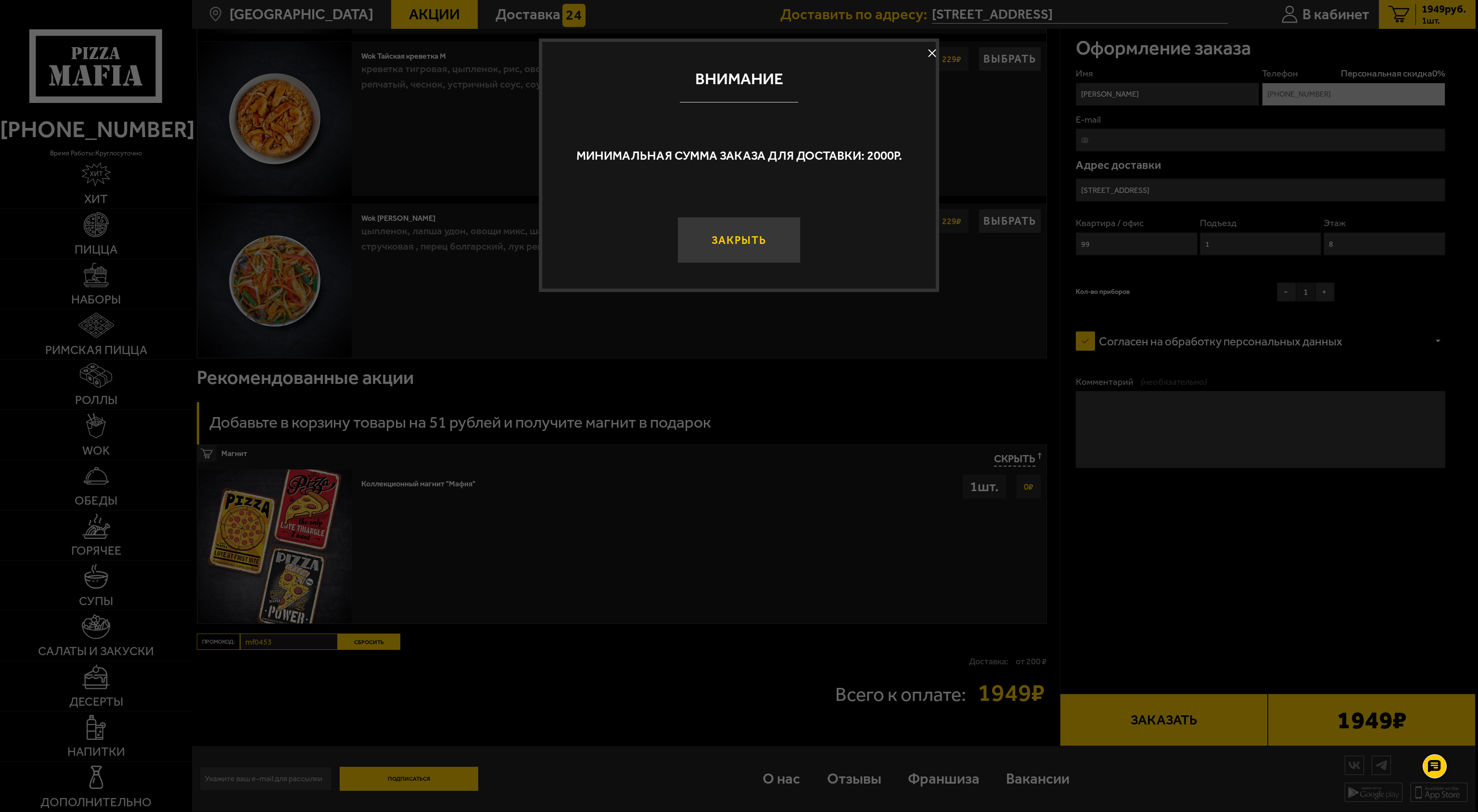
click at [772, 245] on button "Закрыть" at bounding box center [739, 240] width 123 height 46
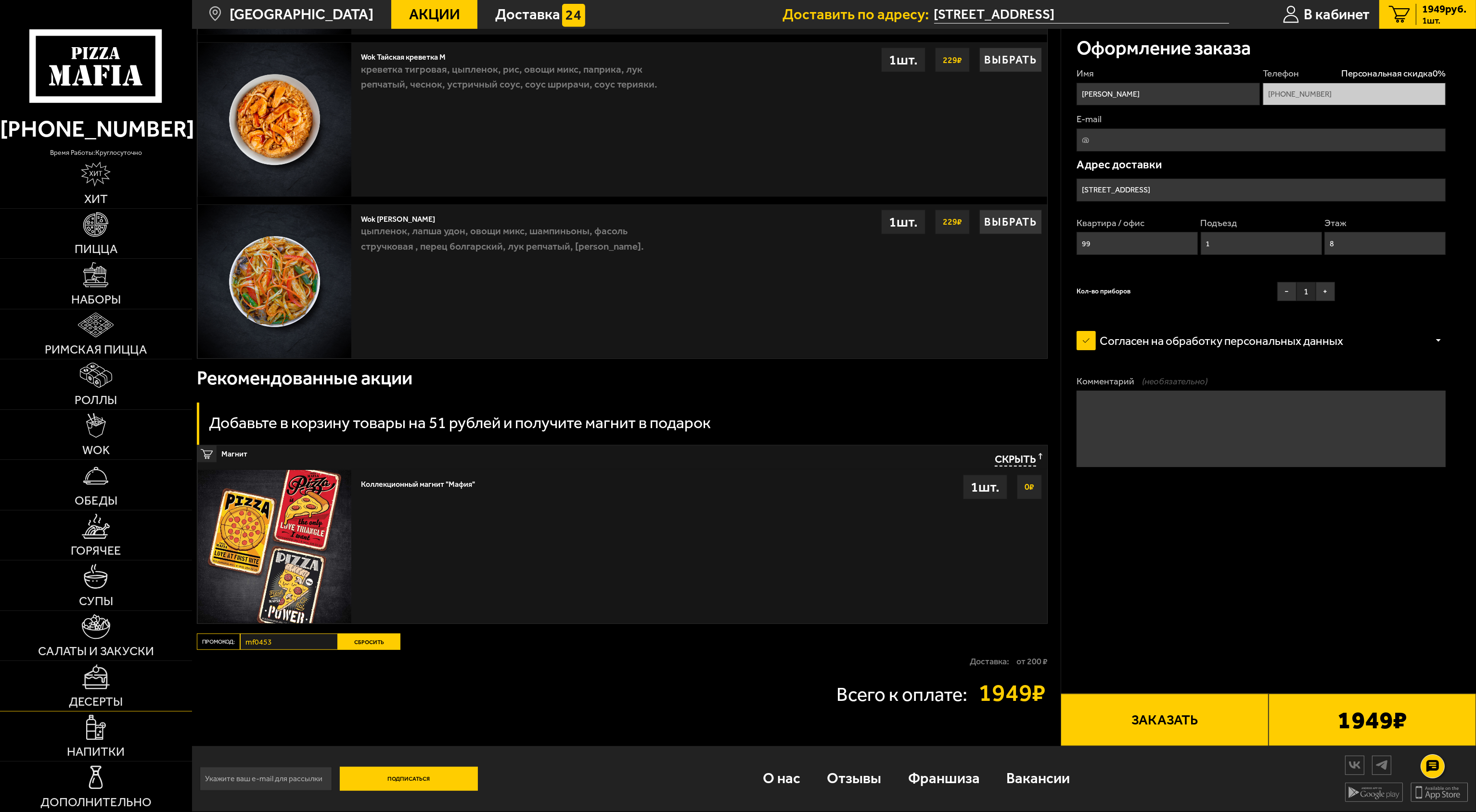
click at [100, 688] on img at bounding box center [96, 677] width 28 height 25
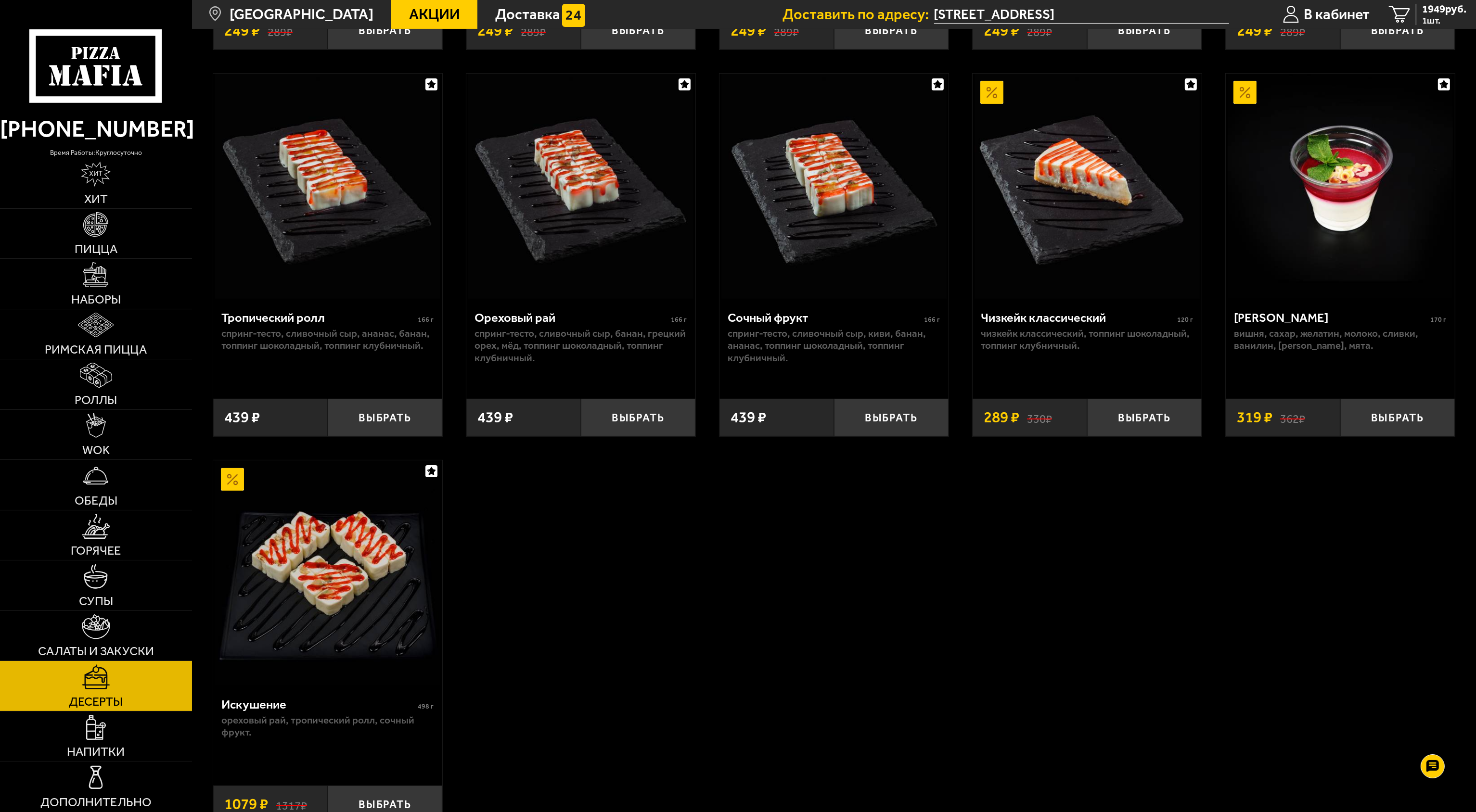
scroll to position [571, 0]
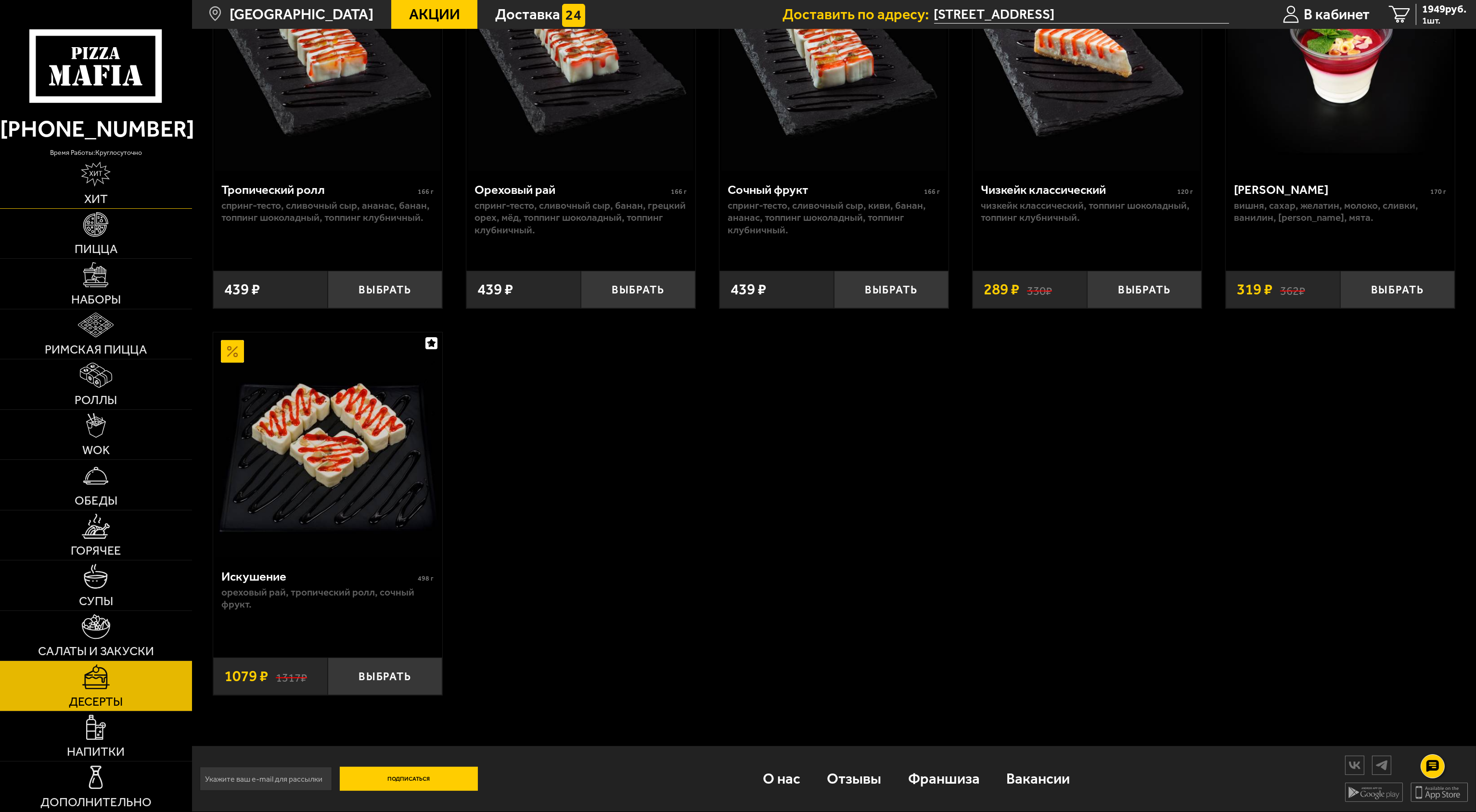
click at [90, 179] on img at bounding box center [95, 174] width 30 height 25
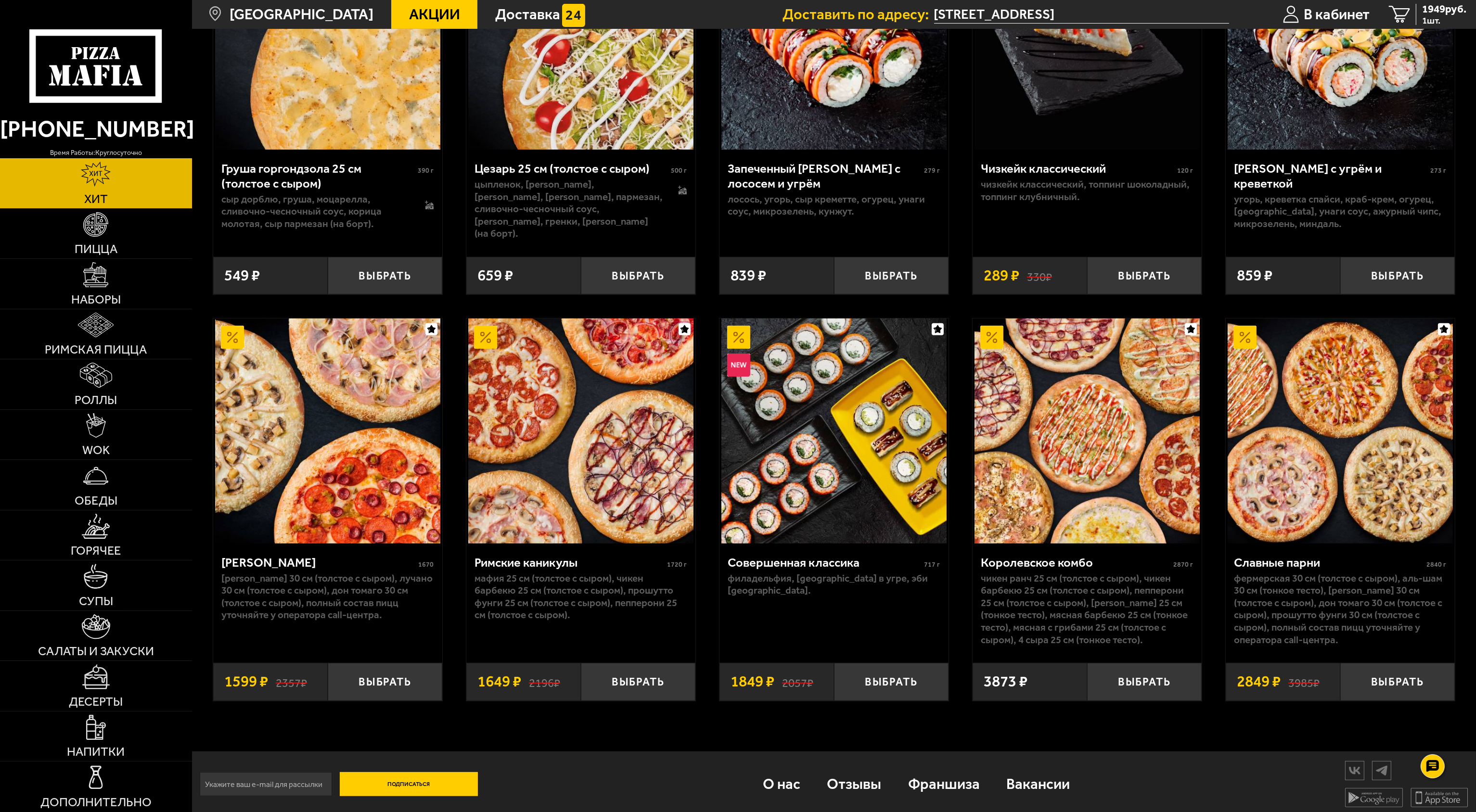
scroll to position [616, 0]
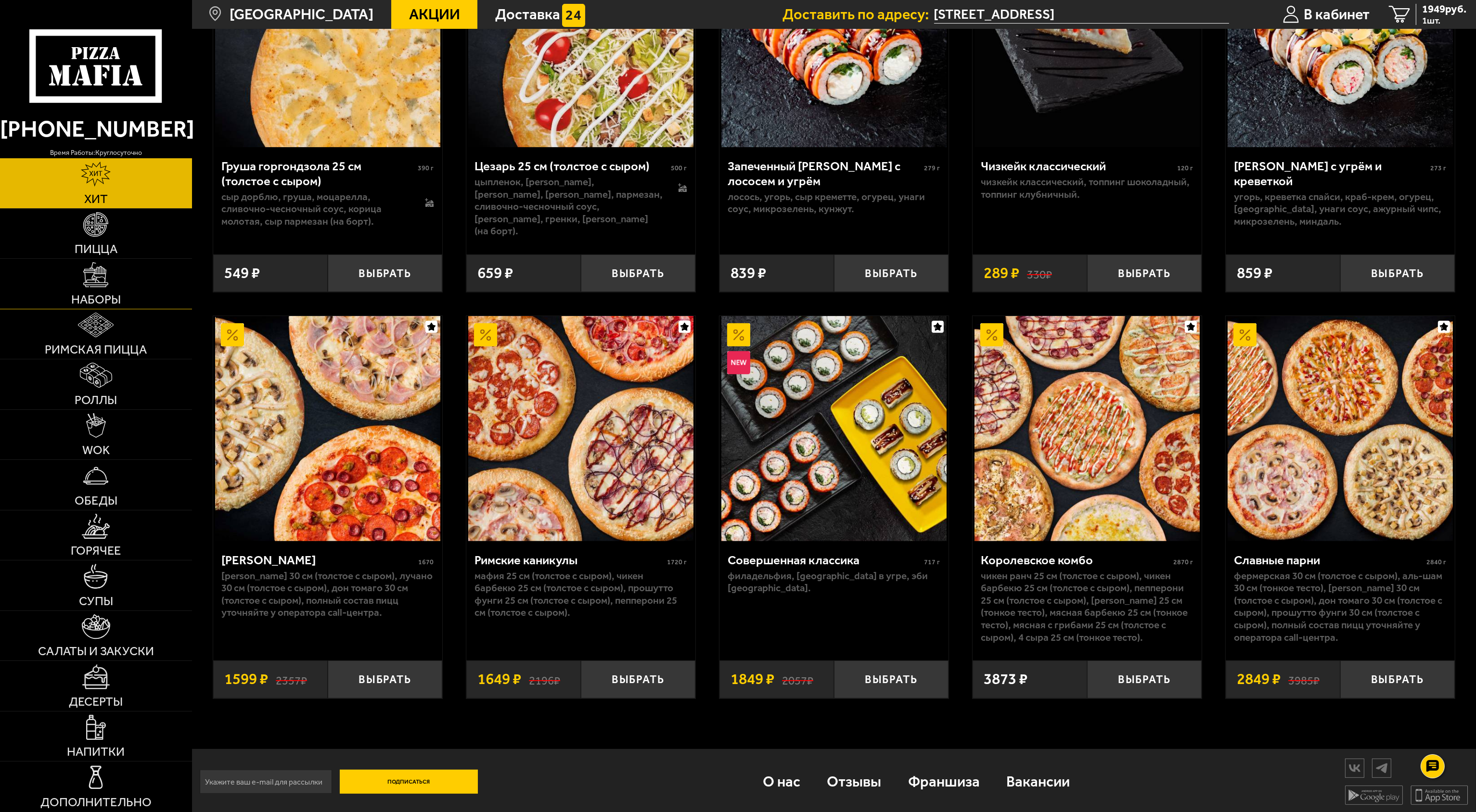
click at [79, 291] on link "Наборы" at bounding box center [96, 284] width 192 height 50
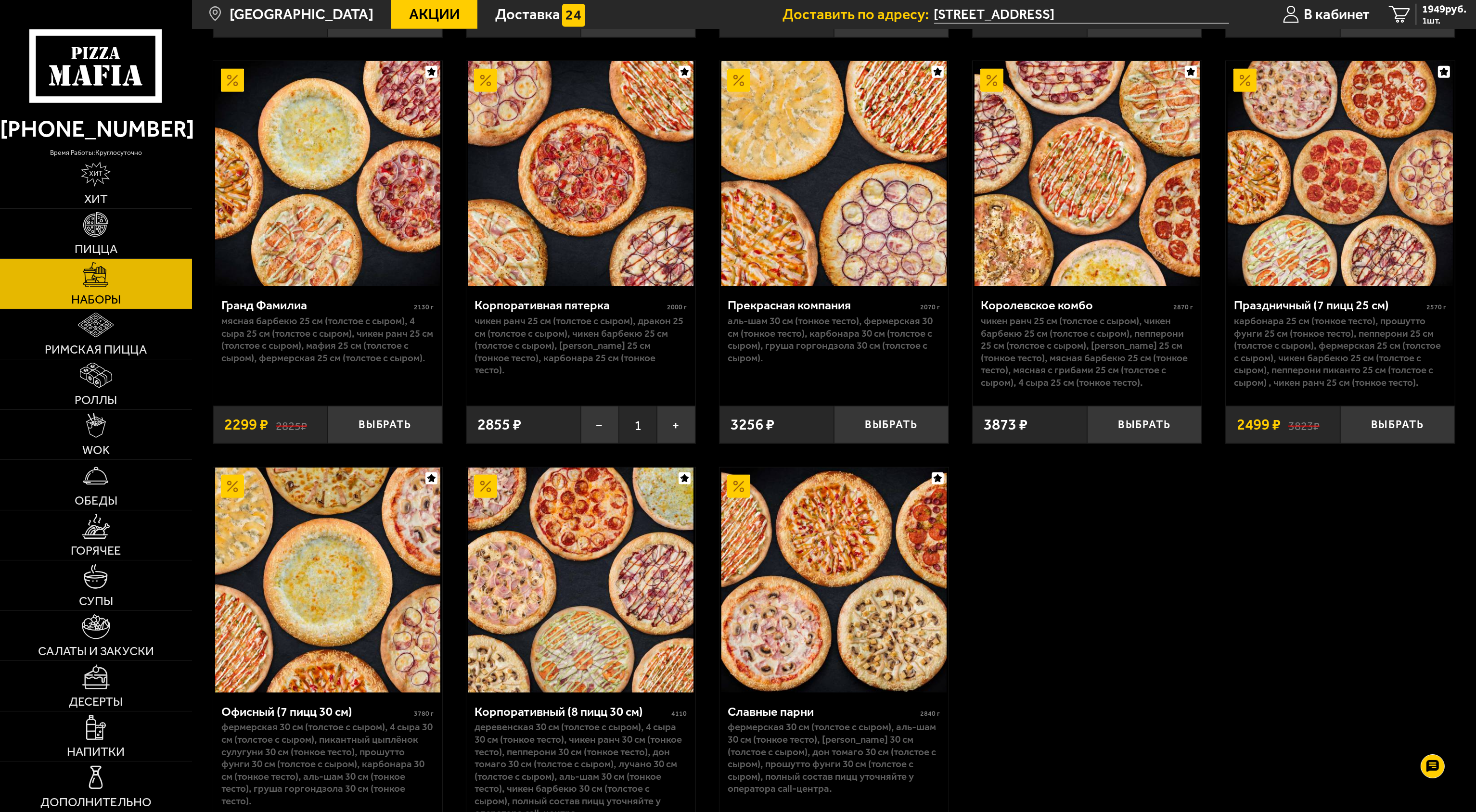
scroll to position [2022, 0]
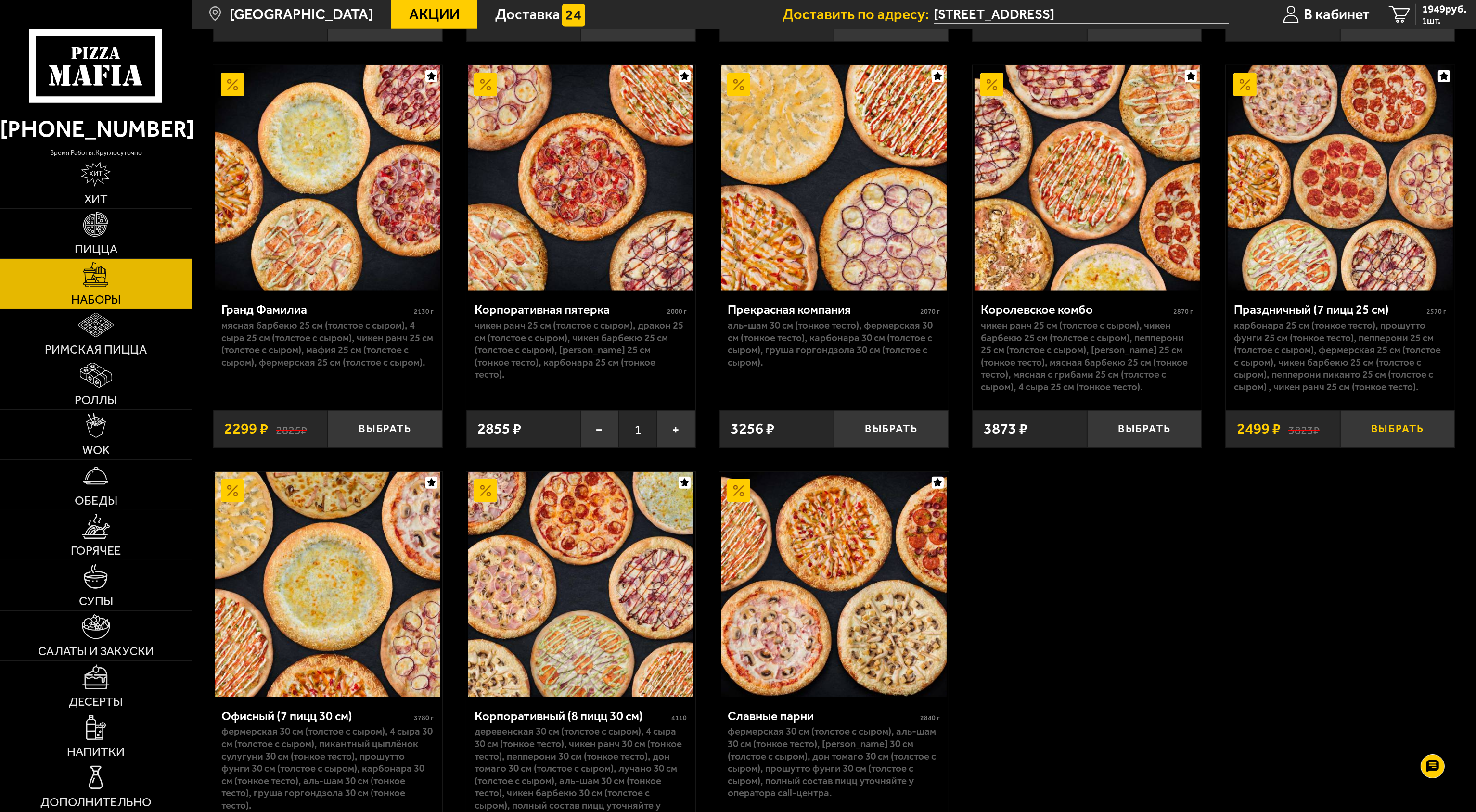
click at [1393, 440] on button "Выбрать" at bounding box center [1398, 429] width 114 height 37
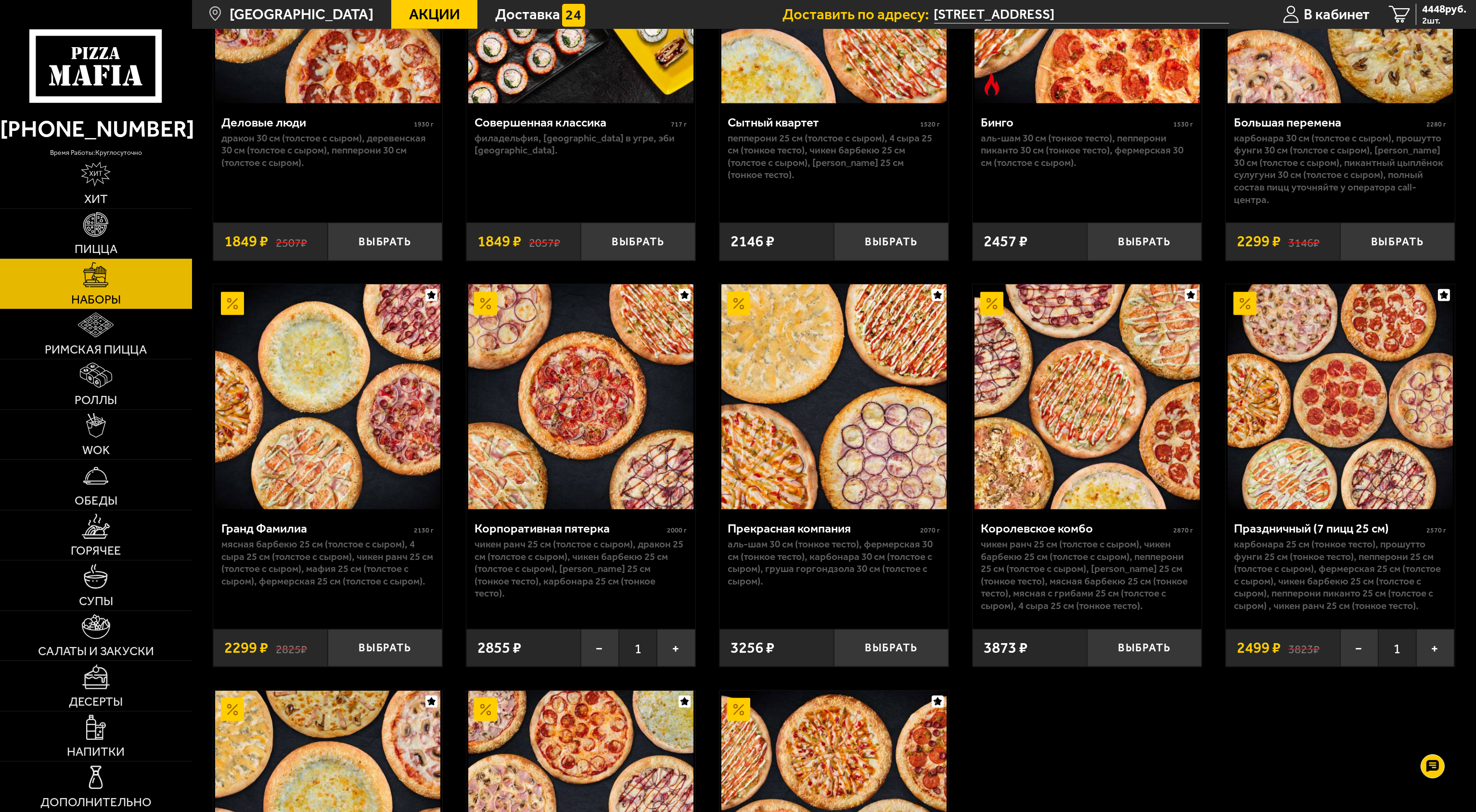
scroll to position [1926, 0]
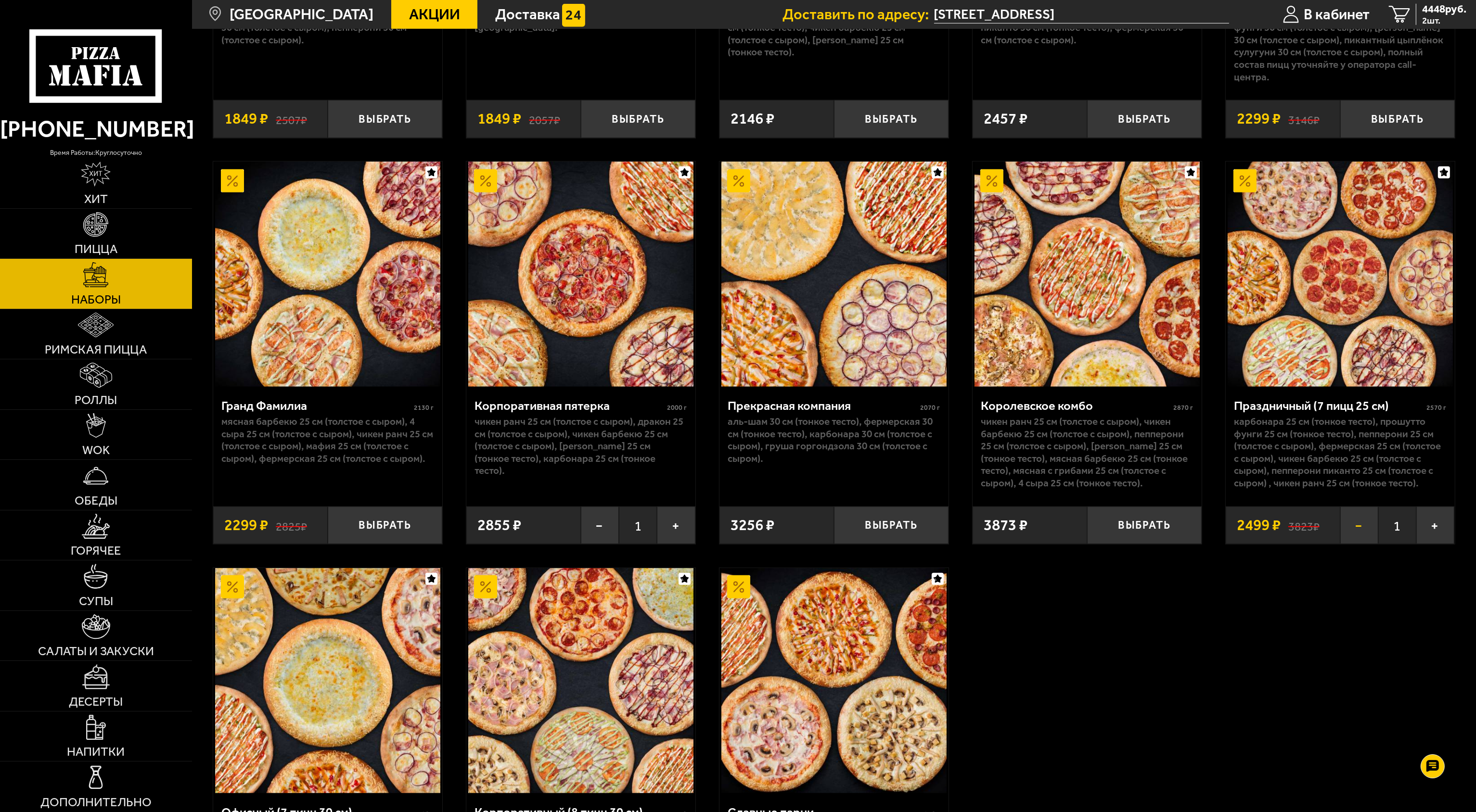
click at [1355, 530] on button "−" at bounding box center [1359, 525] width 38 height 37
click at [84, 612] on link "Салаты и закуски" at bounding box center [96, 636] width 192 height 50
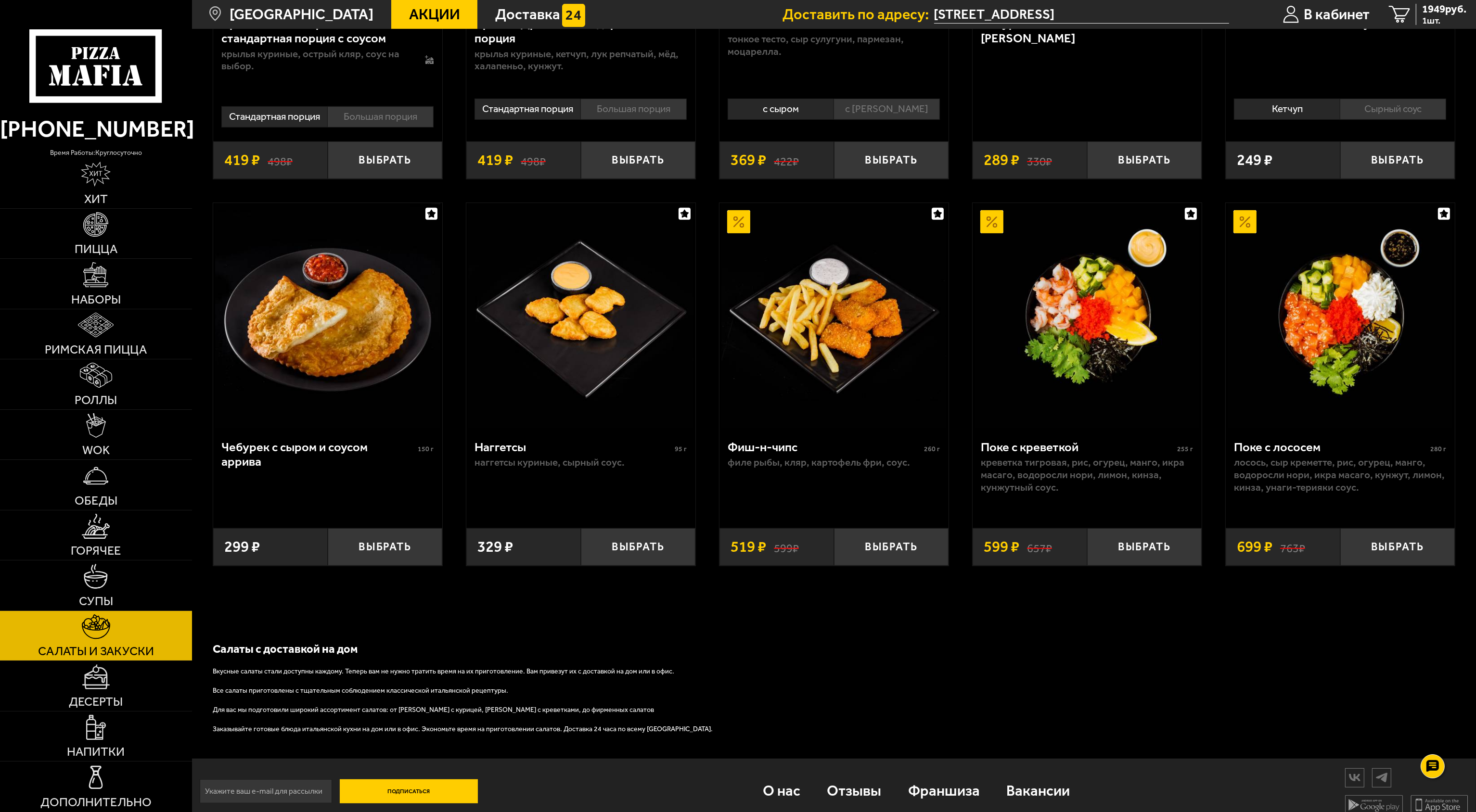
scroll to position [789, 0]
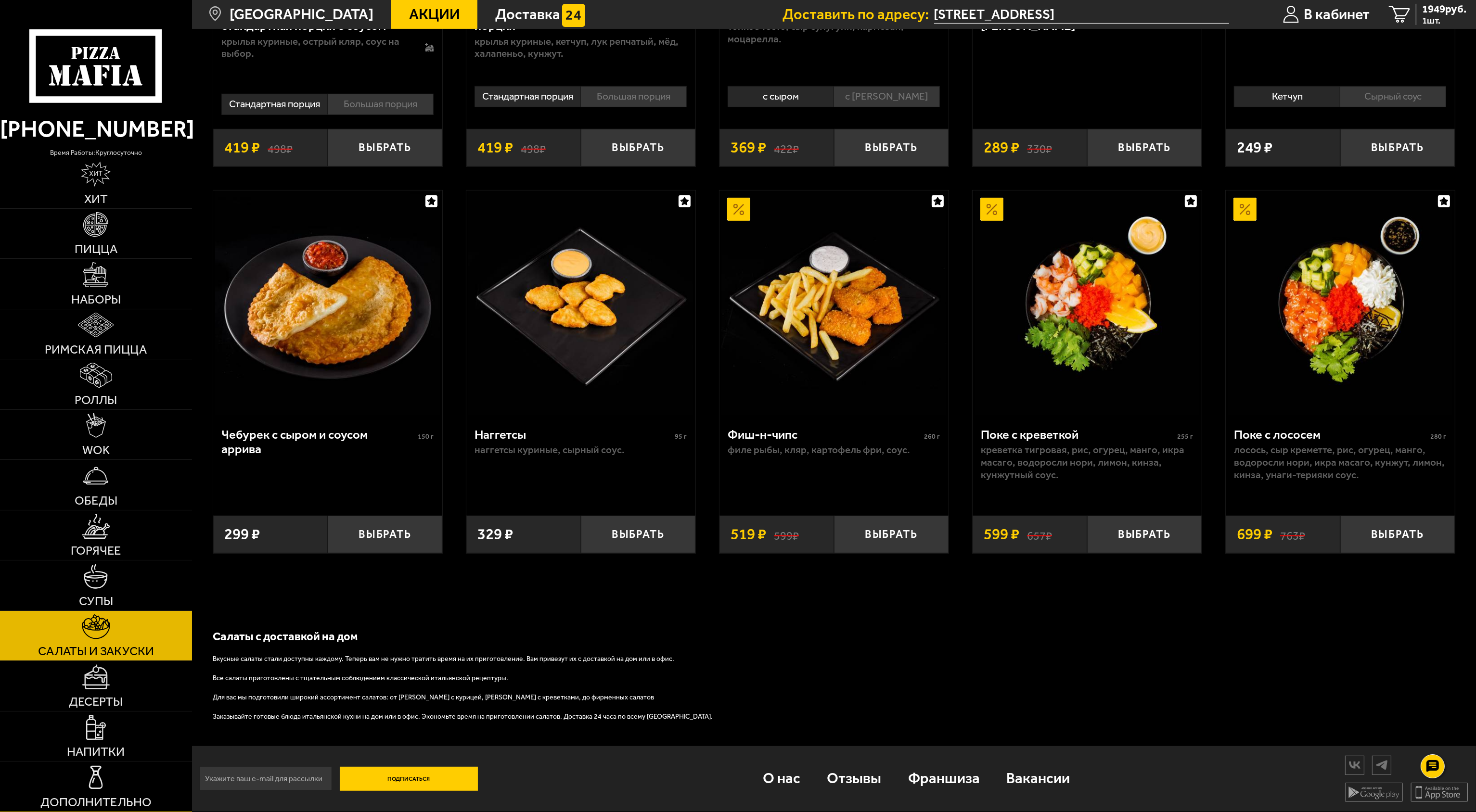
click at [93, 779] on img at bounding box center [96, 777] width 25 height 25
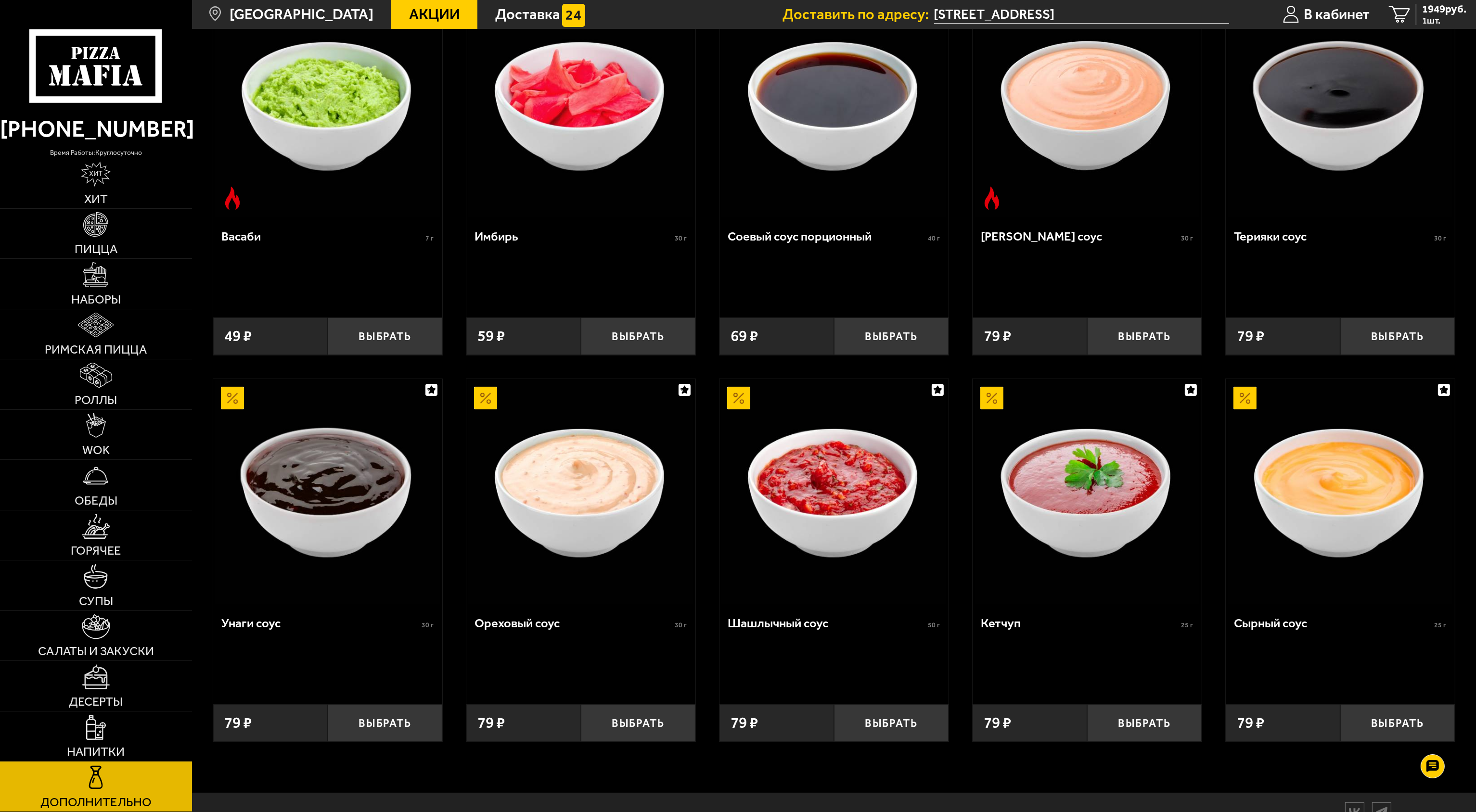
scroll to position [475, 0]
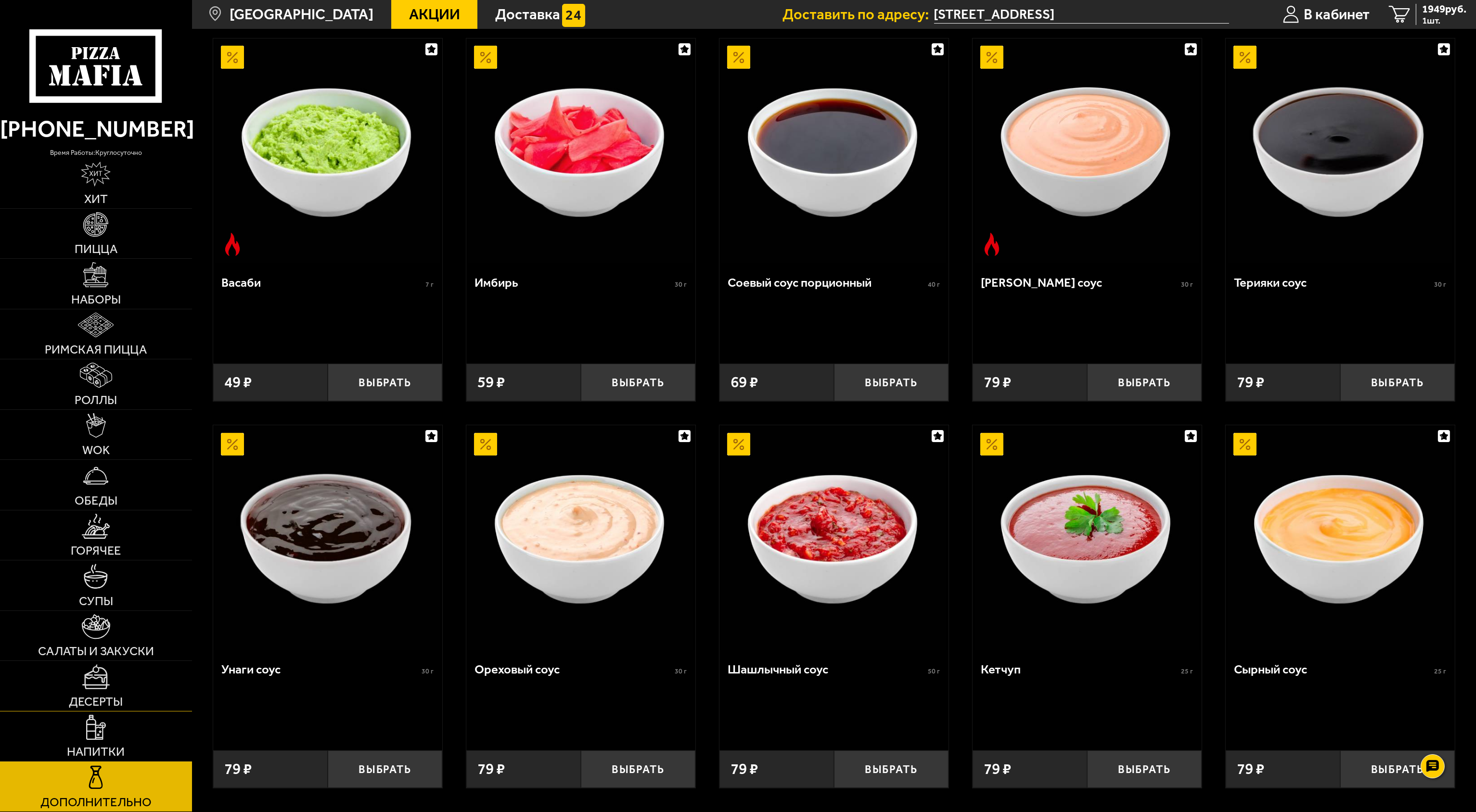
click at [93, 692] on link "Десерты" at bounding box center [96, 686] width 192 height 50
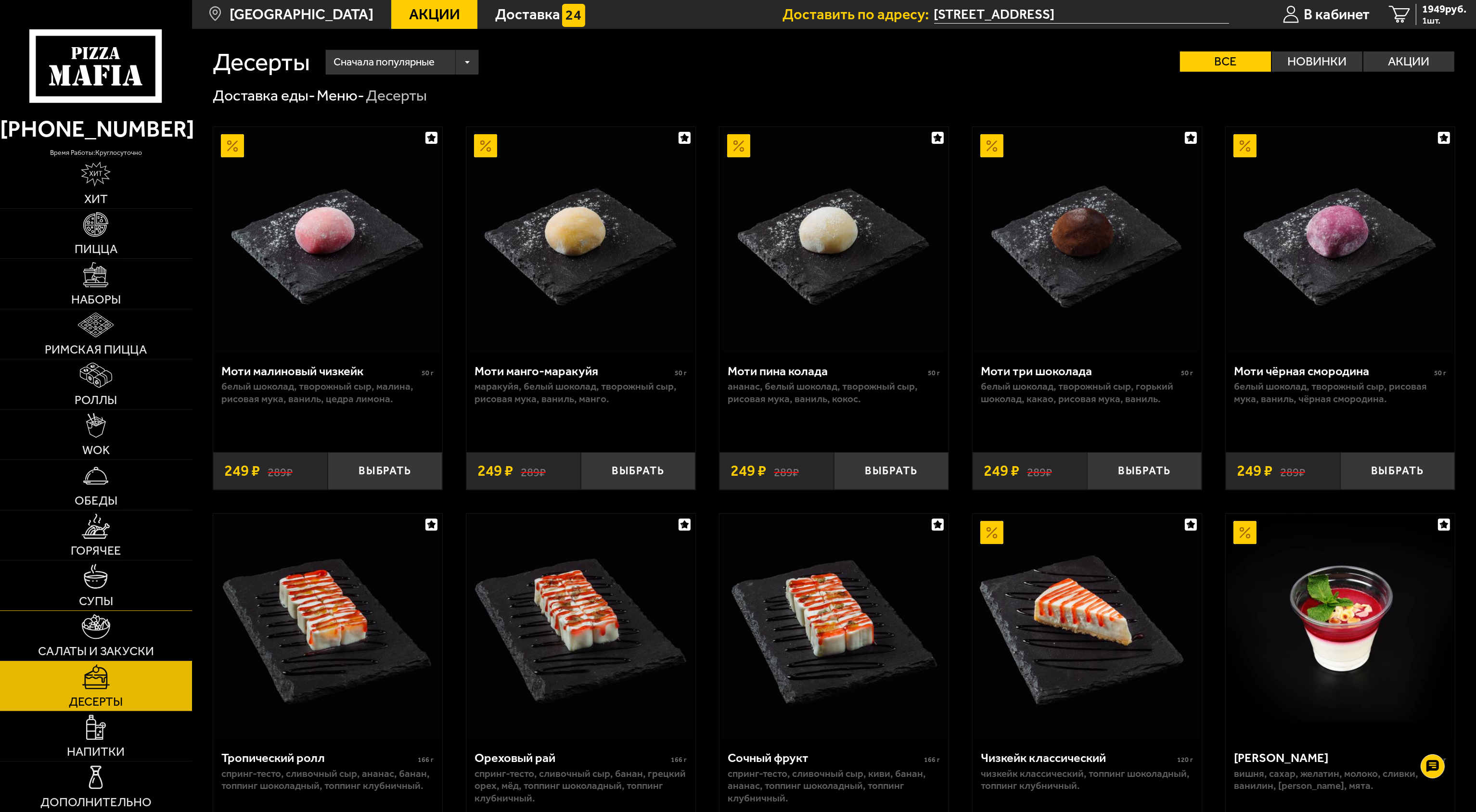
click at [96, 595] on span "Супы" at bounding box center [96, 601] width 34 height 12
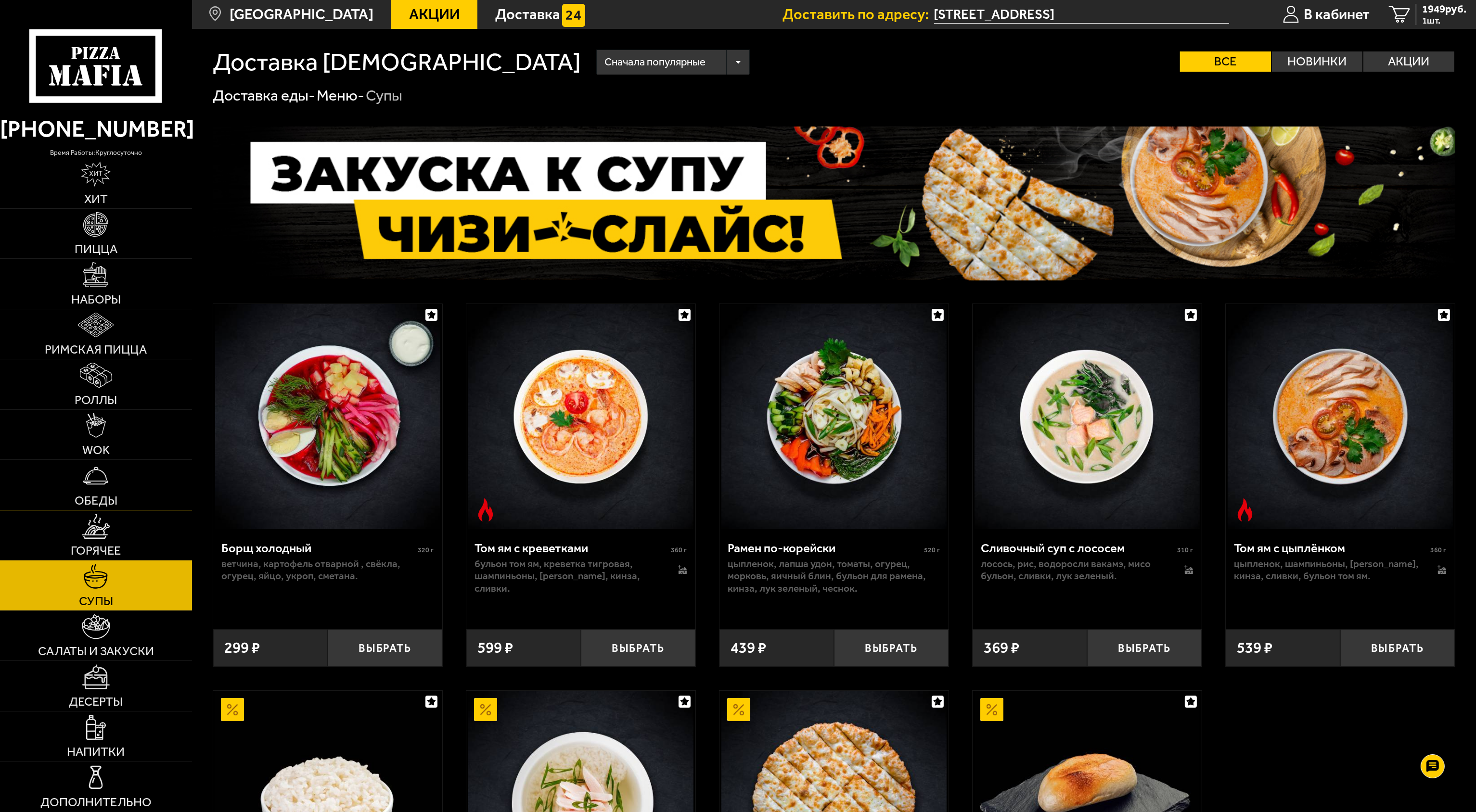
click at [98, 479] on img at bounding box center [96, 476] width 25 height 25
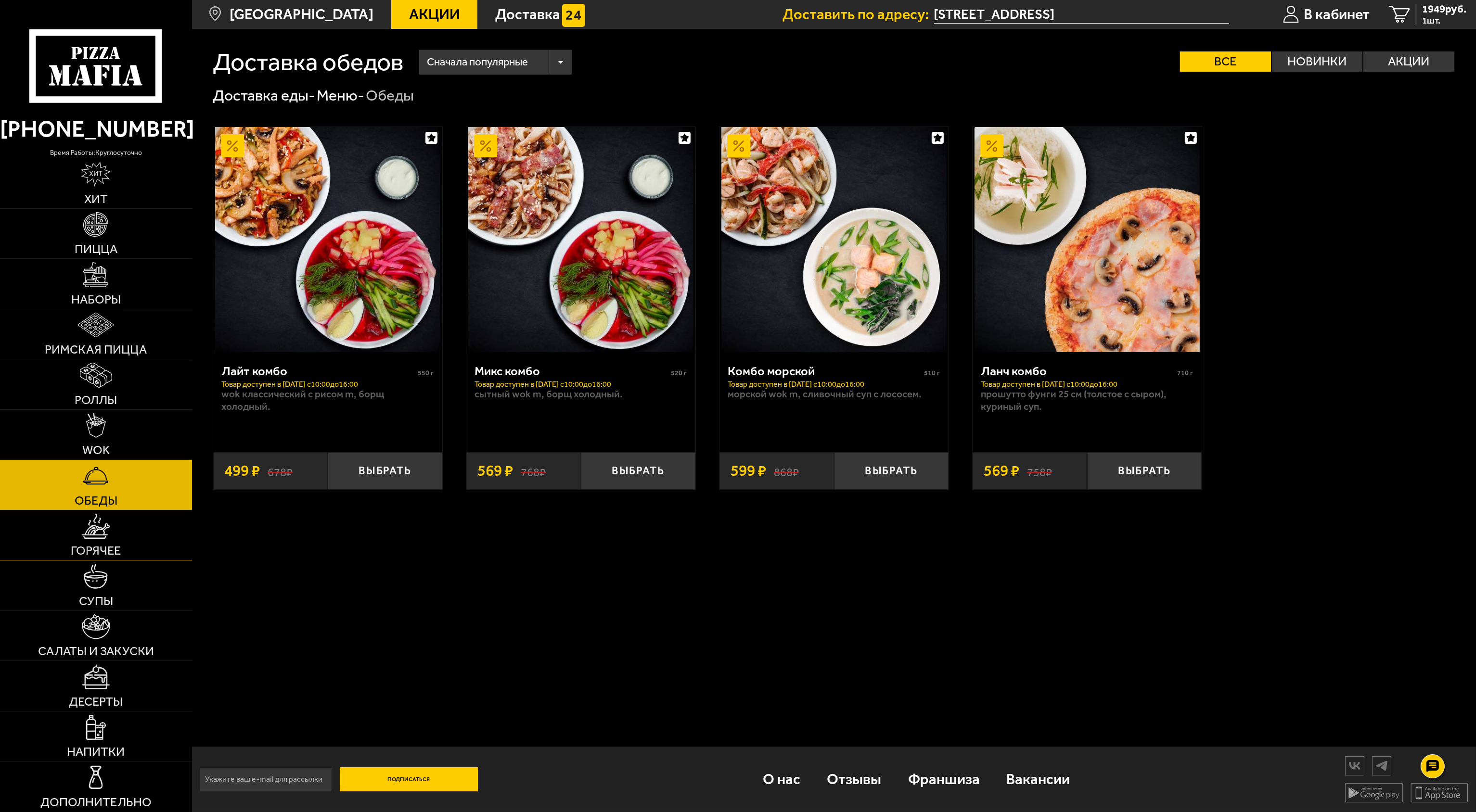
click at [77, 545] on span "Горячее" at bounding box center [96, 550] width 50 height 12
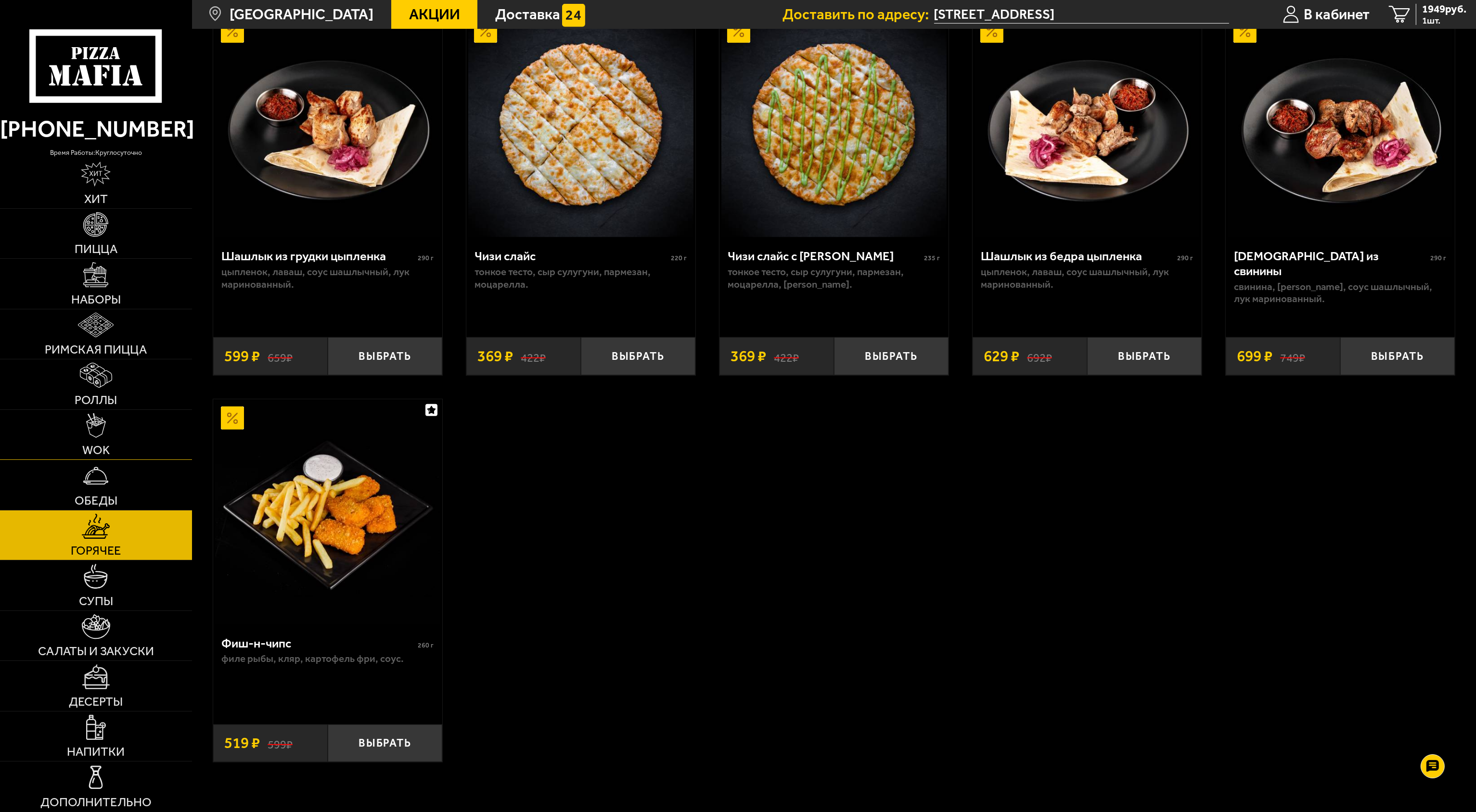
scroll to position [1043, 0]
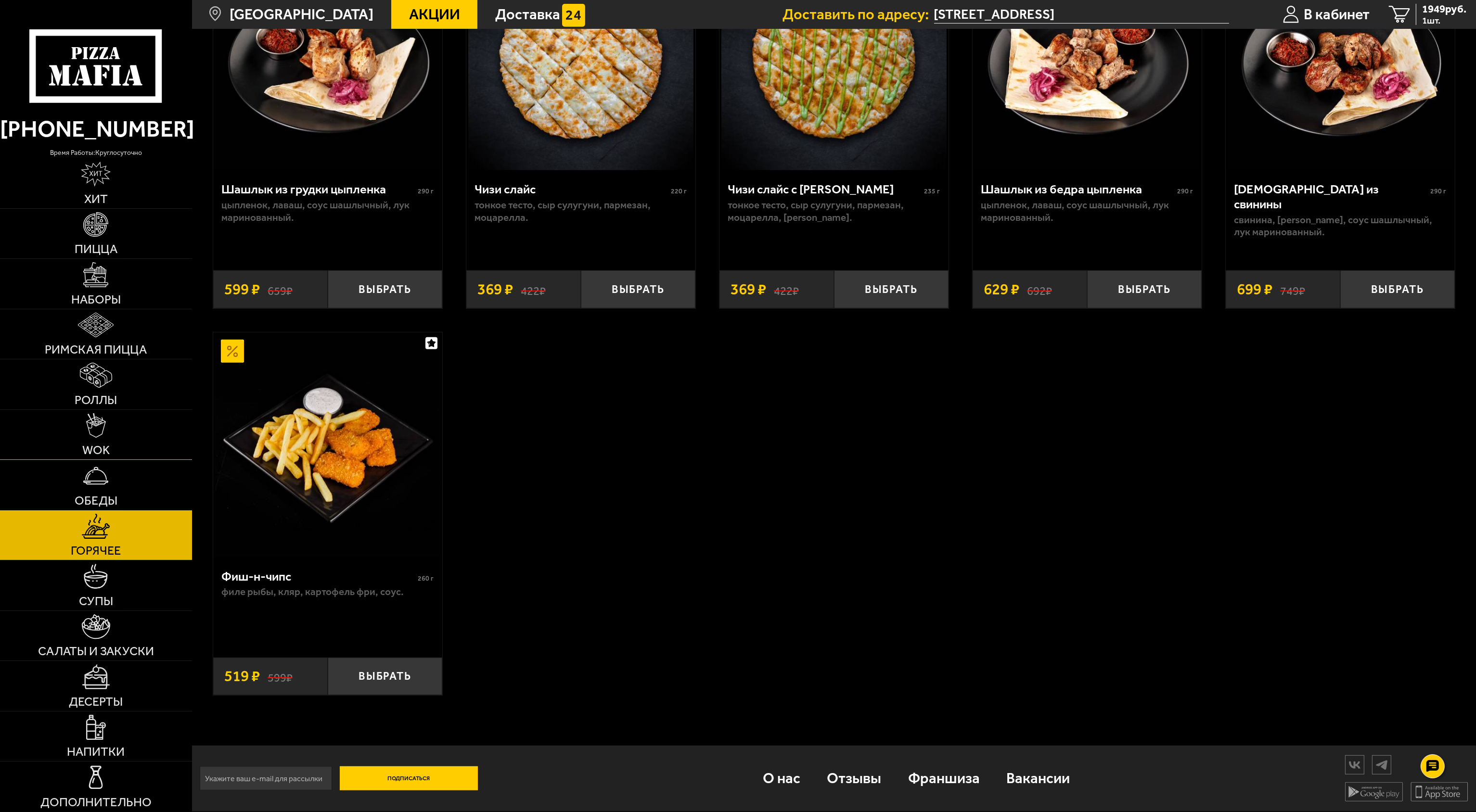
click at [85, 421] on link "WOK" at bounding box center [96, 435] width 192 height 50
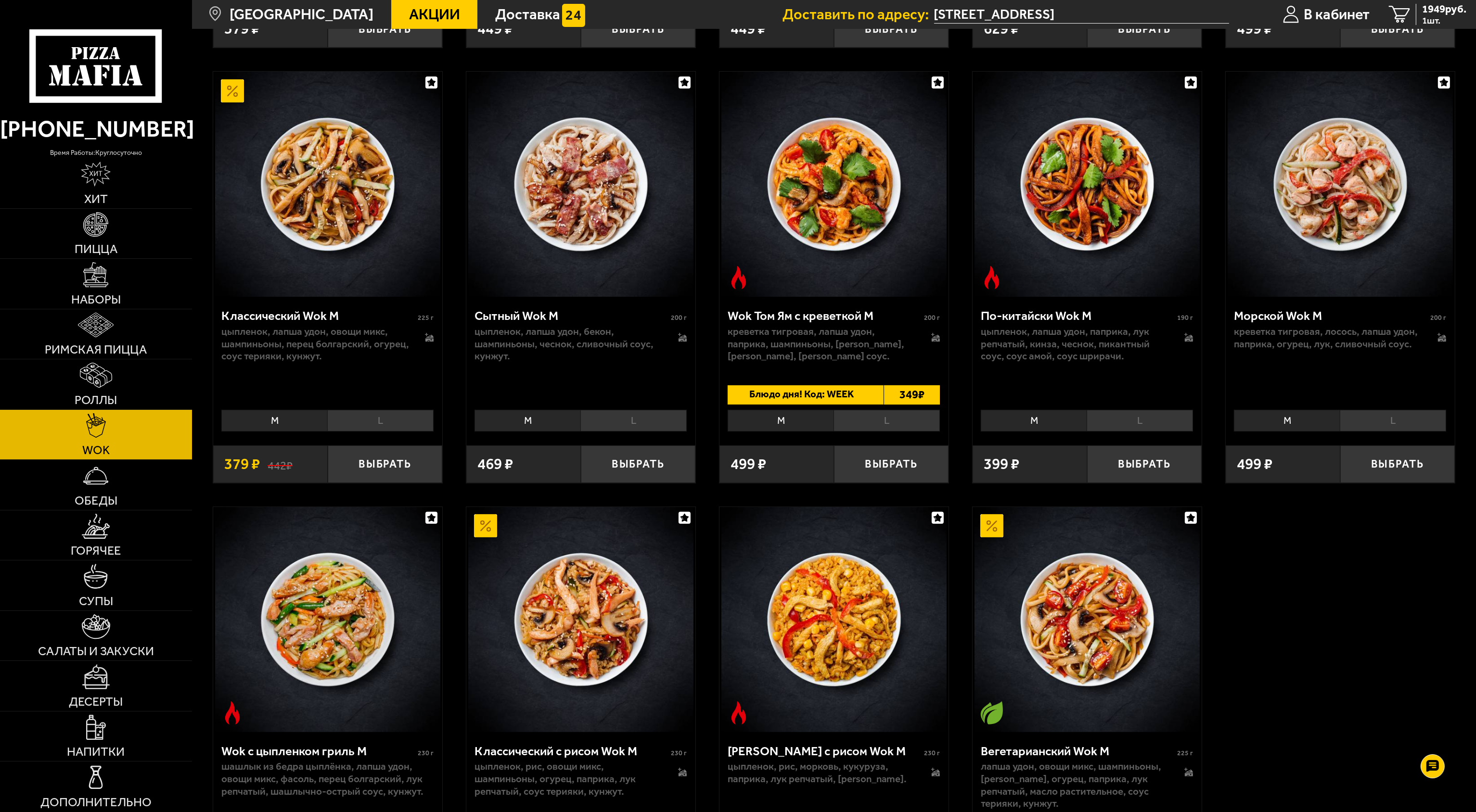
scroll to position [674, 0]
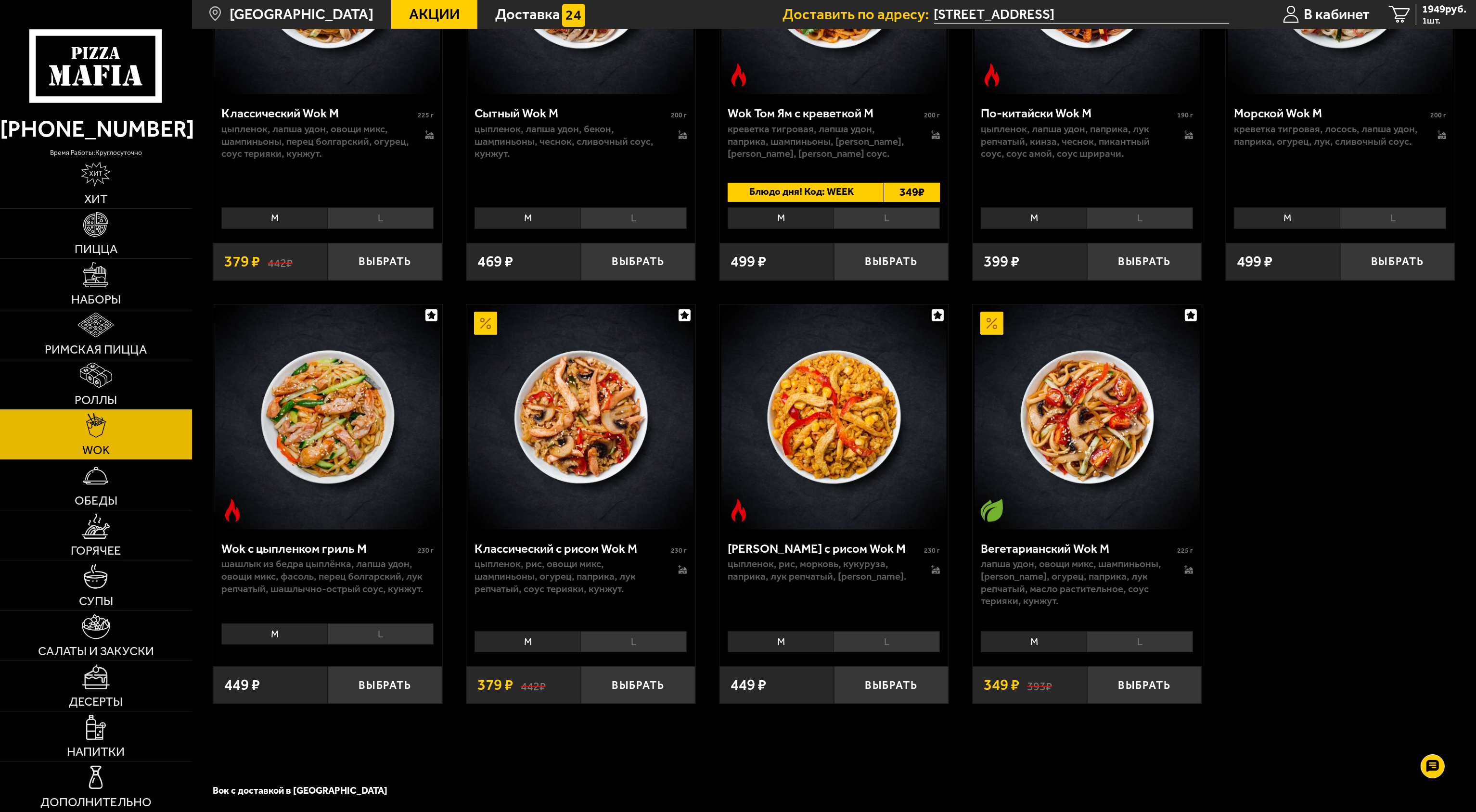
click at [92, 387] on img at bounding box center [96, 375] width 32 height 25
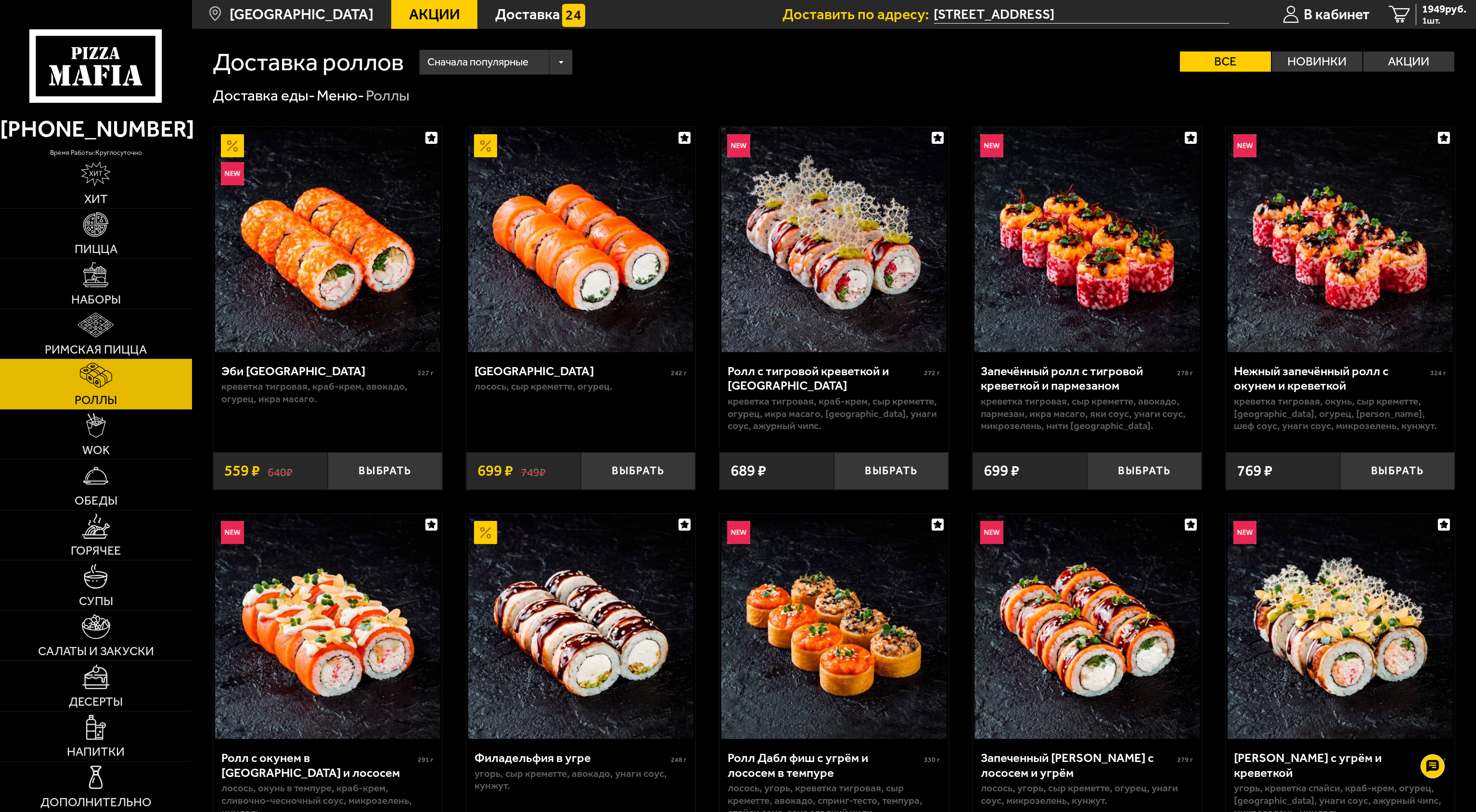
click at [98, 324] on img at bounding box center [95, 325] width 36 height 25
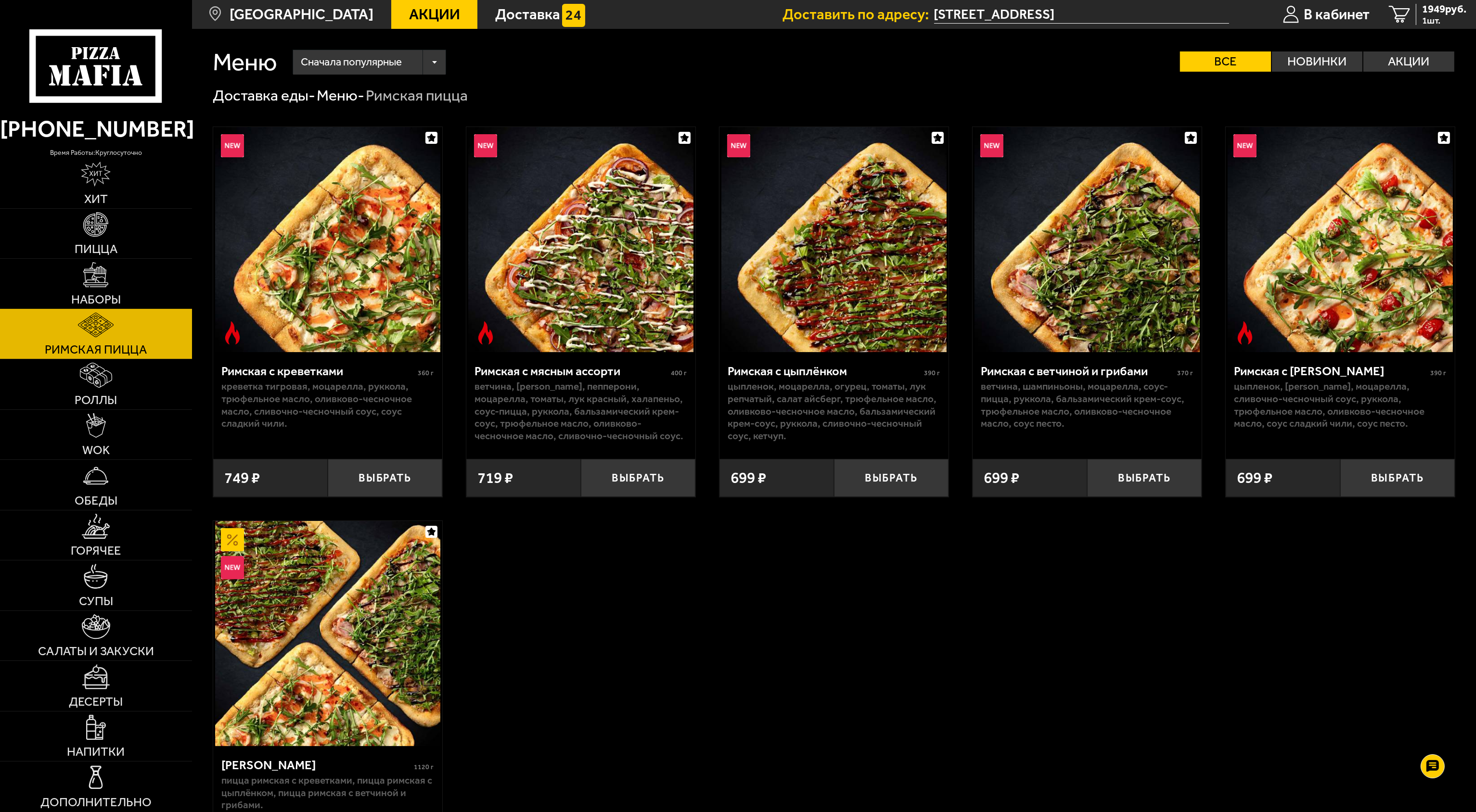
click at [97, 267] on img at bounding box center [96, 274] width 25 height 25
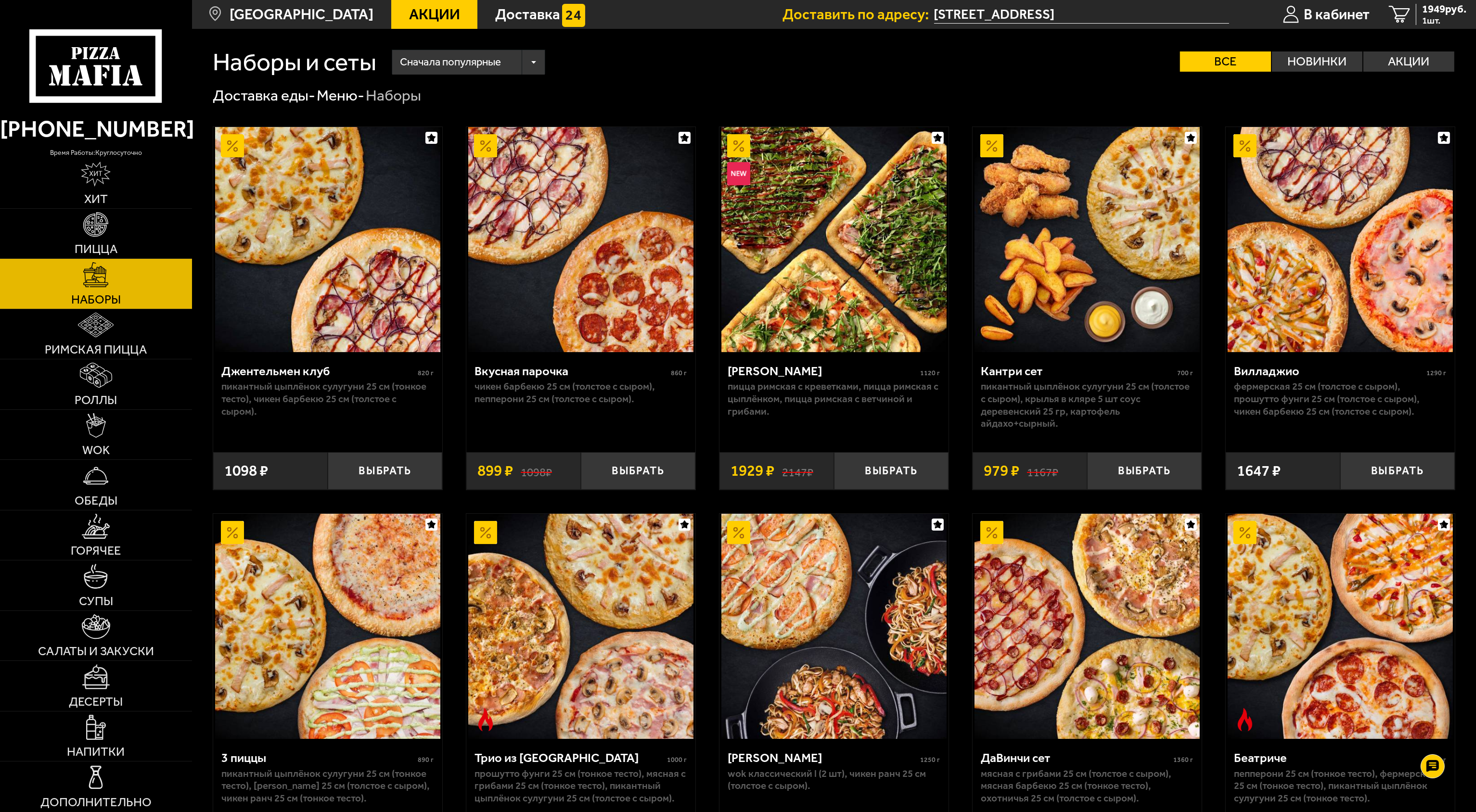
click at [459, 59] on span "Сначала популярные" at bounding box center [450, 62] width 101 height 29
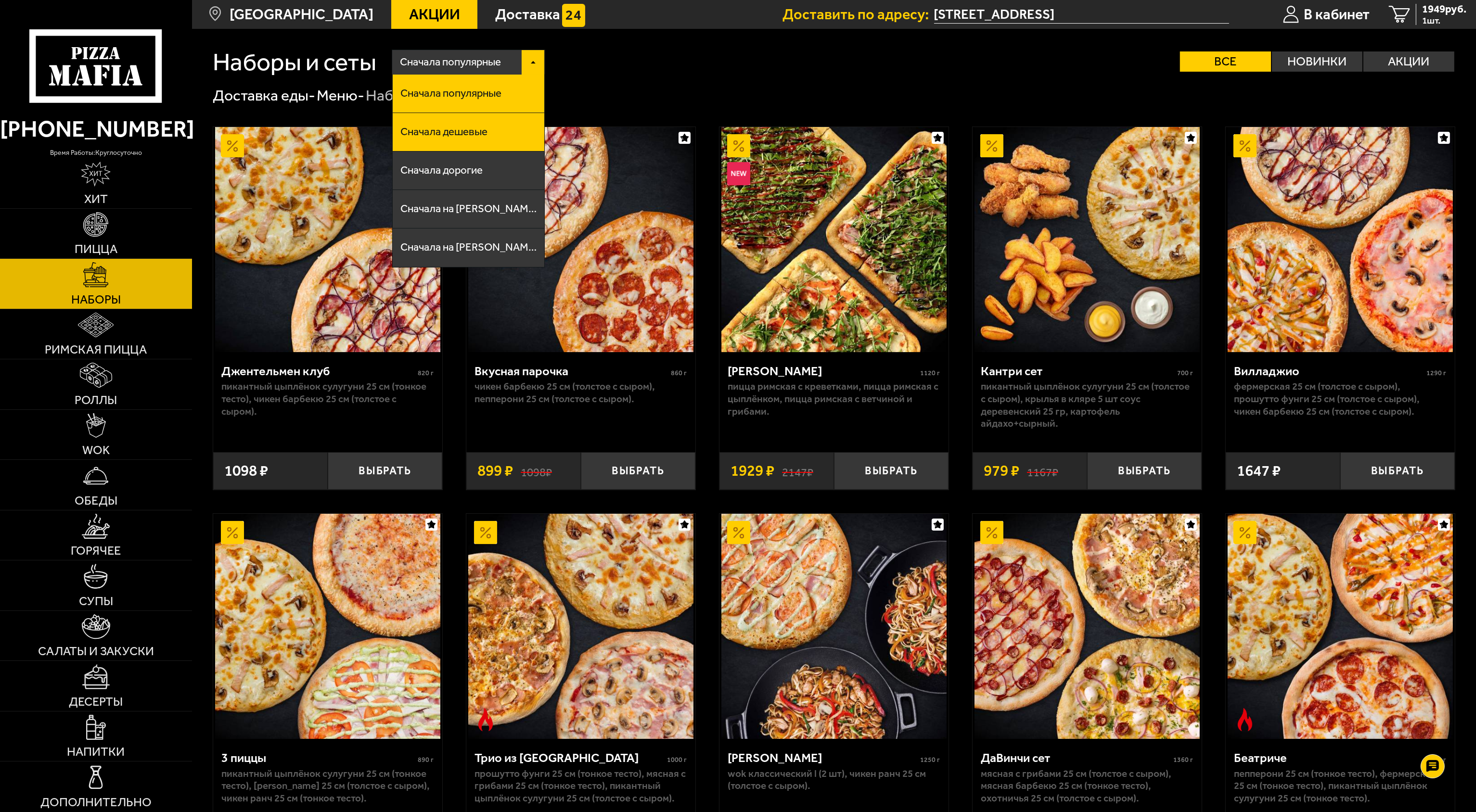
click at [449, 135] on span "Сначала дешевые" at bounding box center [444, 132] width 87 height 11
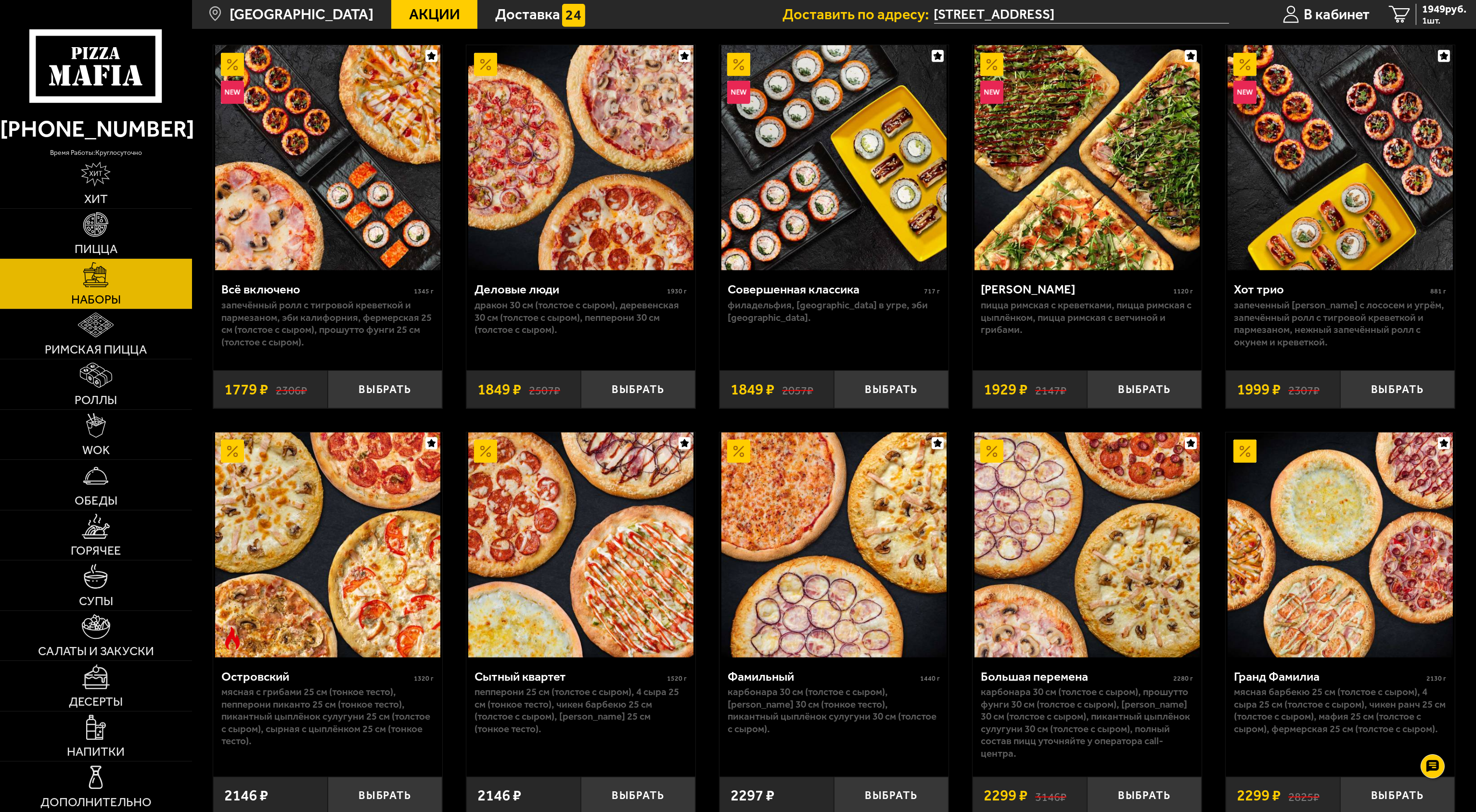
scroll to position [1250, 0]
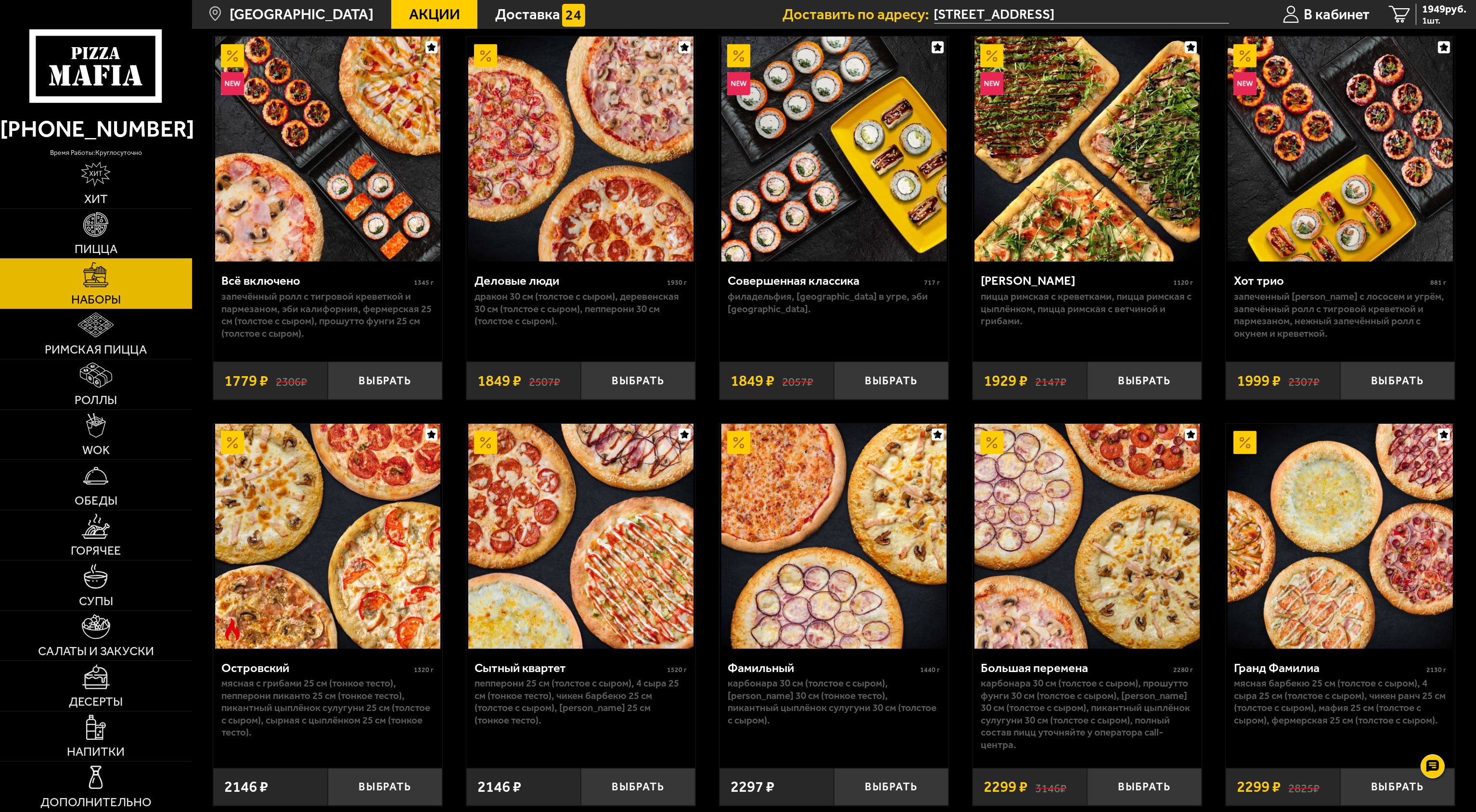
click at [113, 231] on link "Пицца" at bounding box center [96, 234] width 192 height 50
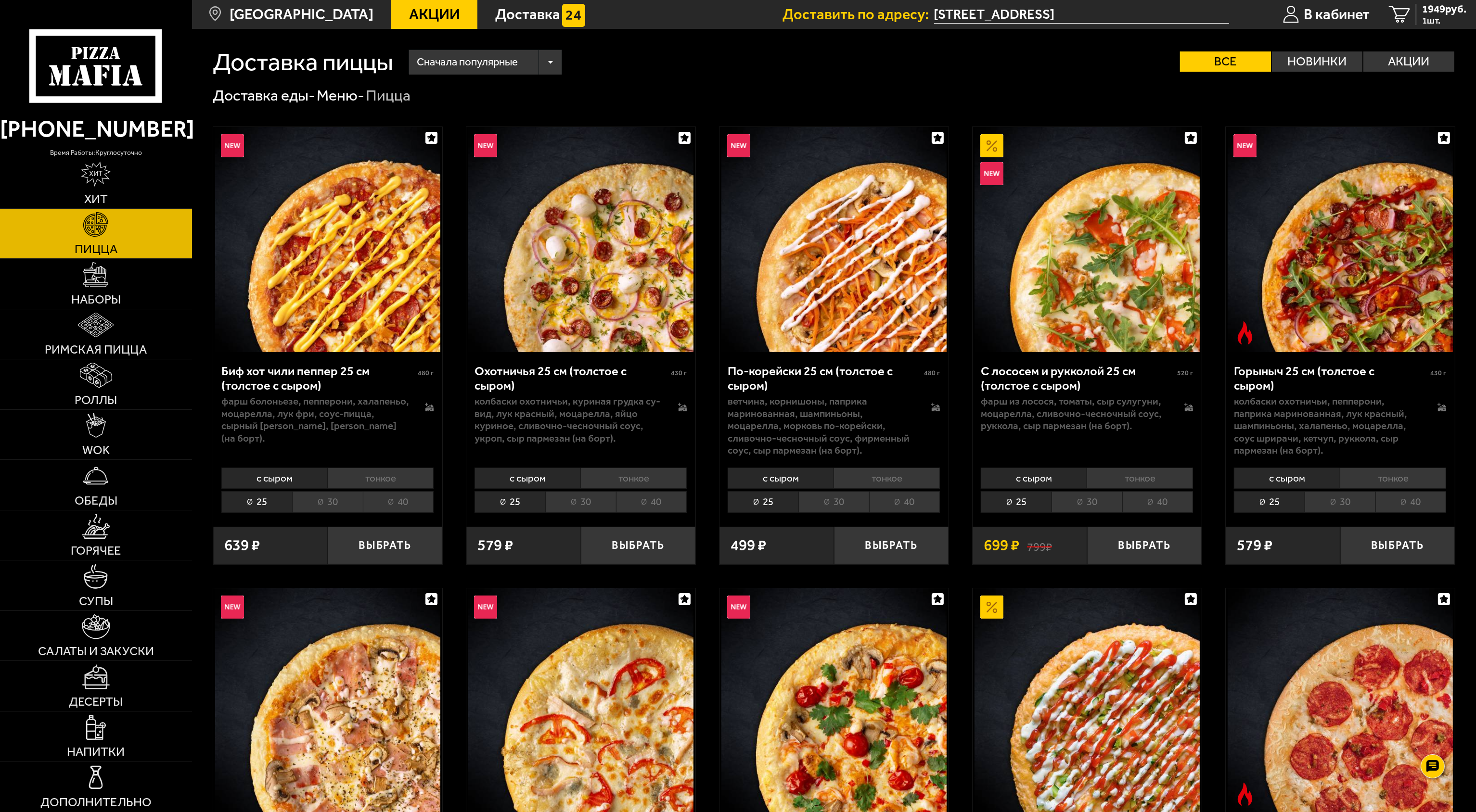
click at [518, 54] on span "Сначала популярные" at bounding box center [467, 62] width 101 height 29
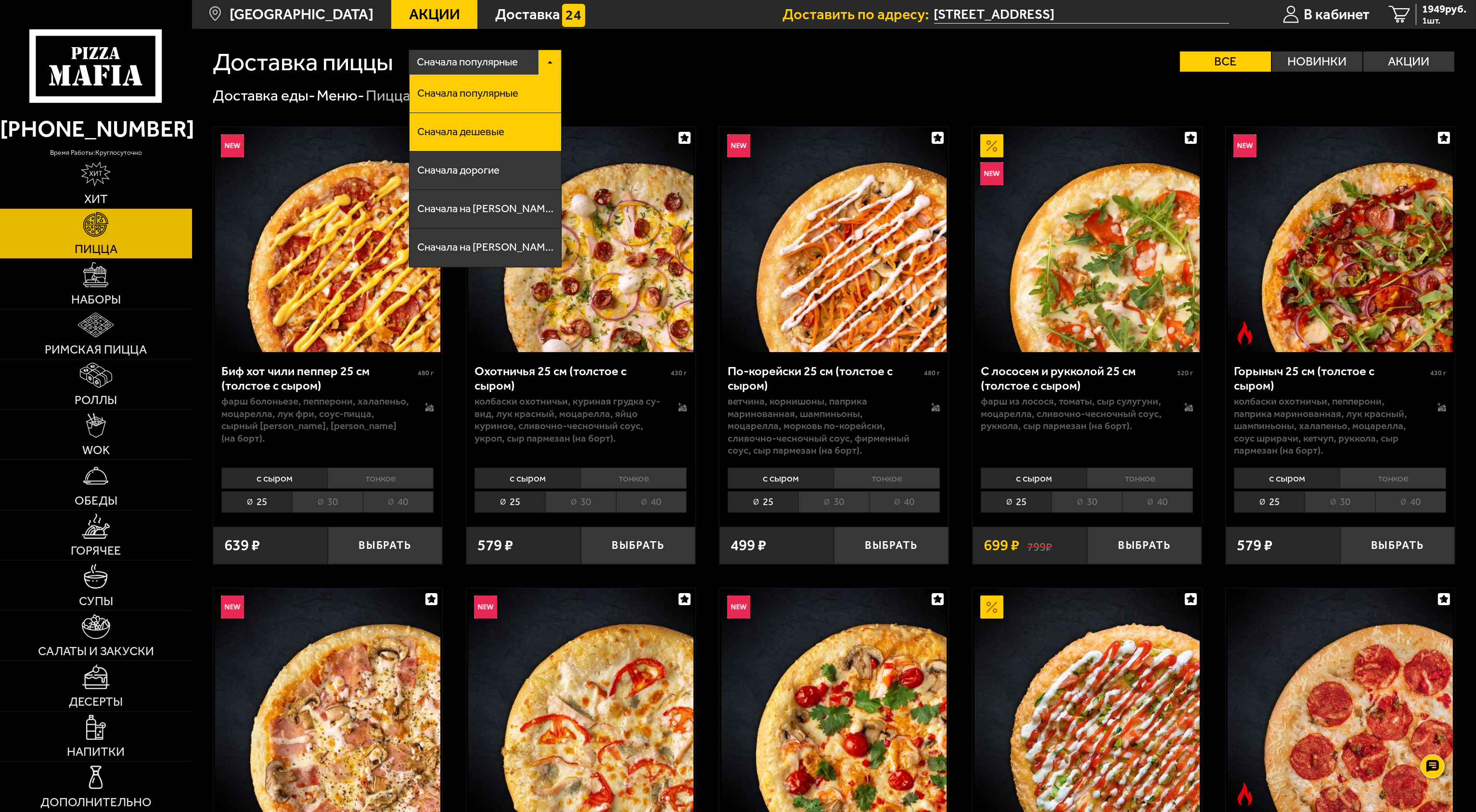
click at [487, 124] on li "Сначала дешевые" at bounding box center [485, 133] width 152 height 39
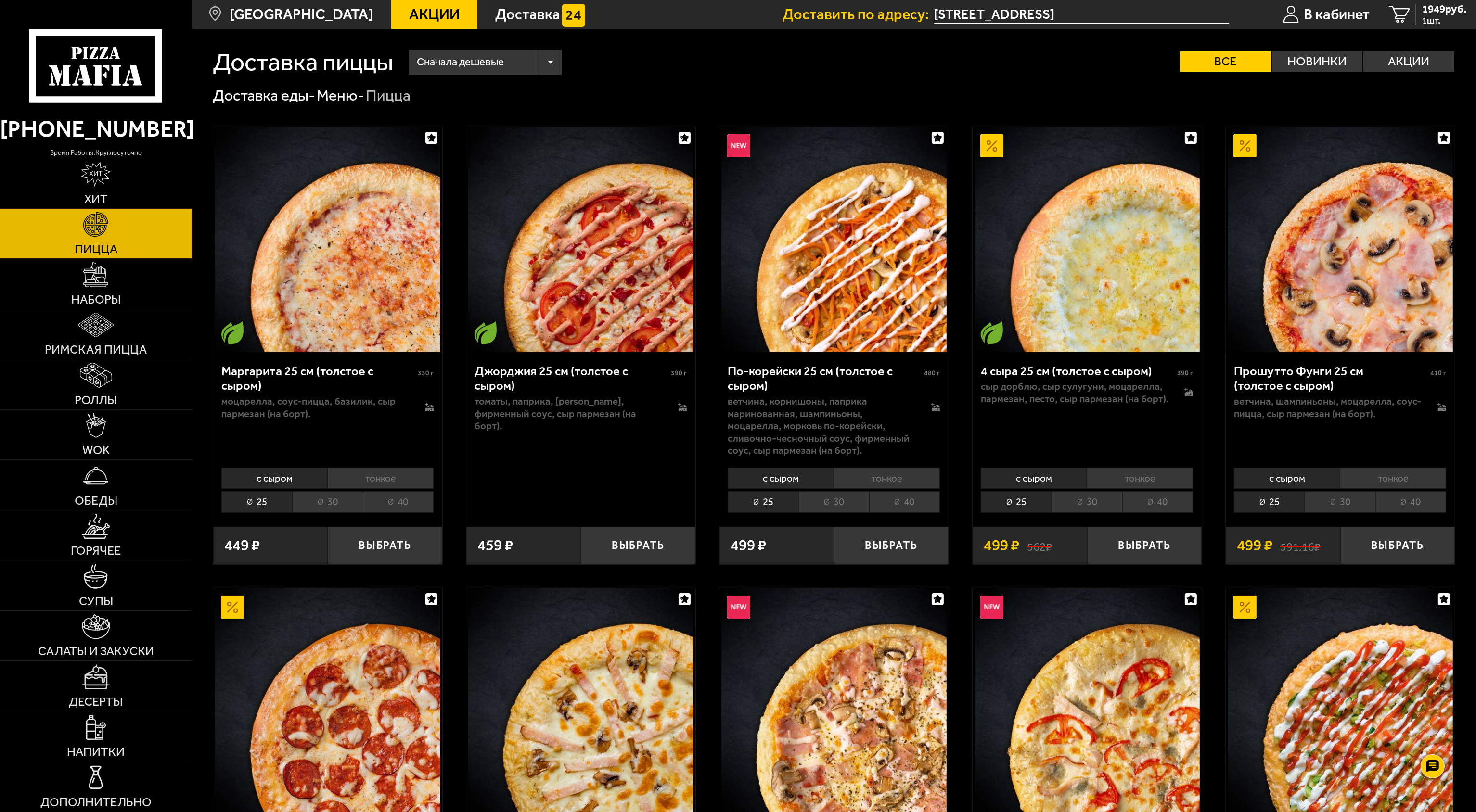
click at [367, 482] on li "тонкое" at bounding box center [380, 478] width 106 height 21
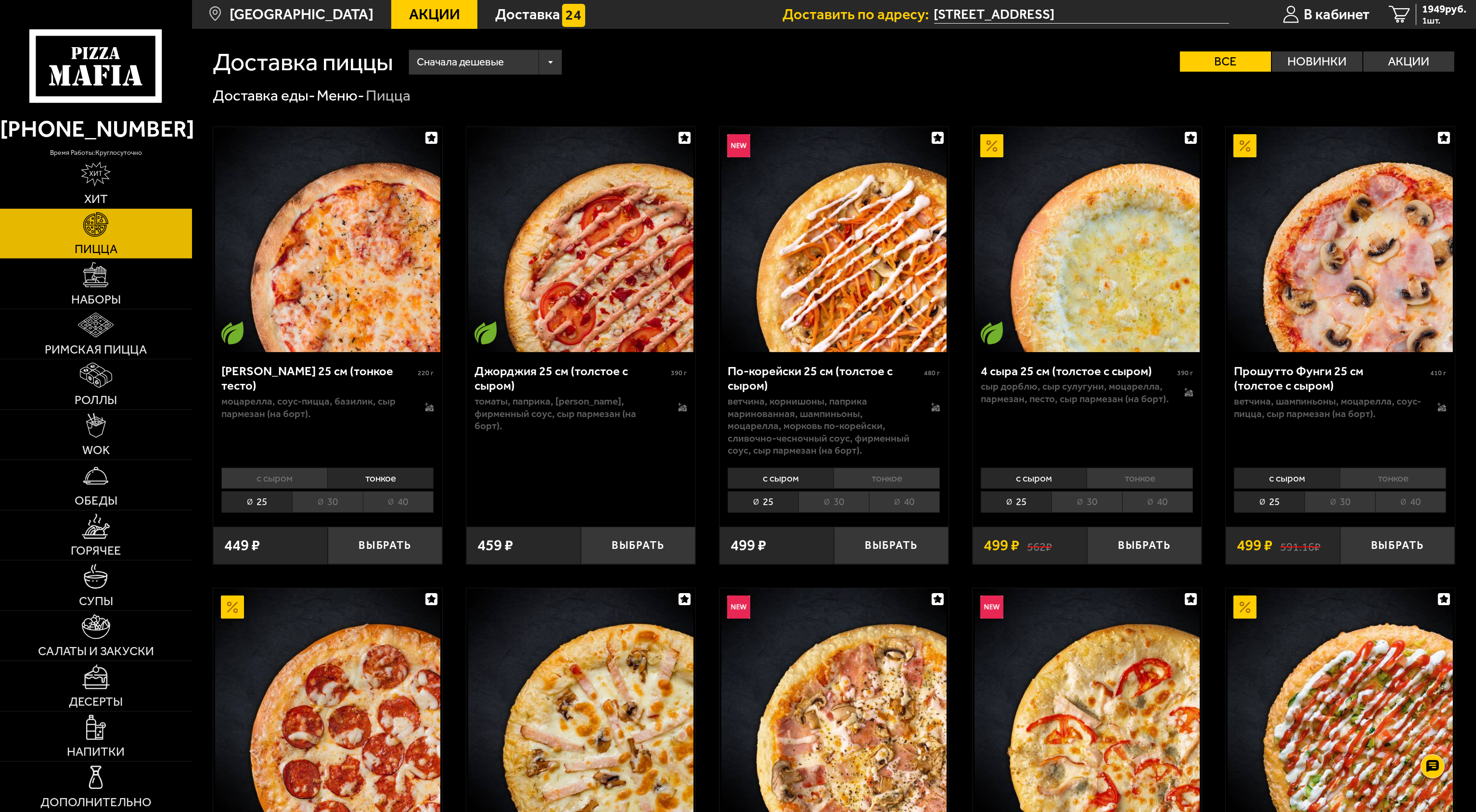
click at [301, 481] on li "с сыром" at bounding box center [274, 478] width 106 height 21
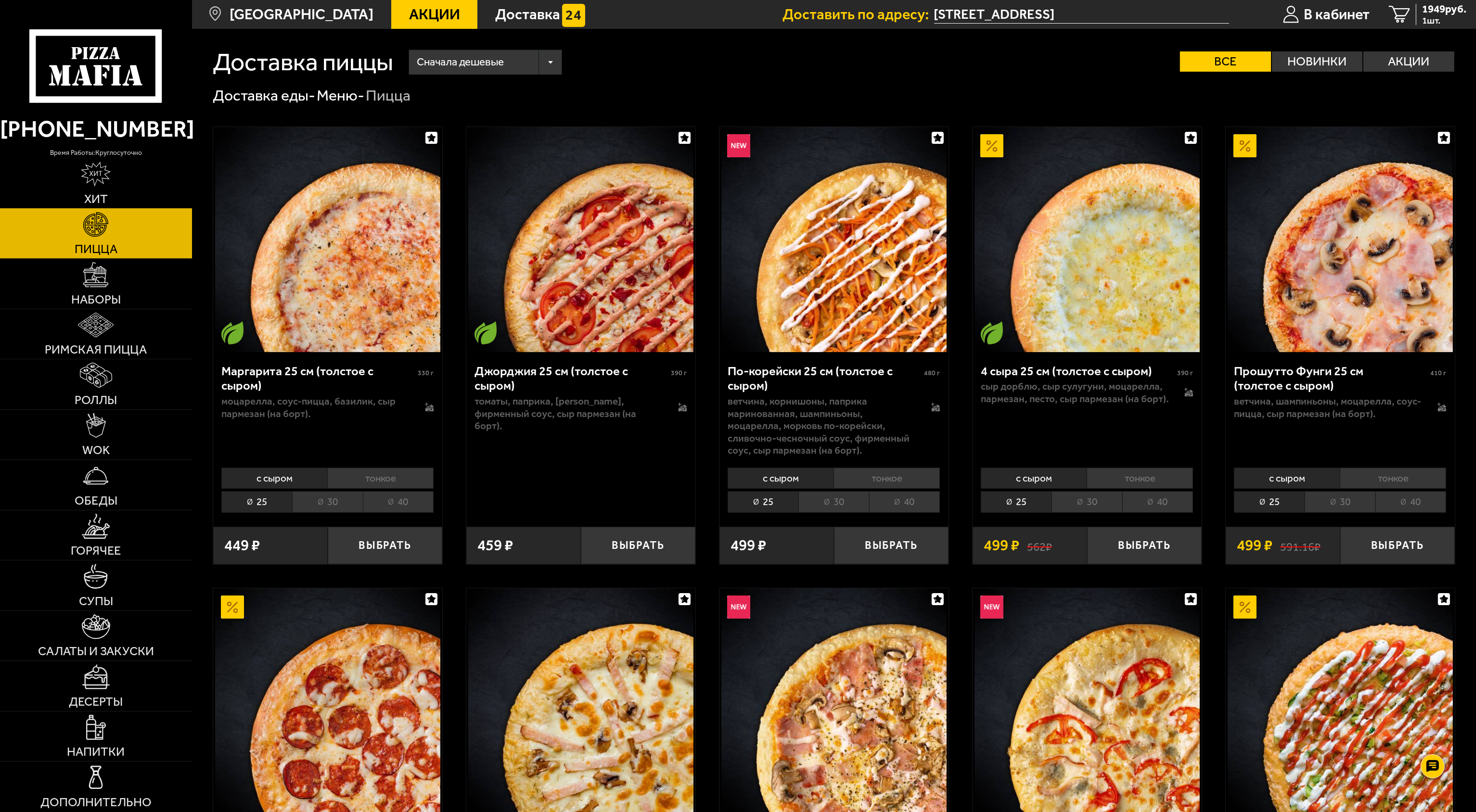
click at [112, 189] on link "Хит" at bounding box center [96, 183] width 192 height 50
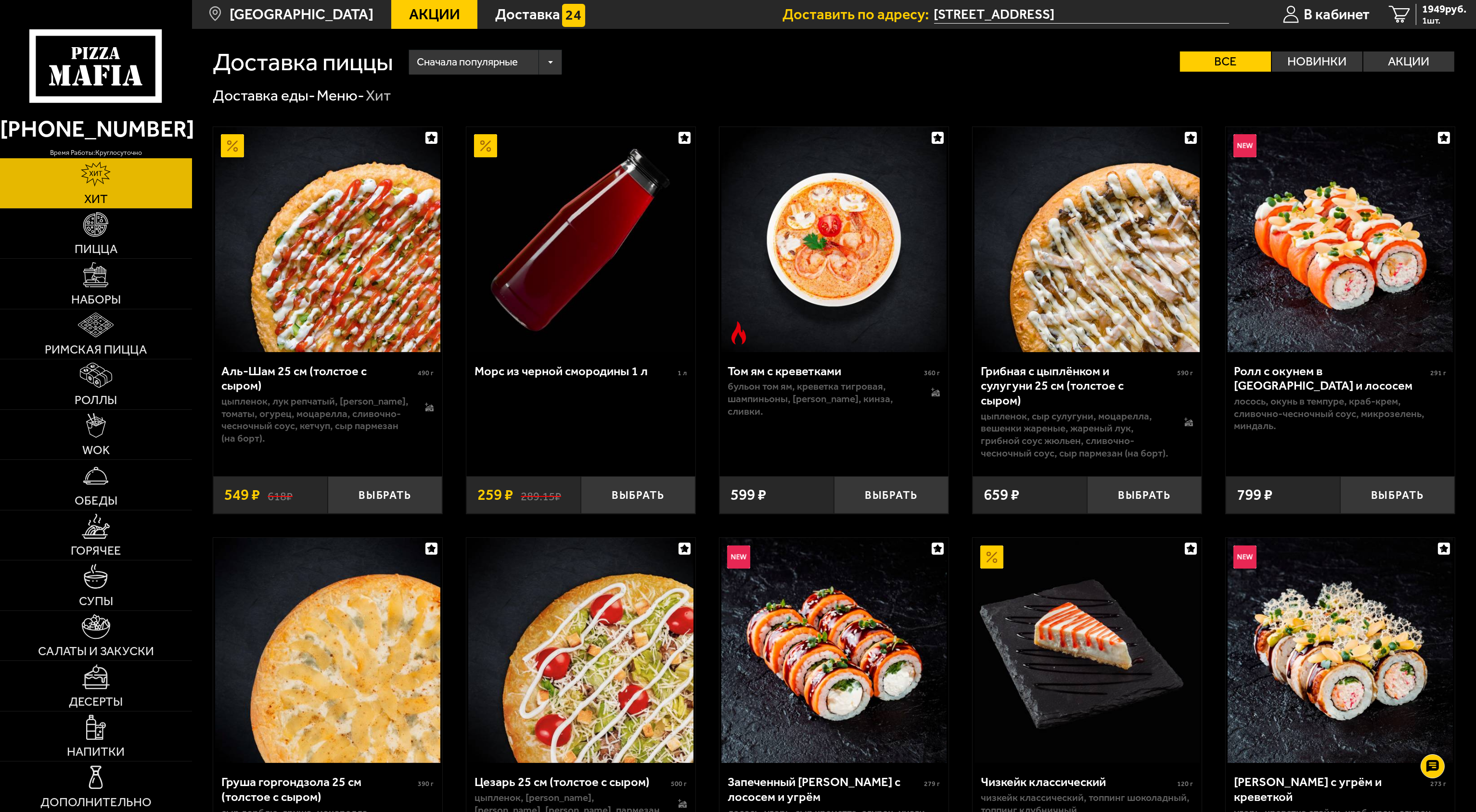
click at [469, 63] on span "Сначала популярные" at bounding box center [467, 62] width 101 height 29
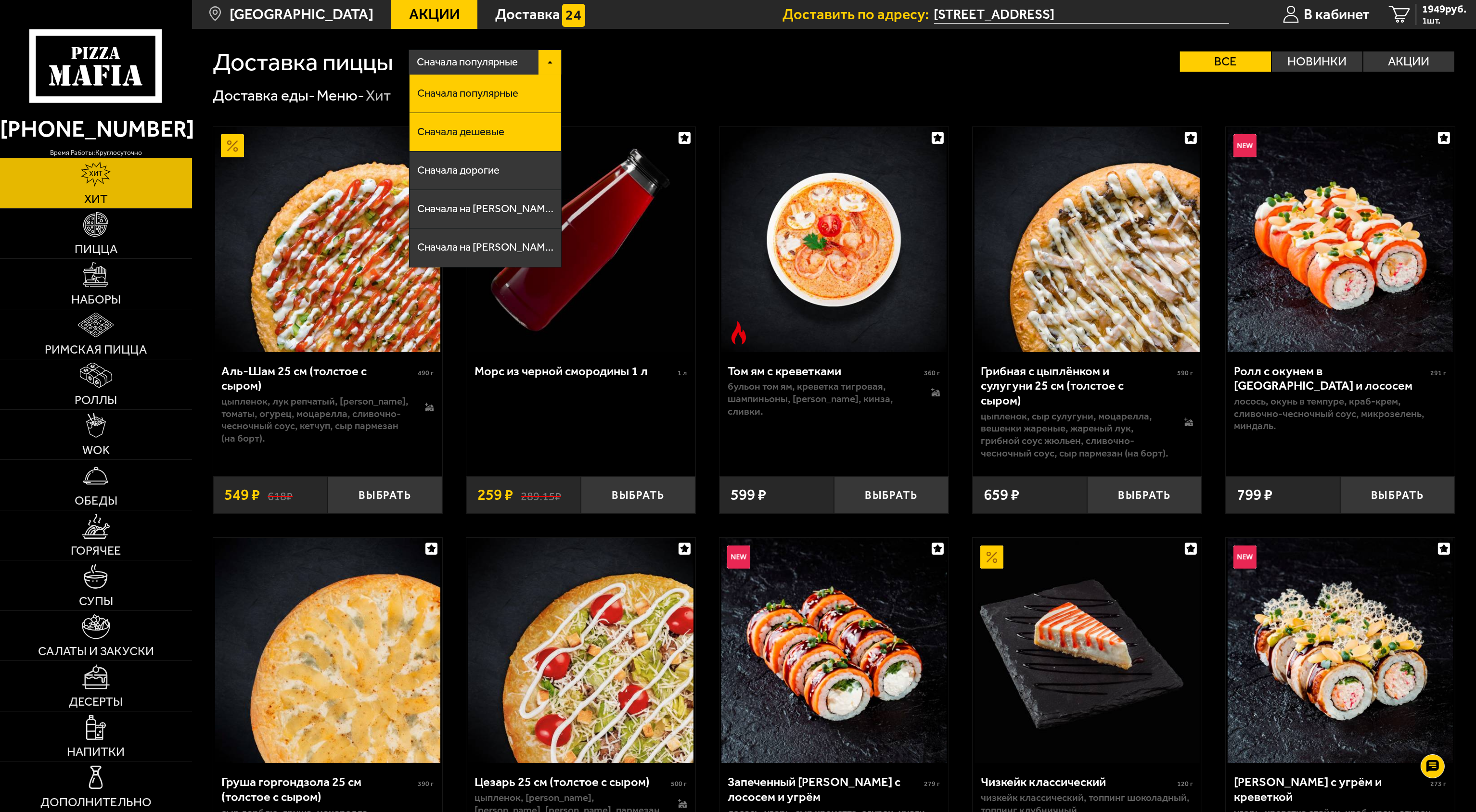
click at [457, 126] on li "Сначала дешевые" at bounding box center [485, 133] width 152 height 39
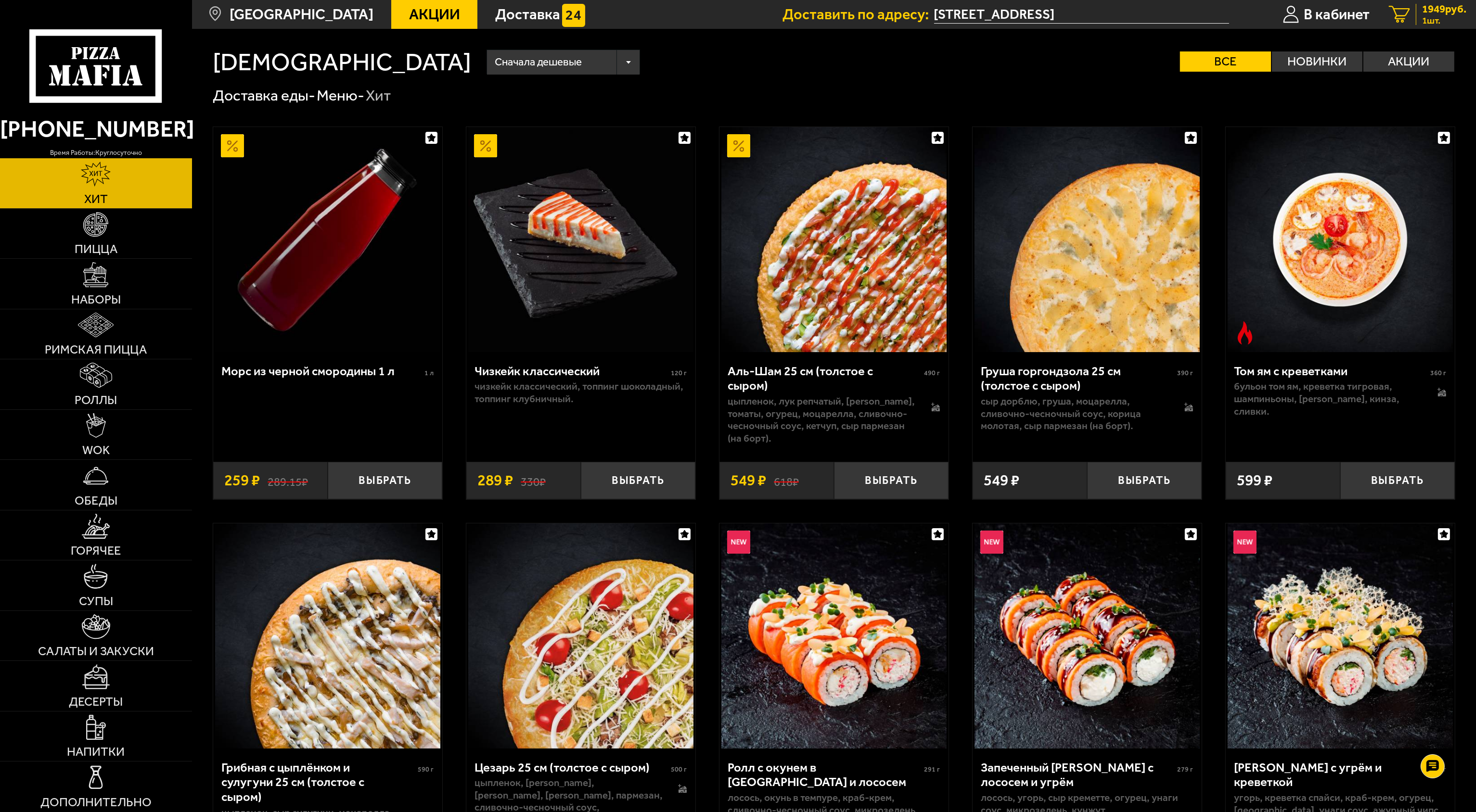
click at [1436, 4] on span "1949 руб." at bounding box center [1444, 9] width 44 height 11
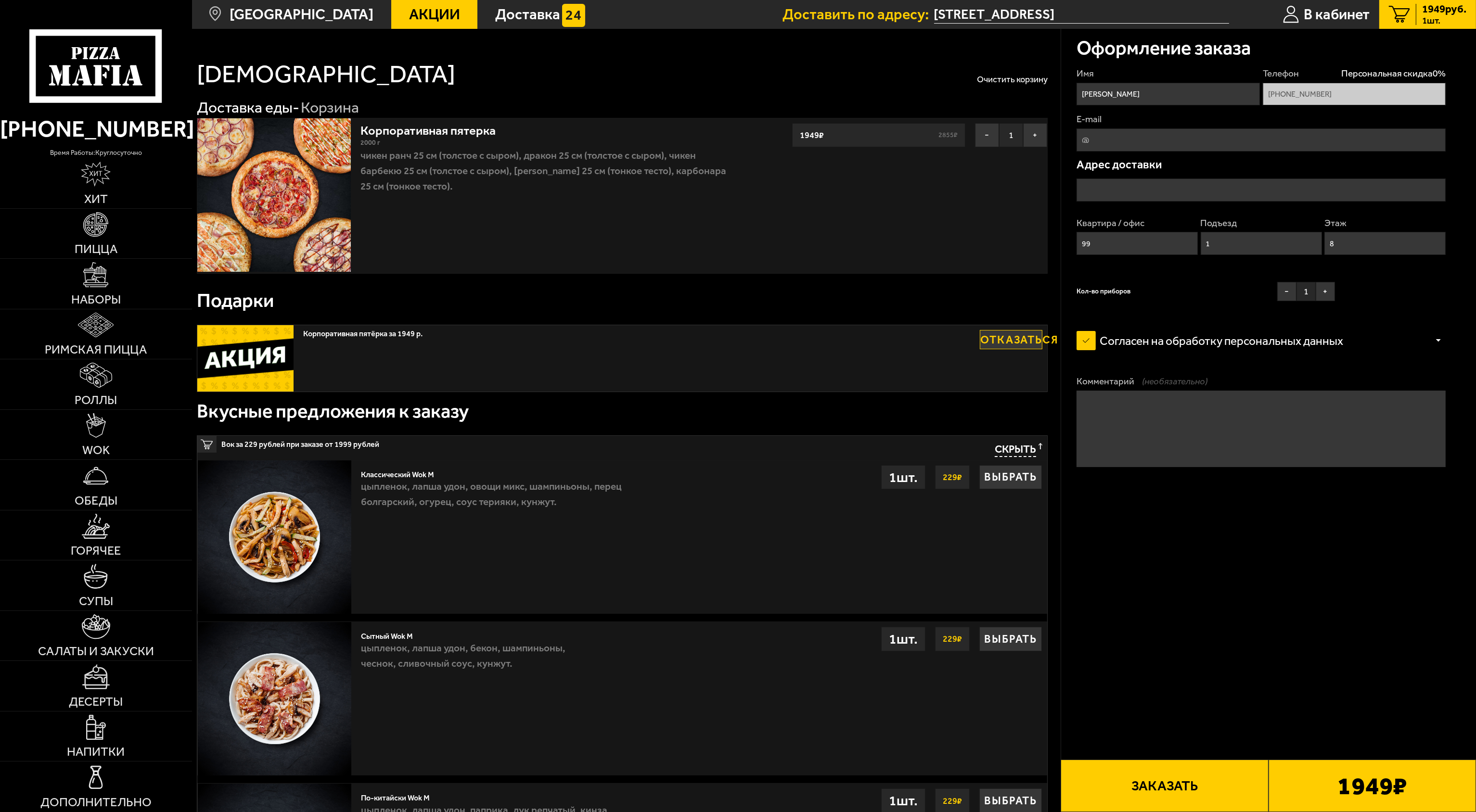
type input "[STREET_ADDRESS]"
click at [680, 289] on div "Подарки" at bounding box center [623, 301] width 852 height 39
click at [415, 4] on link "Акции" at bounding box center [435, 14] width 86 height 29
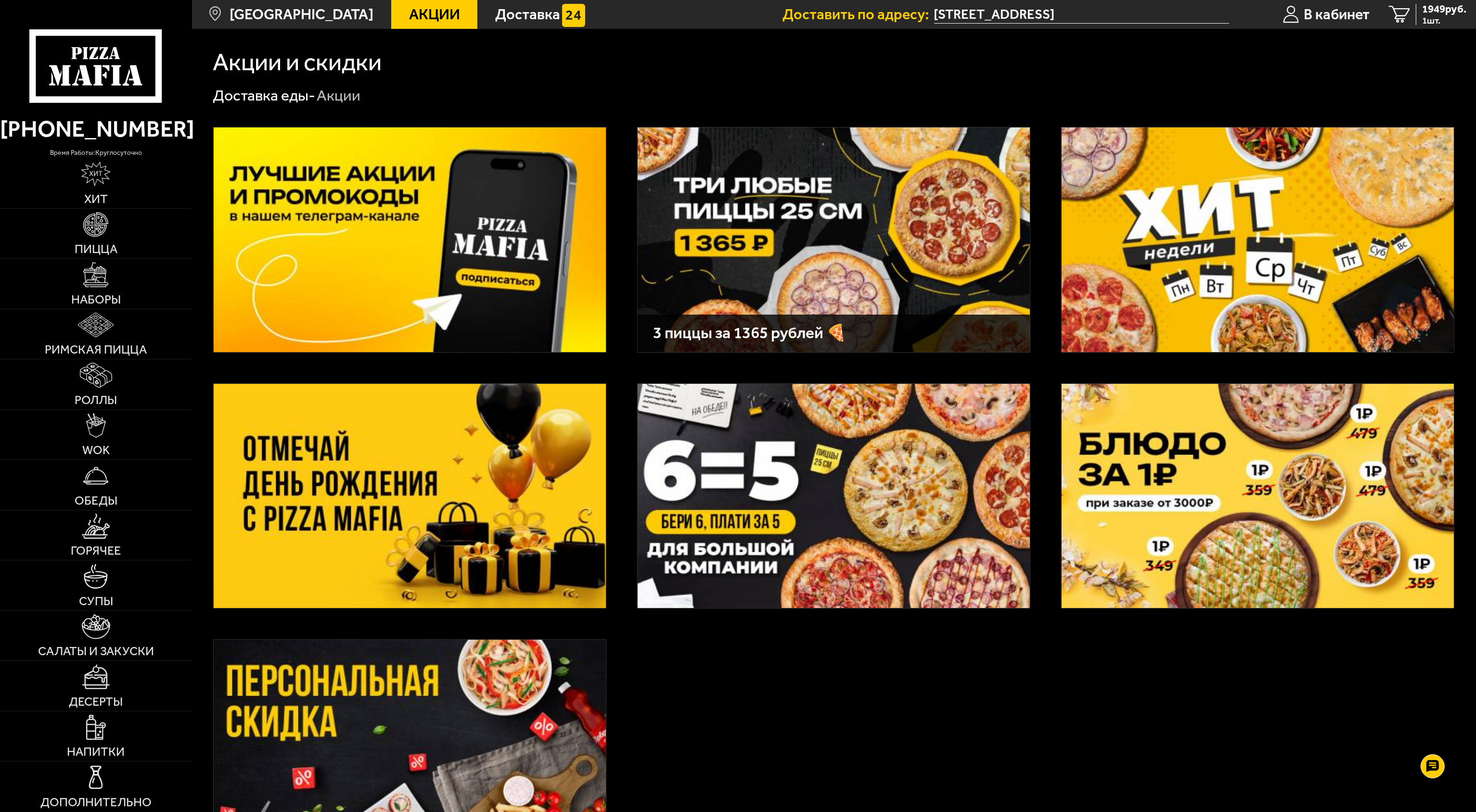
click at [766, 720] on div "3 пиццы за 1365 рублей 🍕" at bounding box center [834, 508] width 1284 height 805
click at [89, 286] on img at bounding box center [96, 274] width 25 height 25
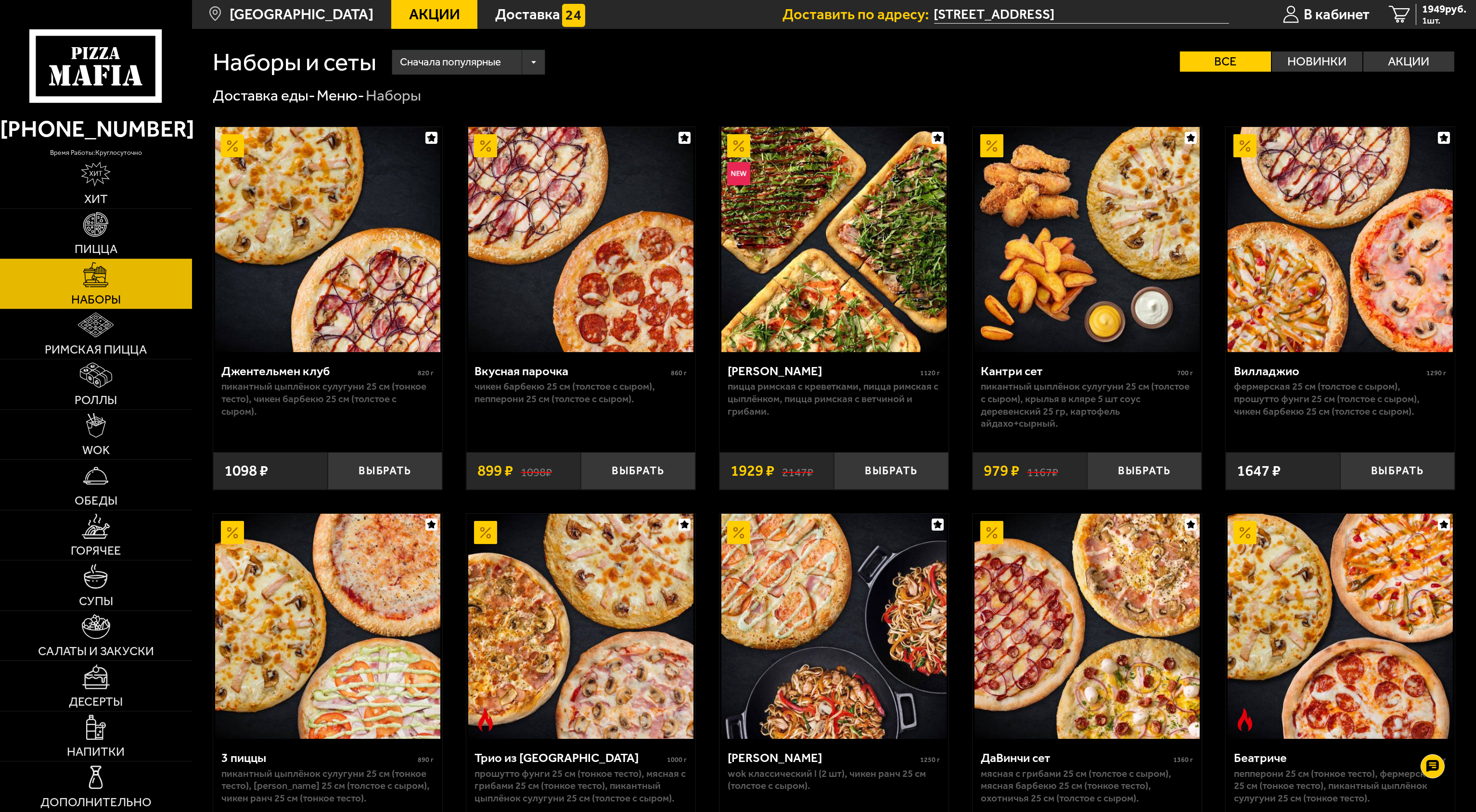
click at [460, 67] on span "Сначала популярные" at bounding box center [450, 62] width 101 height 29
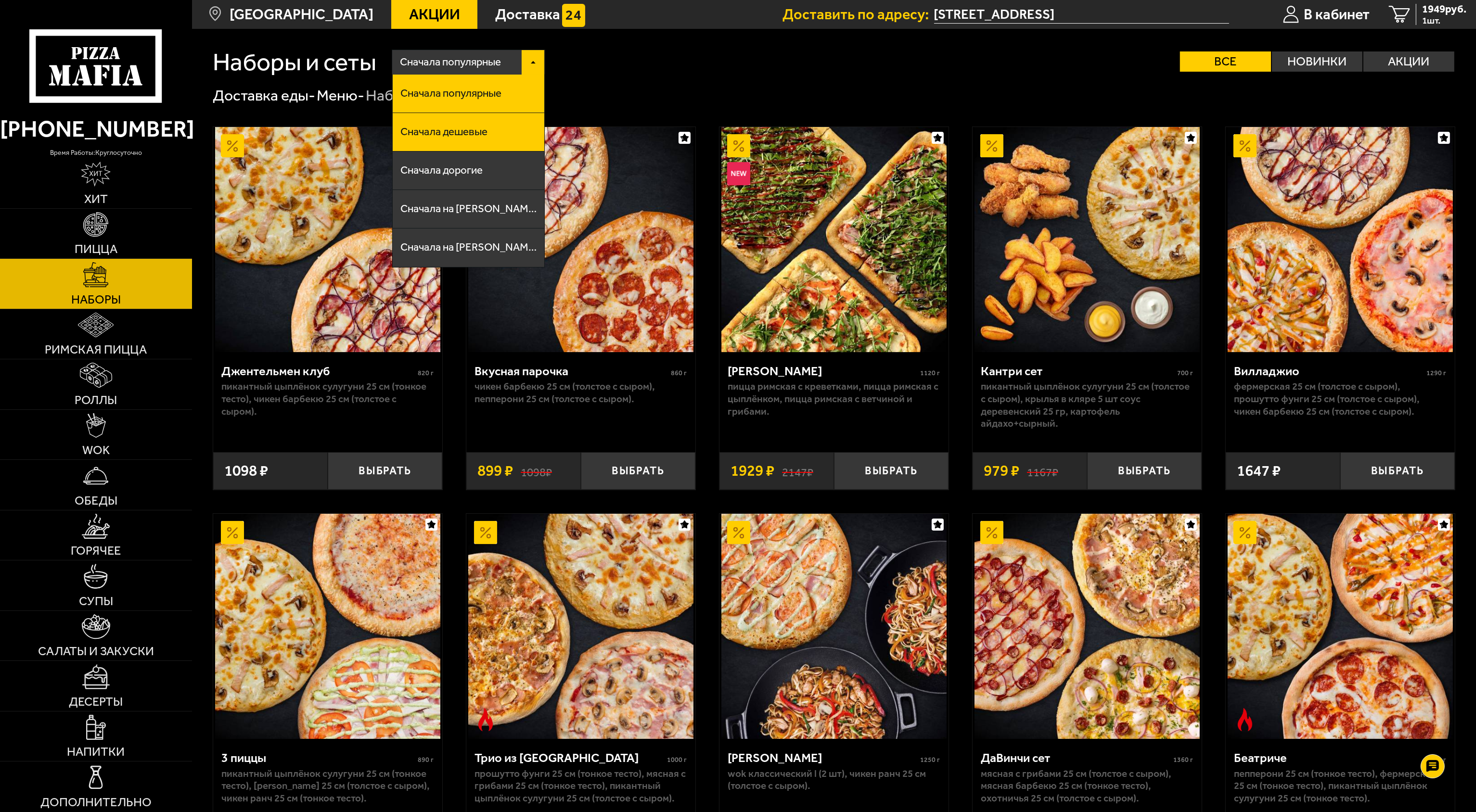
click at [453, 136] on span "Сначала дешевые" at bounding box center [444, 132] width 87 height 11
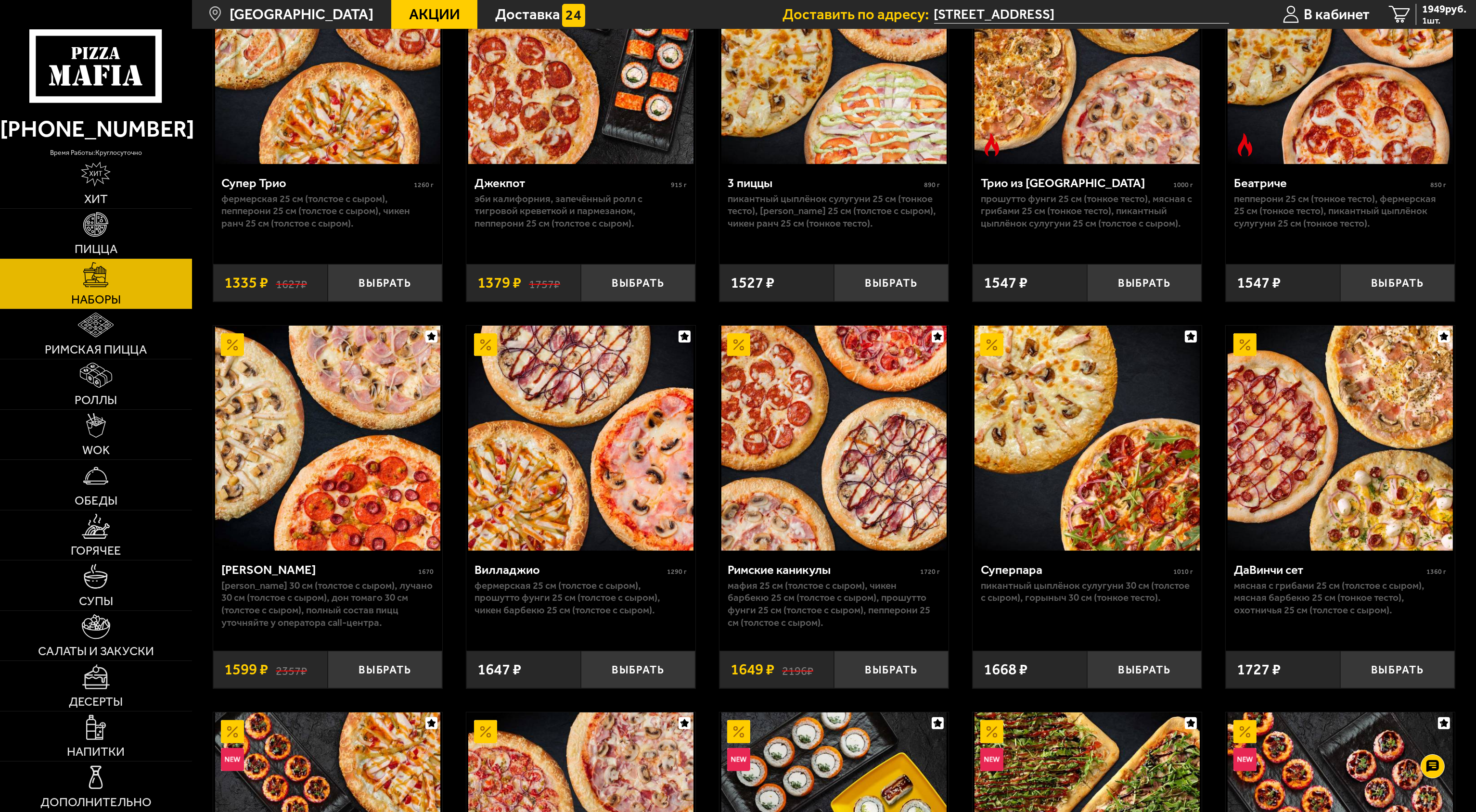
scroll to position [577, 0]
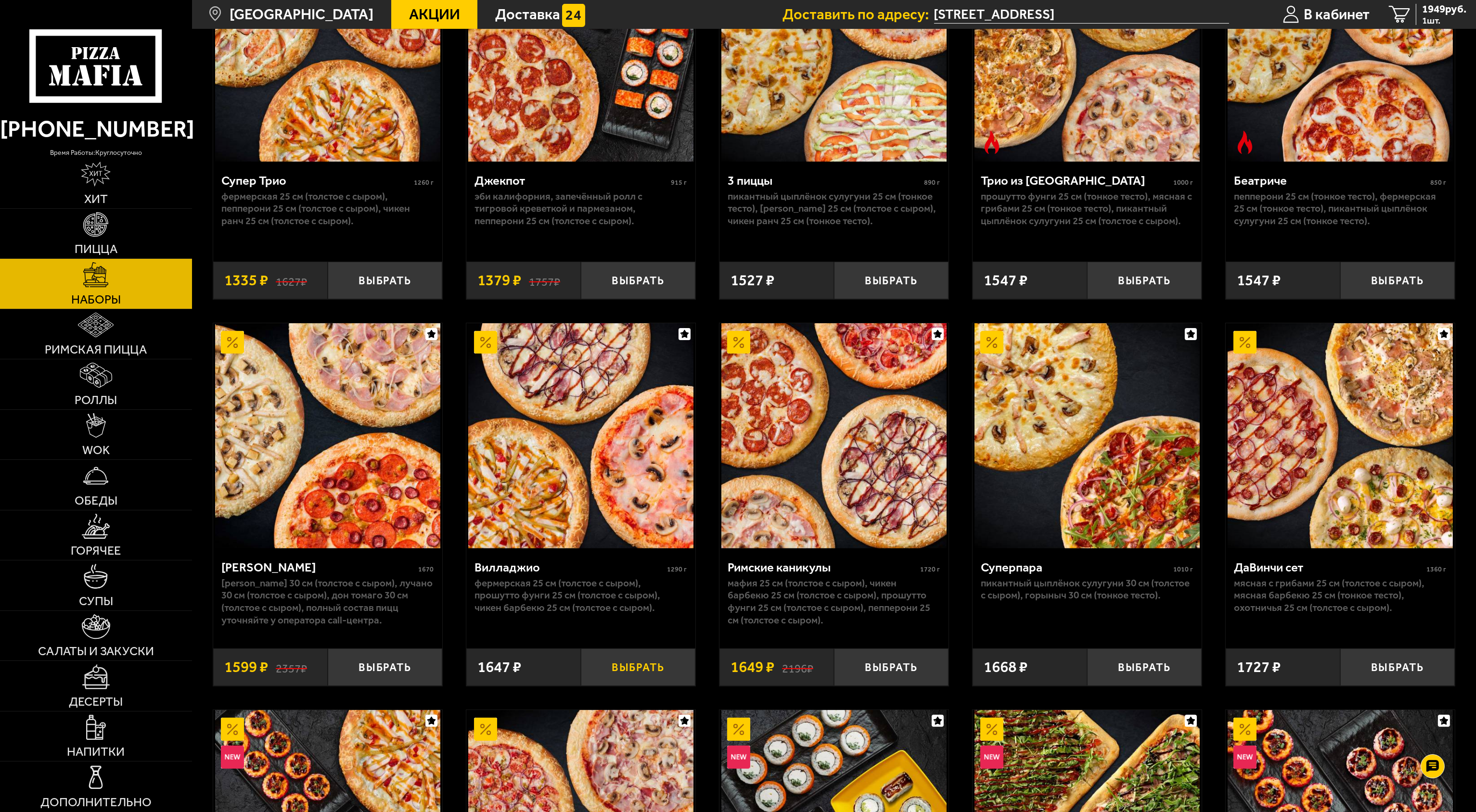
click at [624, 670] on button "Выбрать" at bounding box center [638, 667] width 114 height 37
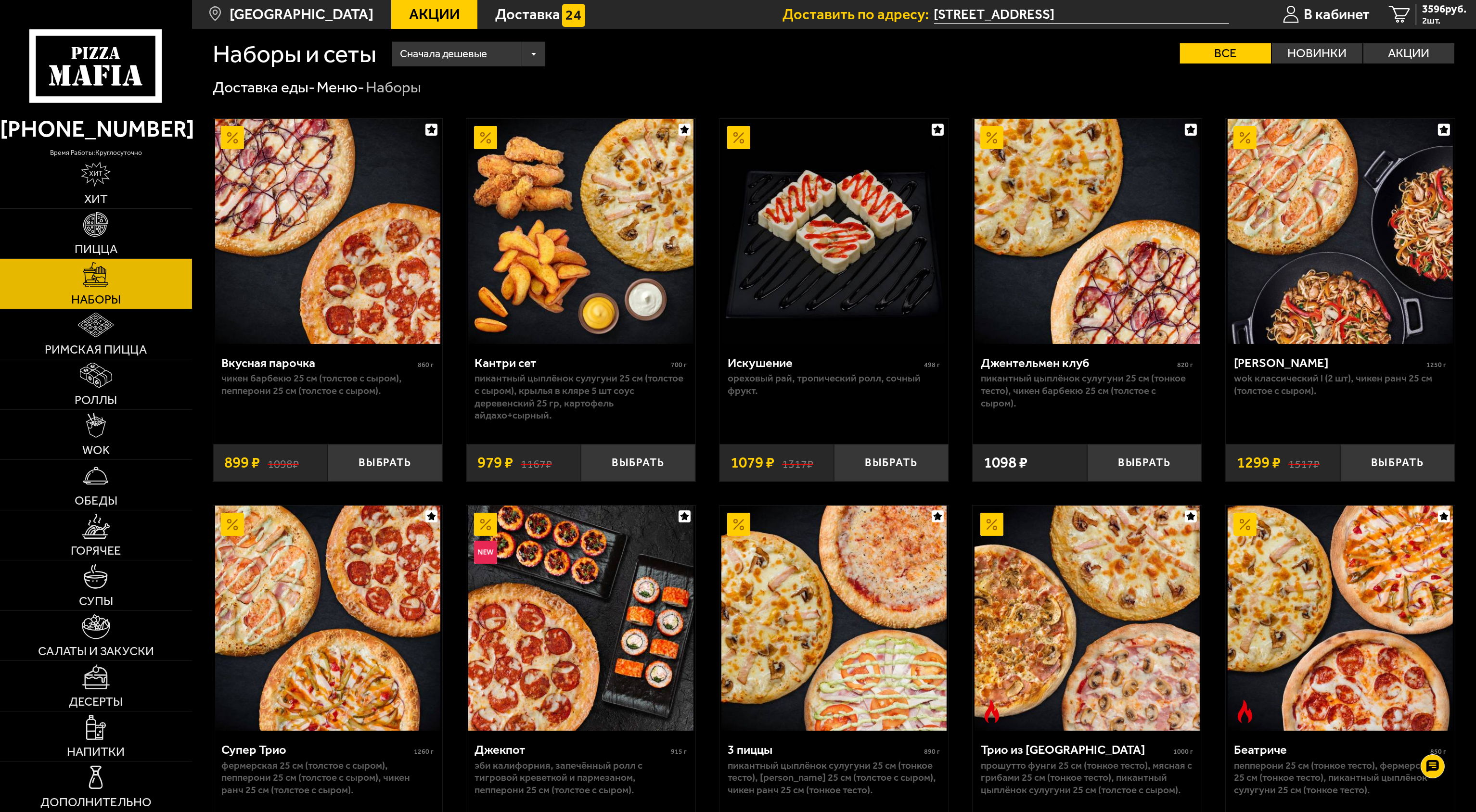
scroll to position [0, 0]
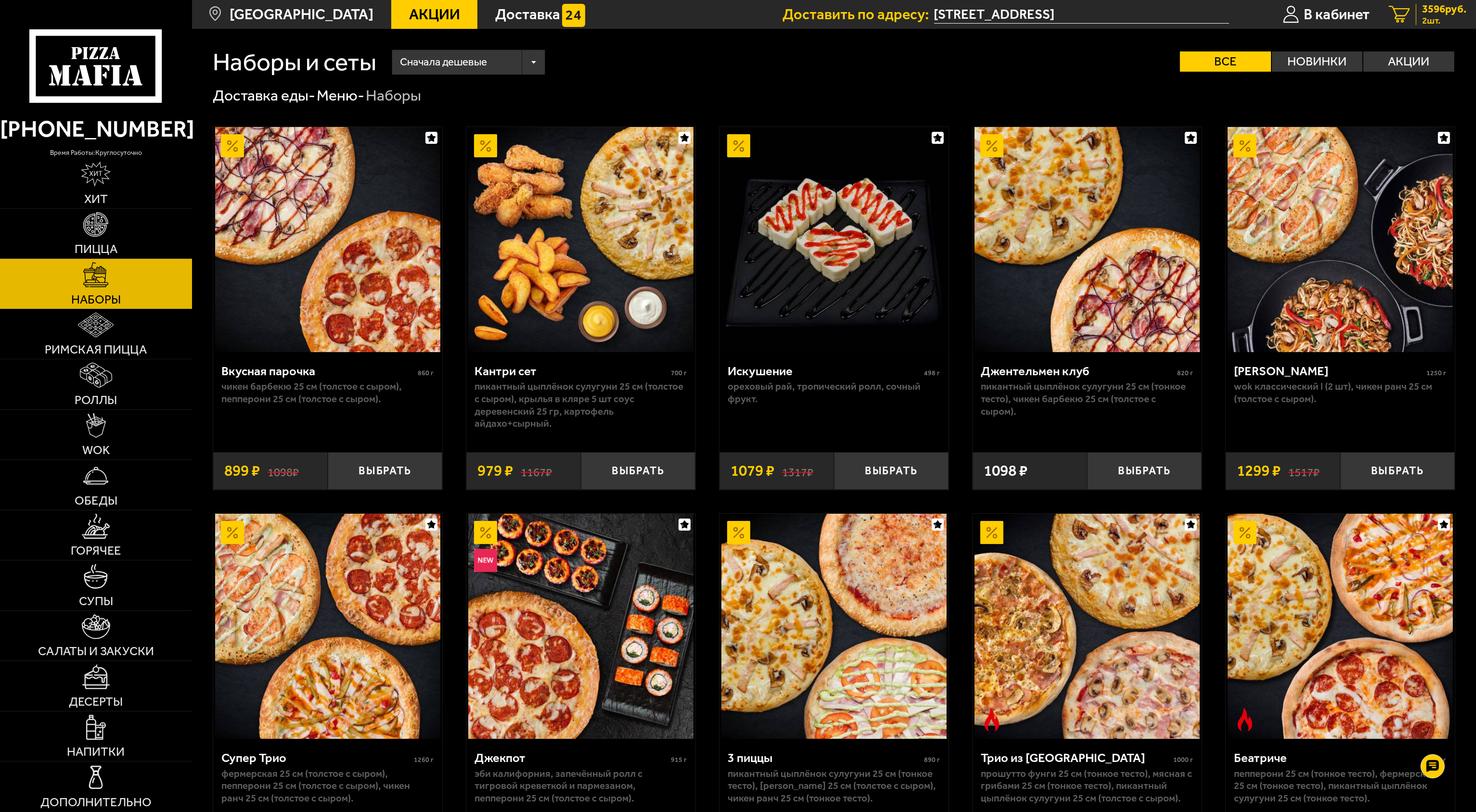
click at [1429, 12] on span "3596 руб." at bounding box center [1444, 9] width 44 height 11
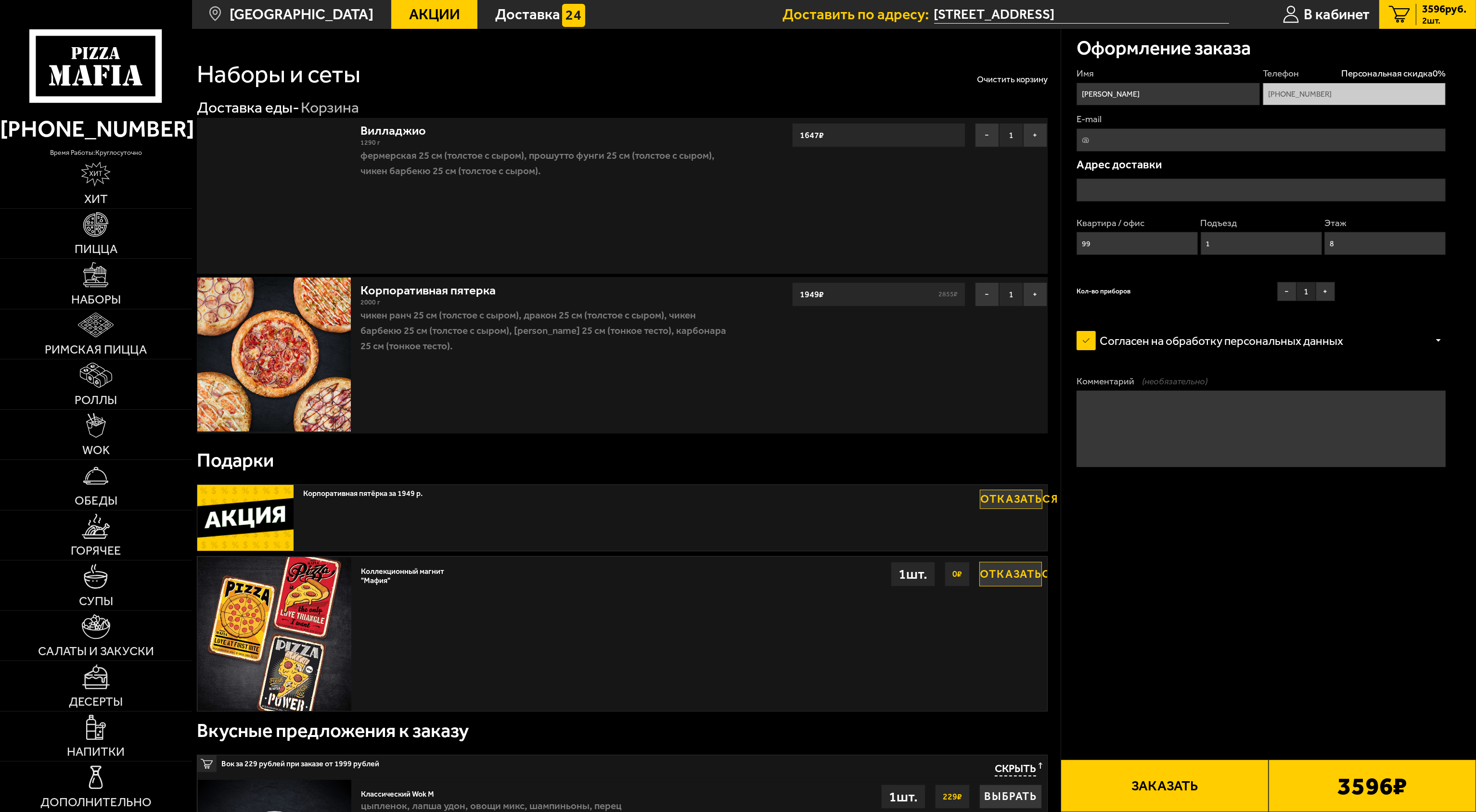
type input "[STREET_ADDRESS]"
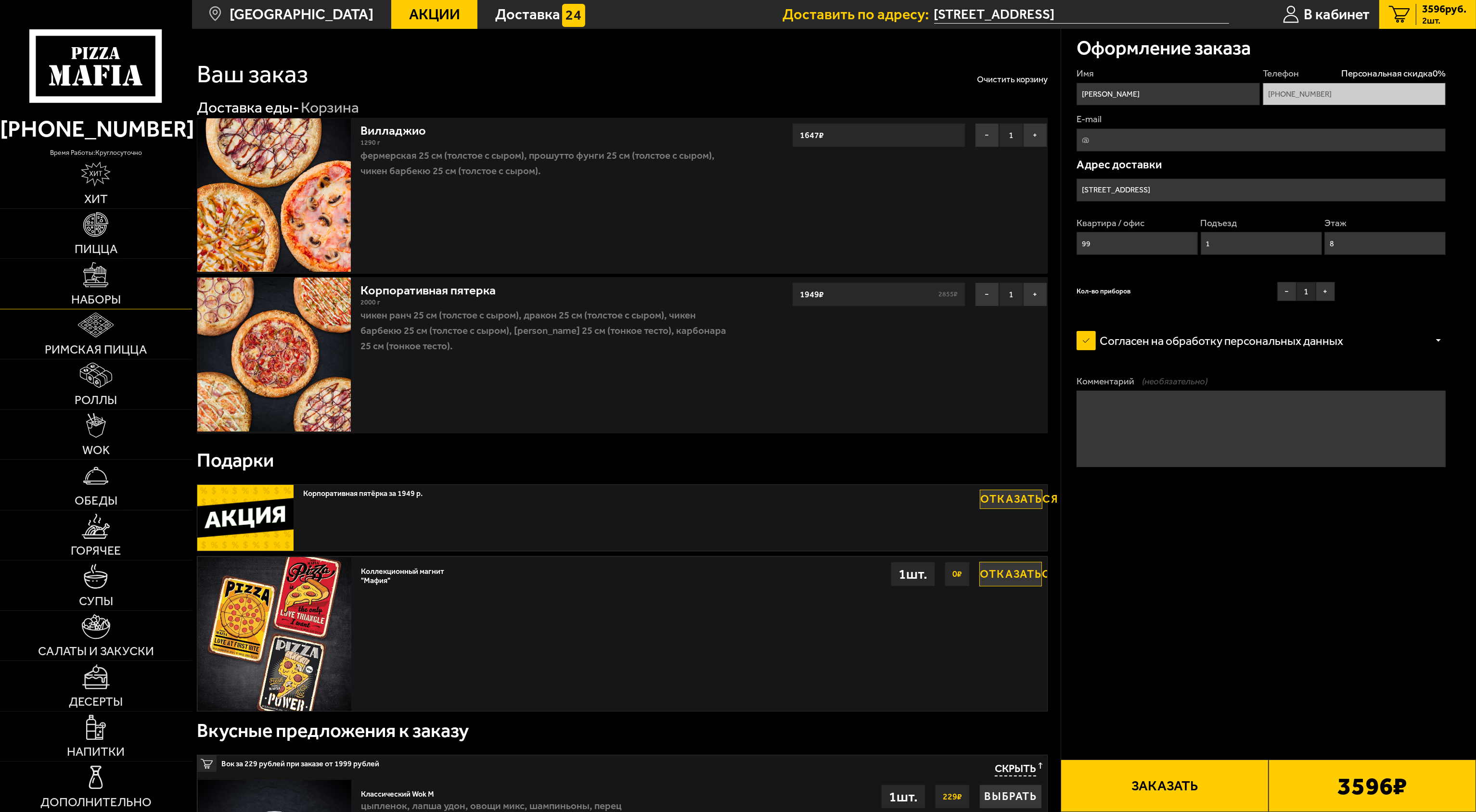
click at [85, 285] on img at bounding box center [96, 274] width 25 height 25
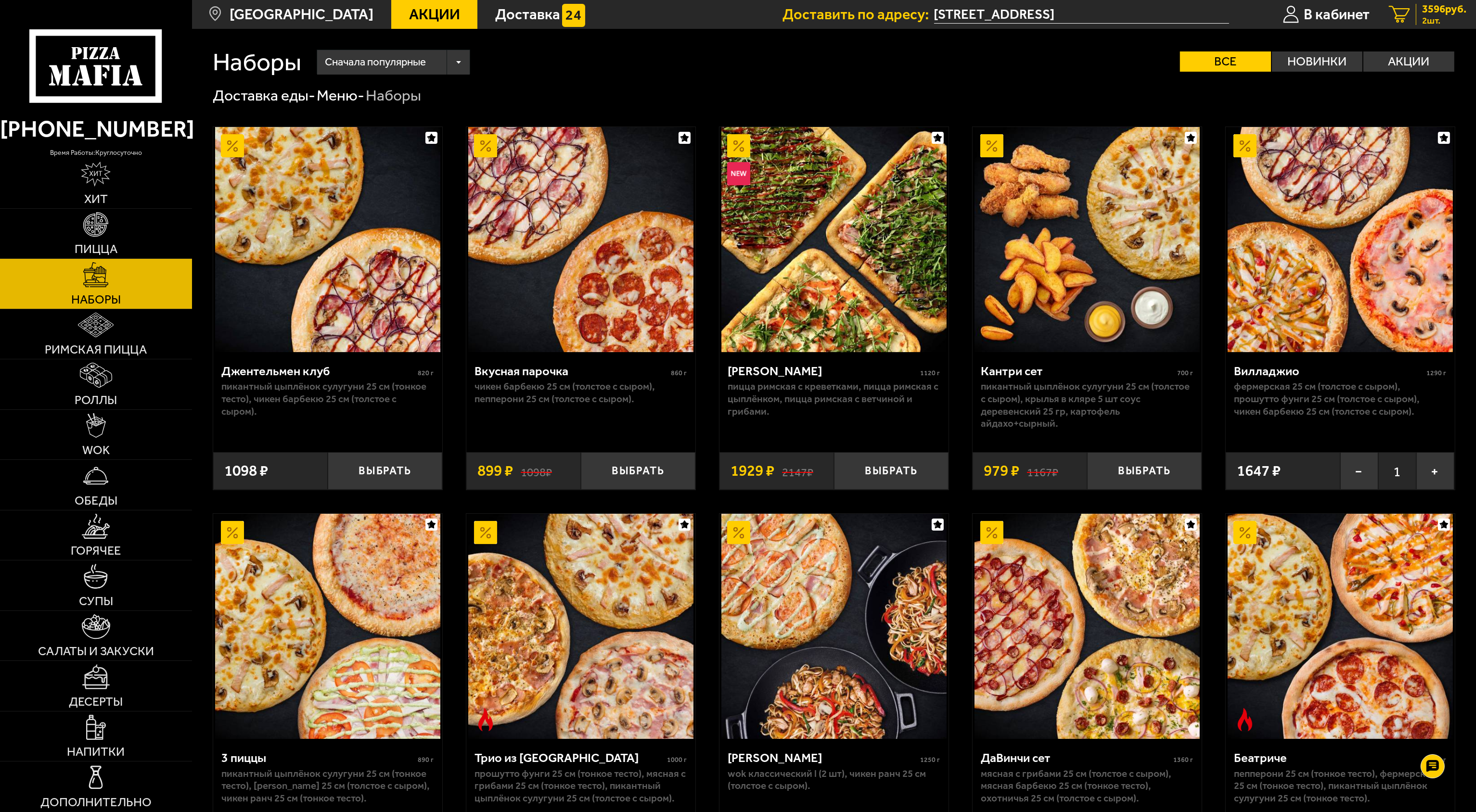
click at [1440, 17] on span "2 шт." at bounding box center [1444, 20] width 44 height 9
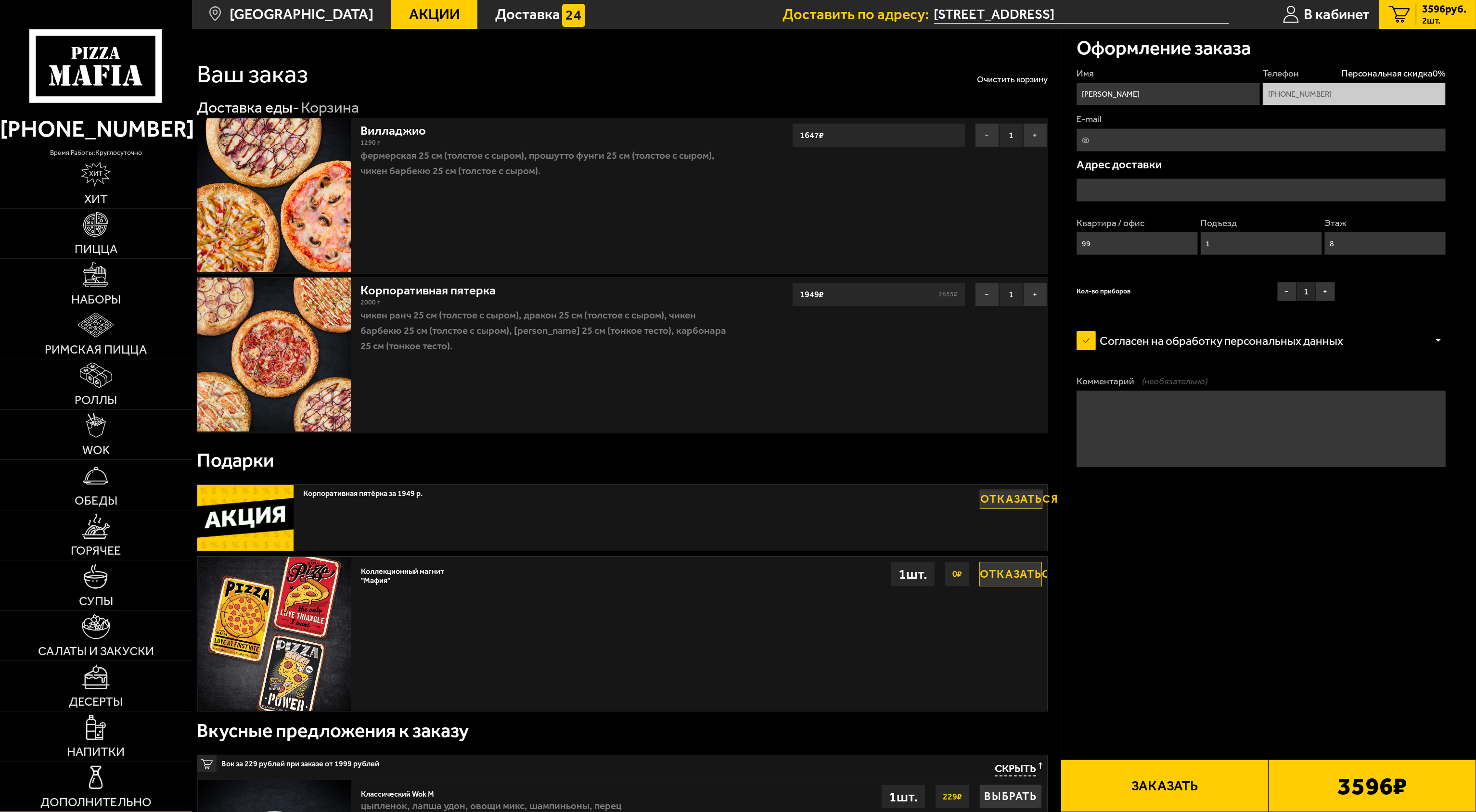
type input "[STREET_ADDRESS]"
click at [100, 277] on img at bounding box center [96, 274] width 25 height 25
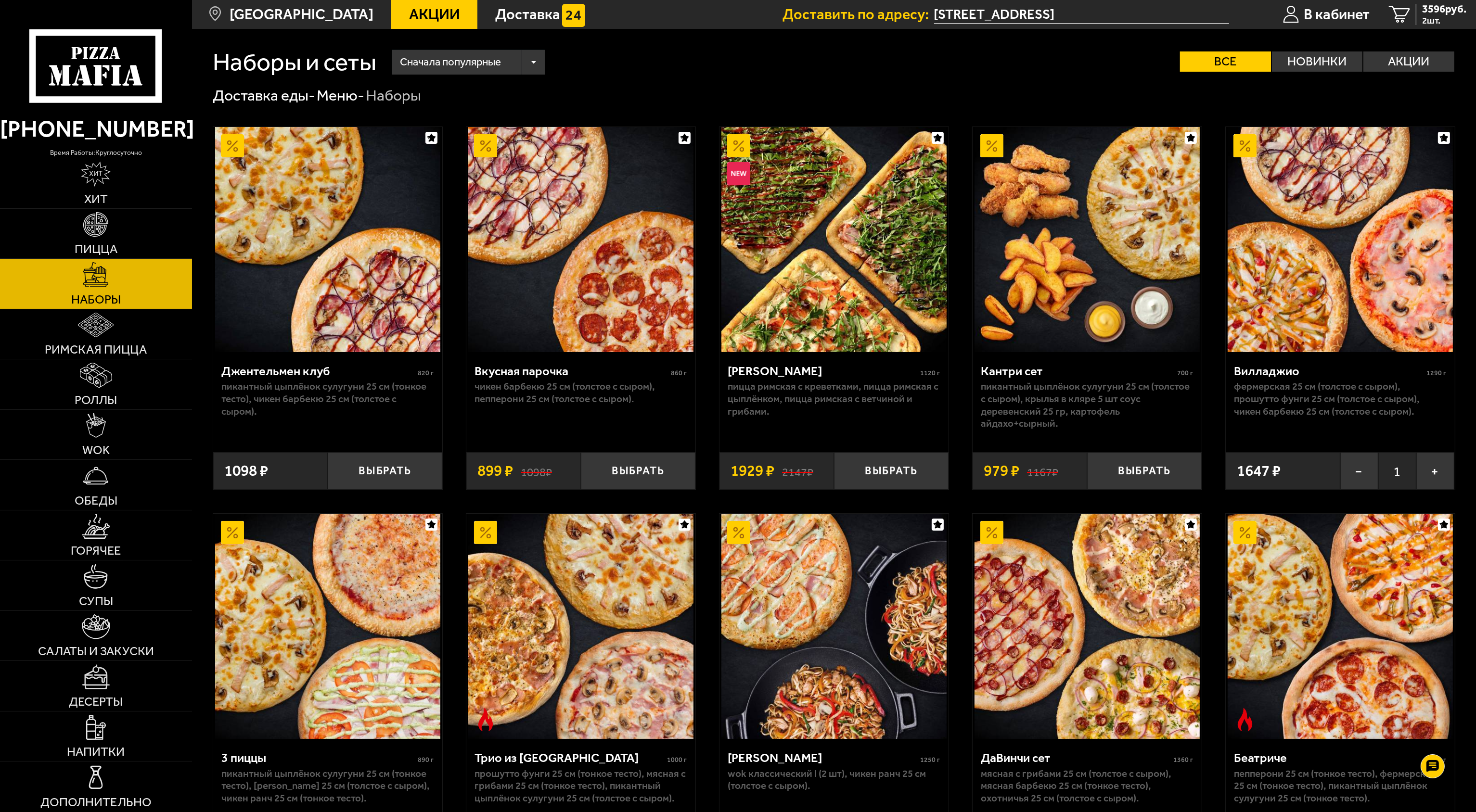
click at [414, 18] on span "Акции" at bounding box center [434, 15] width 51 height 15
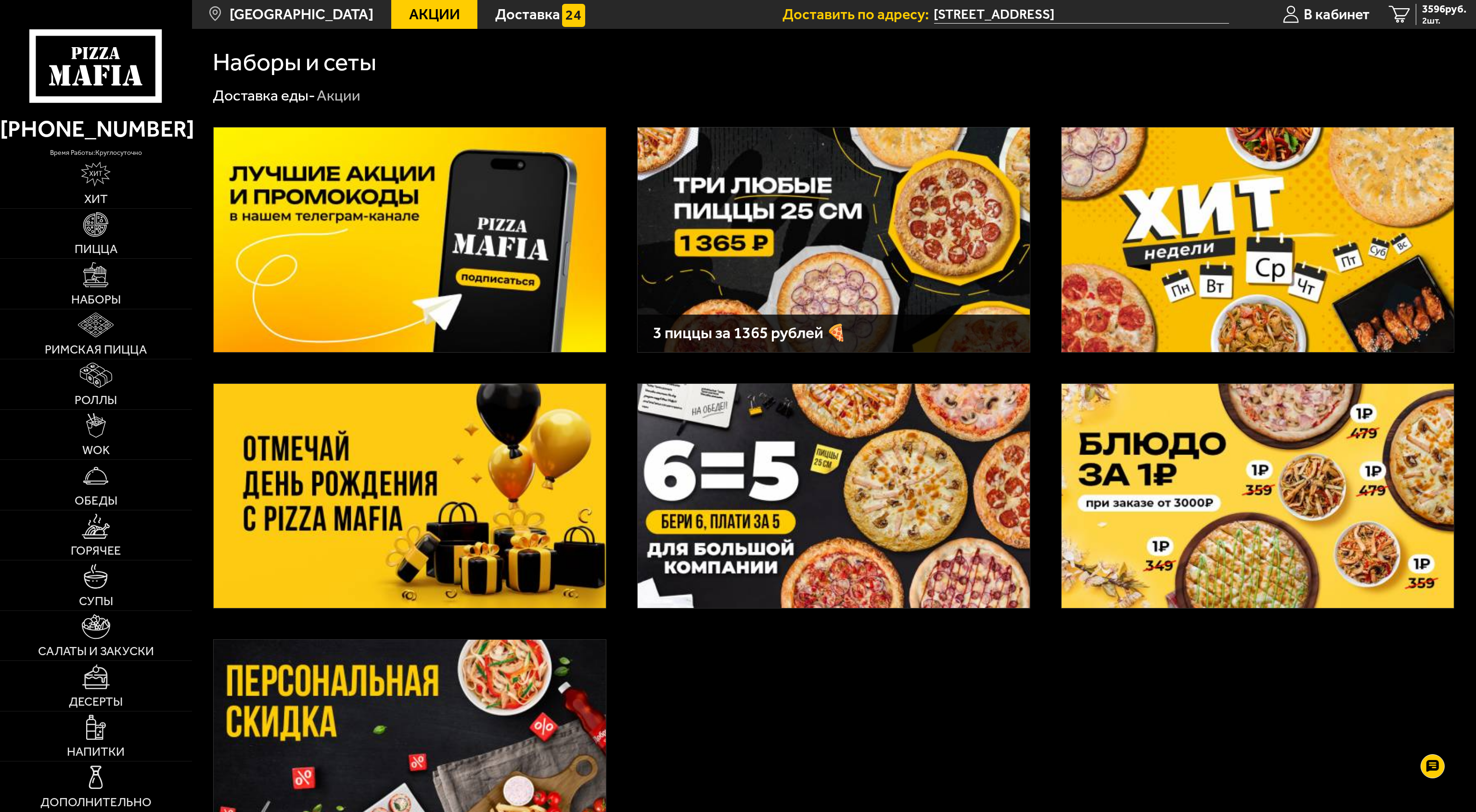
click at [823, 290] on img at bounding box center [834, 239] width 393 height 224
click at [737, 242] on img at bounding box center [834, 239] width 393 height 224
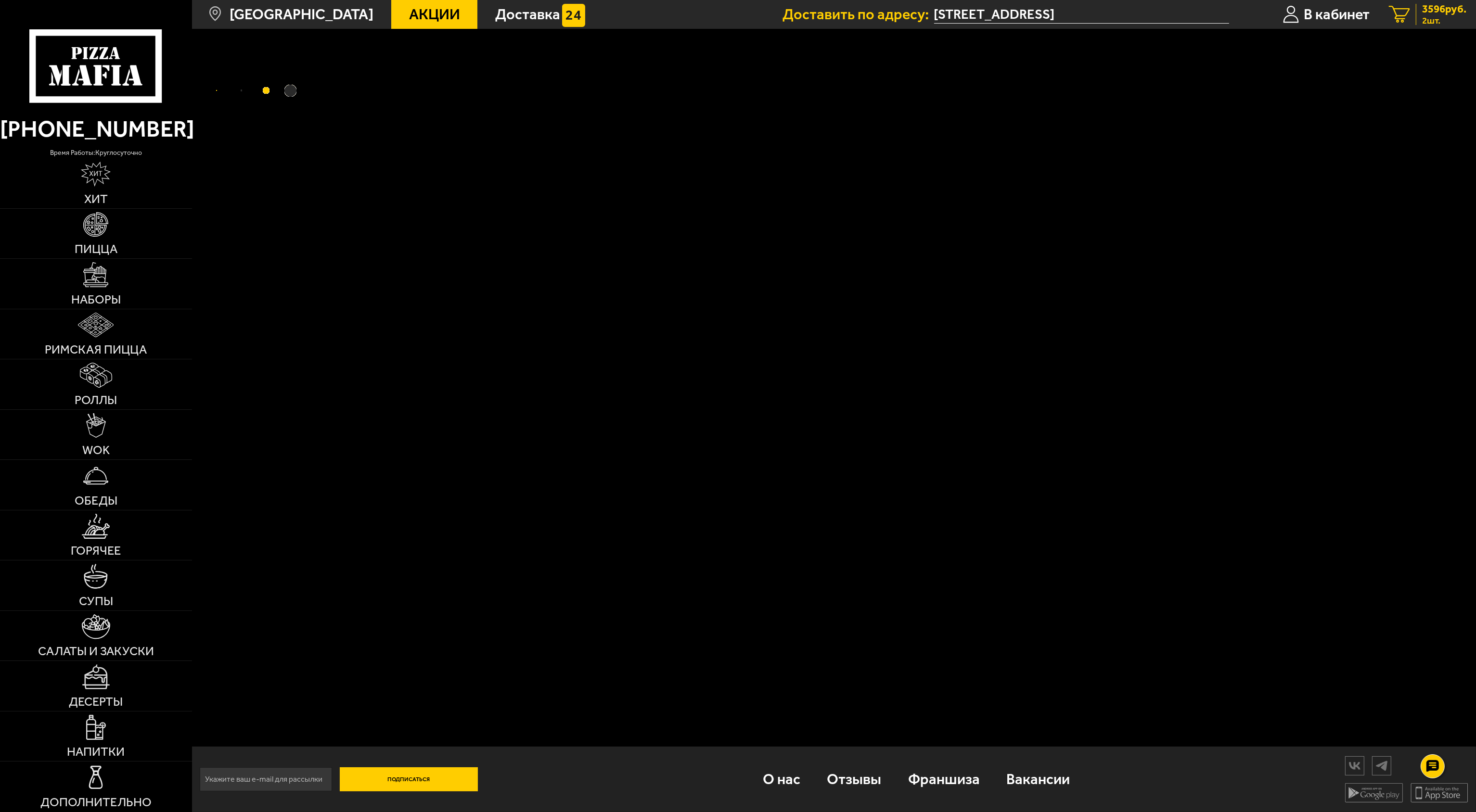
click at [1449, 18] on span "2 шт." at bounding box center [1444, 20] width 44 height 9
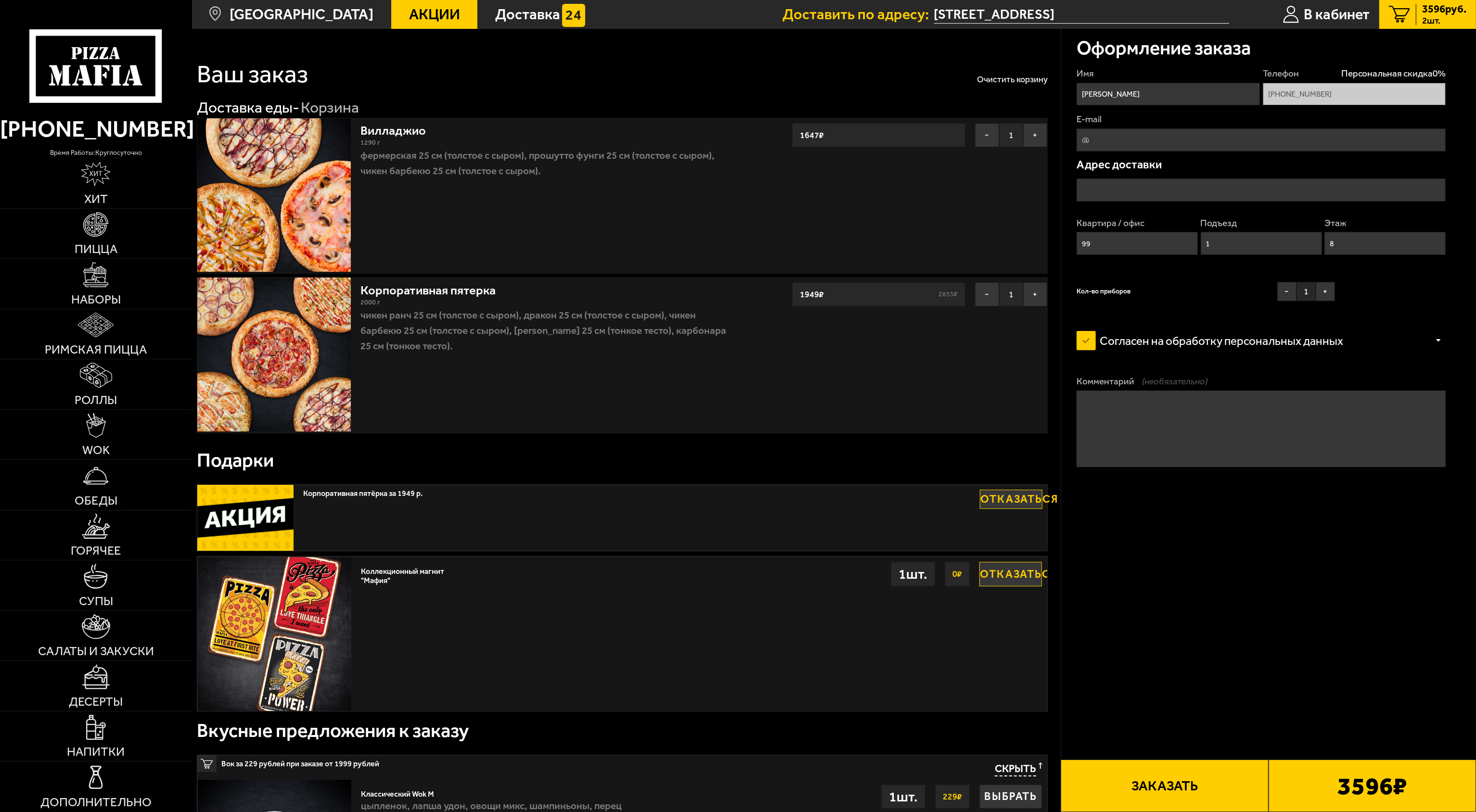
type input "[STREET_ADDRESS]"
click at [989, 297] on button "−" at bounding box center [987, 294] width 24 height 24
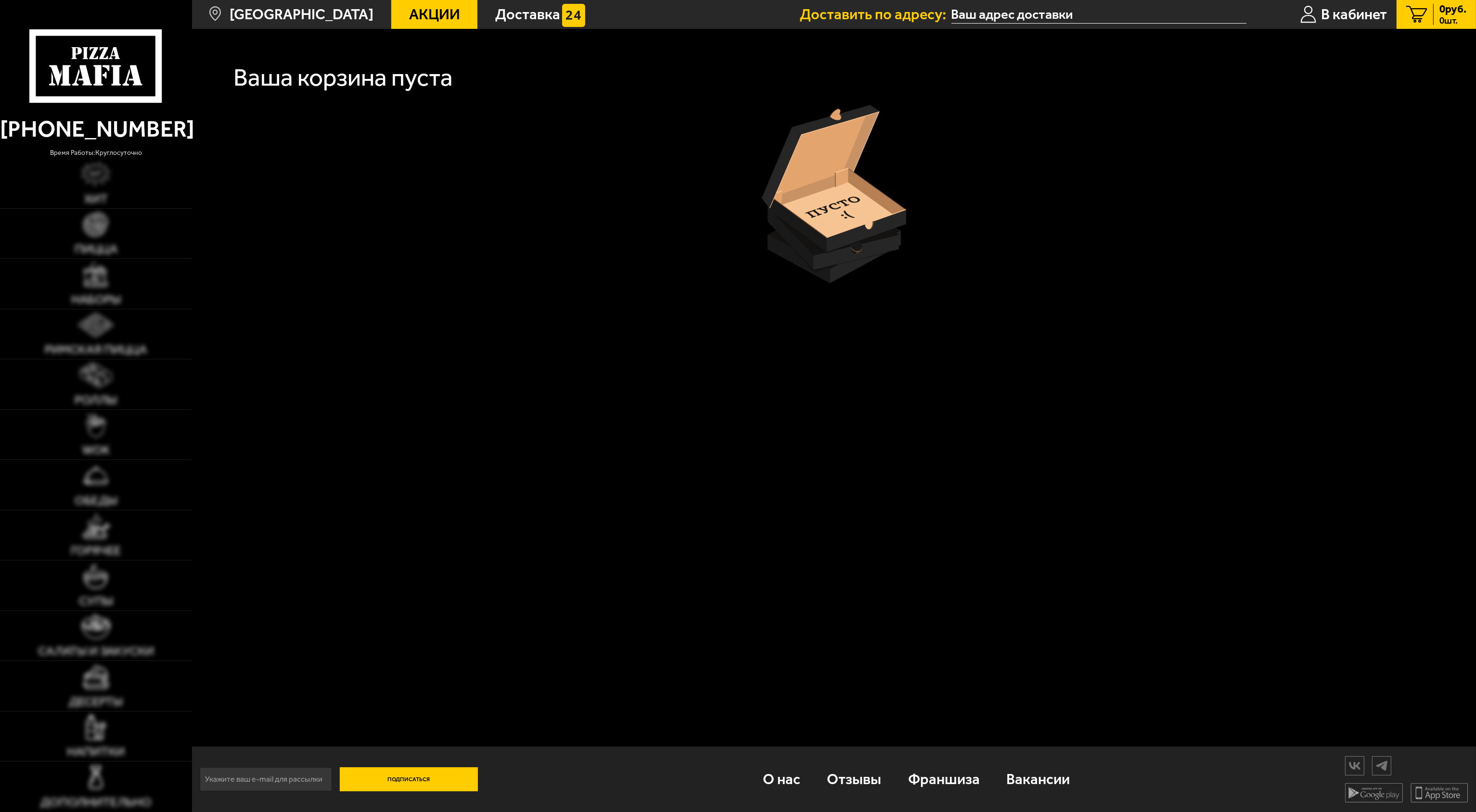
click at [1444, 21] on span "0 шт." at bounding box center [1453, 20] width 27 height 9
click at [1333, 18] on span "В кабинет" at bounding box center [1354, 15] width 66 height 15
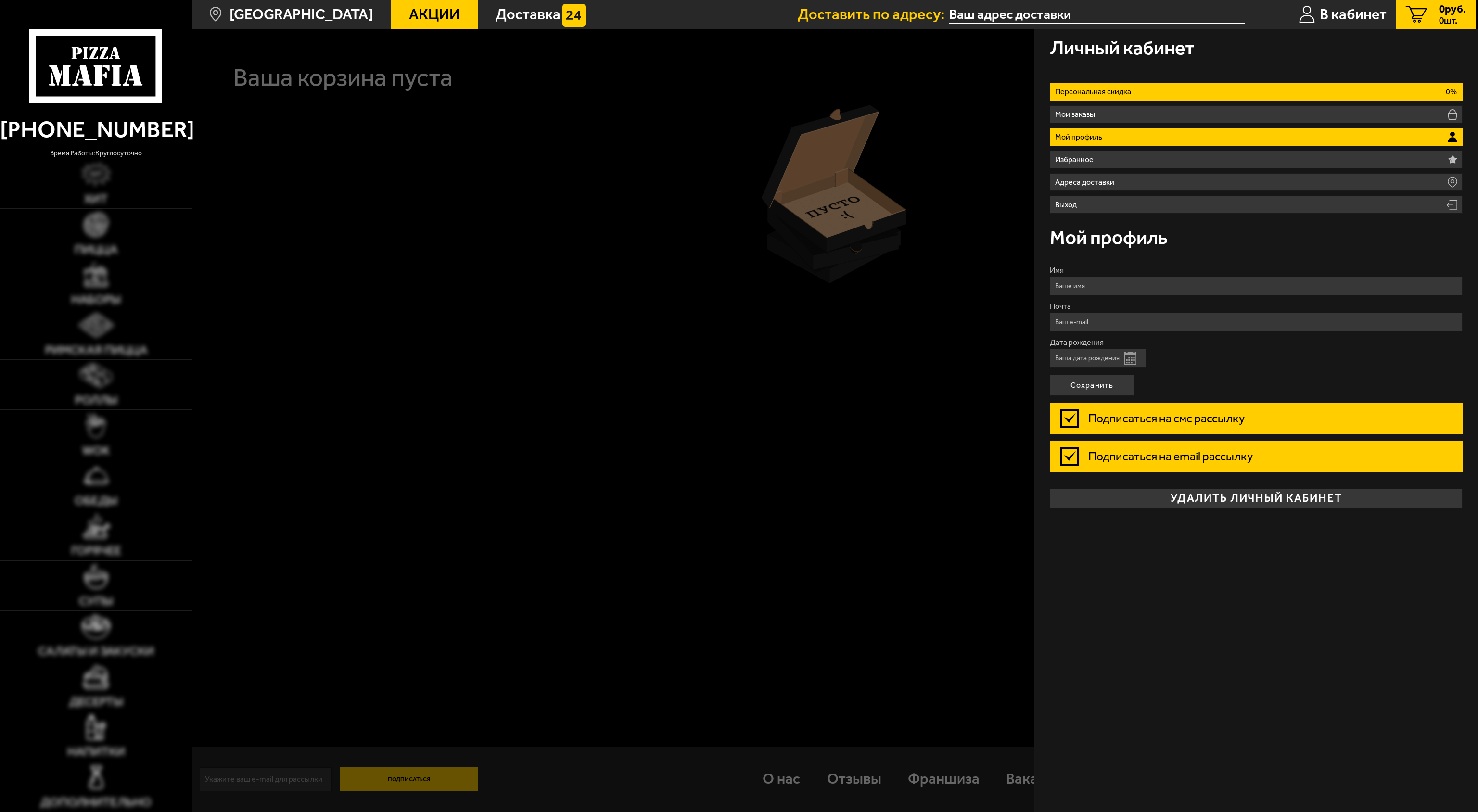
click at [1152, 85] on li "Персональная скидка 0%" at bounding box center [1256, 92] width 413 height 18
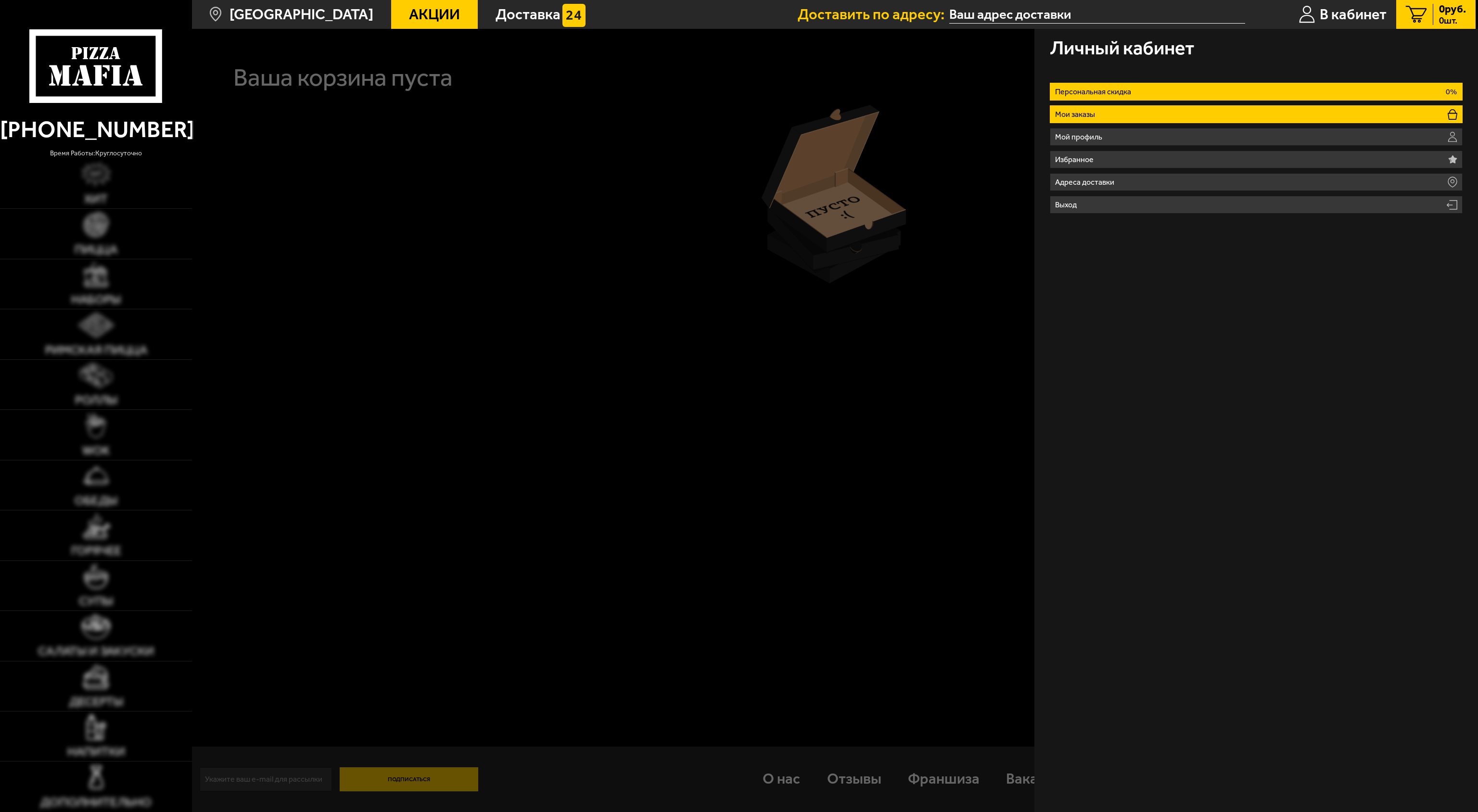
click at [1084, 108] on li "Мои заказы" at bounding box center [1256, 114] width 413 height 18
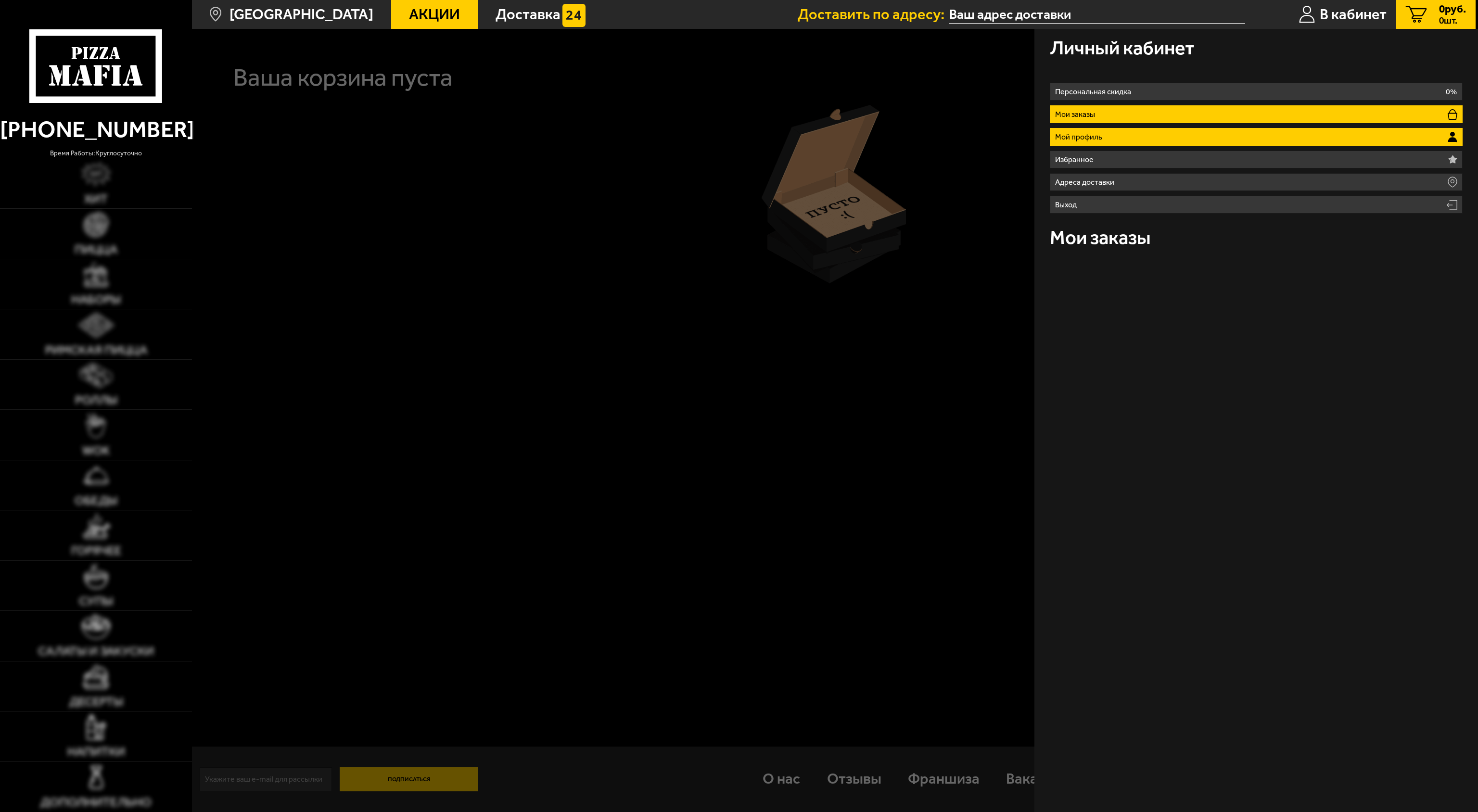
click at [1082, 133] on p "Мой профиль" at bounding box center [1080, 137] width 51 height 8
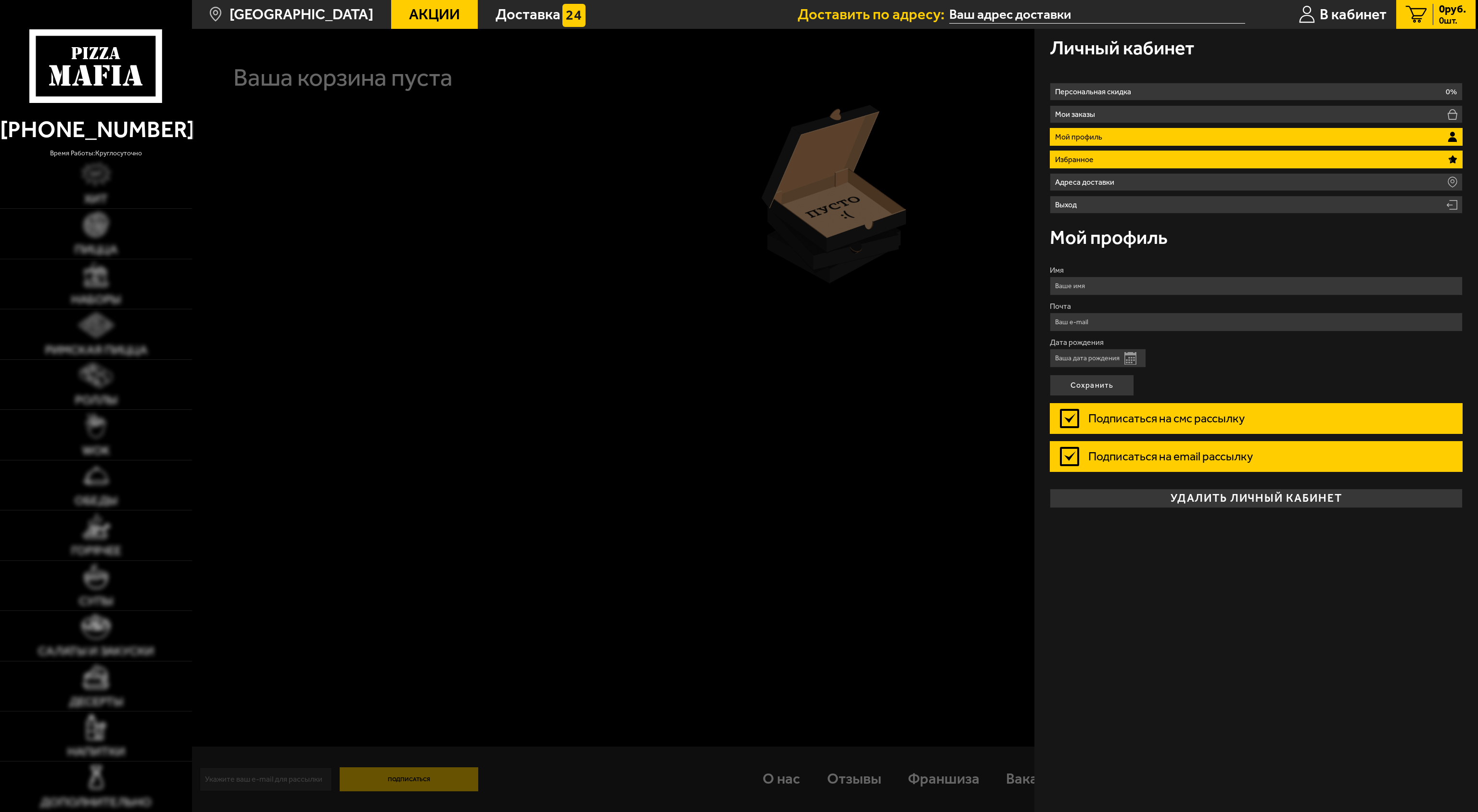
click at [1077, 159] on p "Избранное" at bounding box center [1076, 159] width 43 height 8
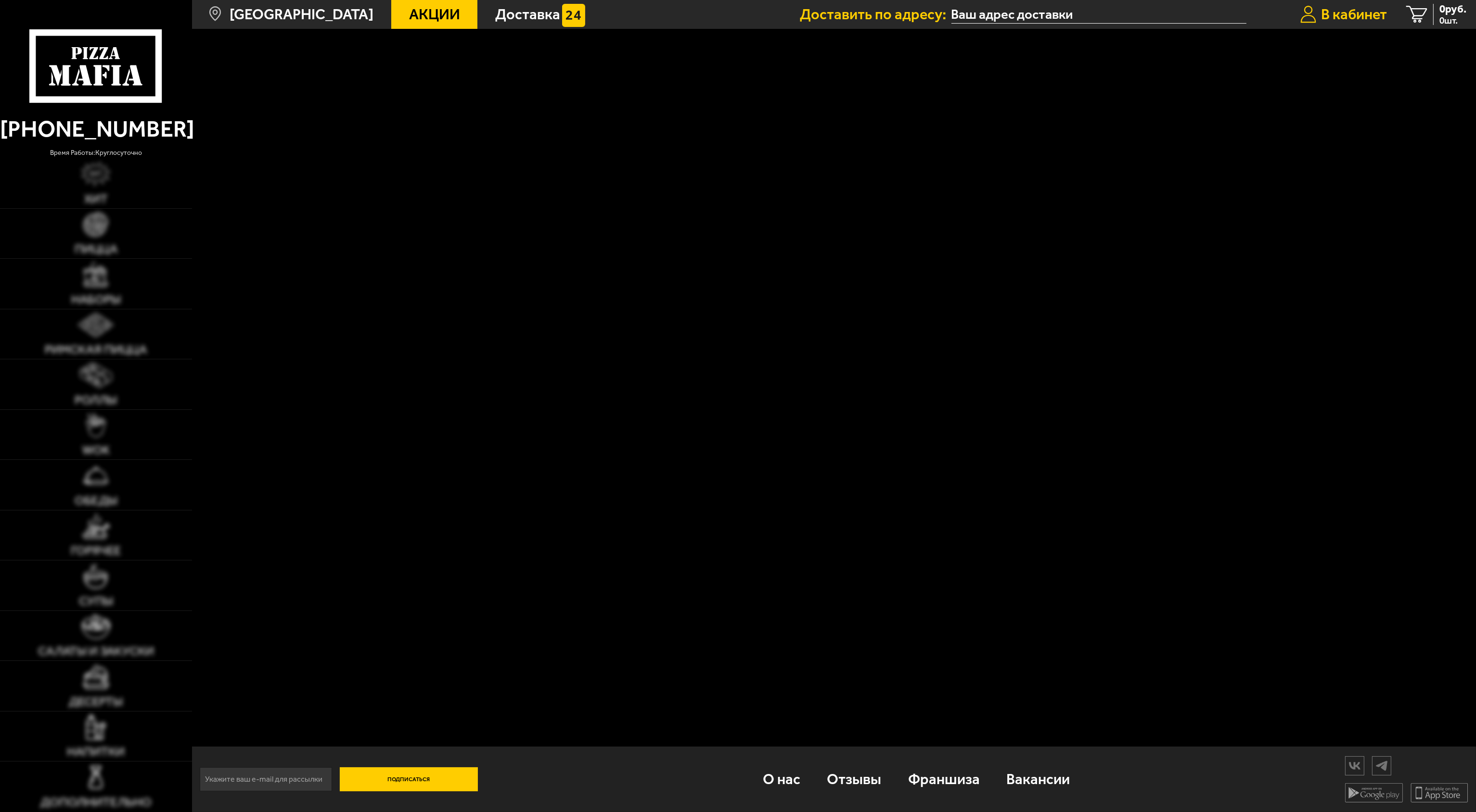
click at [1338, 15] on span "В кабинет" at bounding box center [1354, 15] width 66 height 15
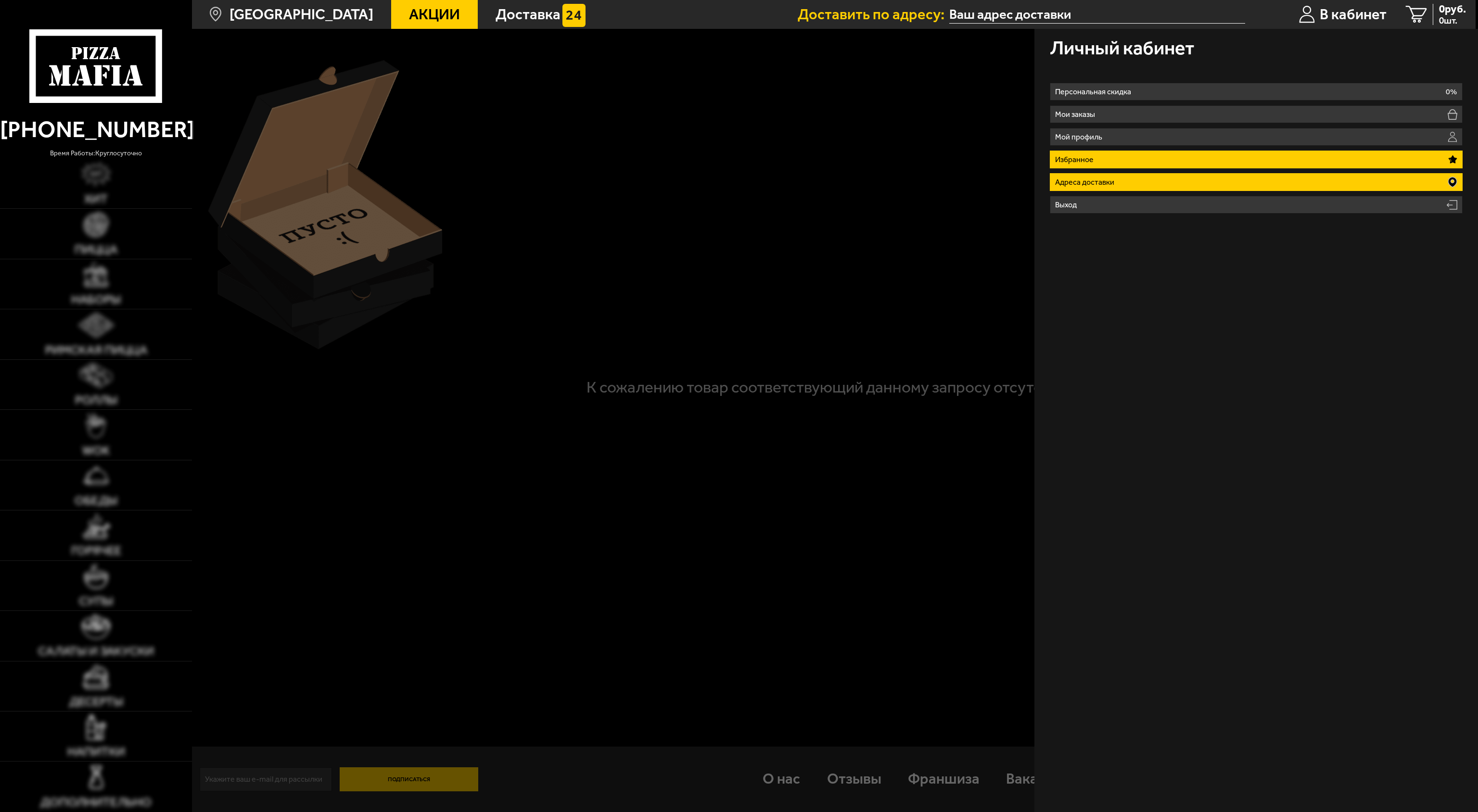
click at [1084, 184] on p "Адреса доставки" at bounding box center [1087, 182] width 63 height 8
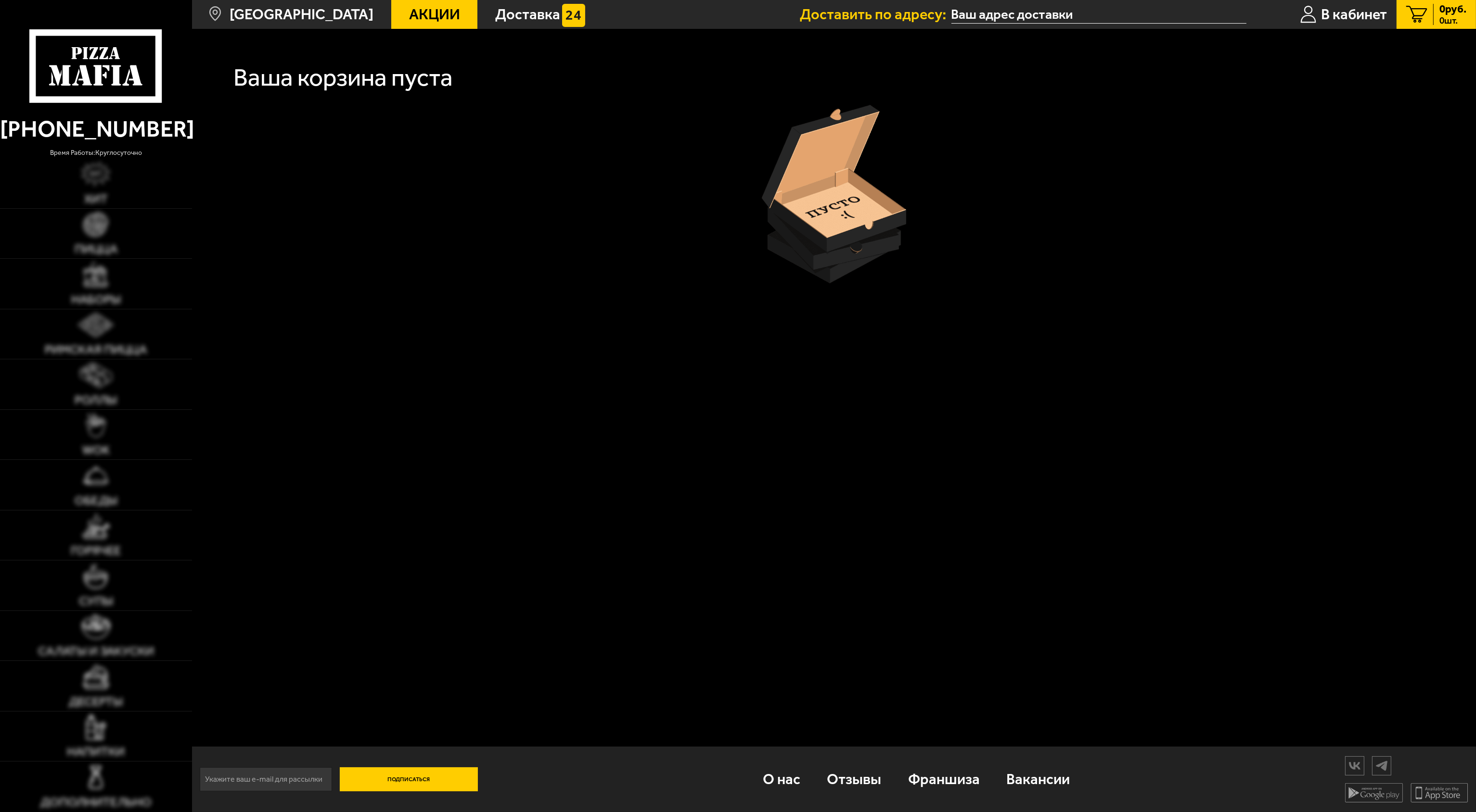
click at [1446, 7] on span "0 руб." at bounding box center [1453, 9] width 27 height 11
type input "[STREET_ADDRESS]"
click at [1449, 19] on span "0 шт." at bounding box center [1453, 20] width 27 height 9
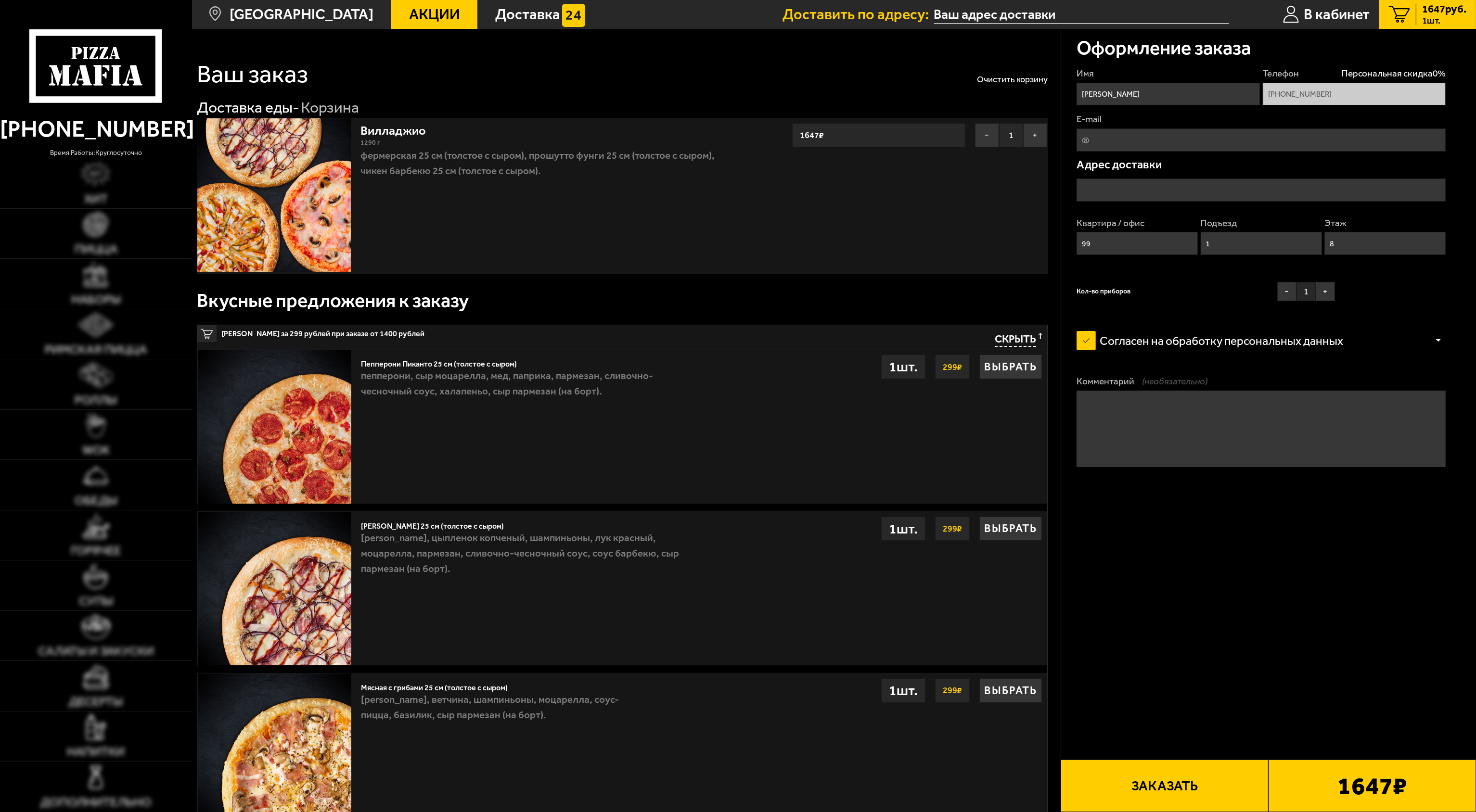
type input "[STREET_ADDRESS]"
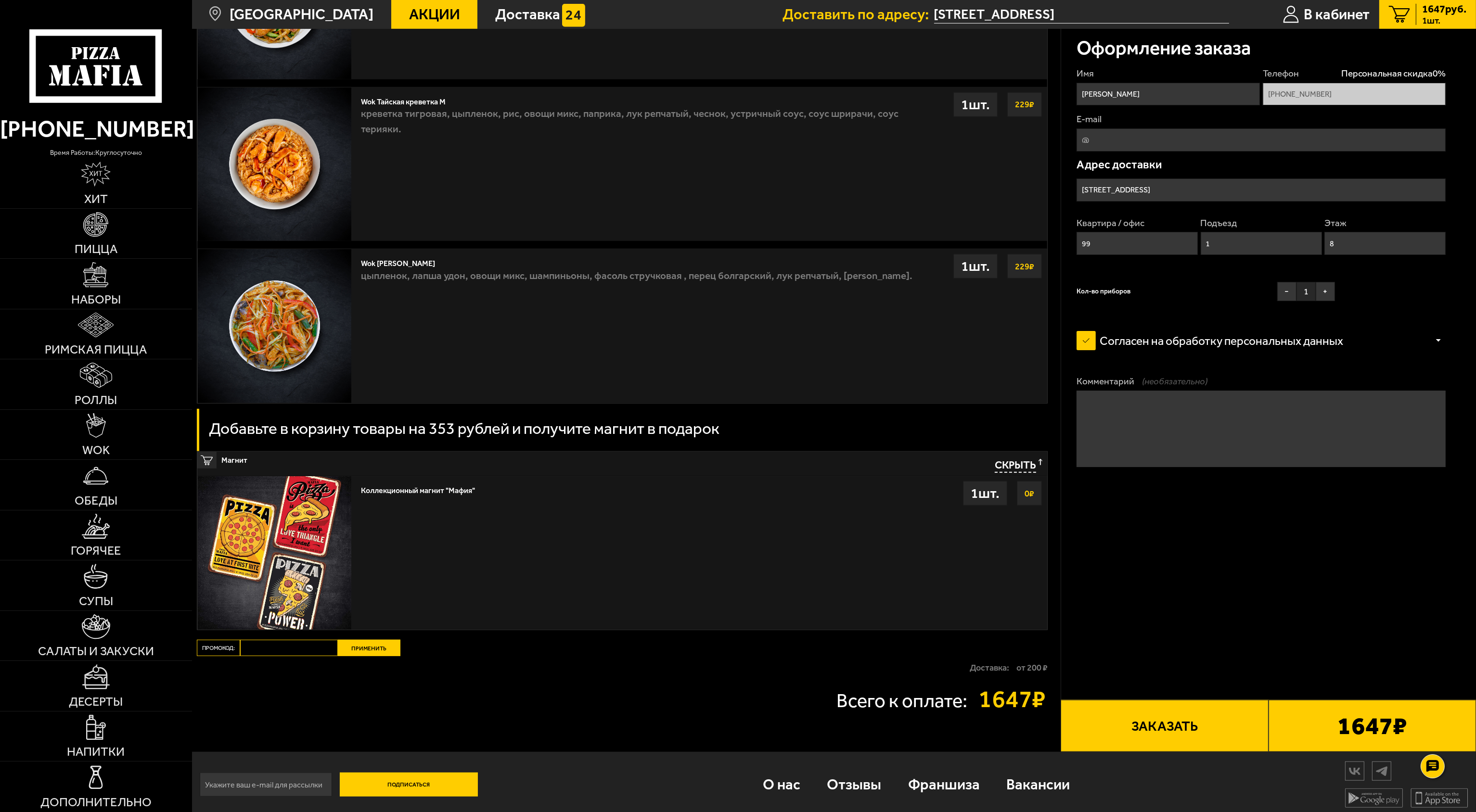
scroll to position [1514, 0]
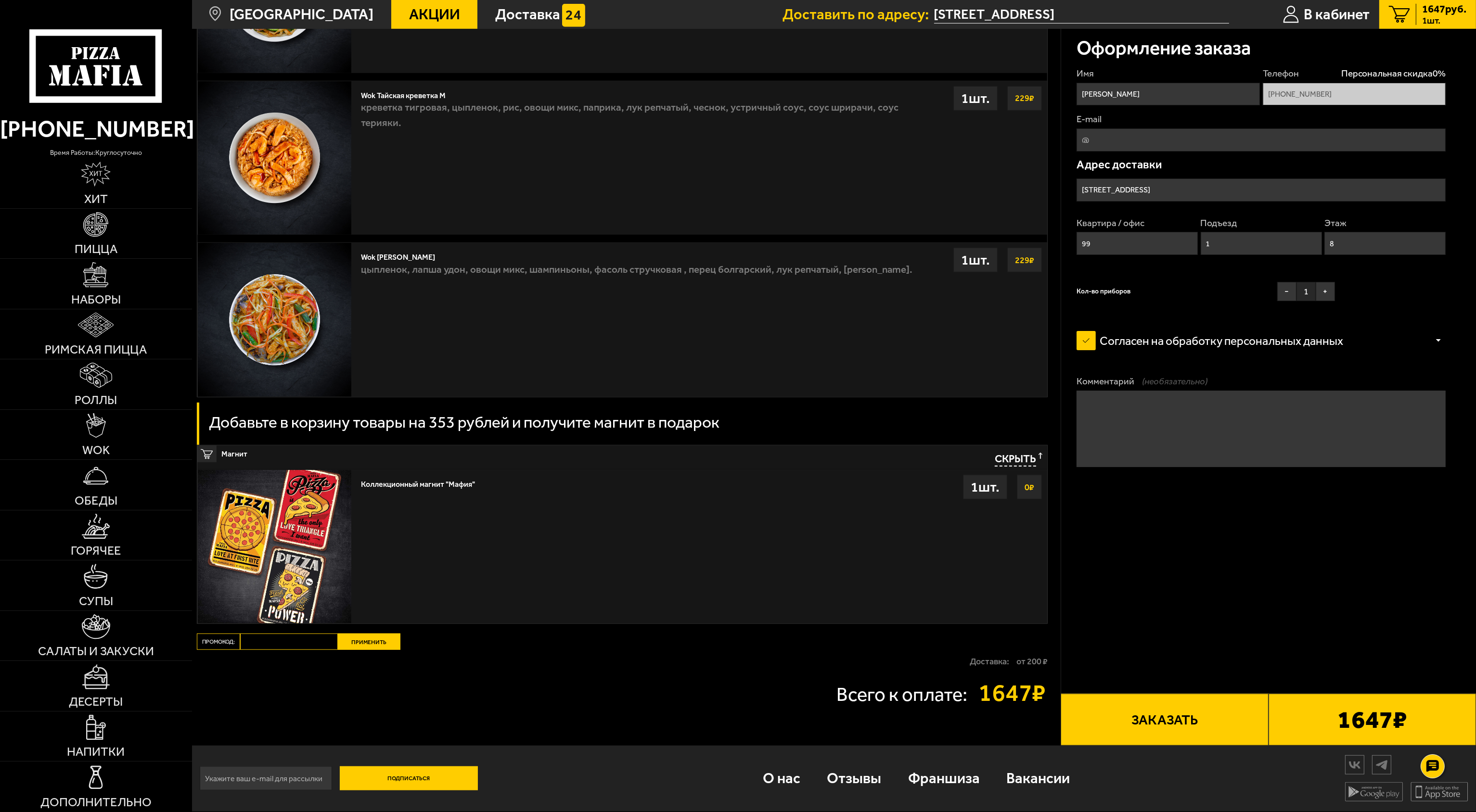
click at [281, 643] on input "Промокод:" at bounding box center [289, 642] width 98 height 16
paste input "mf0399"
type input "mf0399"
click at [360, 636] on button "Применить" at bounding box center [369, 642] width 62 height 16
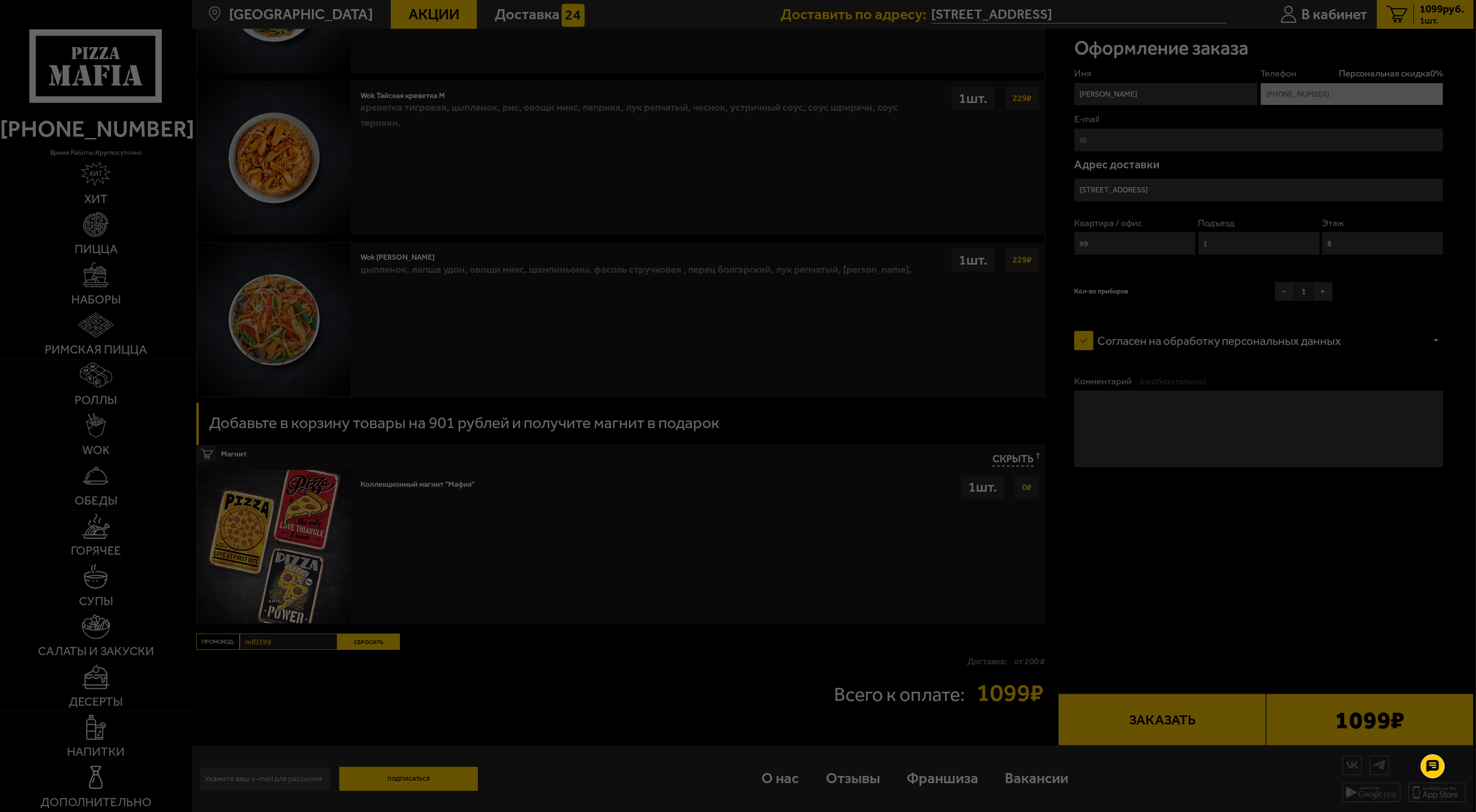
scroll to position [1041, 0]
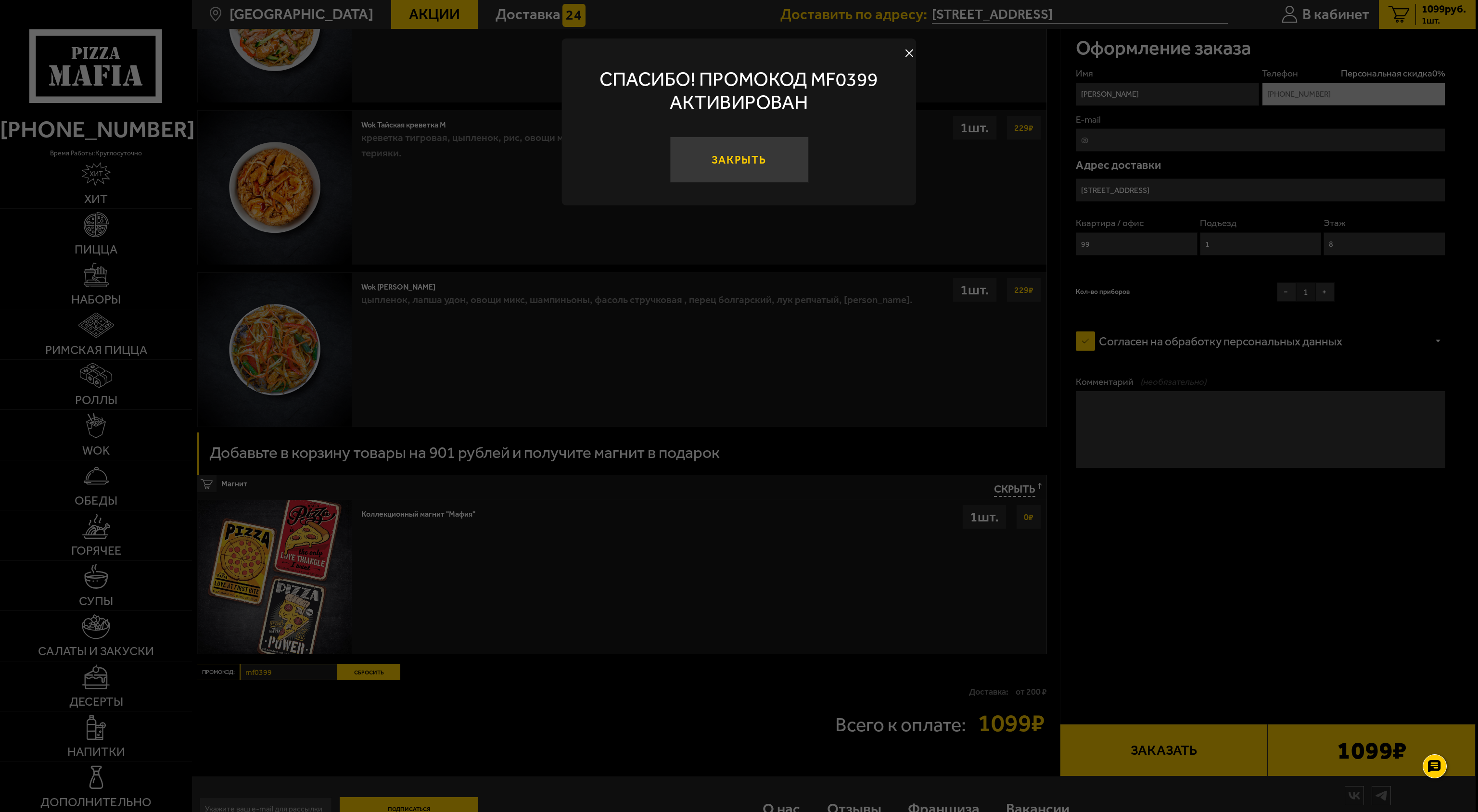
click at [739, 177] on button "Закрыть" at bounding box center [739, 159] width 138 height 46
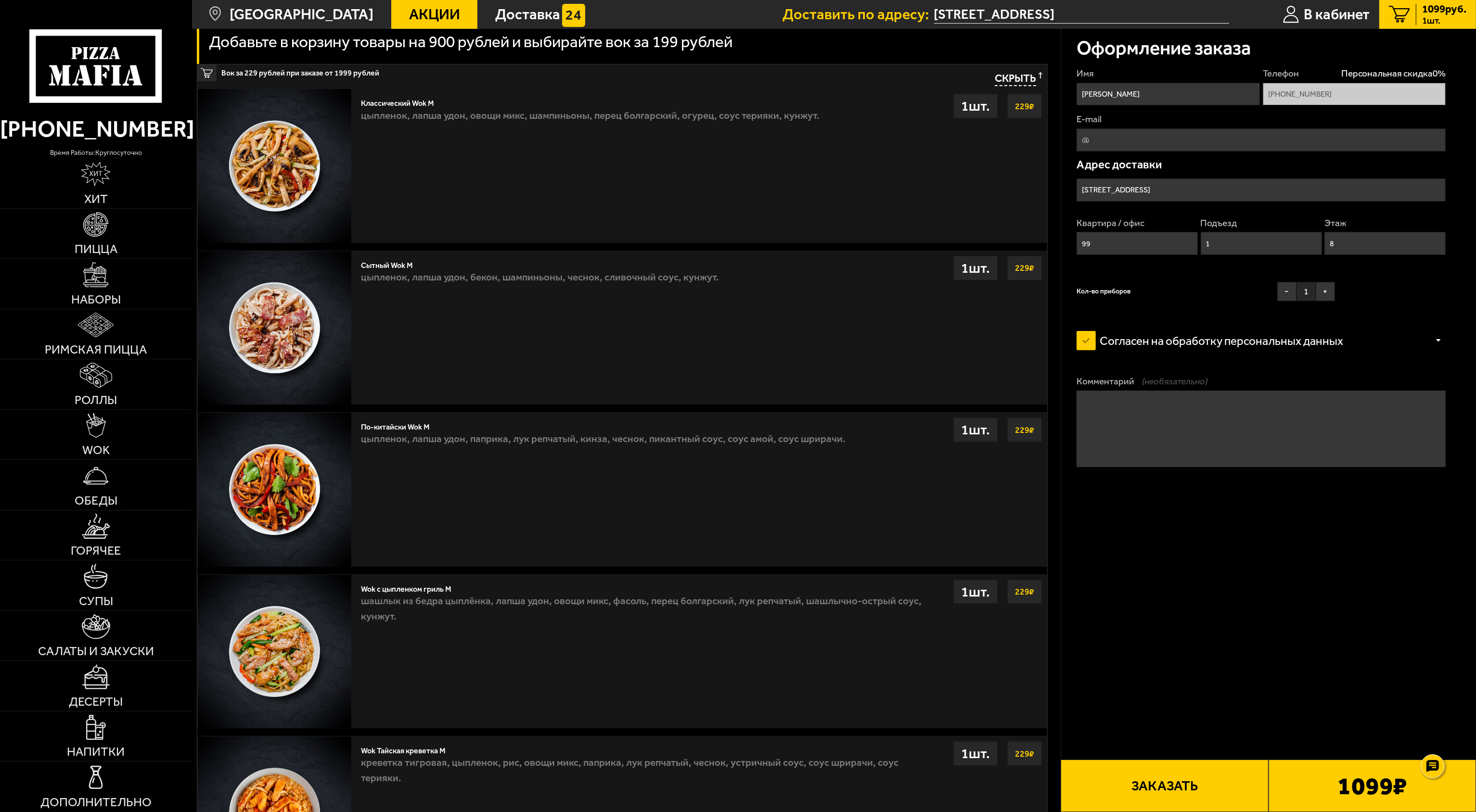
scroll to position [368, 0]
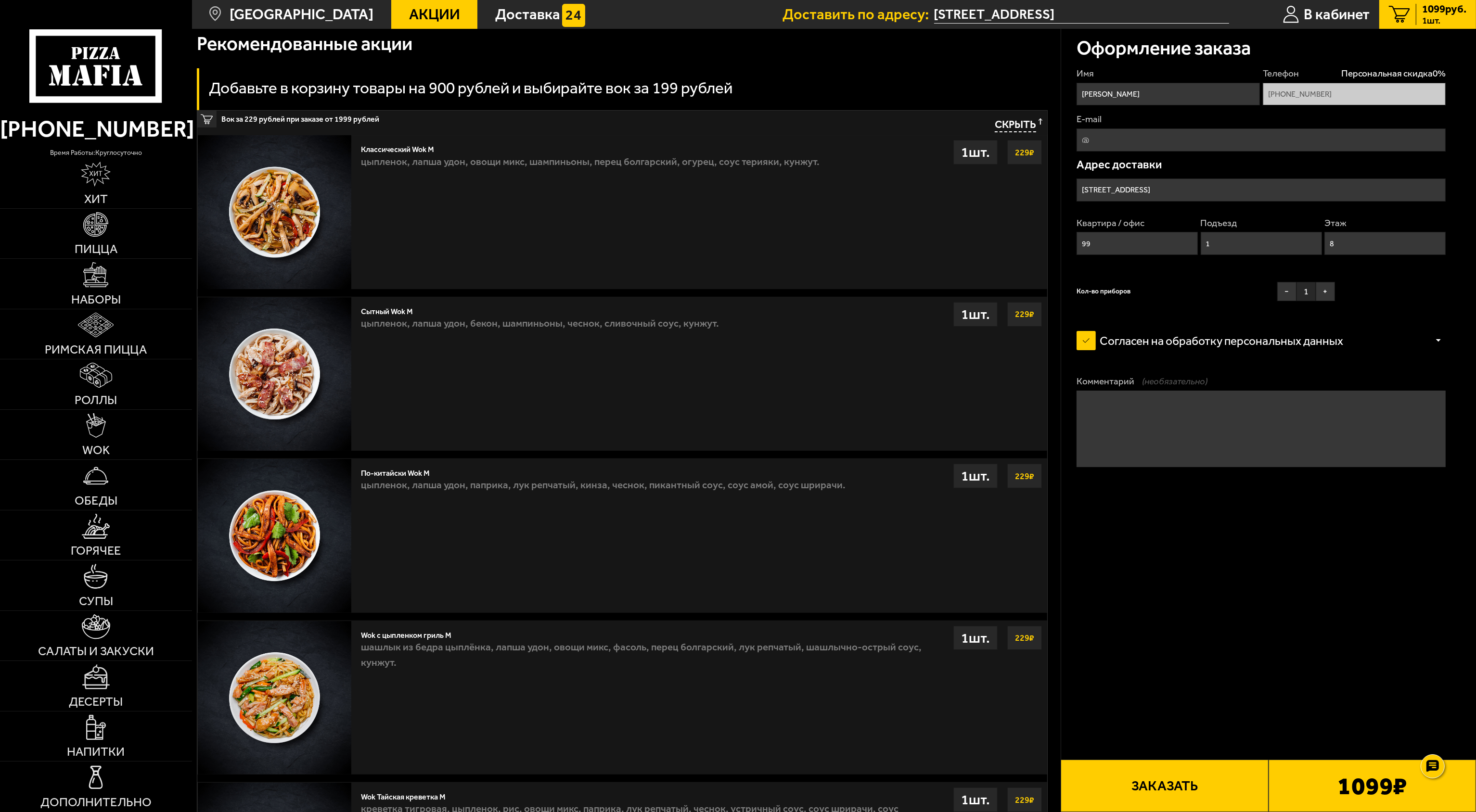
click at [409, 15] on span "Акции" at bounding box center [434, 15] width 51 height 15
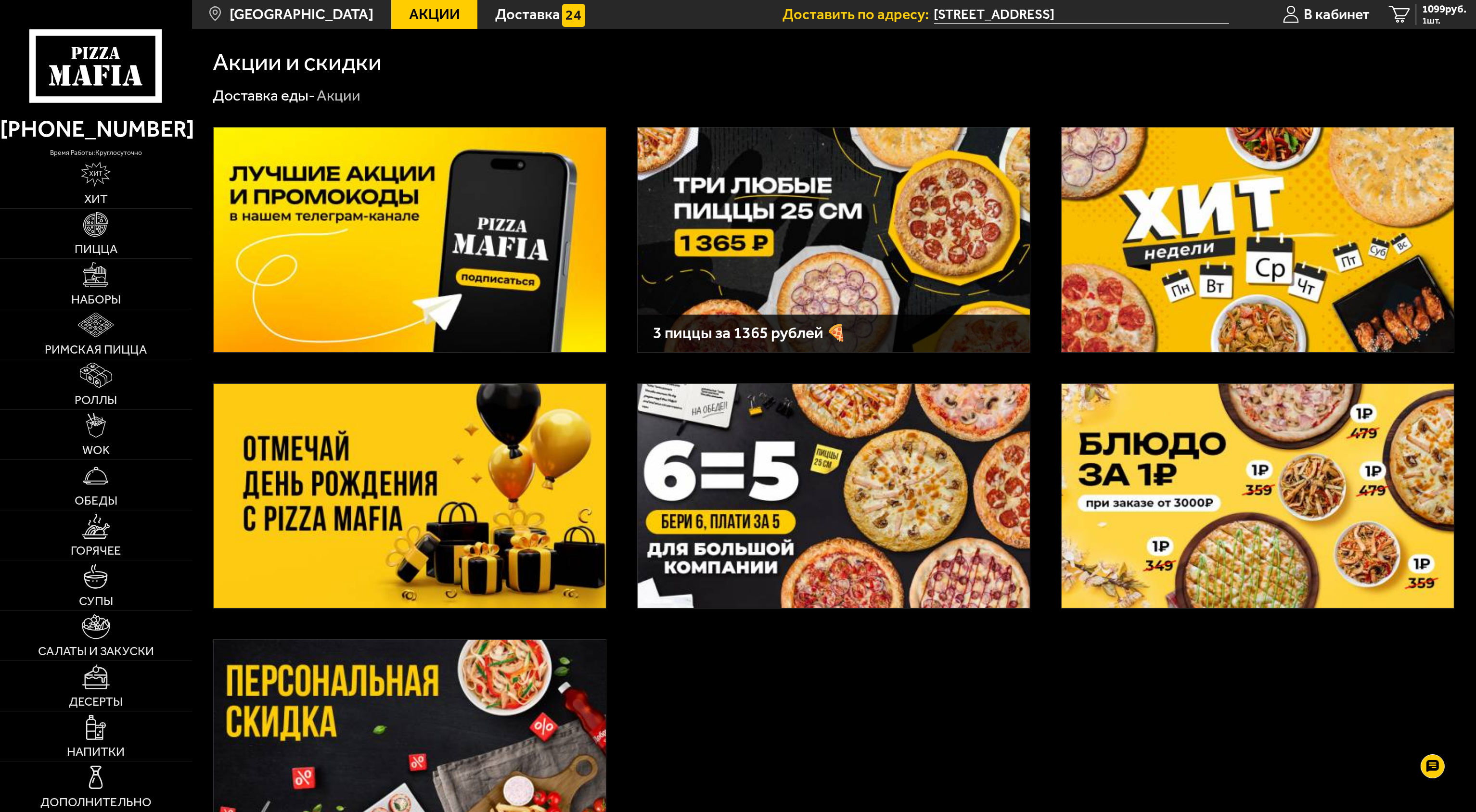
click at [786, 252] on img at bounding box center [834, 239] width 393 height 224
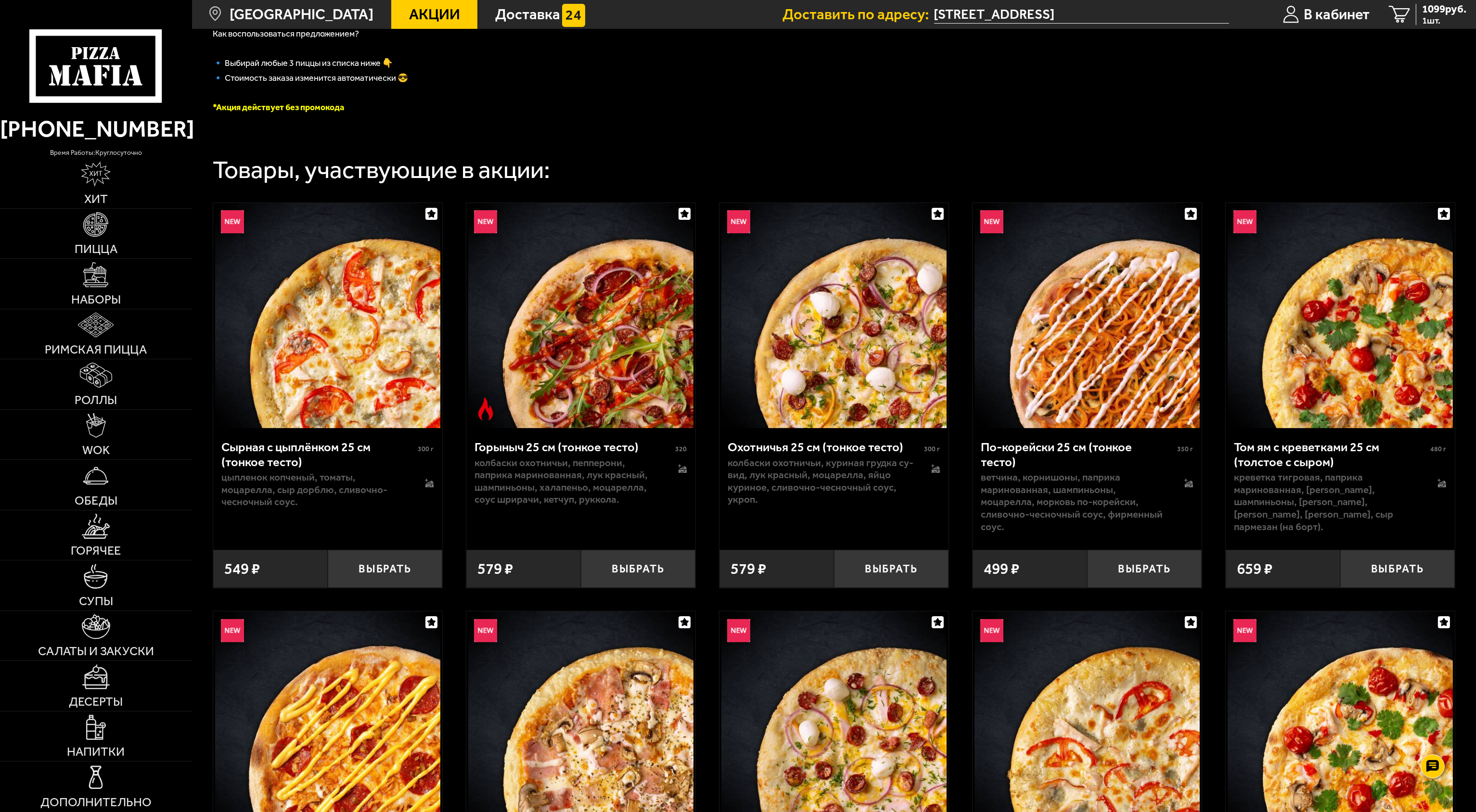
scroll to position [288, 0]
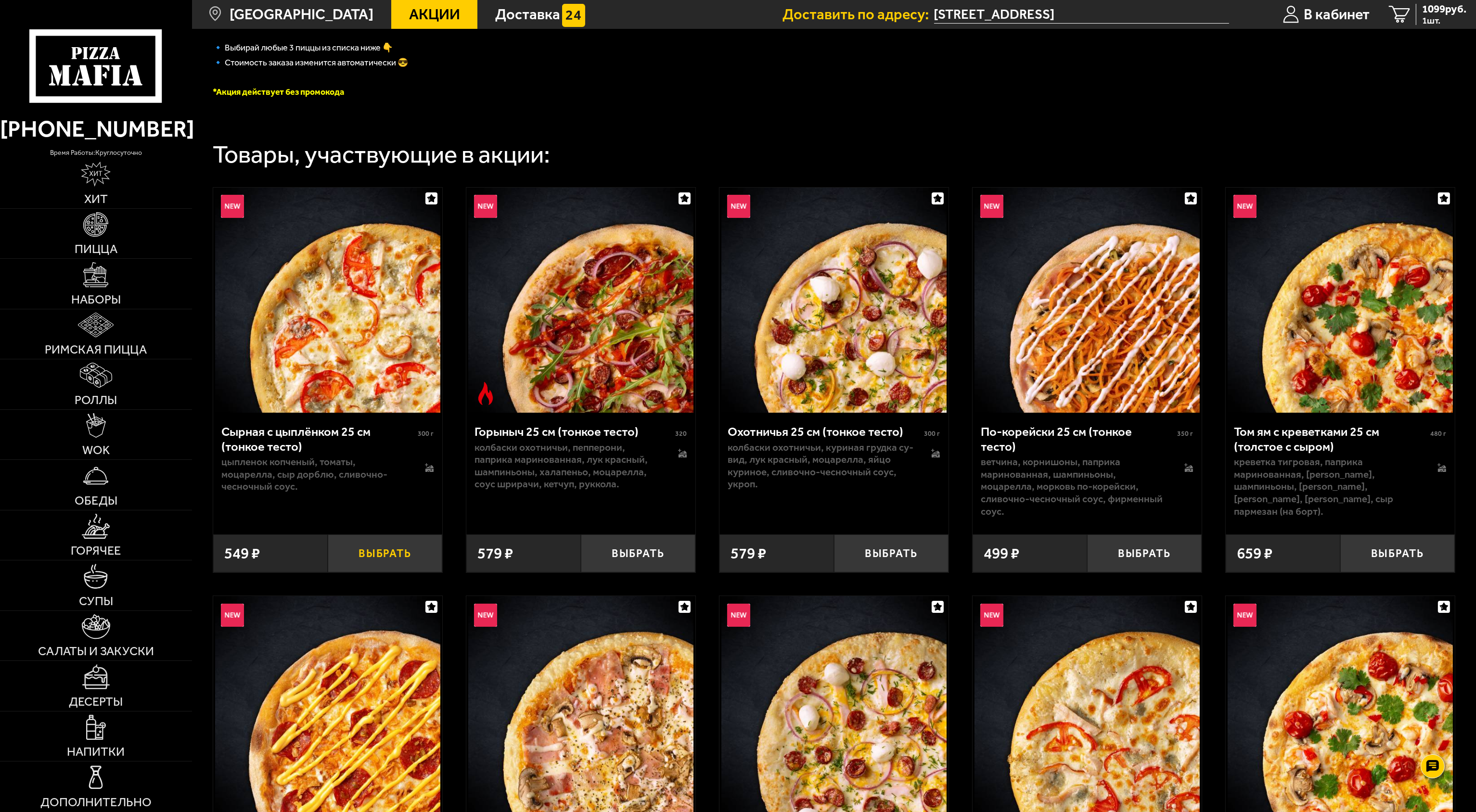
click at [417, 554] on button "Выбрать" at bounding box center [385, 553] width 114 height 37
click at [618, 552] on button "Выбрать" at bounding box center [638, 553] width 114 height 37
click at [880, 555] on button "Выбрать" at bounding box center [891, 553] width 114 height 37
click at [1430, 12] on span "2806 руб." at bounding box center [1444, 9] width 44 height 11
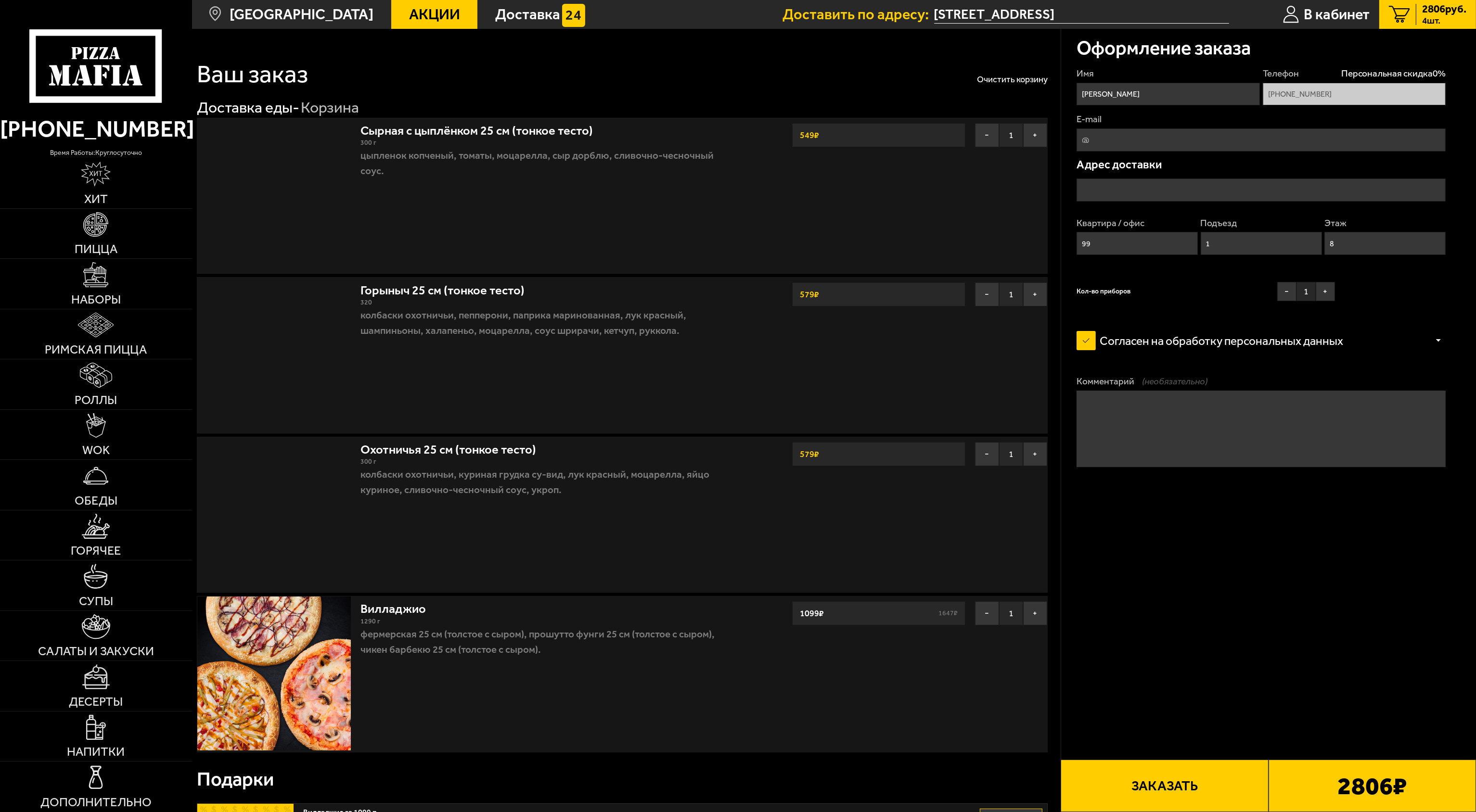
type input "[STREET_ADDRESS]"
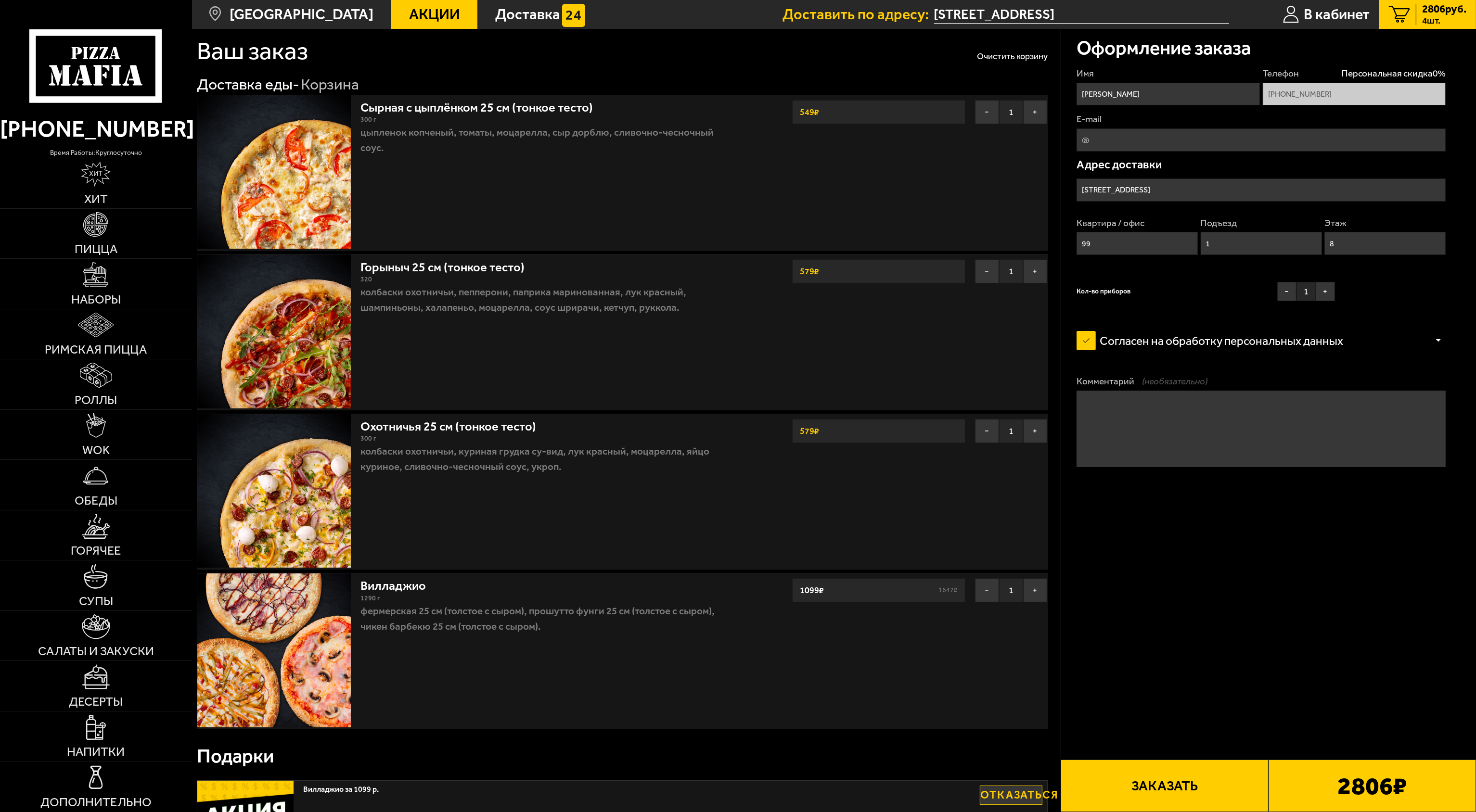
scroll to position [4, 0]
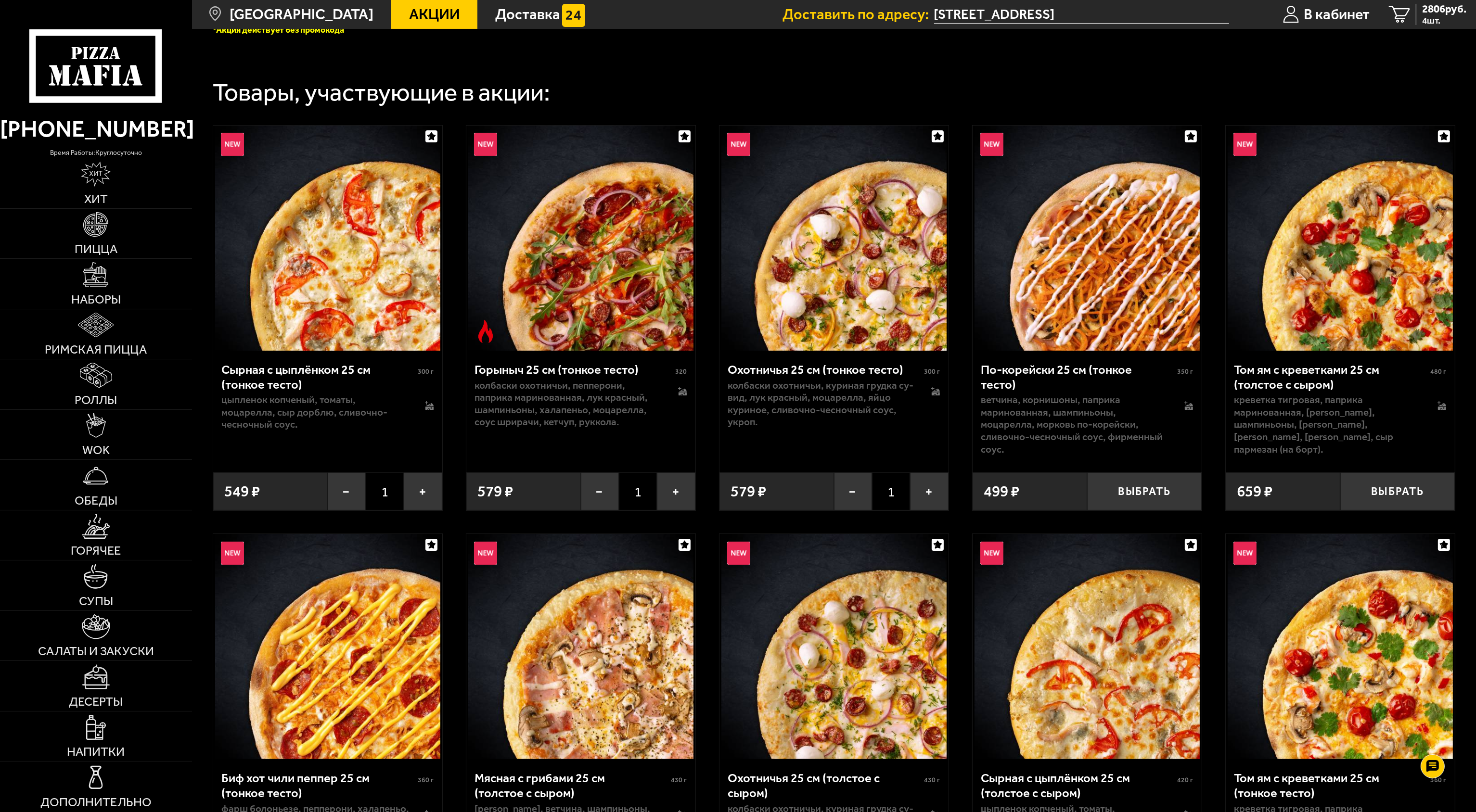
scroll to position [385, 0]
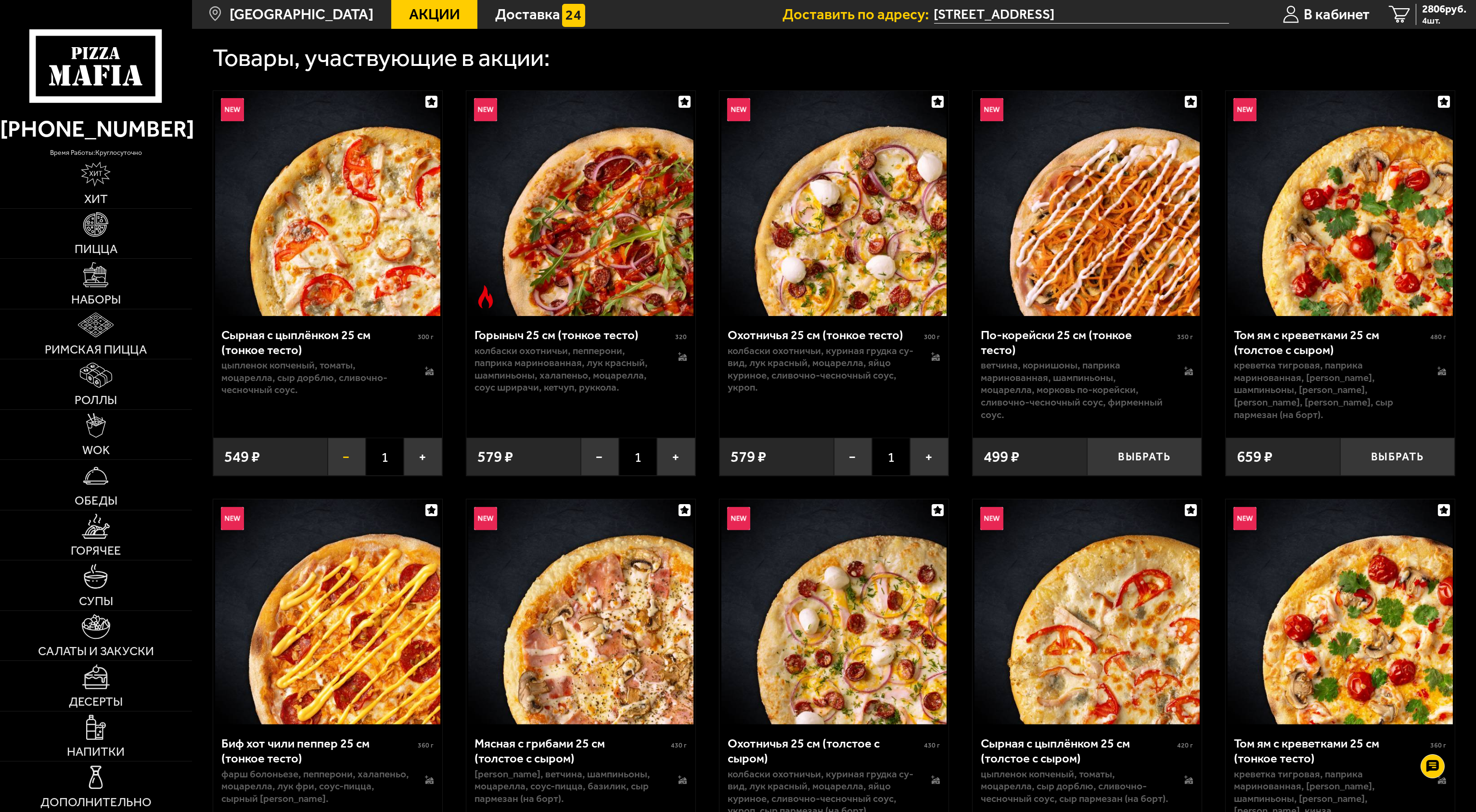
click at [356, 466] on button "−" at bounding box center [346, 456] width 38 height 37
drag, startPoint x: 600, startPoint y: 457, endPoint x: 635, endPoint y: 455, distance: 35.1
click at [600, 457] on button "−" at bounding box center [600, 456] width 38 height 37
click at [855, 455] on button "−" at bounding box center [853, 456] width 38 height 37
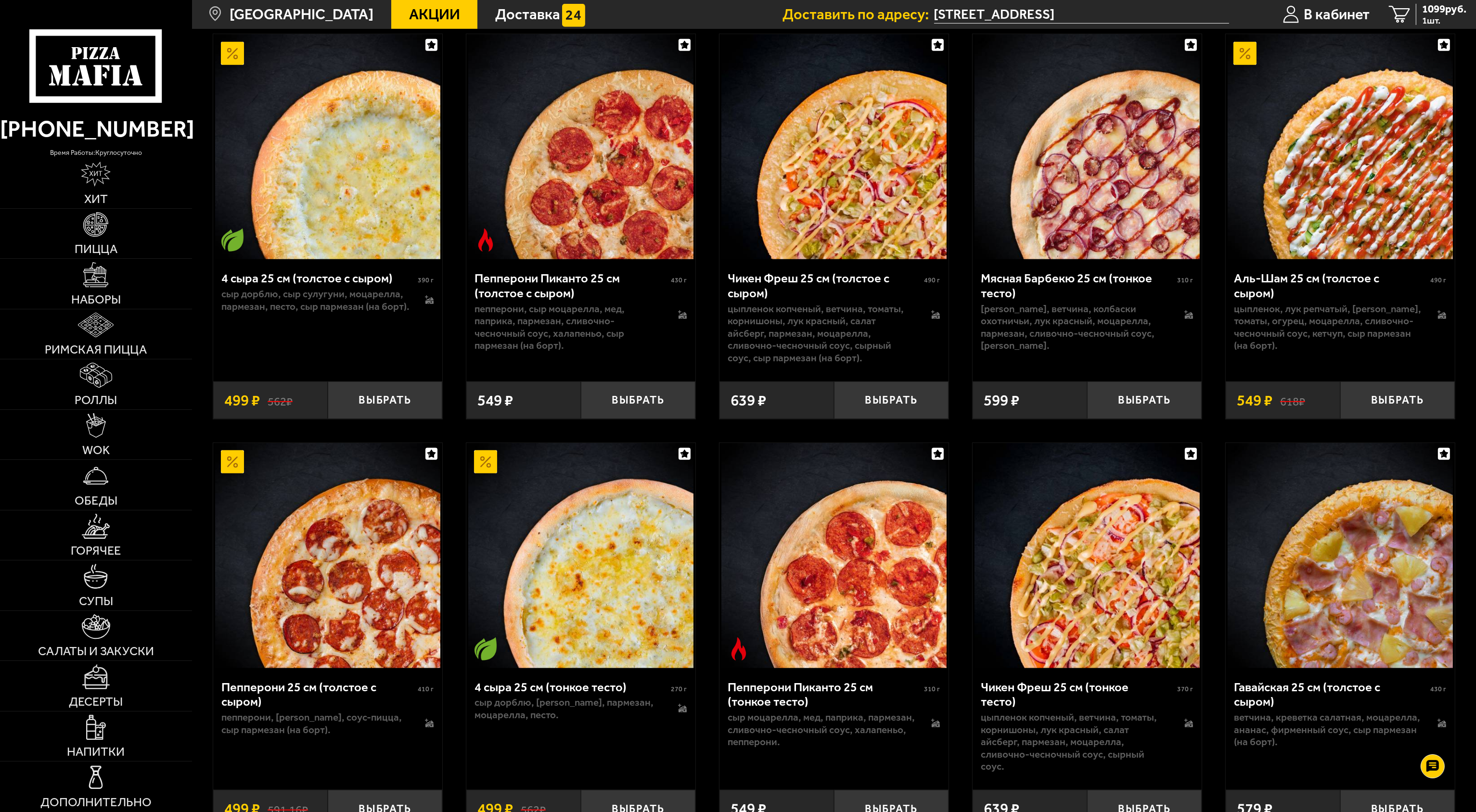
scroll to position [1251, 0]
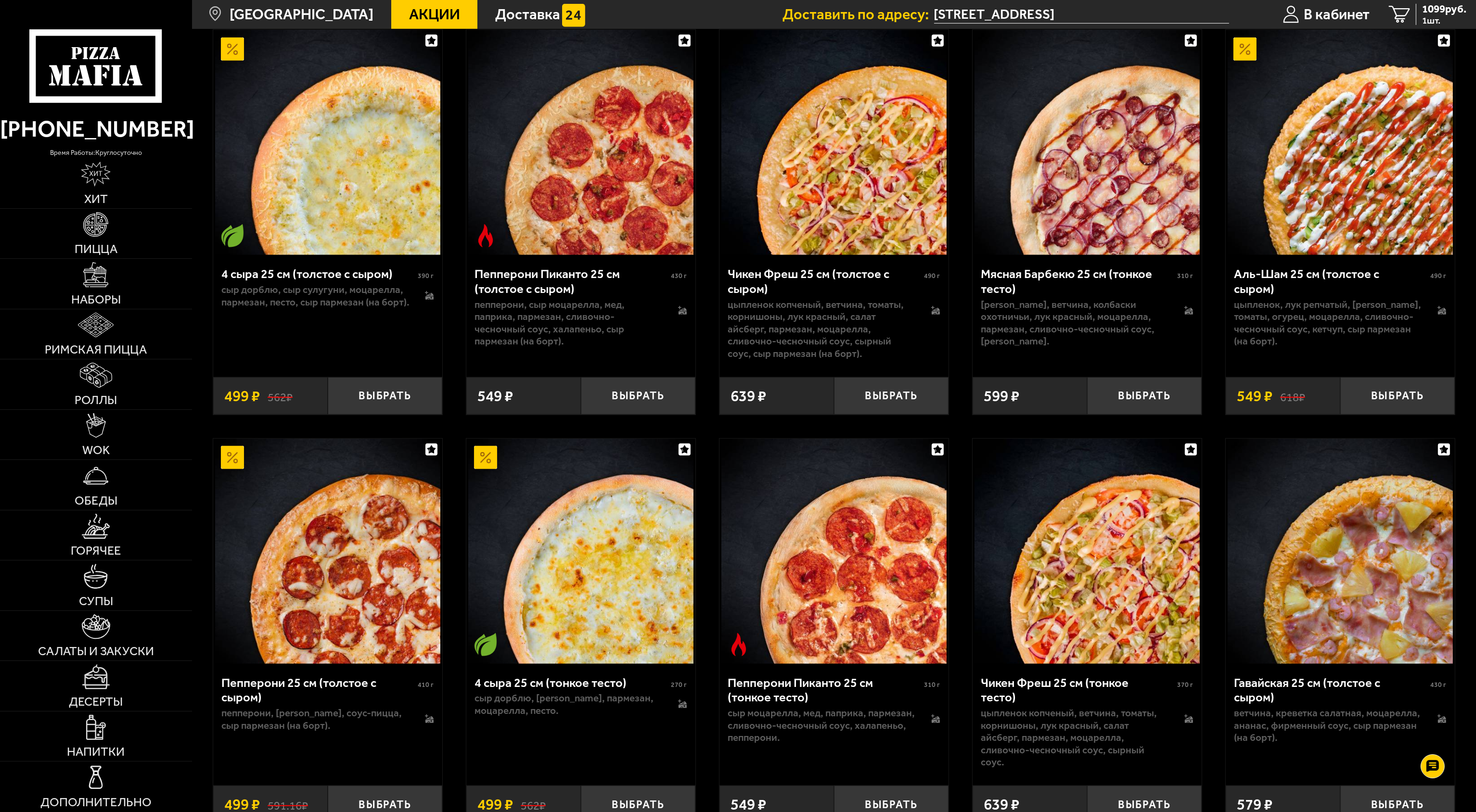
click at [826, 277] on div "Чикен Фреш 25 см (толстое с сыром)" at bounding box center [825, 281] width 194 height 29
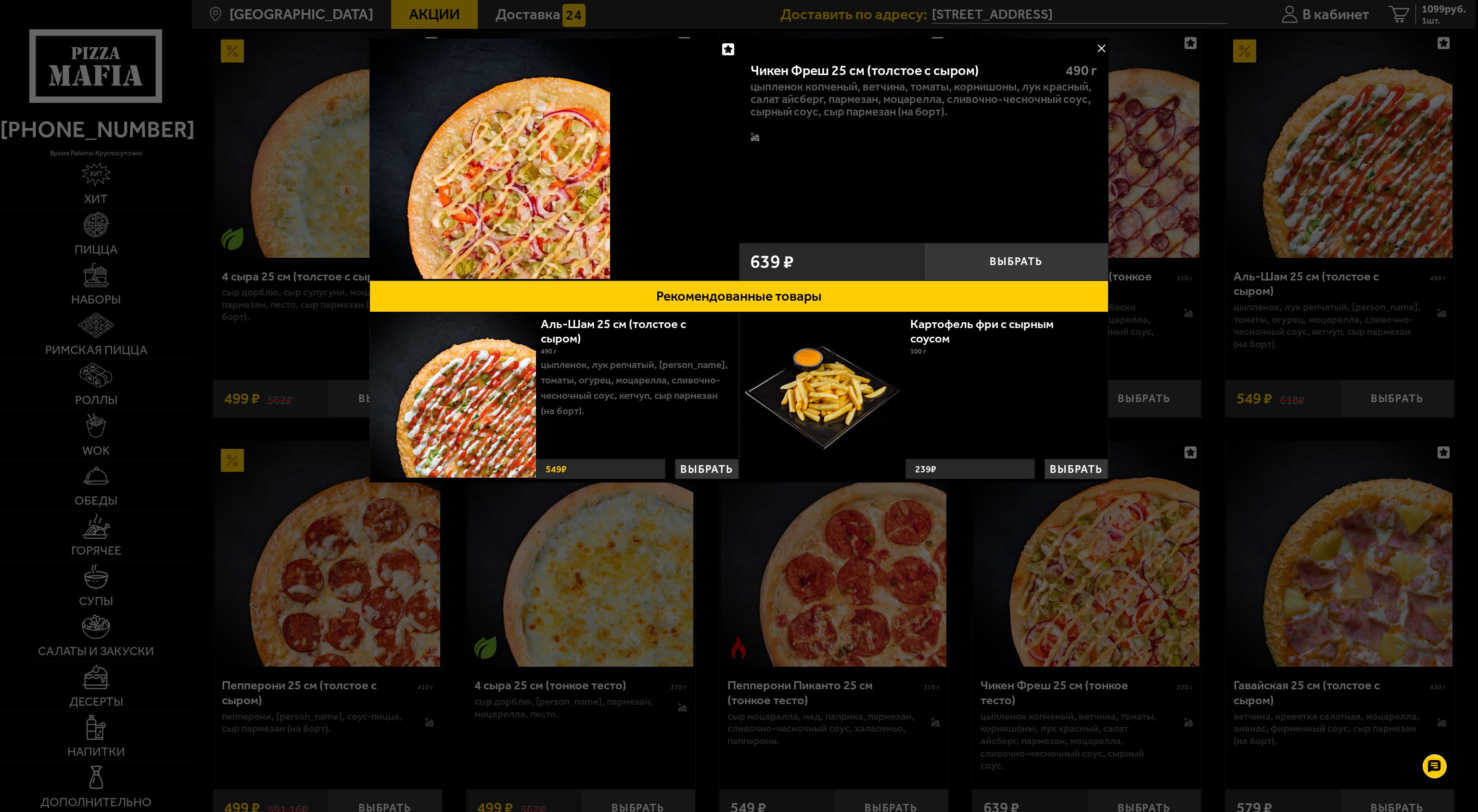
click at [1101, 48] on button at bounding box center [1101, 48] width 15 height 15
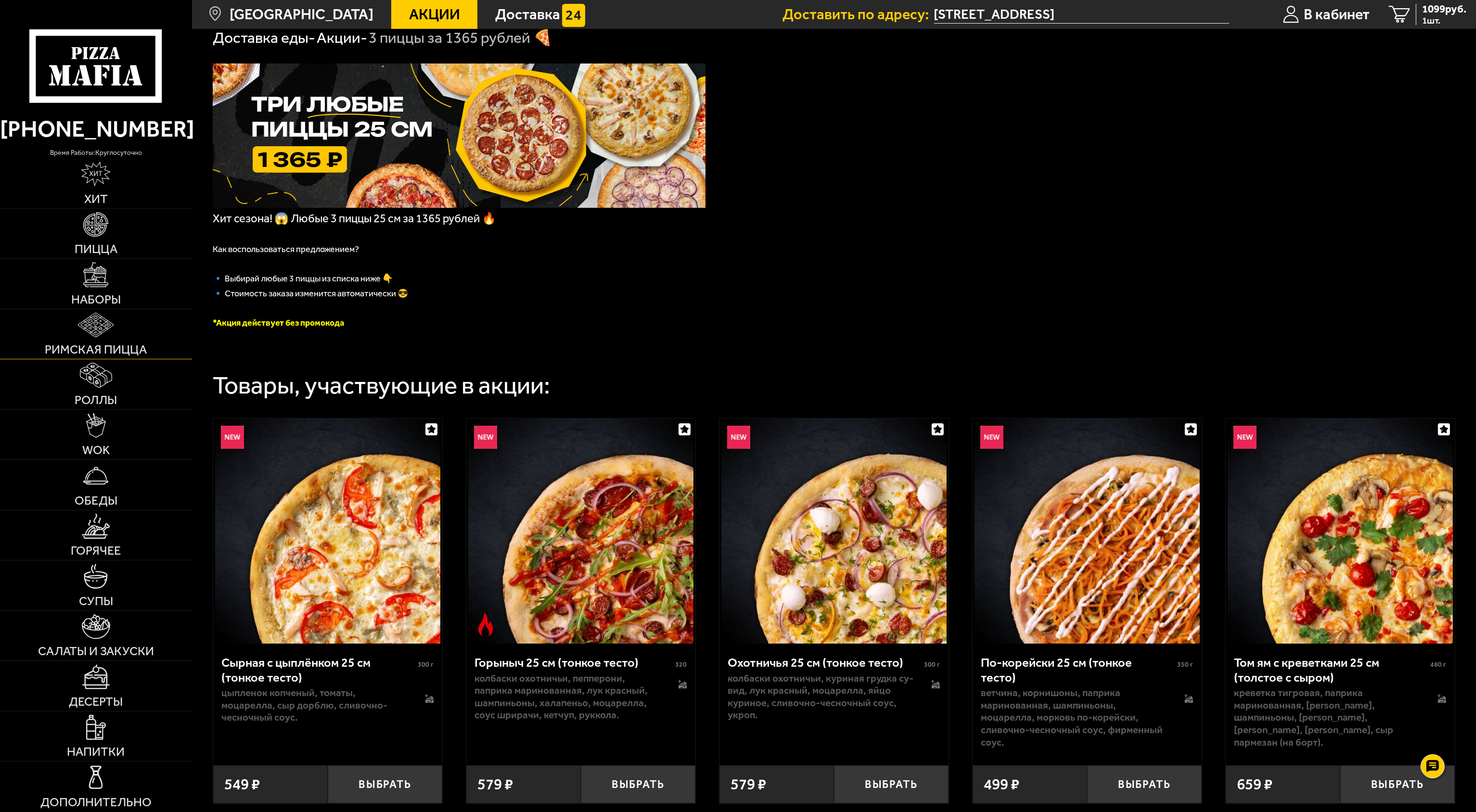
scroll to position [0, 0]
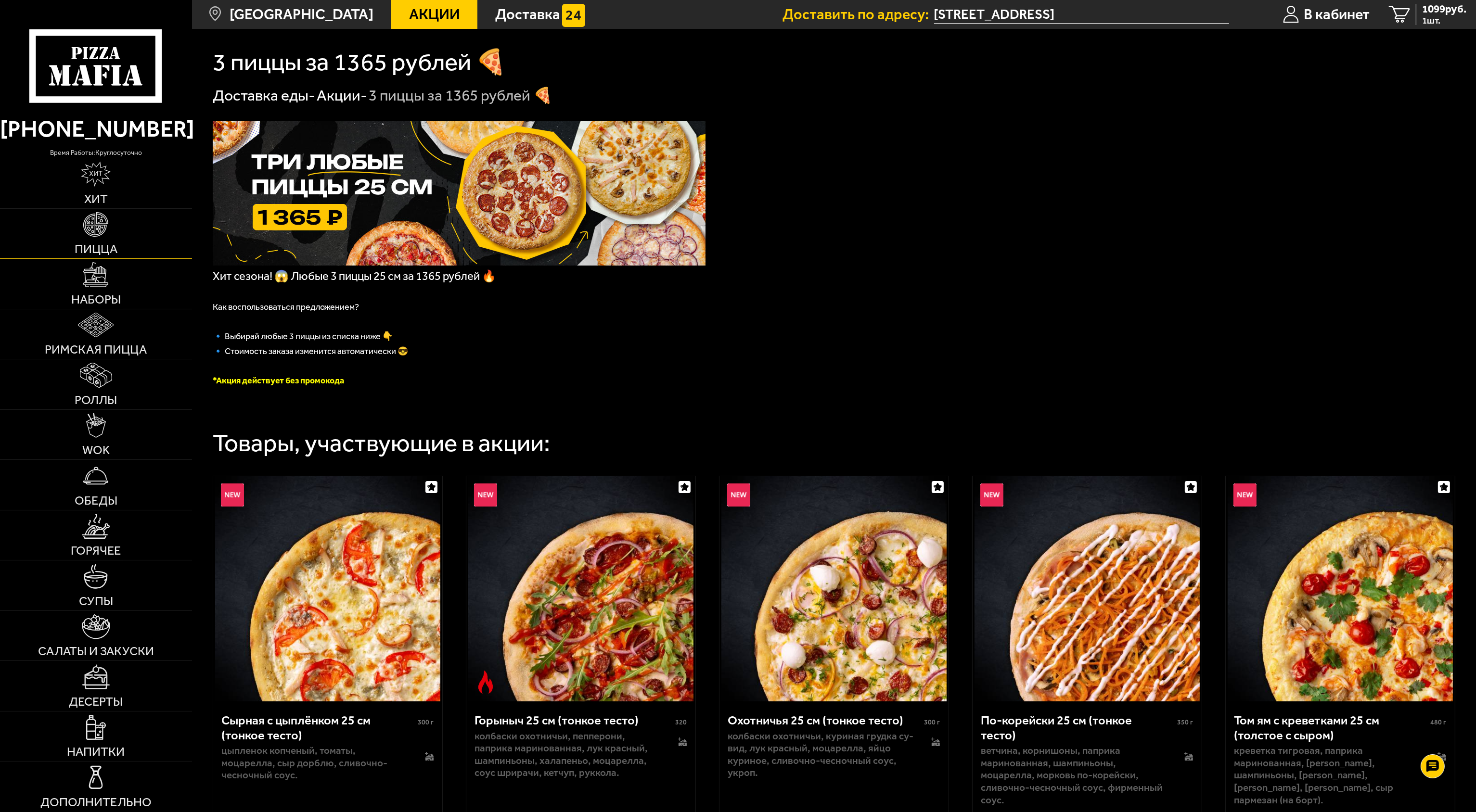
click at [95, 235] on img at bounding box center [96, 224] width 25 height 25
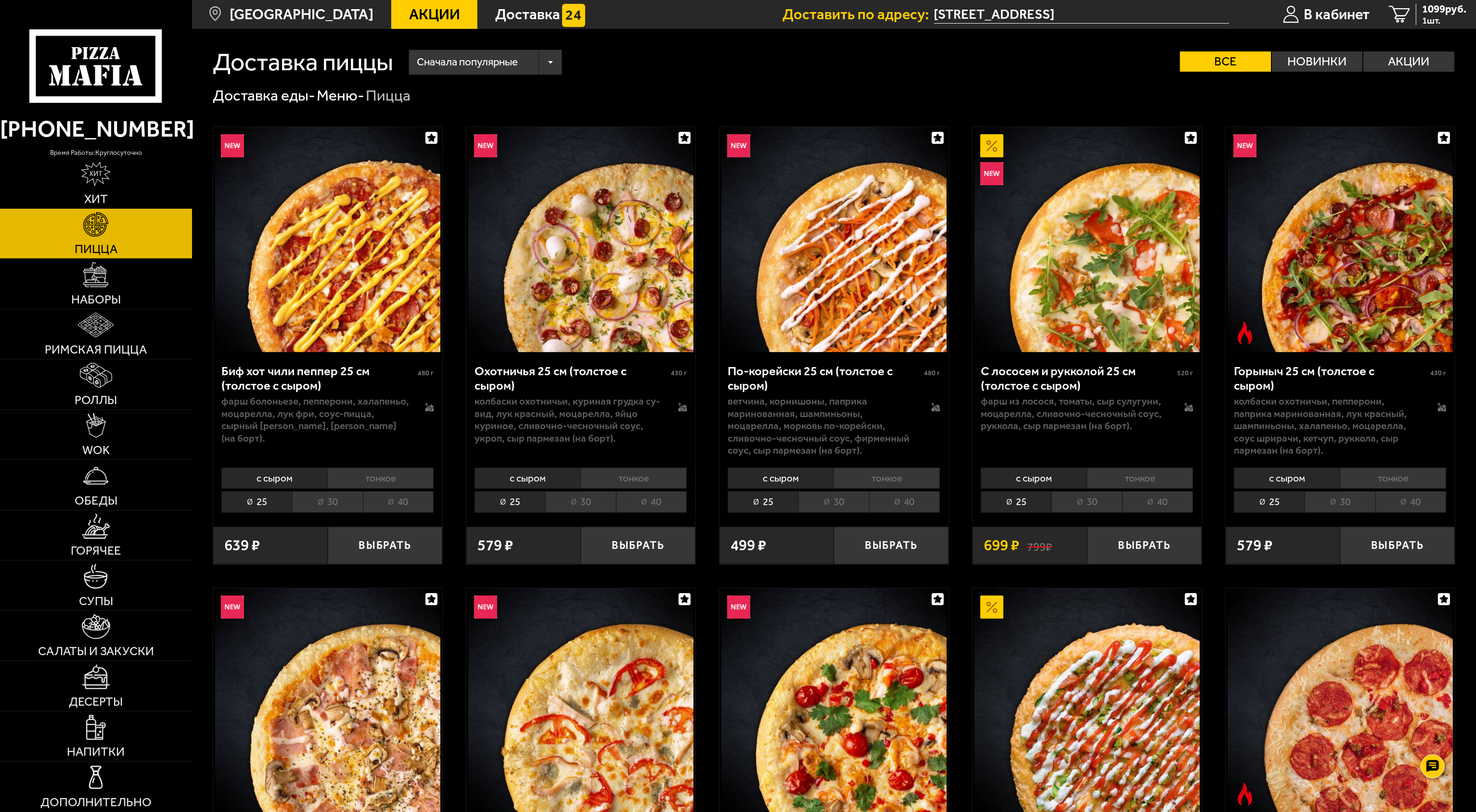
click at [474, 56] on span "Сначала популярные" at bounding box center [467, 62] width 101 height 29
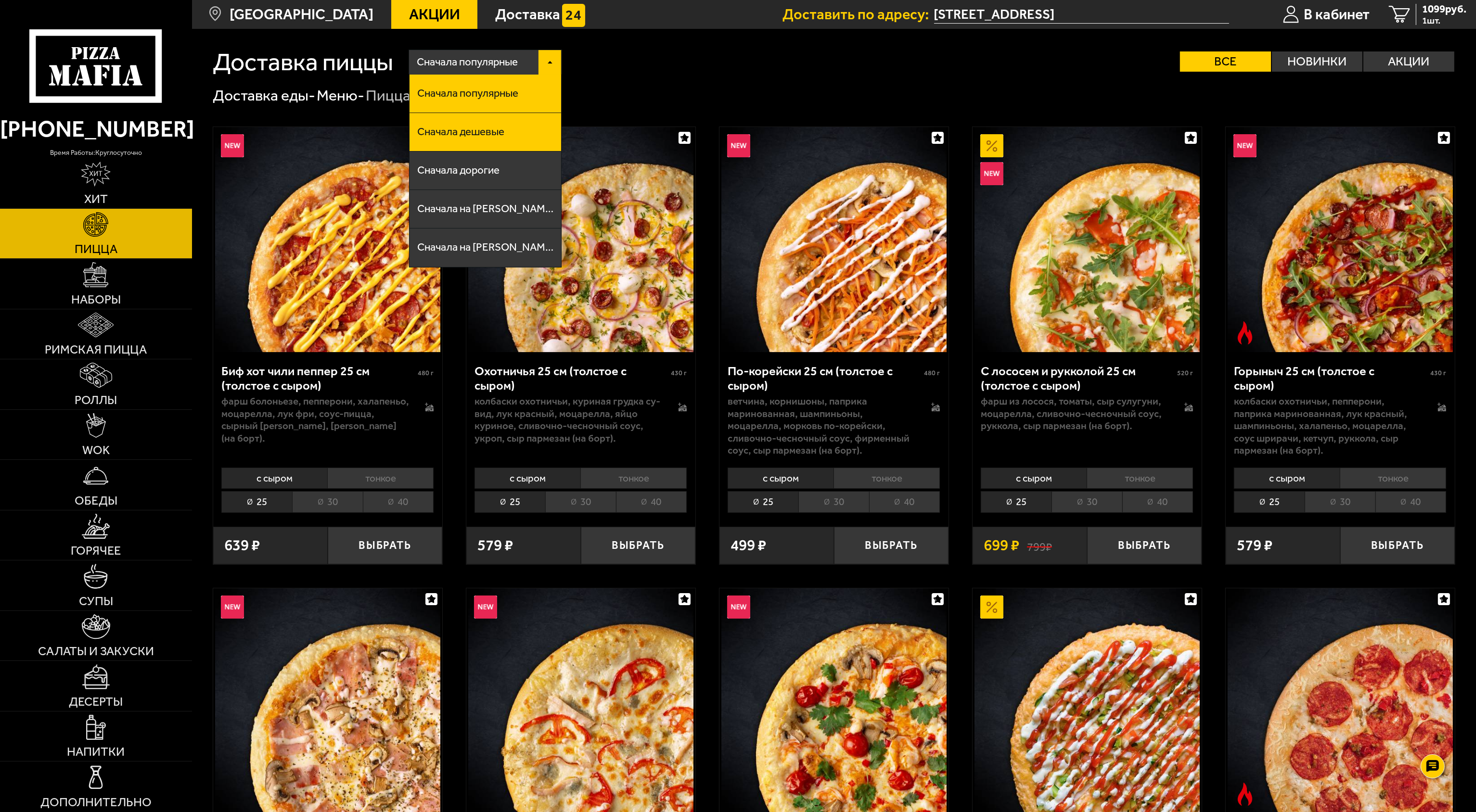
click at [469, 135] on span "Сначала дешевые" at bounding box center [460, 132] width 87 height 11
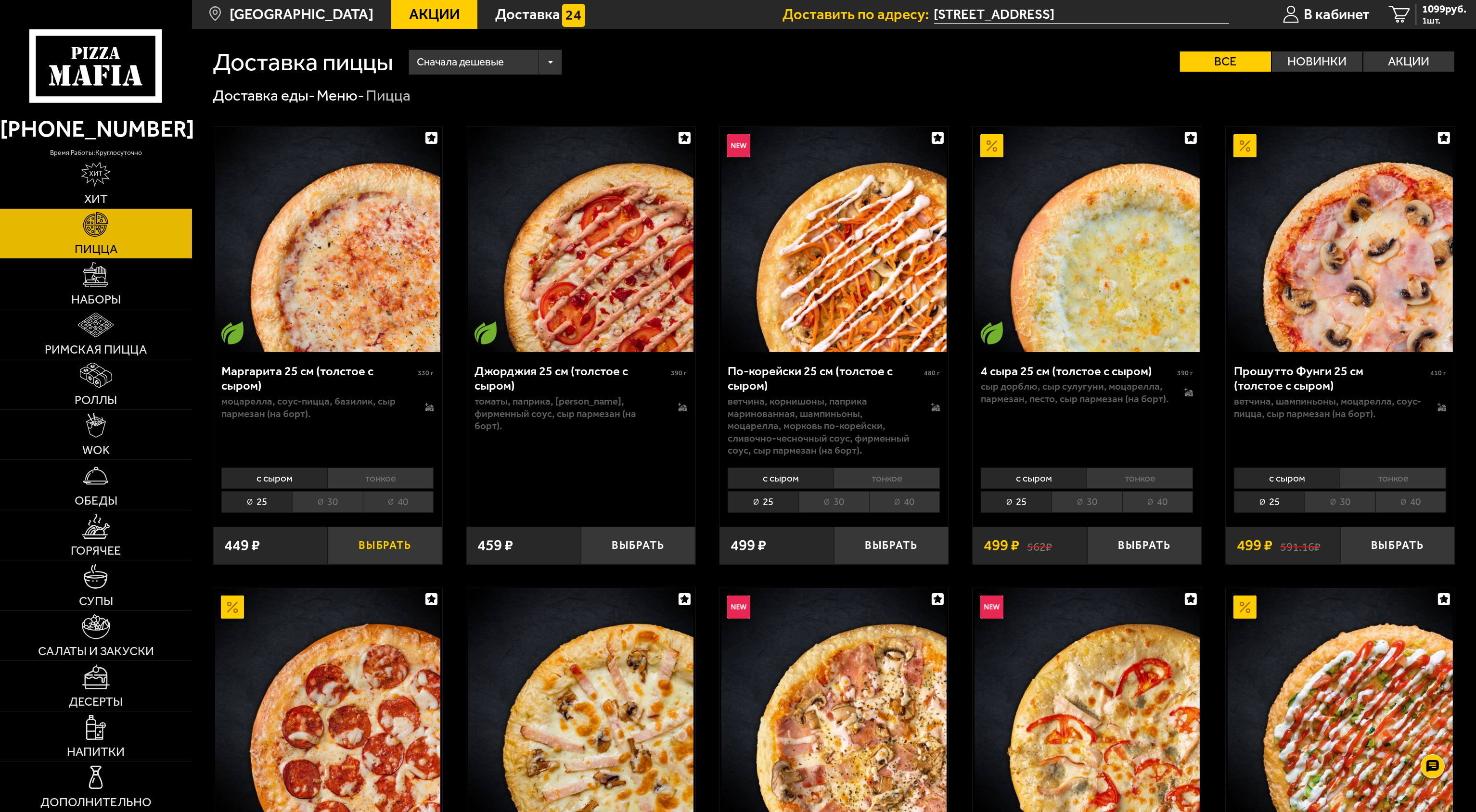
click at [370, 550] on button "Выбрать" at bounding box center [385, 545] width 114 height 37
click at [1398, 548] on button "Выбрать" at bounding box center [1398, 545] width 114 height 37
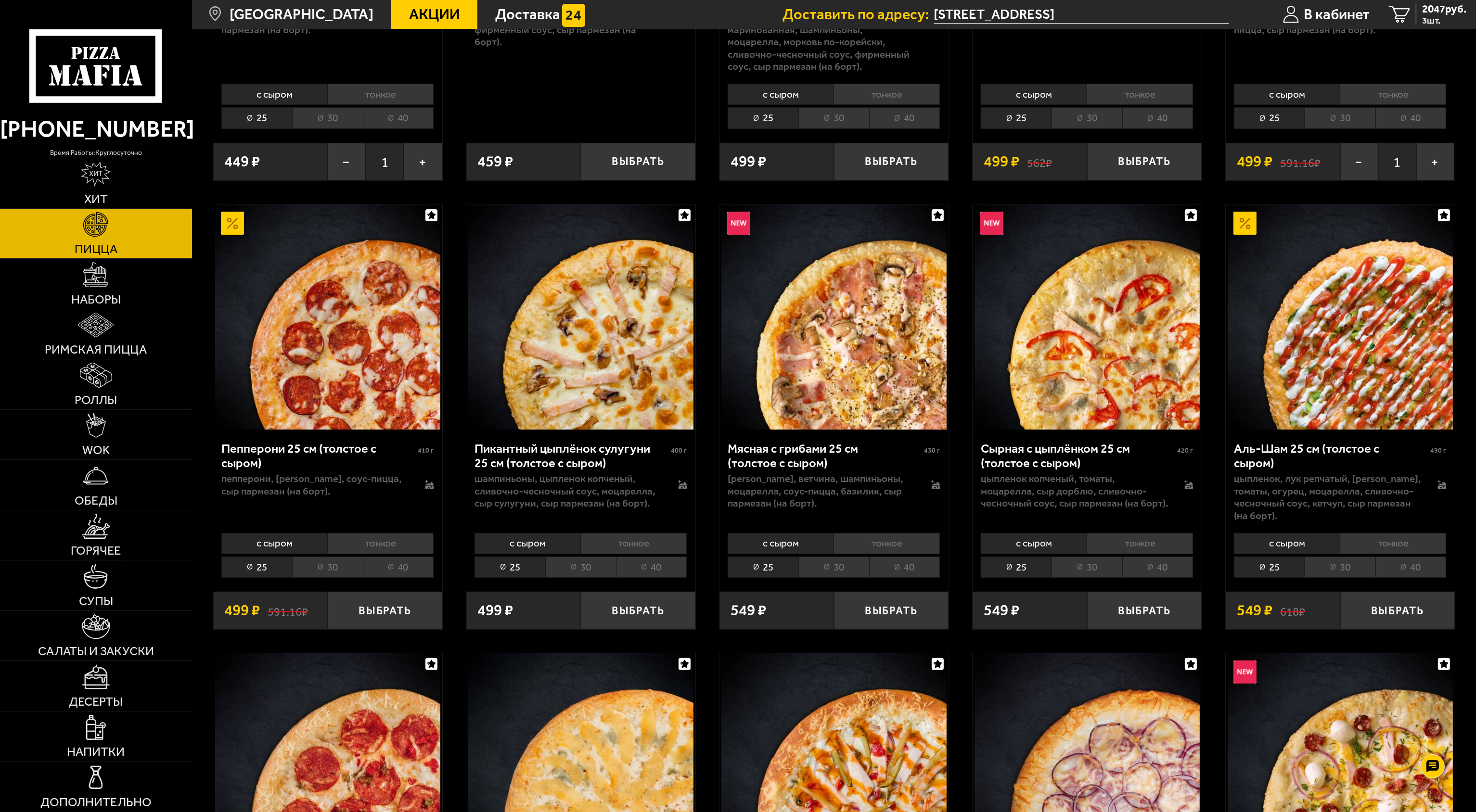
scroll to position [385, 0]
click at [867, 616] on button "Выбрать" at bounding box center [891, 609] width 114 height 37
click at [1380, 612] on button "Выбрать" at bounding box center [1398, 609] width 114 height 37
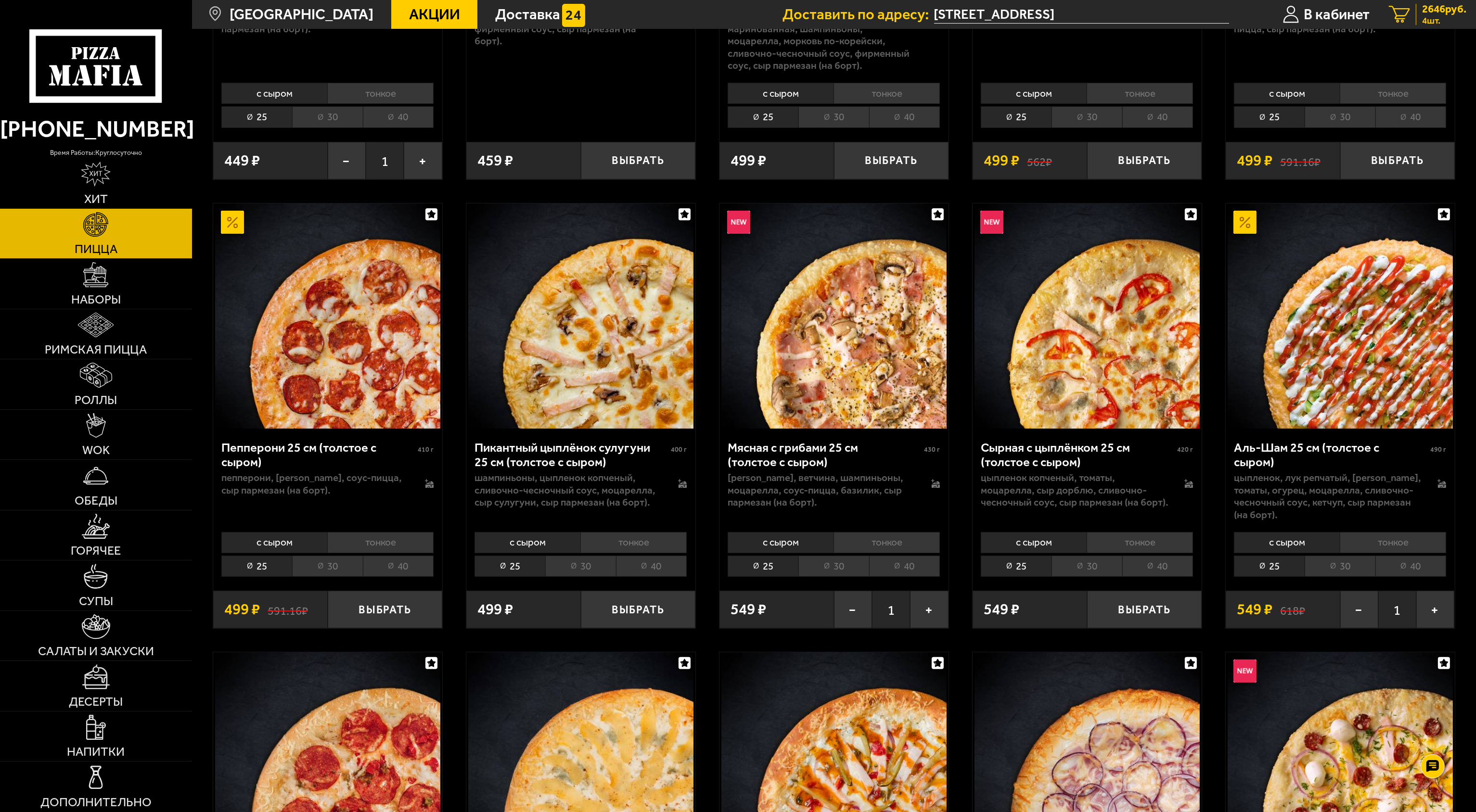
click at [1437, 9] on span "2646 руб." at bounding box center [1444, 9] width 44 height 11
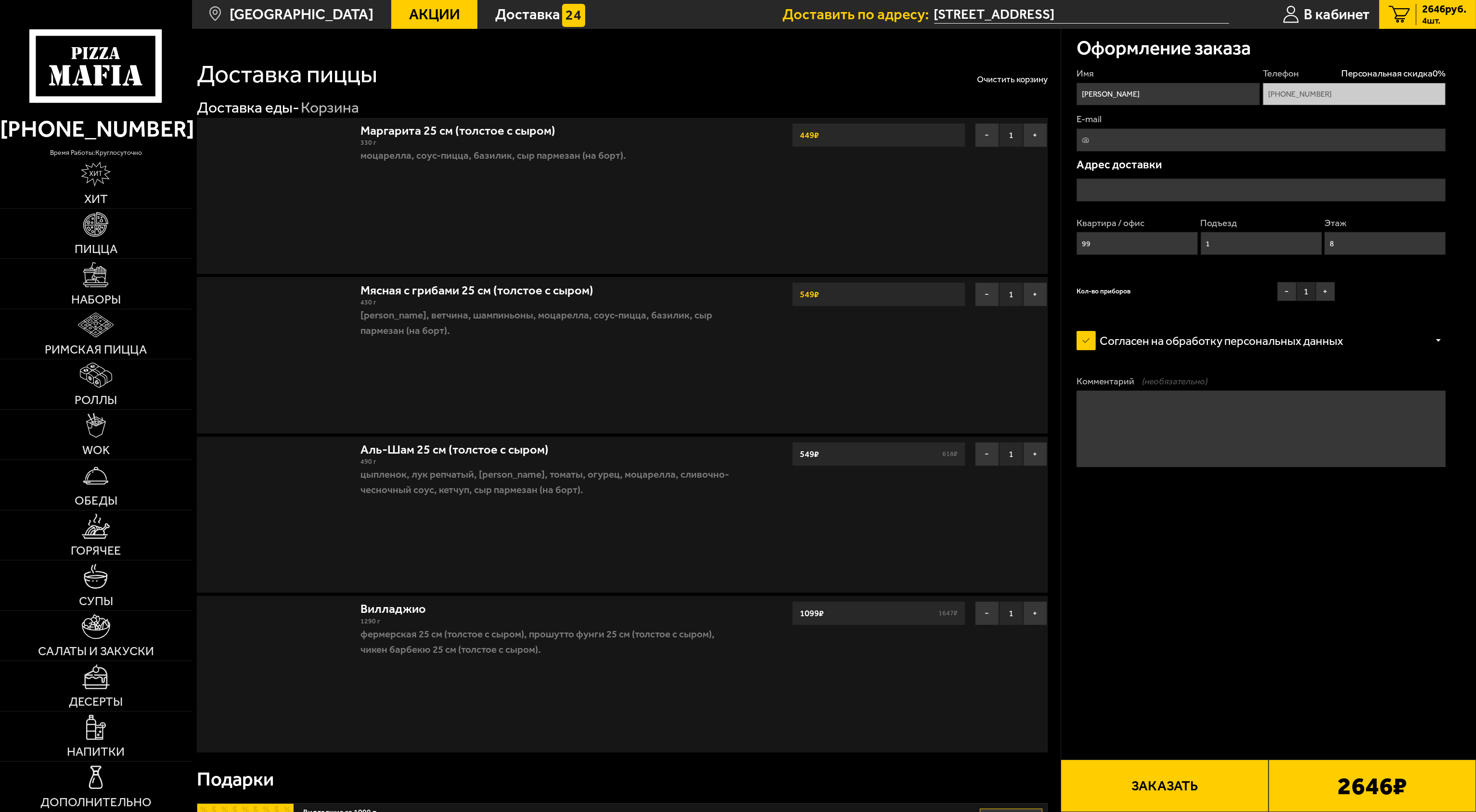
type input "[STREET_ADDRESS]"
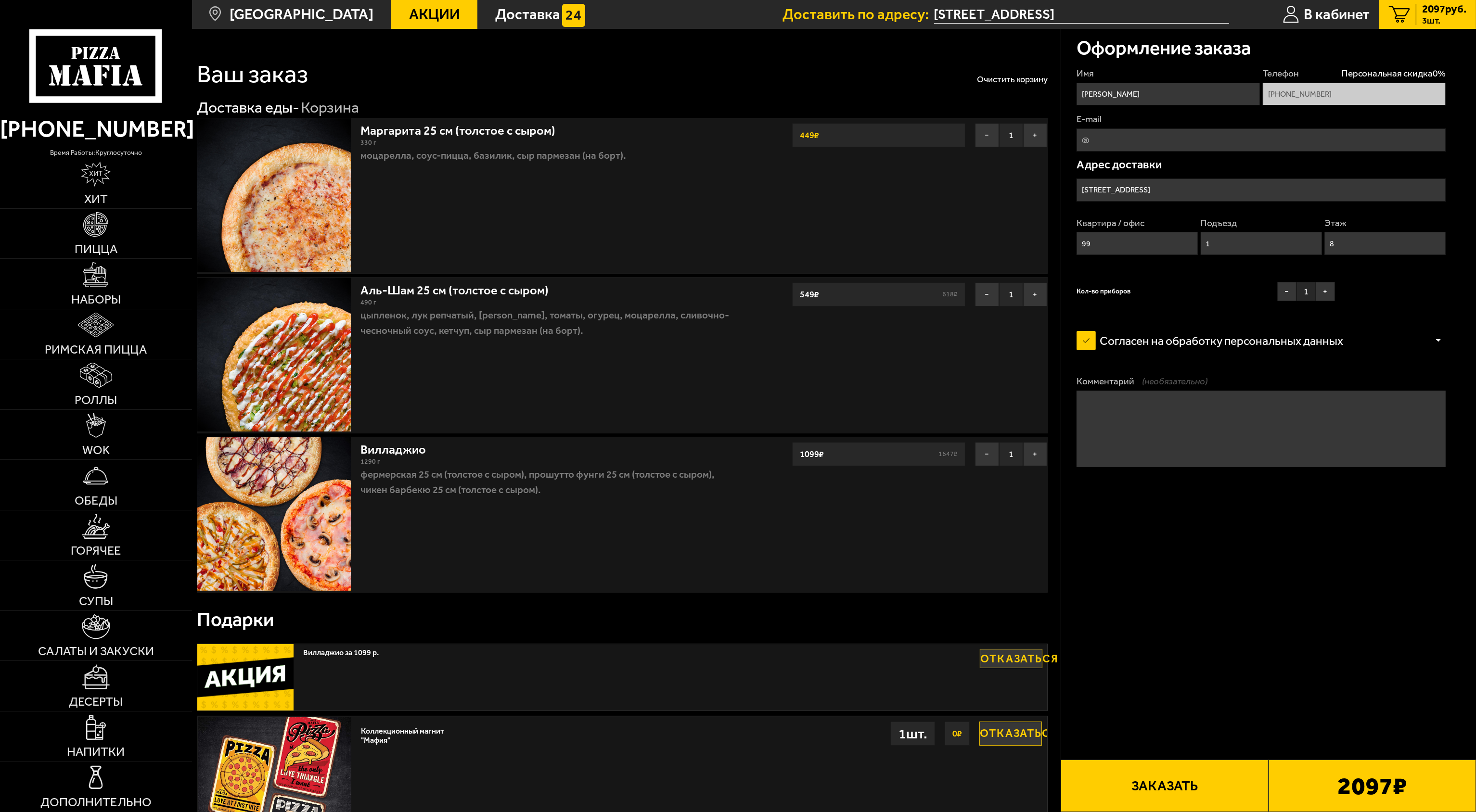
click at [1159, 775] on button "Заказать" at bounding box center [1164, 786] width 207 height 53
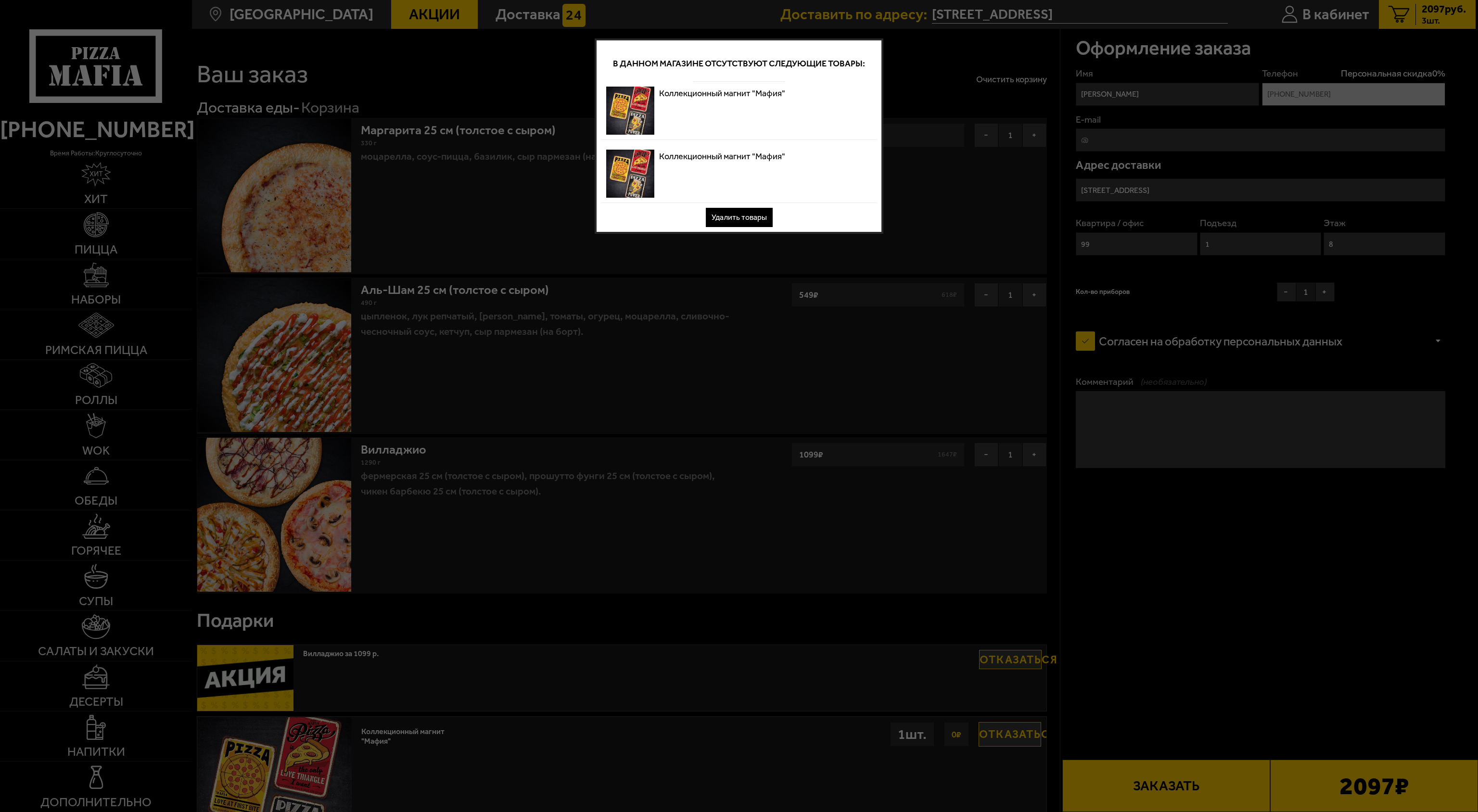
click at [754, 212] on button "Удалить товары" at bounding box center [739, 217] width 67 height 19
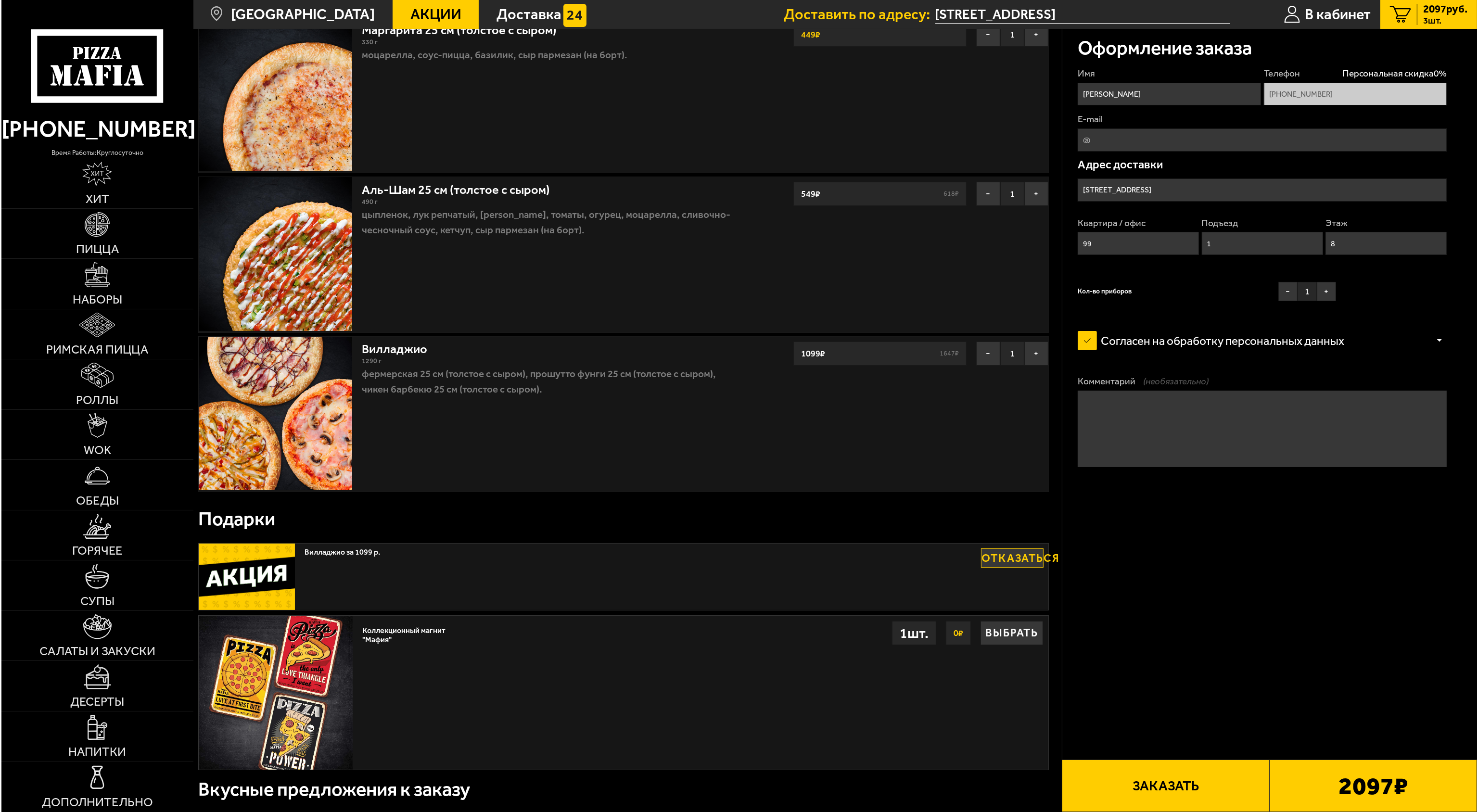
scroll to position [96, 0]
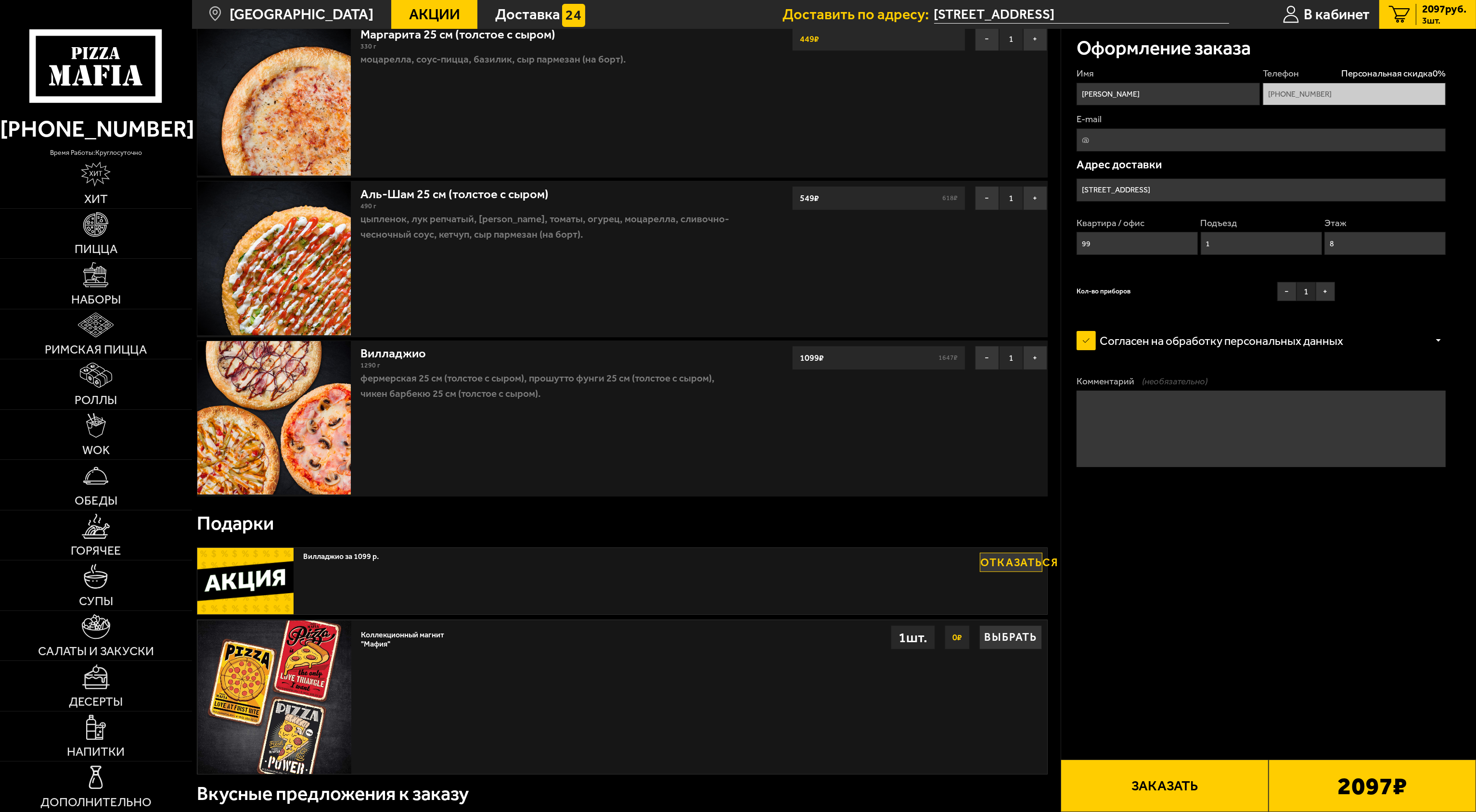
click at [1161, 787] on button "Заказать" at bounding box center [1164, 786] width 207 height 53
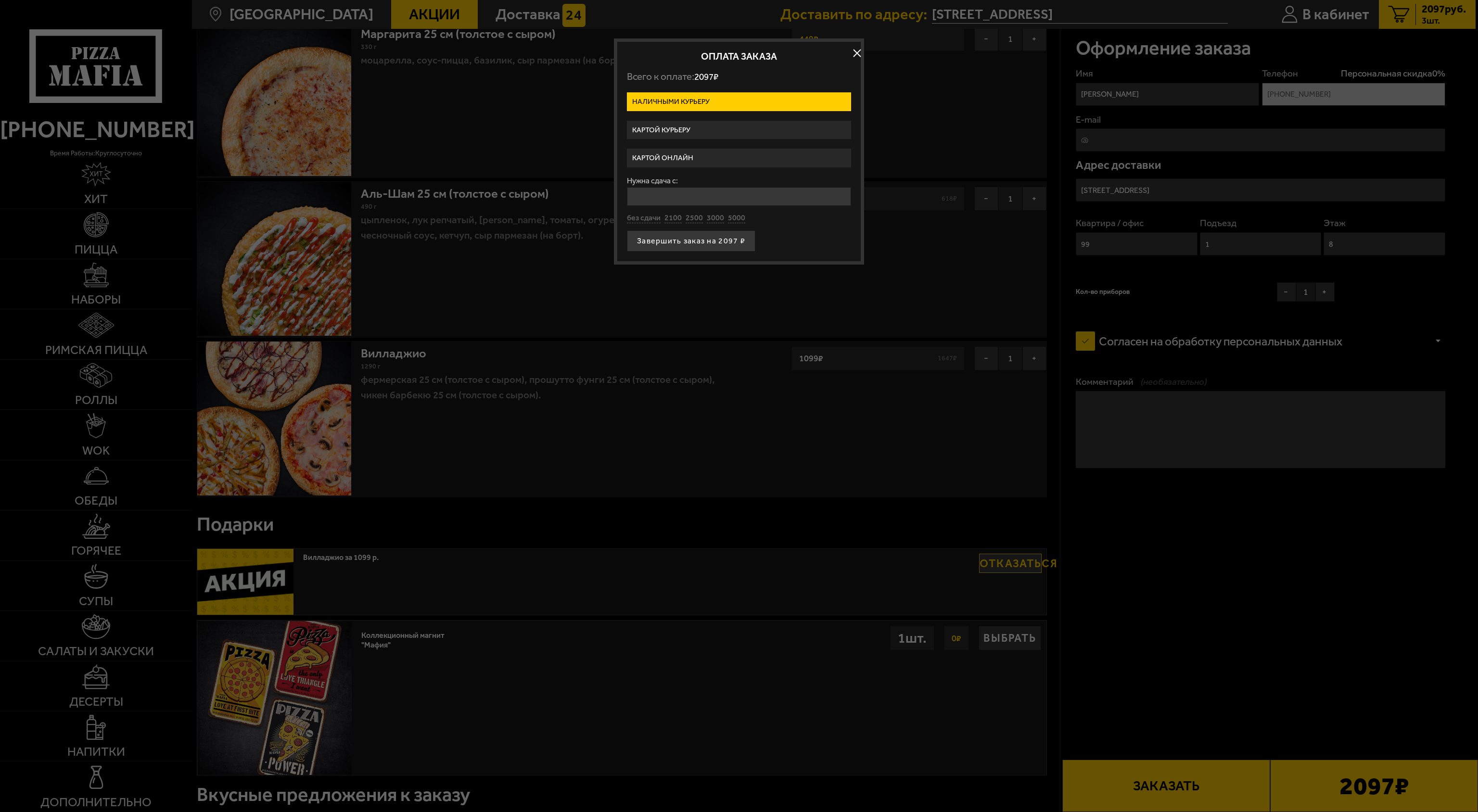
click at [673, 100] on label "Наличными курьеру" at bounding box center [739, 102] width 224 height 19
click at [0, 0] on input "Наличными курьеру" at bounding box center [0, 0] width 0 height 0
click at [676, 133] on label "Картой курьеру" at bounding box center [739, 130] width 224 height 19
click at [0, 0] on input "Картой курьеру" at bounding box center [0, 0] width 0 height 0
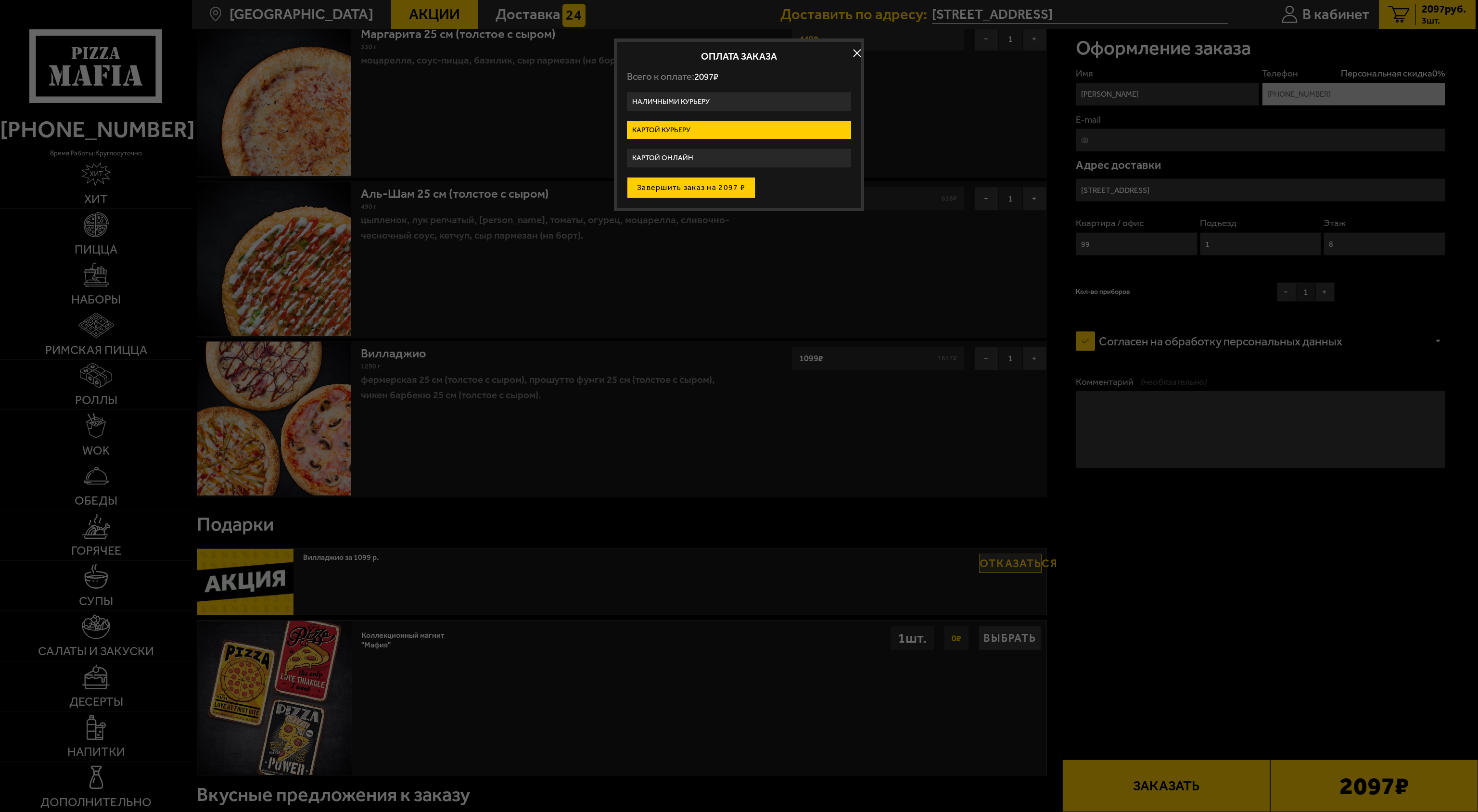
click at [679, 190] on button "Завершить заказ на 2097 ₽" at bounding box center [691, 187] width 128 height 21
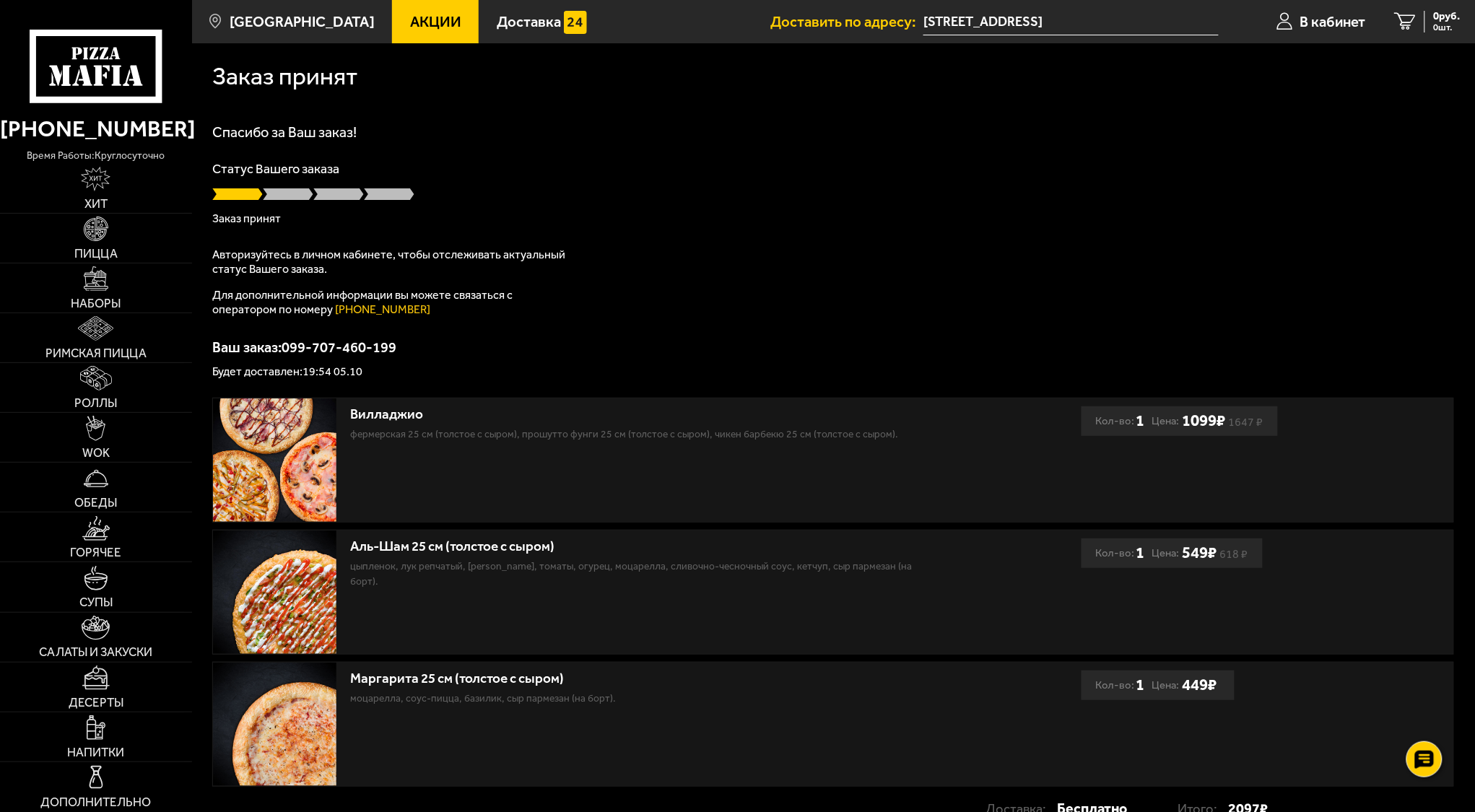
click at [859, 216] on p "Заказ принят" at bounding box center [833, 218] width 1242 height 11
click at [1311, 23] on span "В кабинет" at bounding box center [1333, 21] width 66 height 14
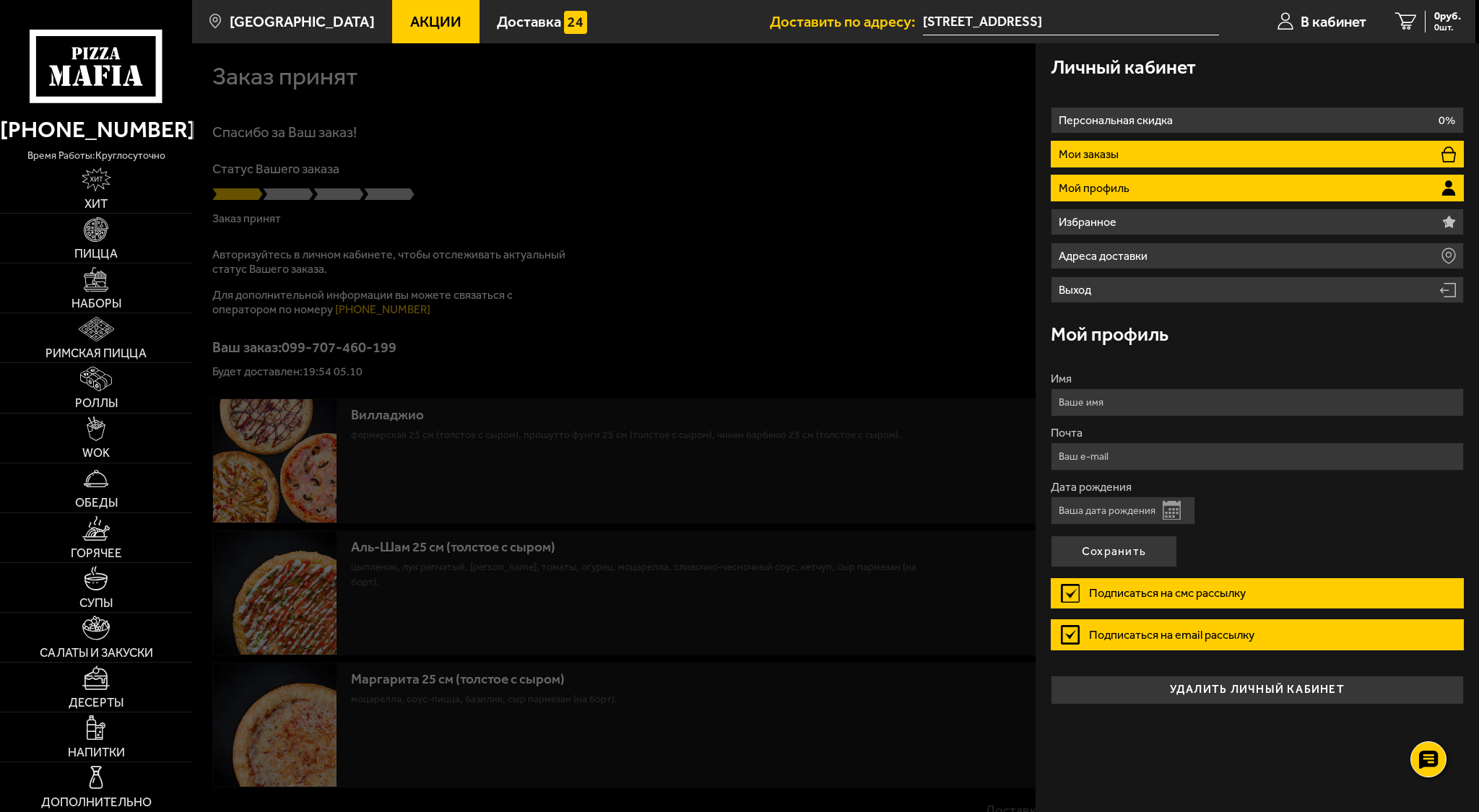
click at [1187, 160] on li "Мои заказы" at bounding box center [1256, 154] width 413 height 26
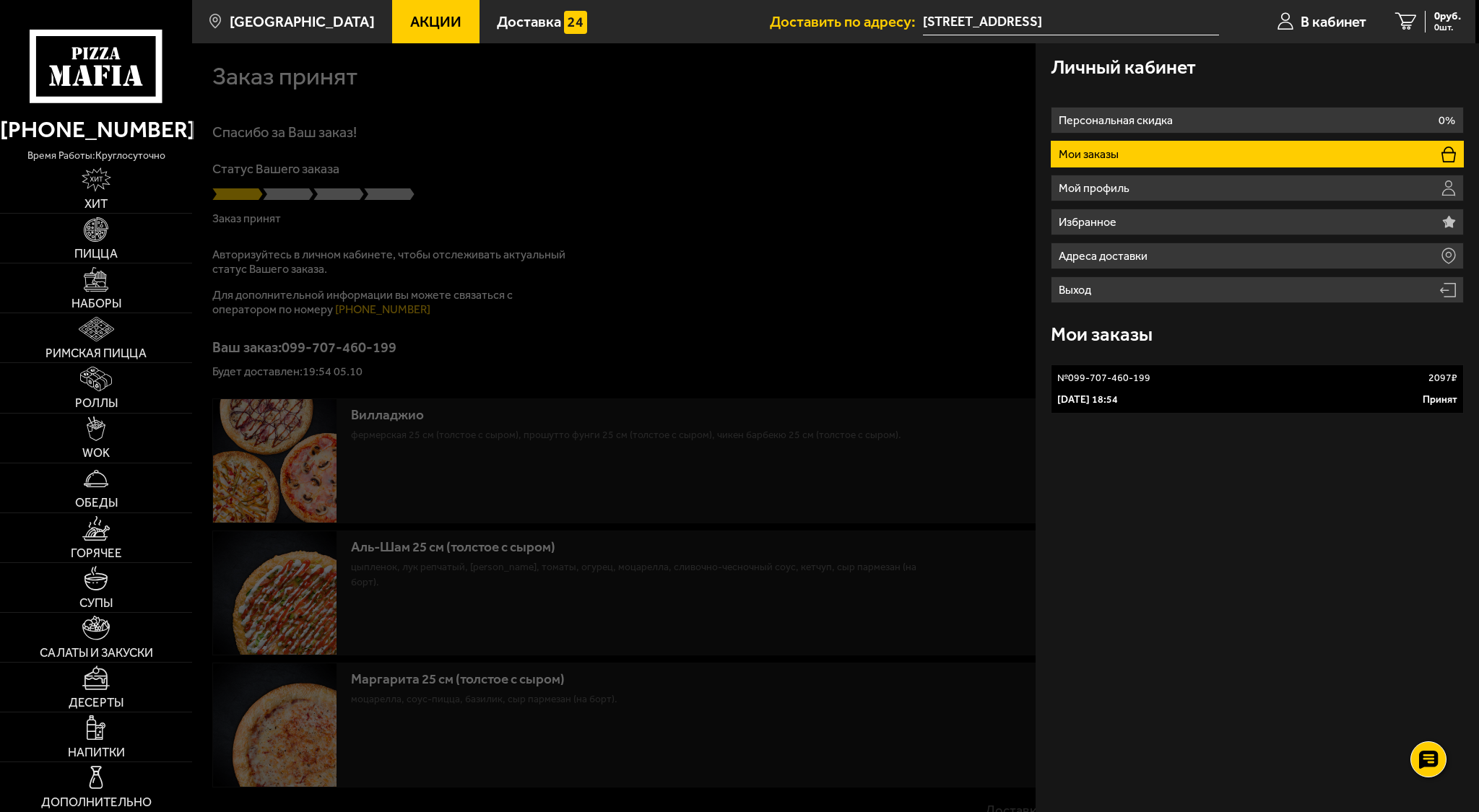
click at [1190, 397] on div "5 октября 2025 г. 18:54 Принят" at bounding box center [1256, 399] width 400 height 14
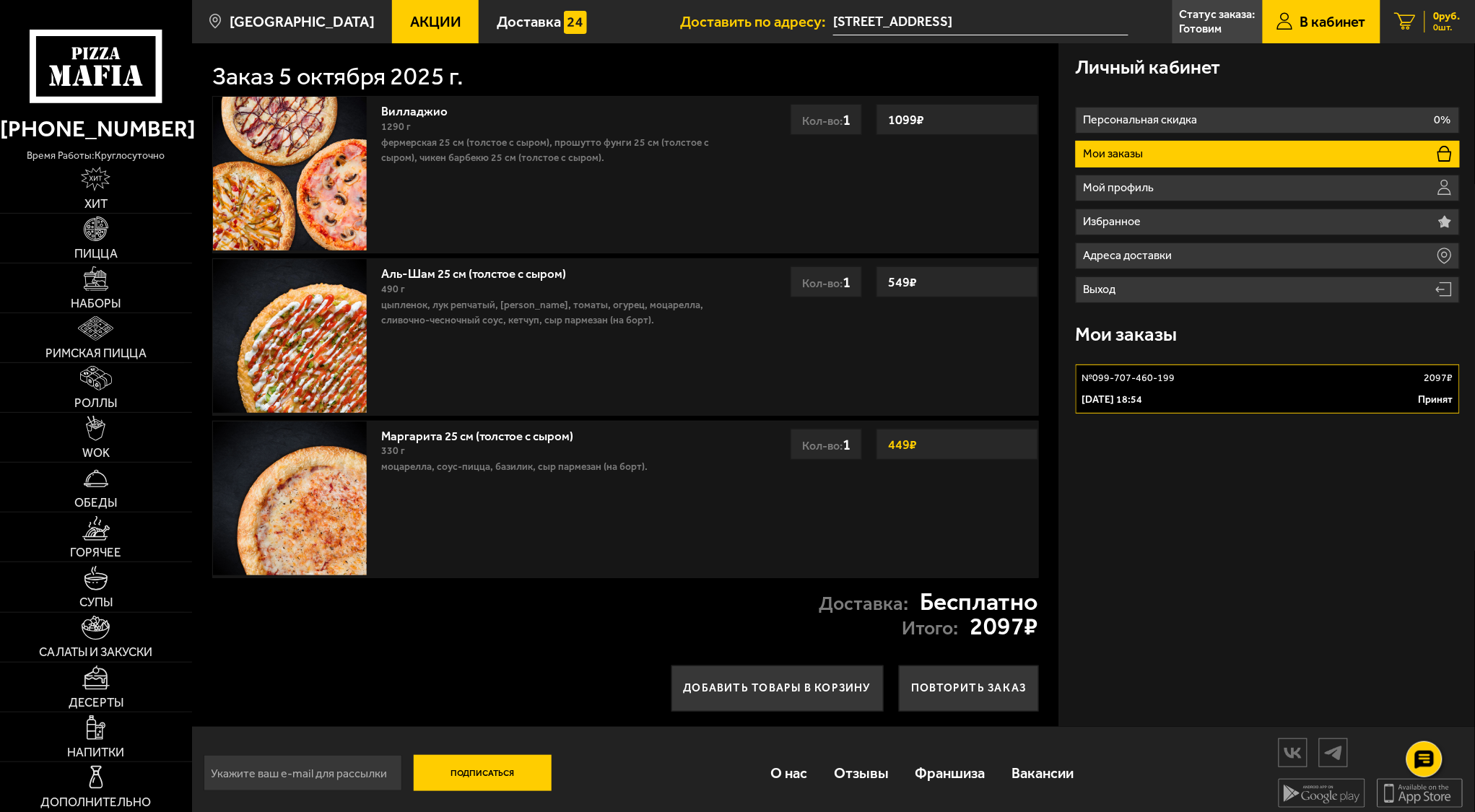
click at [1450, 23] on span "0 шт." at bounding box center [1447, 27] width 26 height 10
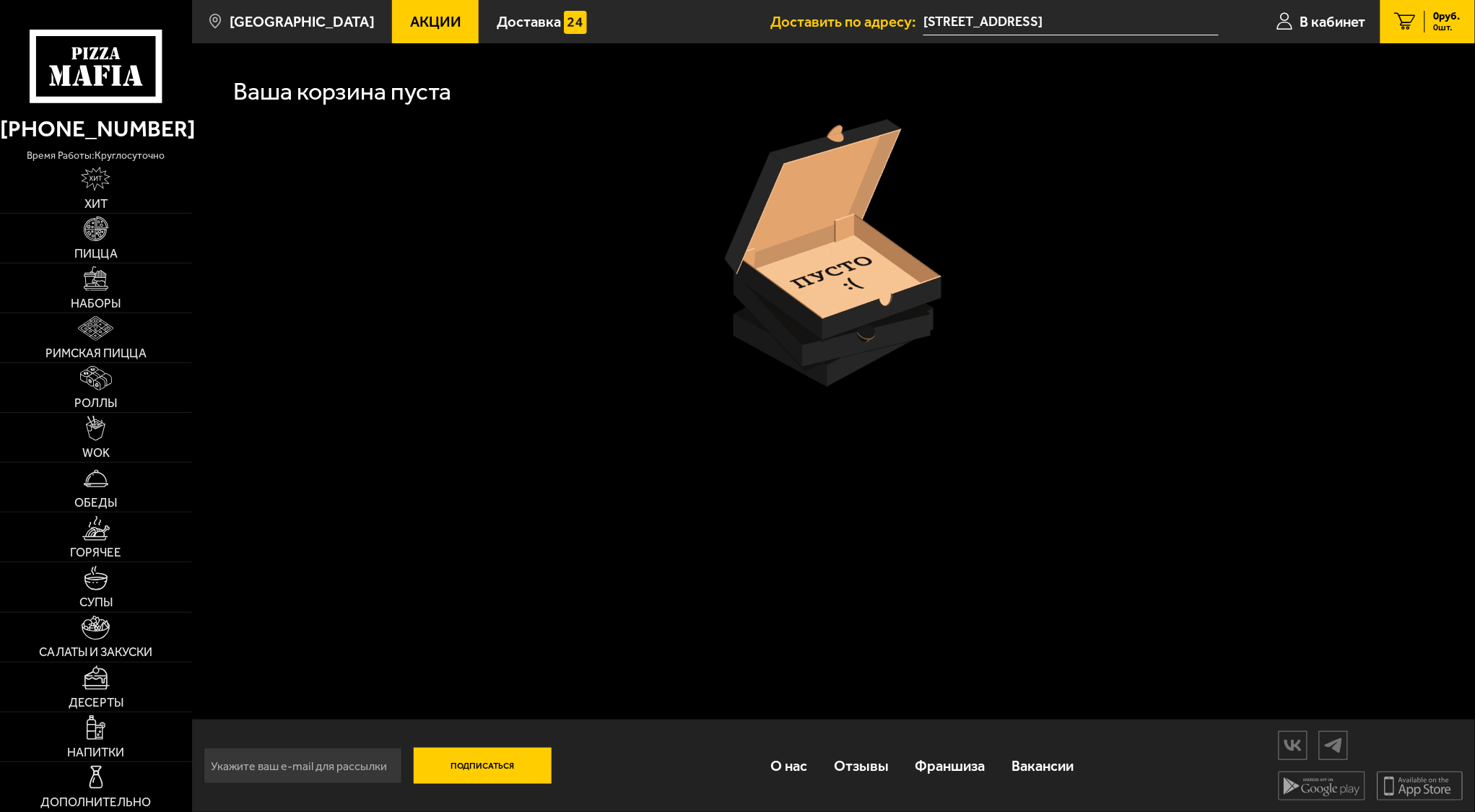
click at [1450, 18] on span "0 руб." at bounding box center [1447, 16] width 26 height 11
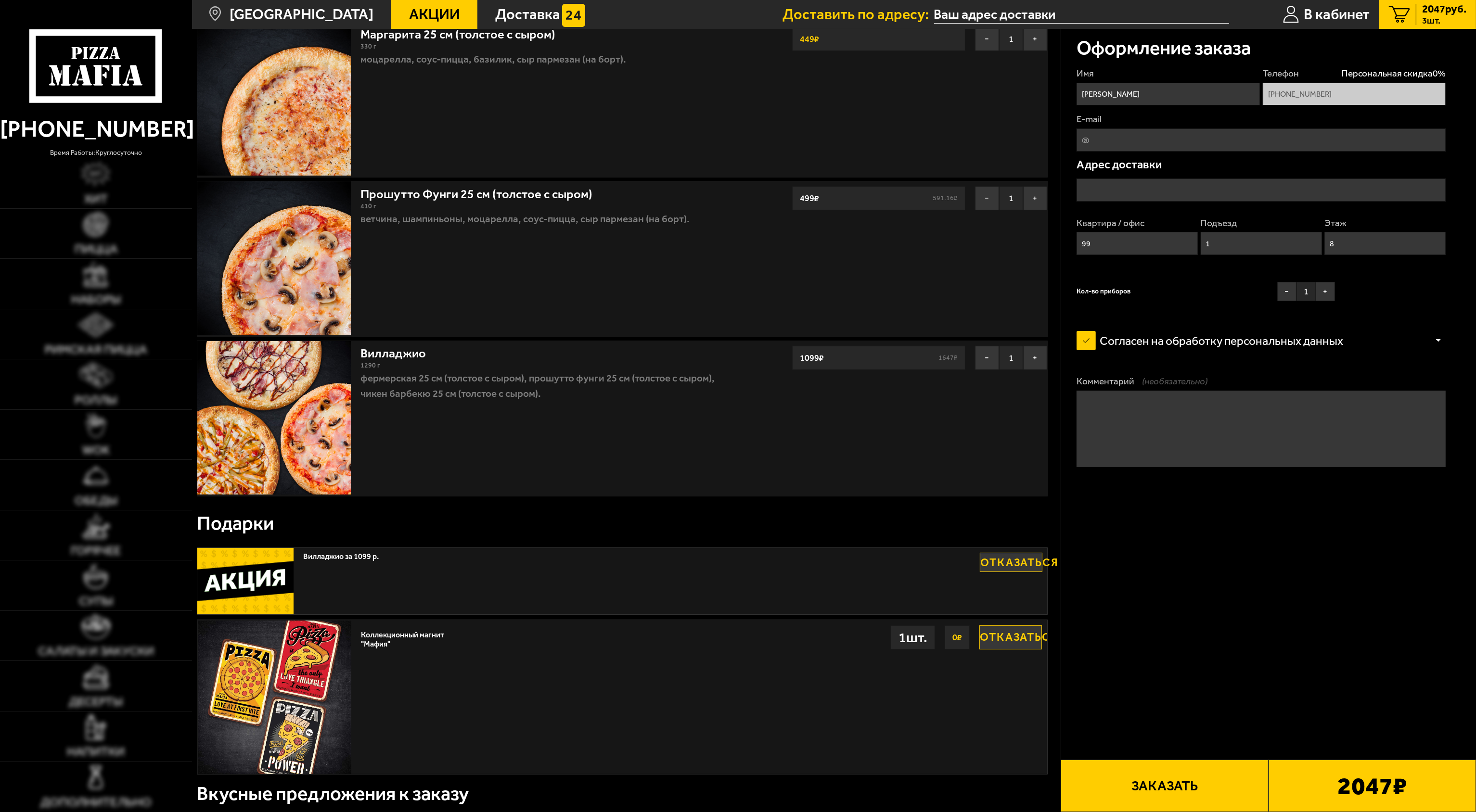
scroll to position [96, 0]
type input "[STREET_ADDRESS]"
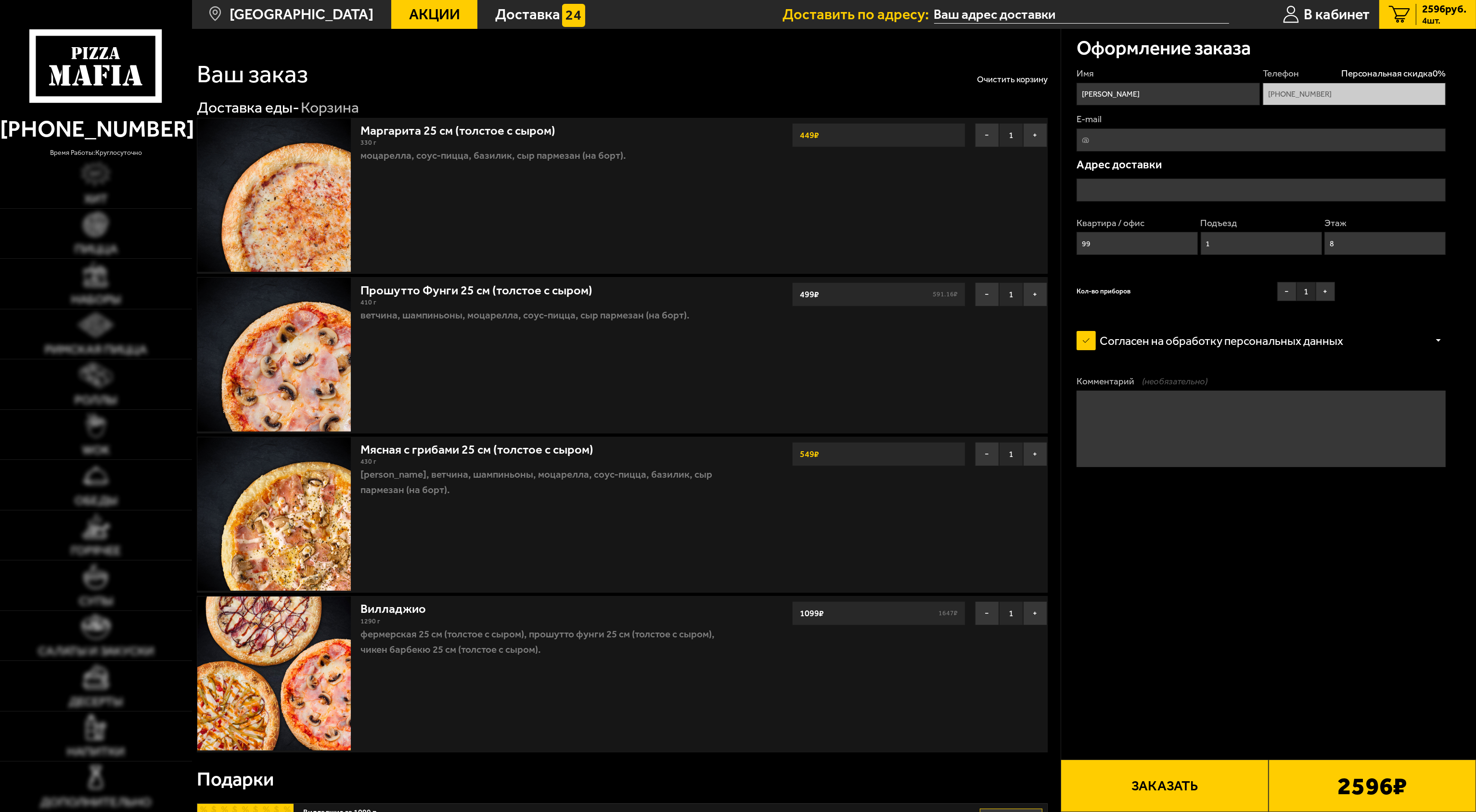
type input "[STREET_ADDRESS]"
click at [986, 297] on button "−" at bounding box center [987, 294] width 24 height 24
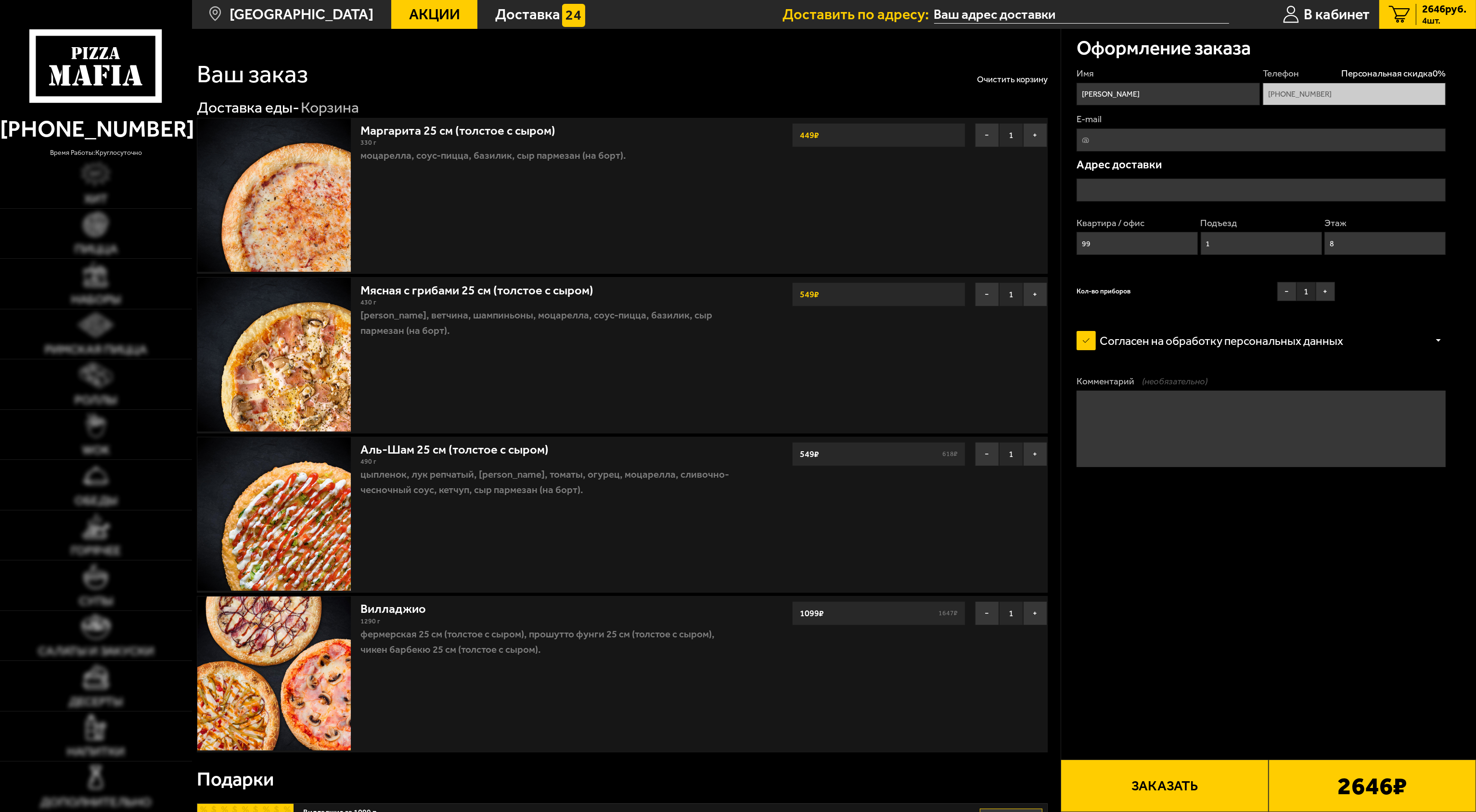
type input "[STREET_ADDRESS]"
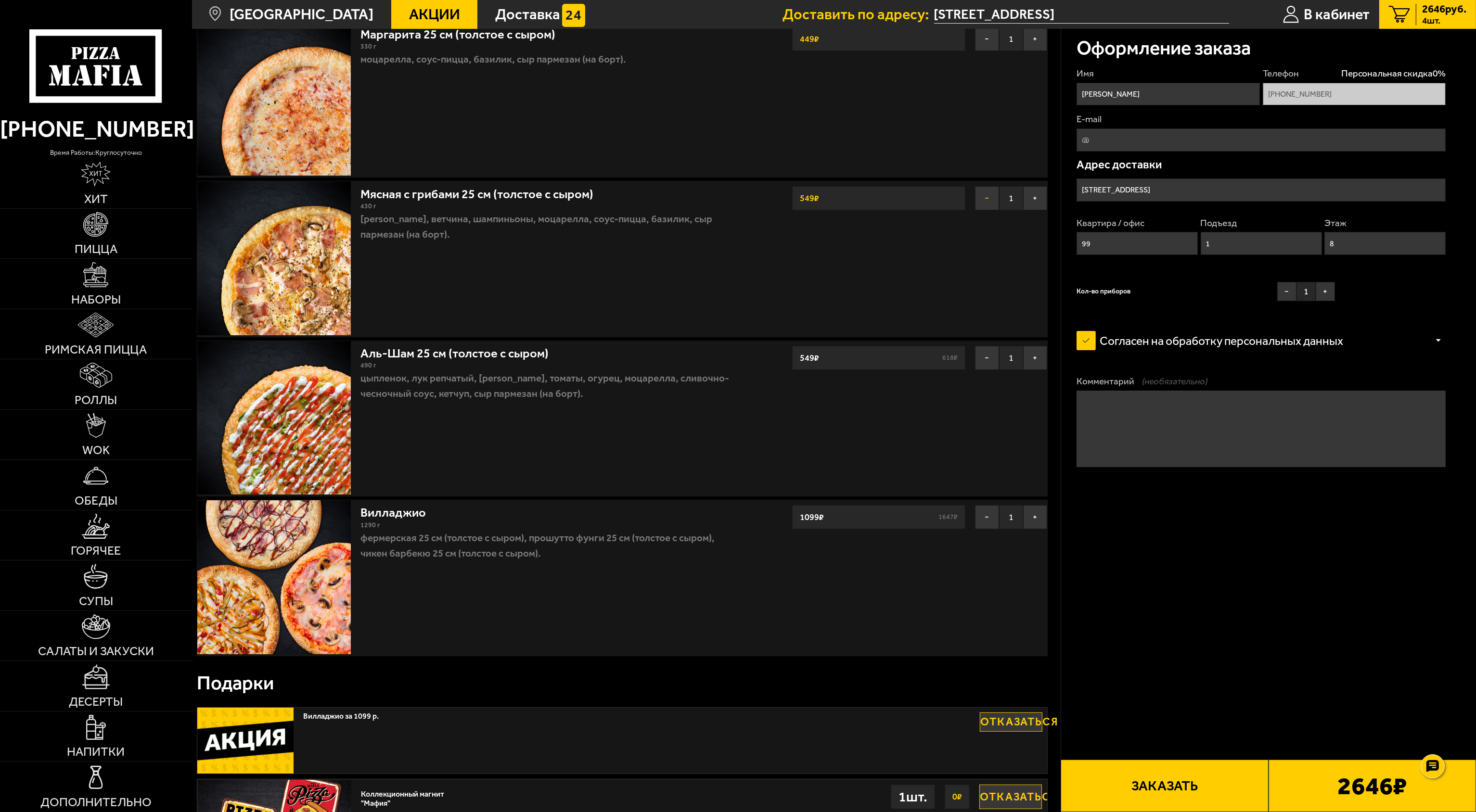
click at [989, 200] on button "−" at bounding box center [987, 198] width 24 height 24
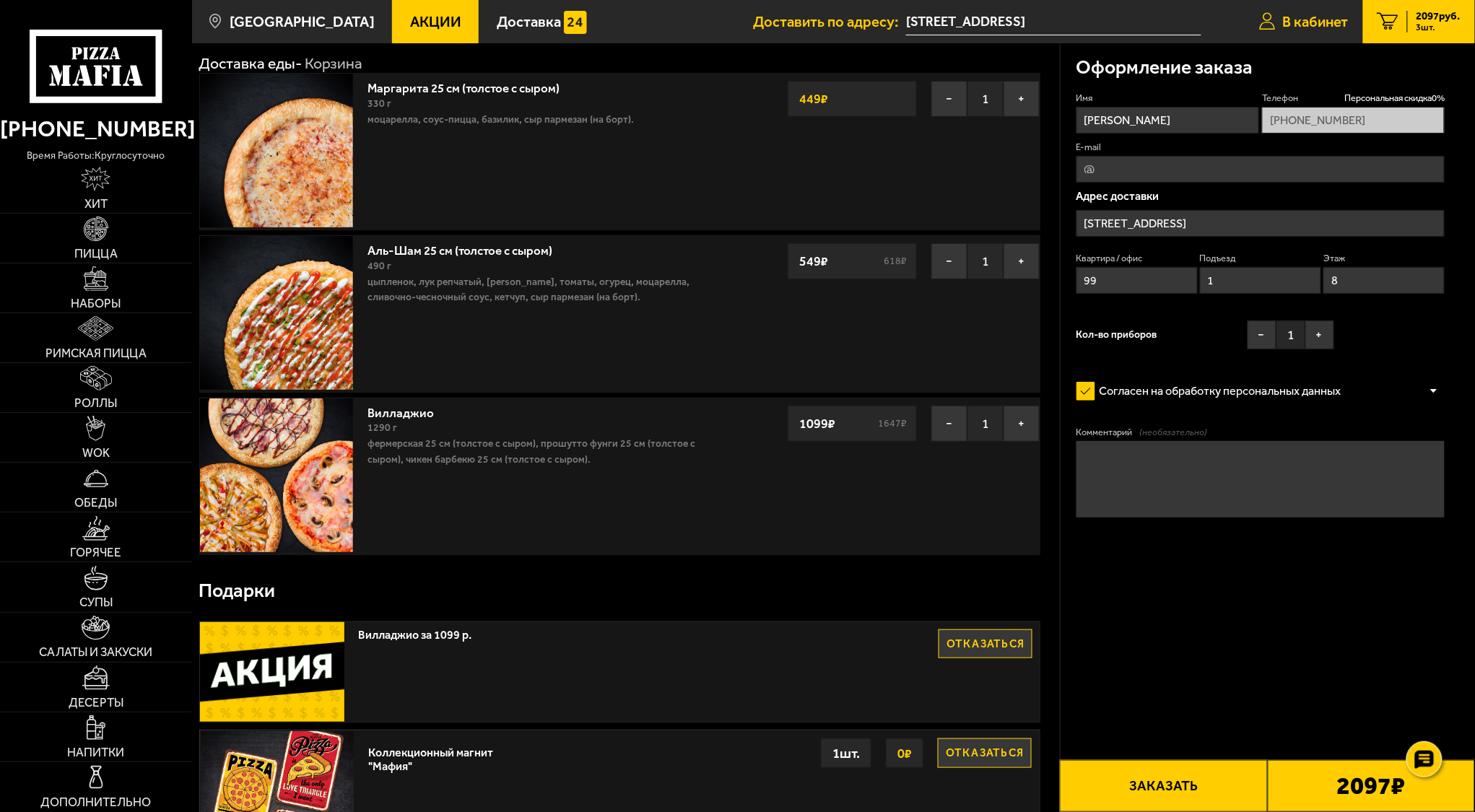
scroll to position [0, 0]
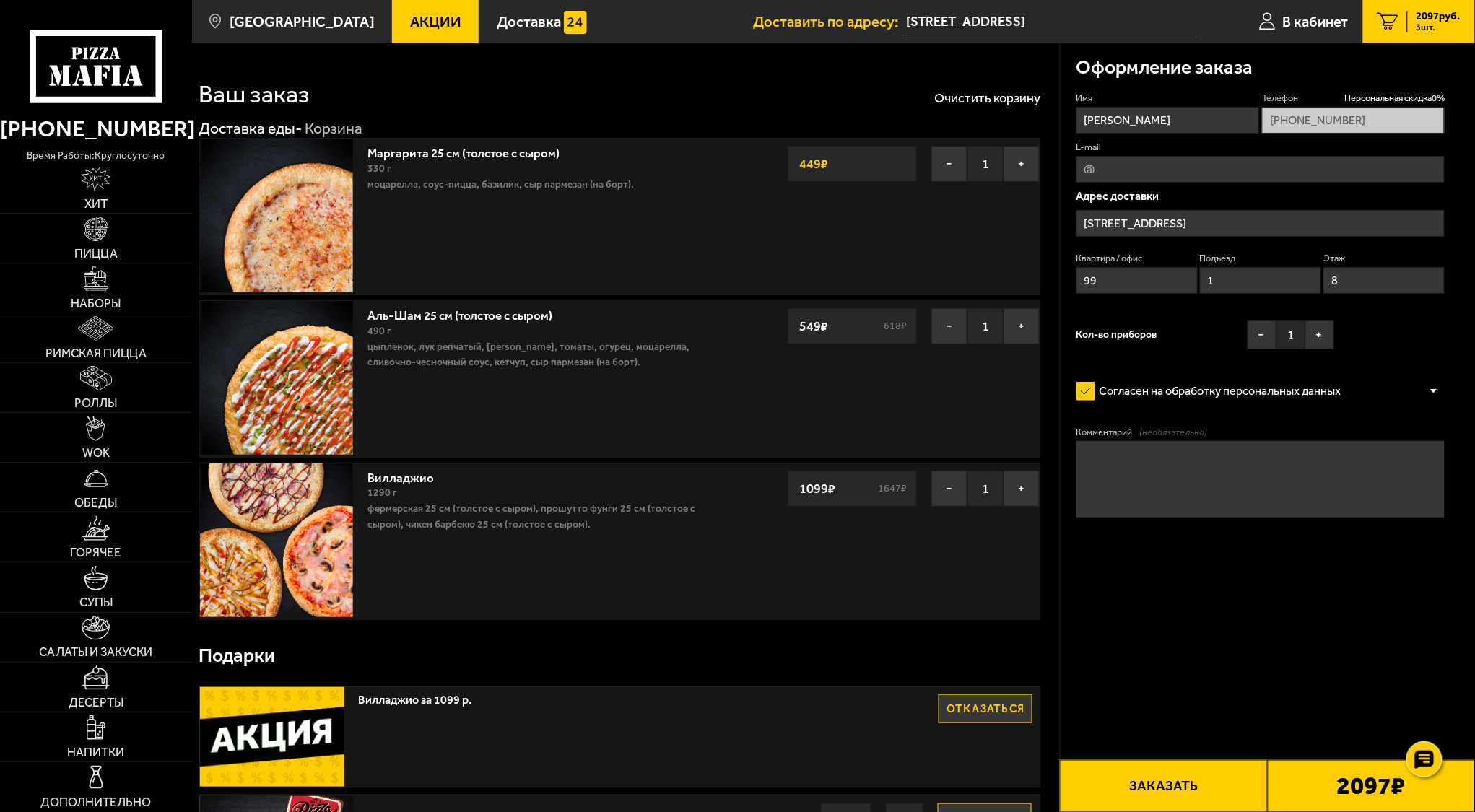
click at [410, 25] on span "Акции" at bounding box center [436, 21] width 52 height 14
type input "[STREET_ADDRESS]"
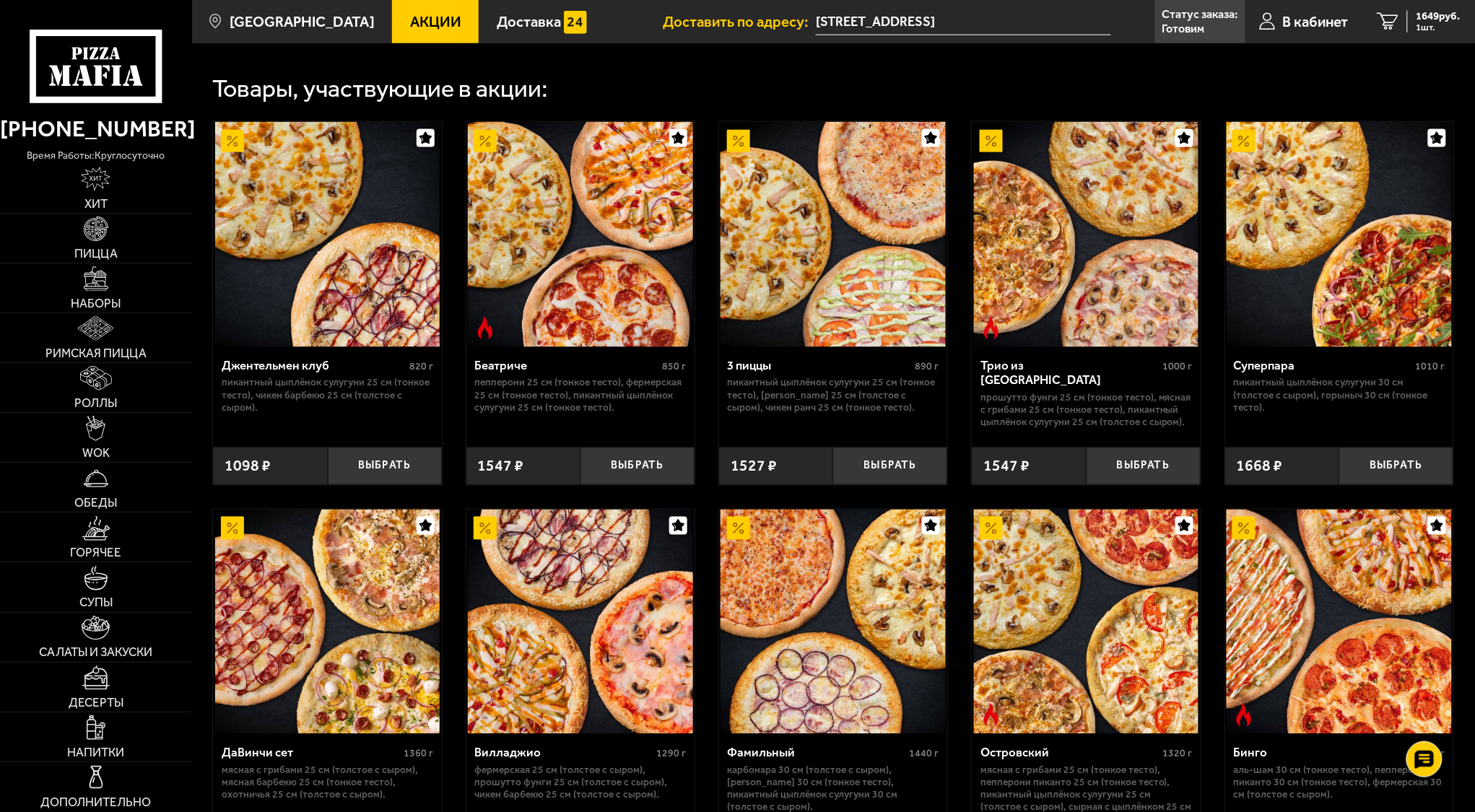
scroll to position [674, 0]
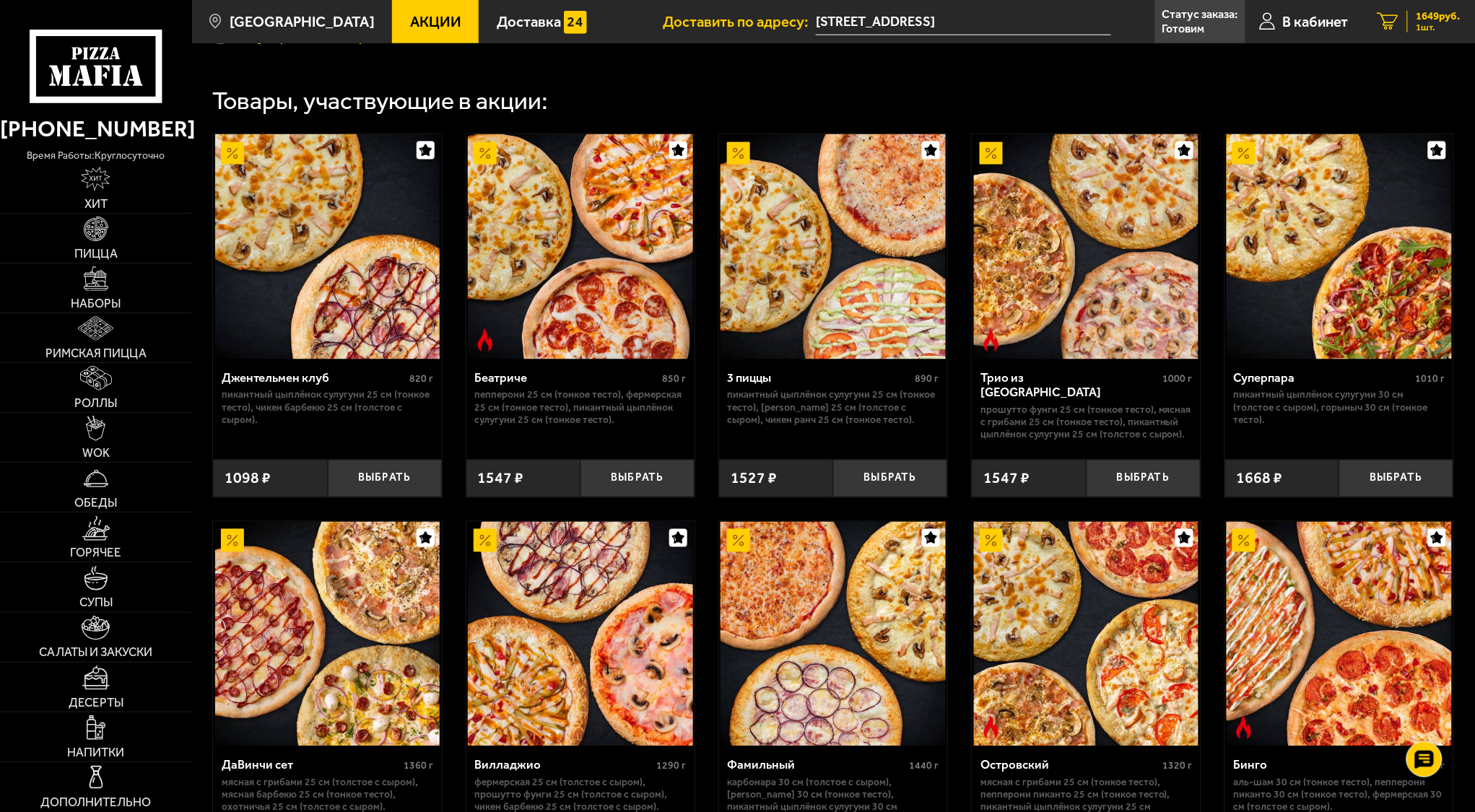
click at [1434, 20] on span "1649 руб." at bounding box center [1439, 16] width 44 height 11
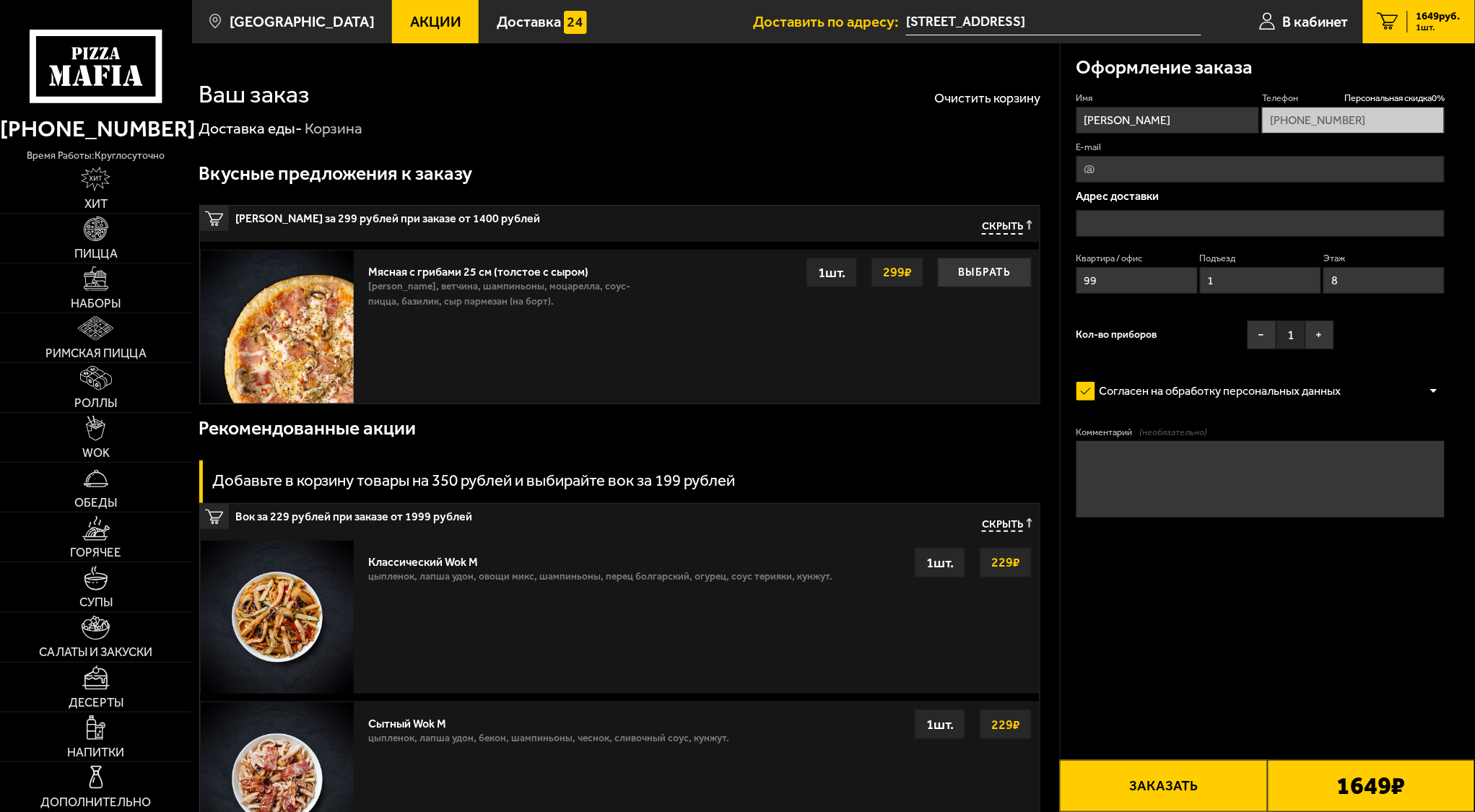
type input "[STREET_ADDRESS]"
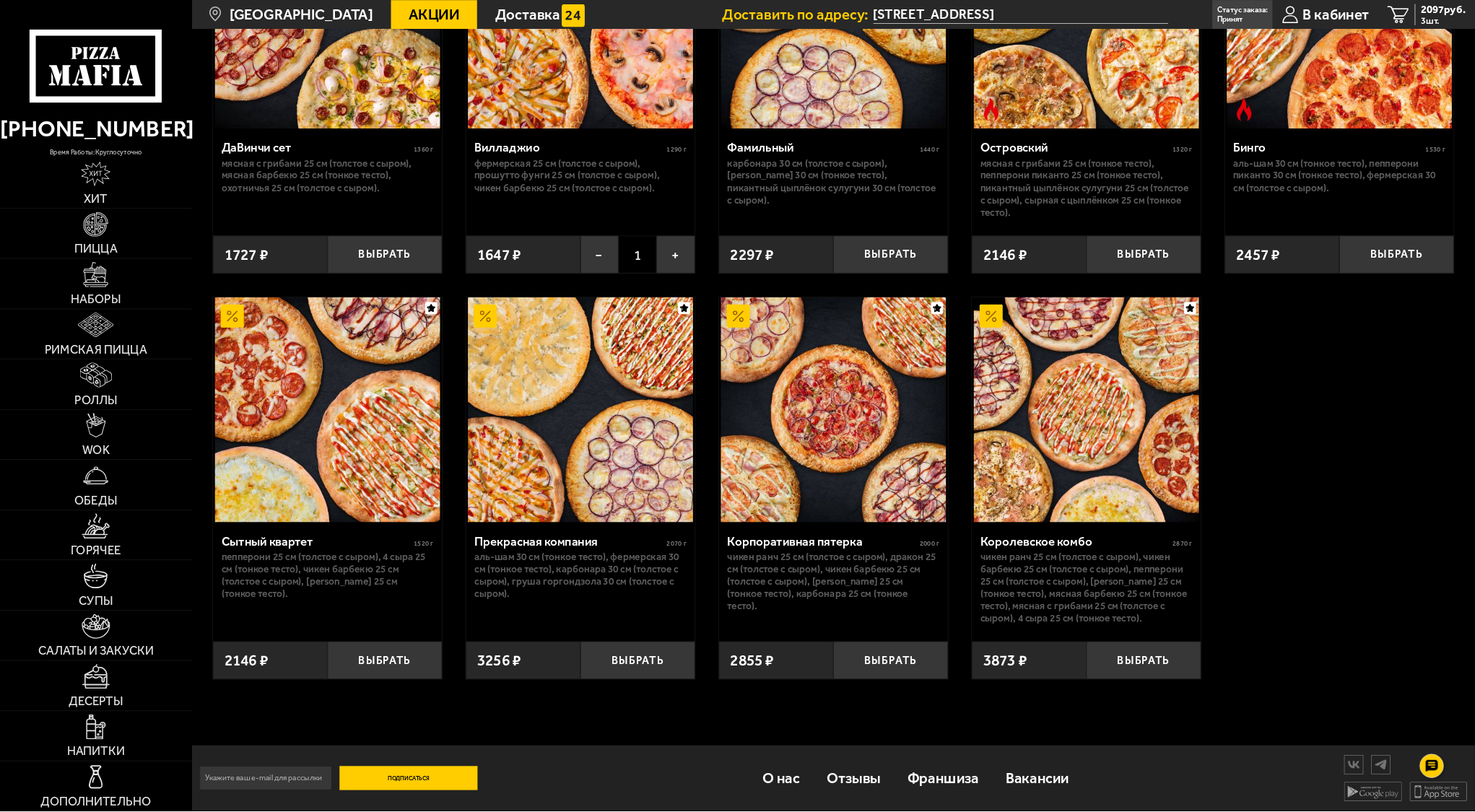
scroll to position [1334, 0]
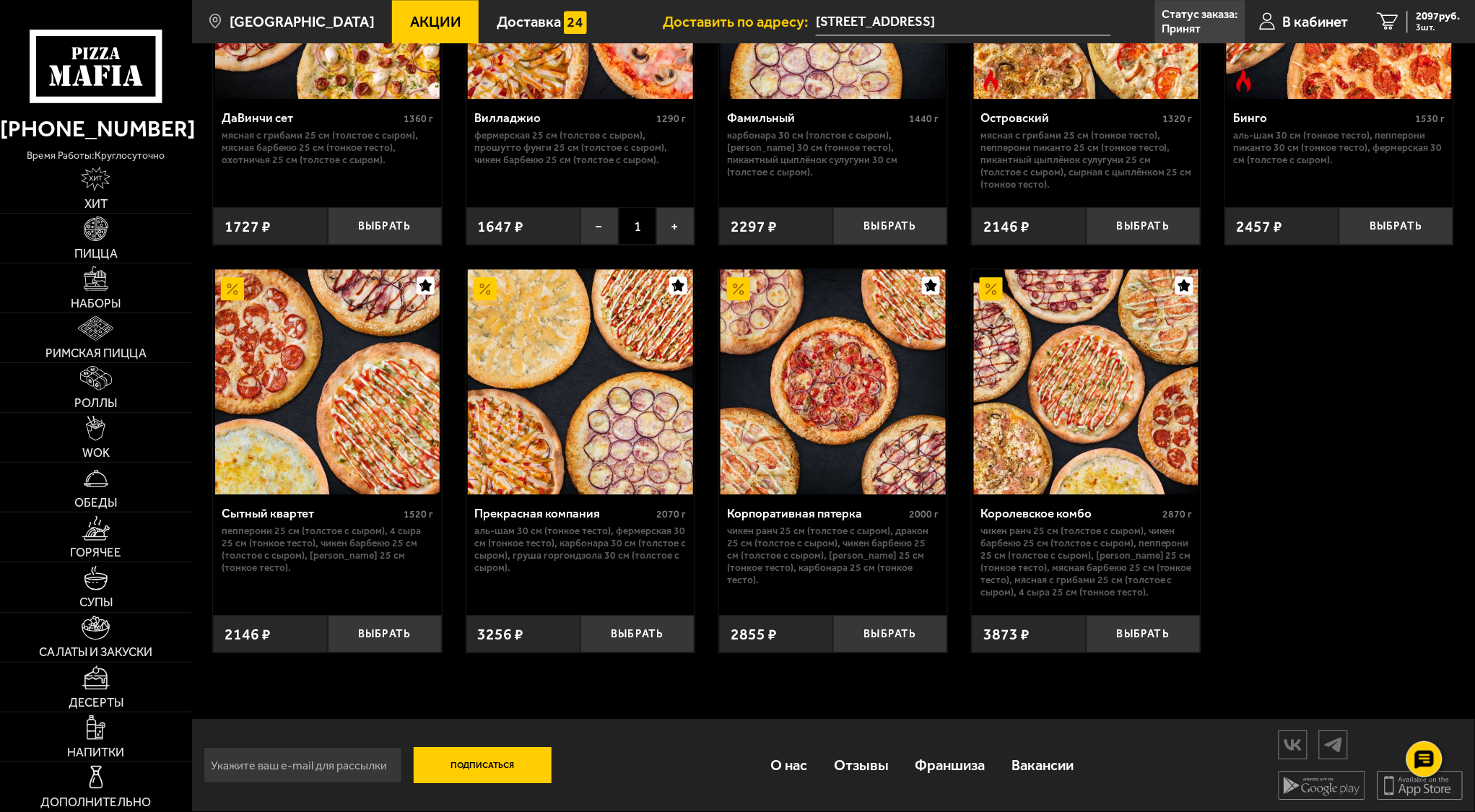
click at [784, 512] on div "Корпоративная пятерка" at bounding box center [818, 513] width 179 height 14
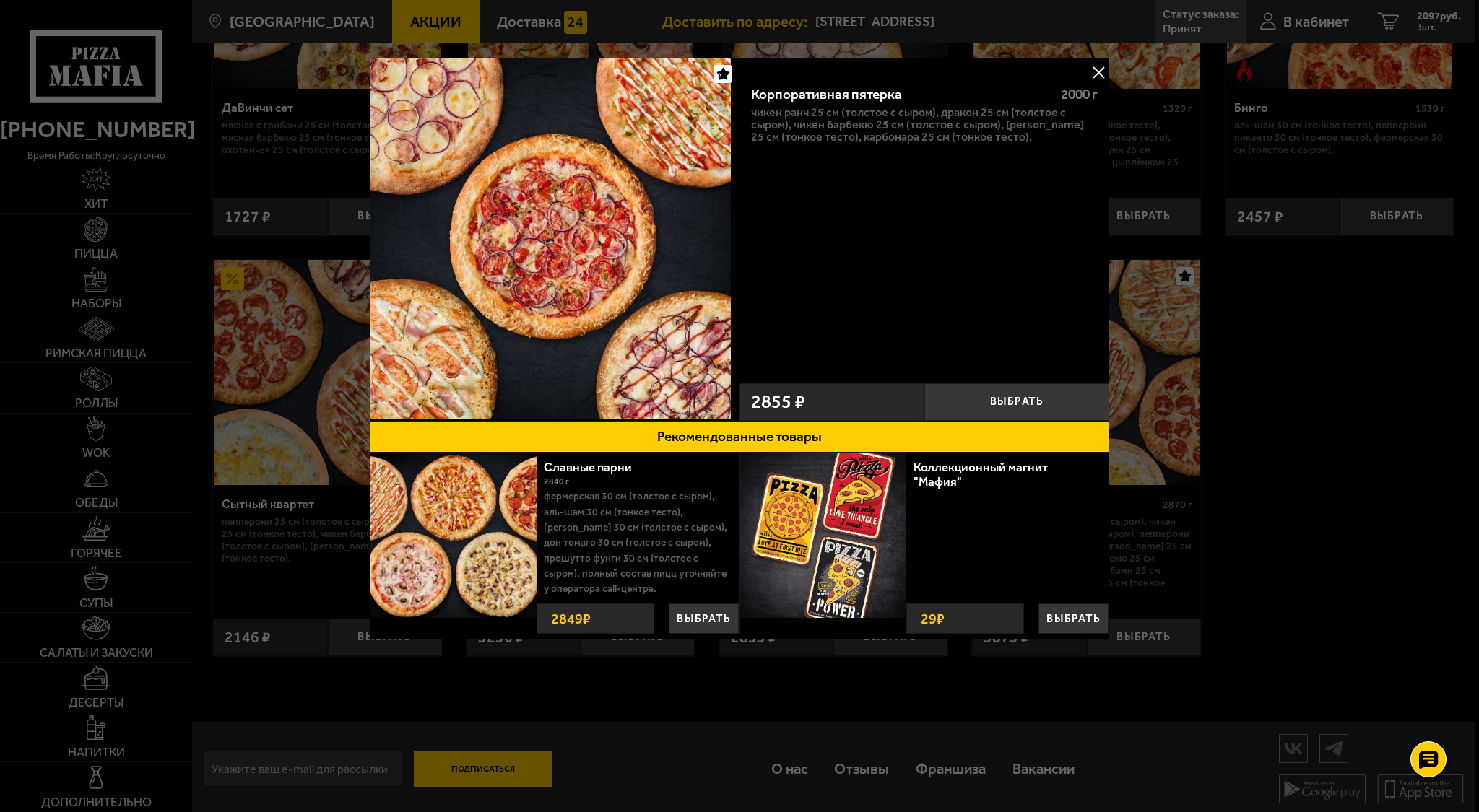
click at [1096, 64] on button at bounding box center [1098, 72] width 22 height 22
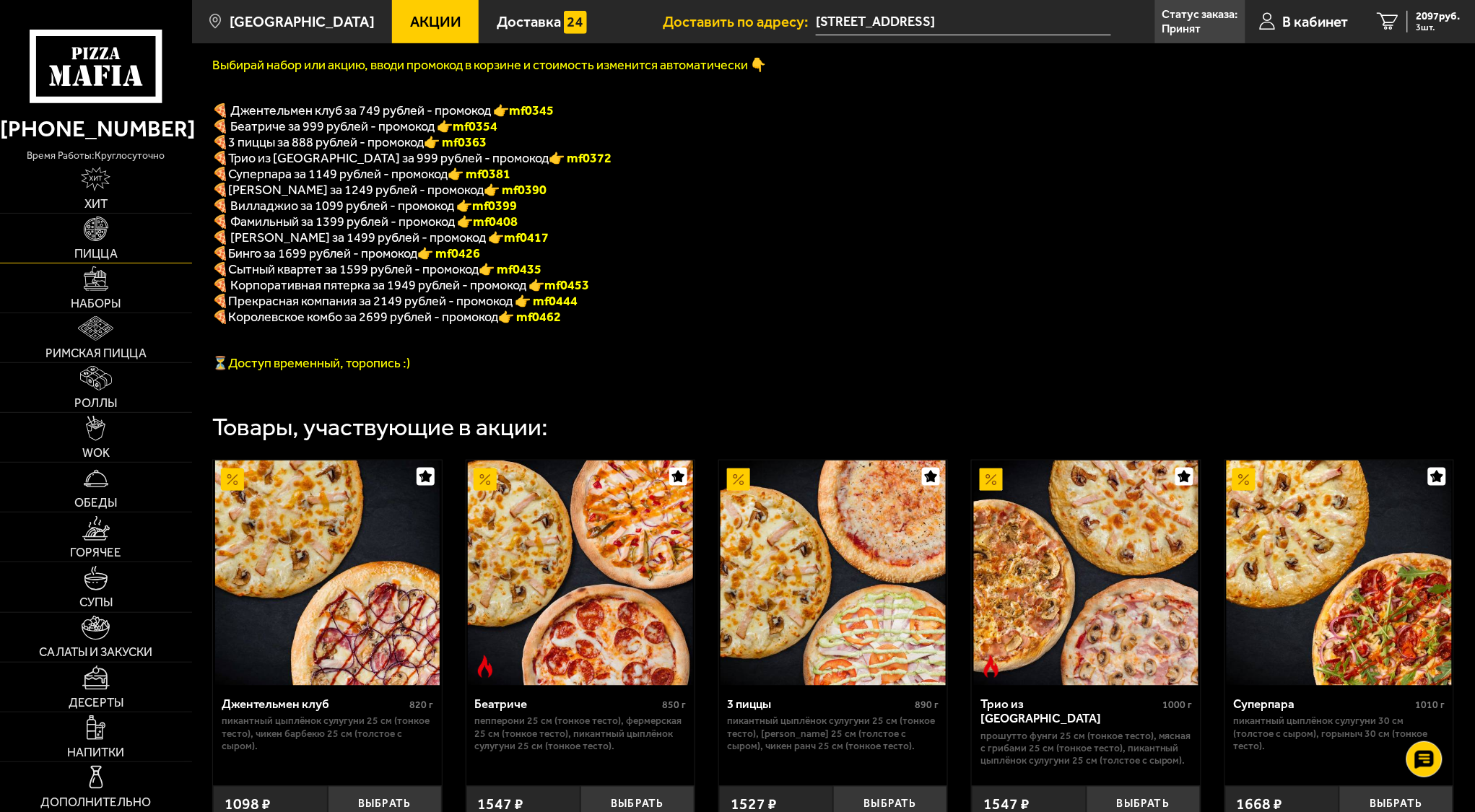
scroll to position [0, 0]
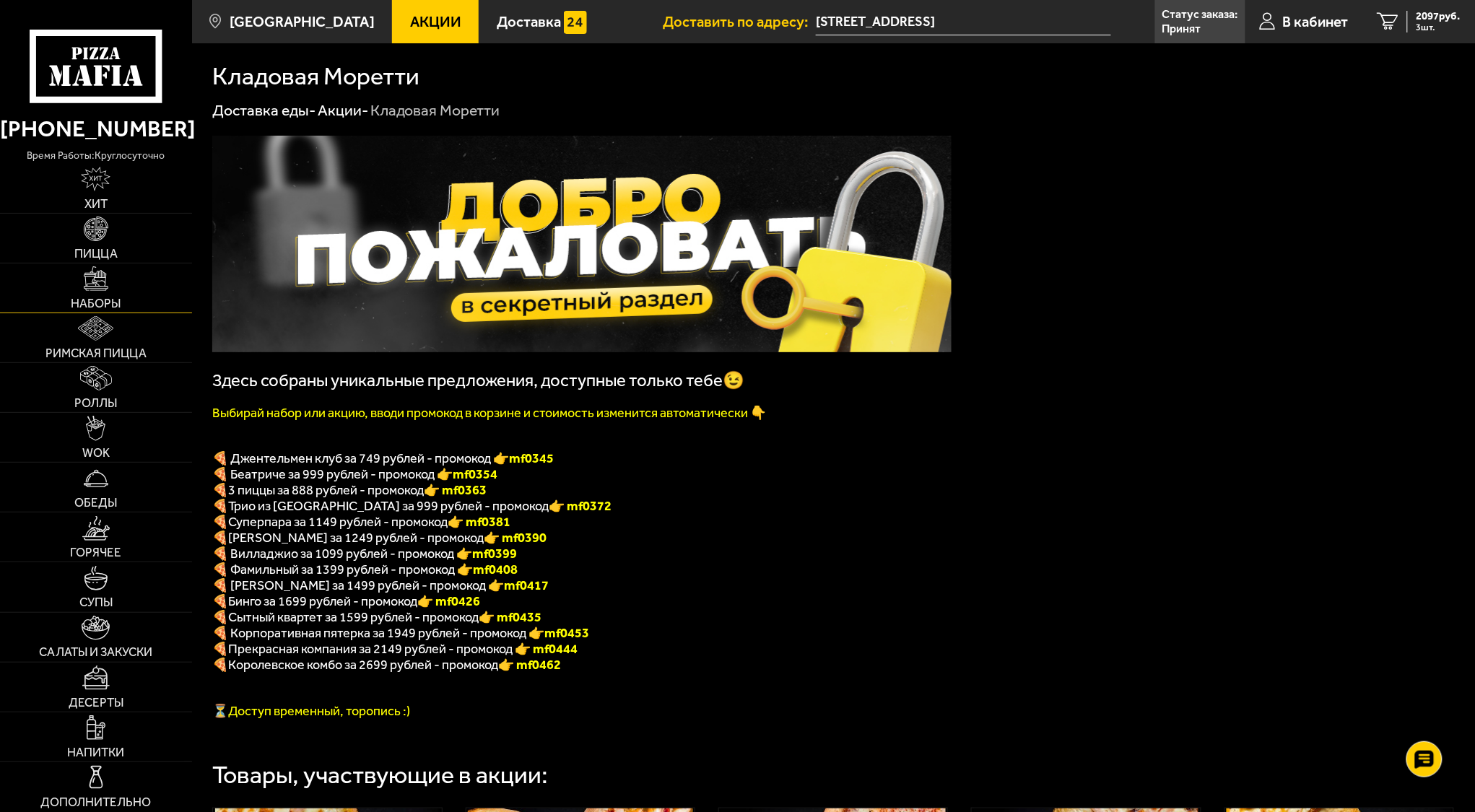
click at [82, 294] on link "Наборы" at bounding box center [96, 288] width 192 height 49
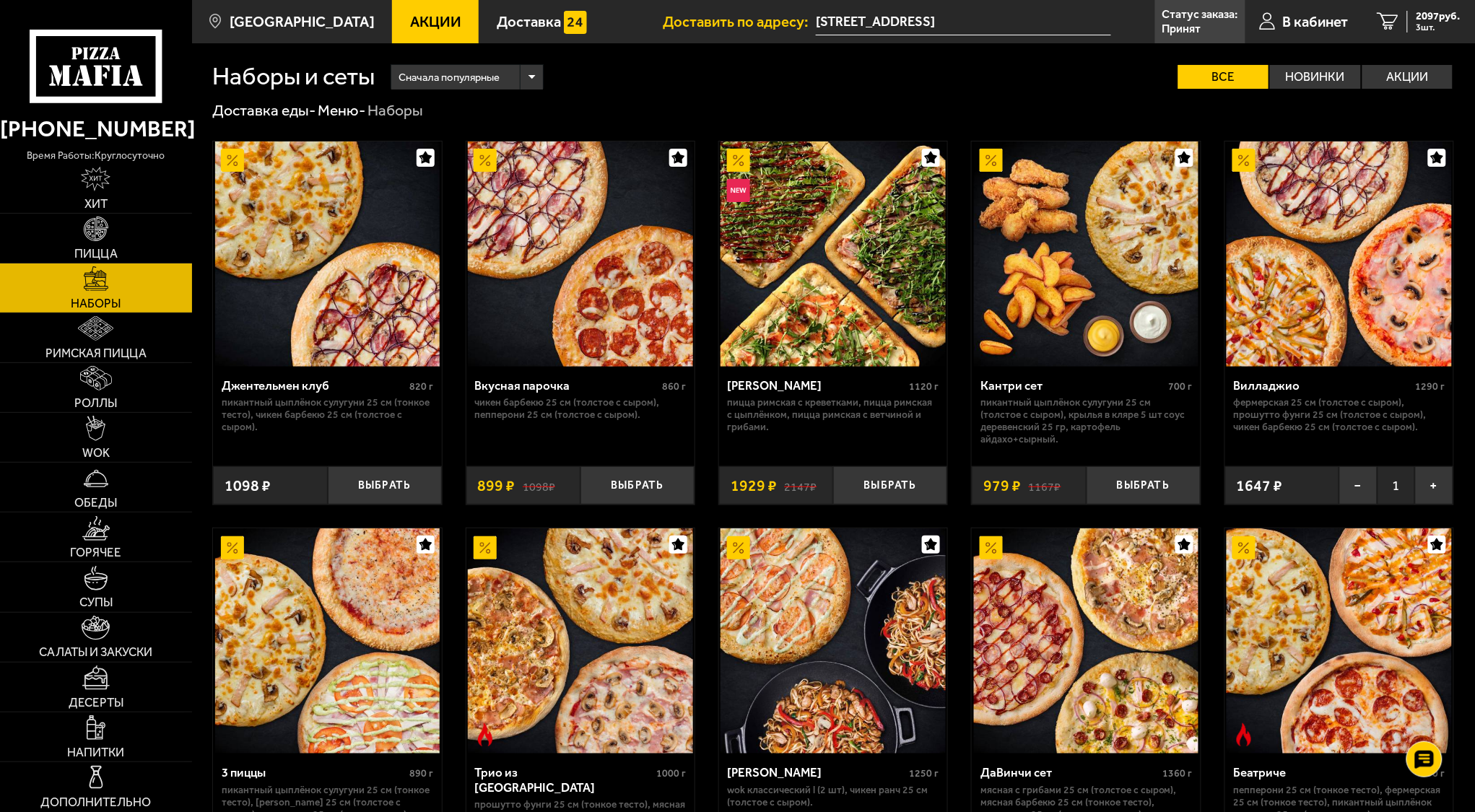
click at [479, 83] on span "Сначала популярные" at bounding box center [449, 77] width 101 height 29
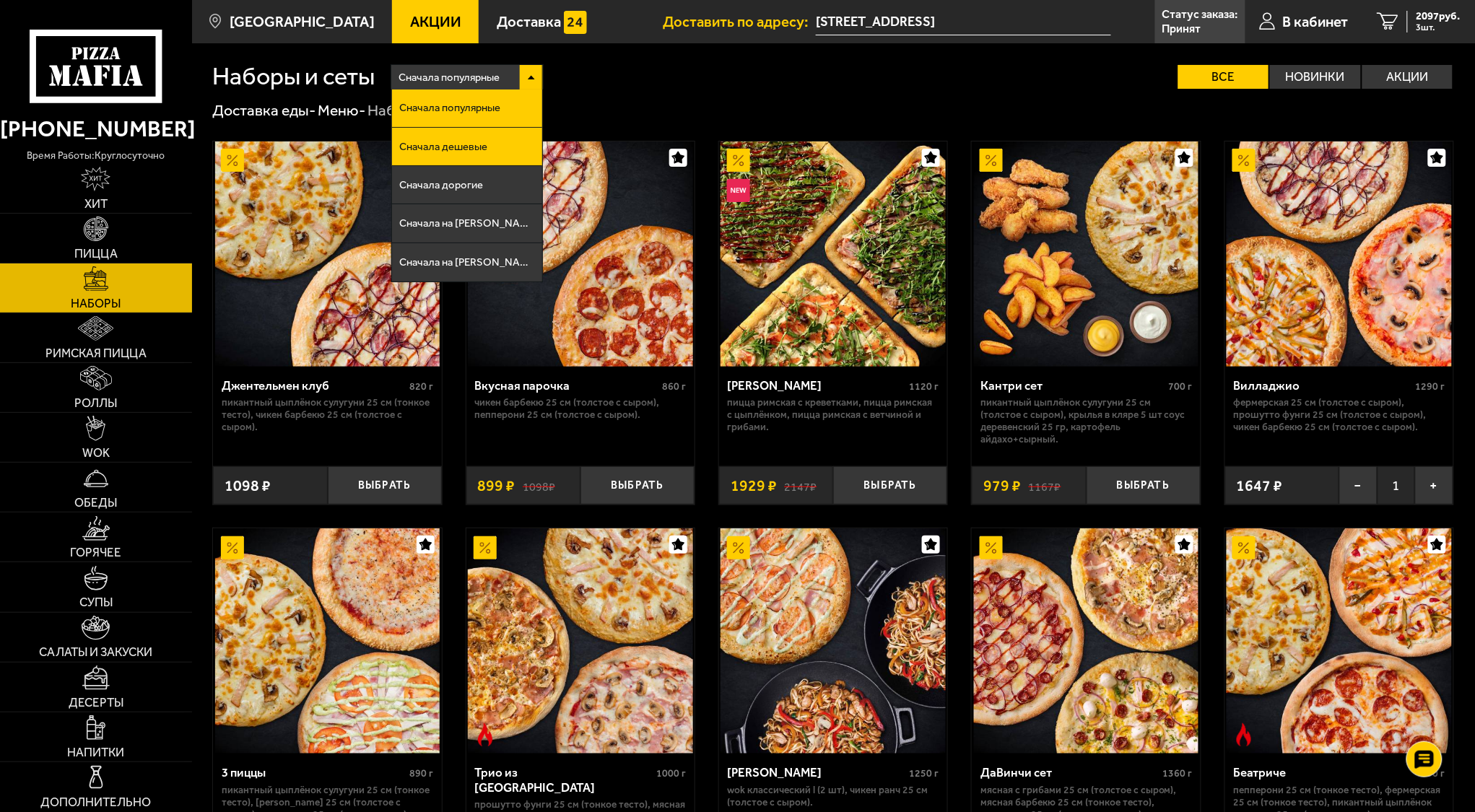
click at [464, 139] on li "Сначала дешевые" at bounding box center [467, 147] width 151 height 39
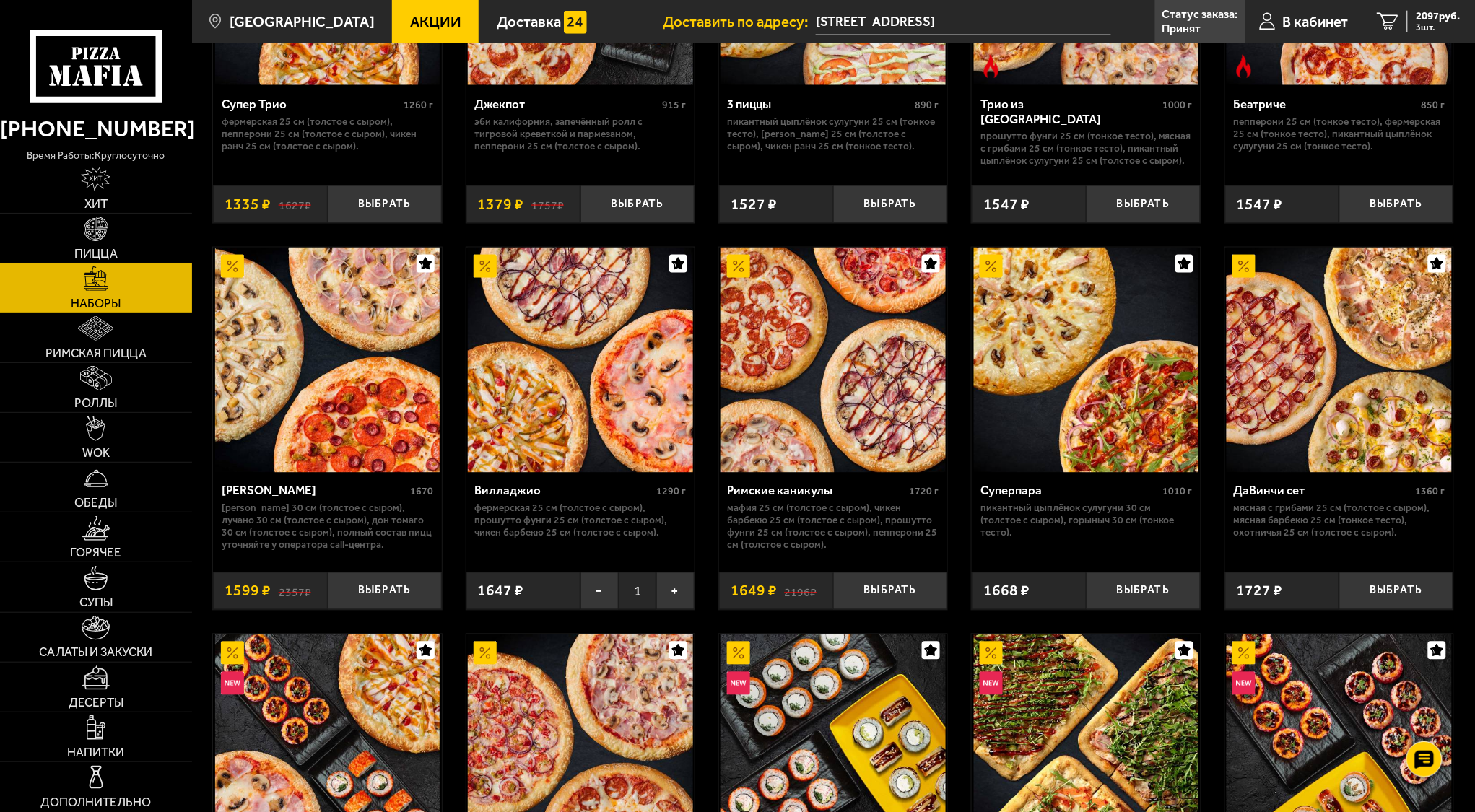
scroll to position [674, 0]
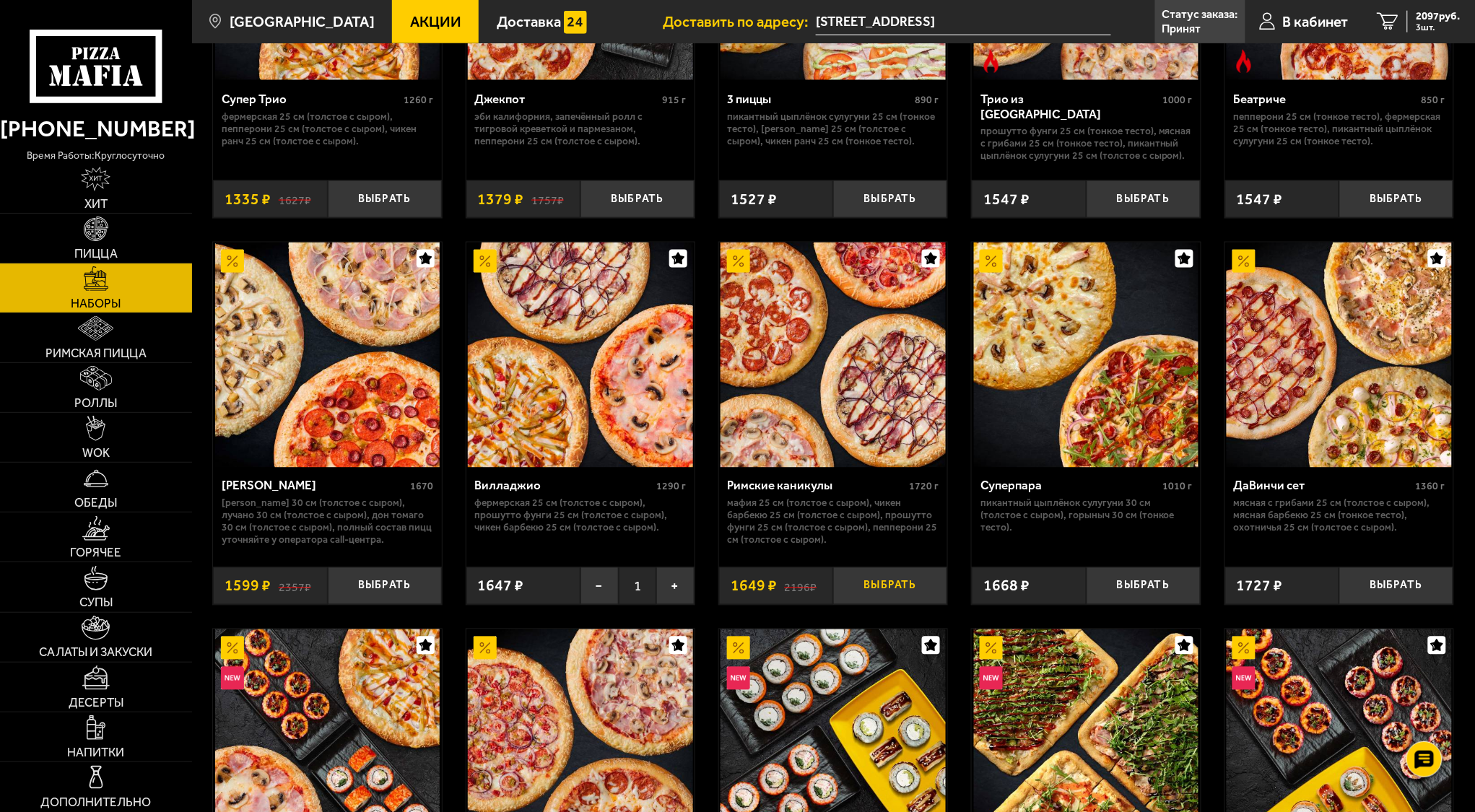
click at [883, 586] on button "Выбрать" at bounding box center [890, 586] width 114 height 38
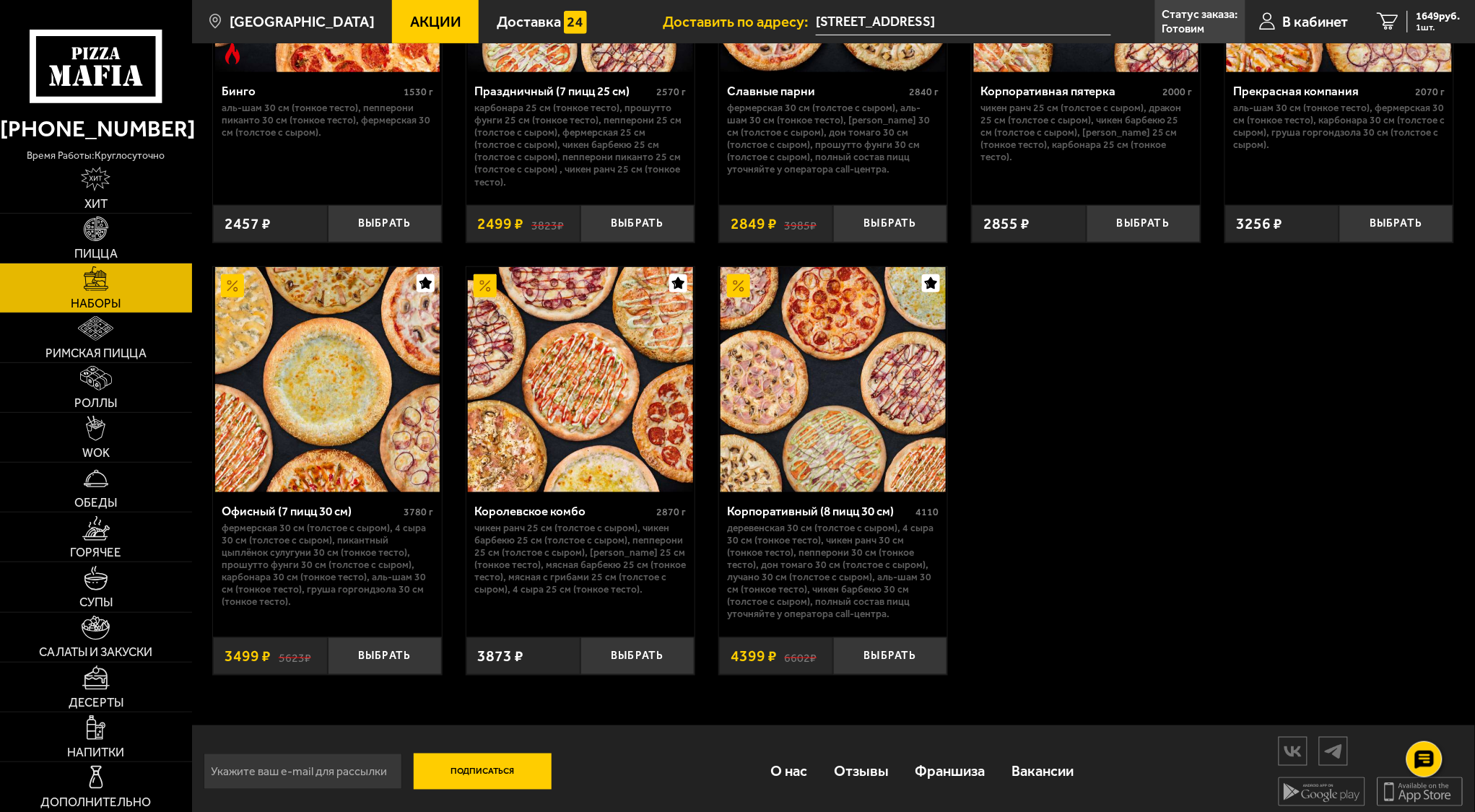
scroll to position [2253, 0]
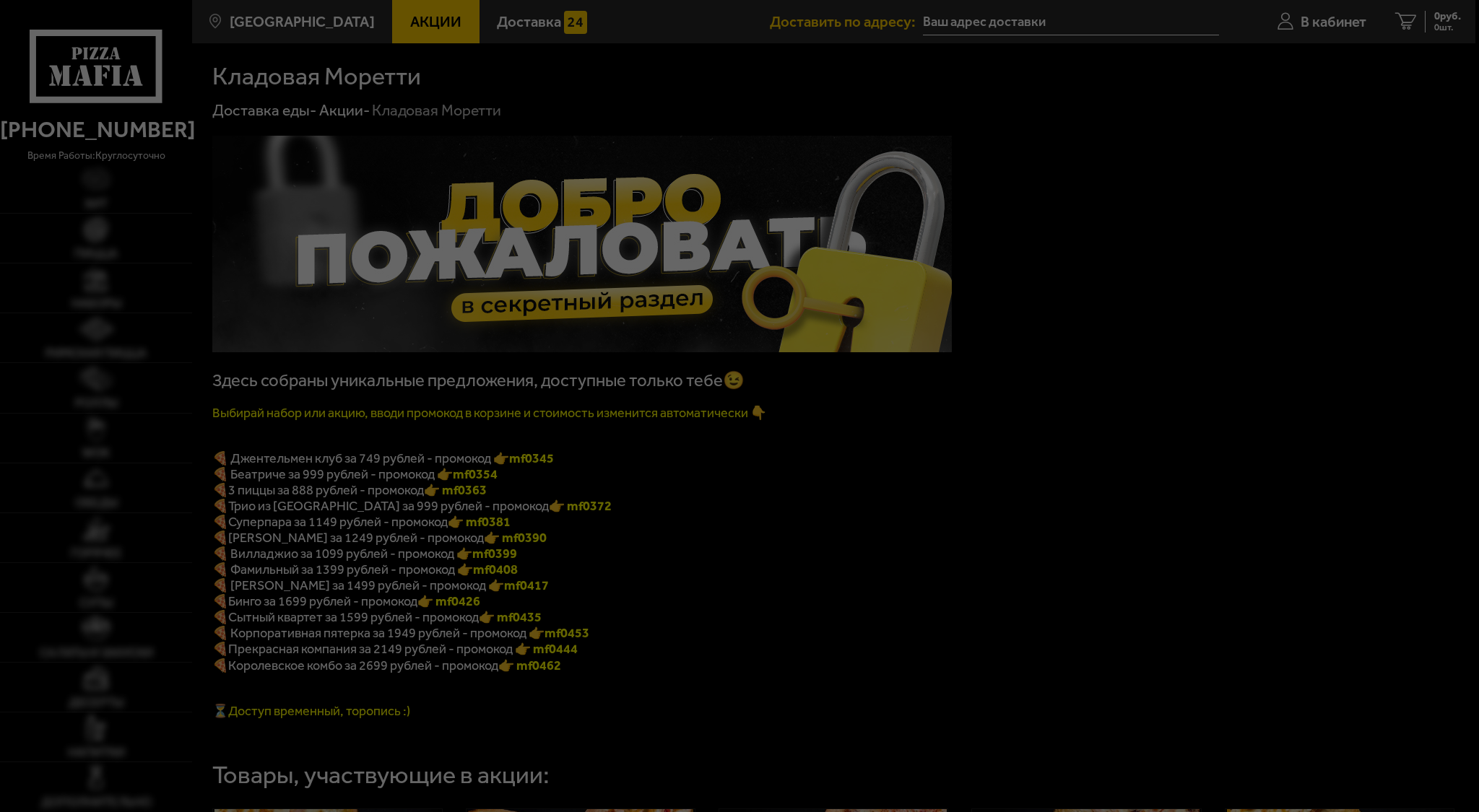
type input "[STREET_ADDRESS]"
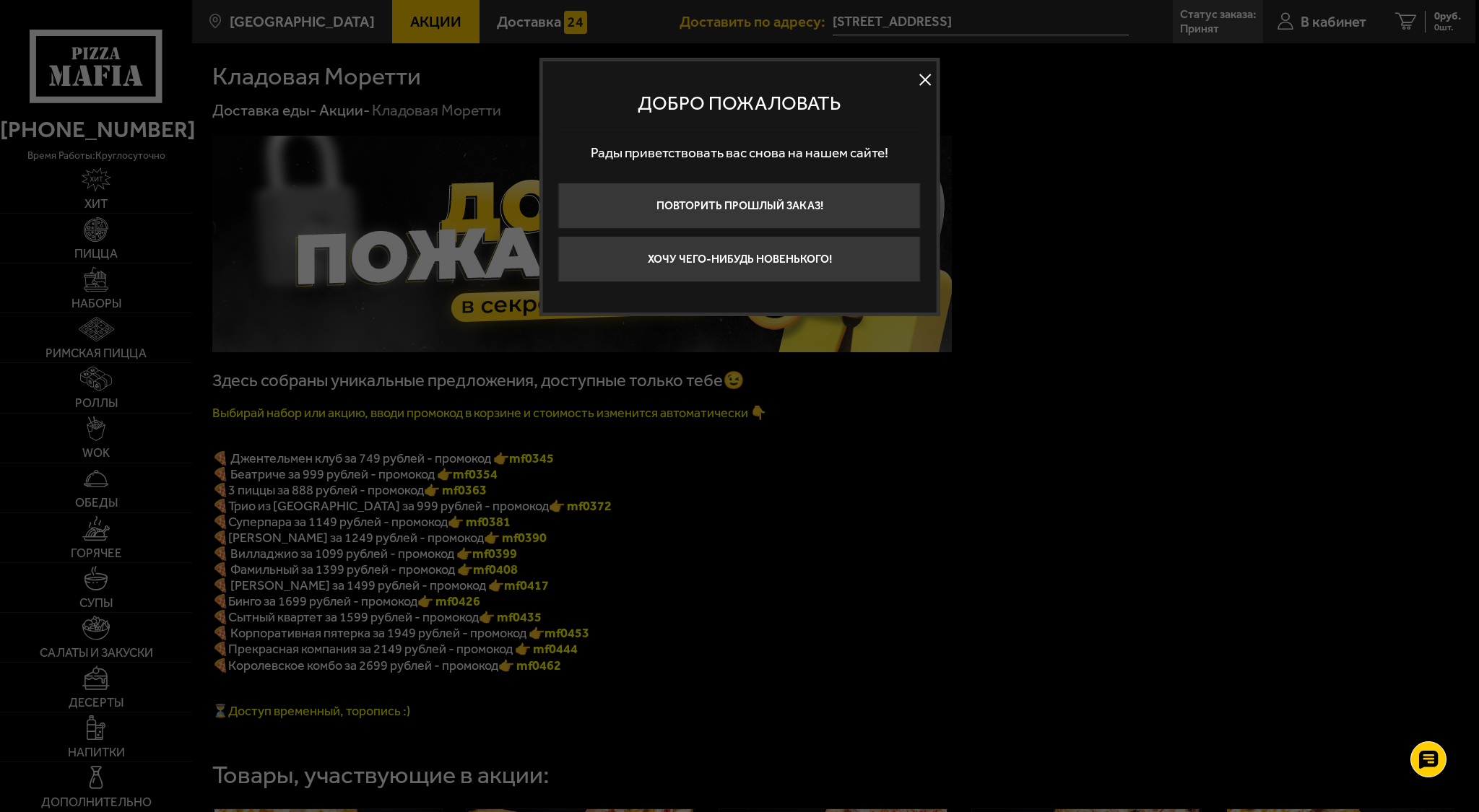
click at [821, 453] on div at bounding box center [740, 406] width 1479 height 812
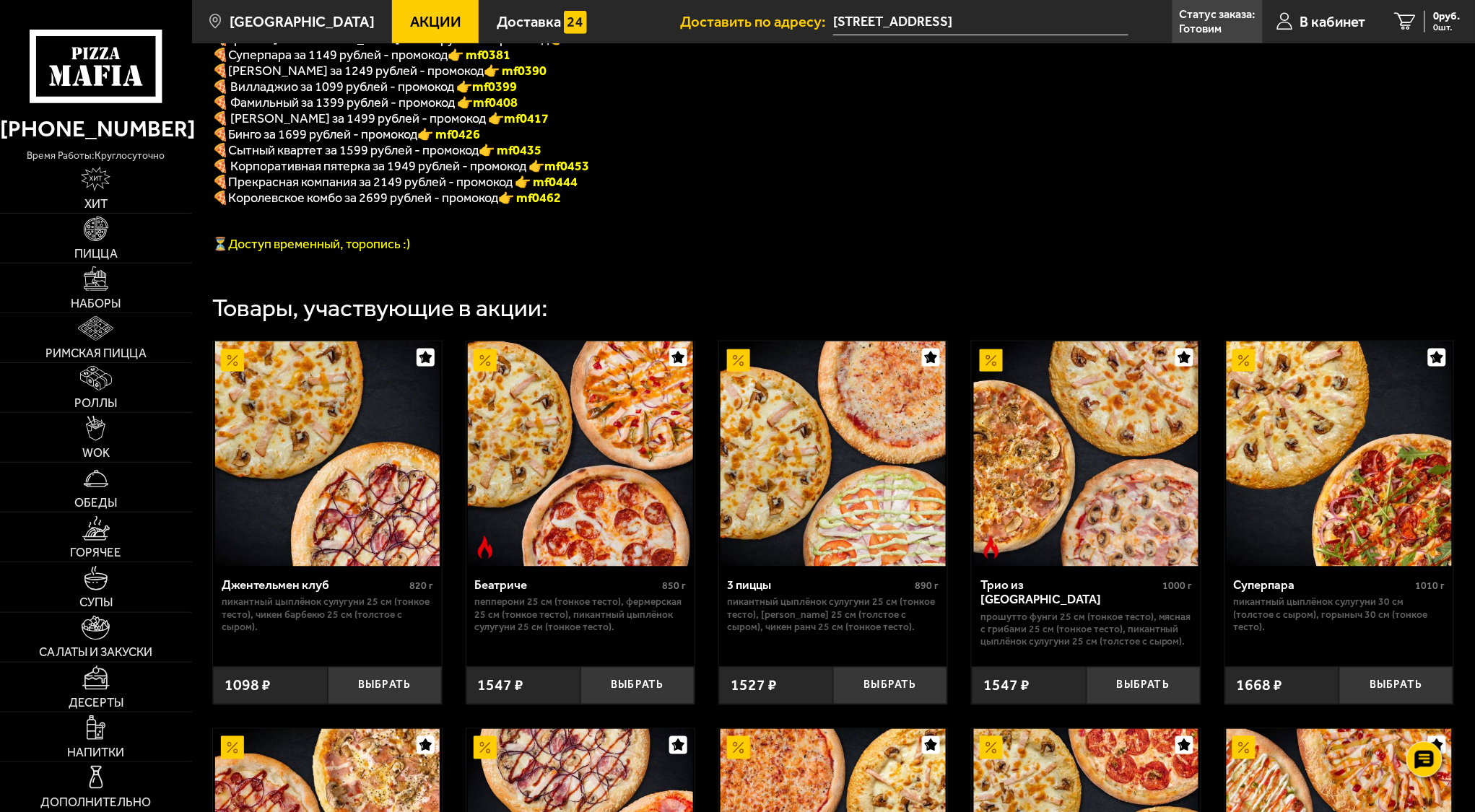
scroll to position [468, 0]
click at [869, 695] on button "Выбрать" at bounding box center [890, 685] width 114 height 38
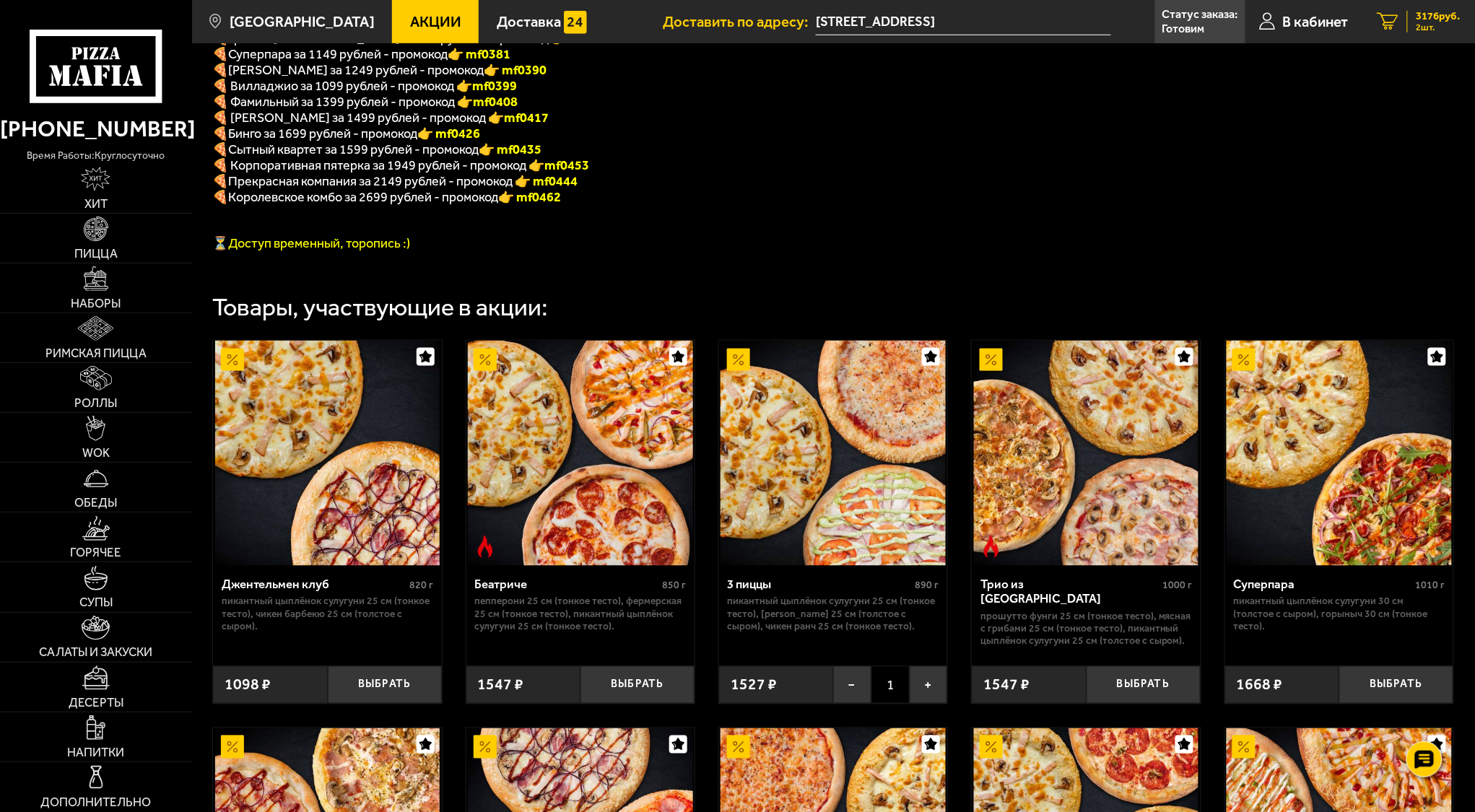
click at [1422, 21] on span "3176 руб." at bounding box center [1439, 16] width 44 height 11
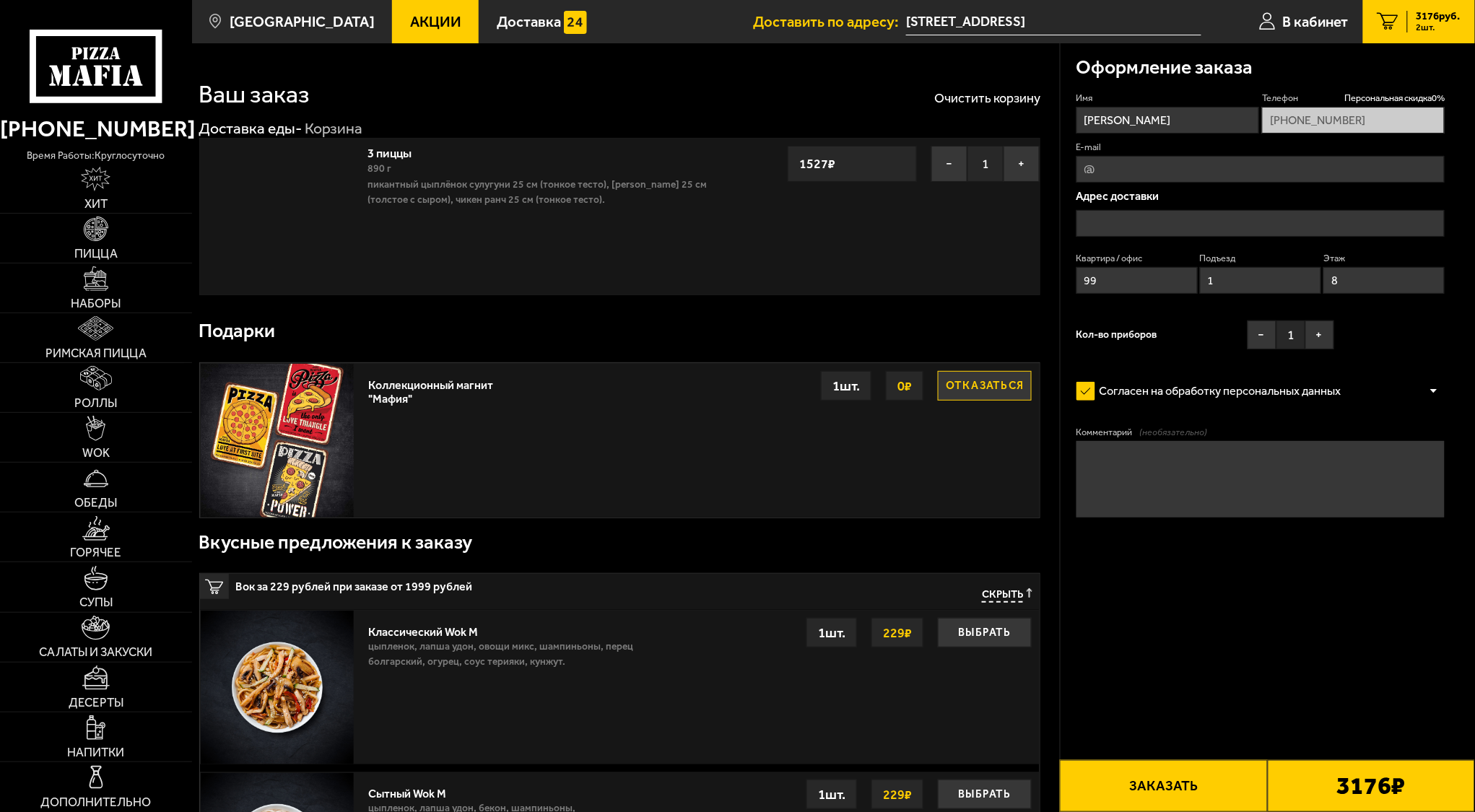
type input "[STREET_ADDRESS]"
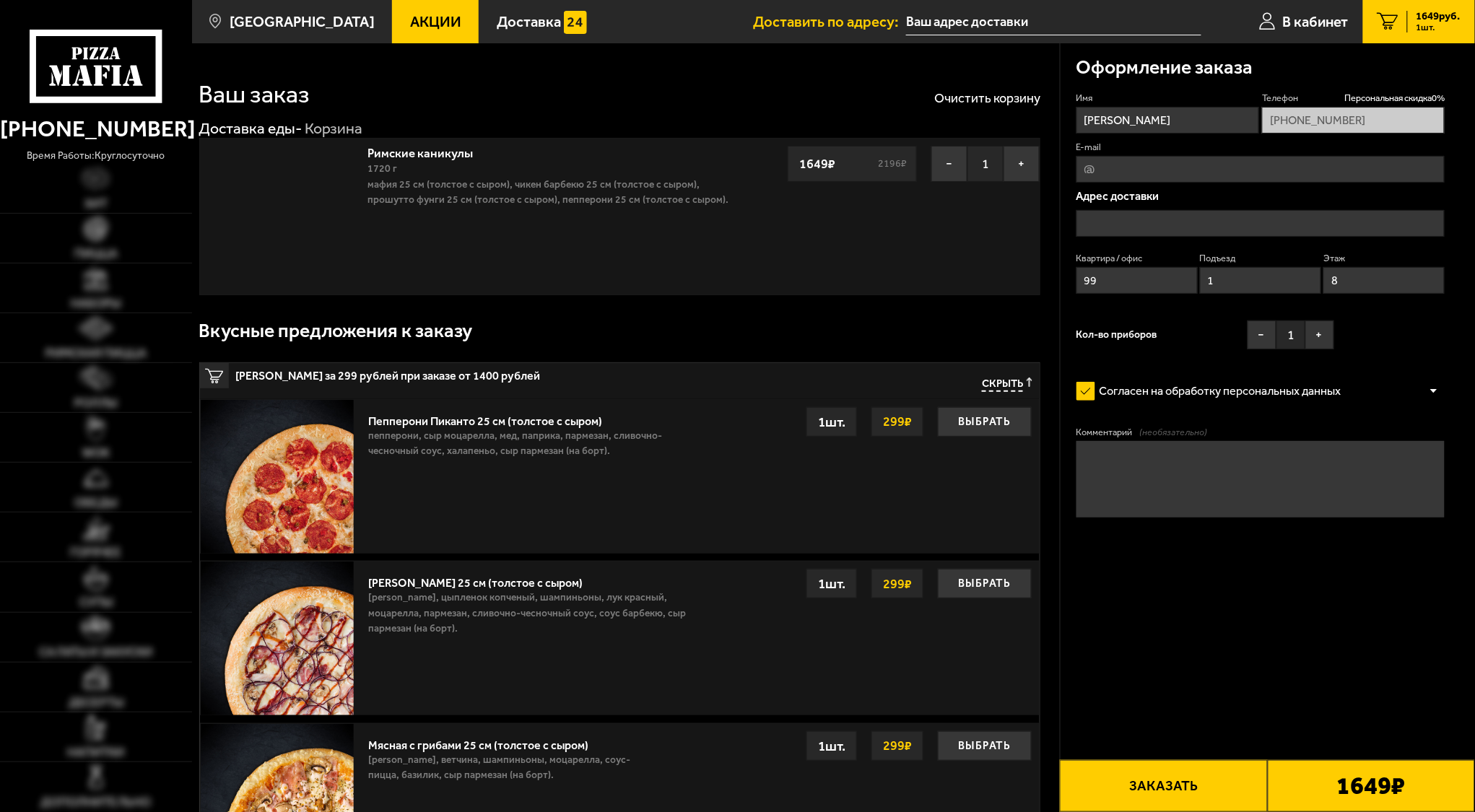
type input "[STREET_ADDRESS]"
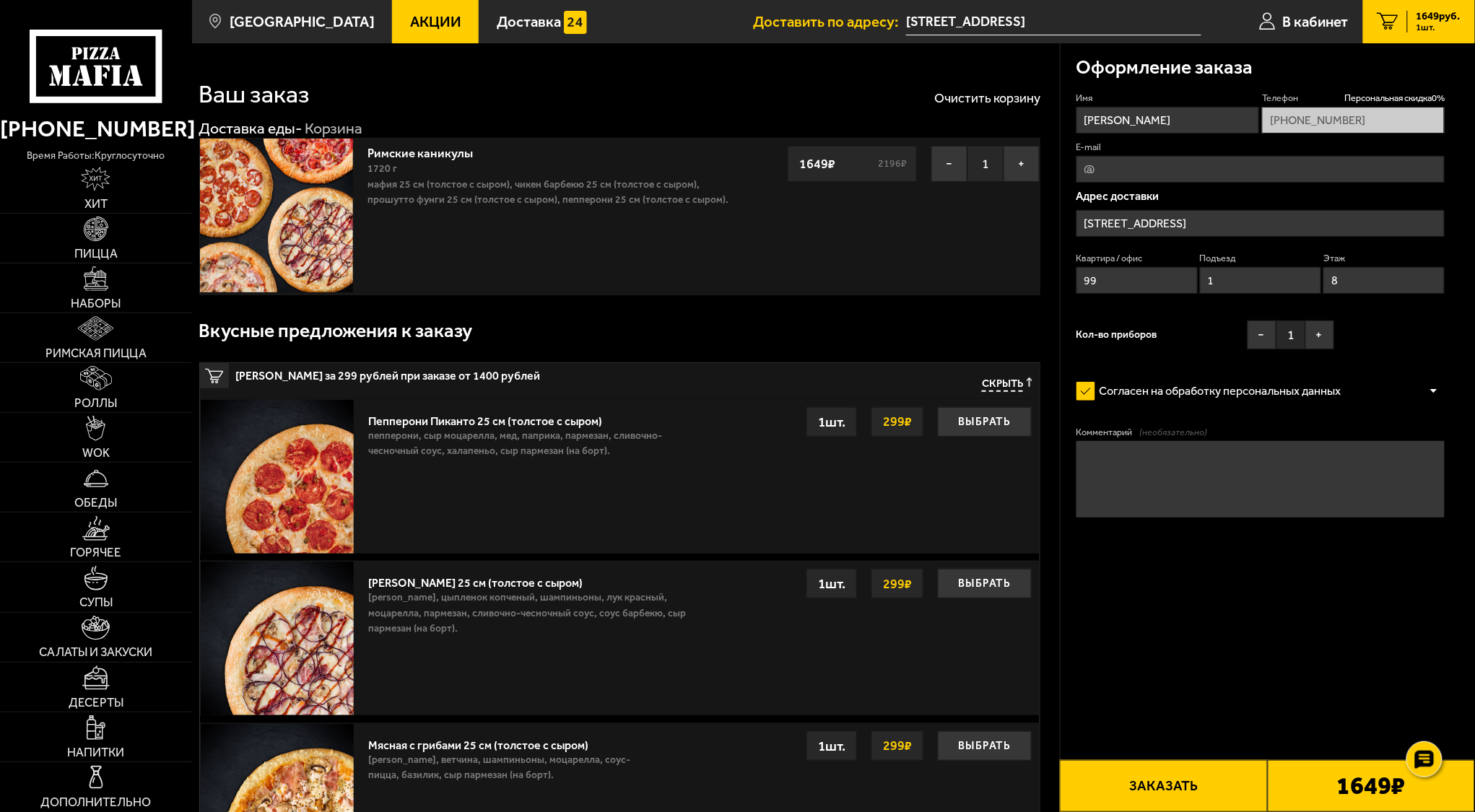
click at [410, 25] on span "Акции" at bounding box center [436, 21] width 52 height 14
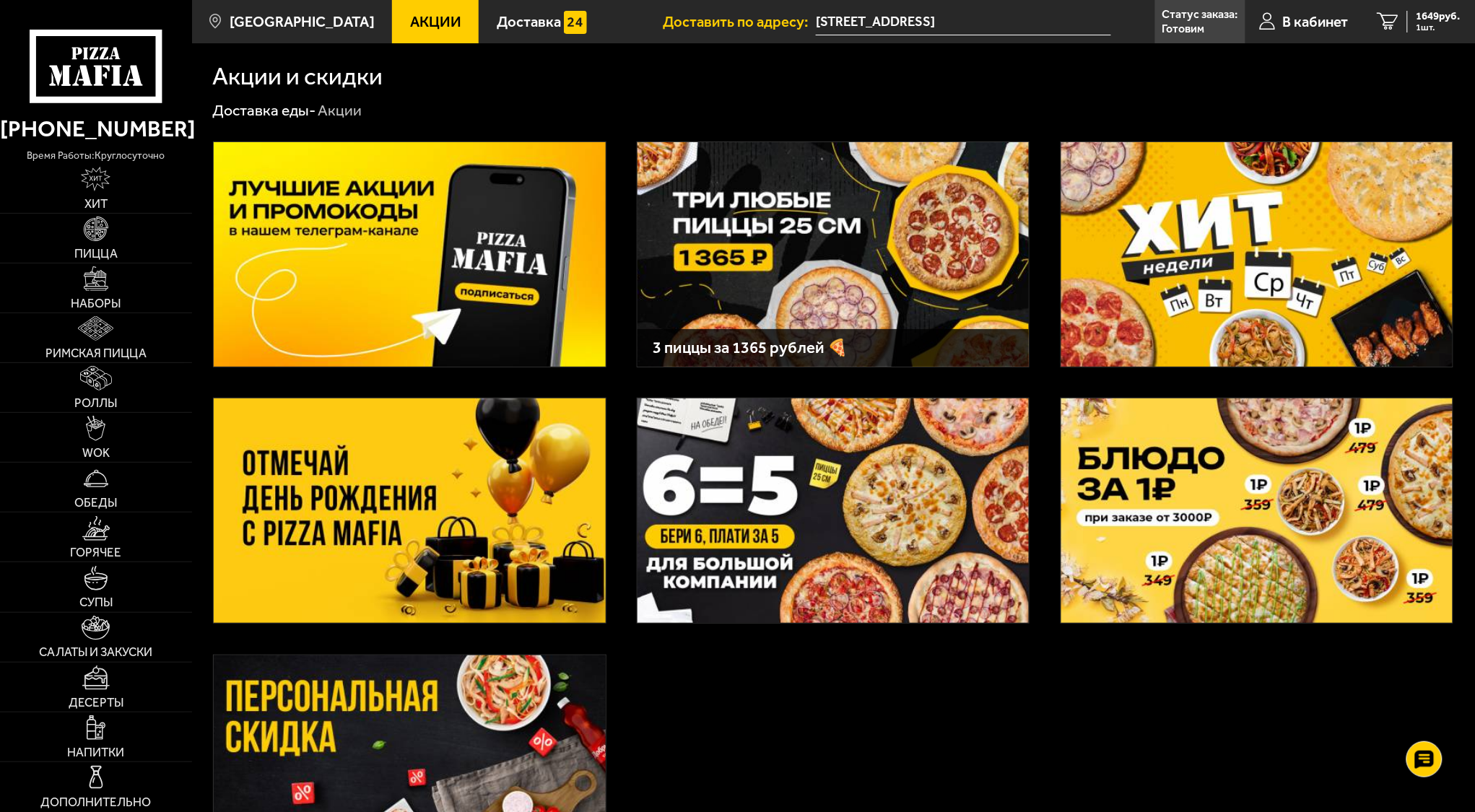
click at [1212, 264] on img at bounding box center [1257, 254] width 392 height 224
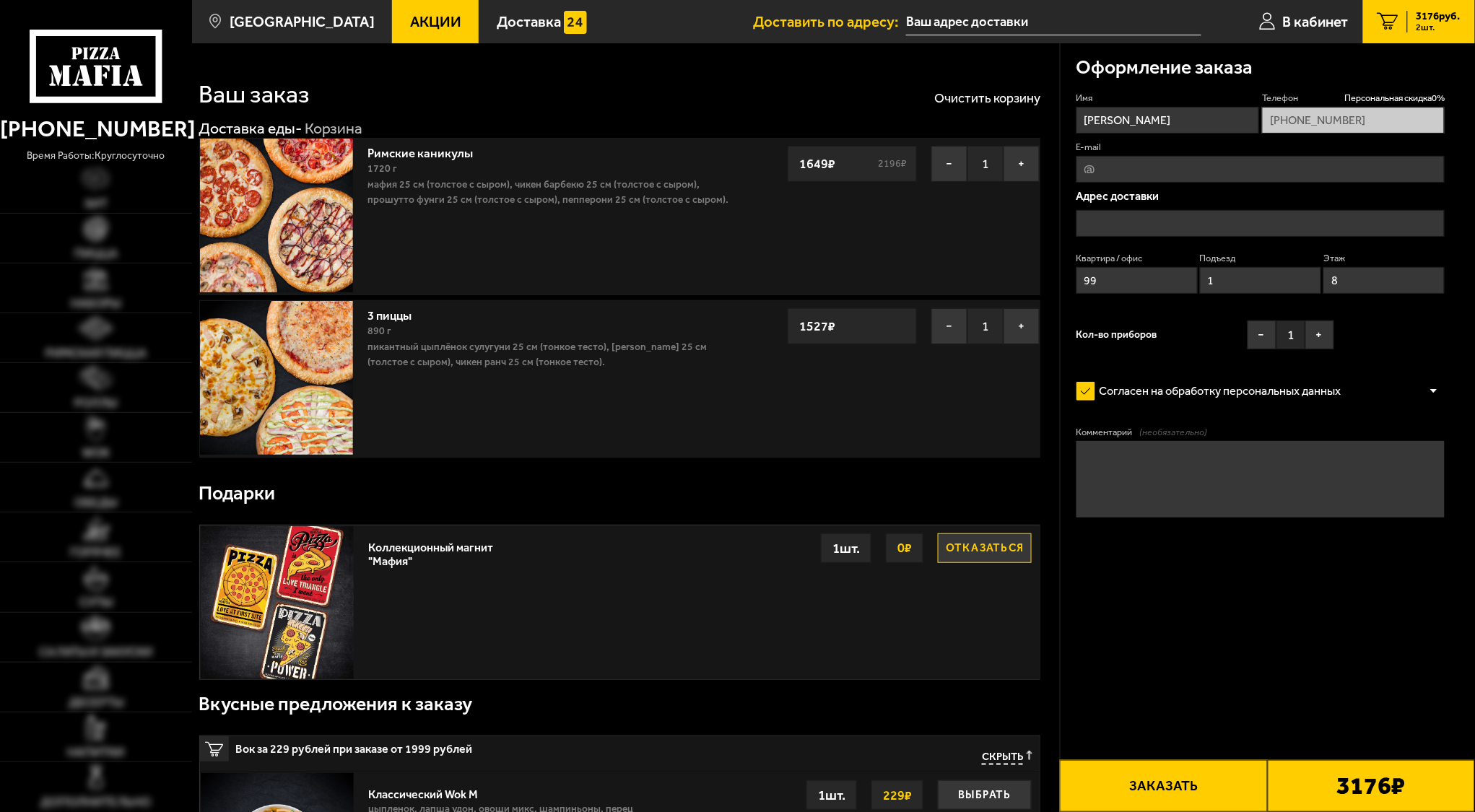
type input "[STREET_ADDRESS]"
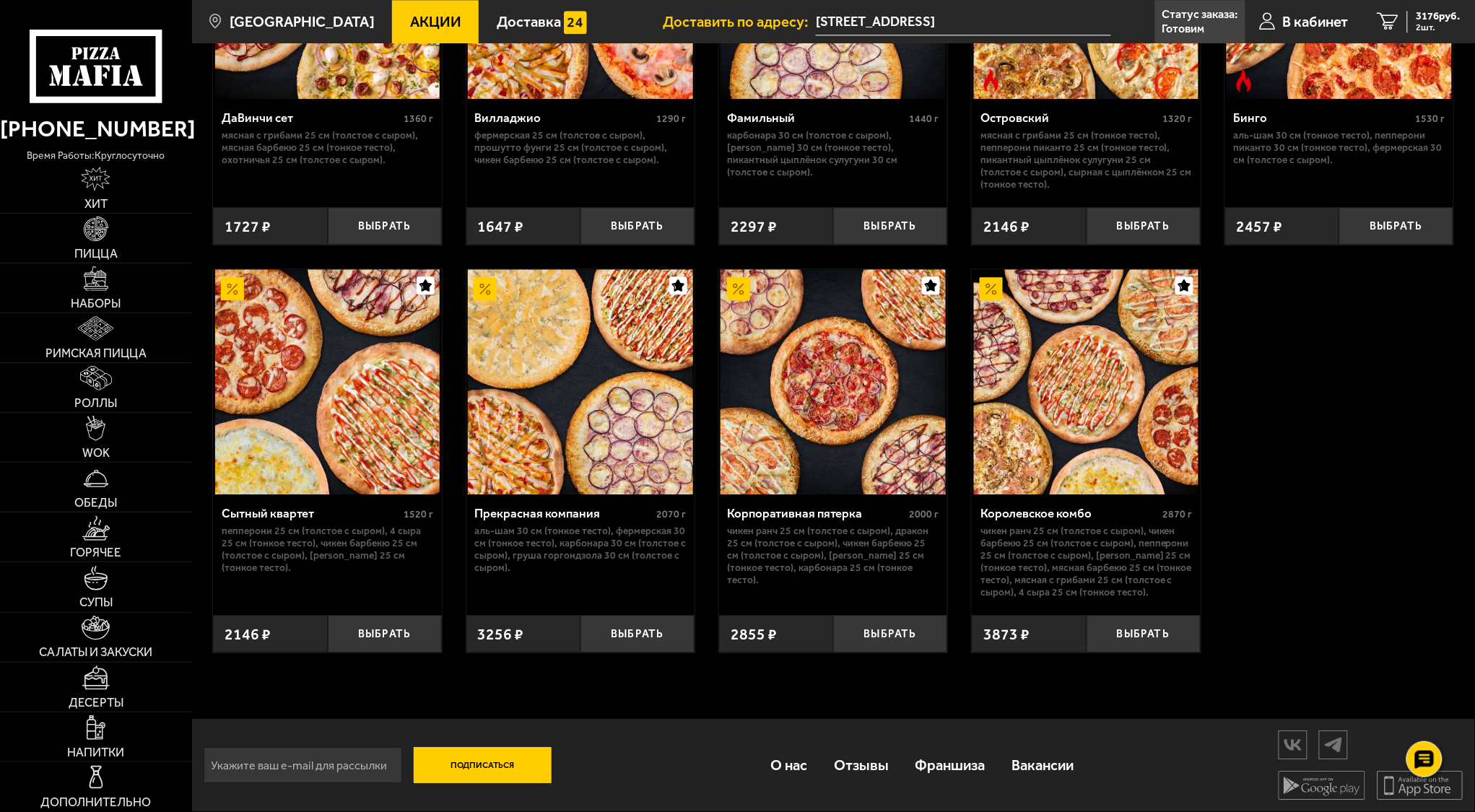
scroll to position [1334, 0]
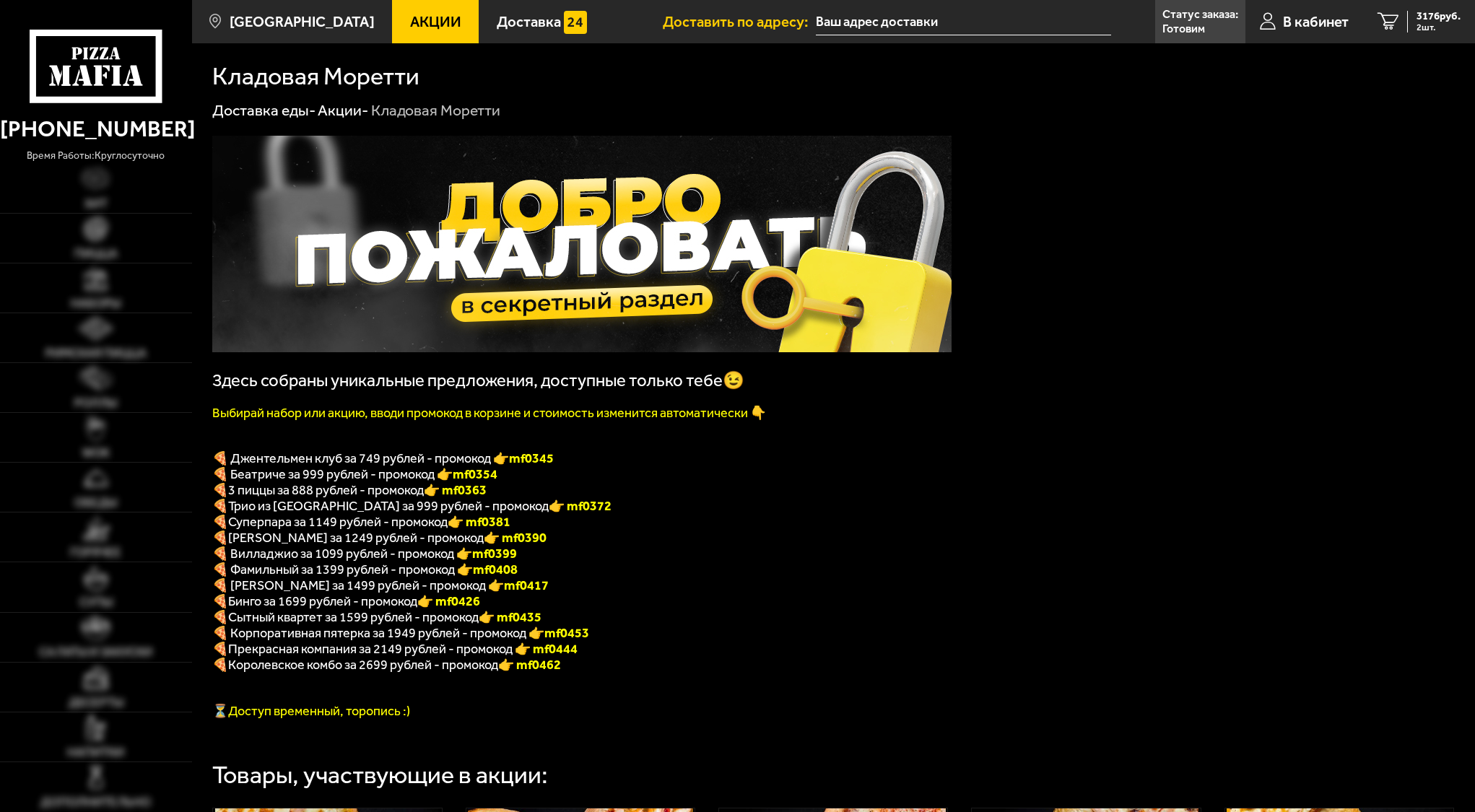
type input "[STREET_ADDRESS]"
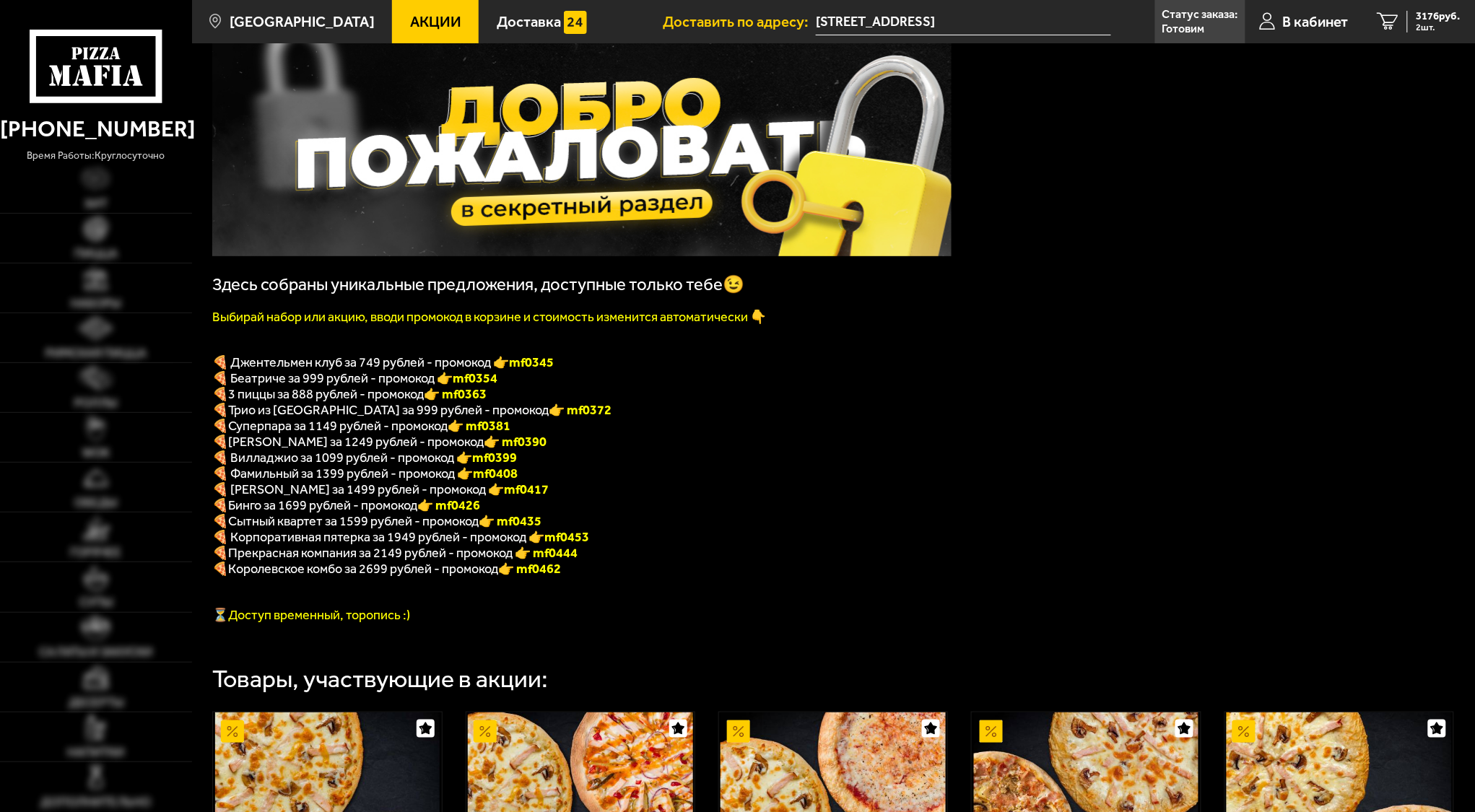
scroll to position [96, 0]
click at [472, 401] on font "👉 mf0363" at bounding box center [456, 394] width 63 height 16
copy font "f0363"
click at [1426, 28] on span "2 шт." at bounding box center [1439, 27] width 44 height 10
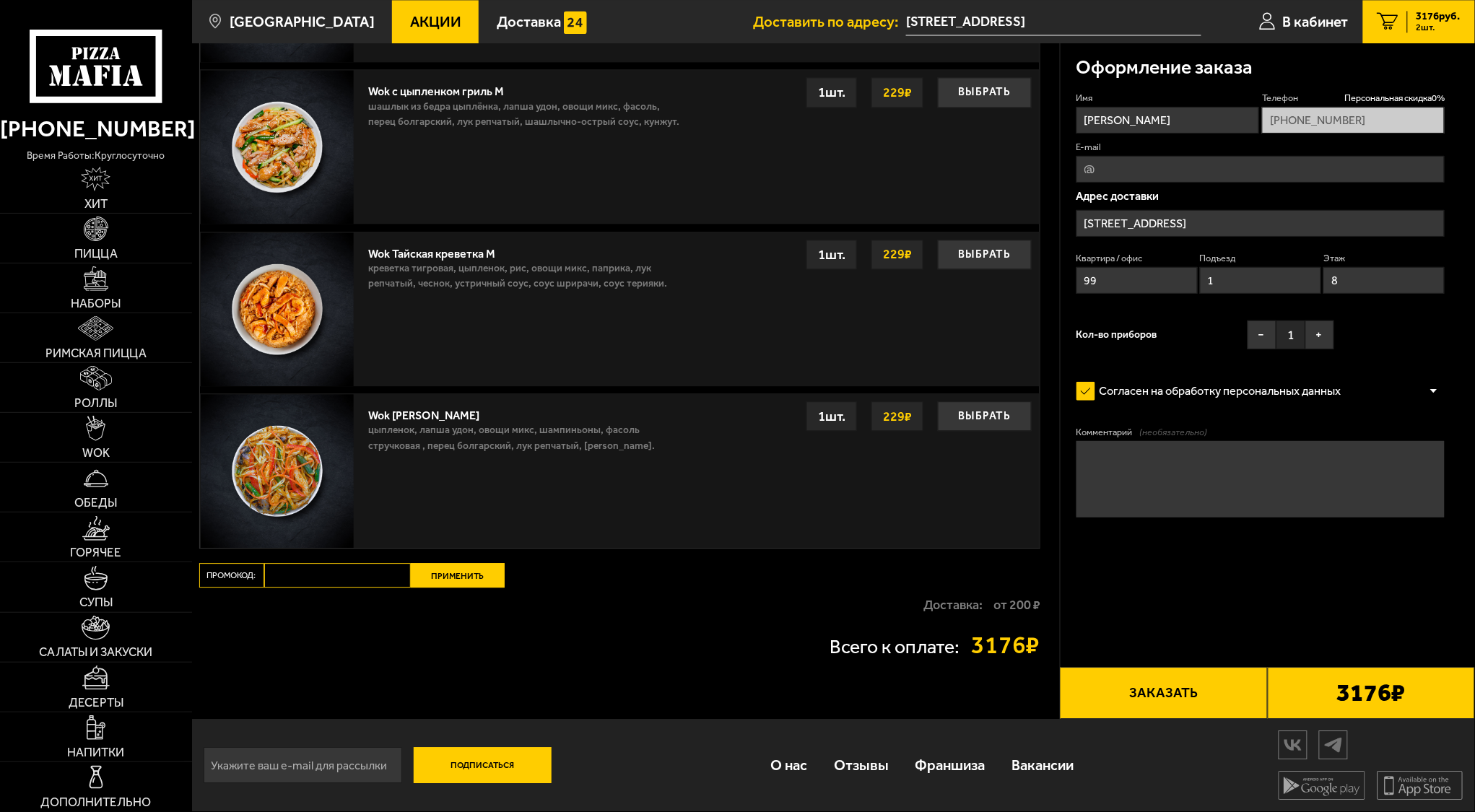
scroll to position [1193, 0]
click at [322, 583] on input "Промокод:" at bounding box center [337, 575] width 146 height 25
paste input "mf0363"
type input "mf0363"
click at [457, 574] on button "Применить" at bounding box center [457, 575] width 94 height 25
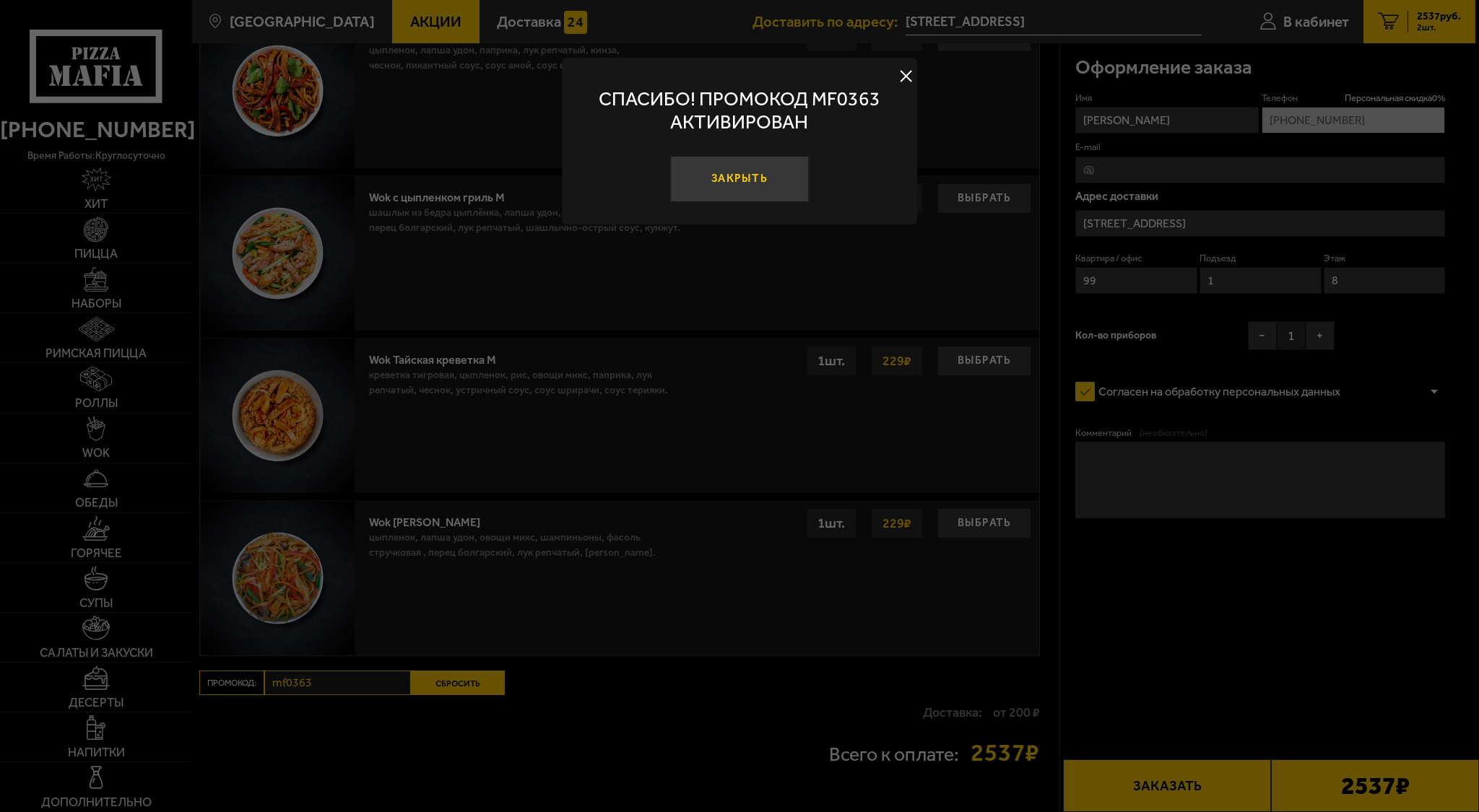
click at [745, 182] on button "Закрыть" at bounding box center [740, 179] width 138 height 46
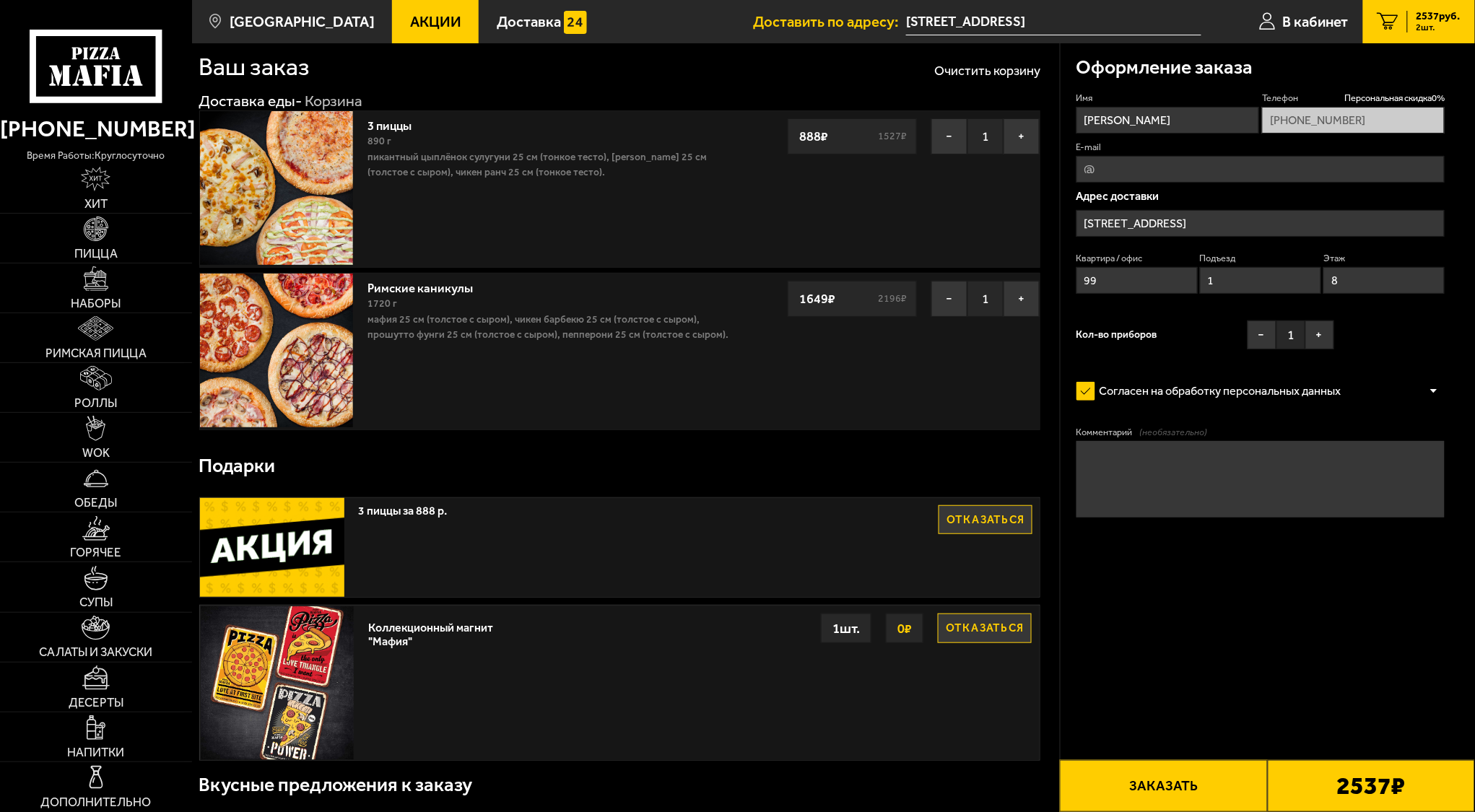
scroll to position [0, 0]
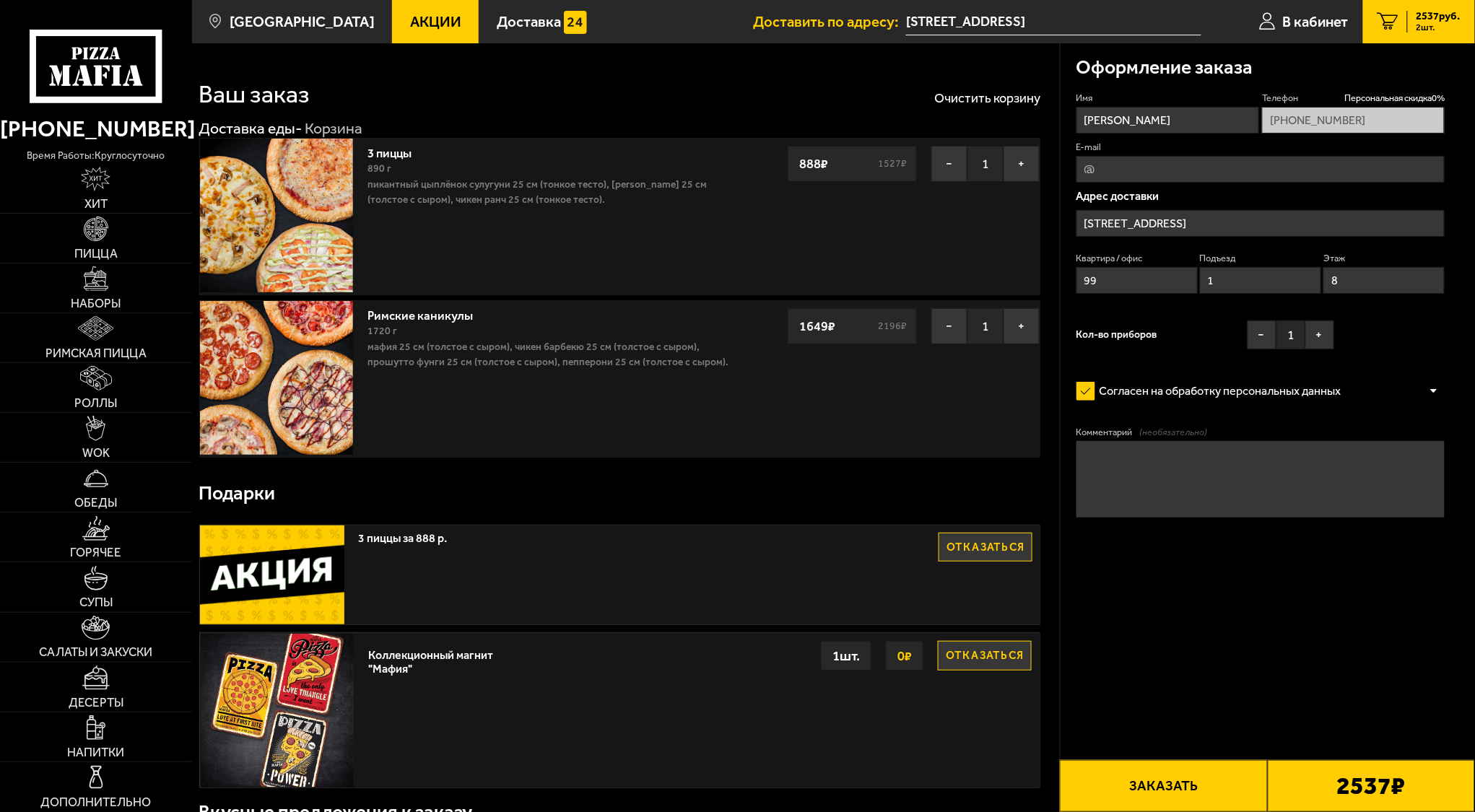
click at [1069, 513] on div "Оформление заказа Имя Юлия Телефон Персональная скидка 0 % +7 (911) 739-60-47 E…" at bounding box center [1268, 325] width 415 height 565
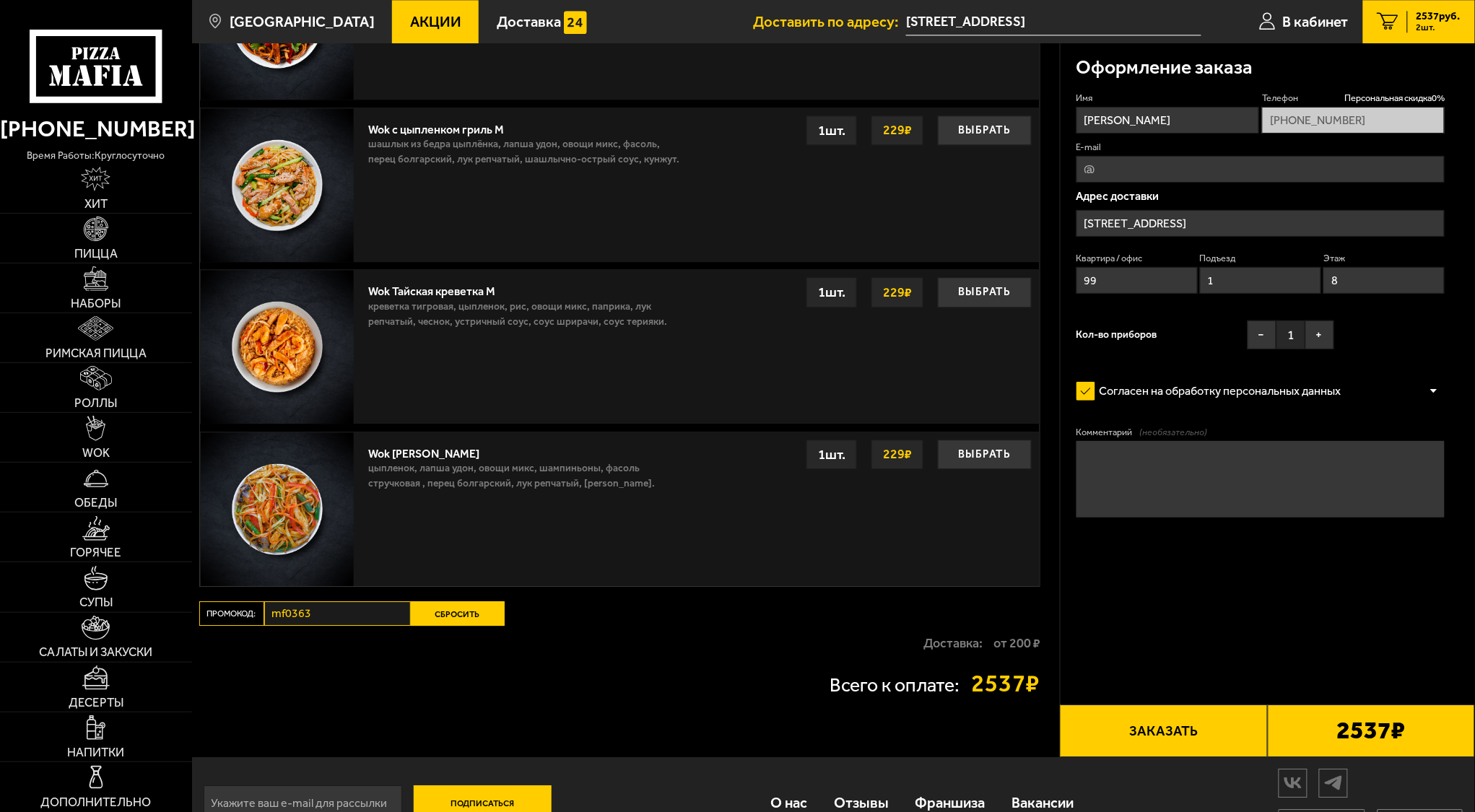
scroll to position [1302, 0]
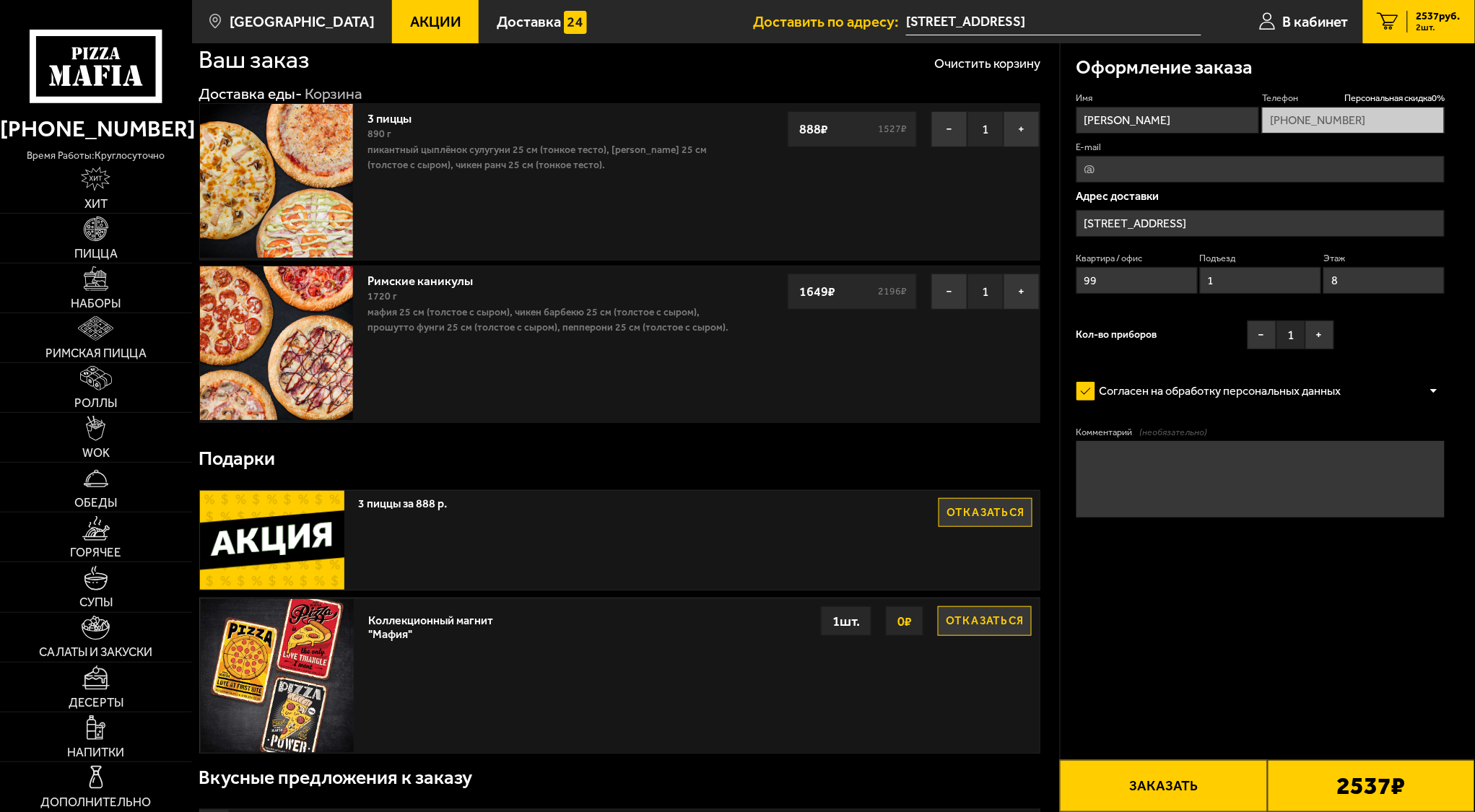
scroll to position [0, 0]
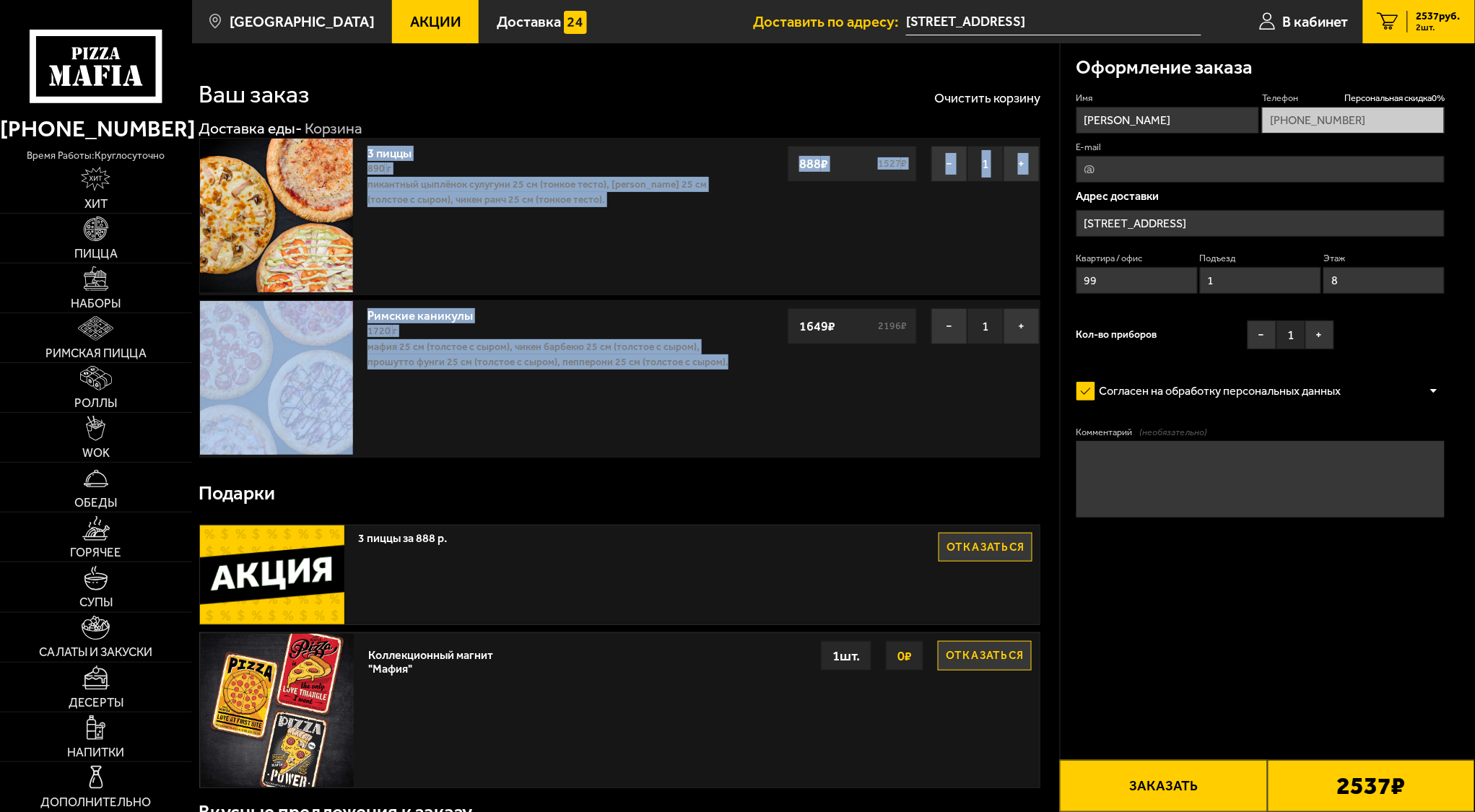
drag, startPoint x: 725, startPoint y: 374, endPoint x: 368, endPoint y: 152, distance: 420.4
click at [368, 152] on div "3 пиццы 890 г Пикантный цыплёнок сулугуни 25 см (тонкое тесто), Маргарита 25 см…" at bounding box center [620, 297] width 842 height 320
copy div "3 пиццы 890 г Пикантный цыплёнок сулугуни 25 см (тонкое тесто), Маргарита 25 см…"
drag, startPoint x: 636, startPoint y: 523, endPoint x: 640, endPoint y: 516, distance: 8.1
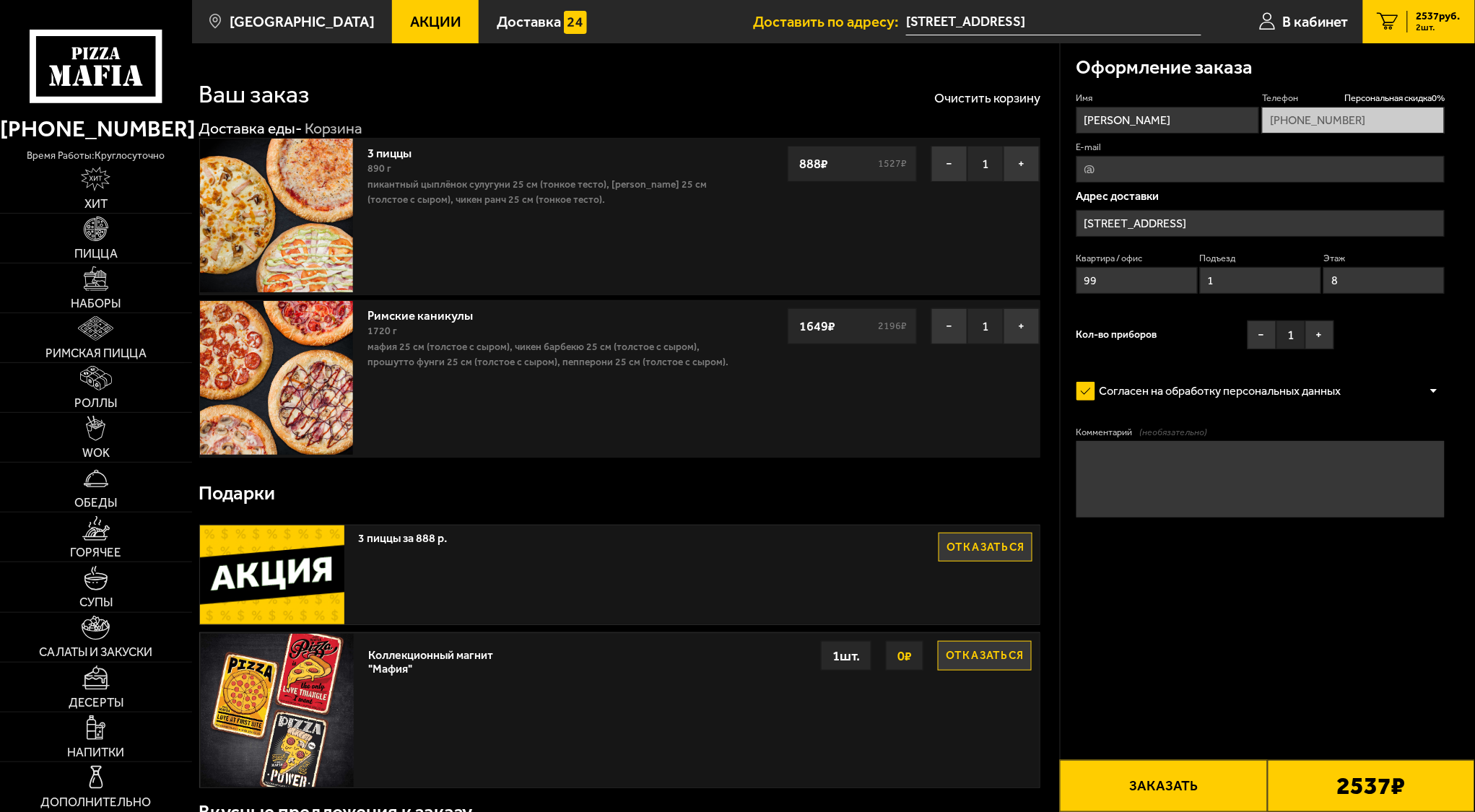
click at [642, 495] on div "Подарки" at bounding box center [620, 493] width 842 height 48
click at [1331, 21] on span "В кабинет" at bounding box center [1315, 21] width 66 height 14
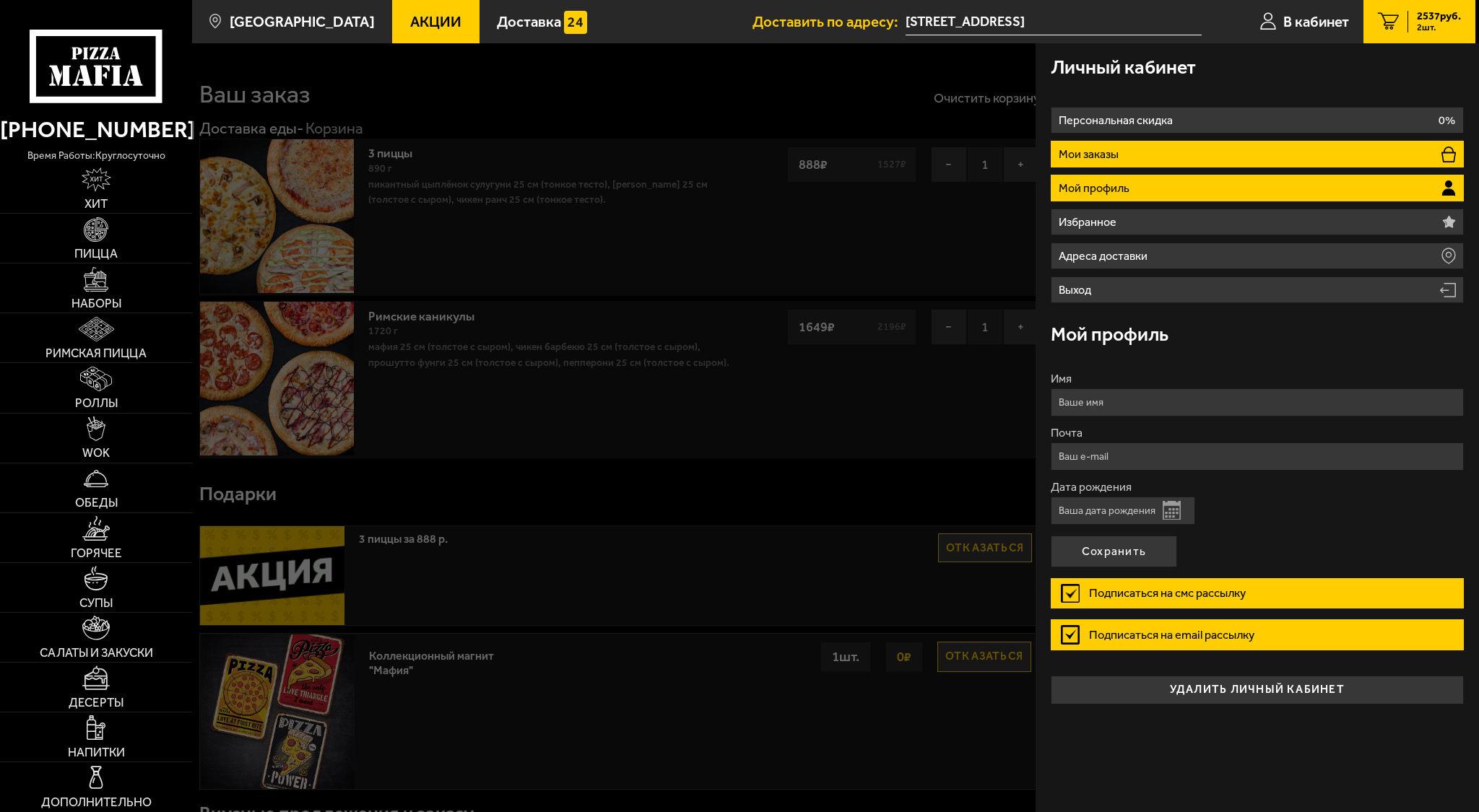
click at [1122, 148] on li "Мои заказы" at bounding box center [1256, 154] width 413 height 26
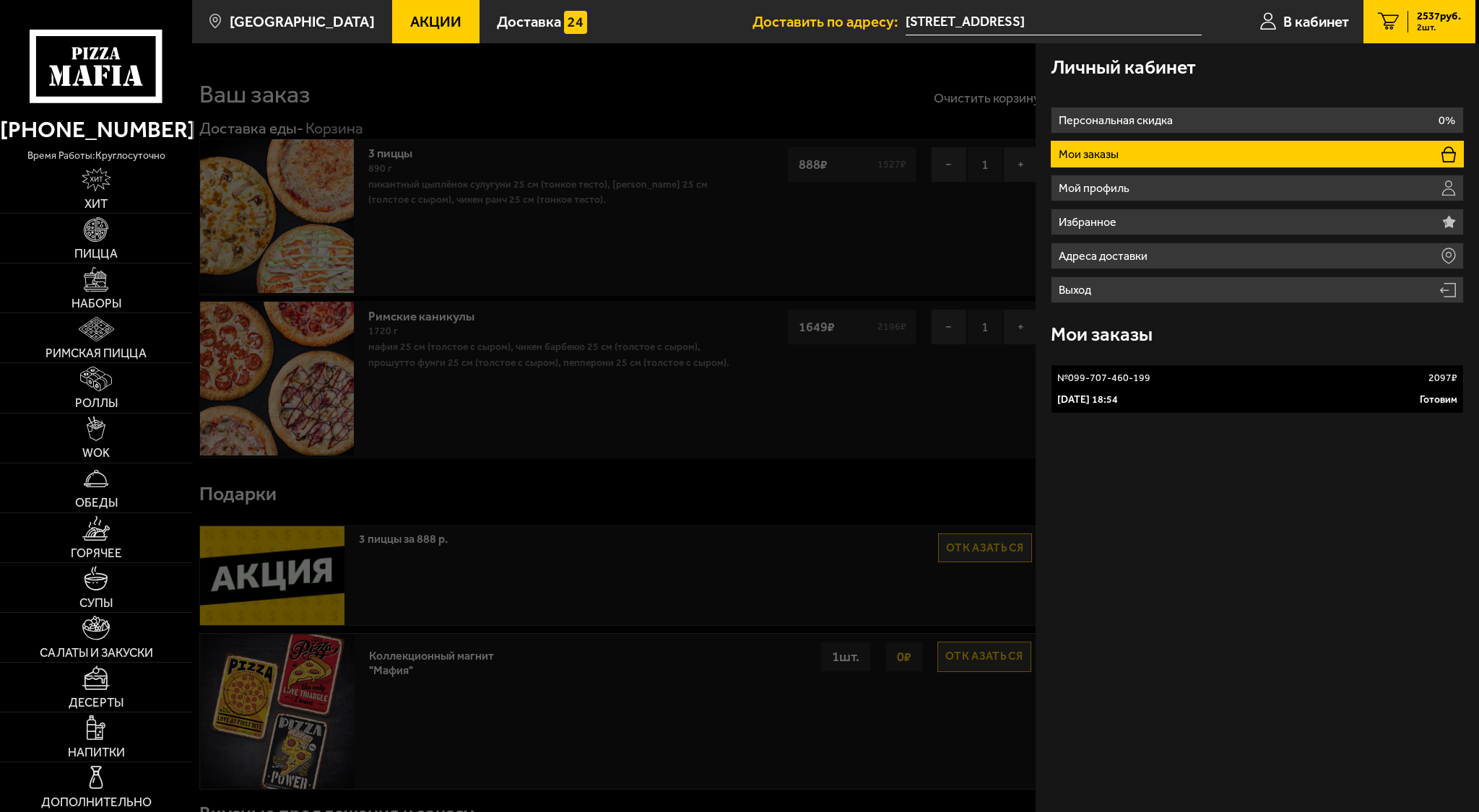
click at [1147, 385] on link "№ 099-707-460-199 2097 ₽ 5 октября 2025 г. 18:54 Готовим" at bounding box center [1256, 389] width 413 height 49
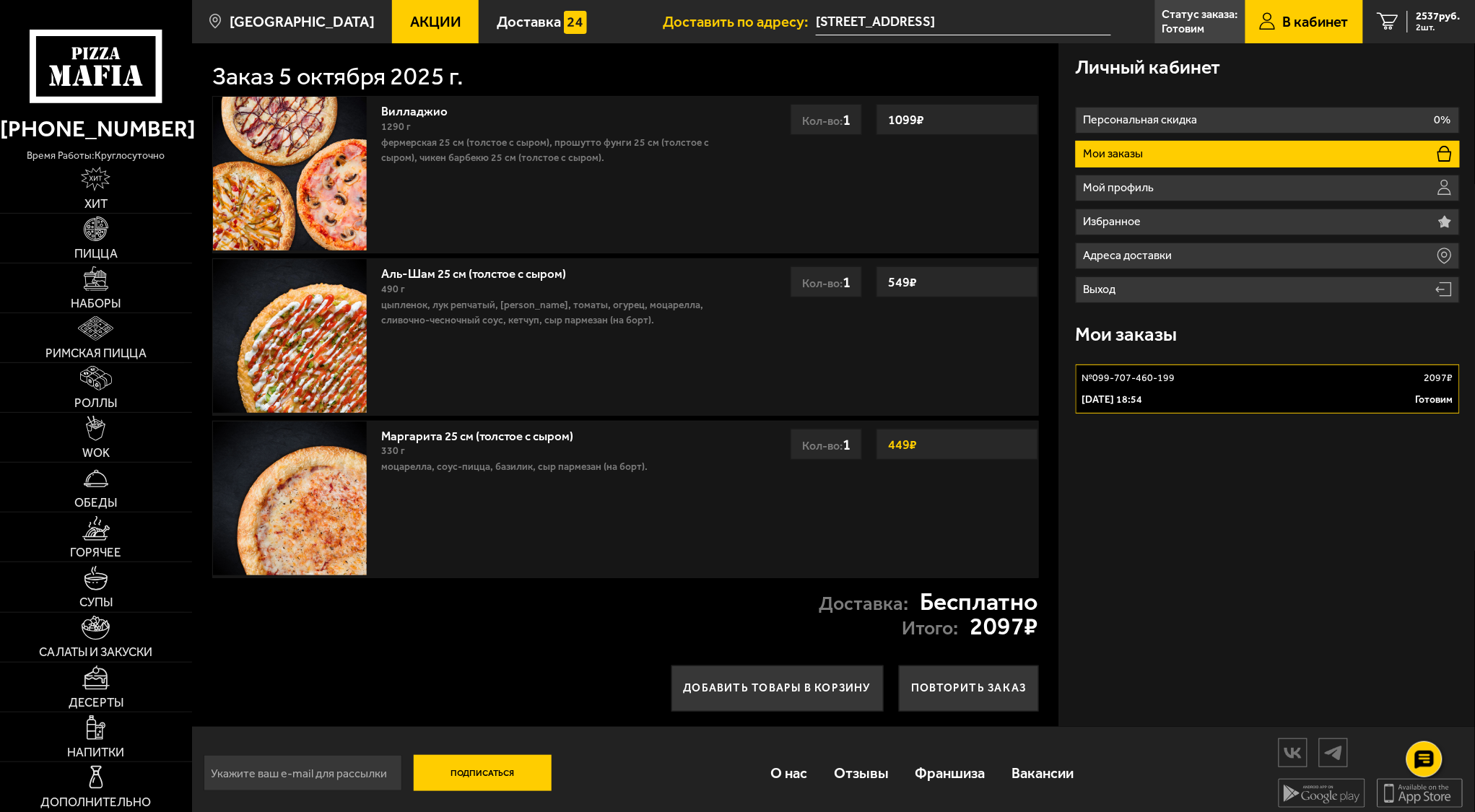
click at [1077, 502] on div "Личный кабинет Персональная скидка 0% Мои заказы Мой профиль Избранное Адреса д…" at bounding box center [1268, 385] width 415 height 683
click at [1073, 481] on div "Личный кабинет Персональная скидка 0% Мои заказы Мой профиль Избранное Адреса д…" at bounding box center [1268, 385] width 415 height 683
click at [408, 108] on link "Вилладжио" at bounding box center [422, 109] width 82 height 18
click at [89, 273] on img at bounding box center [96, 279] width 25 height 25
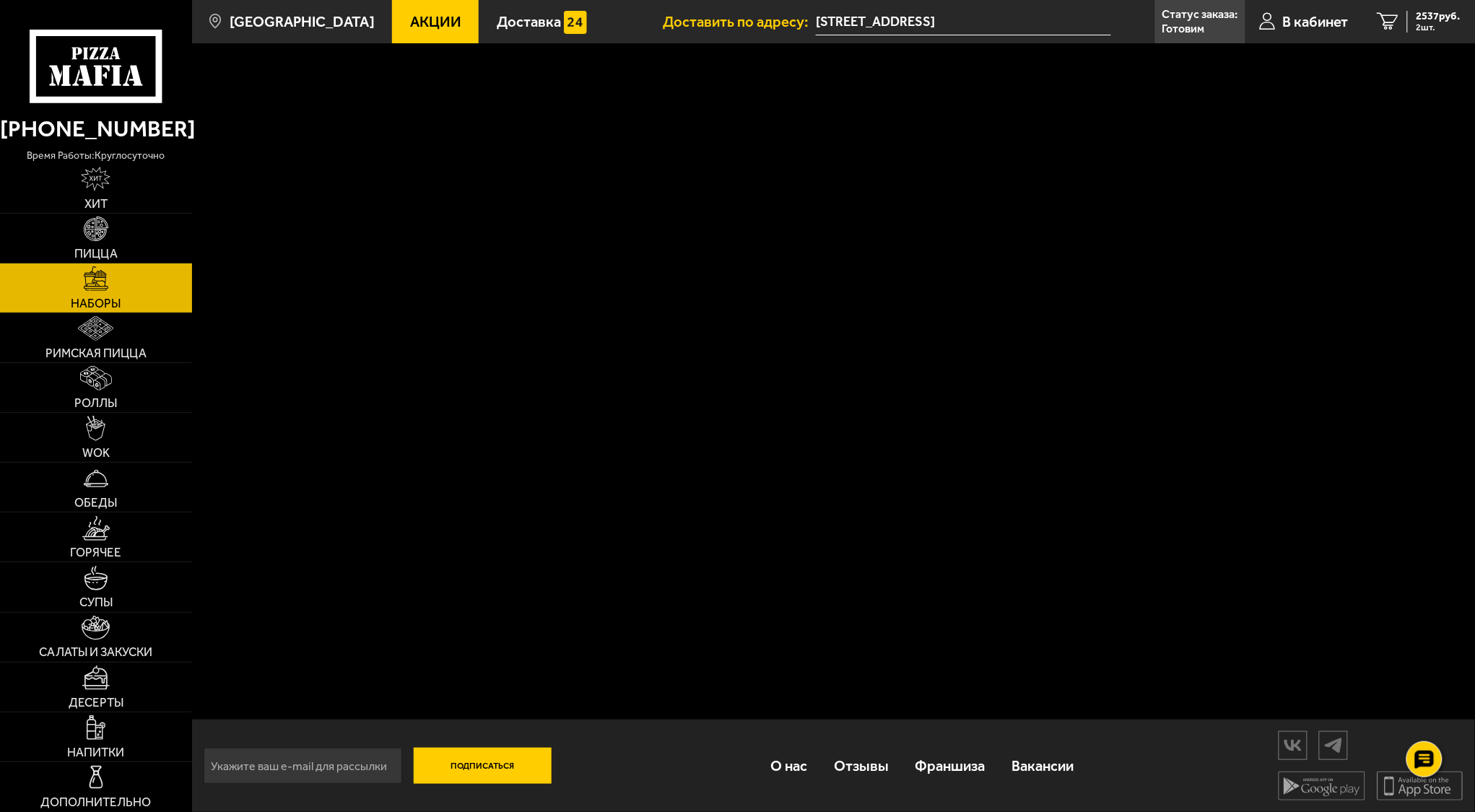
scroll to position [1, 0]
click at [109, 243] on link "Пицца" at bounding box center [96, 238] width 192 height 49
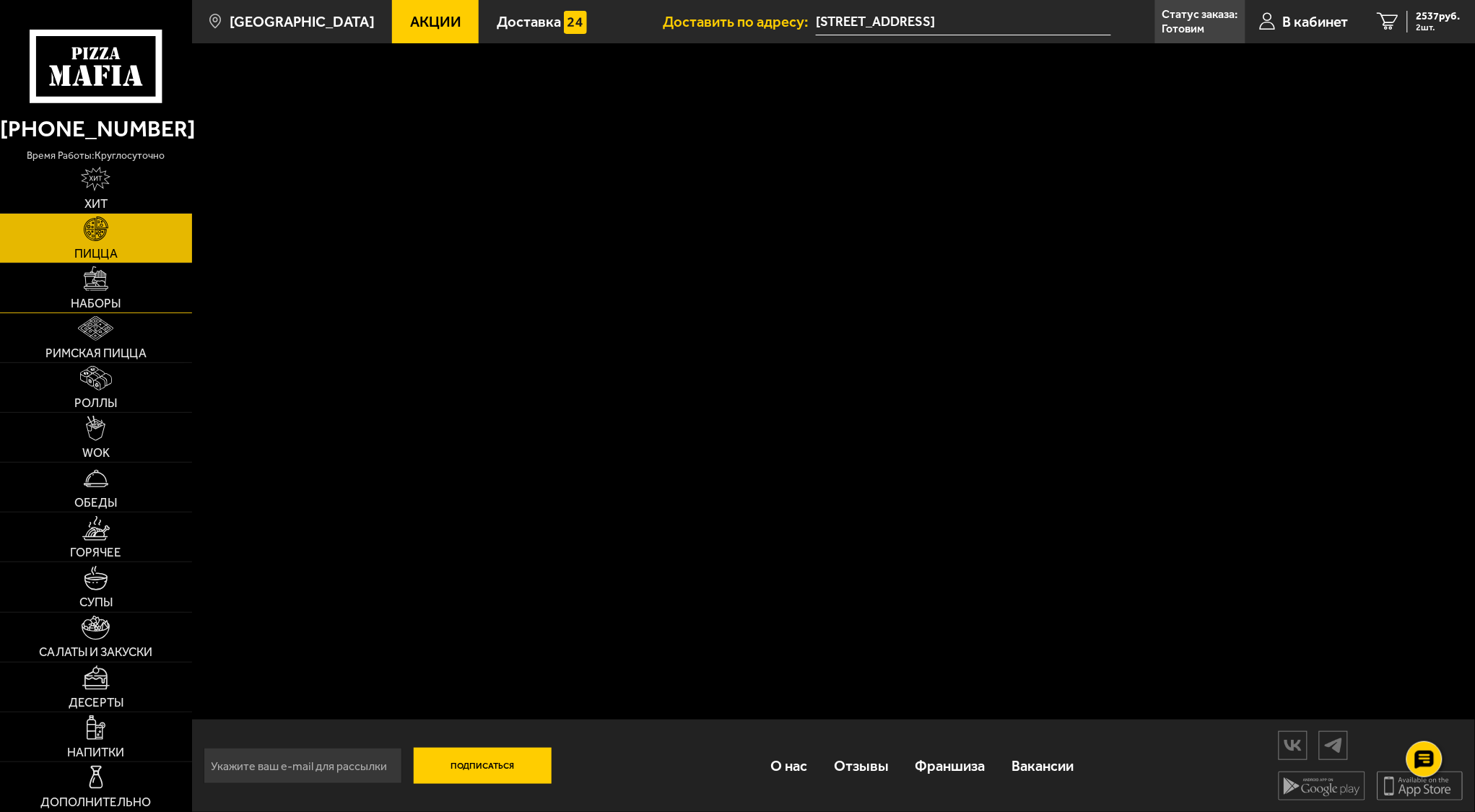
click at [110, 277] on link "Наборы" at bounding box center [96, 288] width 192 height 49
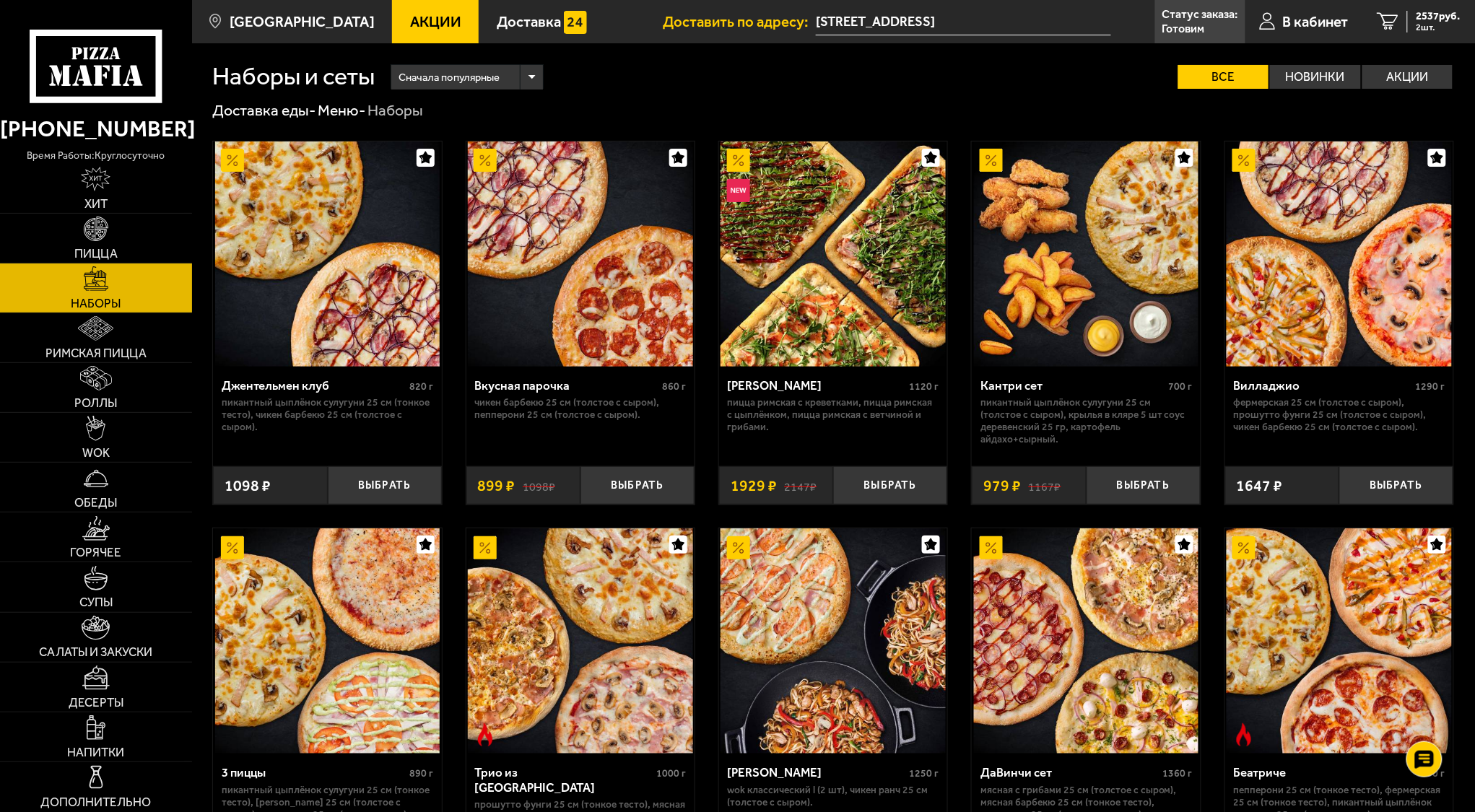
click at [1291, 420] on p "Фермерская 25 см (толстое с сыром), Прошутто Фунги 25 см (толстое с сыром), Чик…" at bounding box center [1338, 414] width 211 height 37
click at [1274, 395] on div "Вилладжио 1290 г" at bounding box center [1338, 387] width 211 height 18
click at [1274, 389] on div "Вилладжио" at bounding box center [1323, 385] width 179 height 14
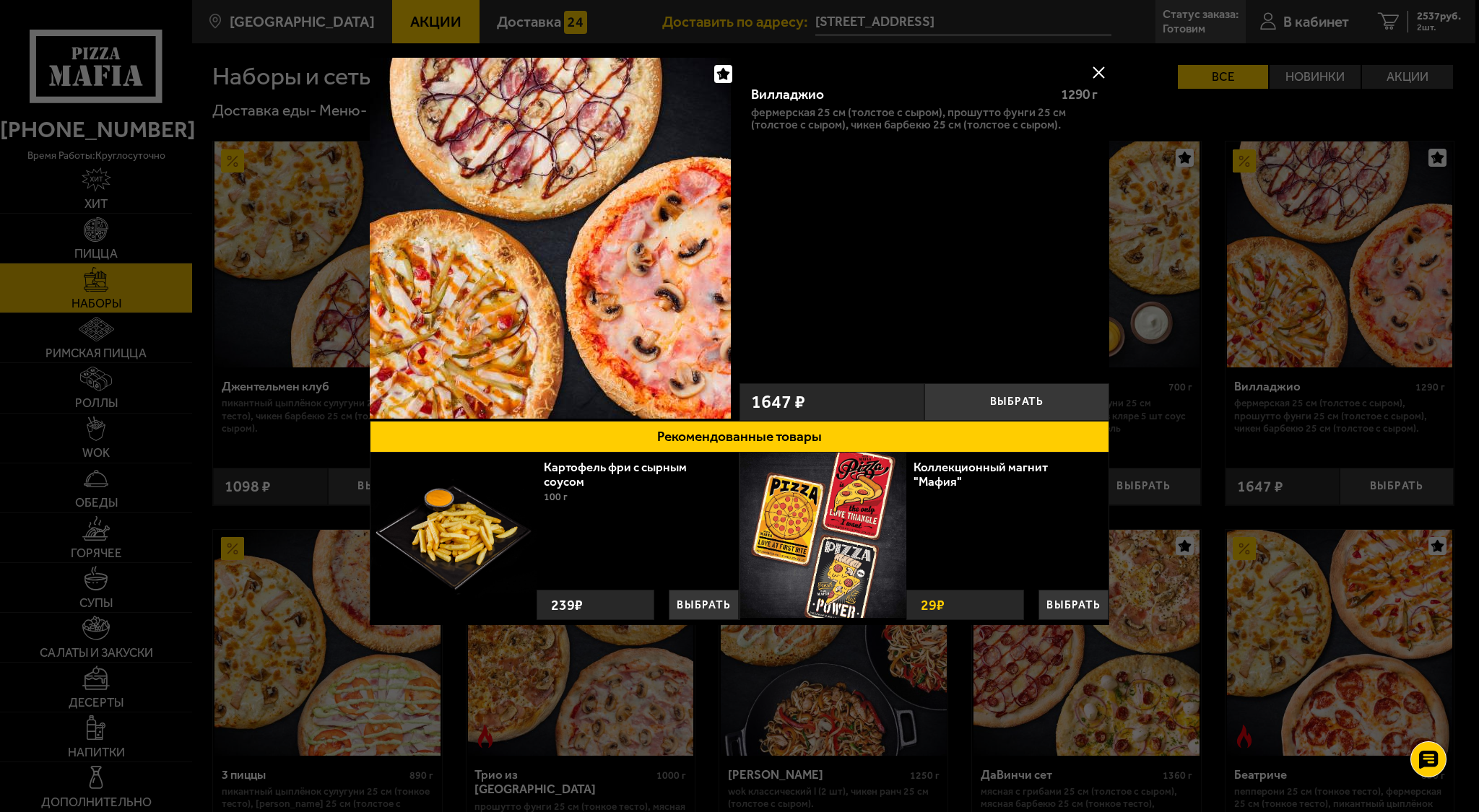
click at [1090, 71] on button at bounding box center [1098, 72] width 22 height 22
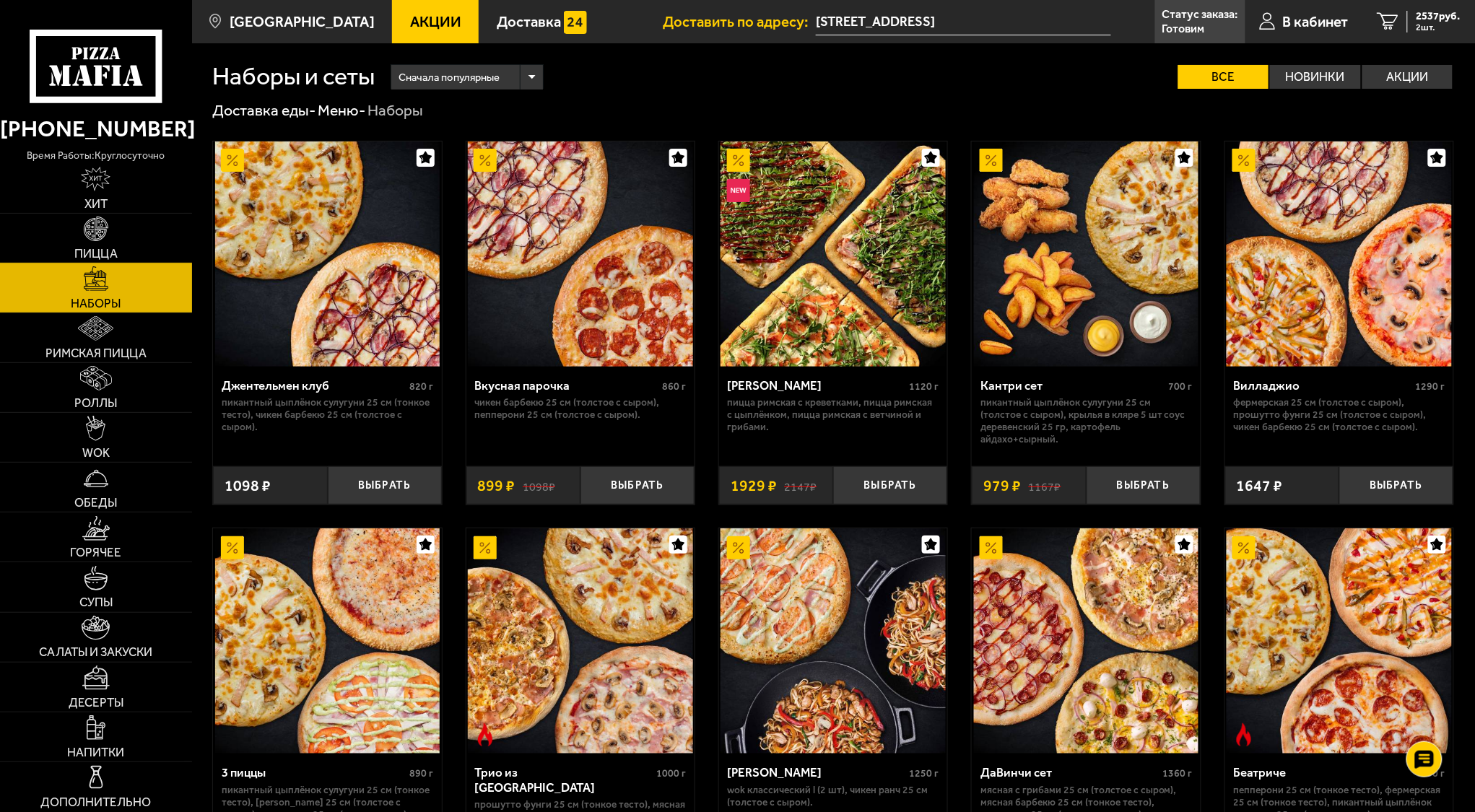
click at [117, 248] on span "Пицца" at bounding box center [96, 254] width 43 height 12
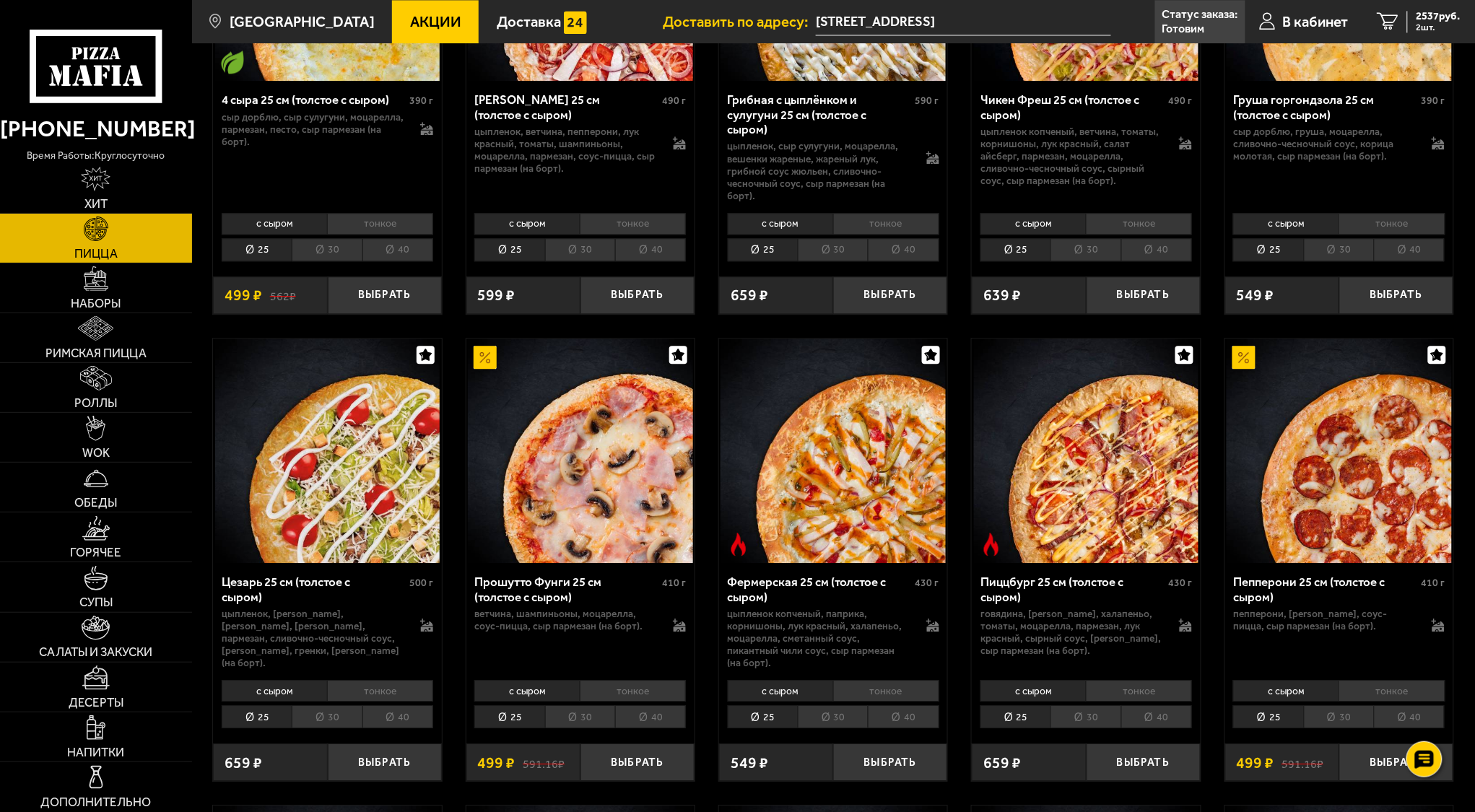
scroll to position [1251, 0]
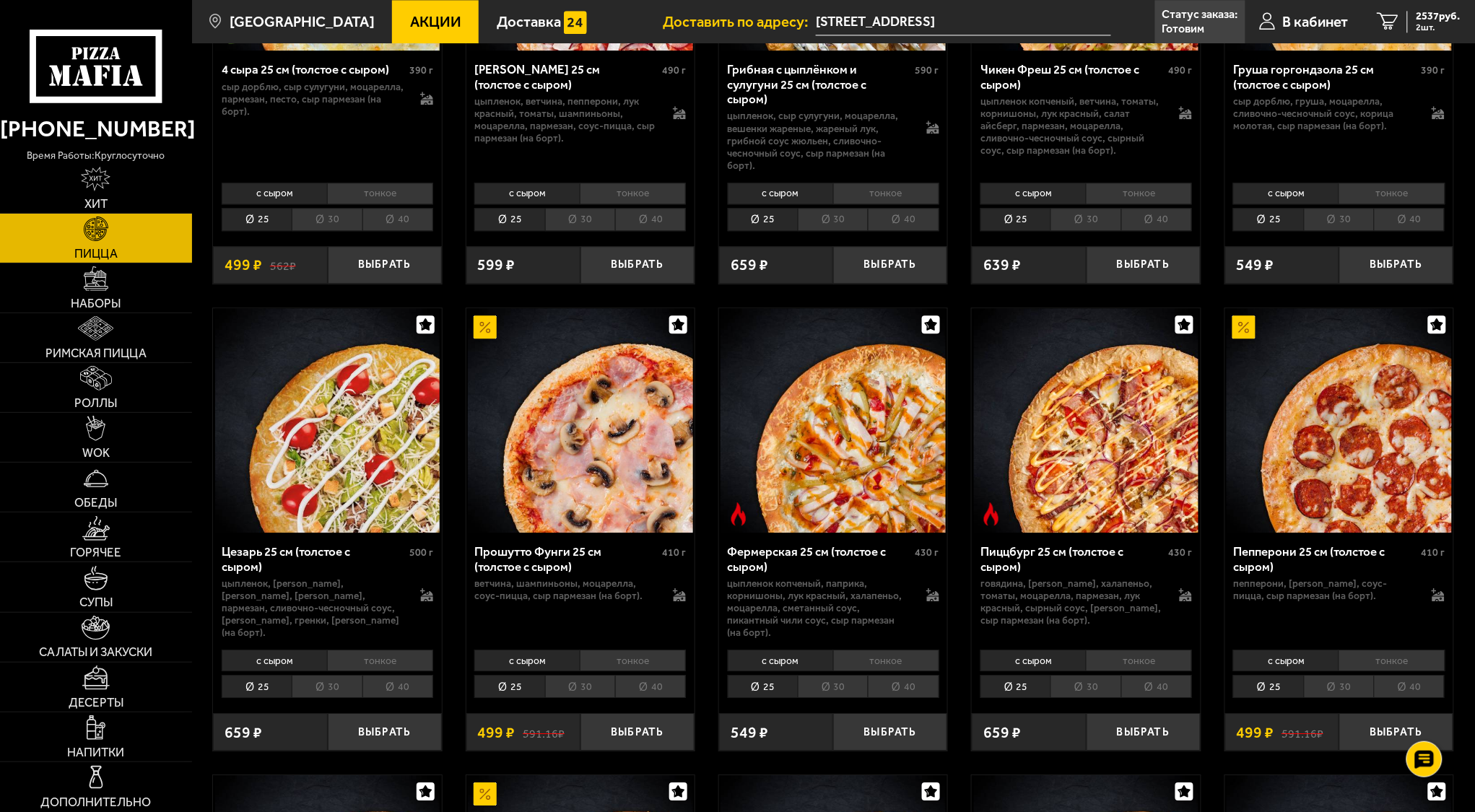
click at [815, 544] on div "Фермерская 25 см (толстое с сыром)" at bounding box center [820, 559] width 184 height 30
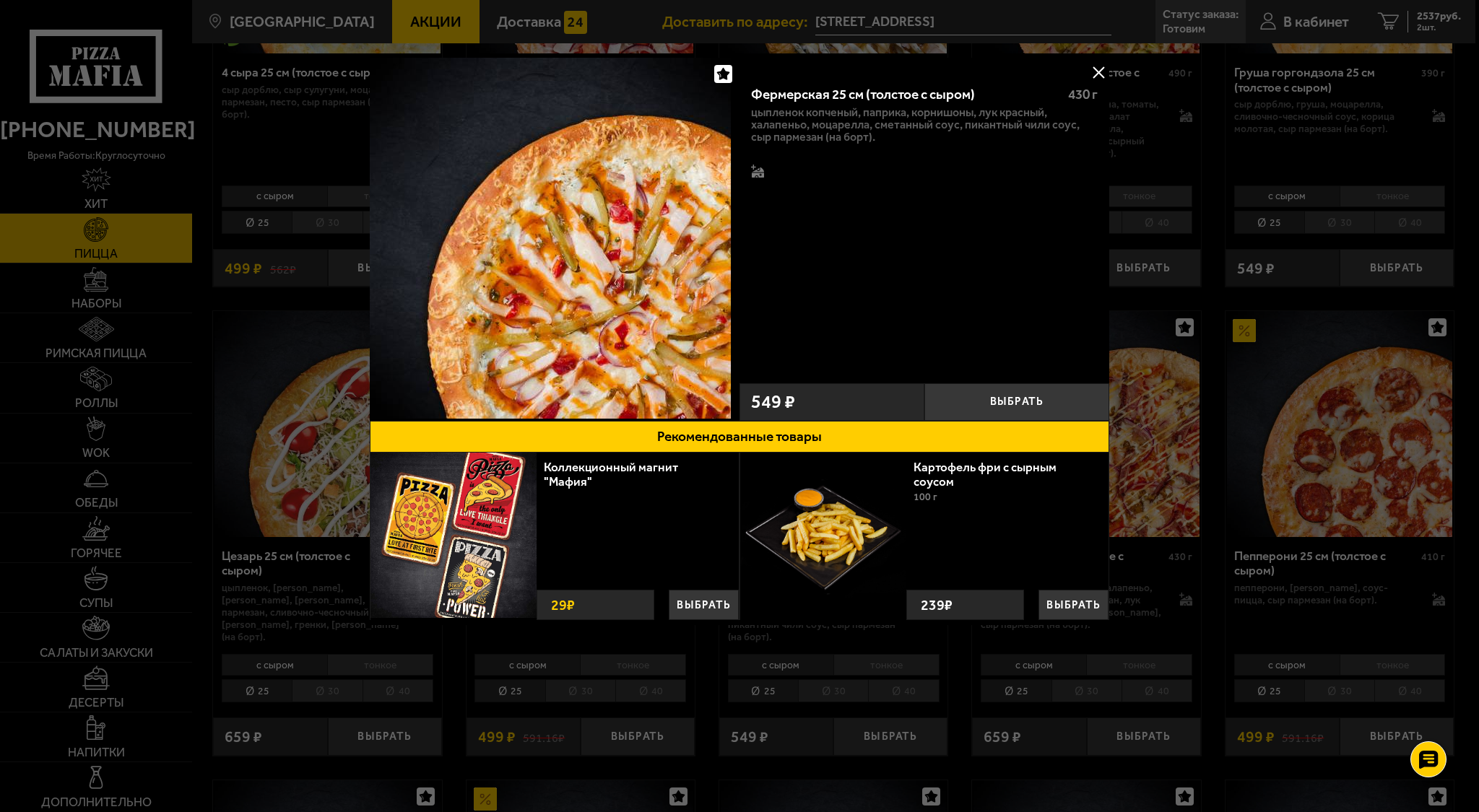
click at [1102, 70] on button at bounding box center [1098, 72] width 22 height 22
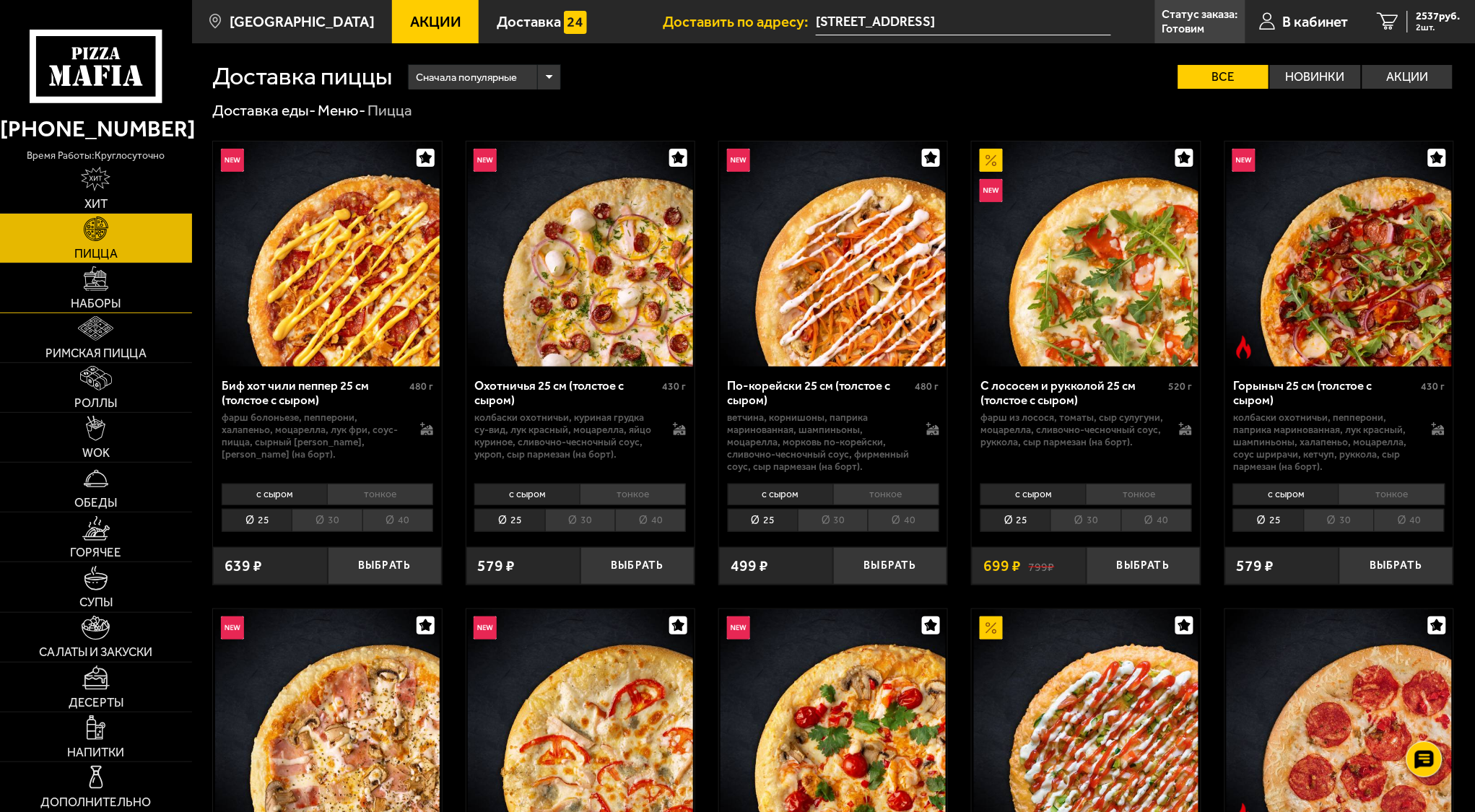
click at [84, 280] on img at bounding box center [96, 279] width 25 height 25
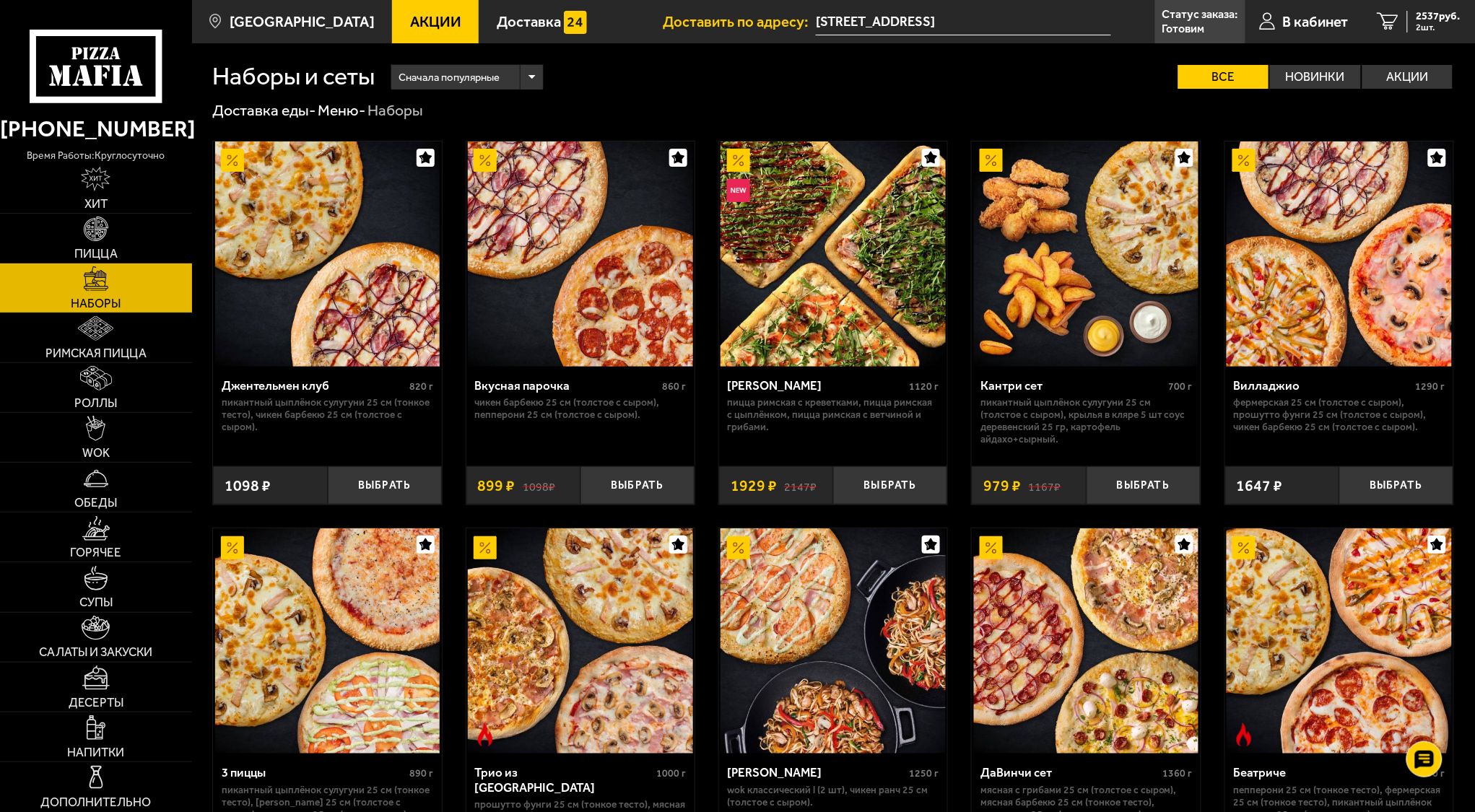
click at [1260, 382] on div "Вилладжио" at bounding box center [1323, 385] width 179 height 14
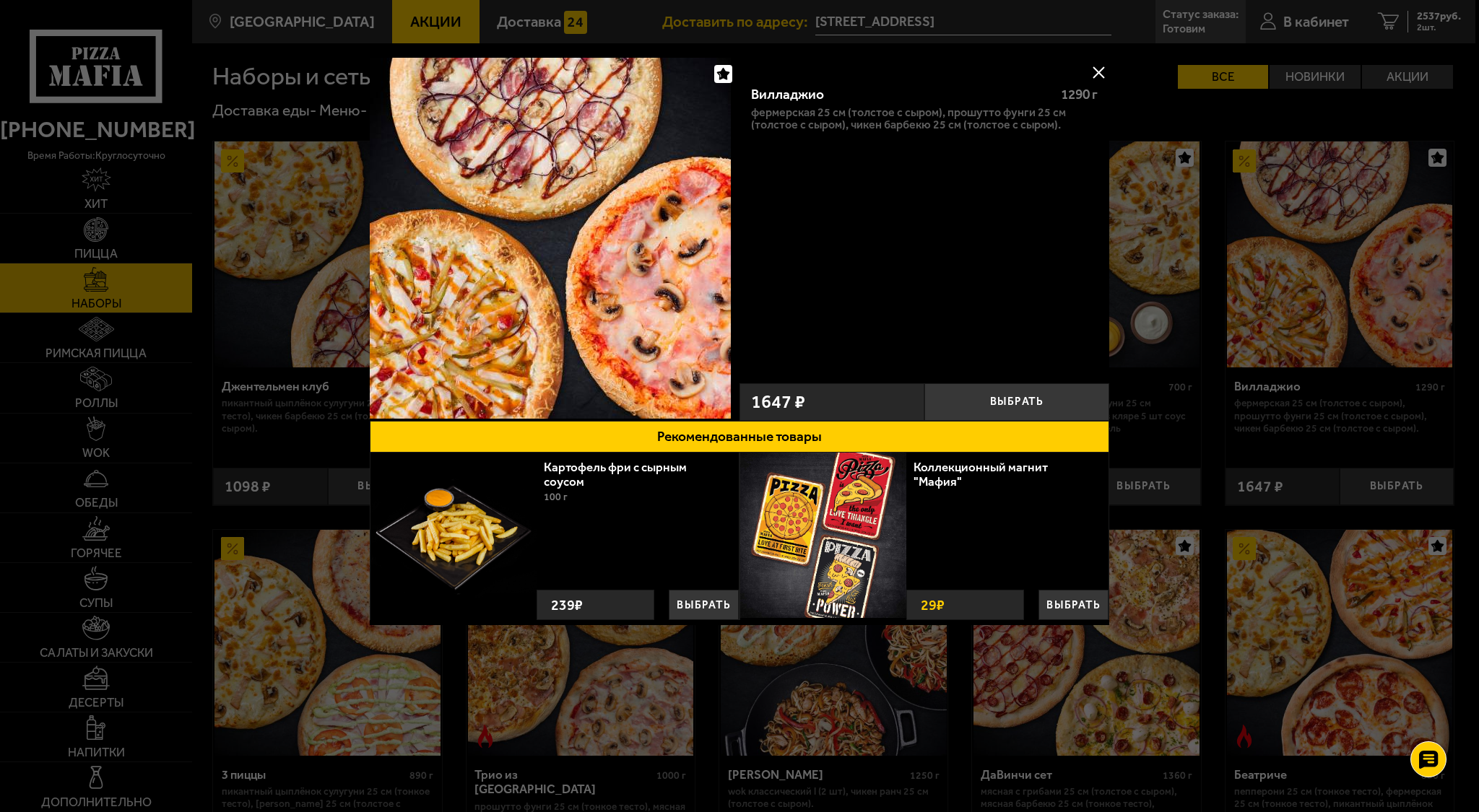
click at [1096, 69] on button at bounding box center [1098, 72] width 22 height 22
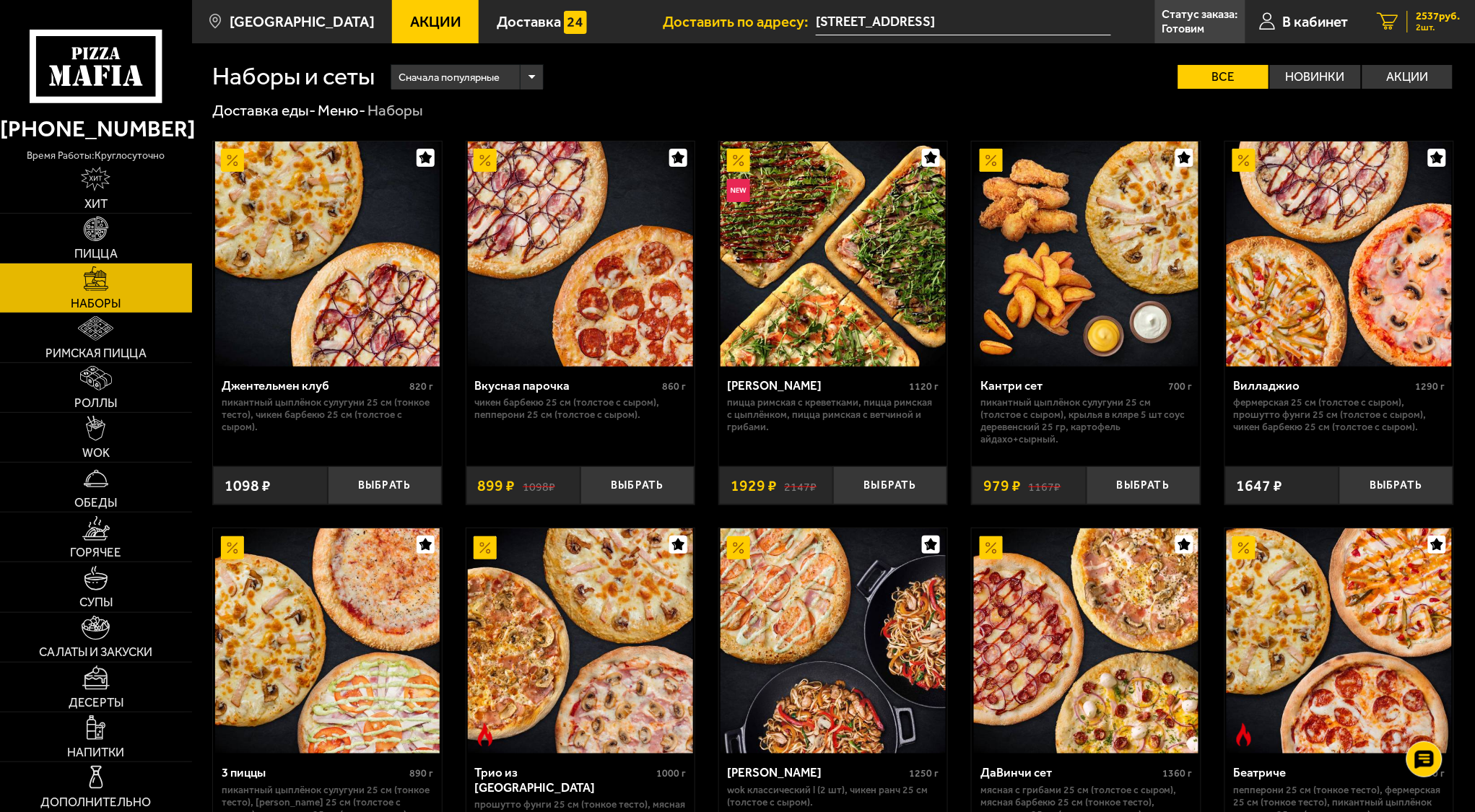
click at [1429, 18] on span "2537 руб." at bounding box center [1439, 16] width 44 height 11
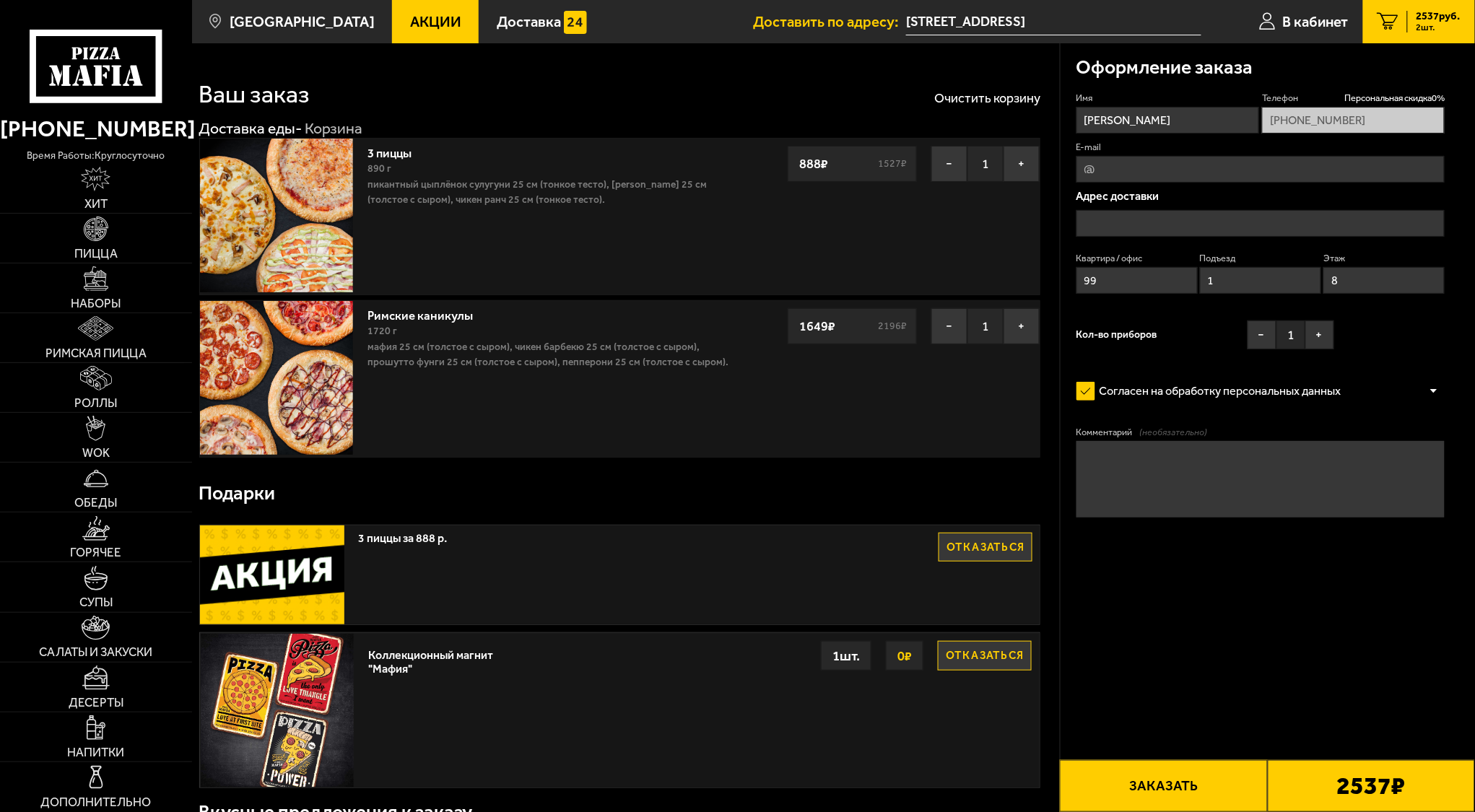
type input "[STREET_ADDRESS]"
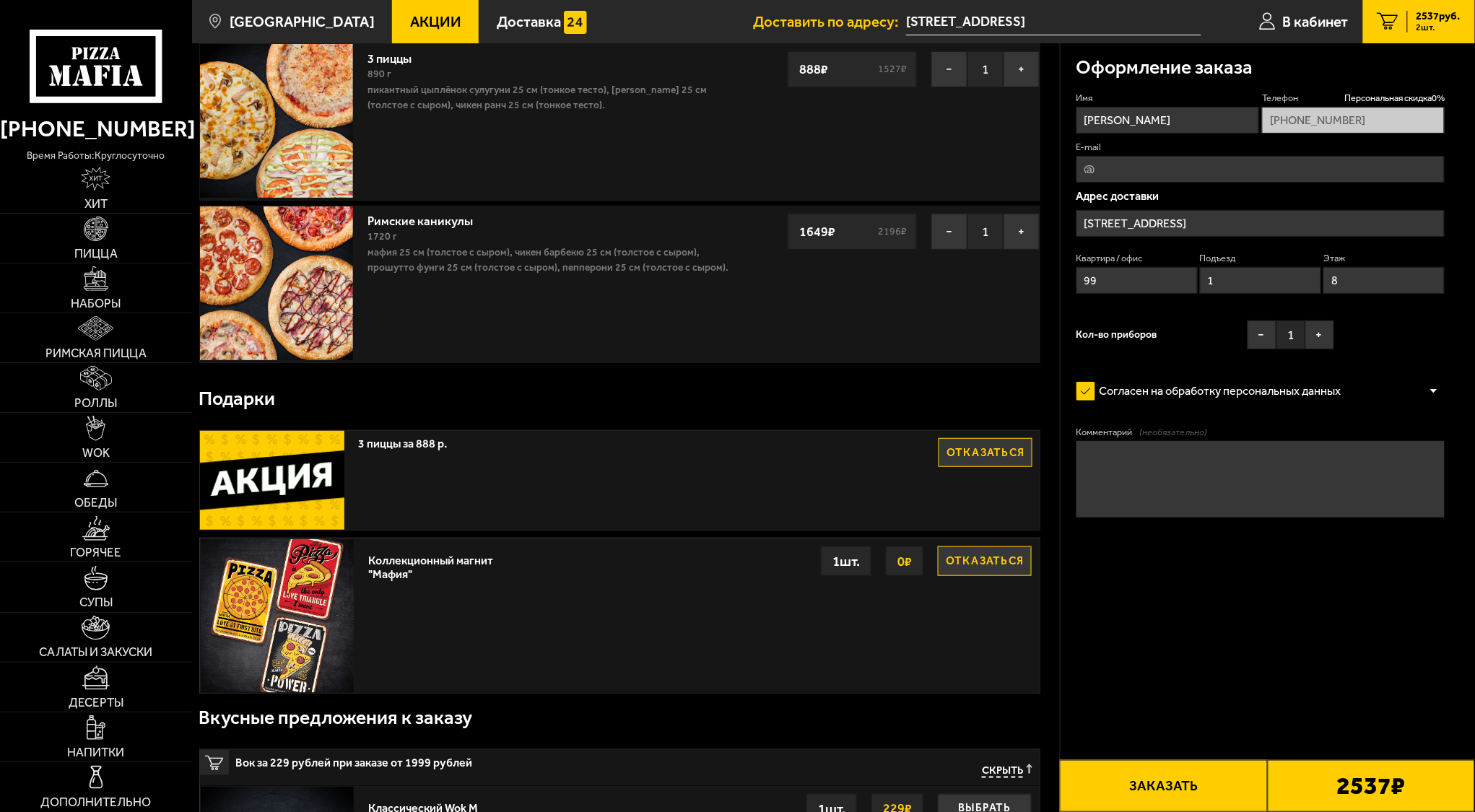
scroll to position [96, 0]
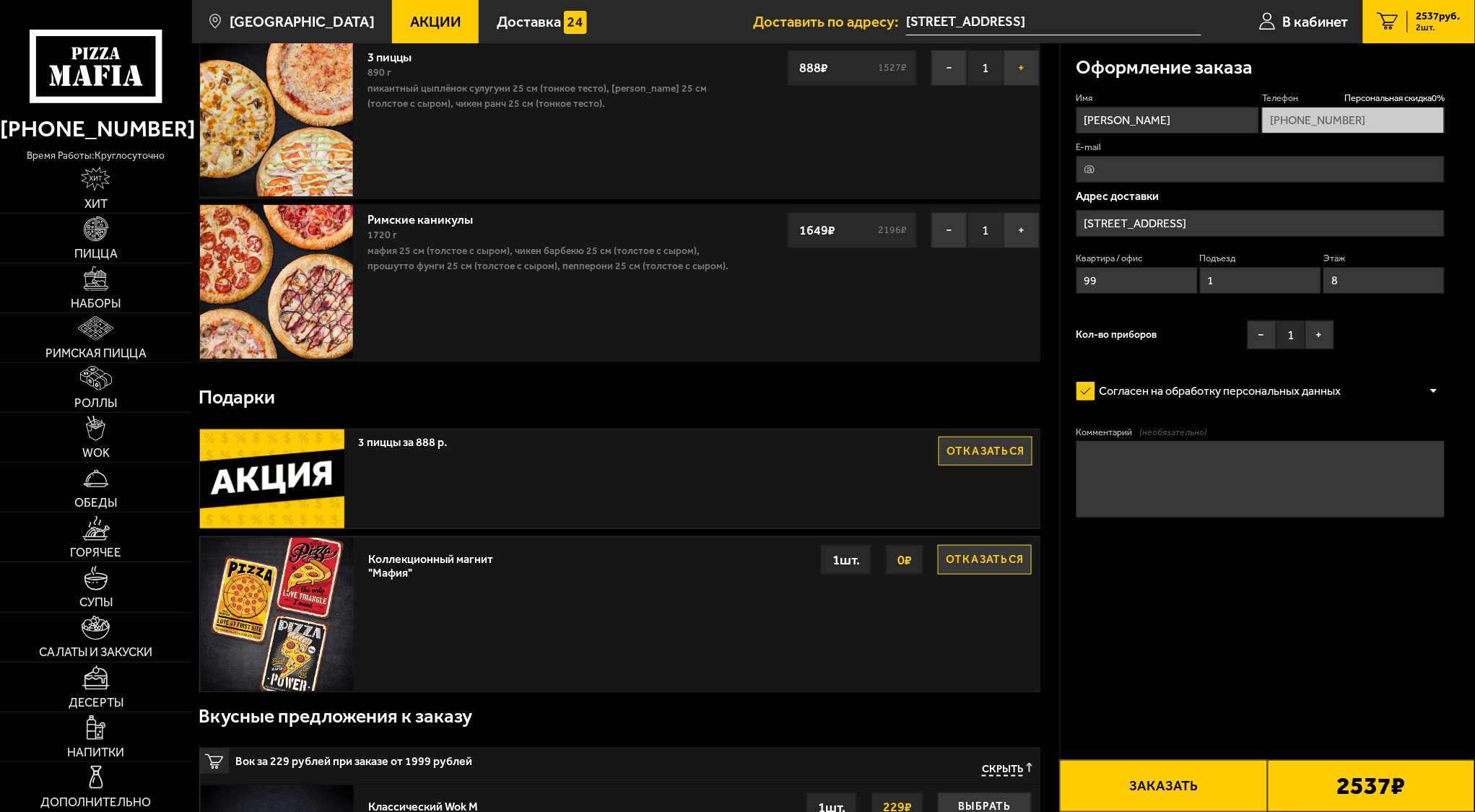
click at [1021, 63] on button "+" at bounding box center [1021, 67] width 36 height 36
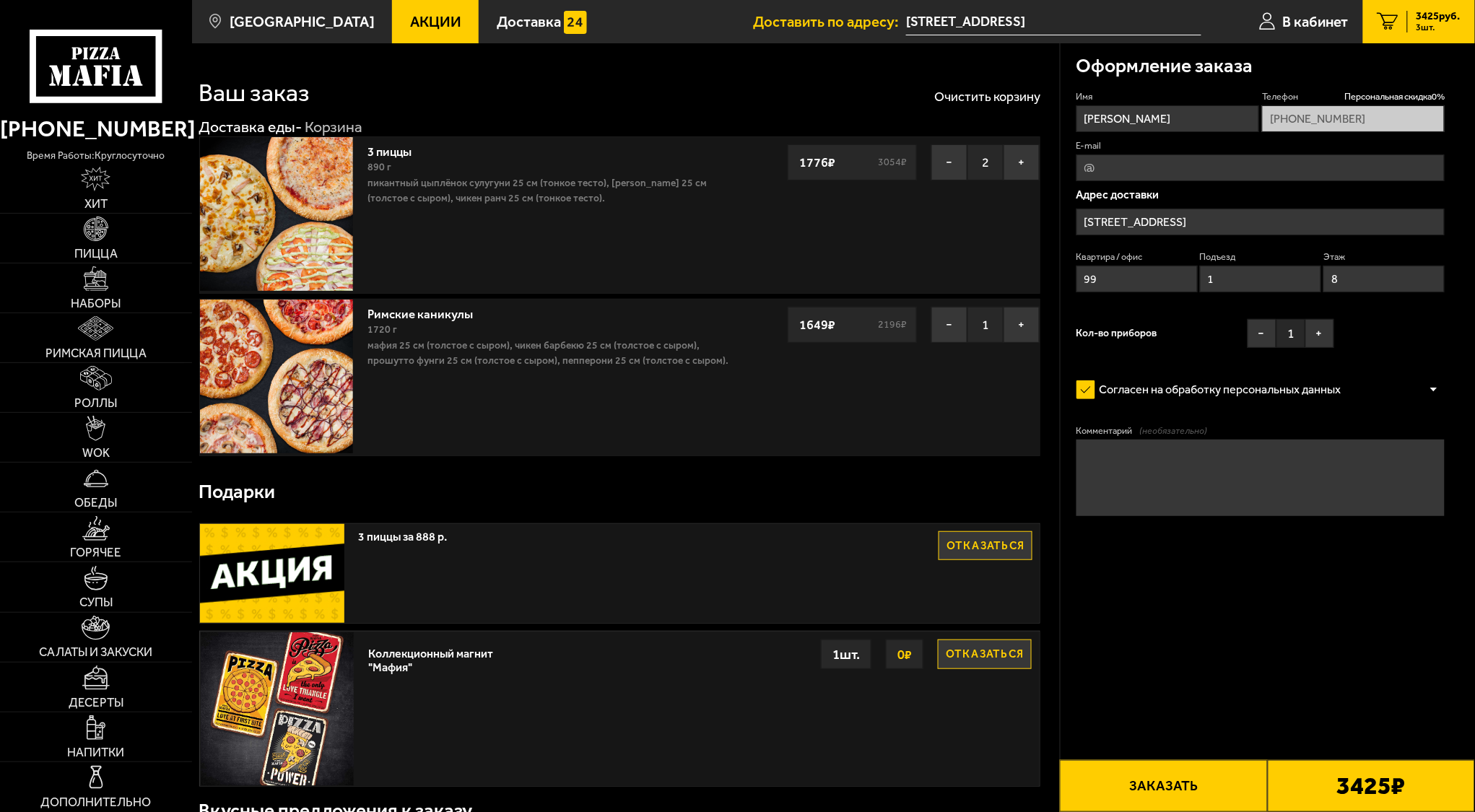
scroll to position [0, 0]
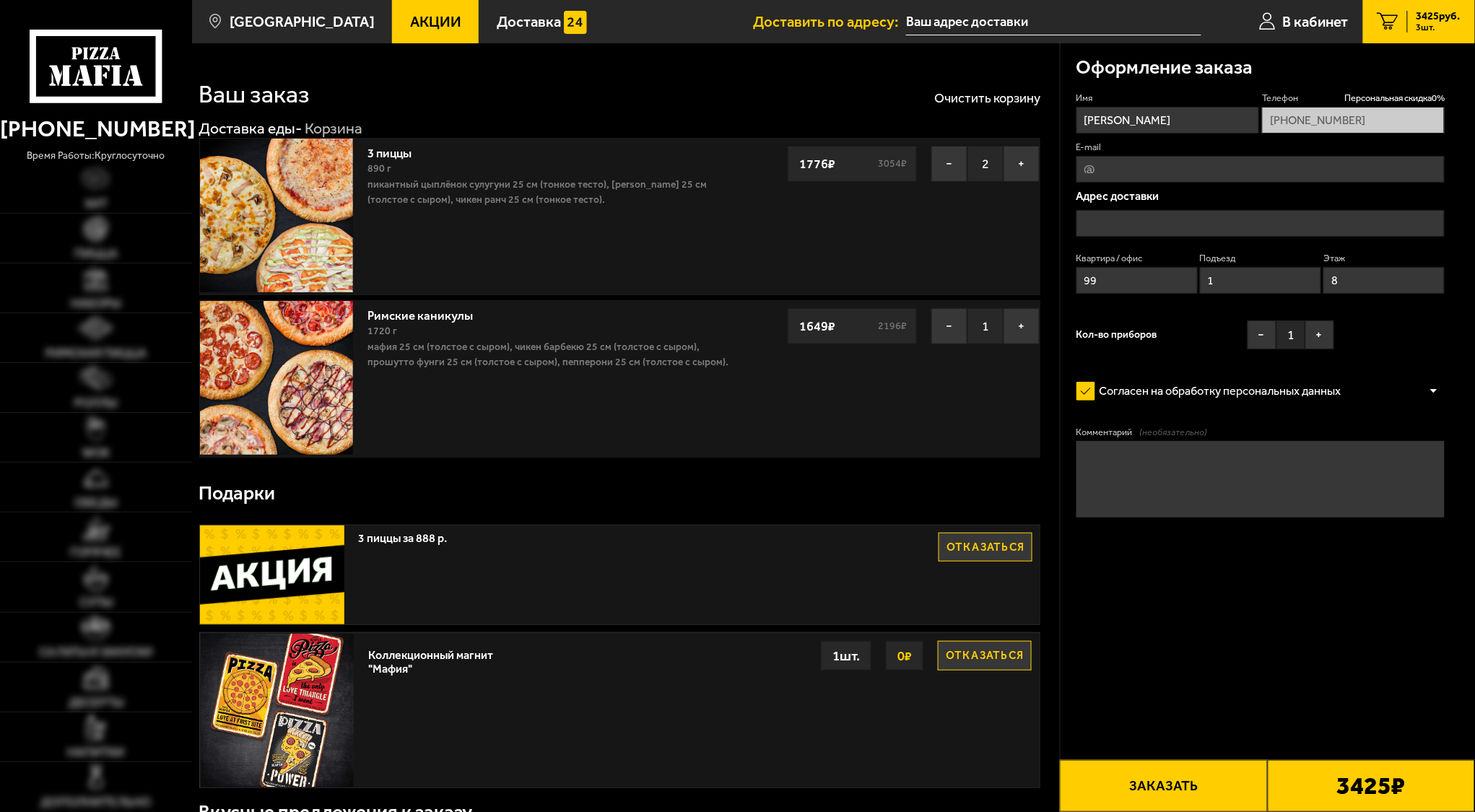
type input "[STREET_ADDRESS]"
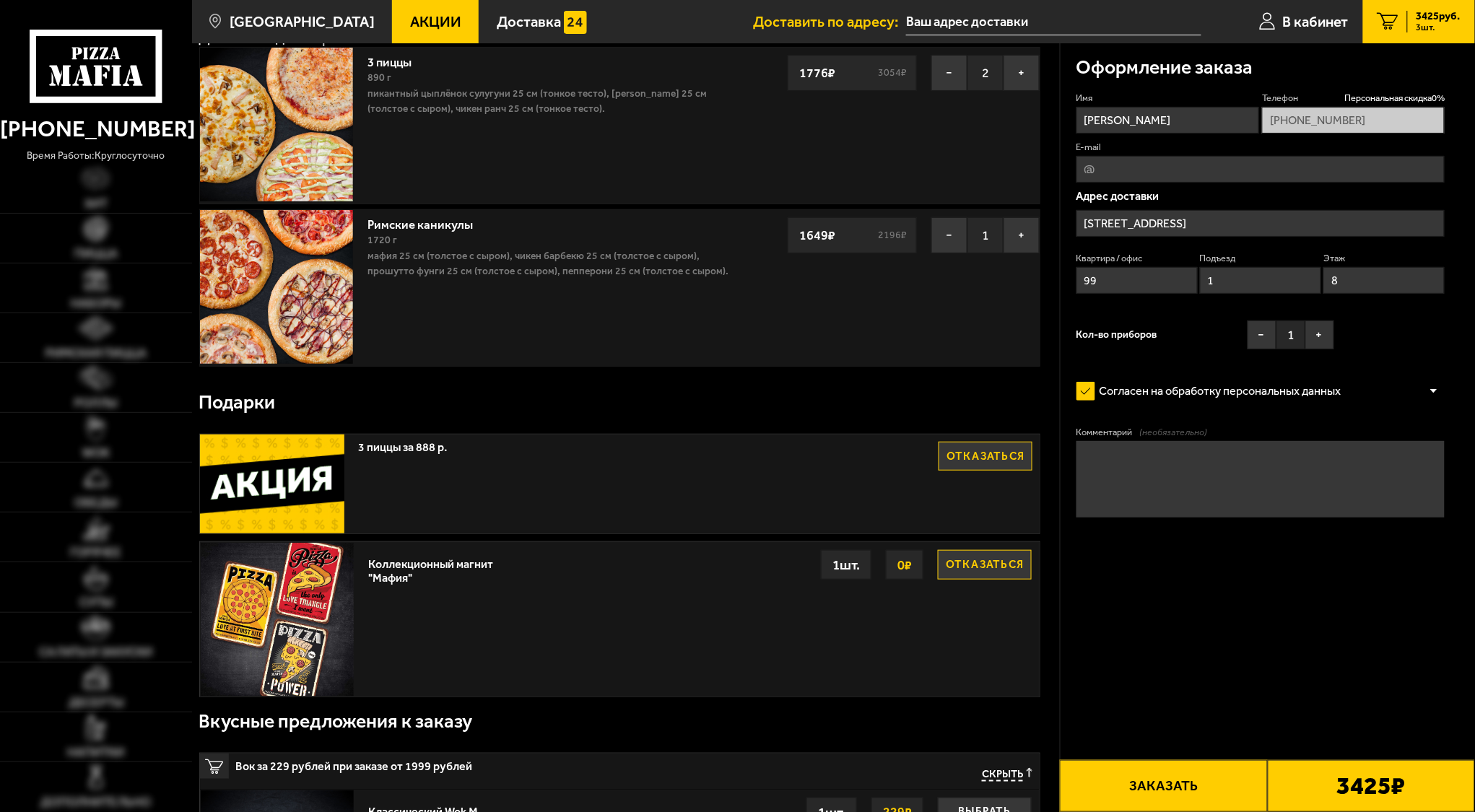
scroll to position [96, 0]
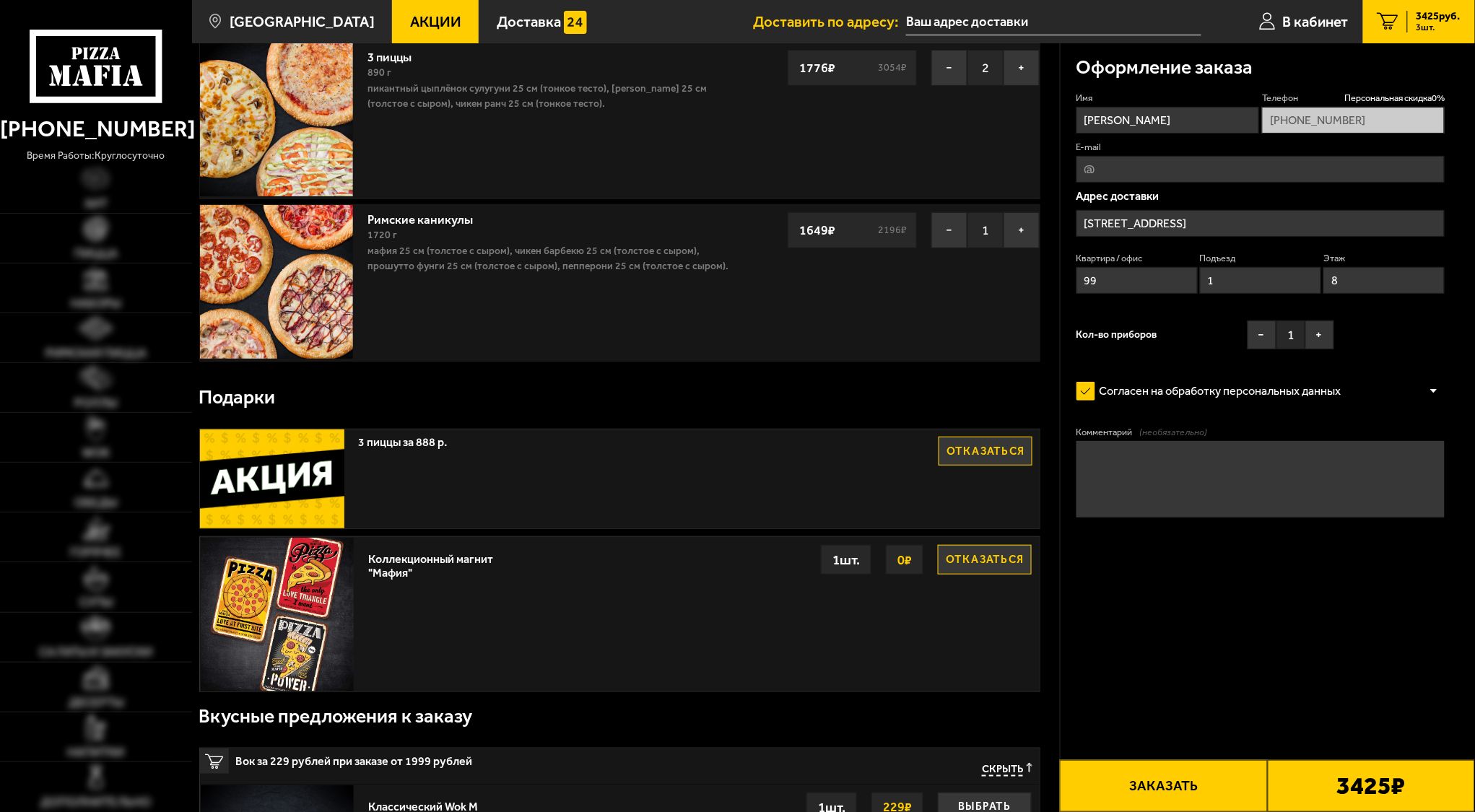
type input "[STREET_ADDRESS]"
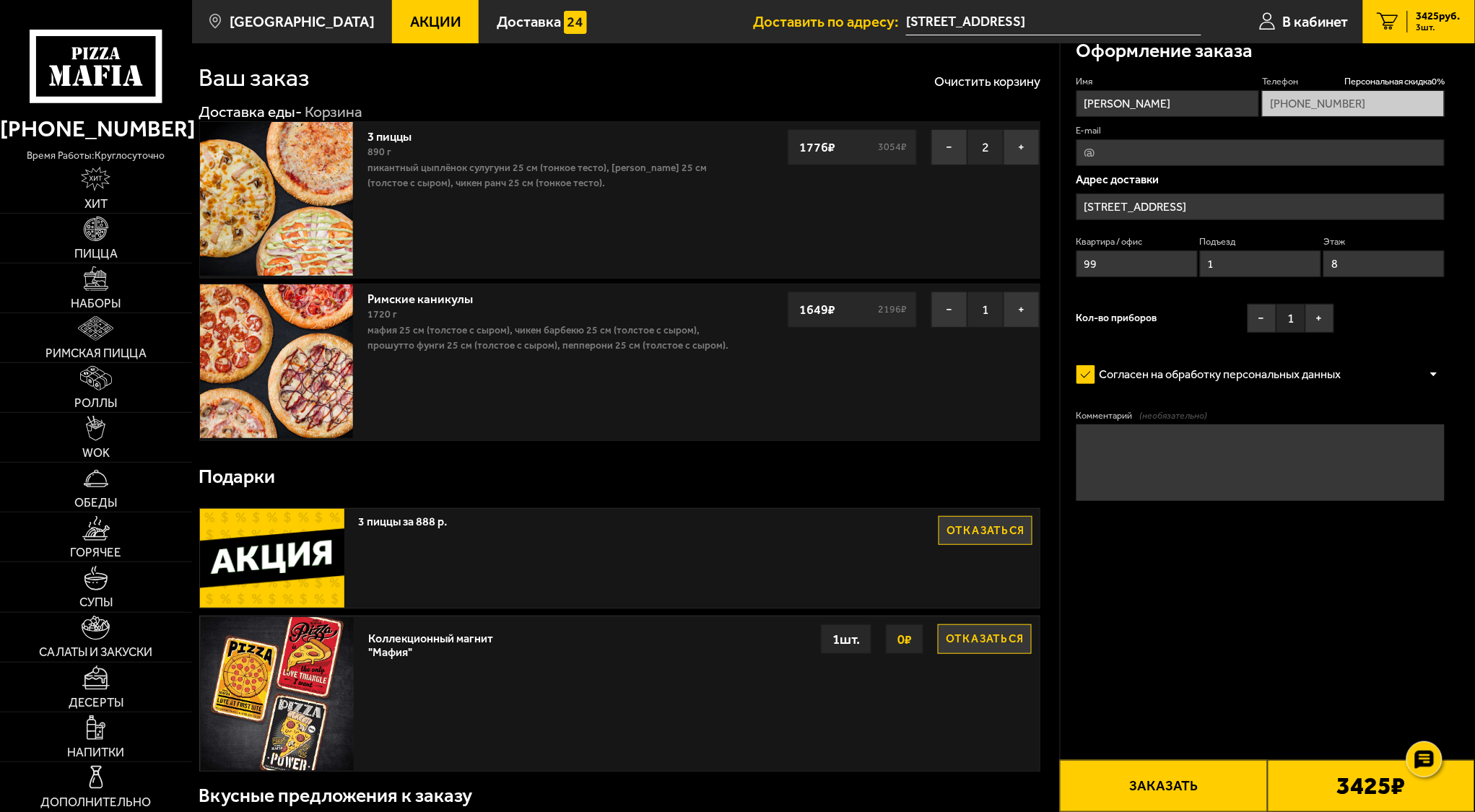
scroll to position [0, 0]
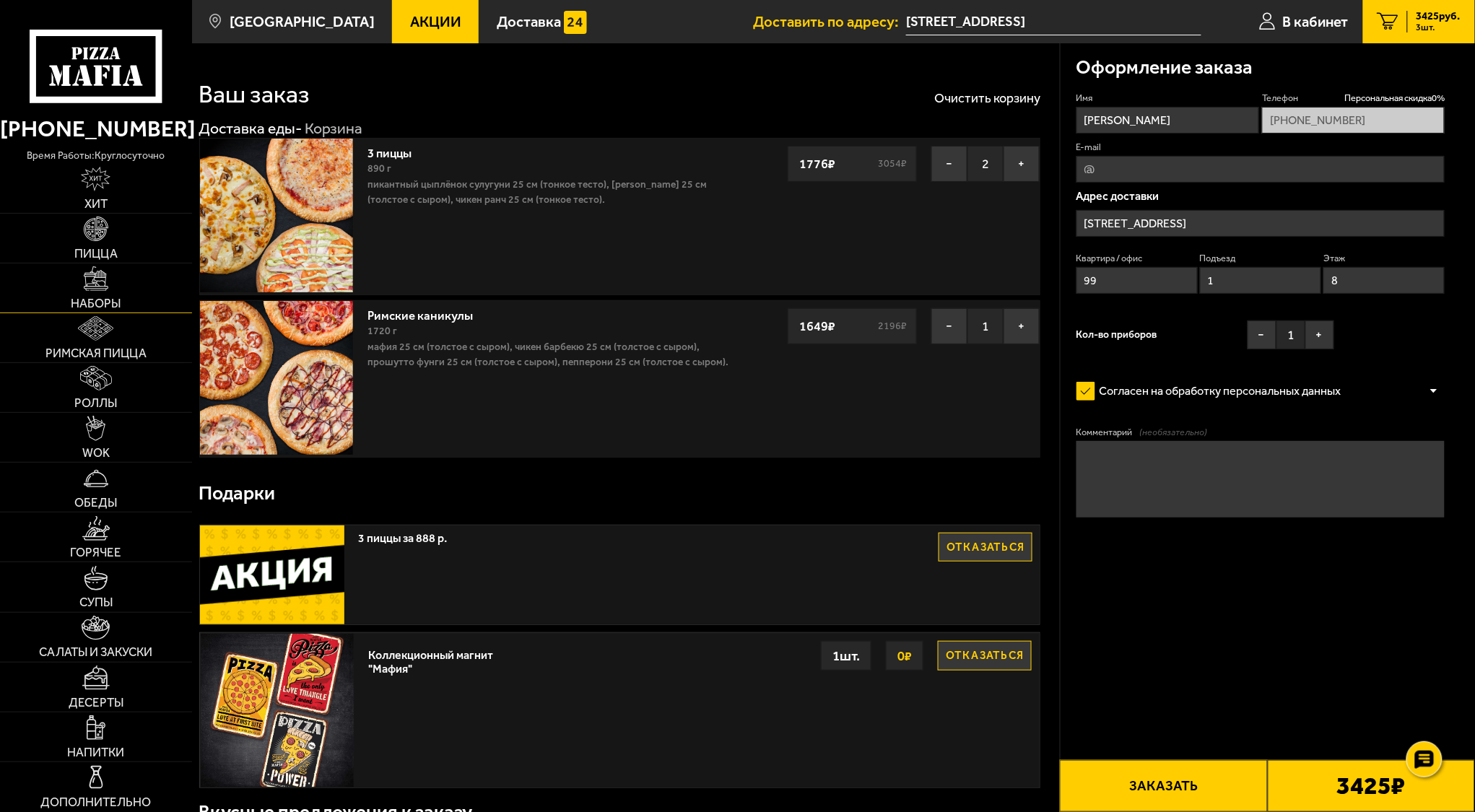
click at [104, 286] on img at bounding box center [96, 279] width 25 height 25
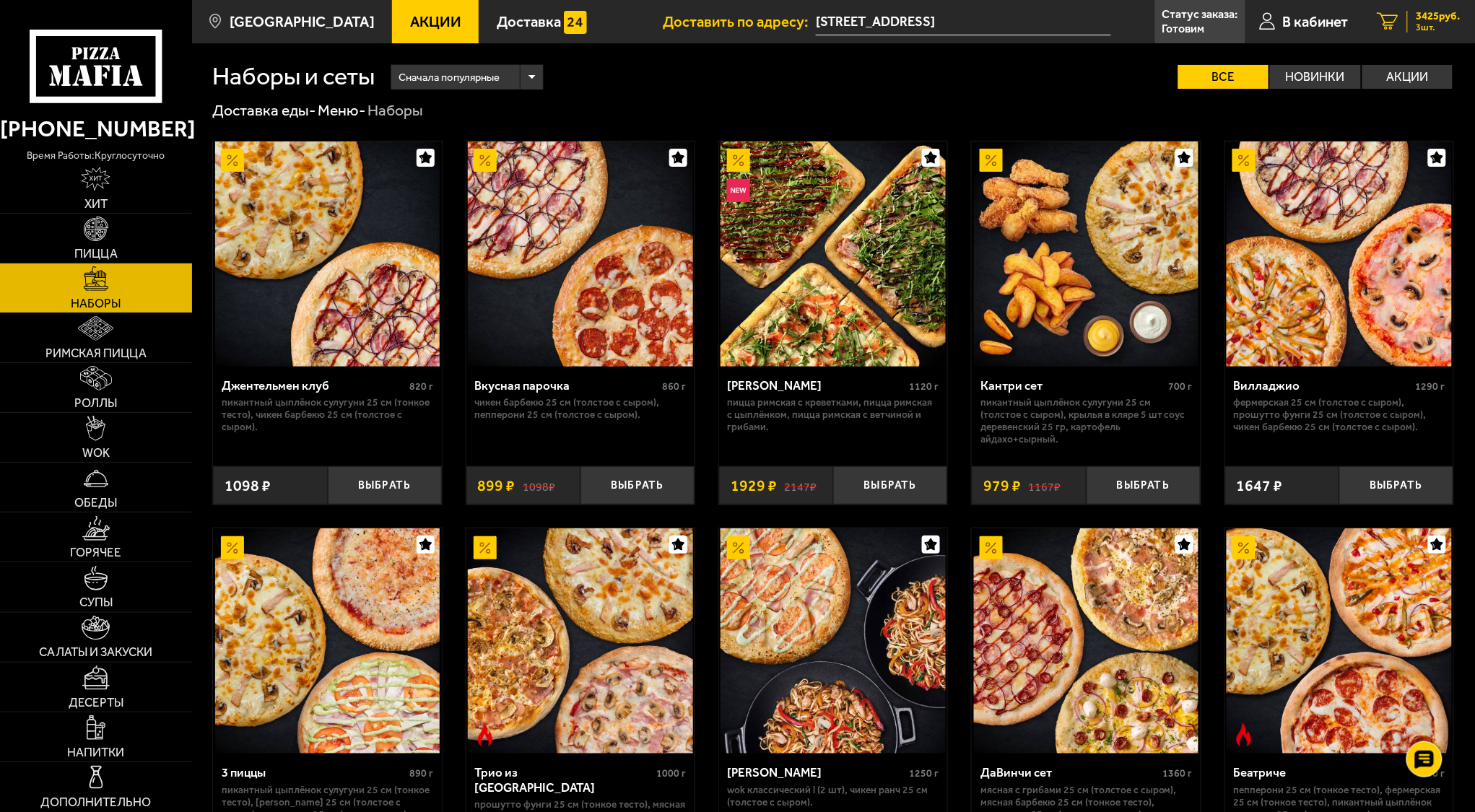
click at [1419, 25] on span "3 шт." at bounding box center [1439, 27] width 44 height 10
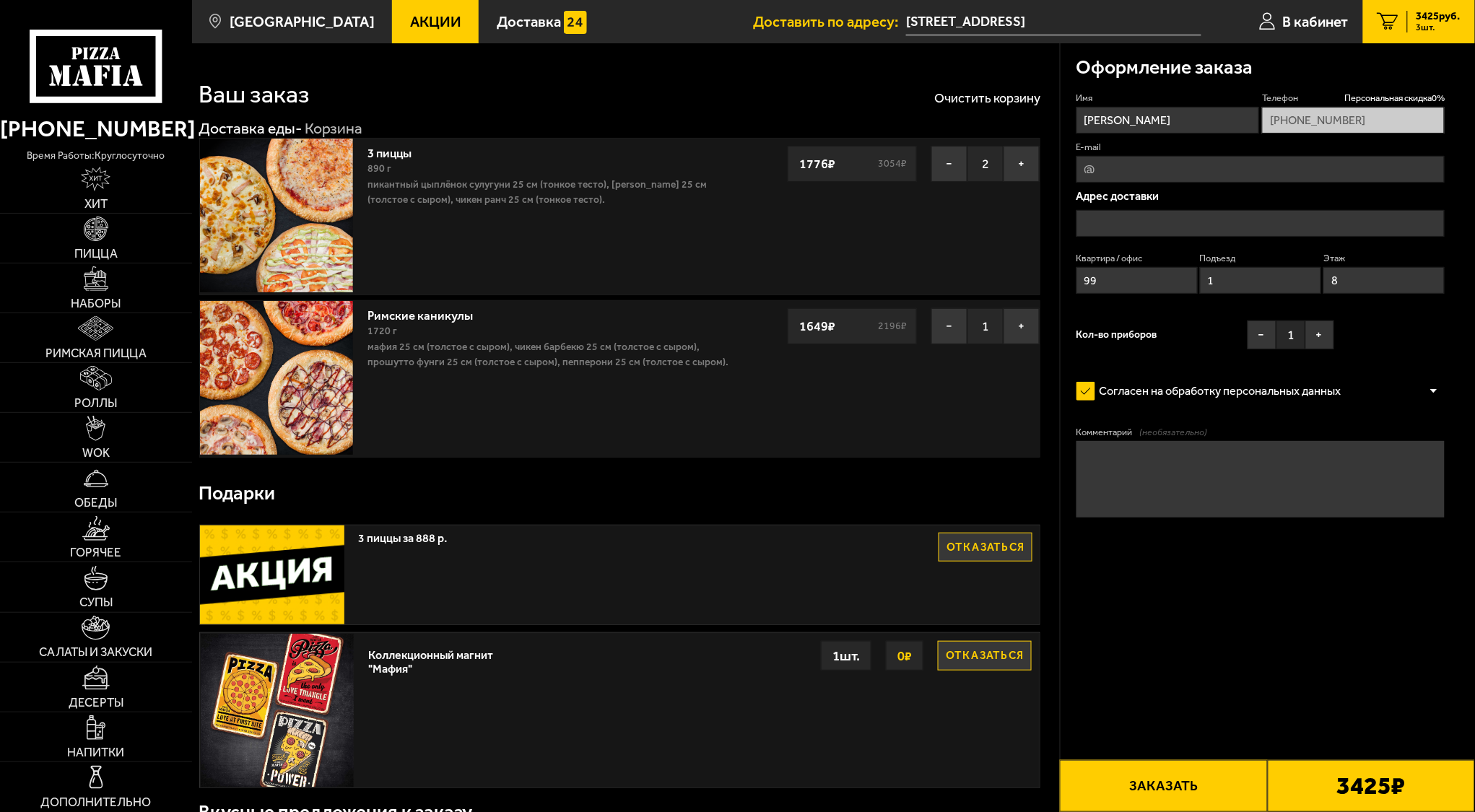
click at [385, 152] on link "3 пиццы" at bounding box center [397, 151] width 60 height 18
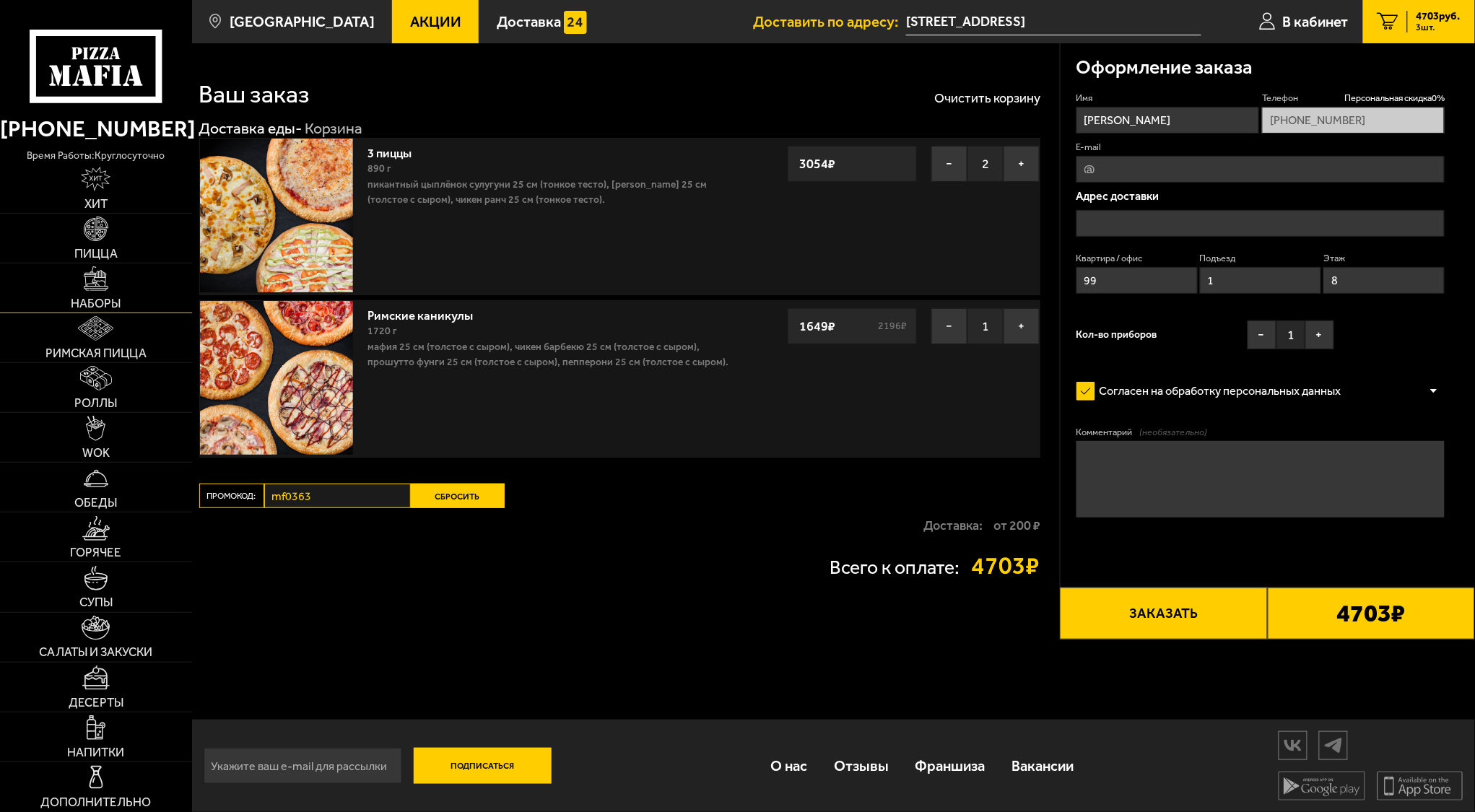
click at [117, 297] on span "Наборы" at bounding box center [96, 303] width 50 height 12
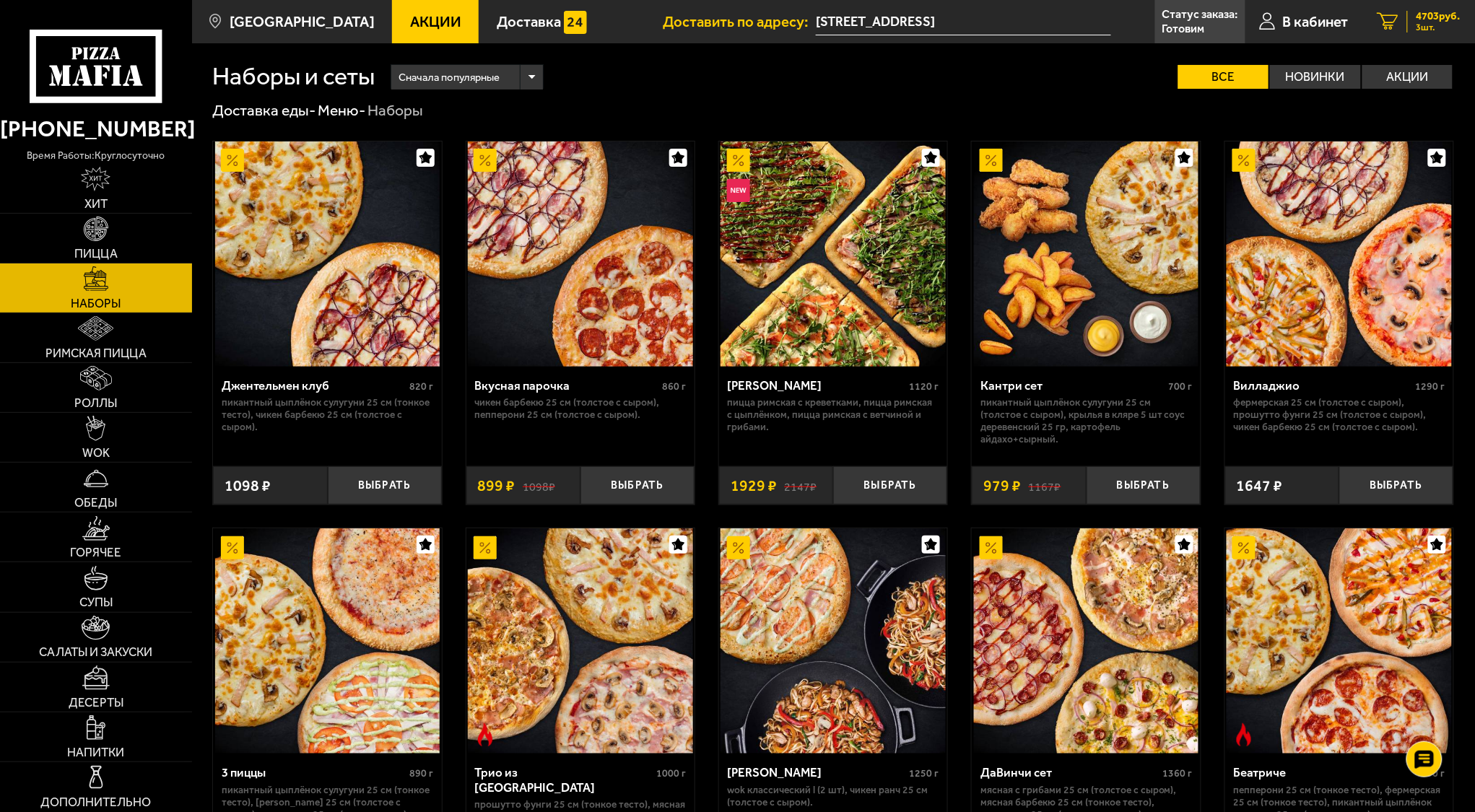
click at [1418, 25] on span "3 шт." at bounding box center [1439, 27] width 44 height 10
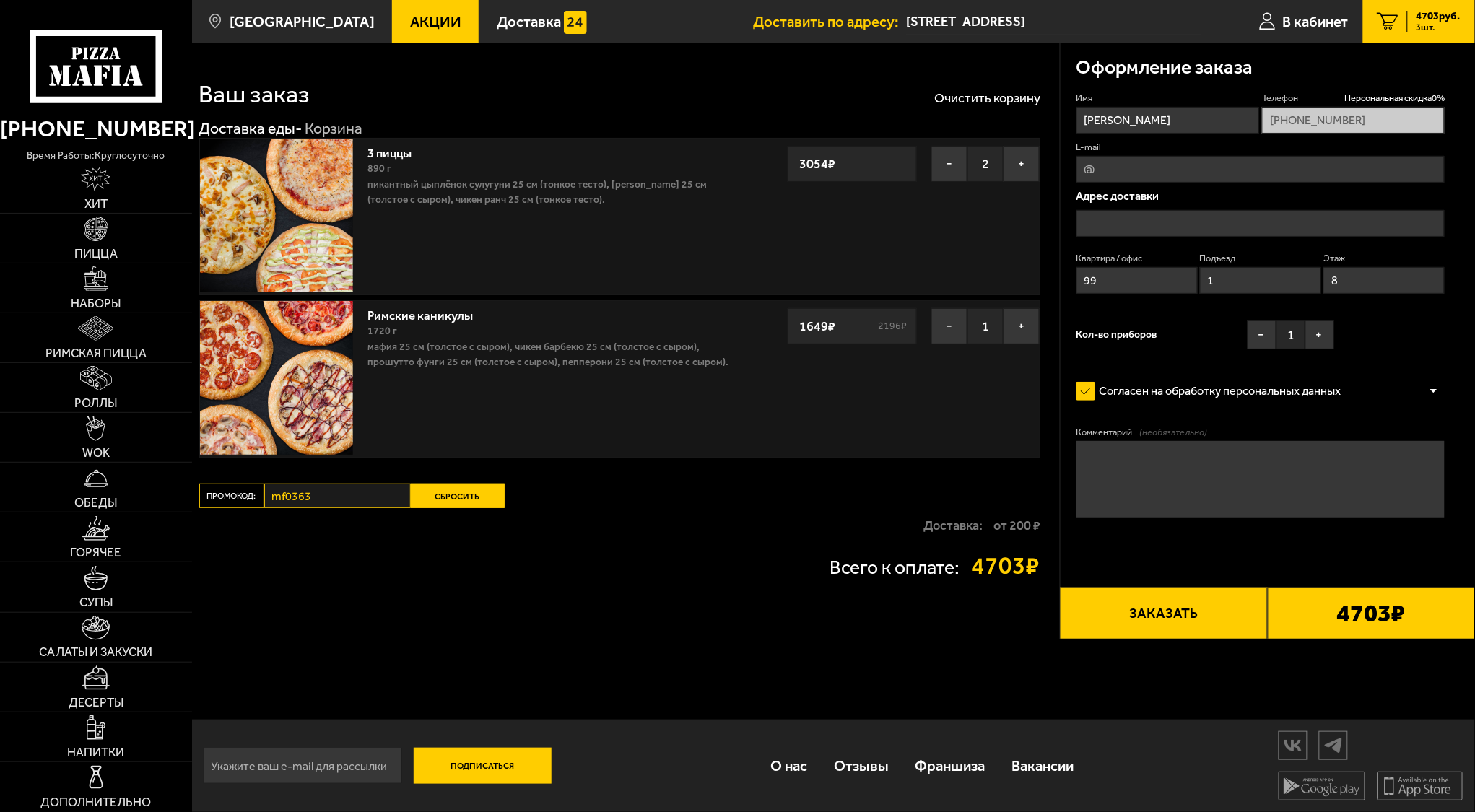
type input "[STREET_ADDRESS]"
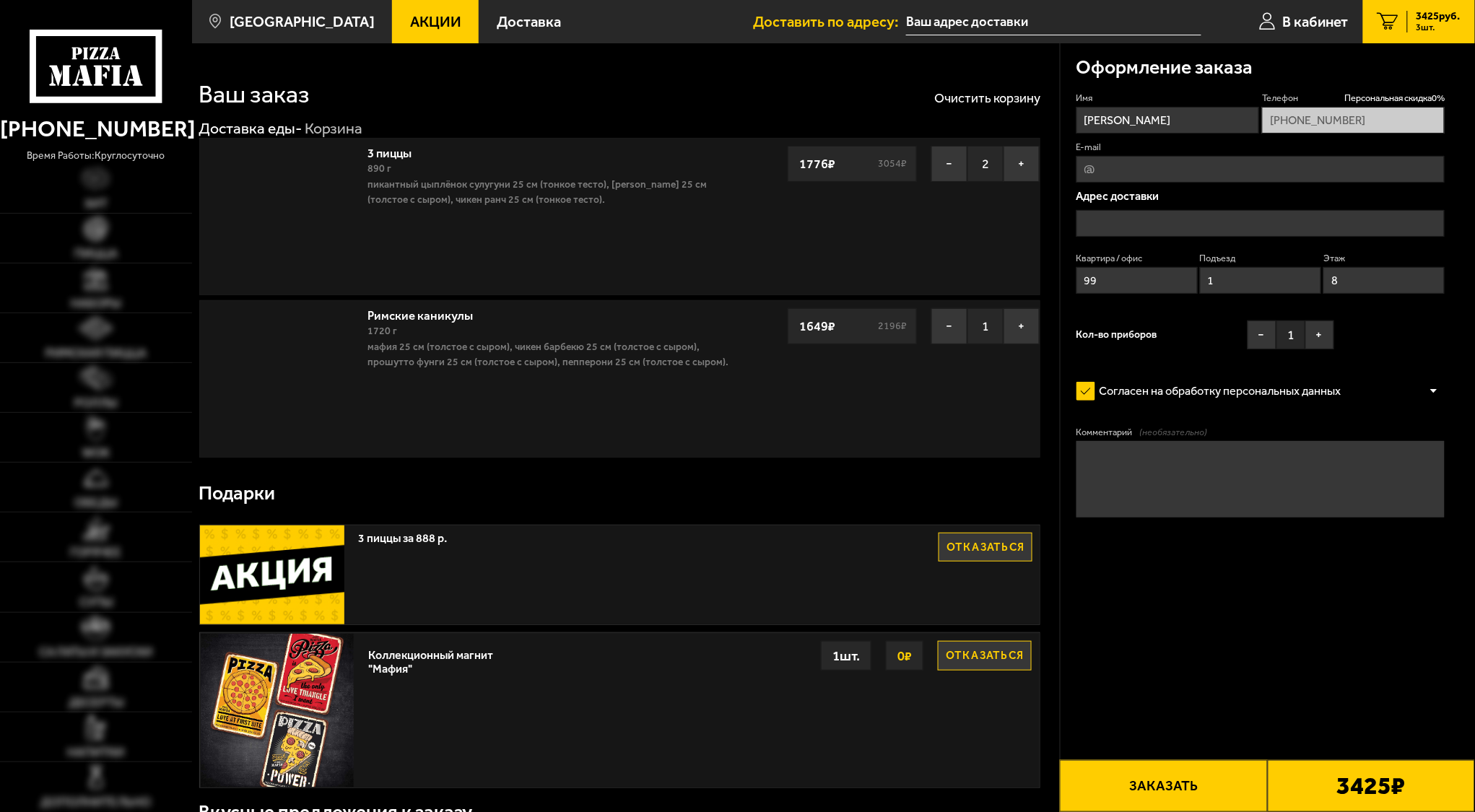
type input "[STREET_ADDRESS]"
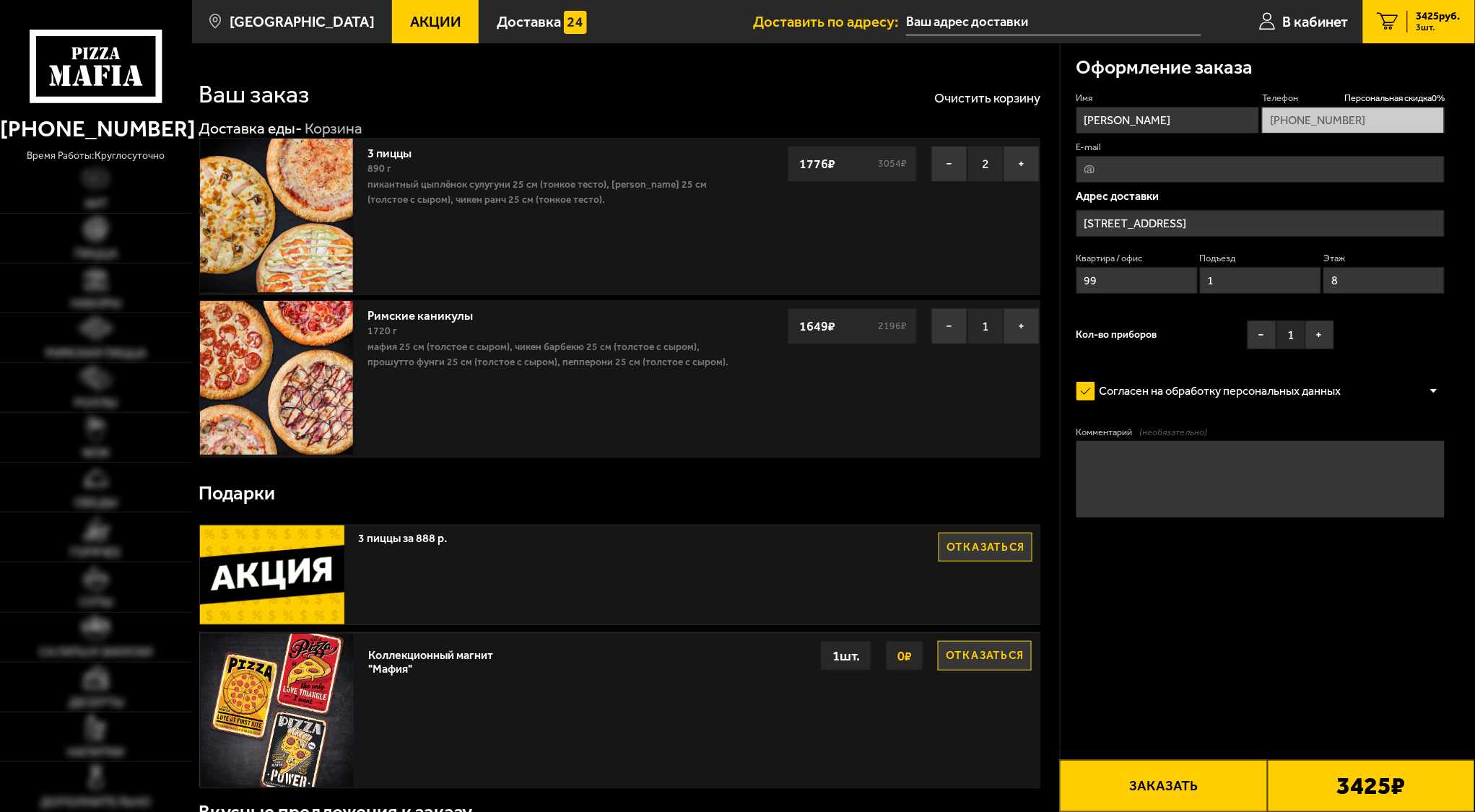
type input "[STREET_ADDRESS]"
click at [410, 25] on span "Акции" at bounding box center [436, 21] width 52 height 14
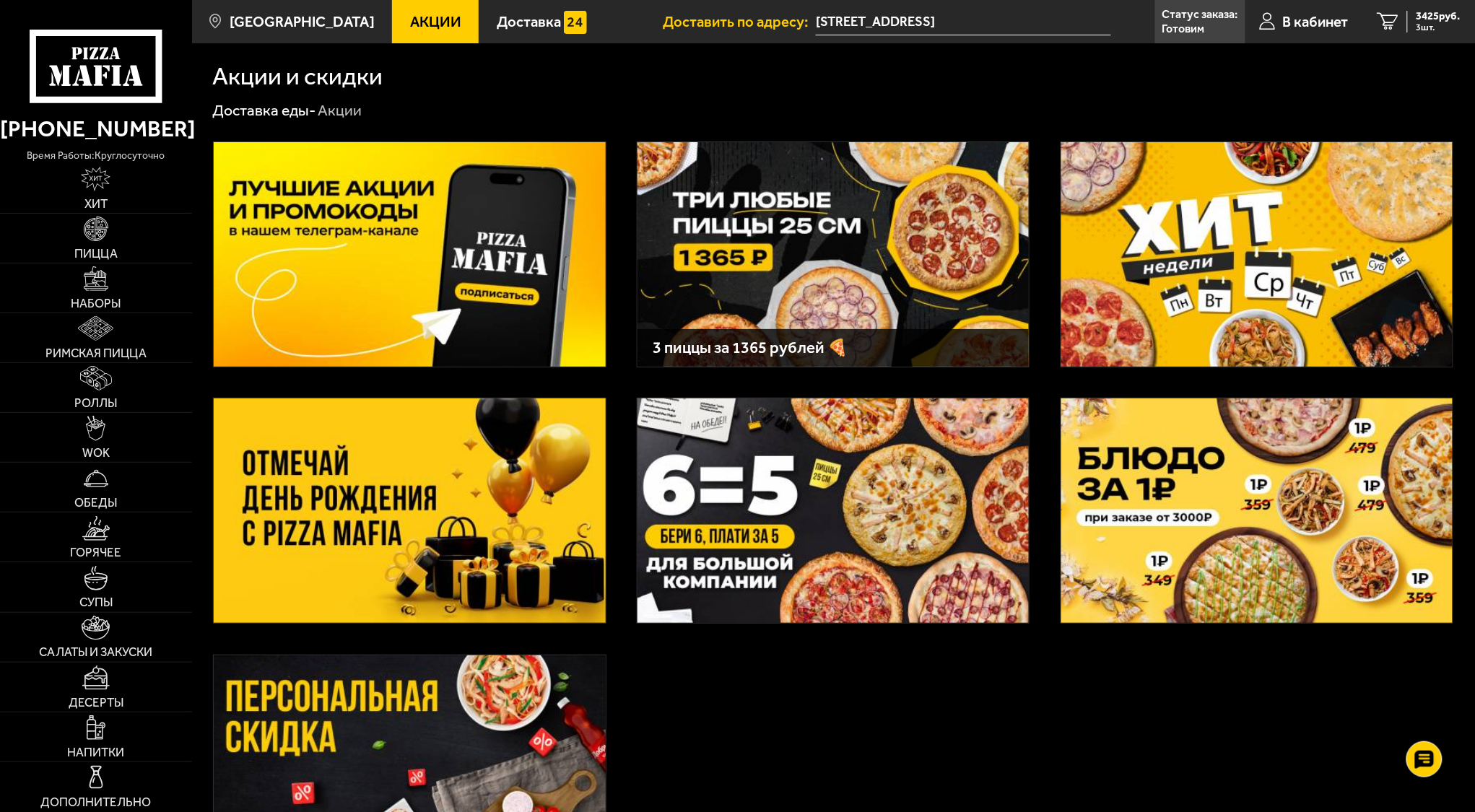
click at [767, 286] on img at bounding box center [833, 254] width 392 height 224
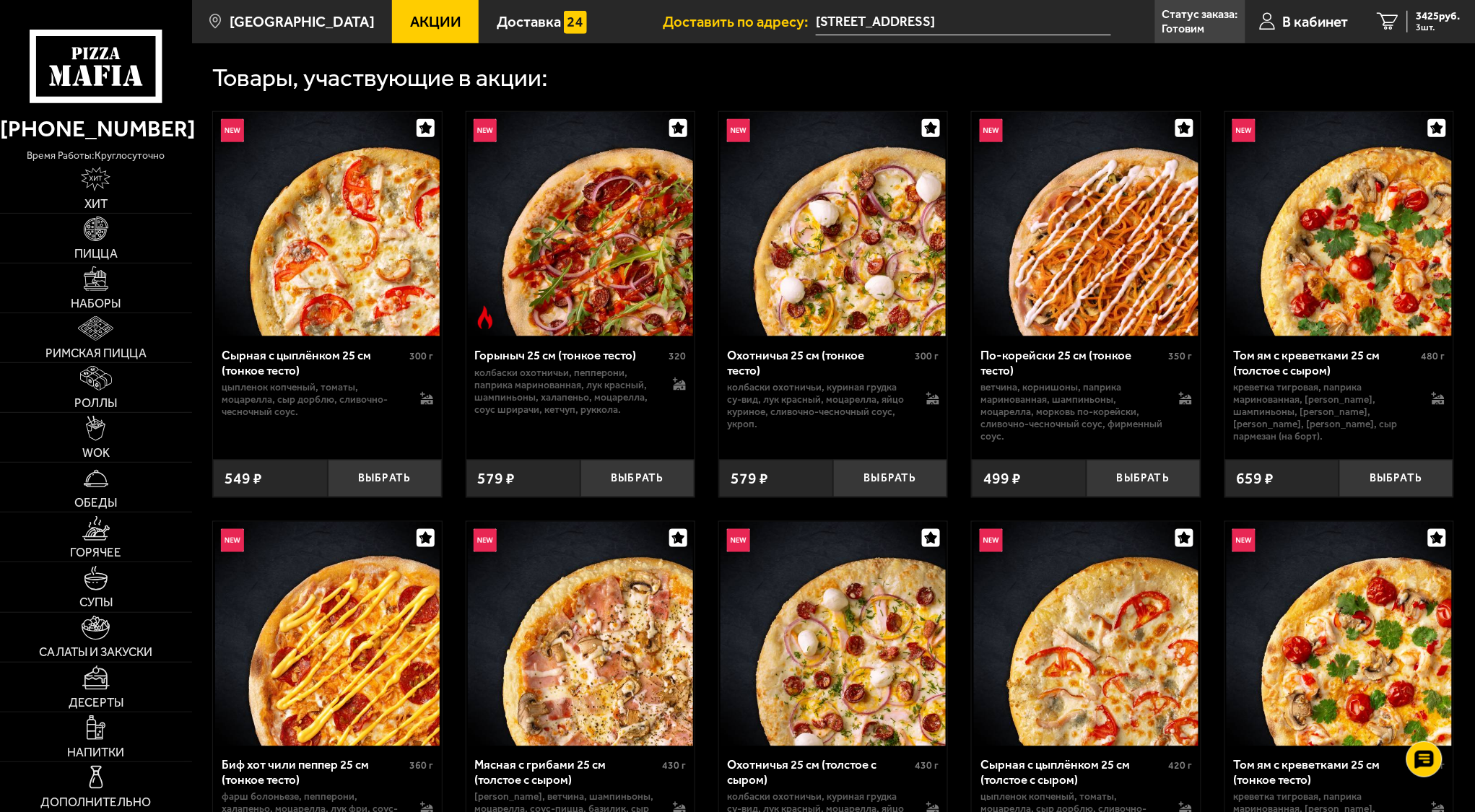
scroll to position [481, 0]
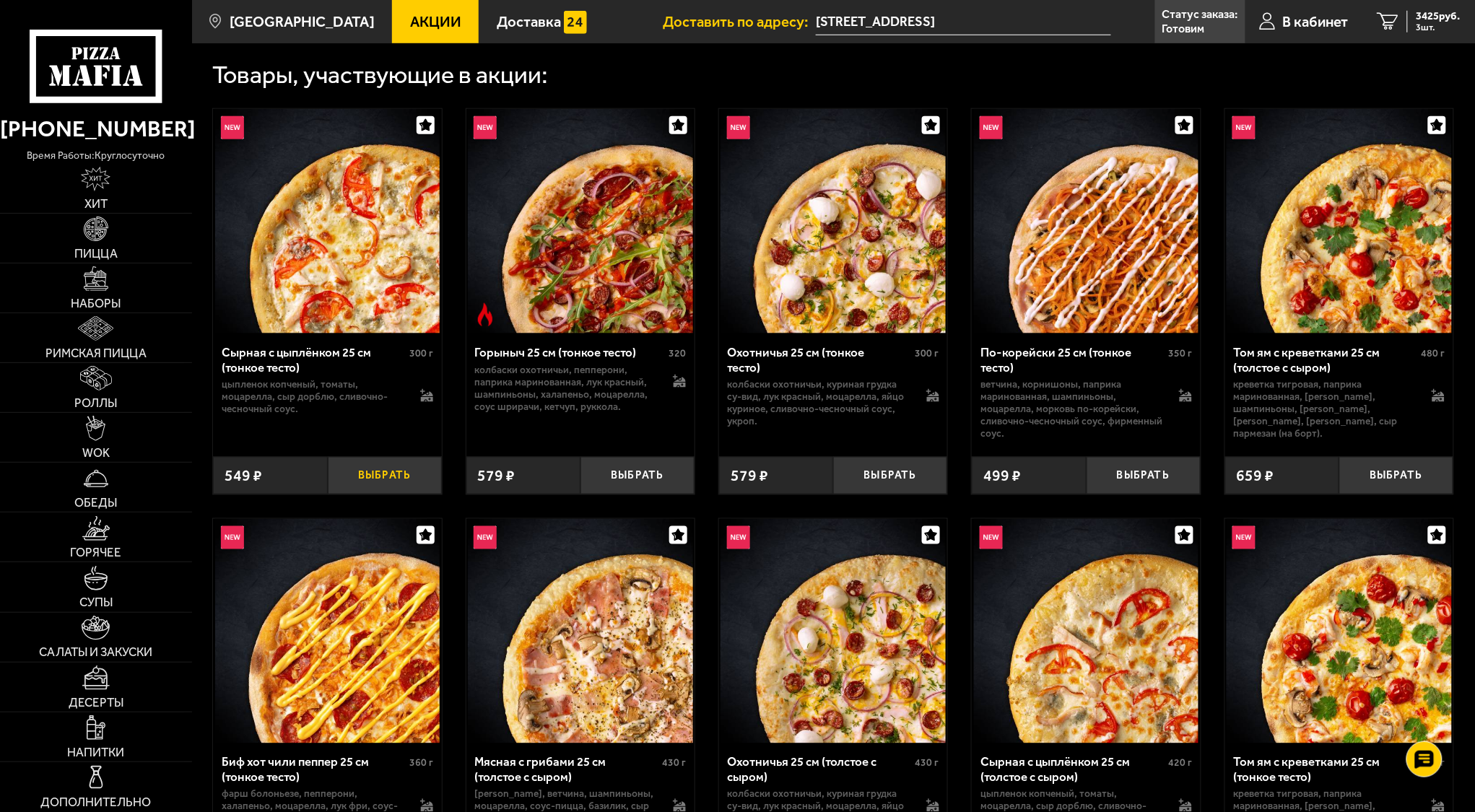
click at [416, 477] on button "Выбрать" at bounding box center [385, 476] width 114 height 38
click at [626, 477] on button "Выбрать" at bounding box center [638, 476] width 114 height 38
click at [880, 472] on button "Выбрать" at bounding box center [890, 476] width 114 height 38
click at [104, 285] on img at bounding box center [96, 279] width 25 height 25
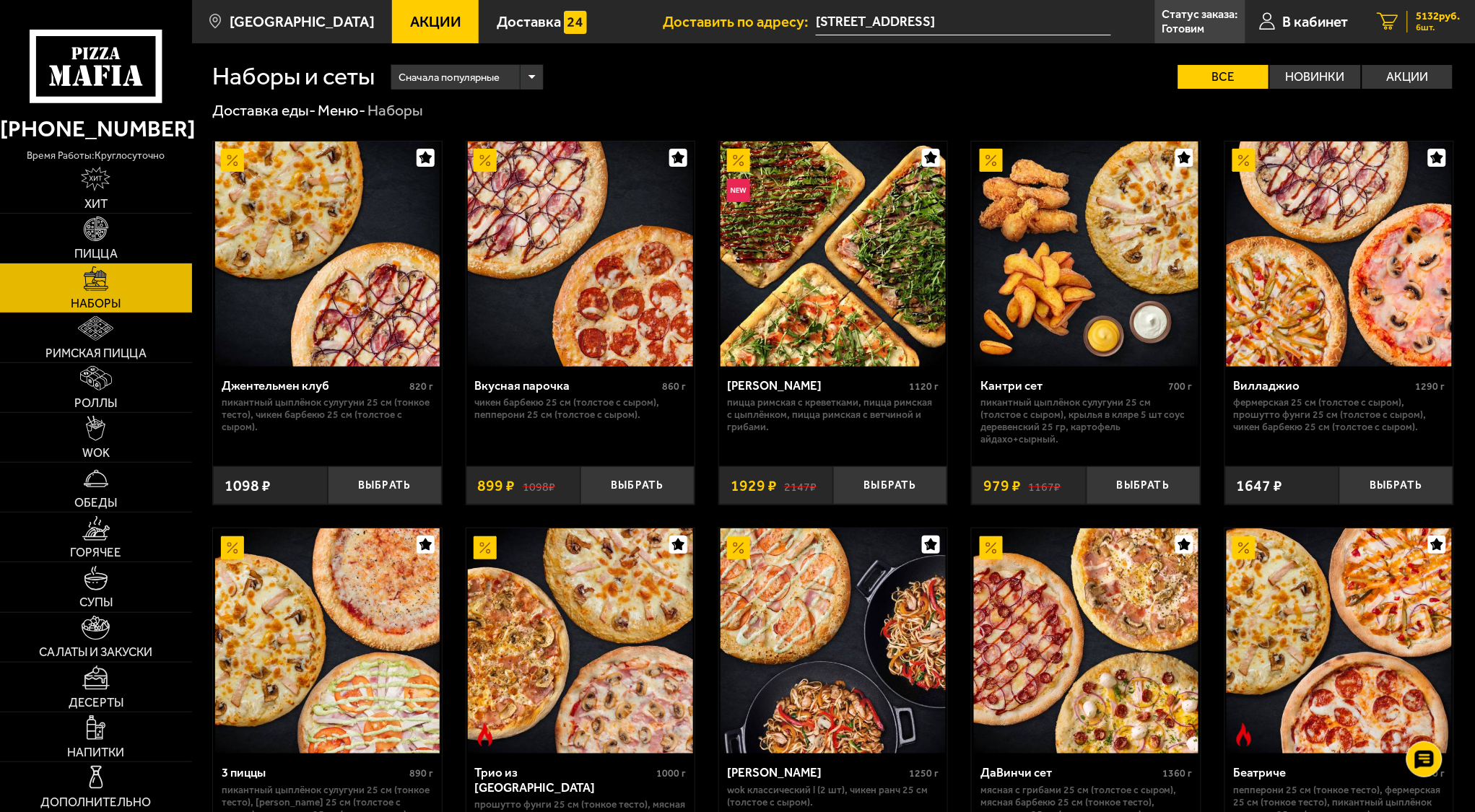
click at [1408, 14] on div "5132 руб. 6 шт." at bounding box center [1434, 21] width 53 height 22
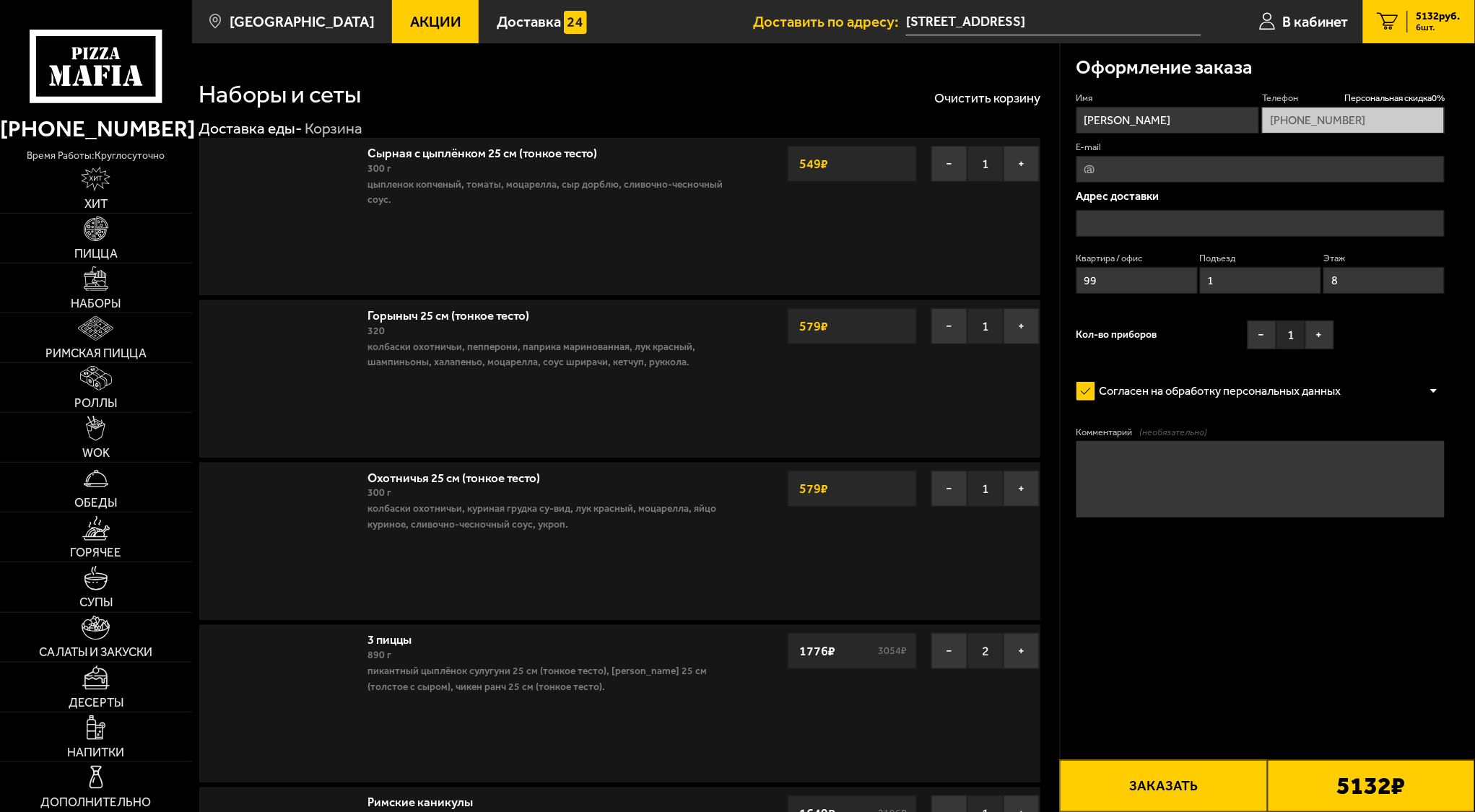
type input "[STREET_ADDRESS]"
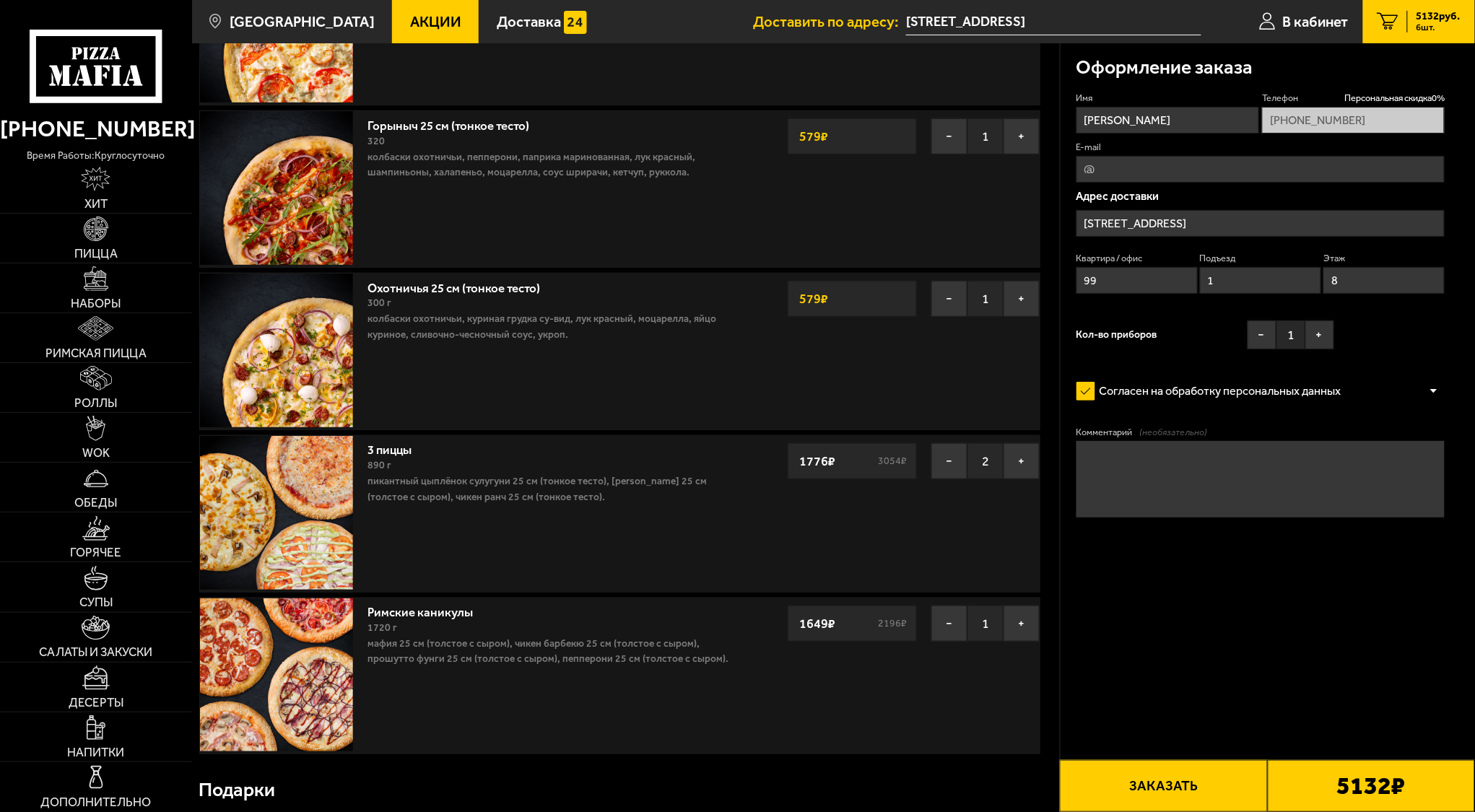
scroll to position [192, 0]
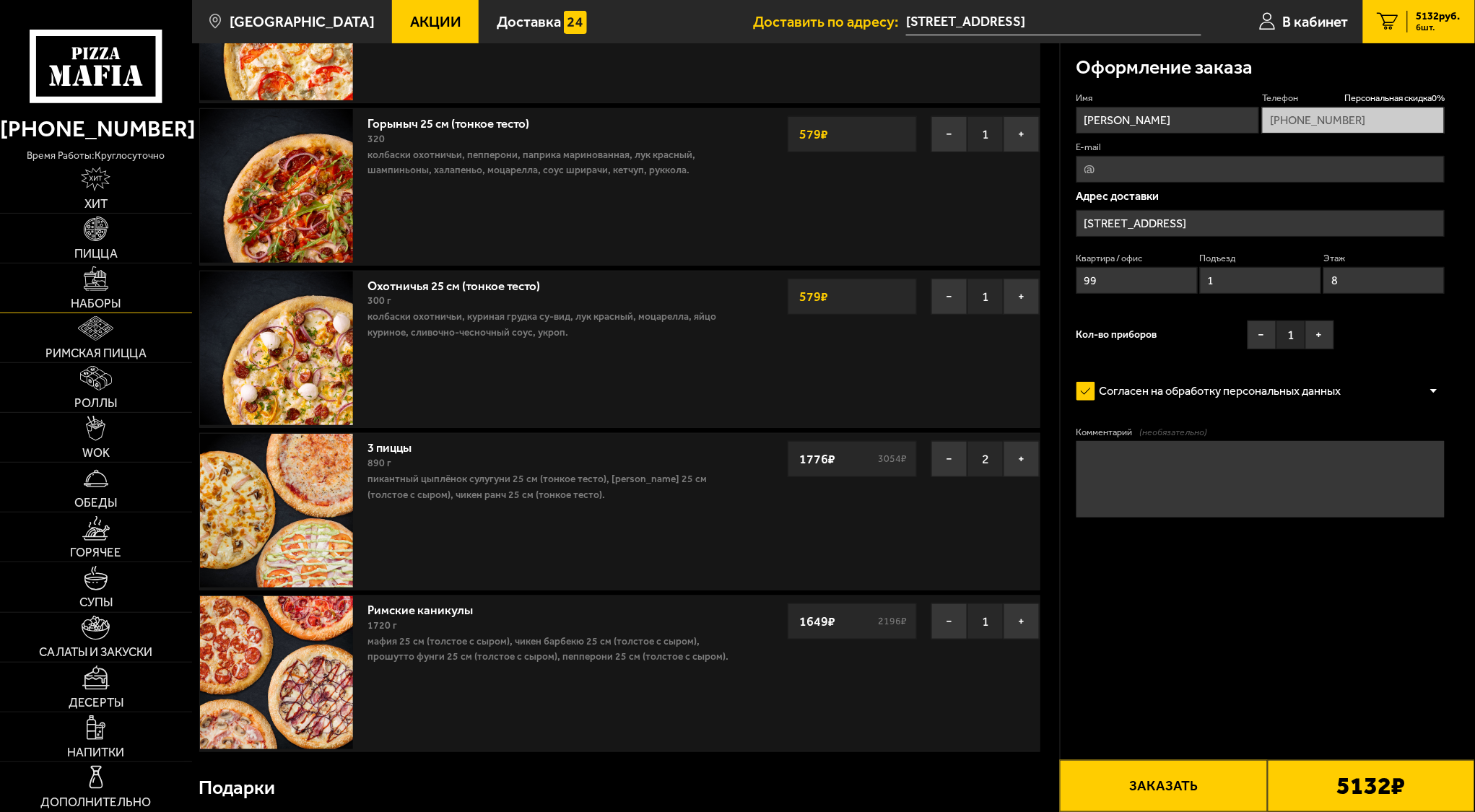
click at [110, 277] on link "Наборы" at bounding box center [96, 288] width 192 height 49
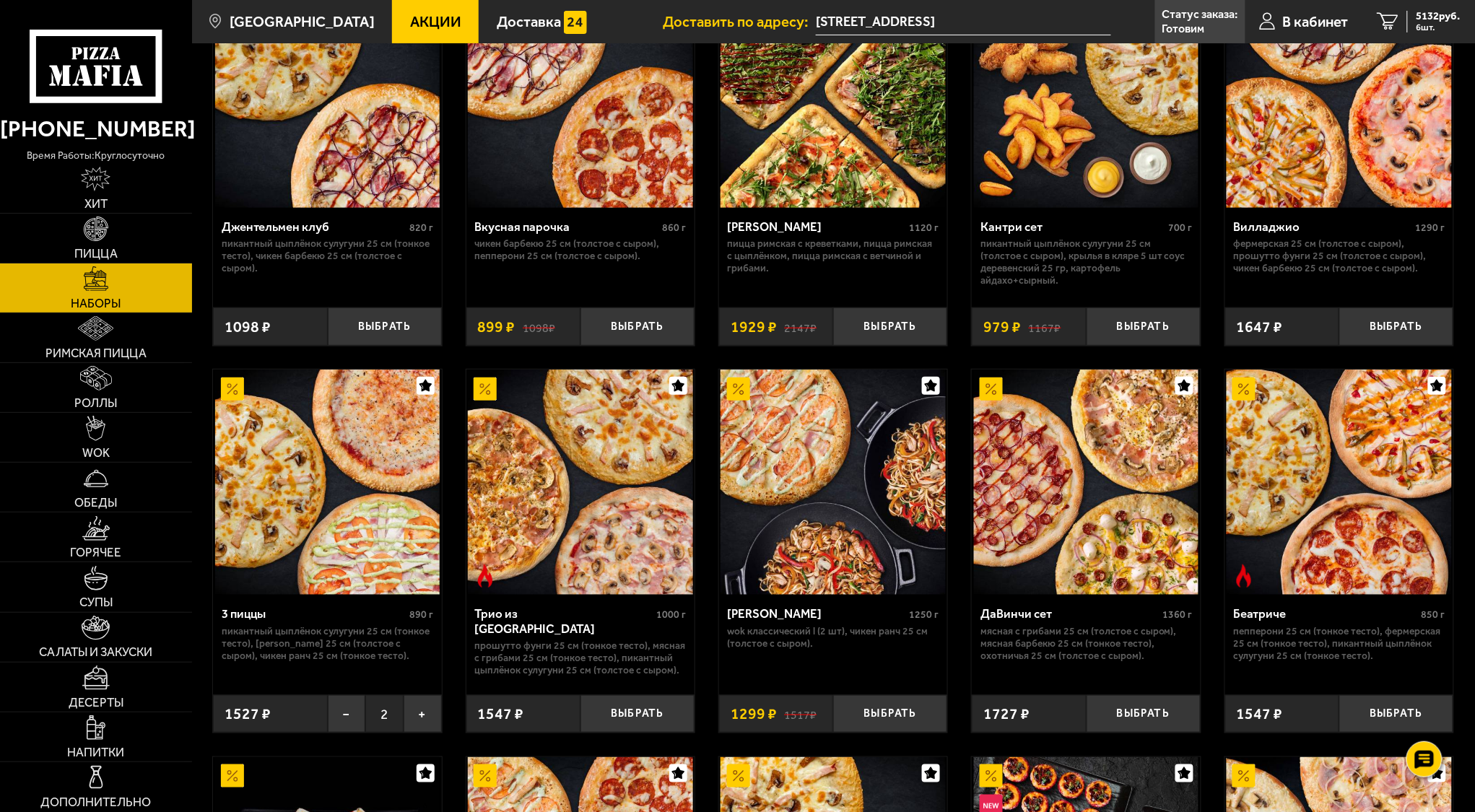
scroll to position [192, 0]
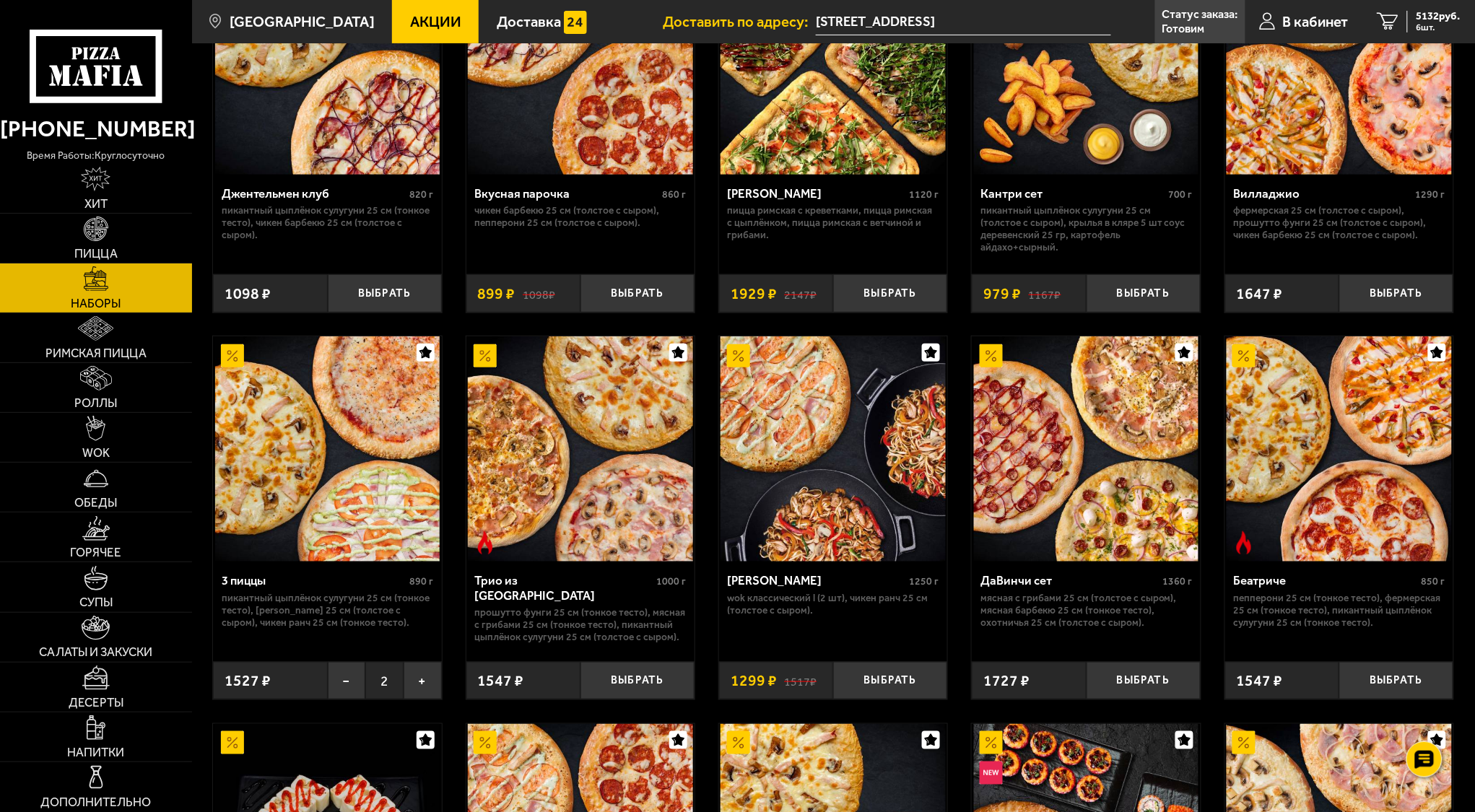
click at [433, 345] on button "button" at bounding box center [425, 352] width 18 height 18
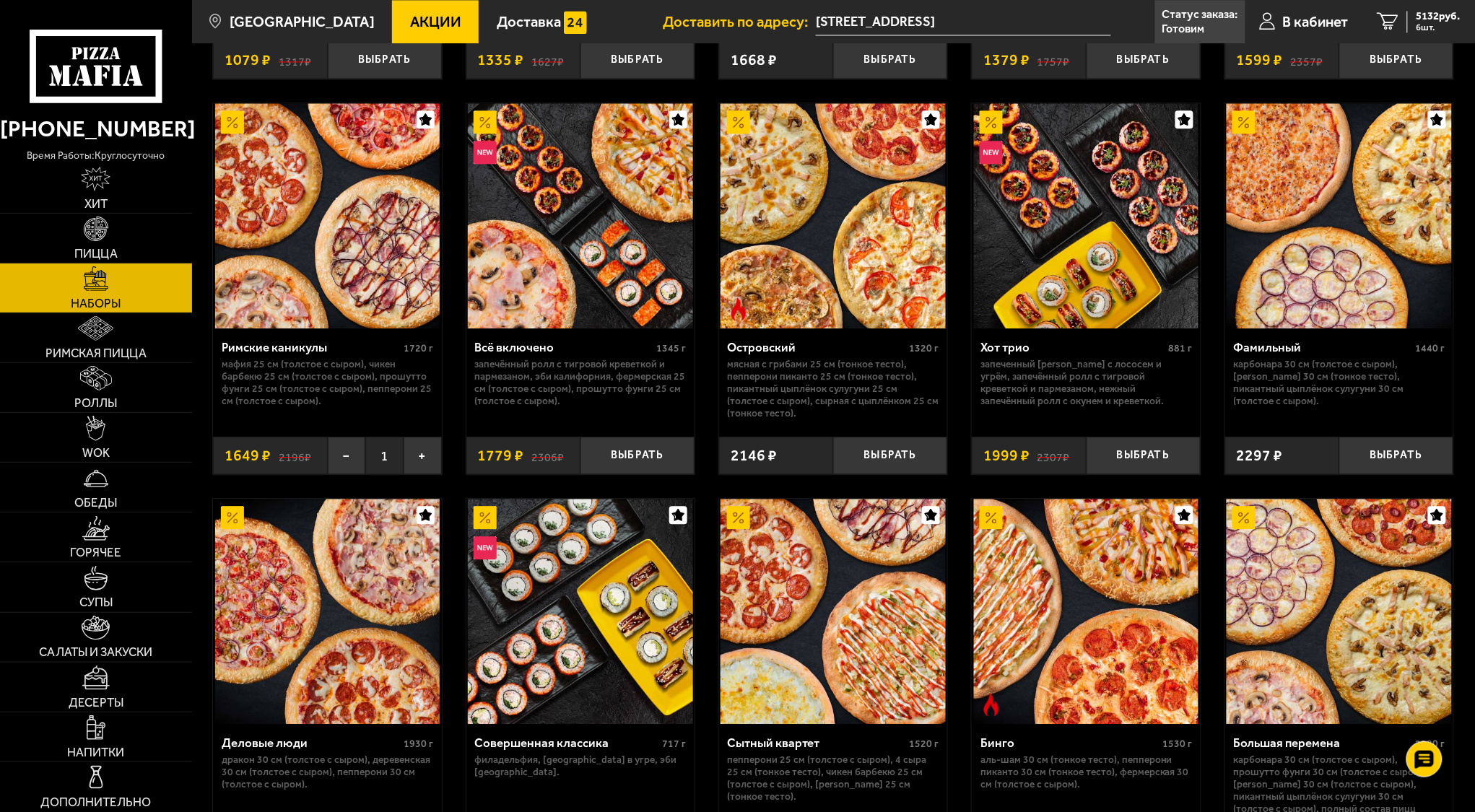
scroll to position [1154, 0]
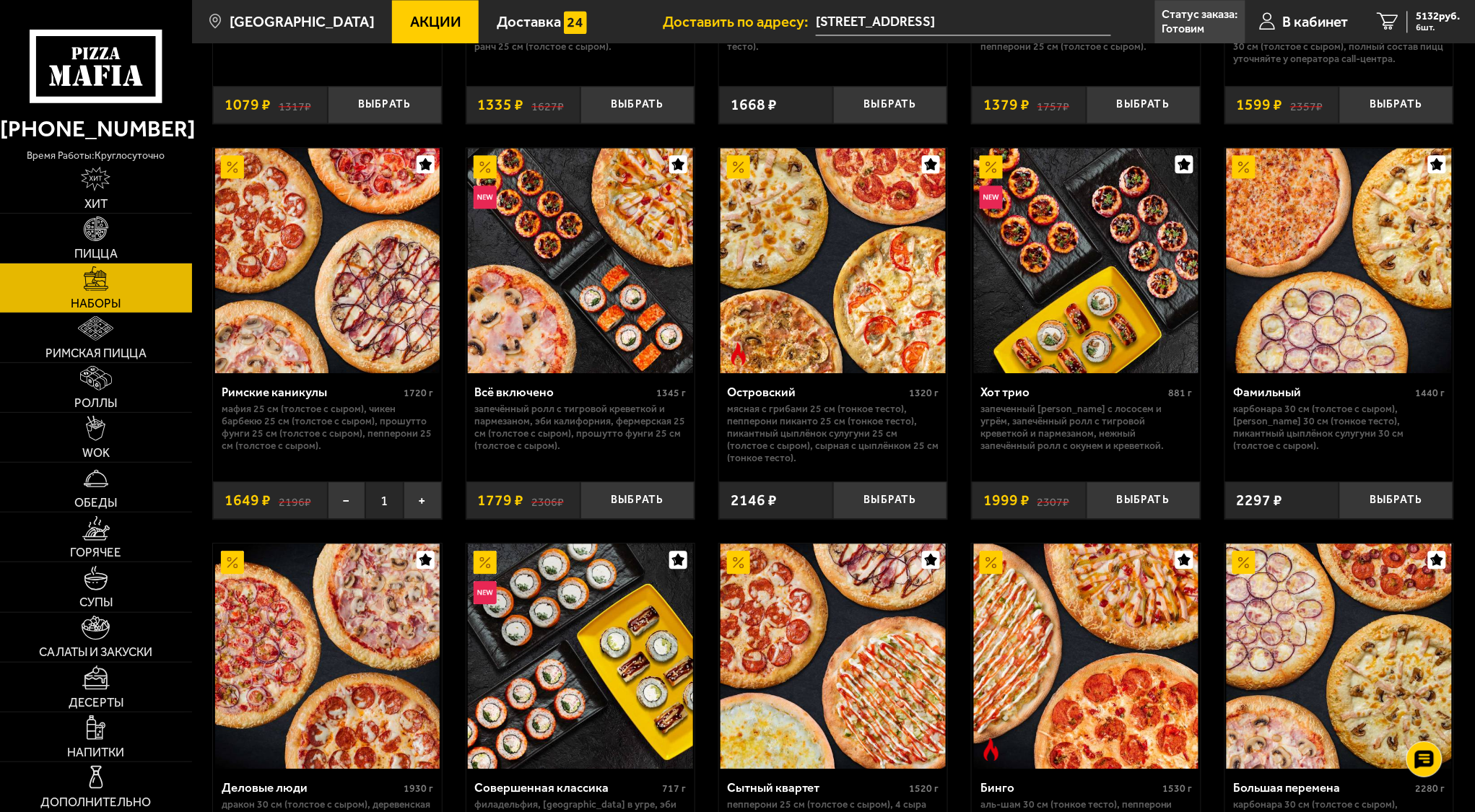
click at [421, 167] on icon "button" at bounding box center [426, 164] width 12 height 12
click at [1422, 21] on span "5132 руб." at bounding box center [1439, 16] width 44 height 11
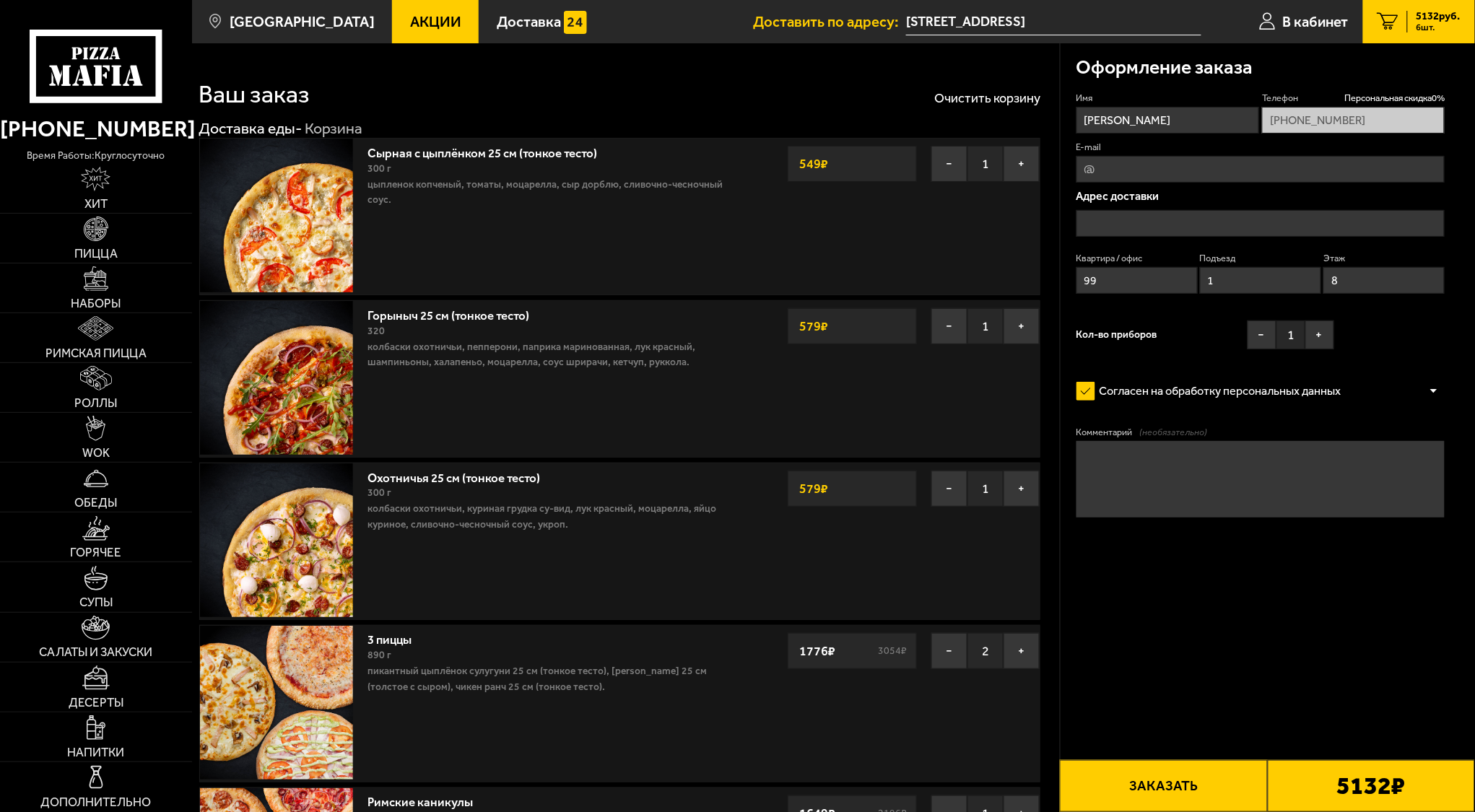
type input "[STREET_ADDRESS]"
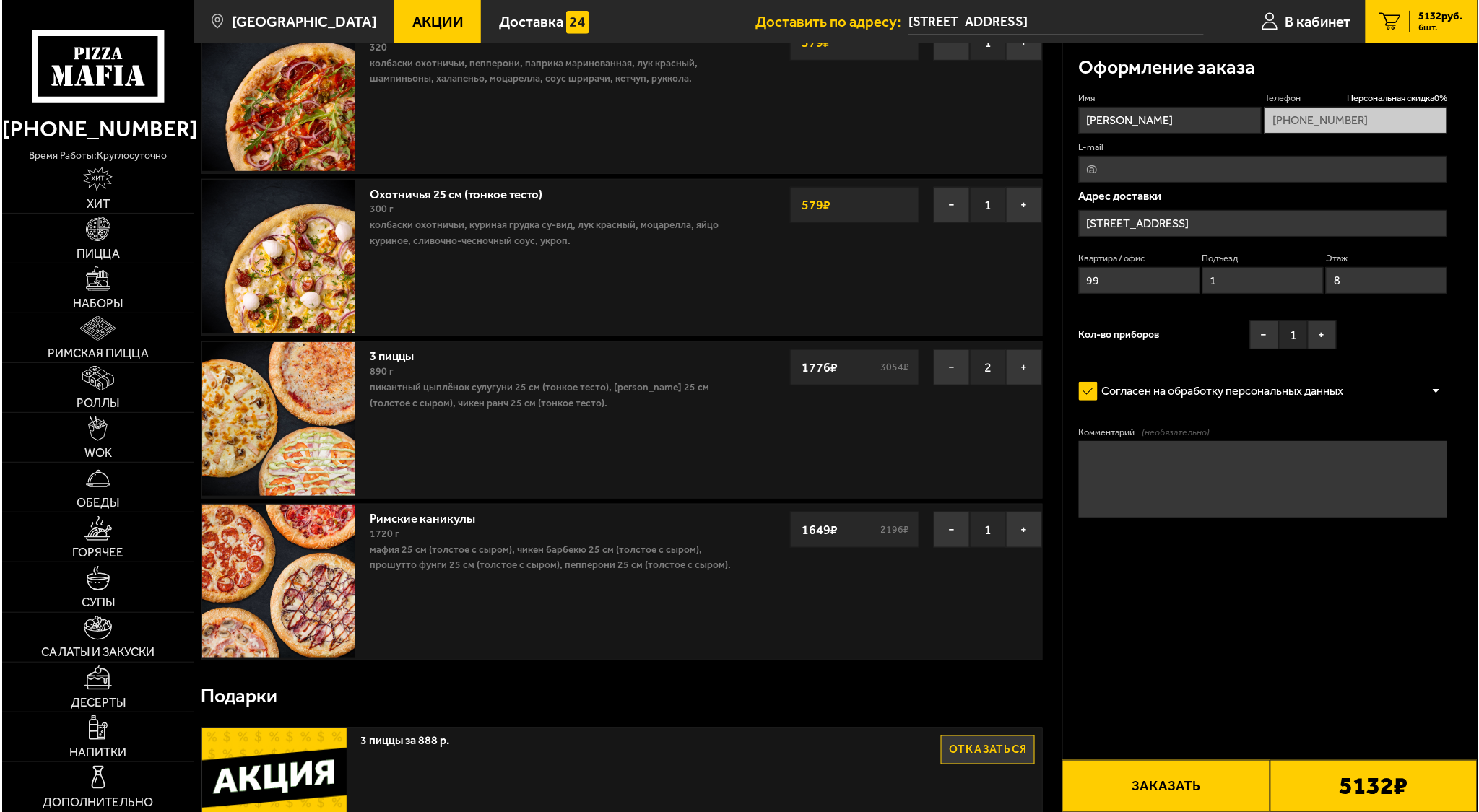
scroll to position [289, 0]
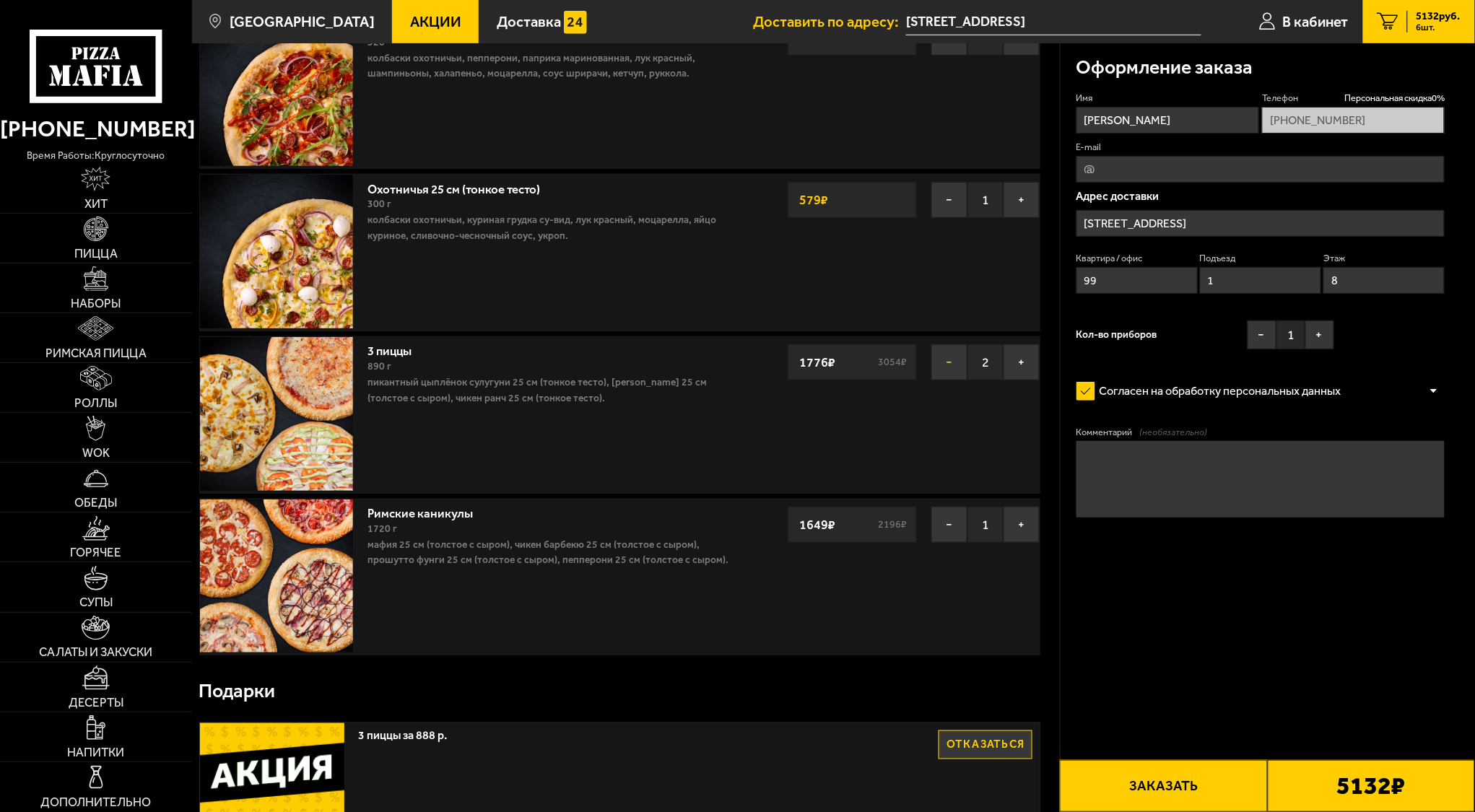
click at [953, 363] on button "−" at bounding box center [949, 362] width 36 height 36
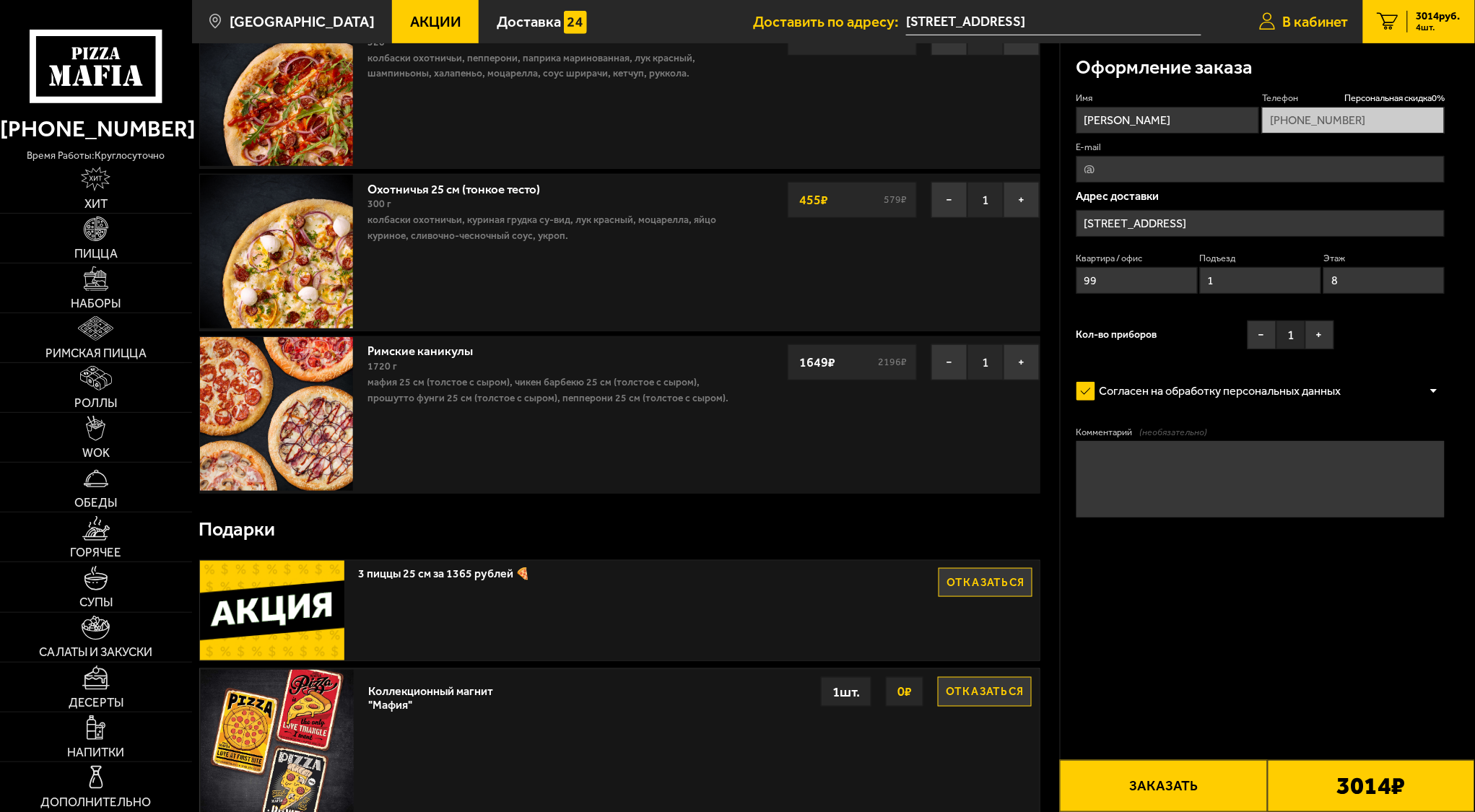
click at [1310, 4] on link "В кабинет" at bounding box center [1304, 21] width 117 height 43
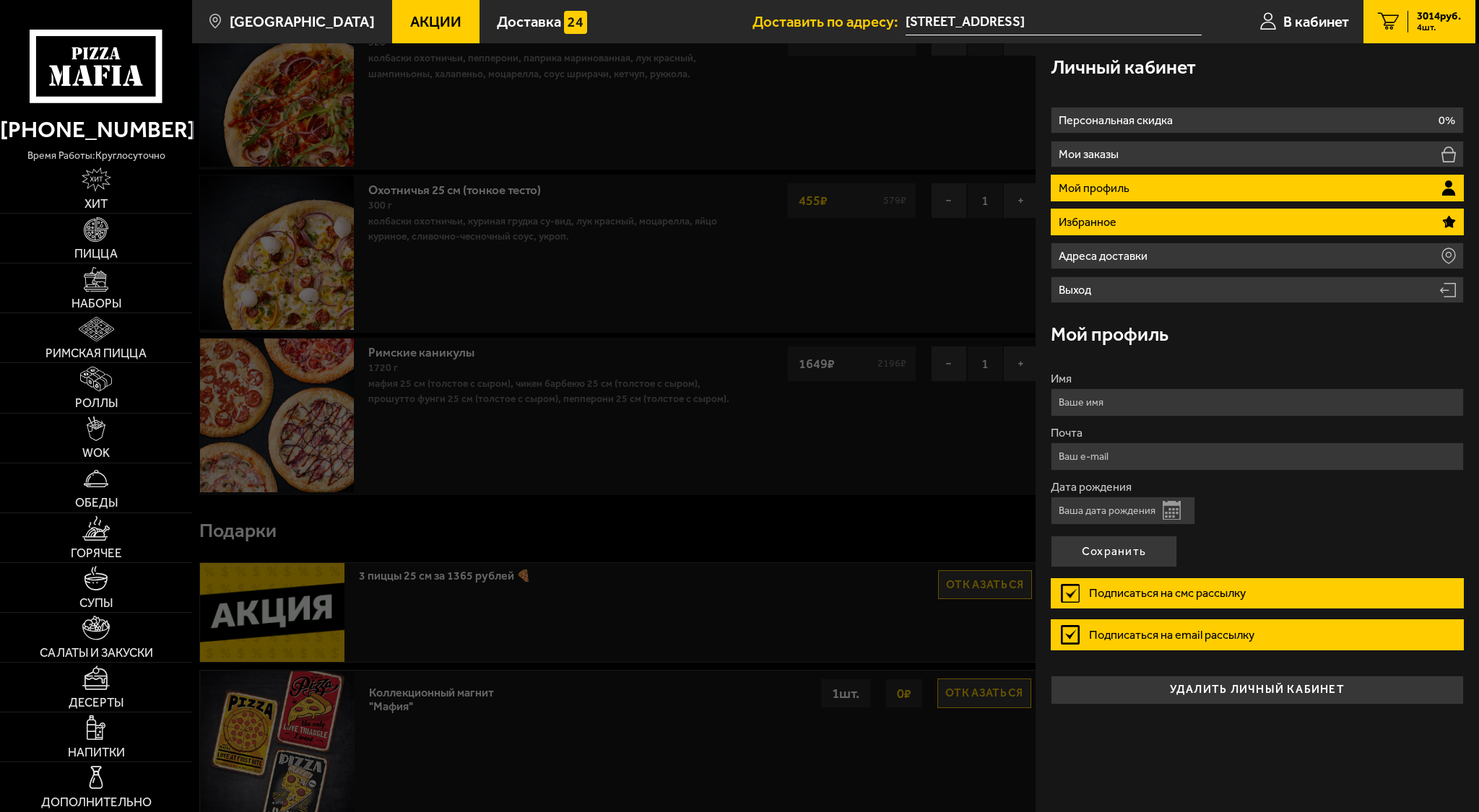
click at [1160, 222] on li "Избранное" at bounding box center [1256, 222] width 413 height 26
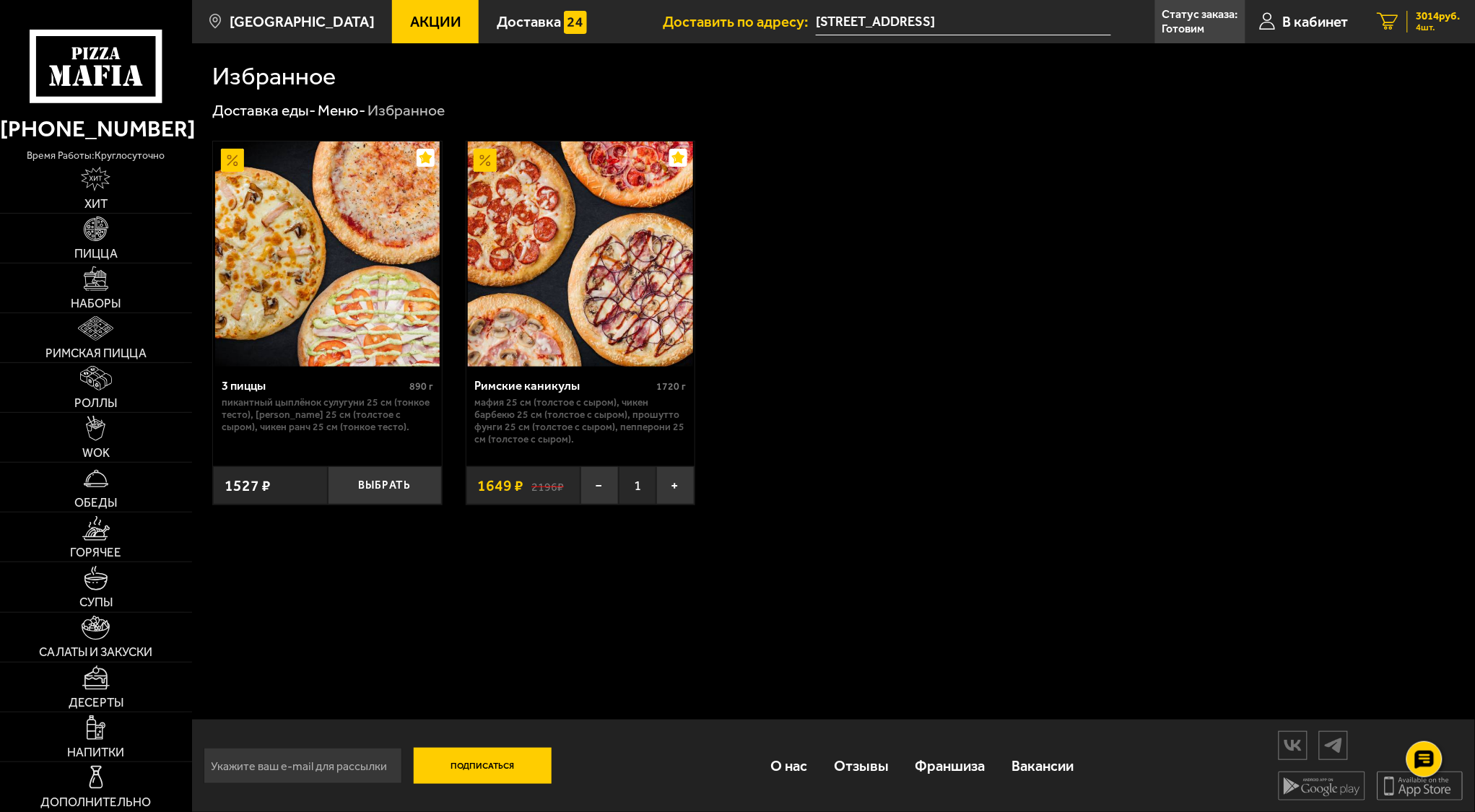
click at [1434, 16] on span "3014 руб." at bounding box center [1439, 16] width 44 height 11
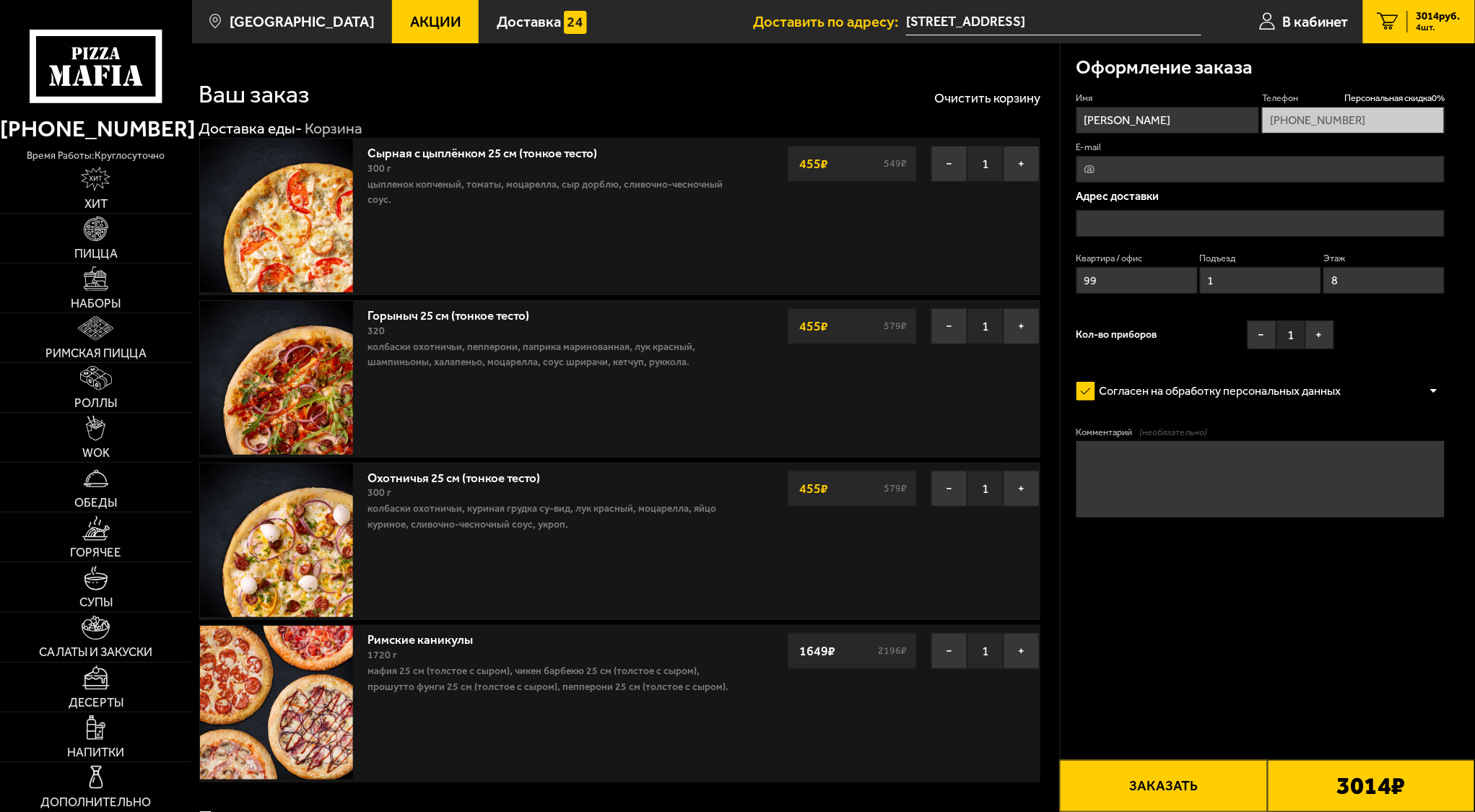
type input "[STREET_ADDRESS]"
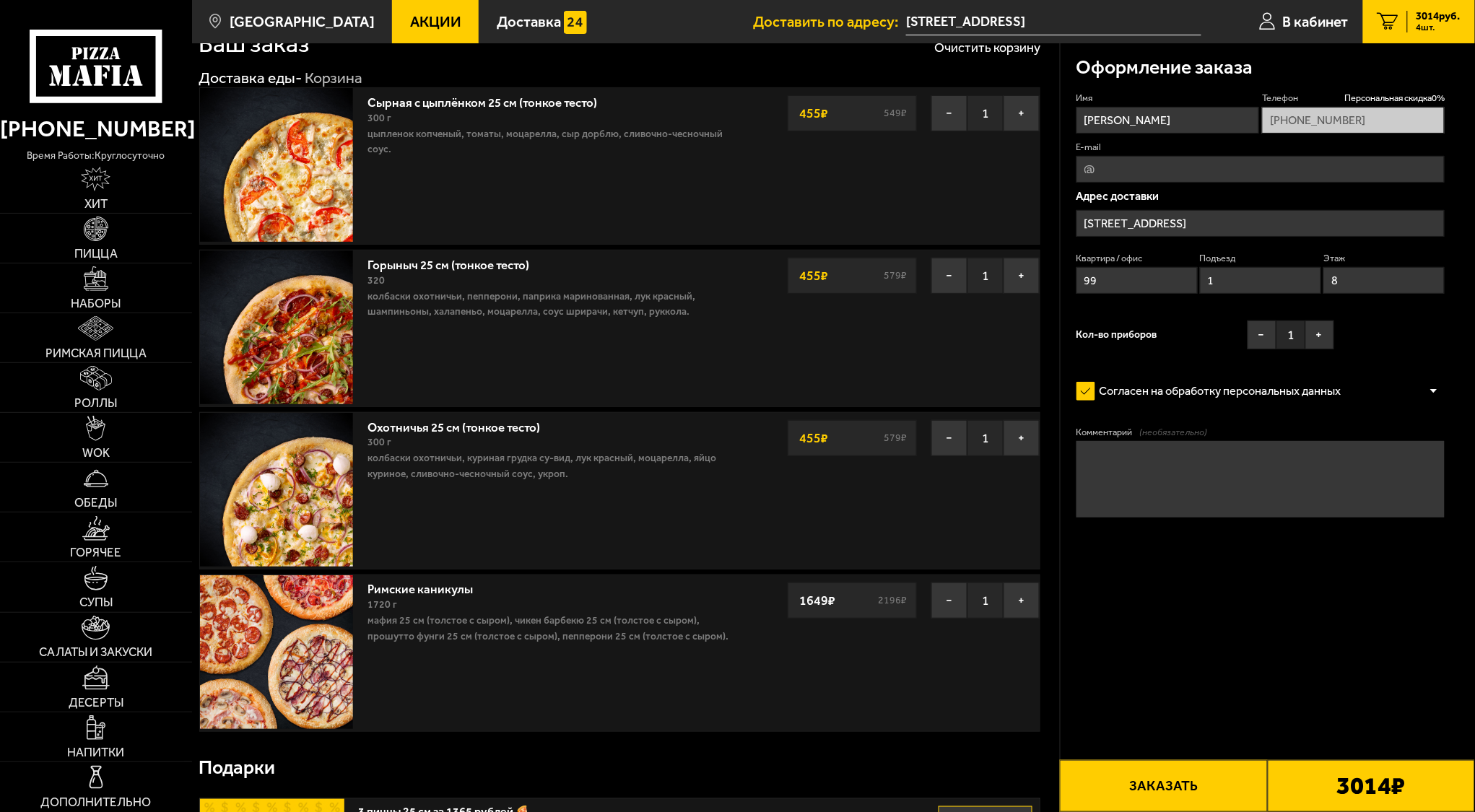
scroll to position [96, 0]
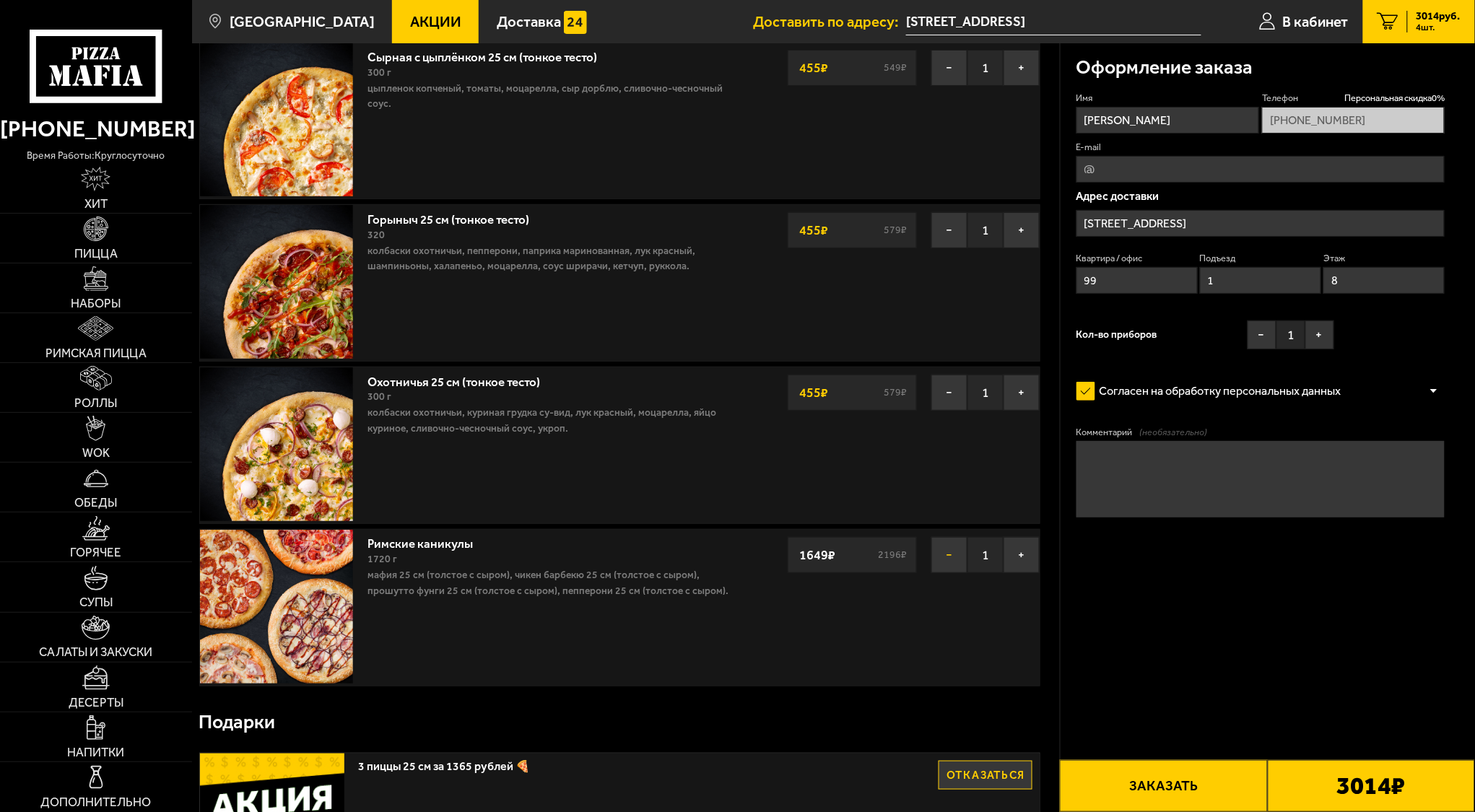
click at [950, 554] on button "−" at bounding box center [949, 554] width 36 height 36
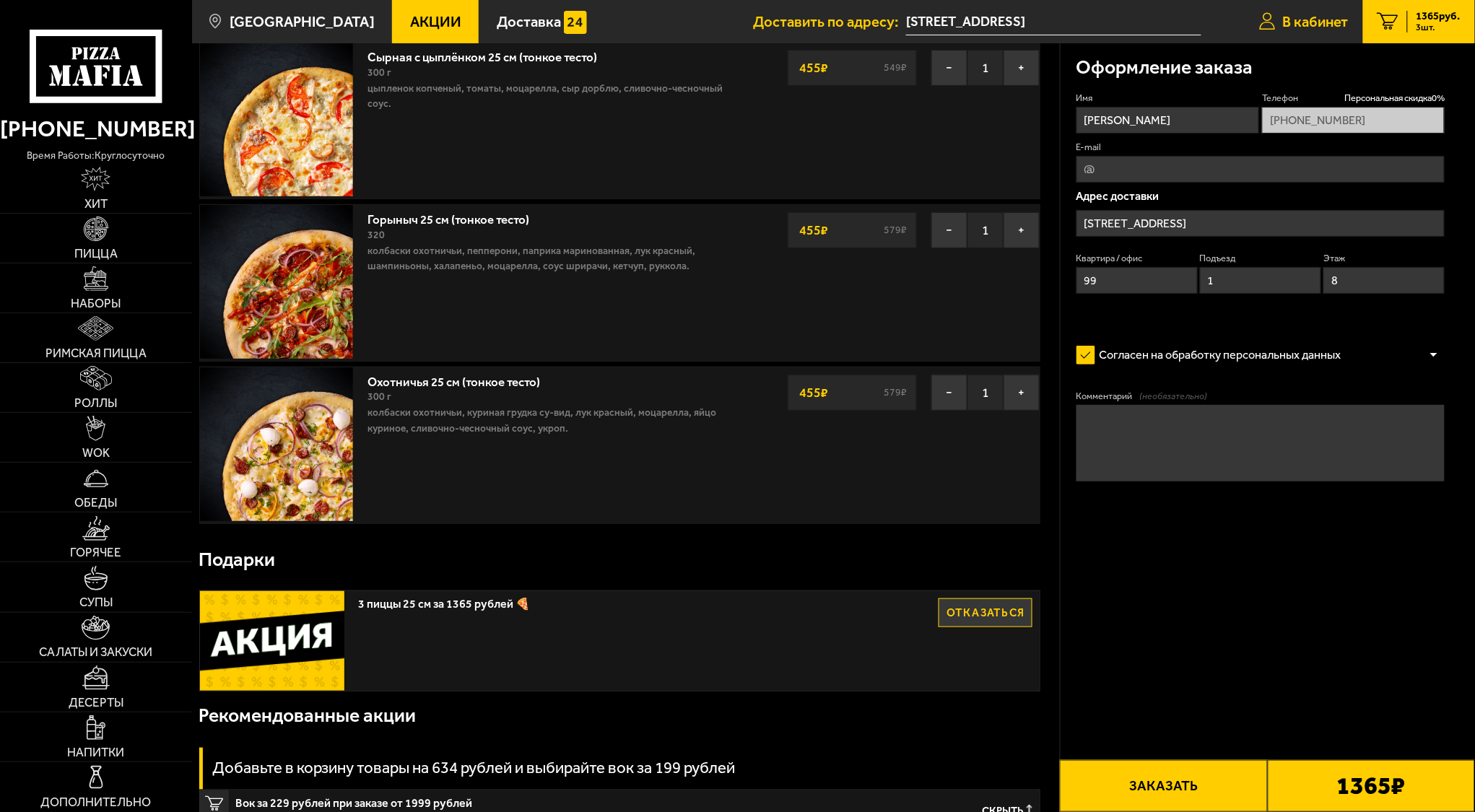
click at [1334, 24] on span "В кабинет" at bounding box center [1315, 21] width 66 height 14
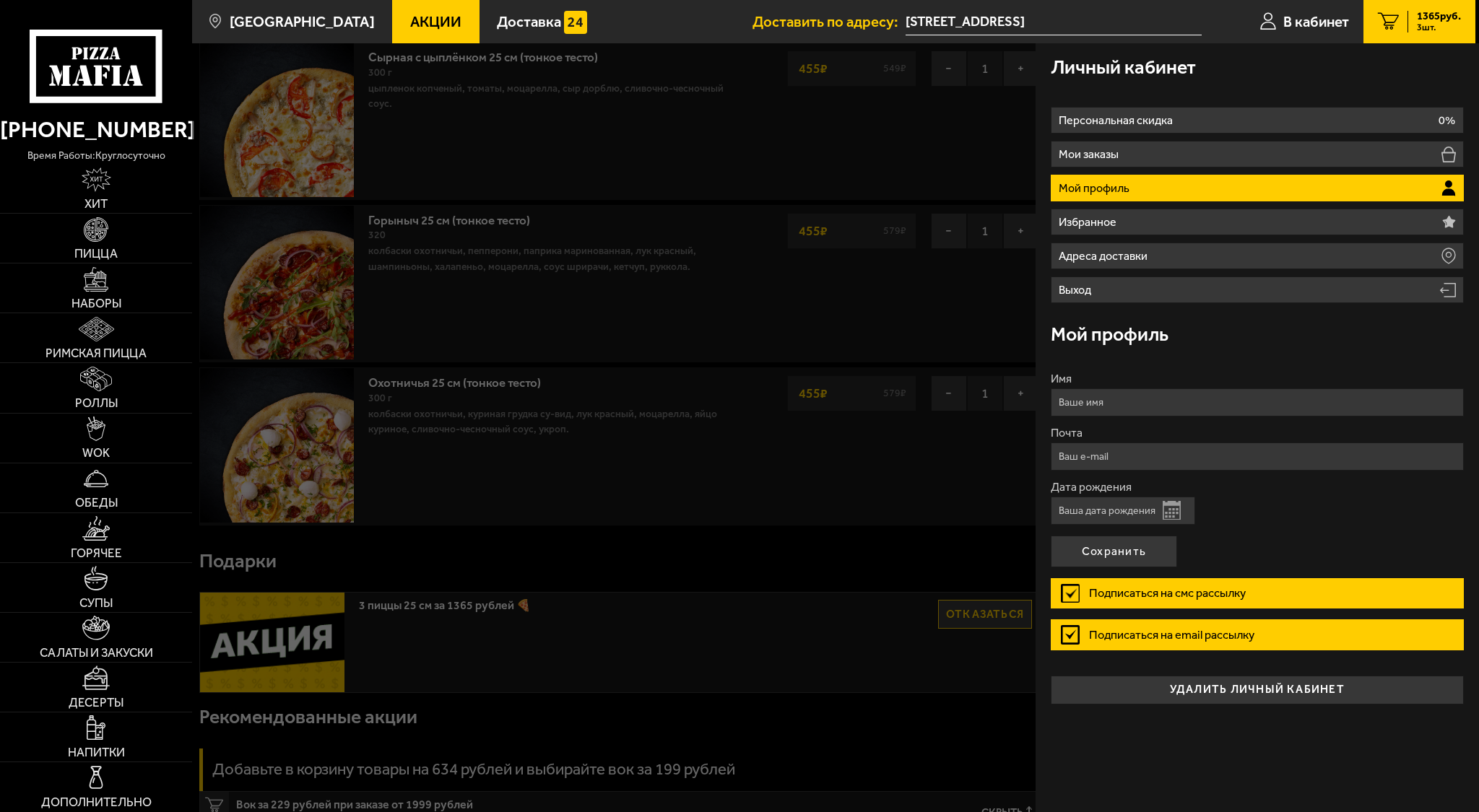
click at [781, 618] on div at bounding box center [931, 448] width 1479 height 812
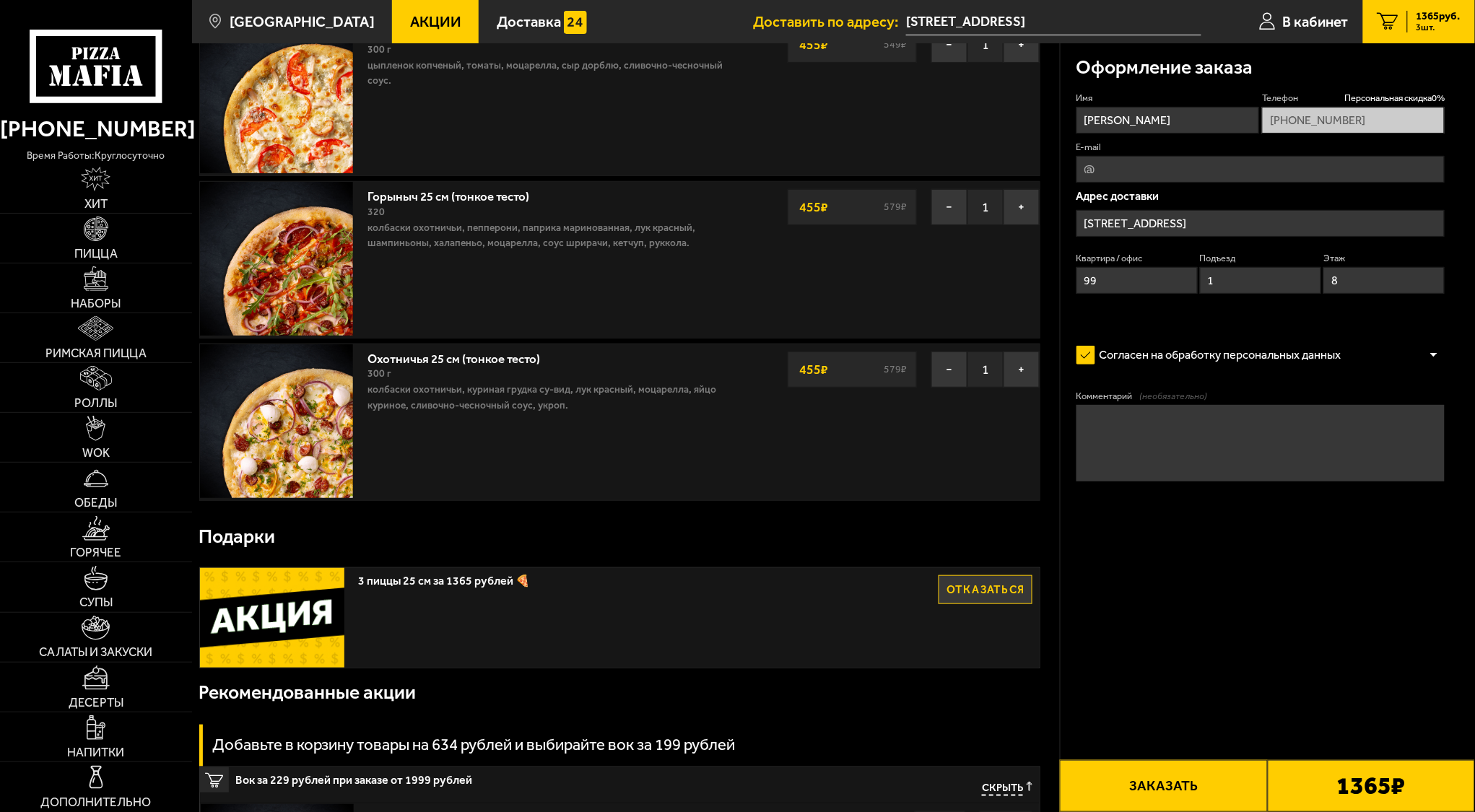
scroll to position [192, 0]
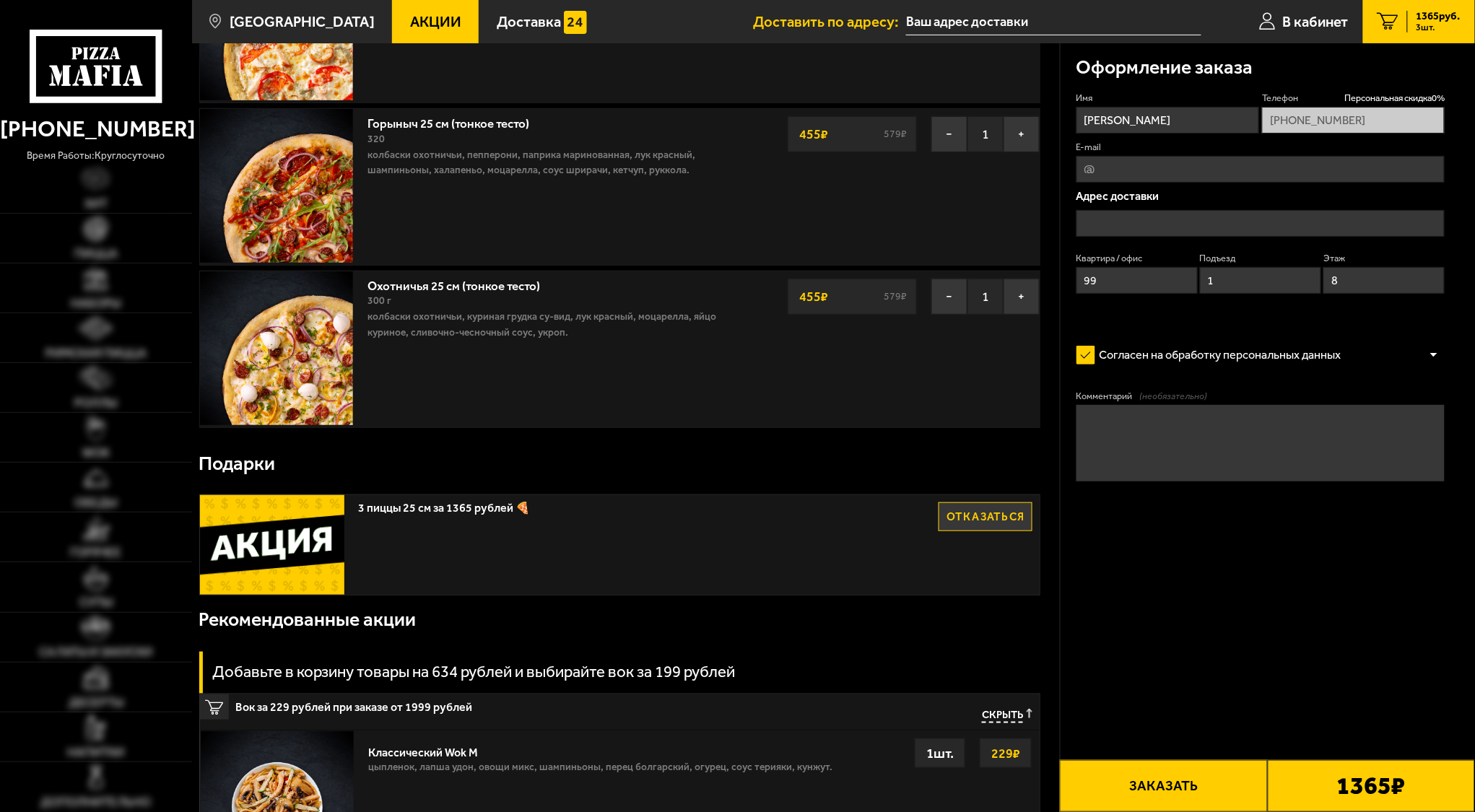
type input "[STREET_ADDRESS]"
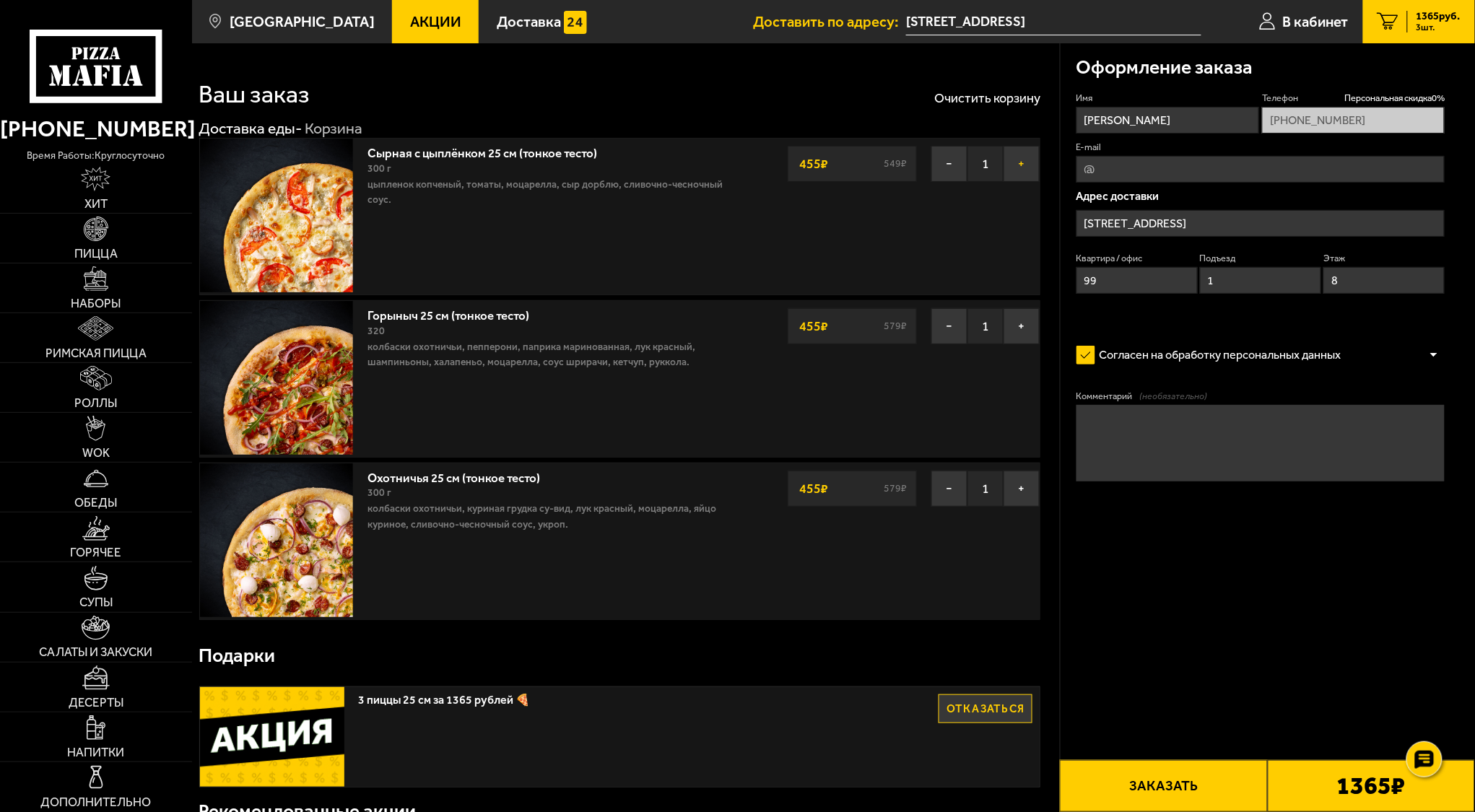
click at [1021, 166] on button "+" at bounding box center [1021, 163] width 36 height 36
click at [1022, 327] on button "+" at bounding box center [1021, 326] width 36 height 36
click at [1018, 486] on button "+" at bounding box center [1021, 488] width 36 height 36
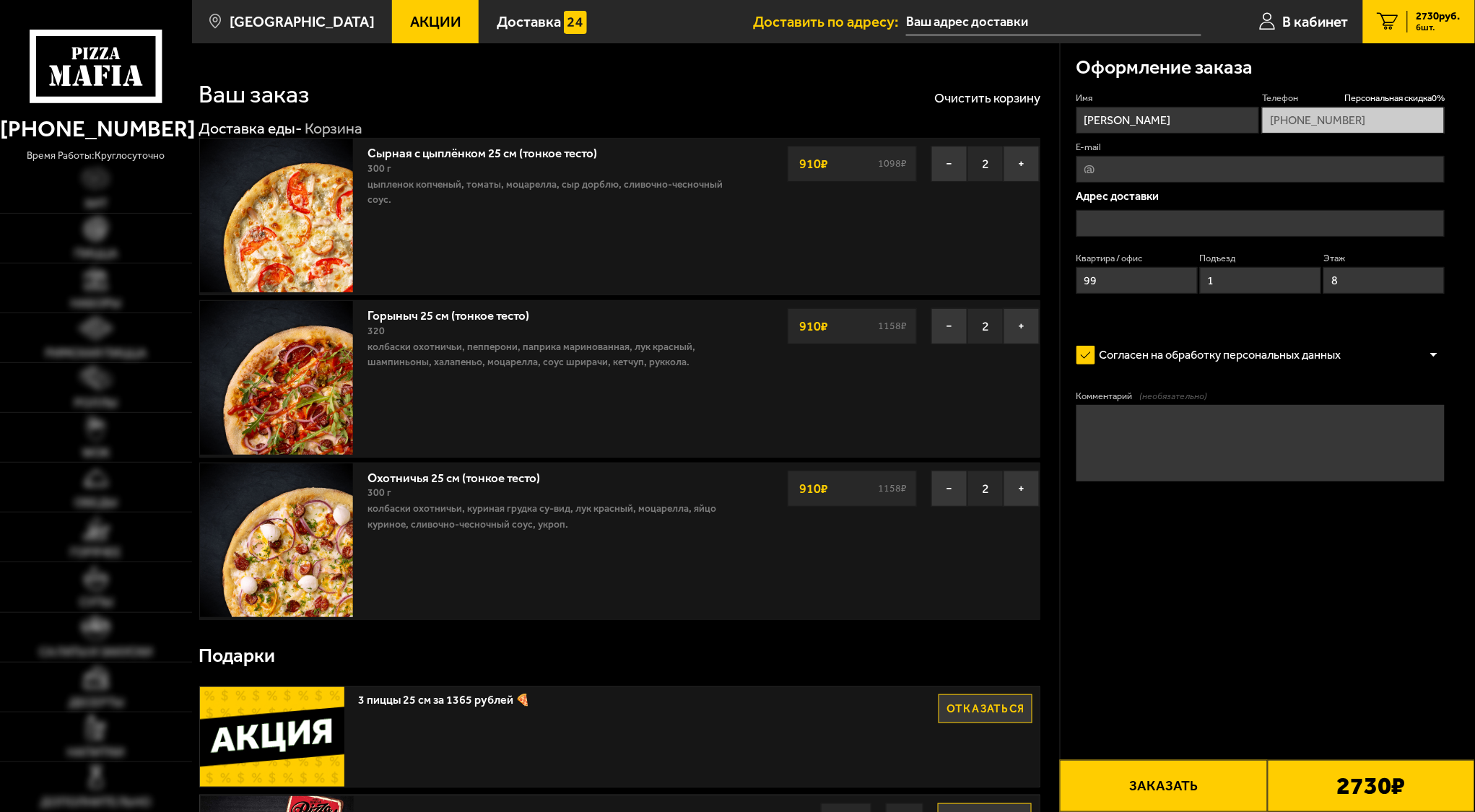
type input "[STREET_ADDRESS]"
click at [1119, 568] on form "Имя [PERSON_NAME] Телефон Персональная скидка 0 % [PHONE_NUMBER] E-mail Адрес д…" at bounding box center [1261, 332] width 369 height 481
type input "[STREET_ADDRESS]"
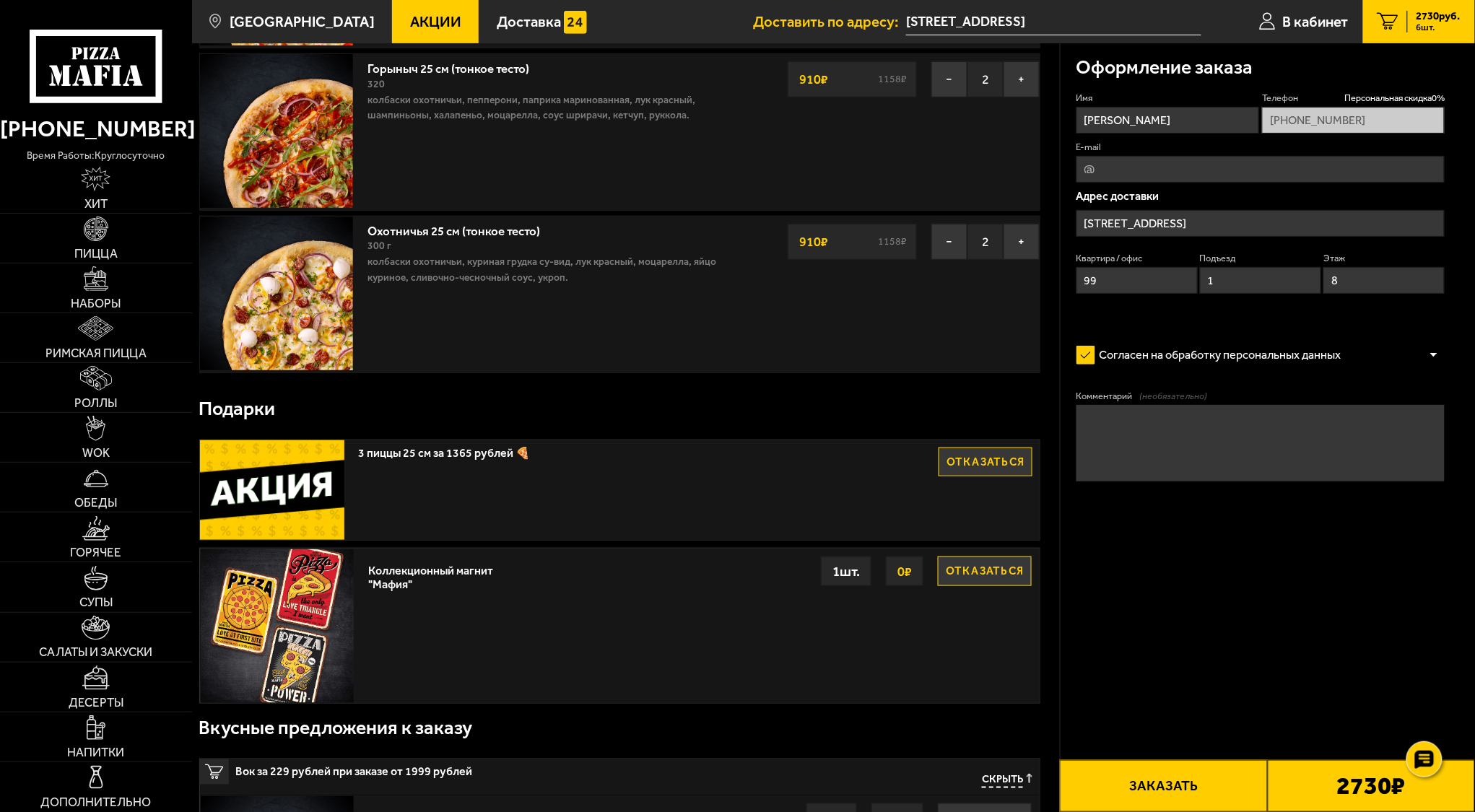
scroll to position [192, 0]
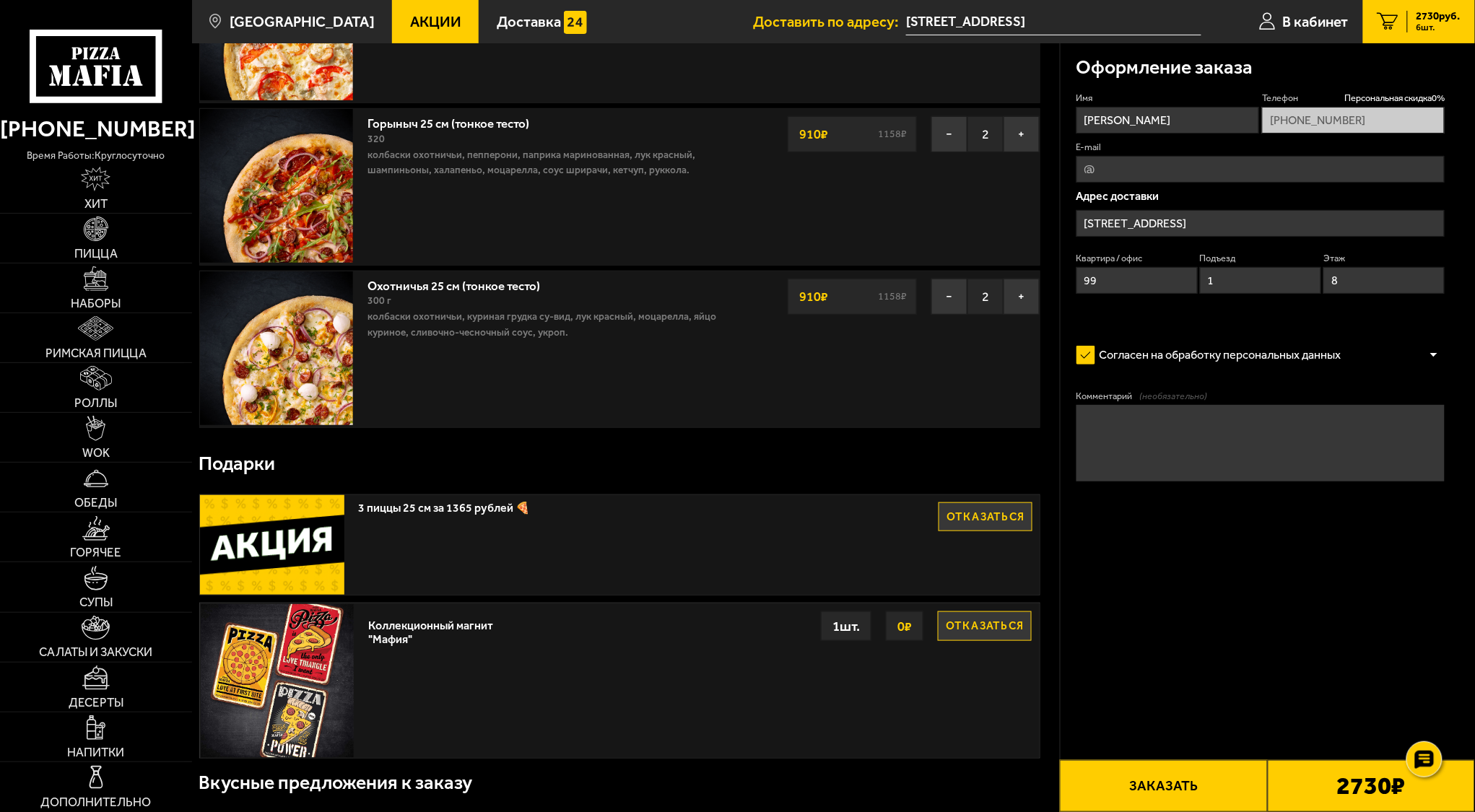
click at [1105, 510] on form "Имя [PERSON_NAME] Телефон Персональная скидка 0 % [PHONE_NUMBER] E-mail Адрес д…" at bounding box center [1261, 332] width 369 height 481
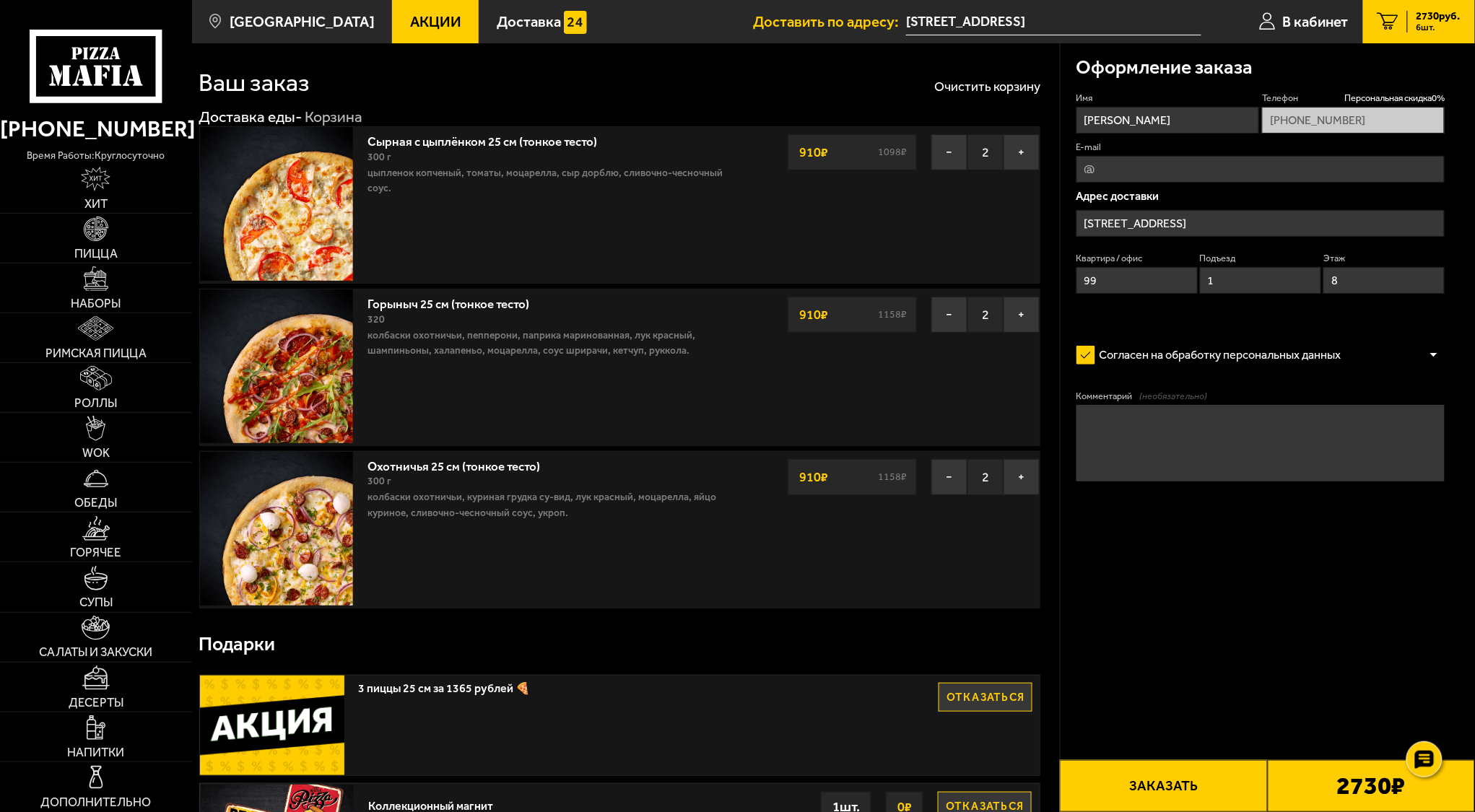
scroll to position [0, 0]
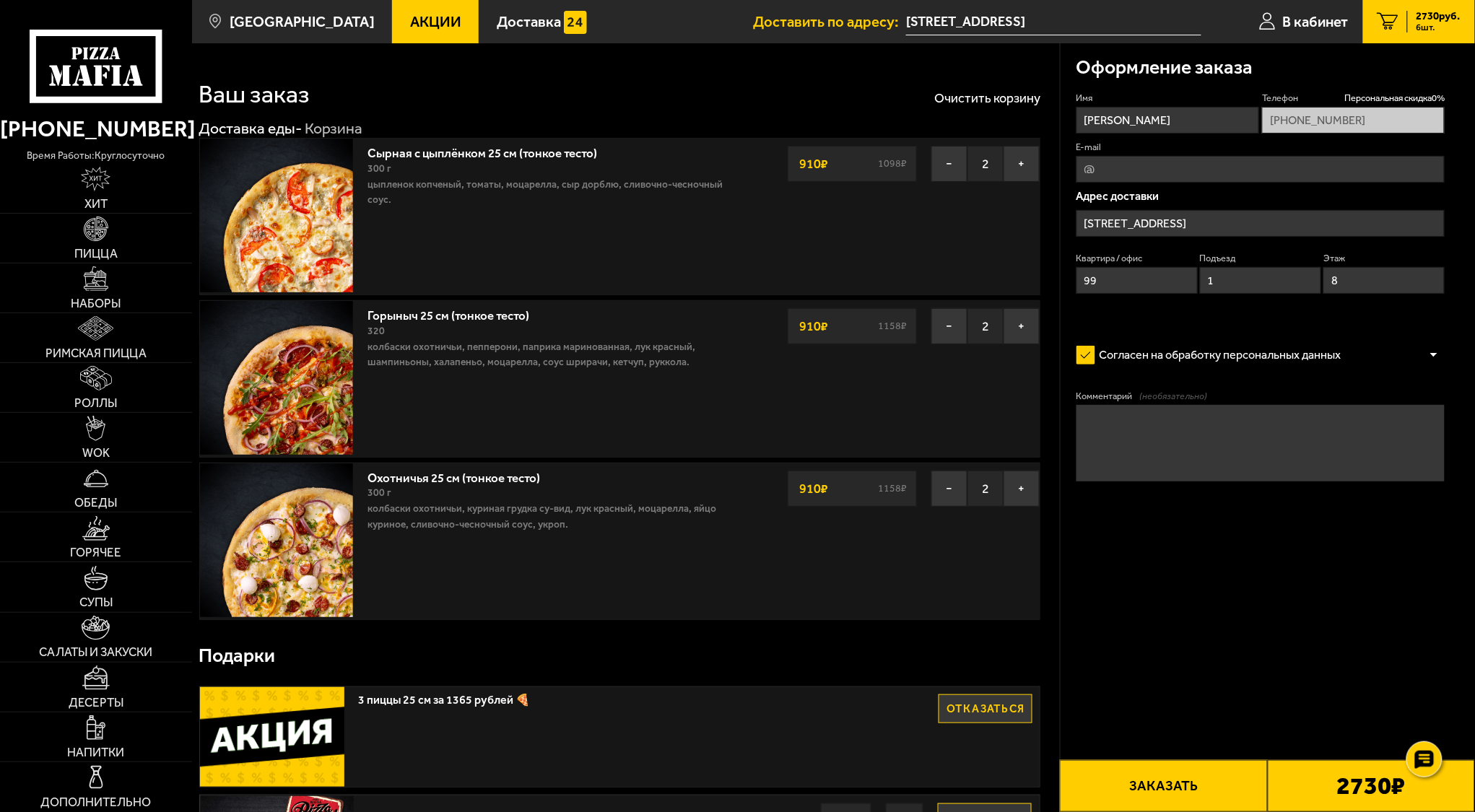
click at [433, 32] on link "Акции" at bounding box center [435, 21] width 87 height 43
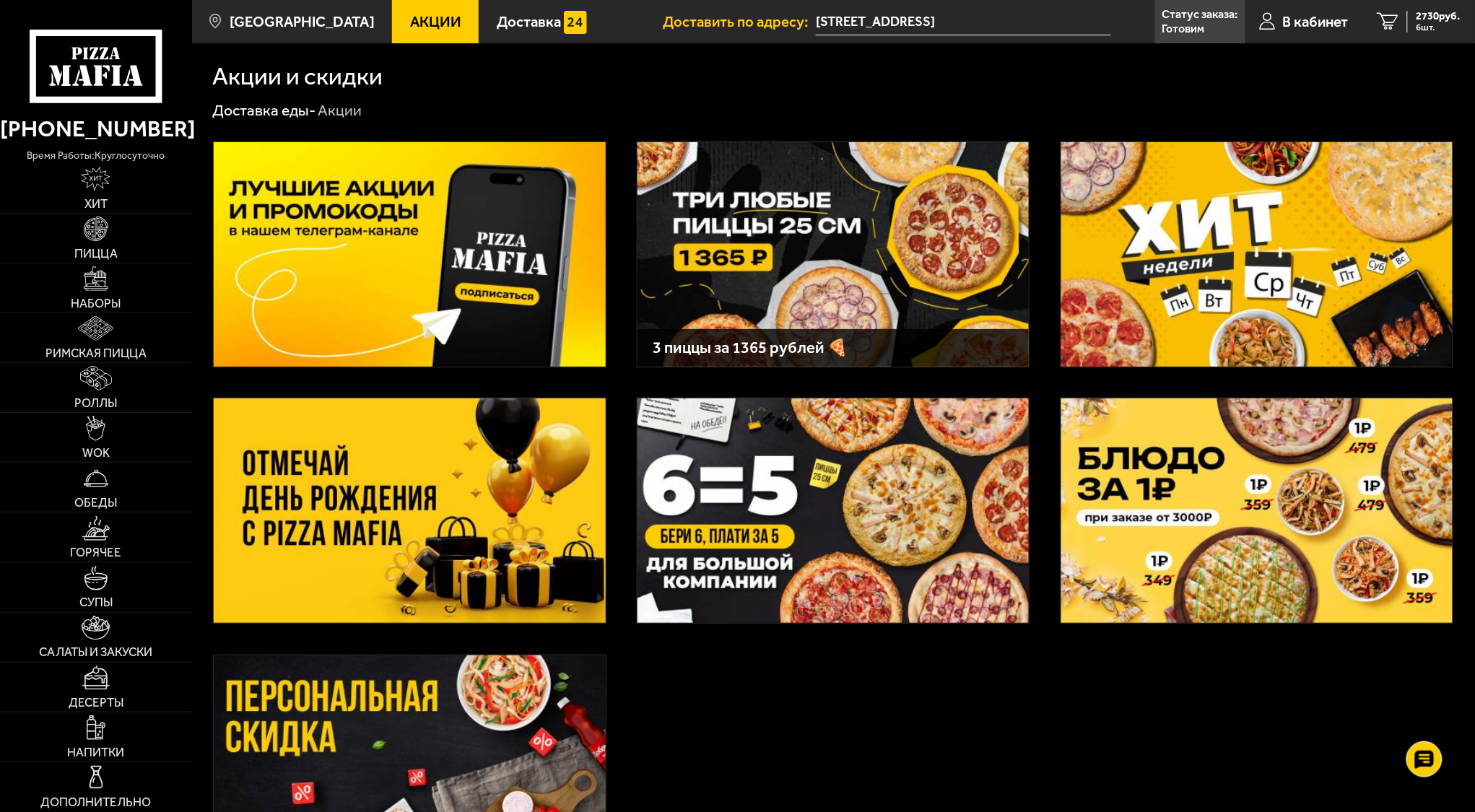
click at [755, 259] on img at bounding box center [833, 254] width 392 height 224
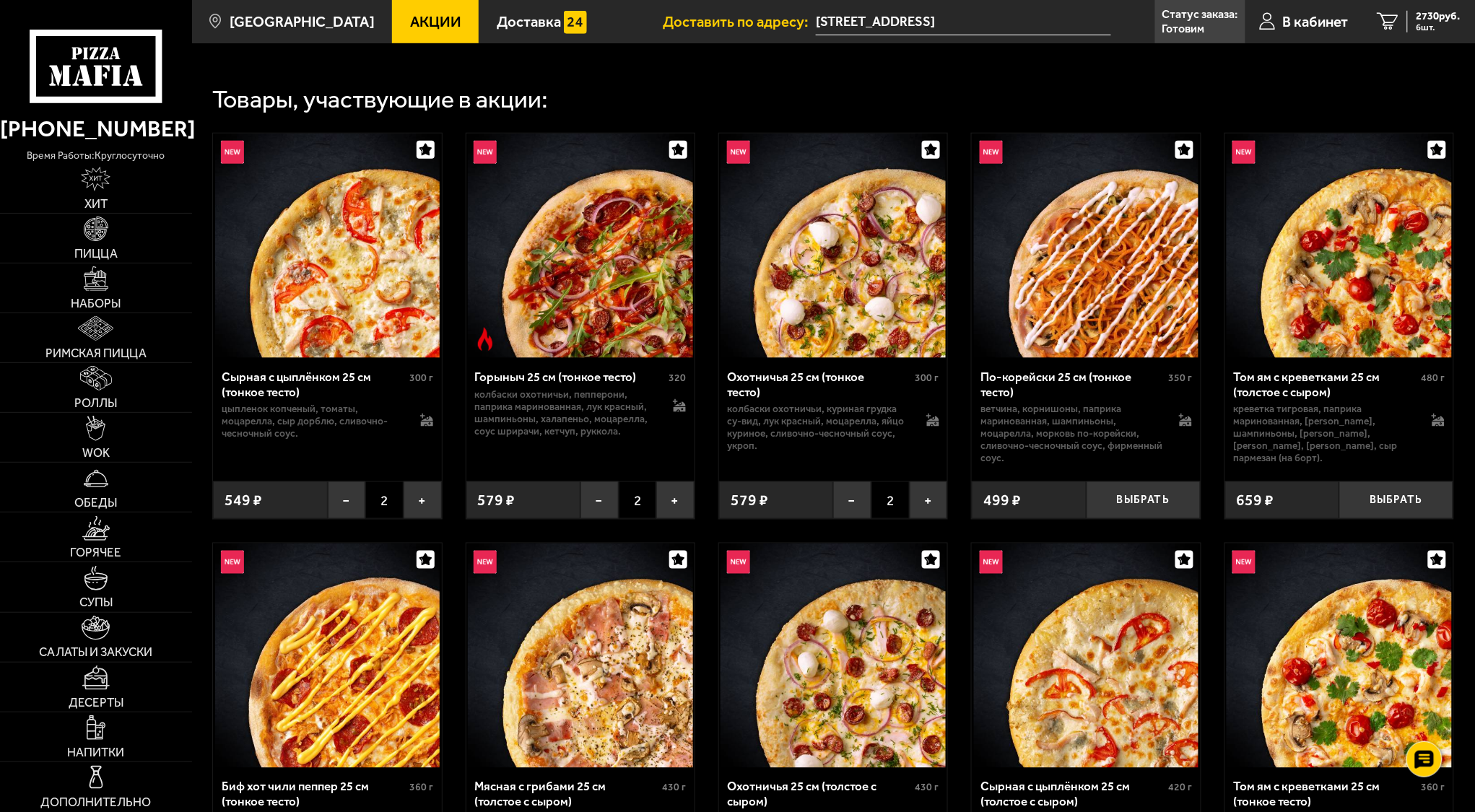
scroll to position [481, 0]
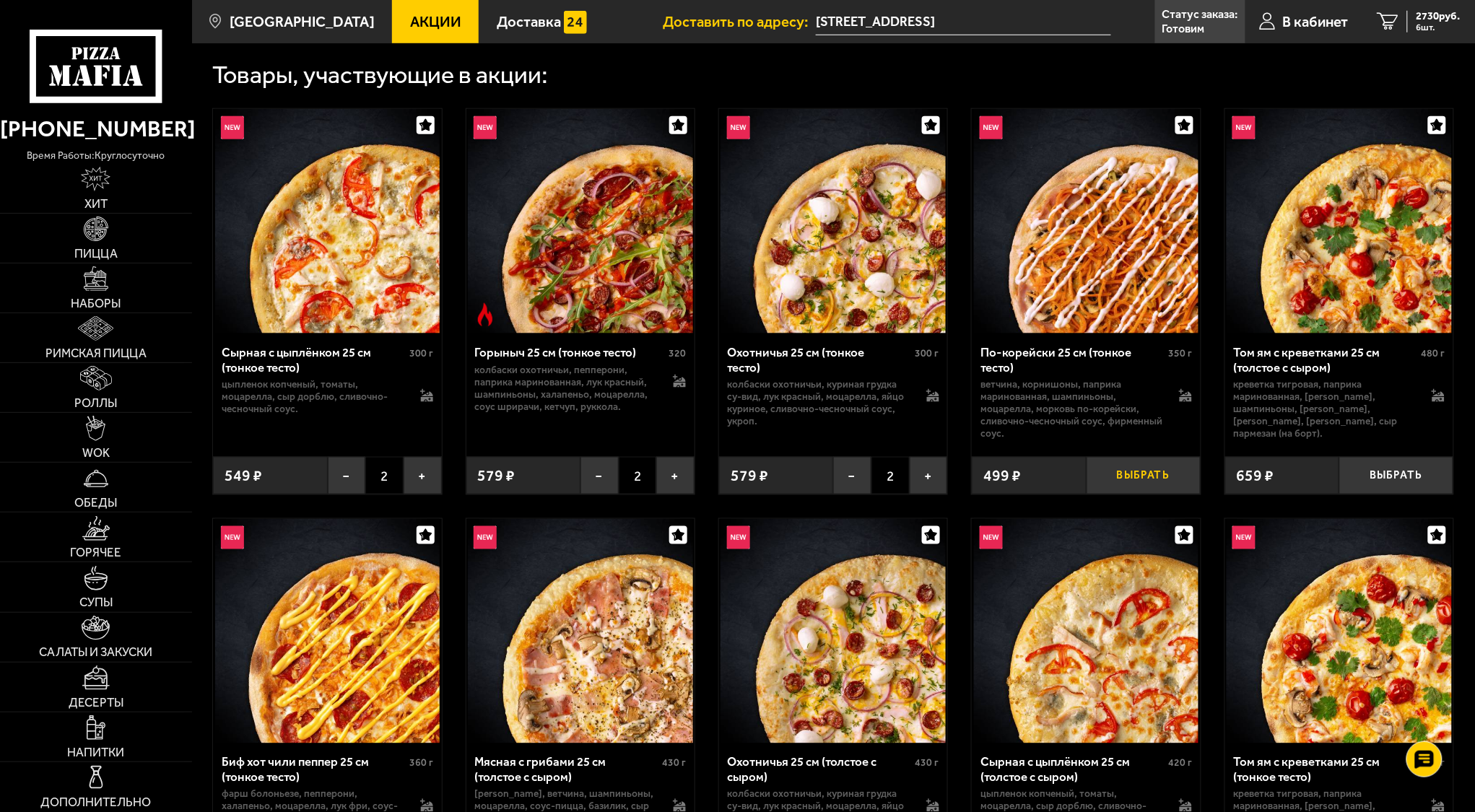
click at [1150, 480] on button "Выбрать" at bounding box center [1144, 476] width 114 height 38
click at [1393, 482] on button "Выбрать" at bounding box center [1397, 476] width 114 height 38
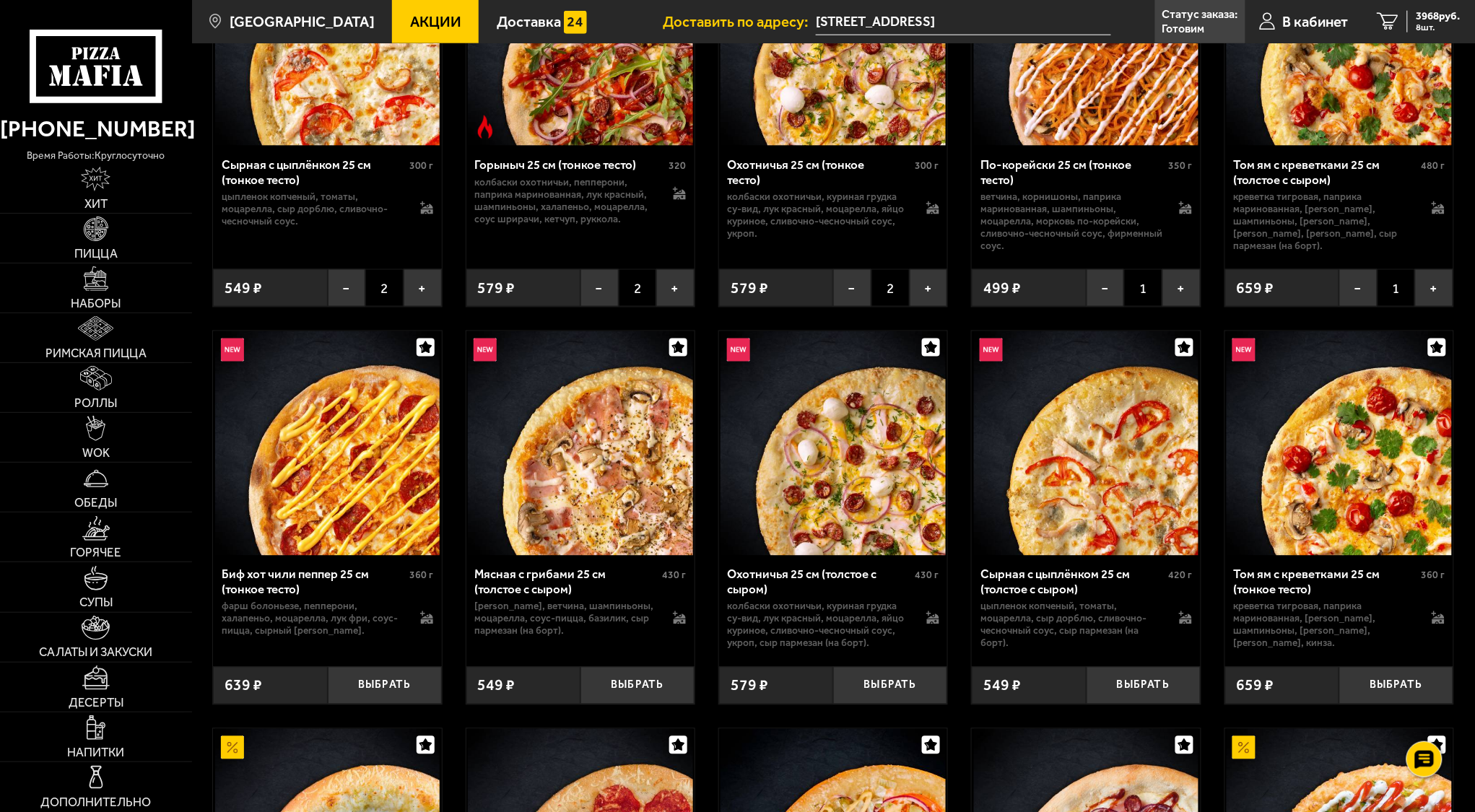
scroll to position [674, 0]
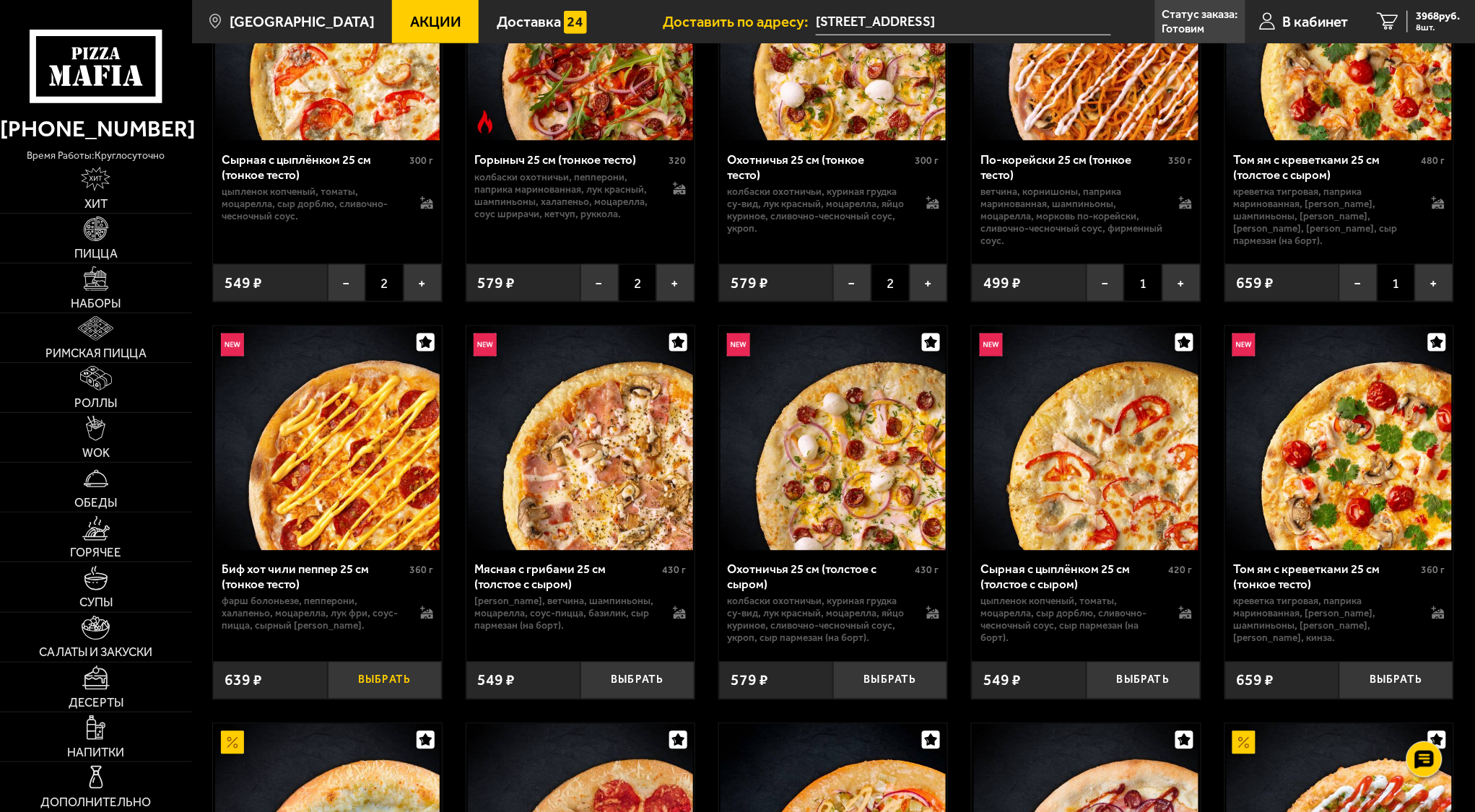
click at [375, 695] on button "Выбрать" at bounding box center [385, 681] width 114 height 38
click at [1433, 19] on span "4095 руб." at bounding box center [1439, 16] width 44 height 11
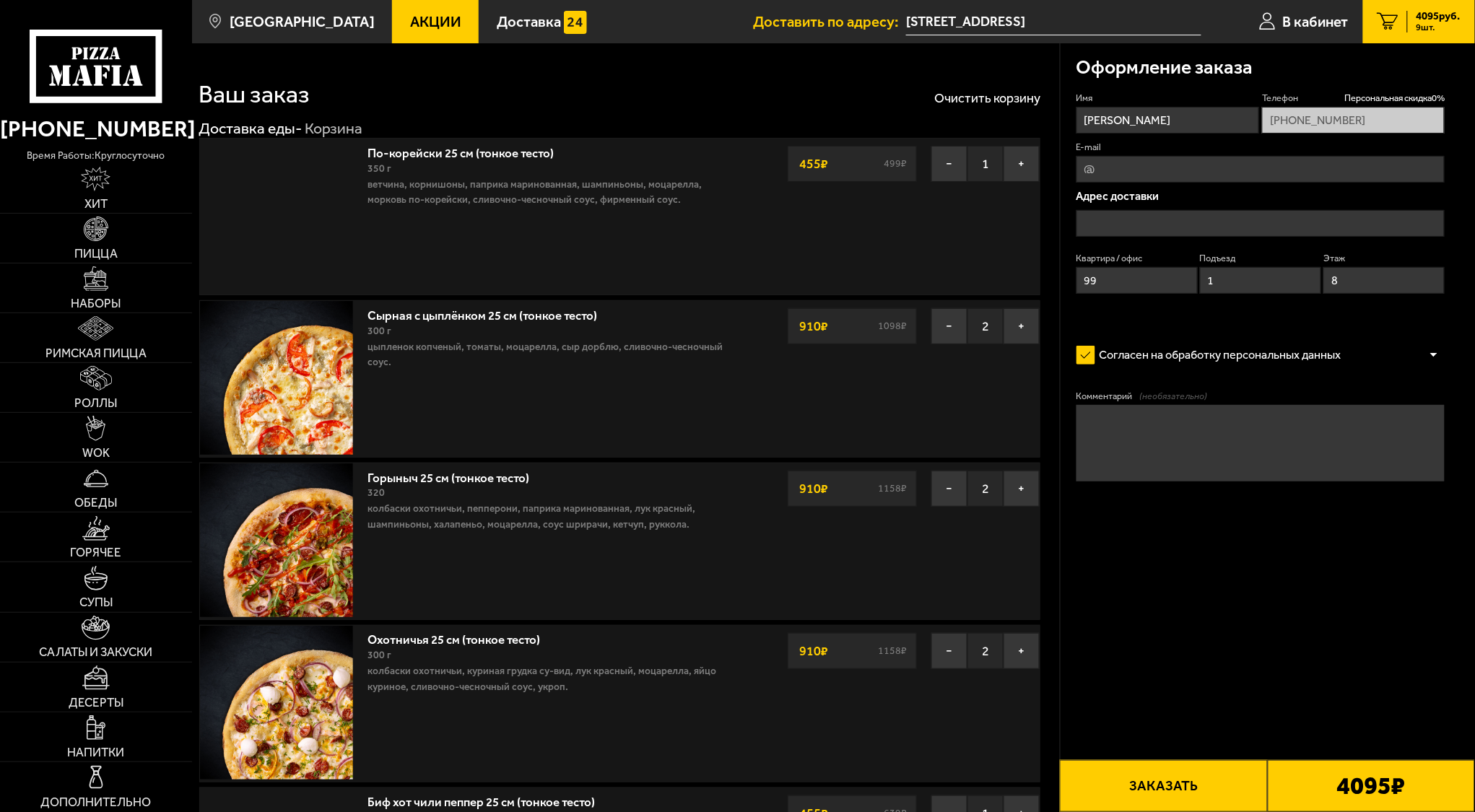
type input "[STREET_ADDRESS]"
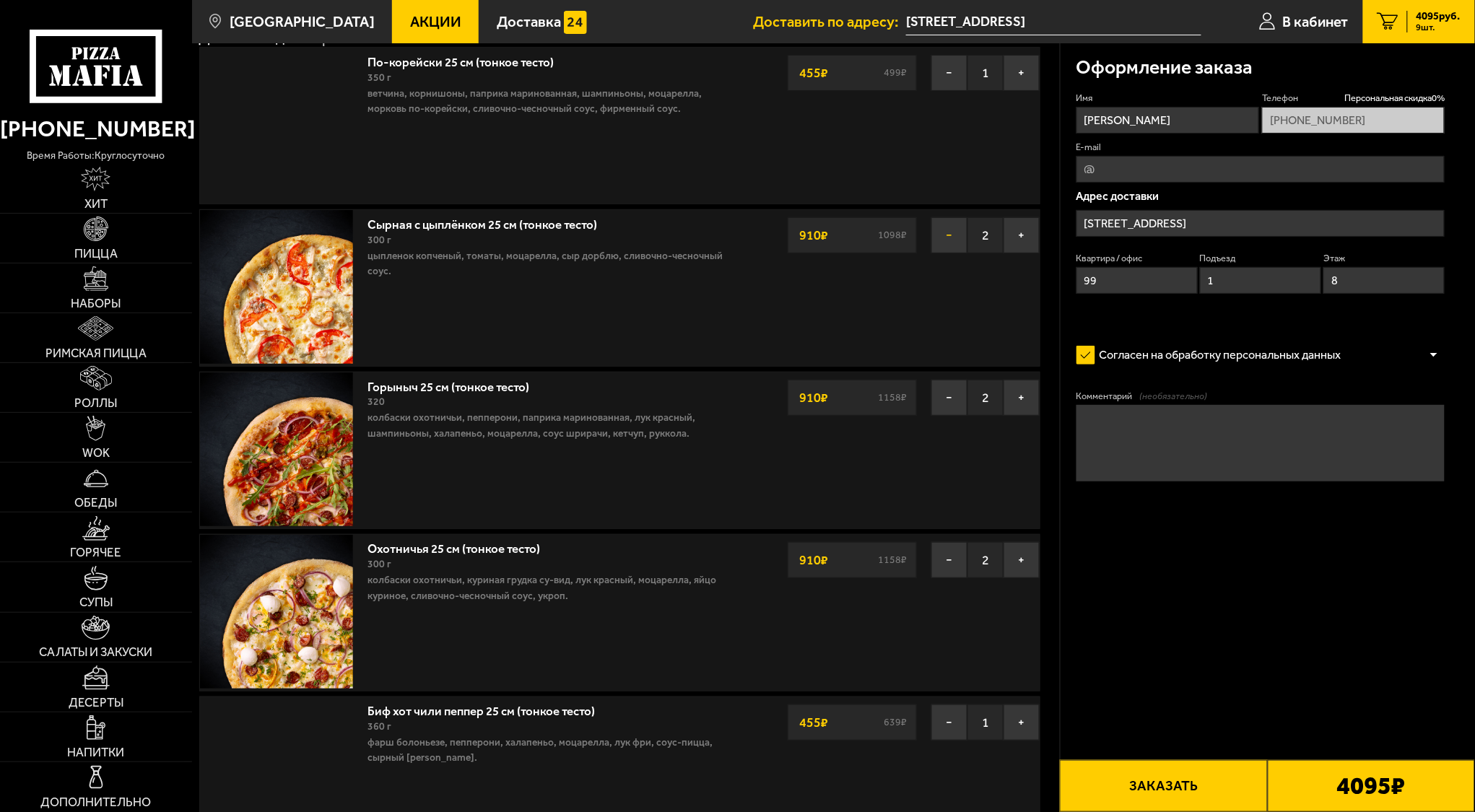
scroll to position [96, 0]
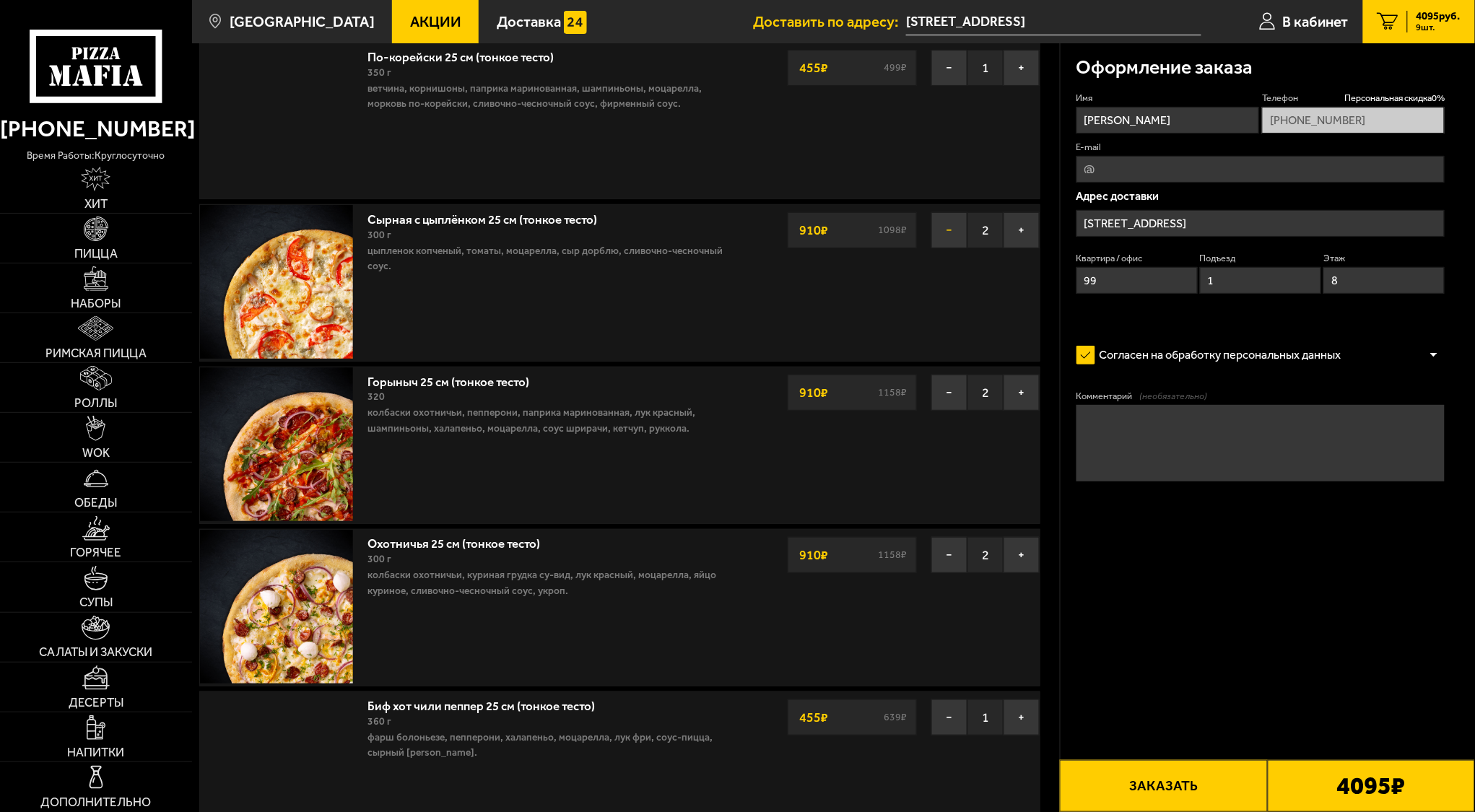
click at [957, 236] on button "−" at bounding box center [949, 229] width 36 height 36
click at [953, 390] on button "−" at bounding box center [949, 392] width 36 height 36
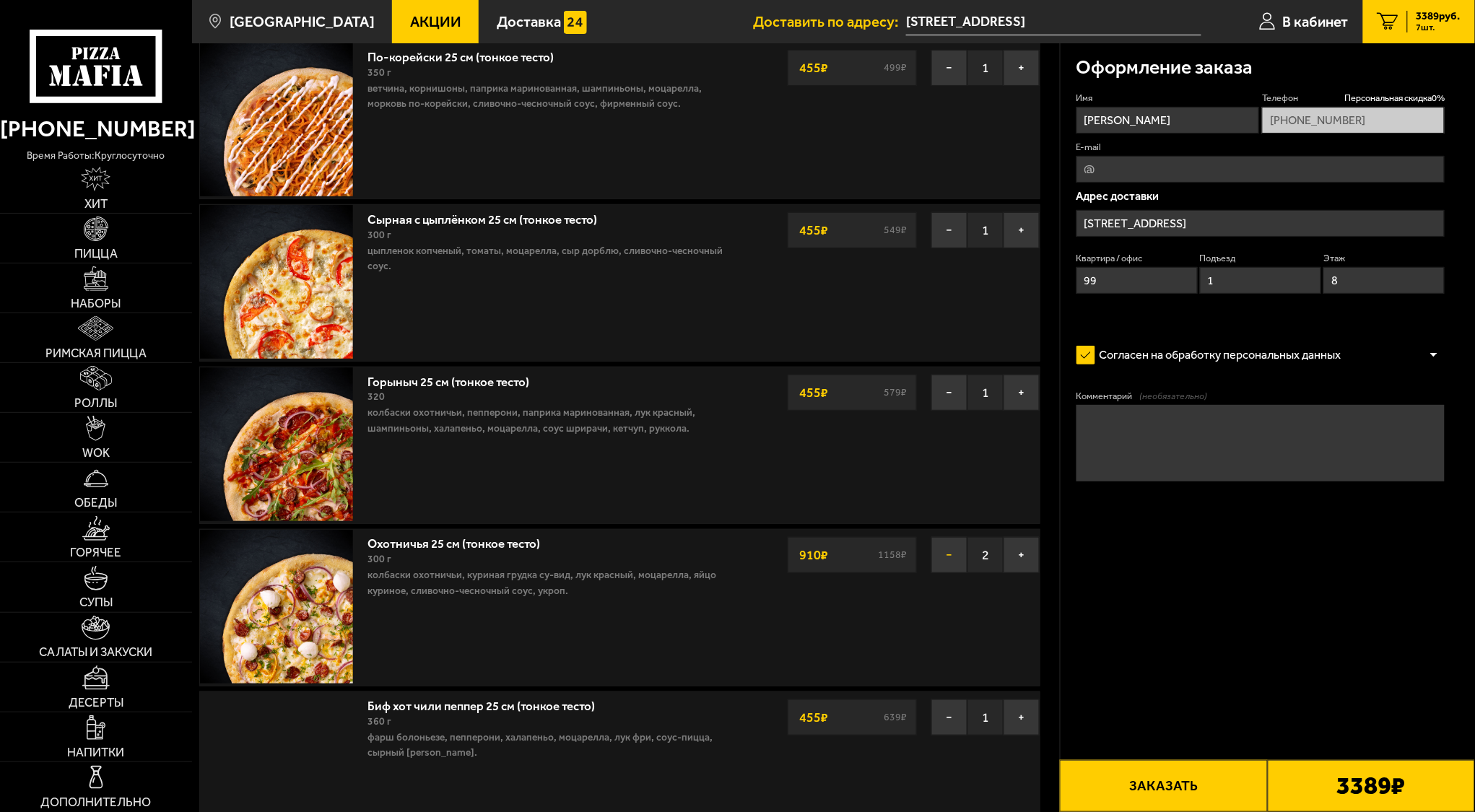
click at [950, 562] on button "−" at bounding box center [949, 554] width 36 height 36
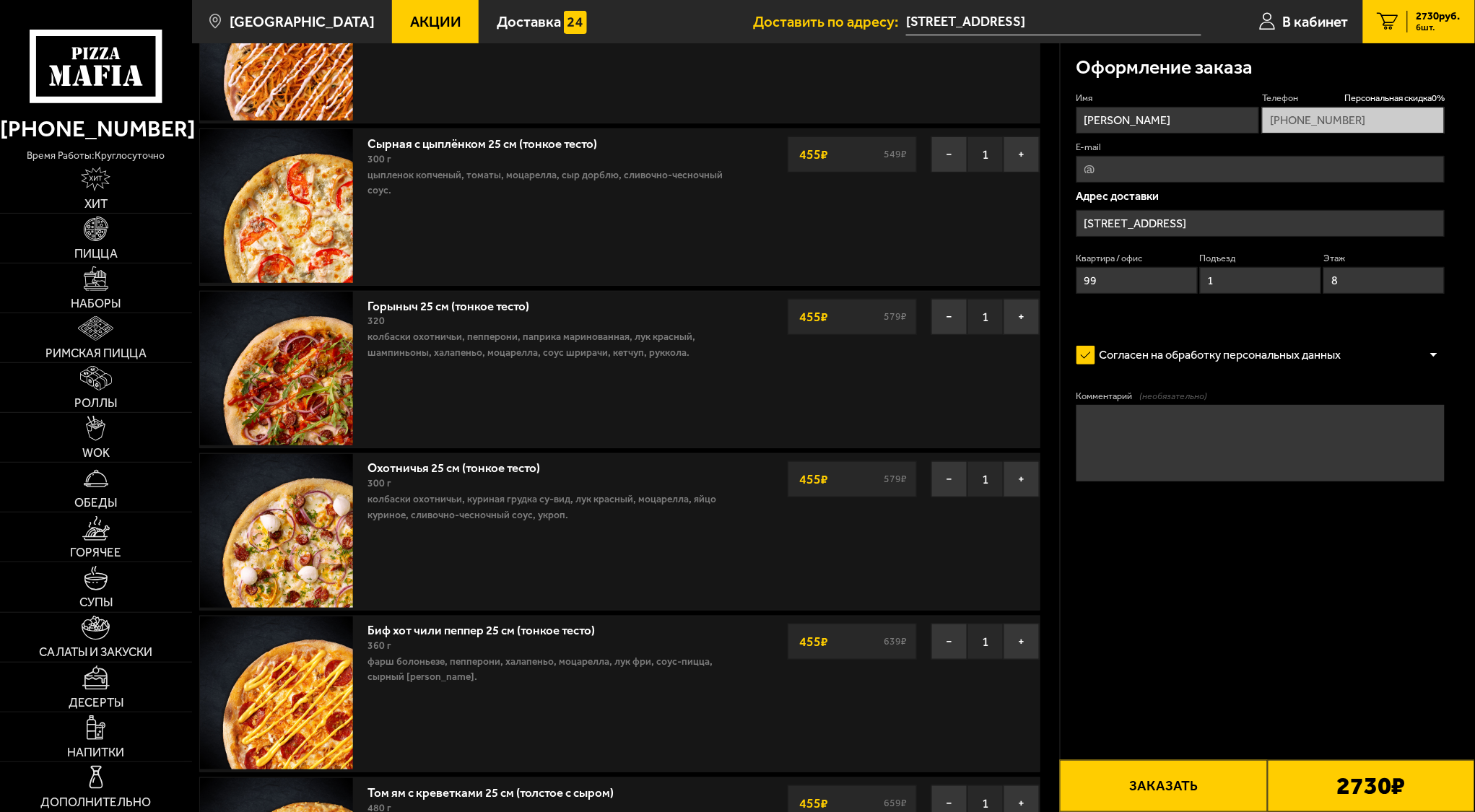
scroll to position [0, 0]
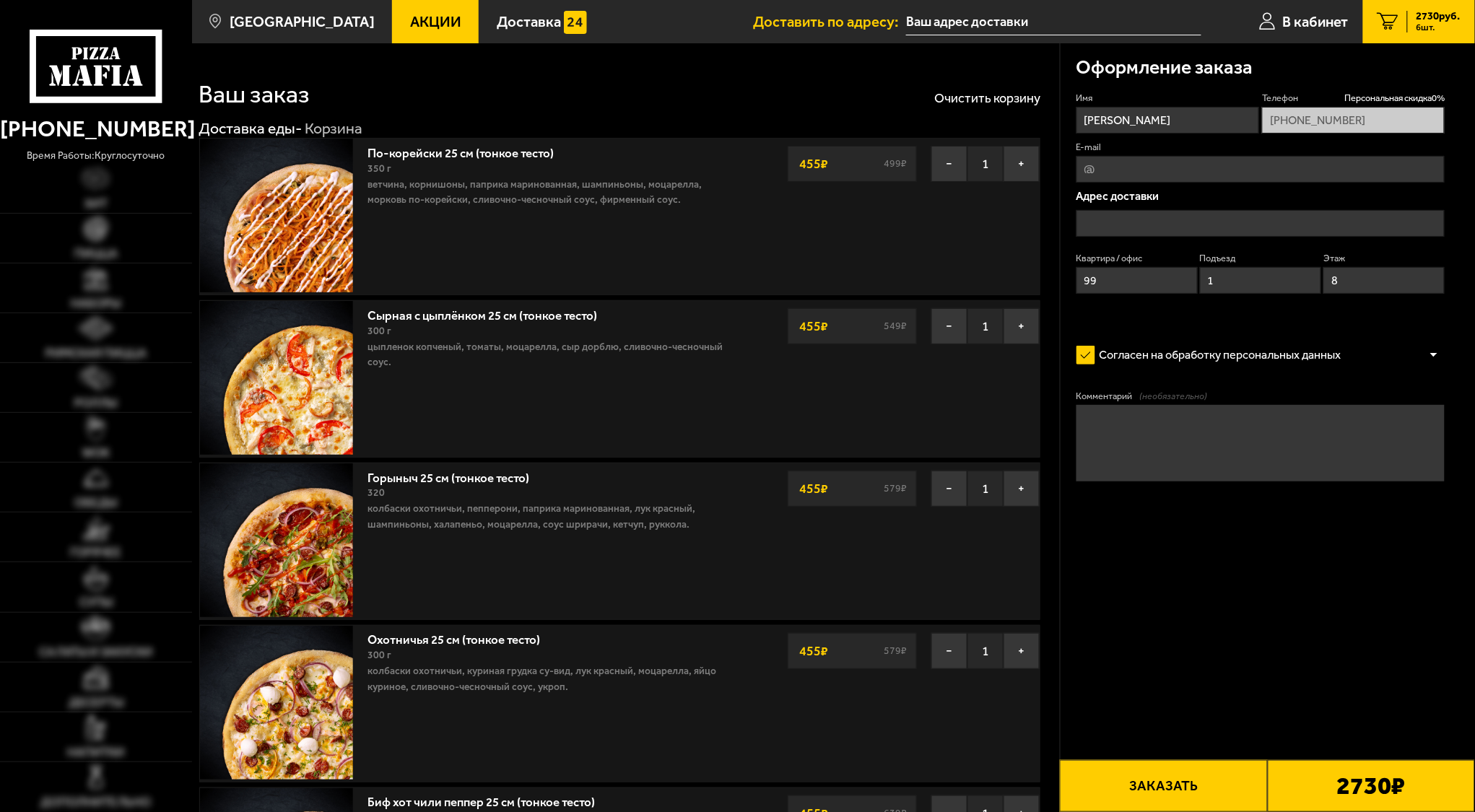
type input "[STREET_ADDRESS]"
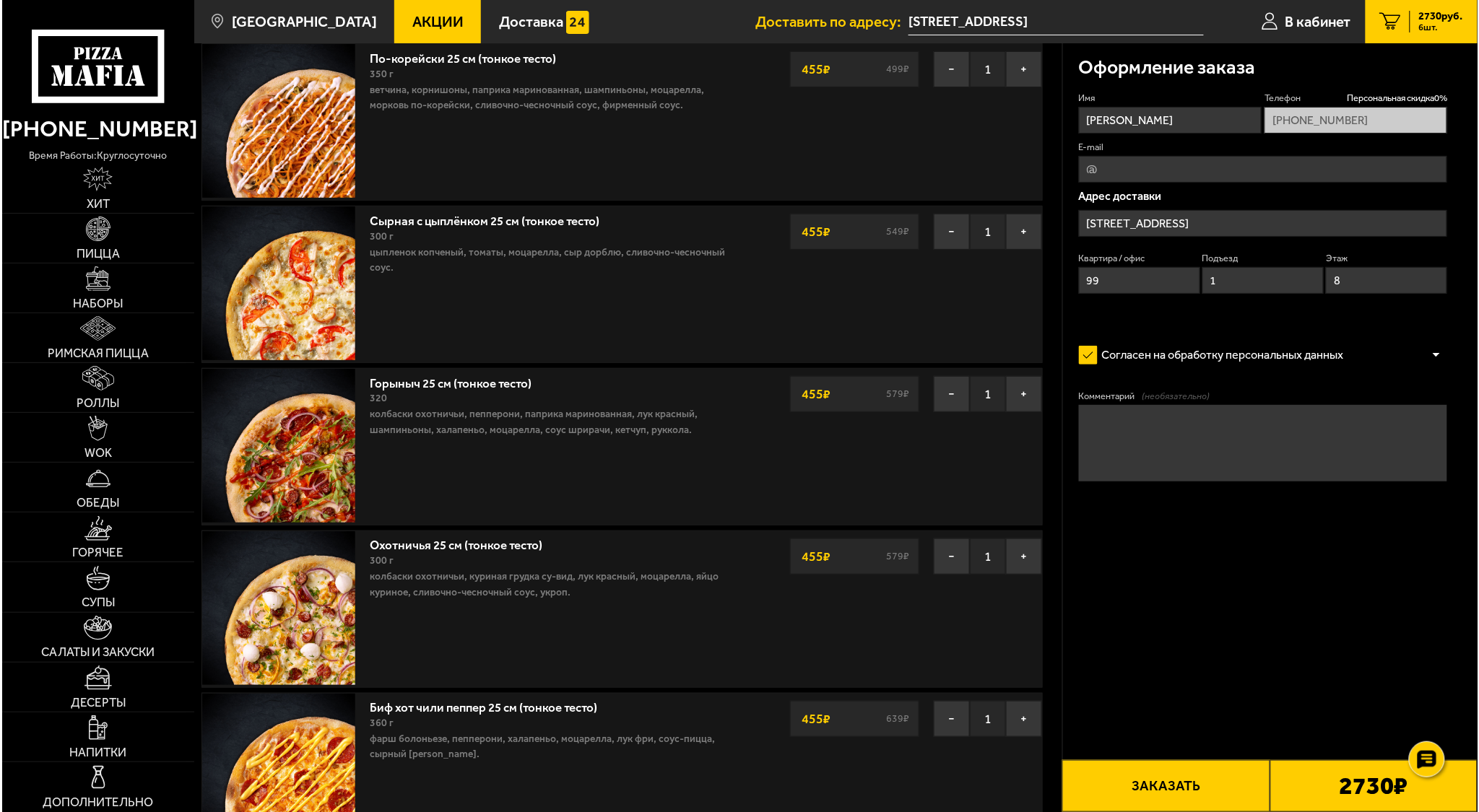
scroll to position [96, 0]
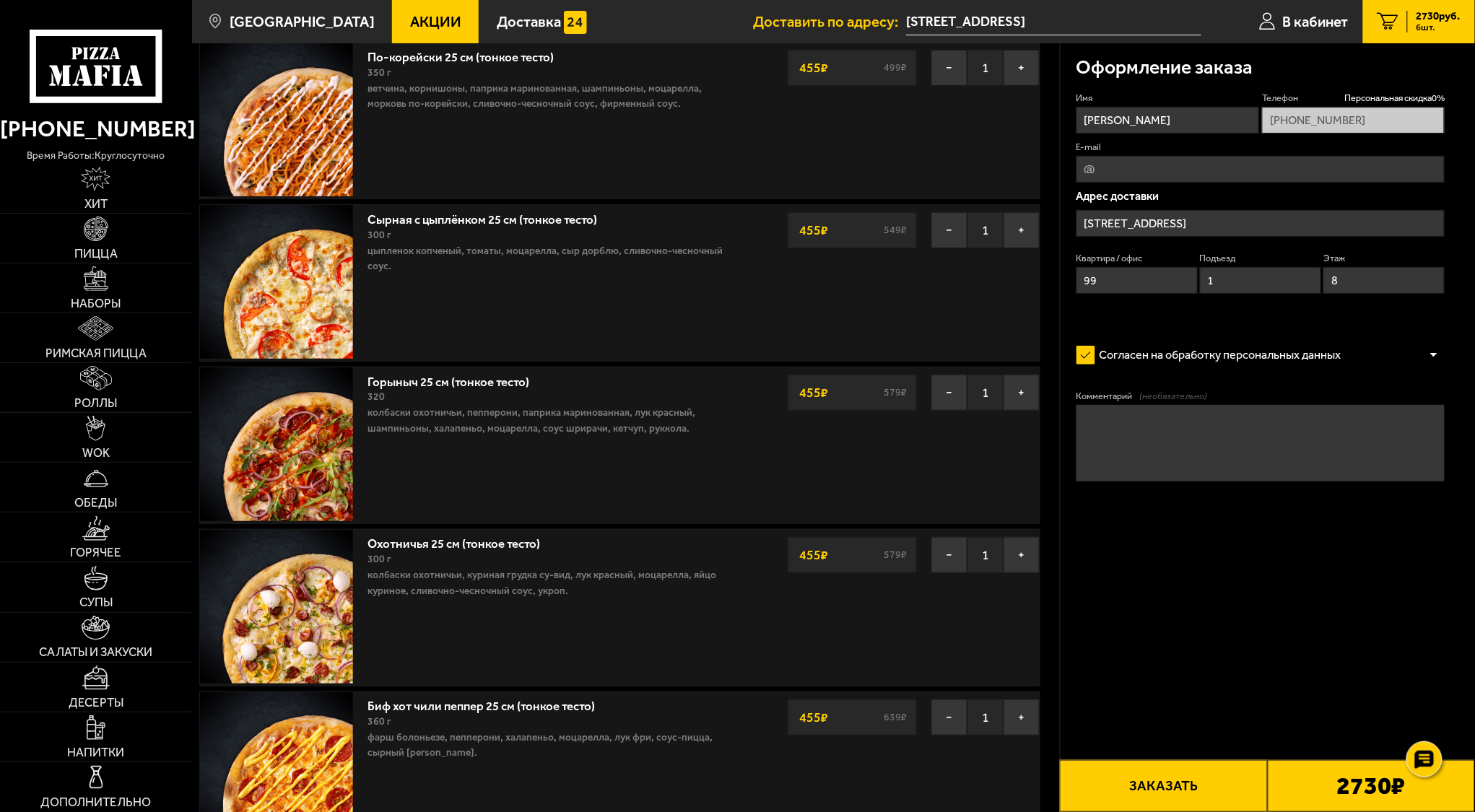
click at [1078, 567] on form "Имя [PERSON_NAME] Телефон Персональная скидка 0 % [PHONE_NUMBER] E-mail Адрес д…" at bounding box center [1261, 332] width 369 height 481
click at [1115, 538] on form "Имя [PERSON_NAME] Телефон Персональная скидка 0 % [PHONE_NUMBER] E-mail Адрес д…" at bounding box center [1261, 332] width 369 height 481
click at [1291, 26] on span "В кабинет" at bounding box center [1315, 21] width 66 height 14
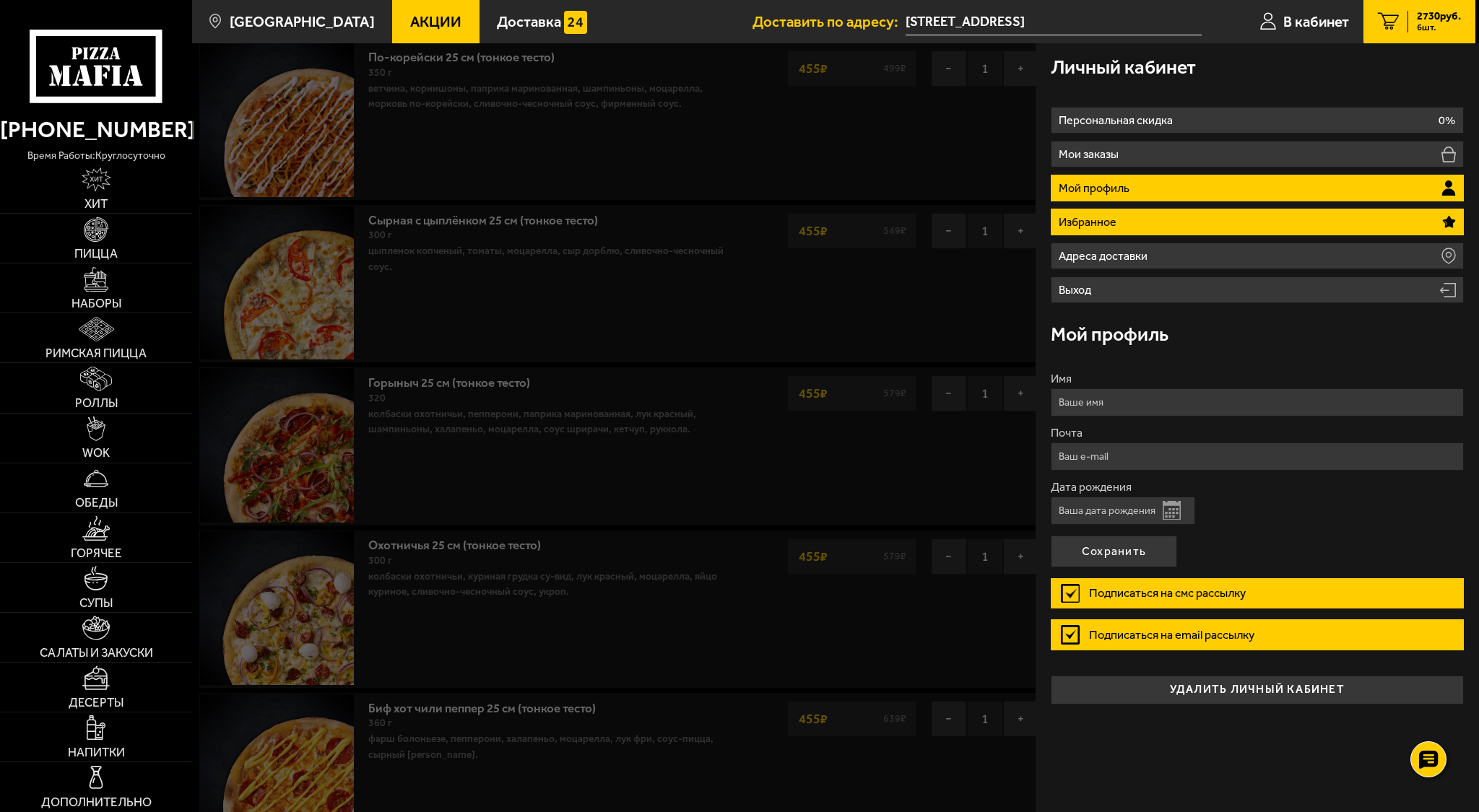
click at [1185, 220] on li "Избранное" at bounding box center [1256, 222] width 413 height 26
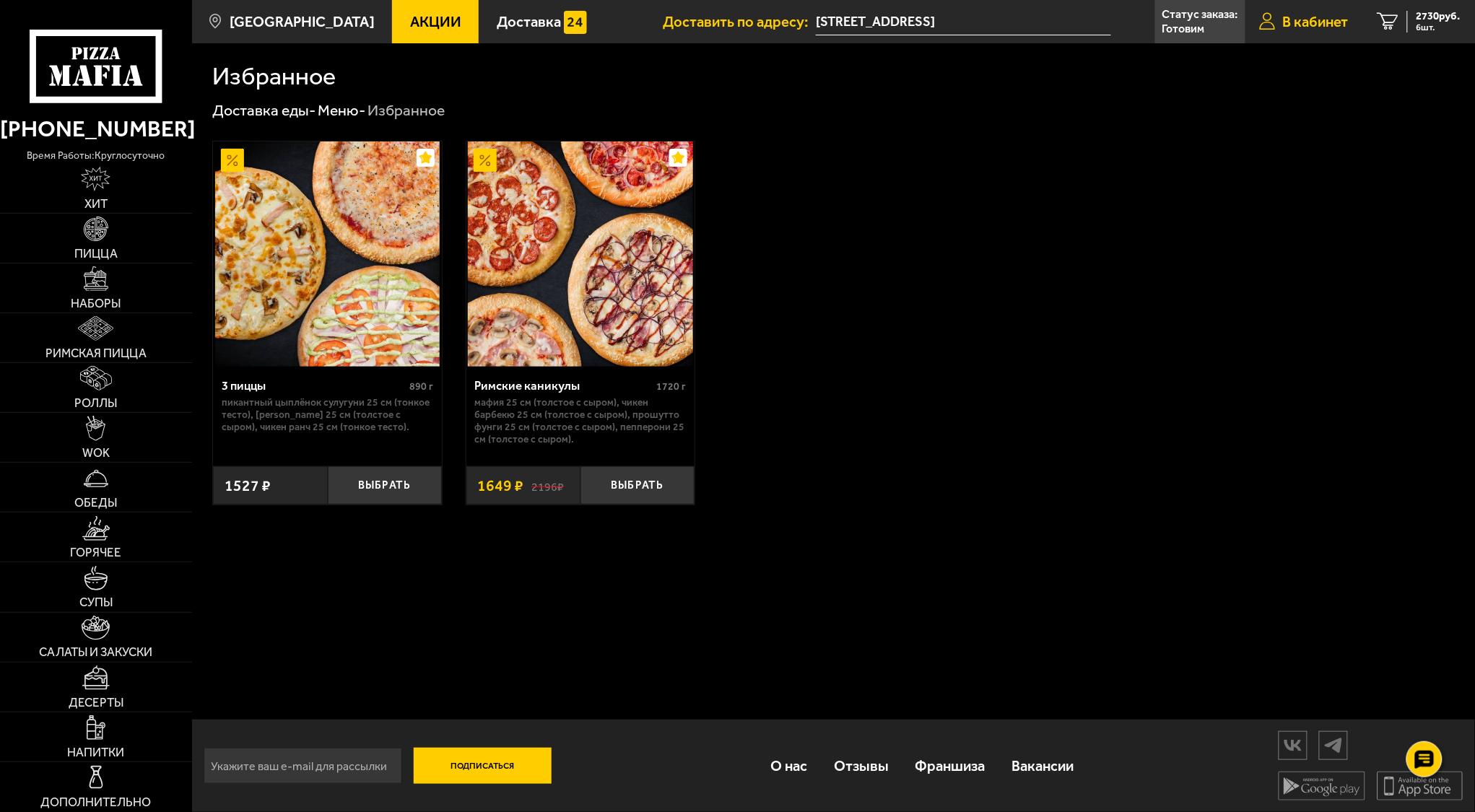
click at [1291, 31] on link "В кабинет" at bounding box center [1304, 21] width 117 height 43
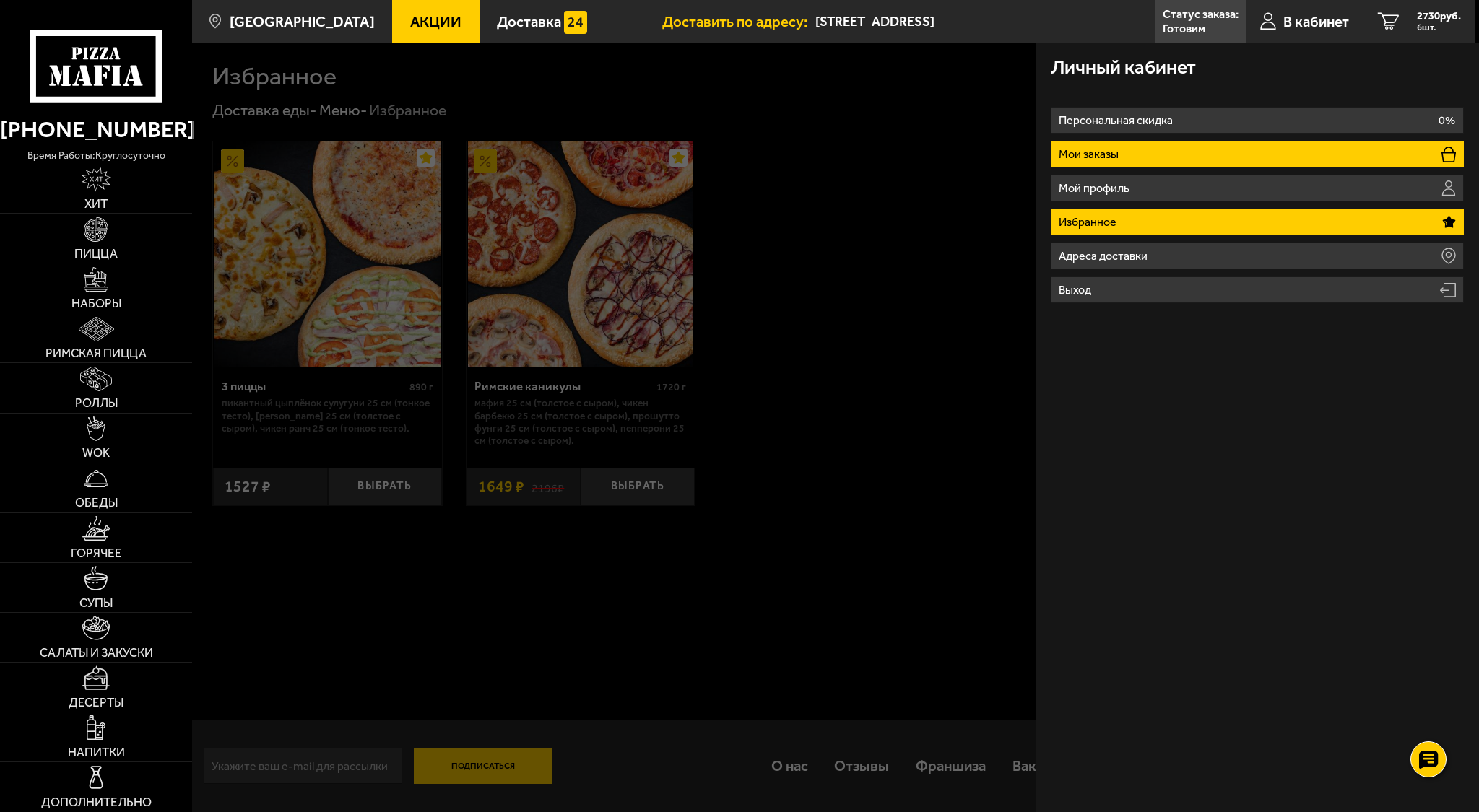
click at [1204, 153] on li "Мои заказы" at bounding box center [1256, 154] width 413 height 26
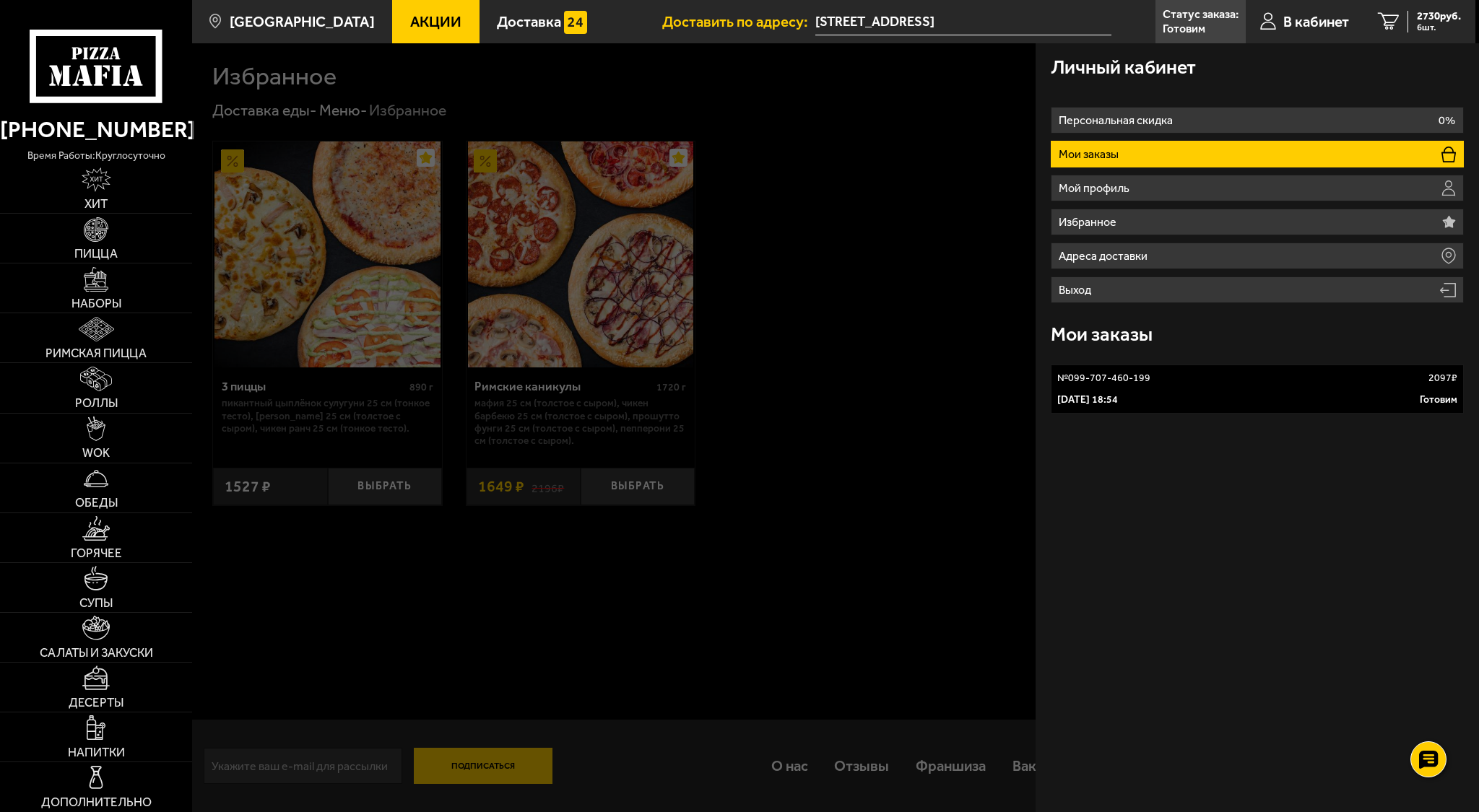
click at [1207, 390] on link "№ 099-707-460-199 2097 ₽ [DATE] 18:54 Готовим" at bounding box center [1256, 389] width 413 height 49
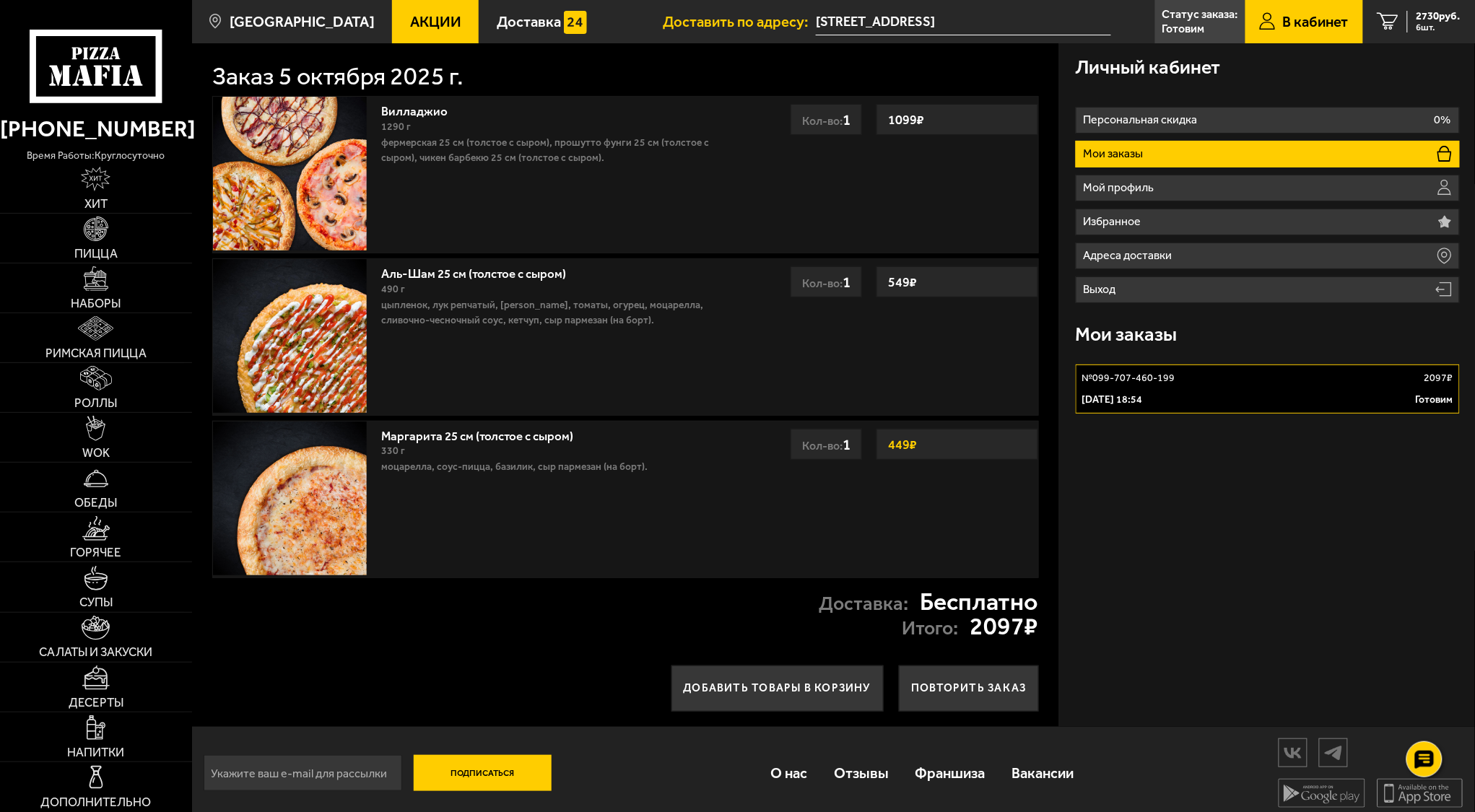
click at [1237, 593] on div "Личный кабинет Персональная скидка 0% Мои заказы Мой профиль Избранное Адреса д…" at bounding box center [1268, 385] width 415 height 683
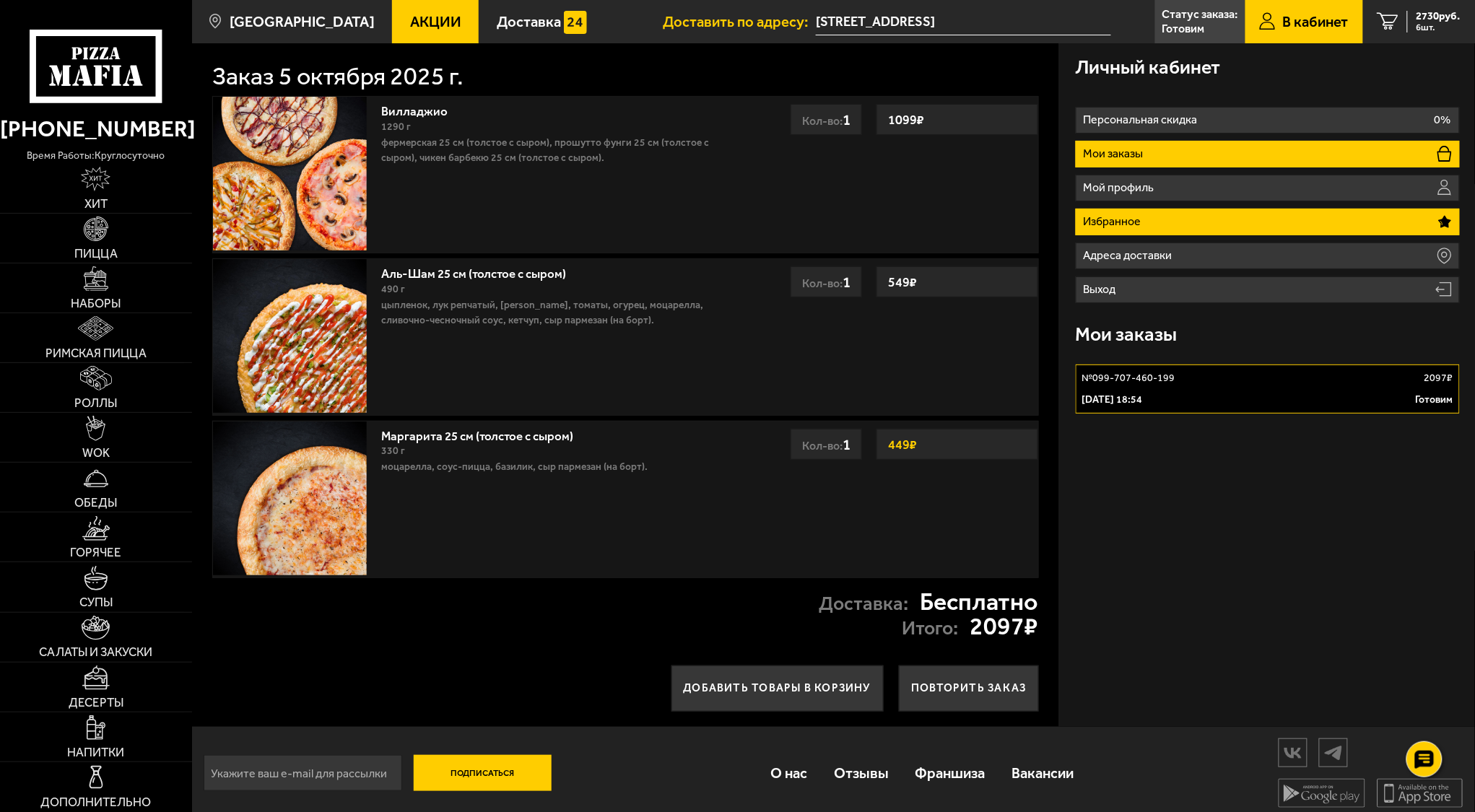
click at [1160, 214] on li "Избранное" at bounding box center [1268, 222] width 384 height 26
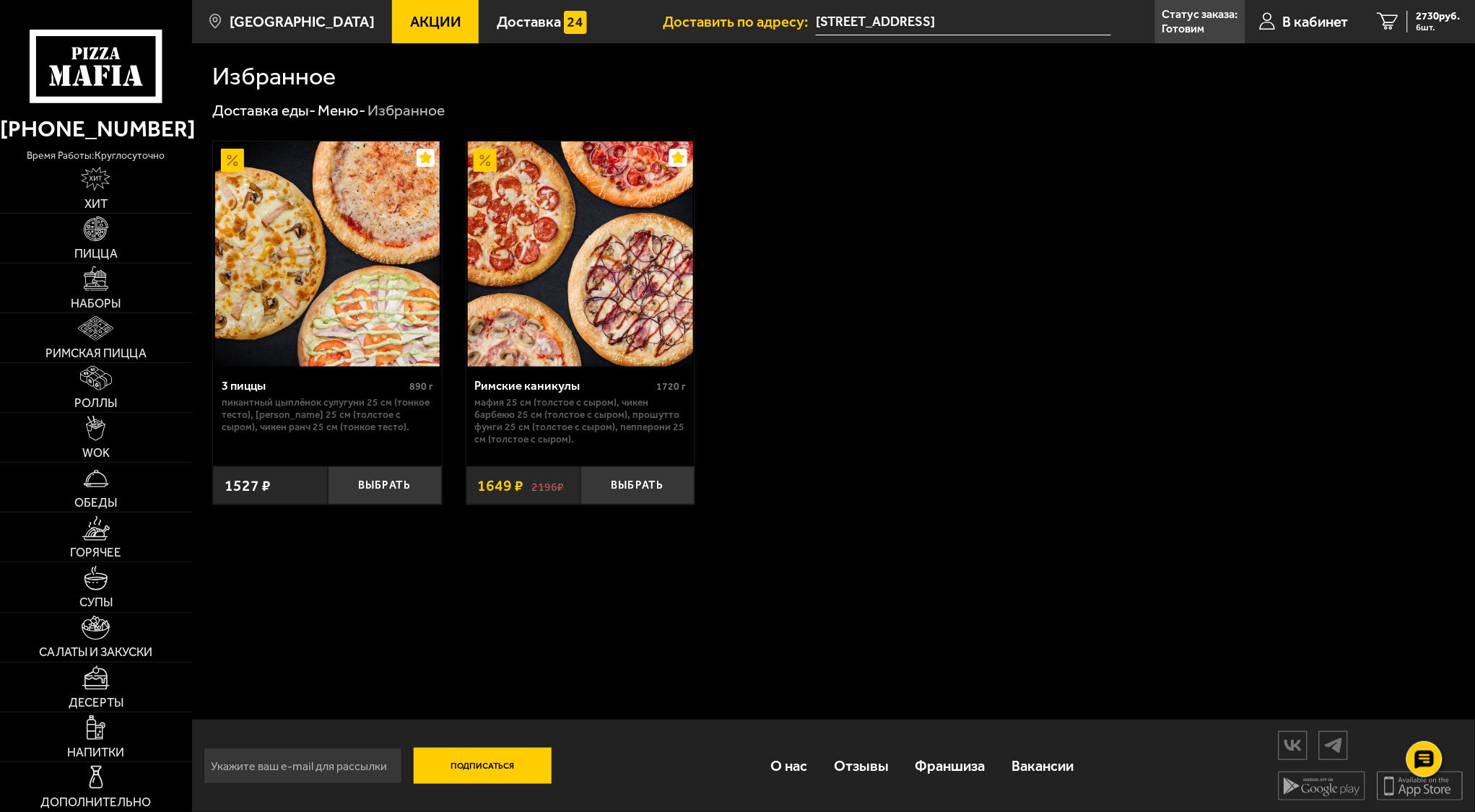
click at [413, 29] on span "Акции" at bounding box center [436, 21] width 52 height 14
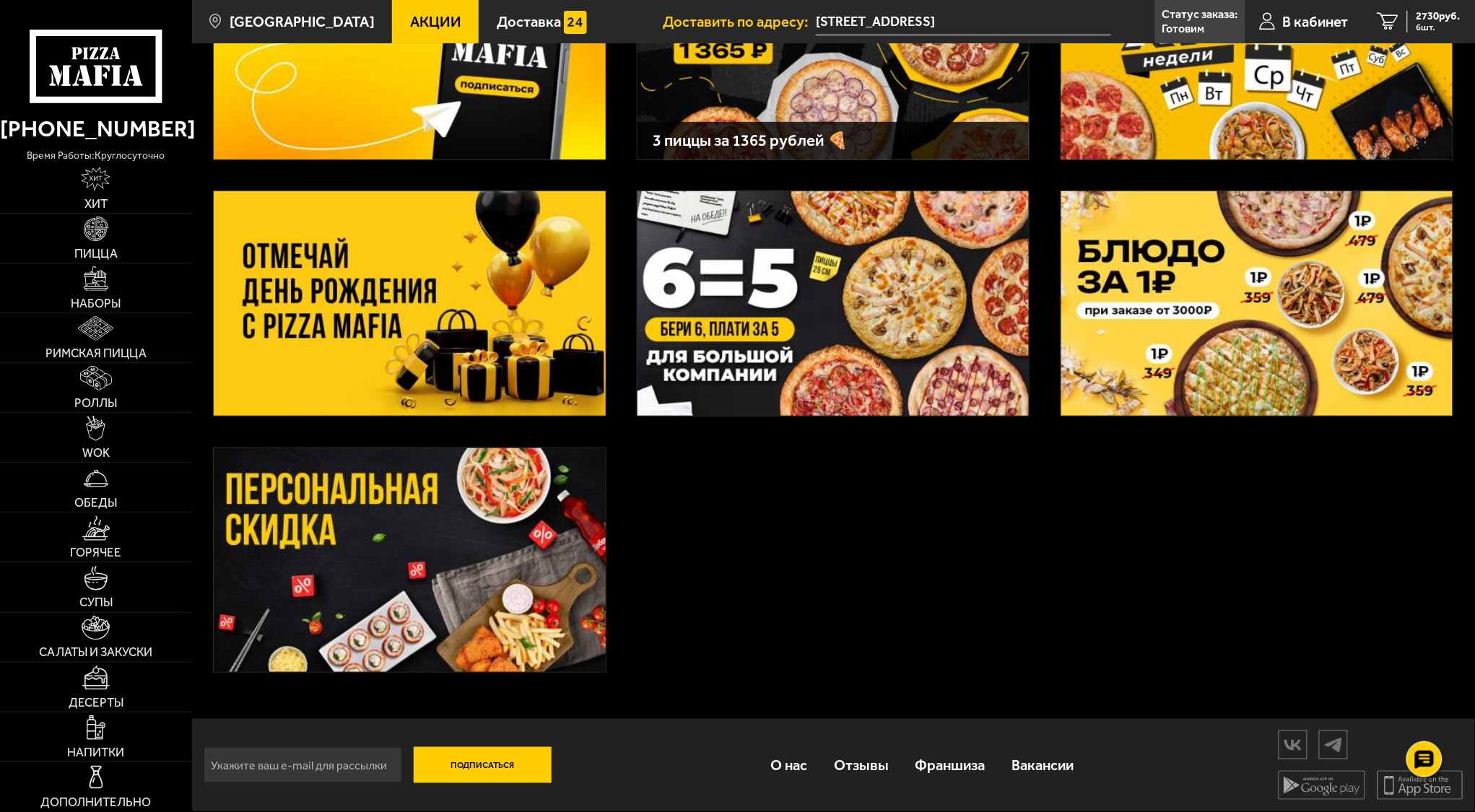
click at [503, 575] on img at bounding box center [409, 561] width 392 height 224
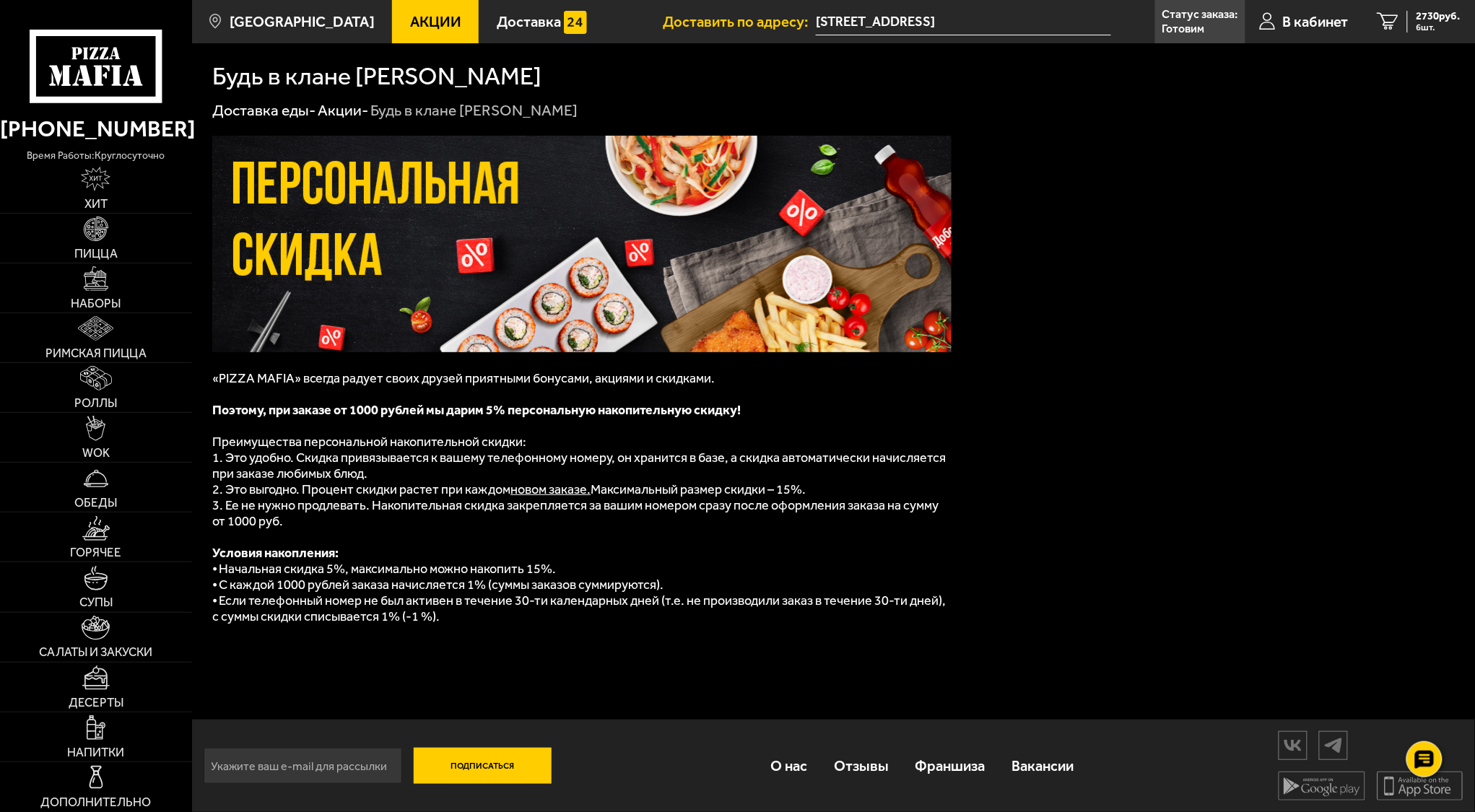
scroll to position [1, 0]
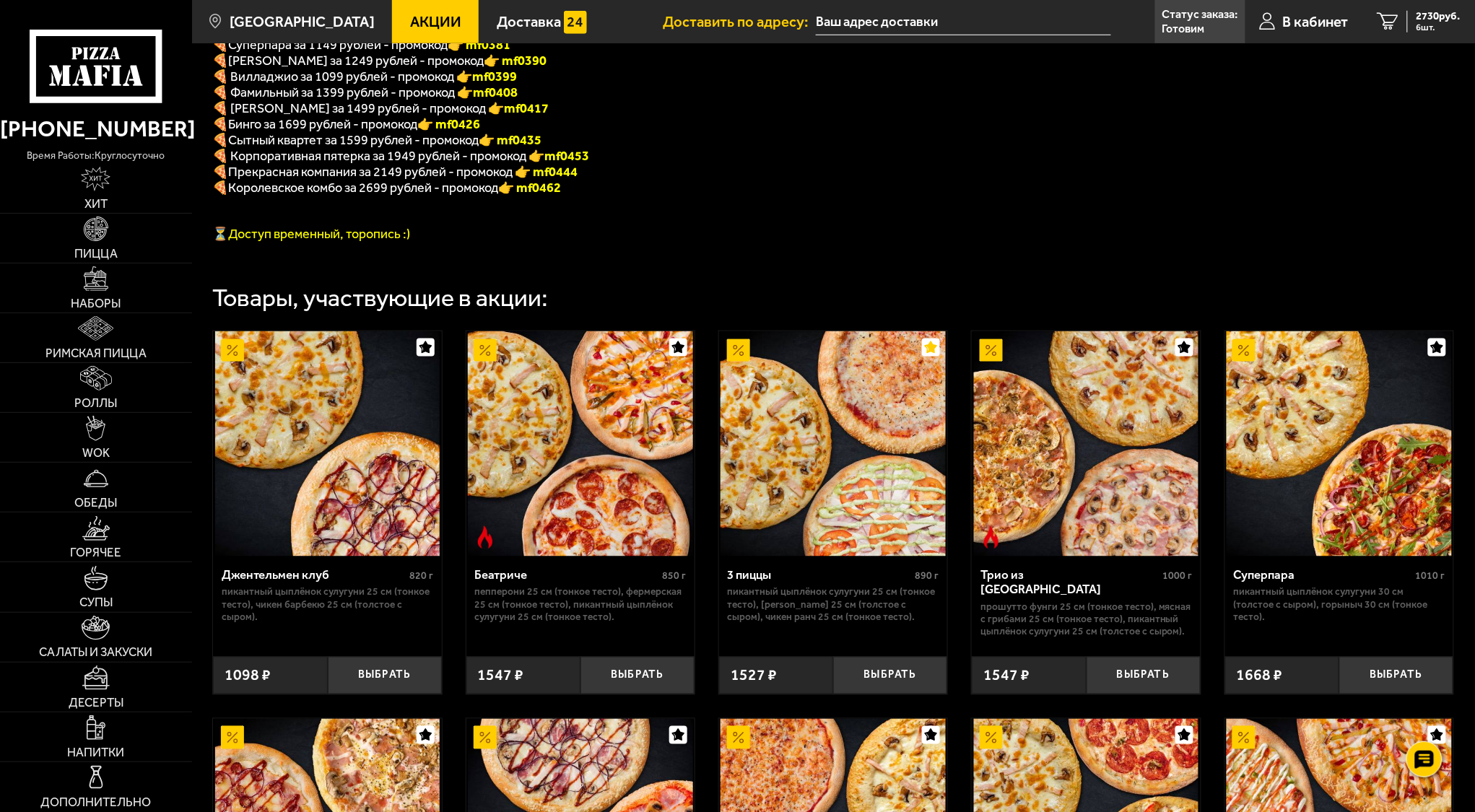
scroll to position [371, 0]
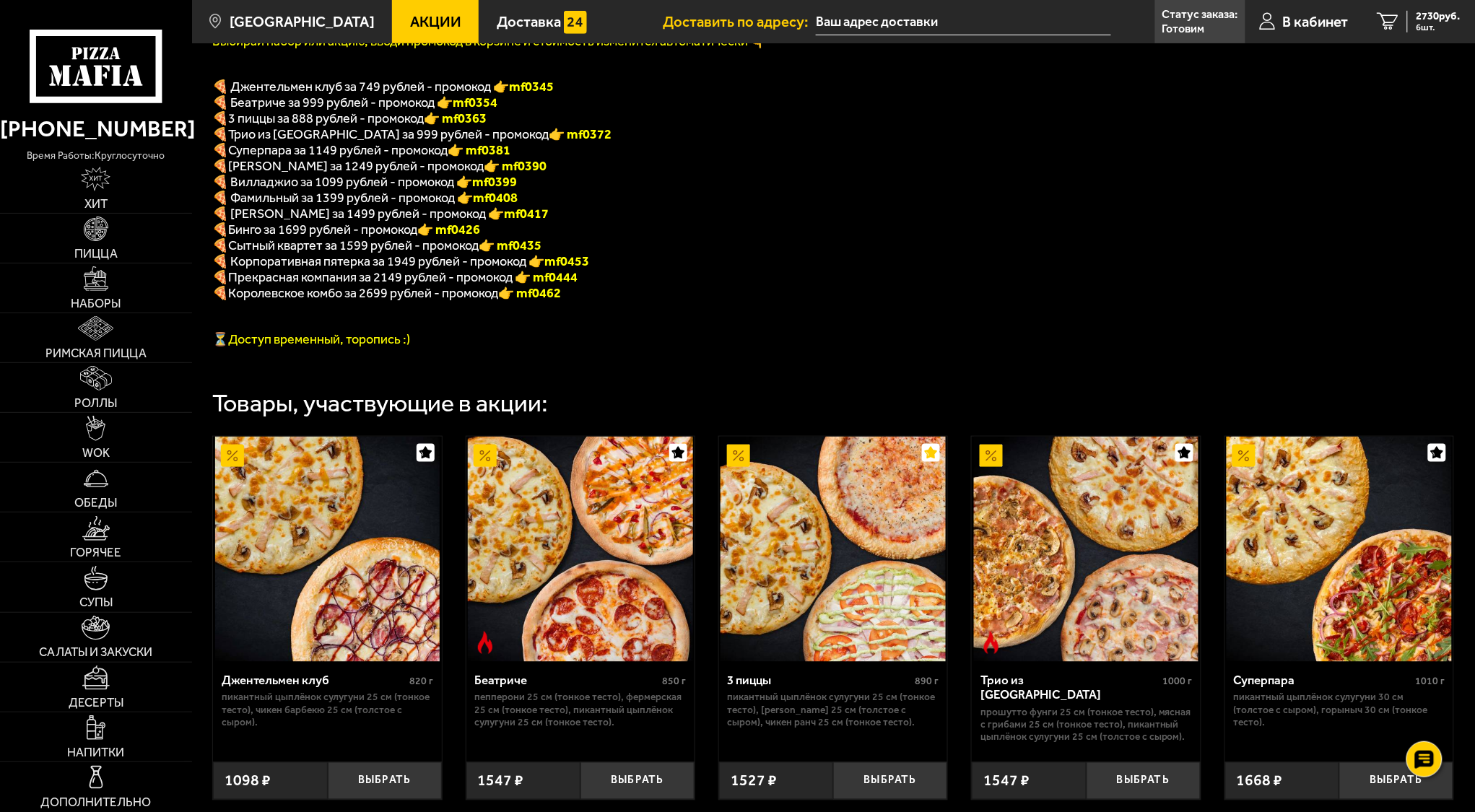
click at [1008, 321] on div "Здесь собраны уникальные предложения, доступные только тебе😉 Выбирай набор или …" at bounding box center [833, 708] width 1283 height 1921
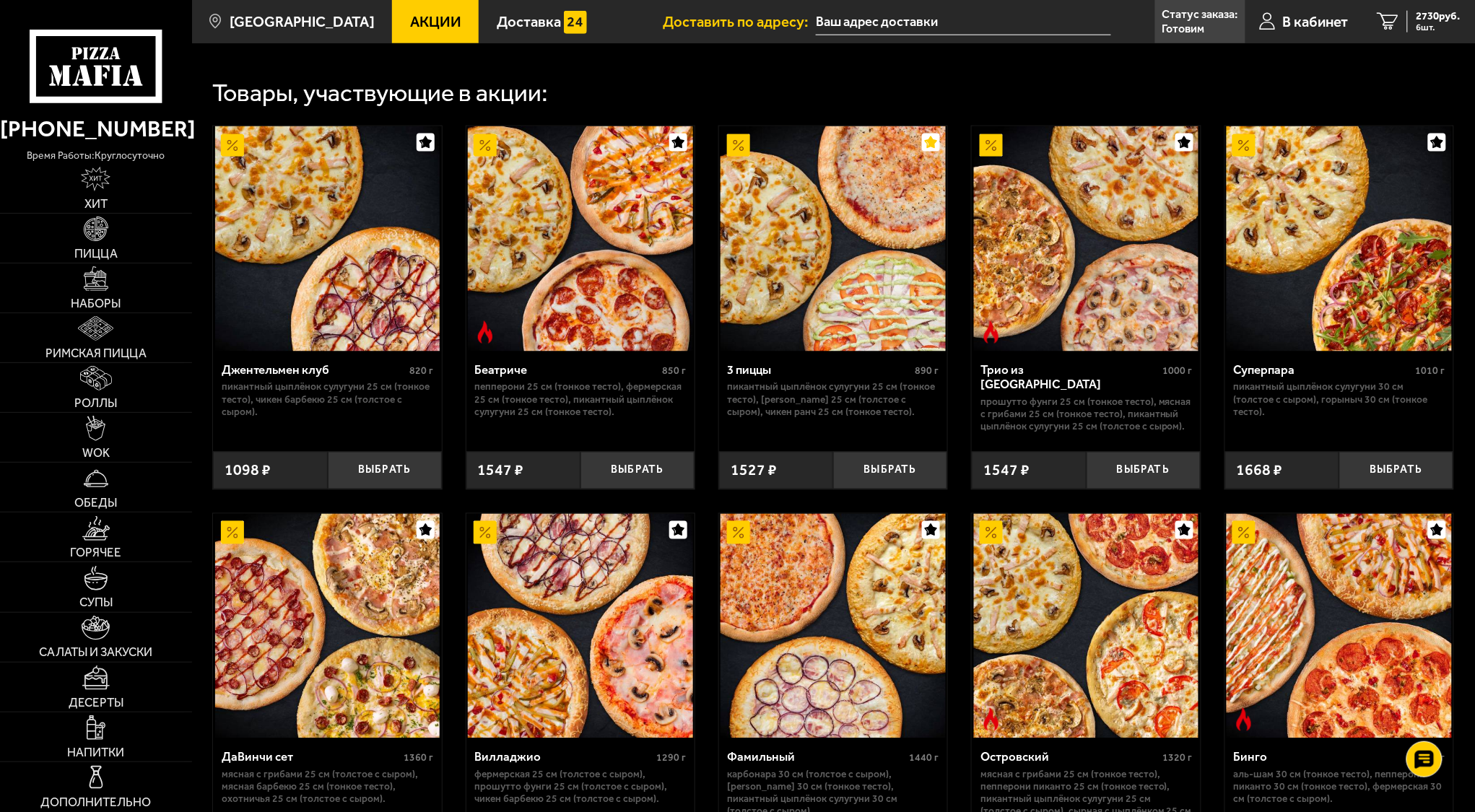
scroll to position [468, 0]
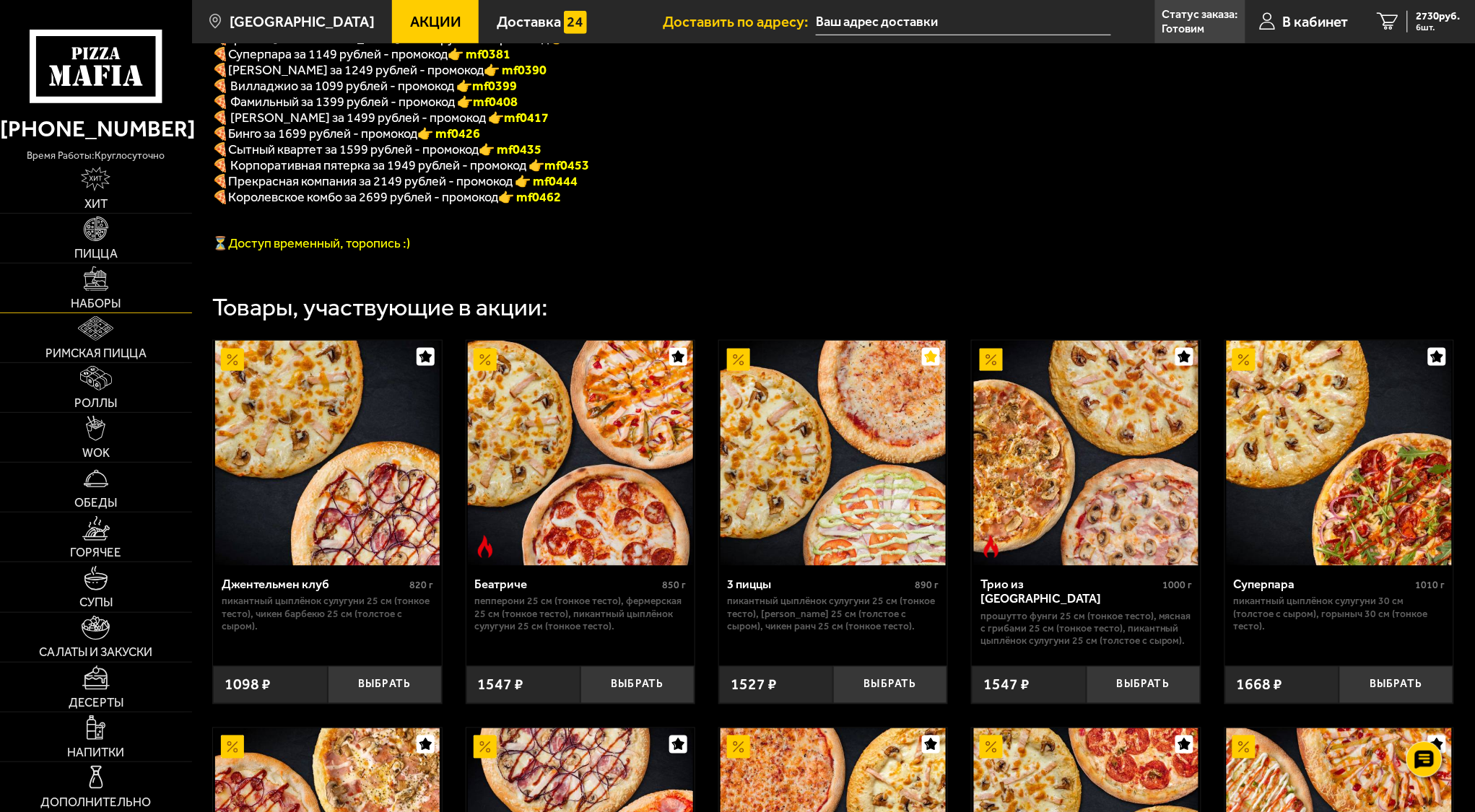
click at [90, 293] on link "Наборы" at bounding box center [96, 288] width 192 height 49
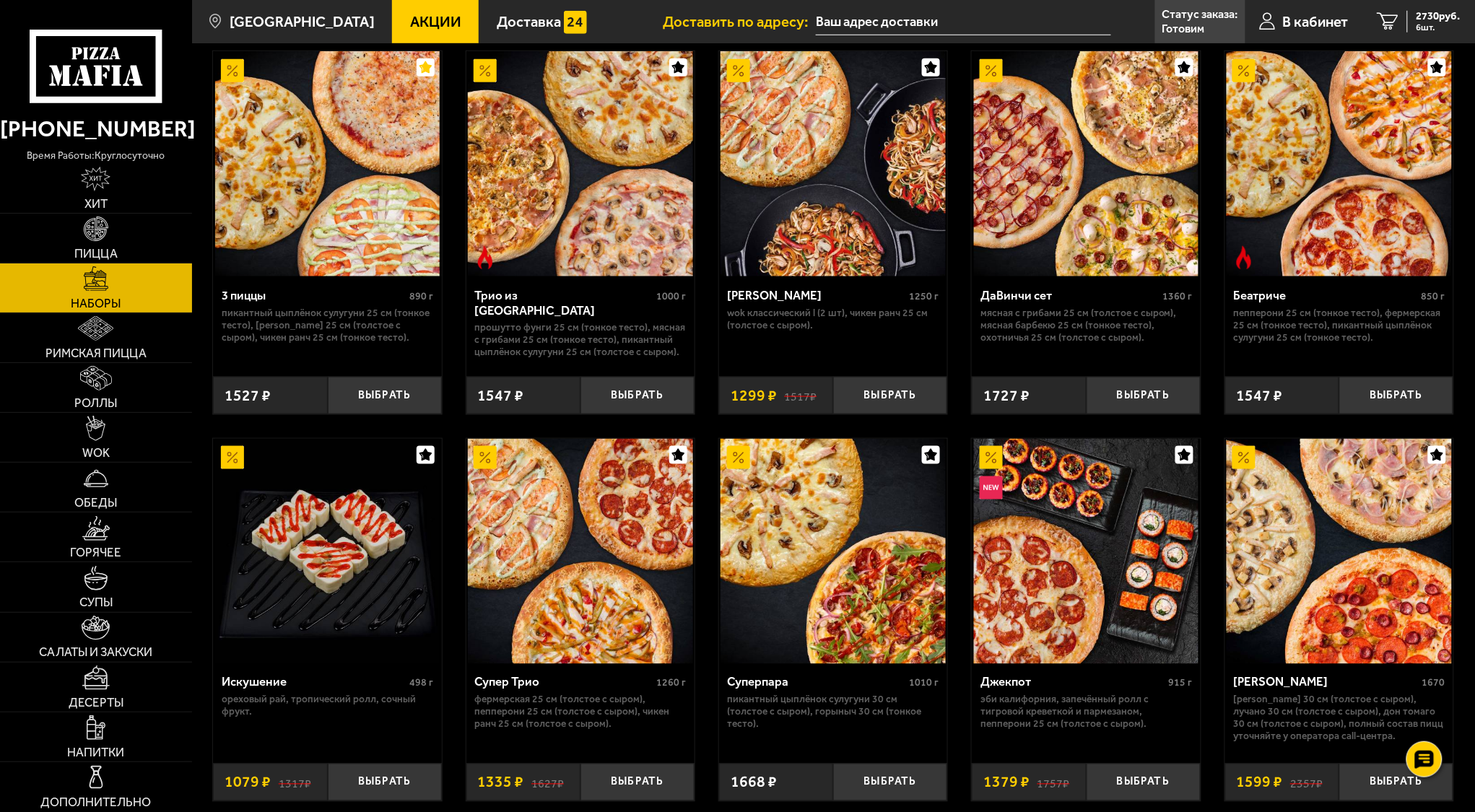
scroll to position [481, 0]
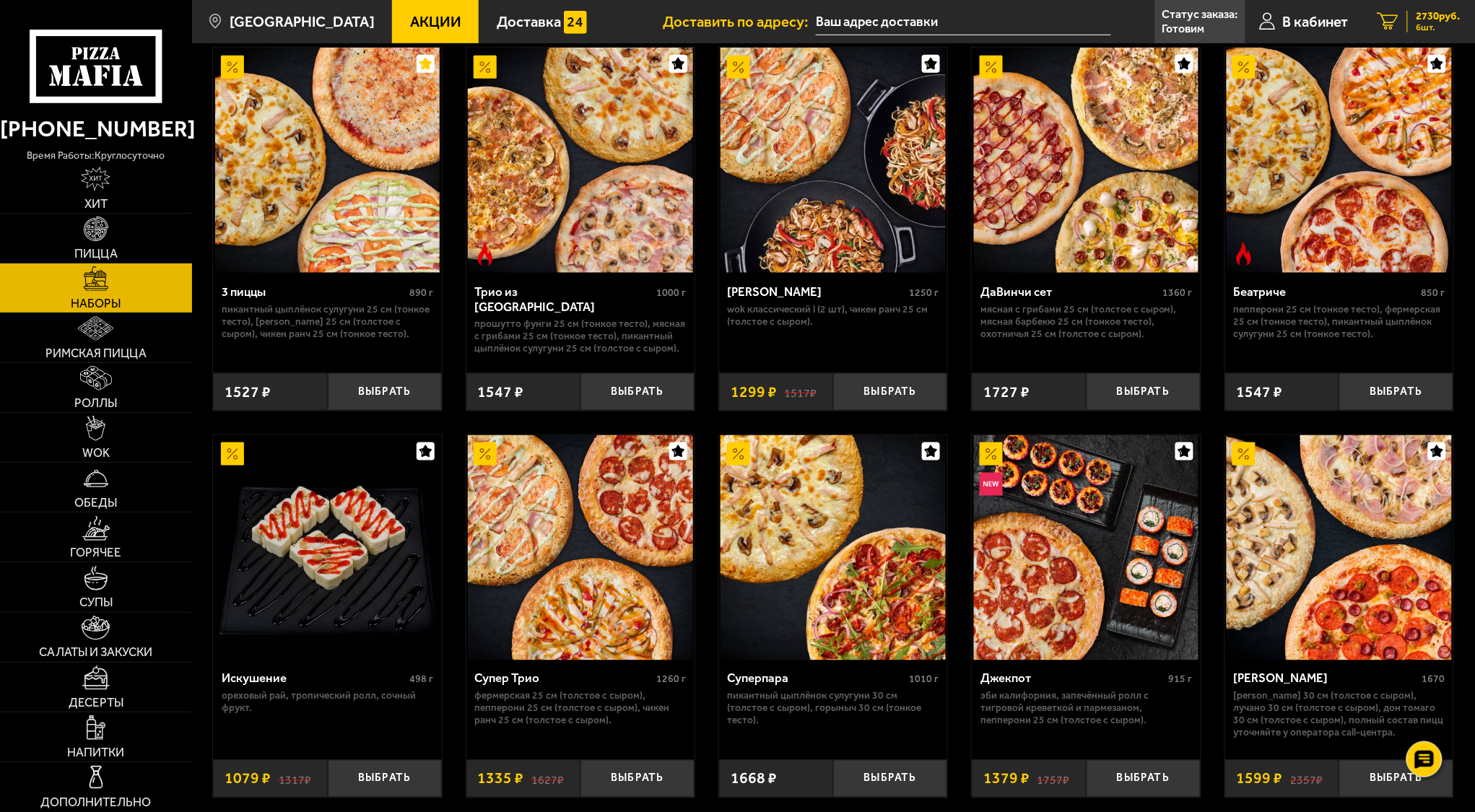
click at [1429, 18] on span "2730 руб." at bounding box center [1439, 16] width 44 height 11
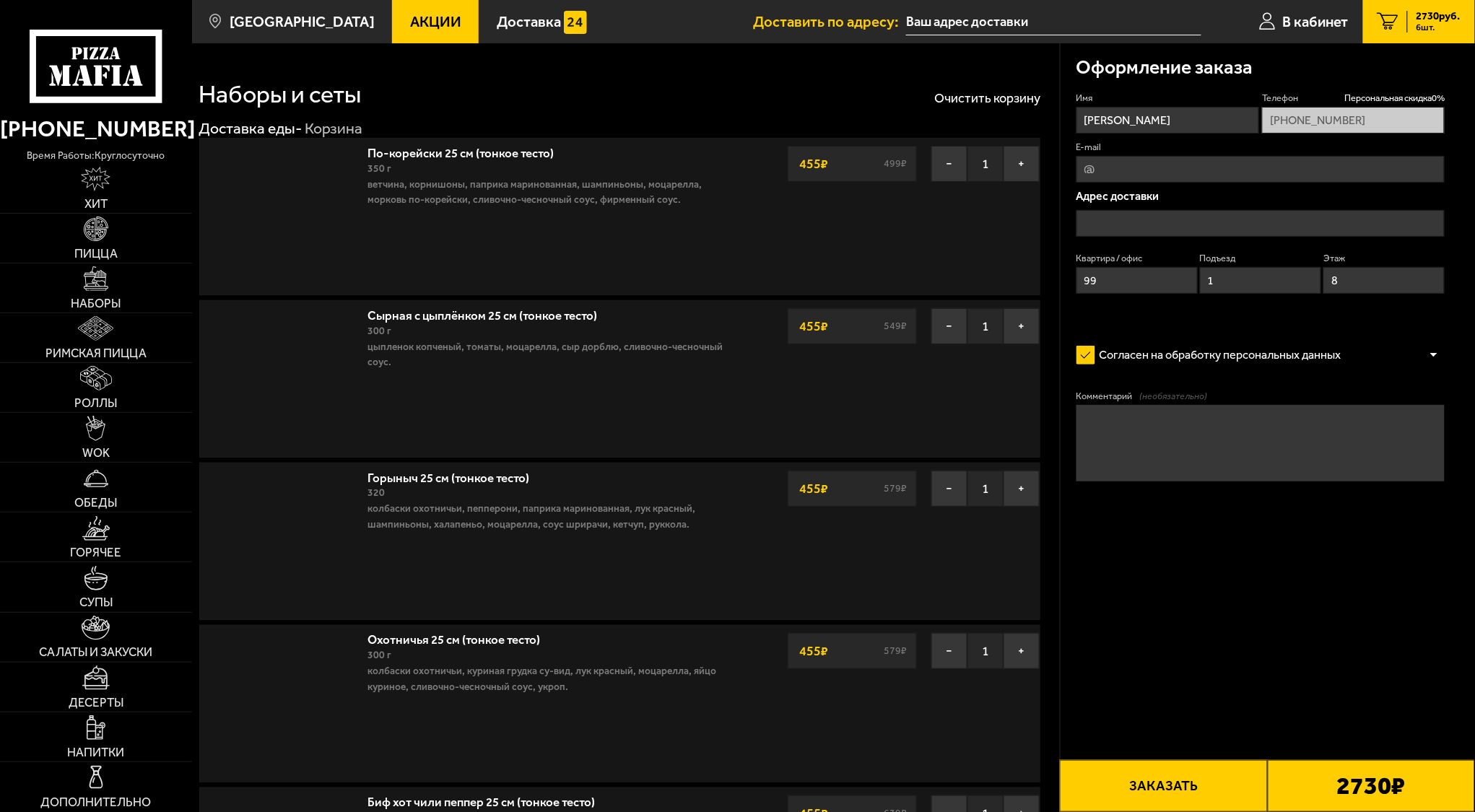
type input "[STREET_ADDRESS]"
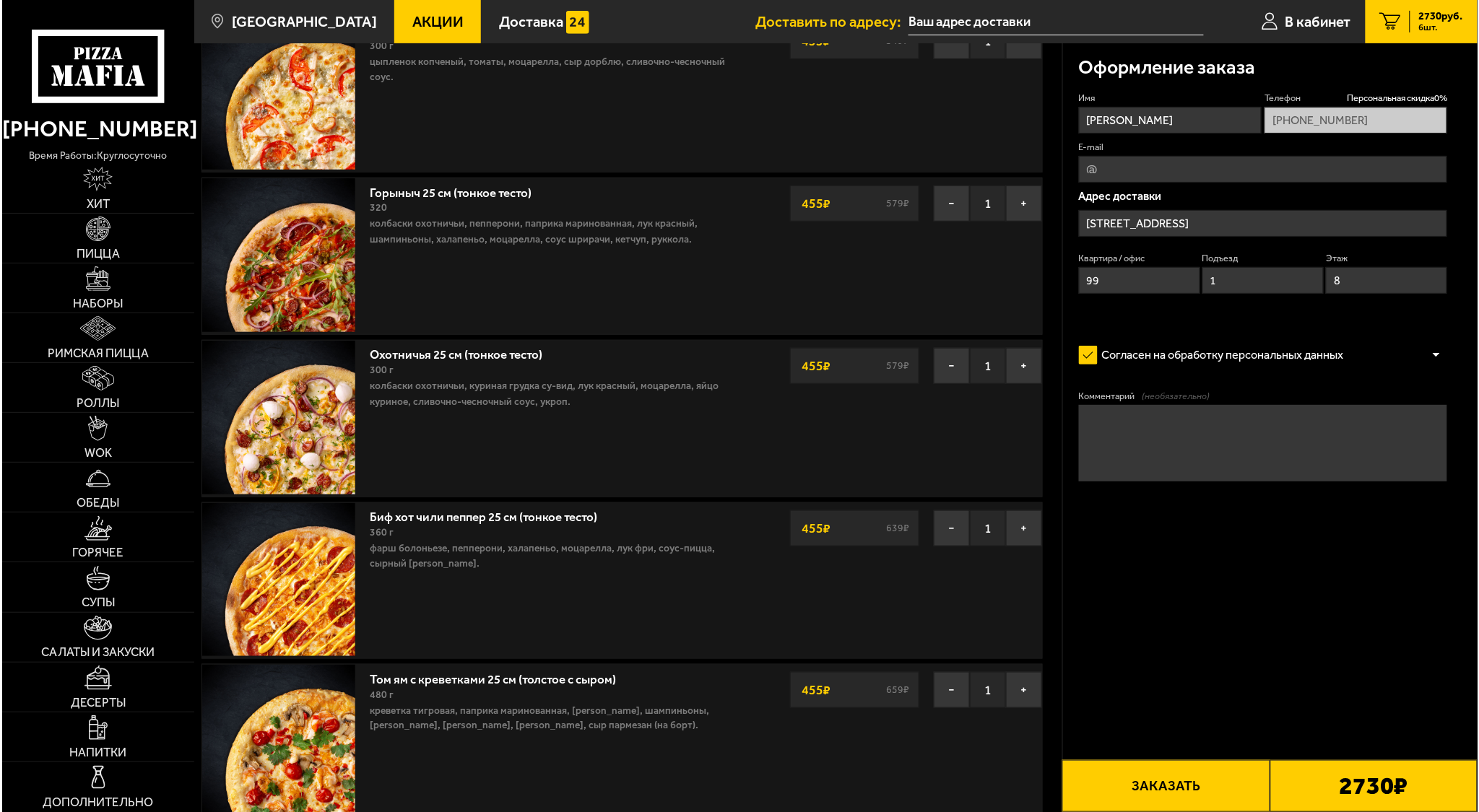
scroll to position [385, 0]
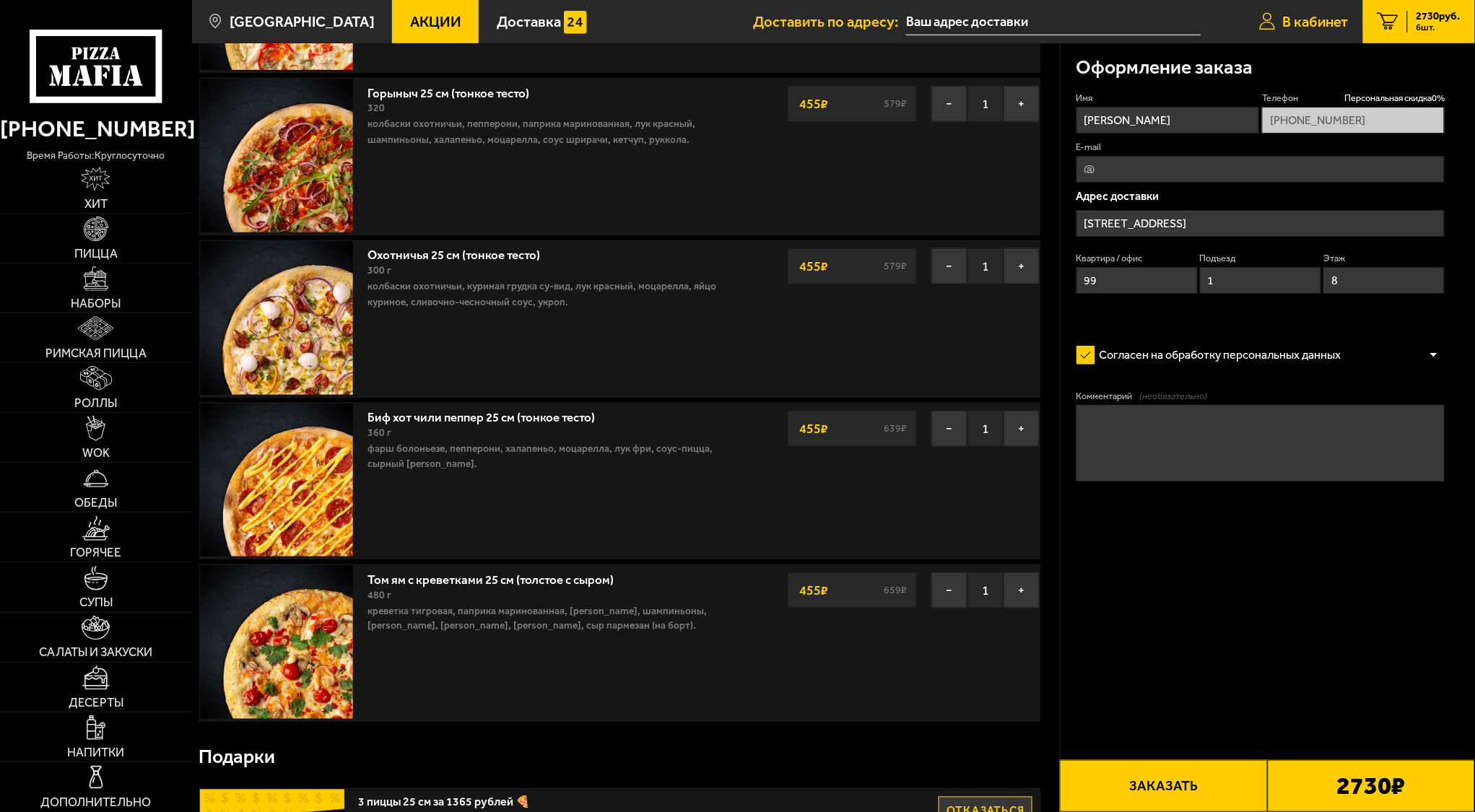
click at [1307, 24] on span "В кабинет" at bounding box center [1315, 21] width 66 height 14
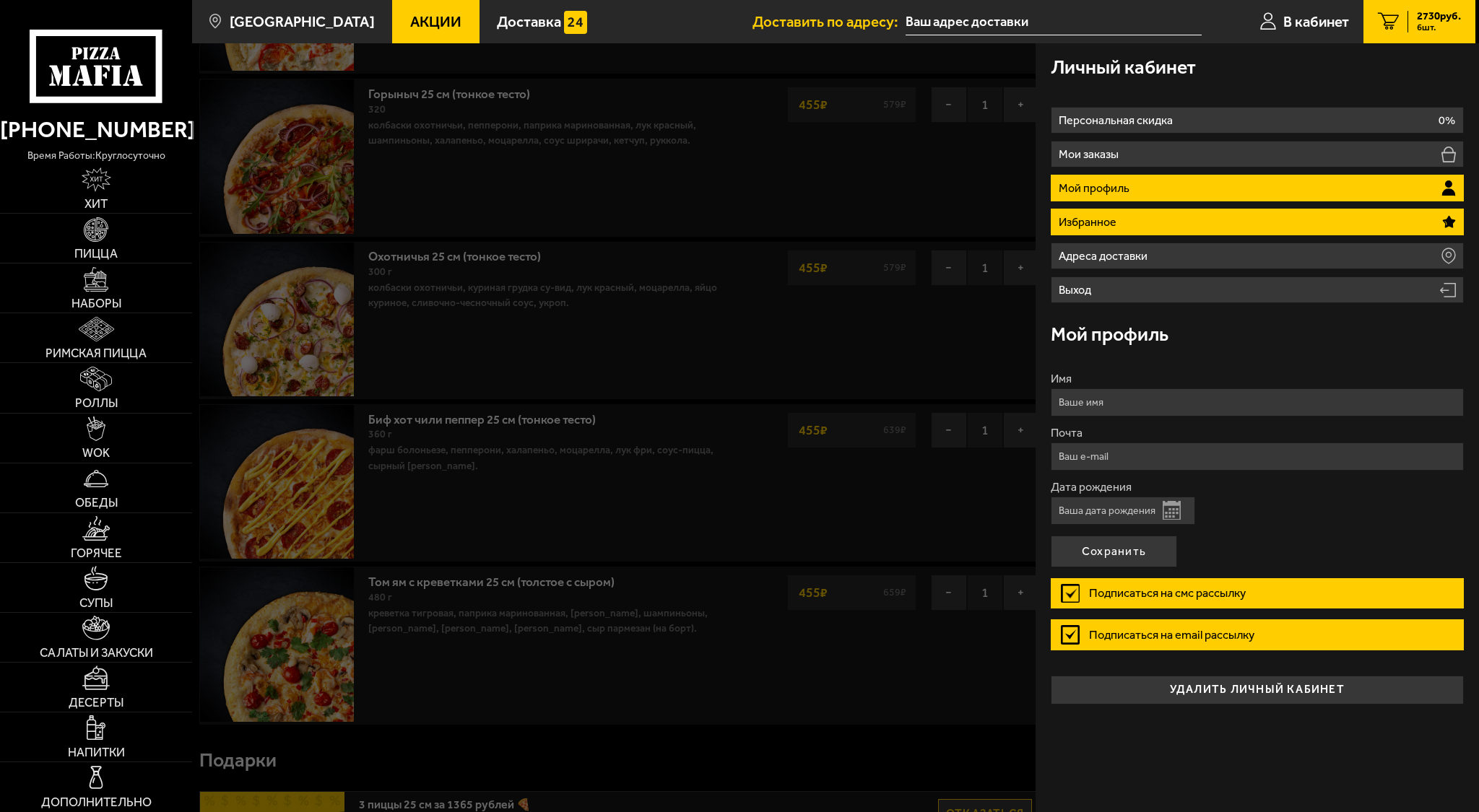
click at [1207, 225] on li "Избранное" at bounding box center [1256, 222] width 413 height 26
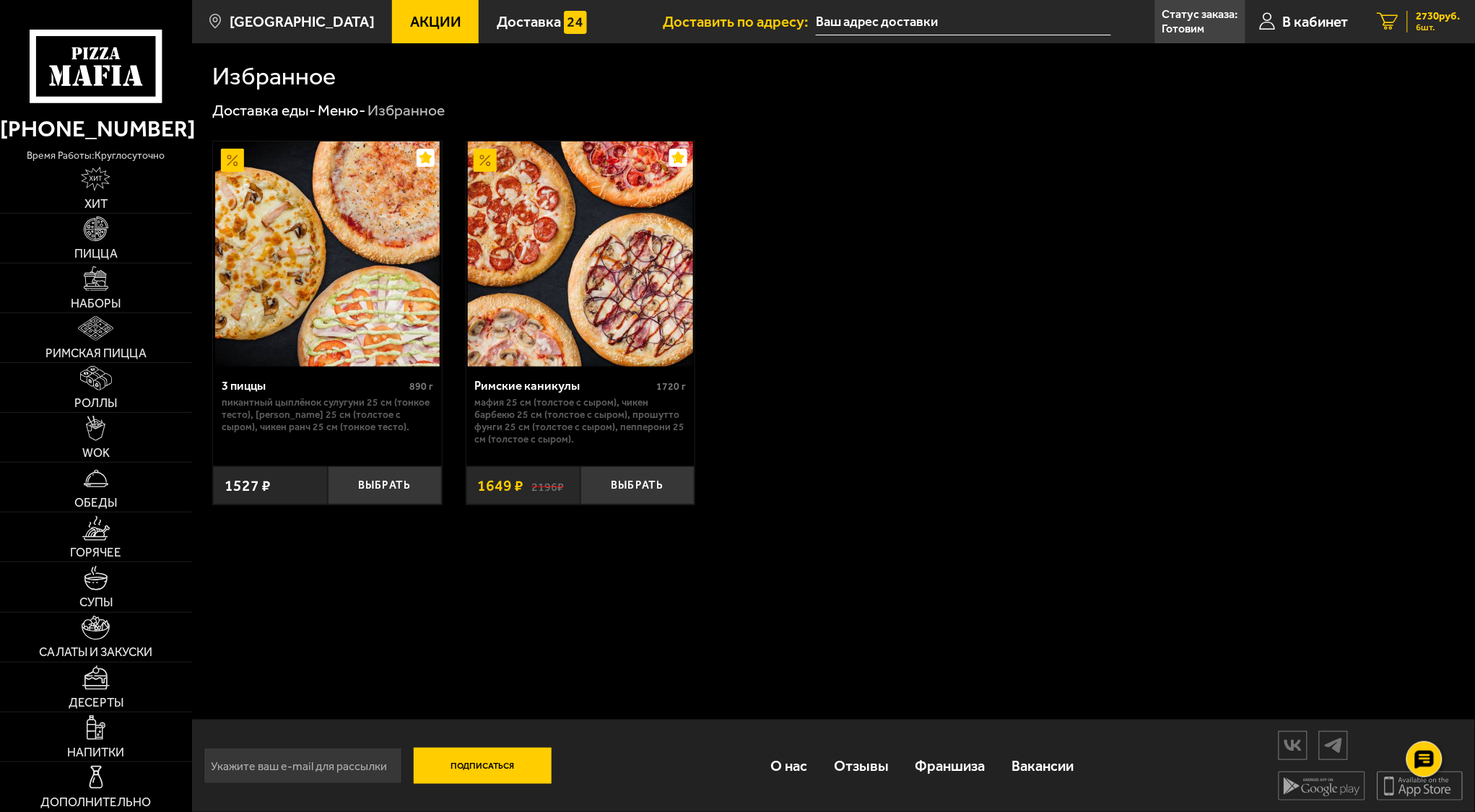
click at [1422, 18] on span "2730 руб." at bounding box center [1439, 16] width 44 height 11
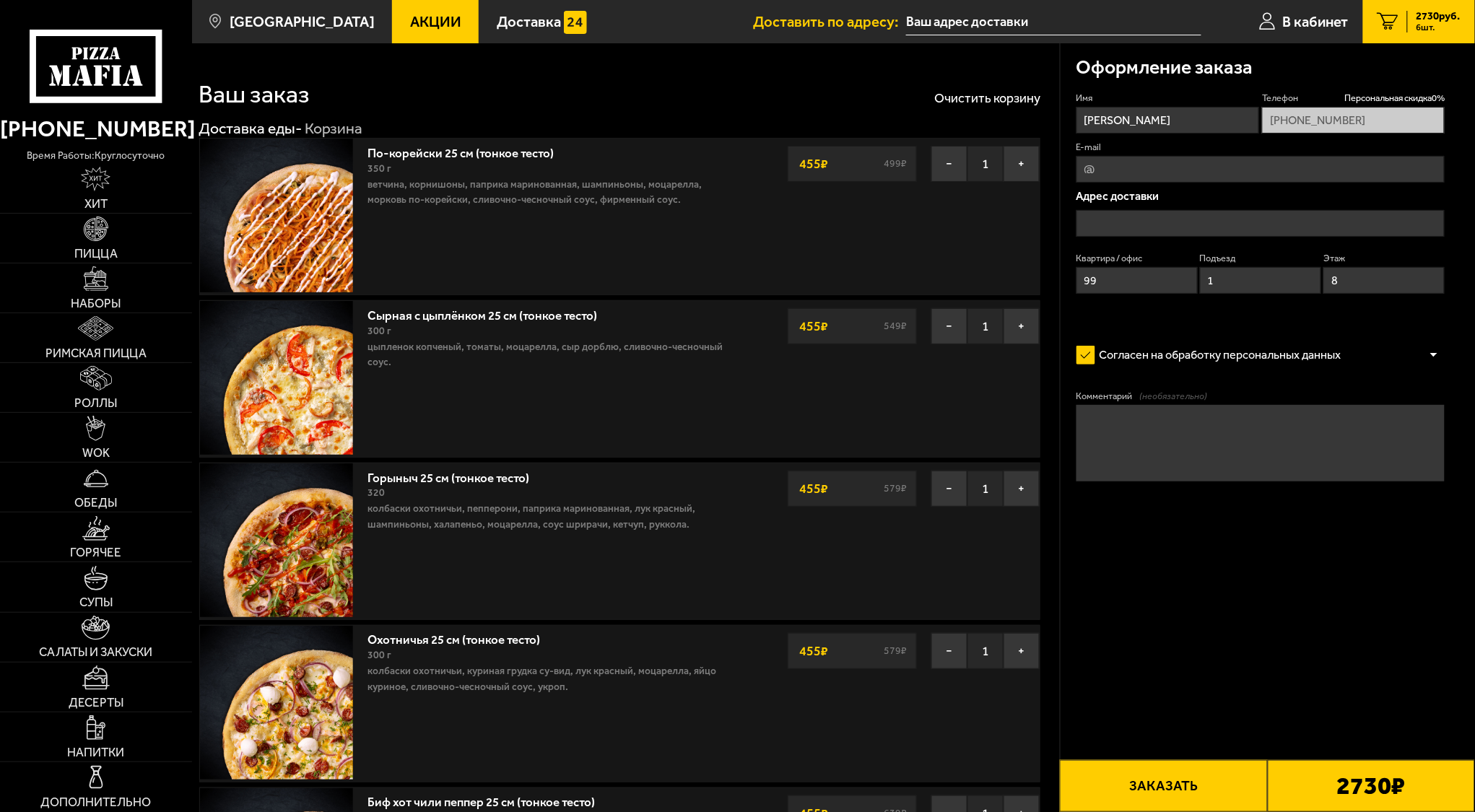
type input "[STREET_ADDRESS]"
click at [988, 98] on button "Очистить корзину" at bounding box center [987, 98] width 106 height 13
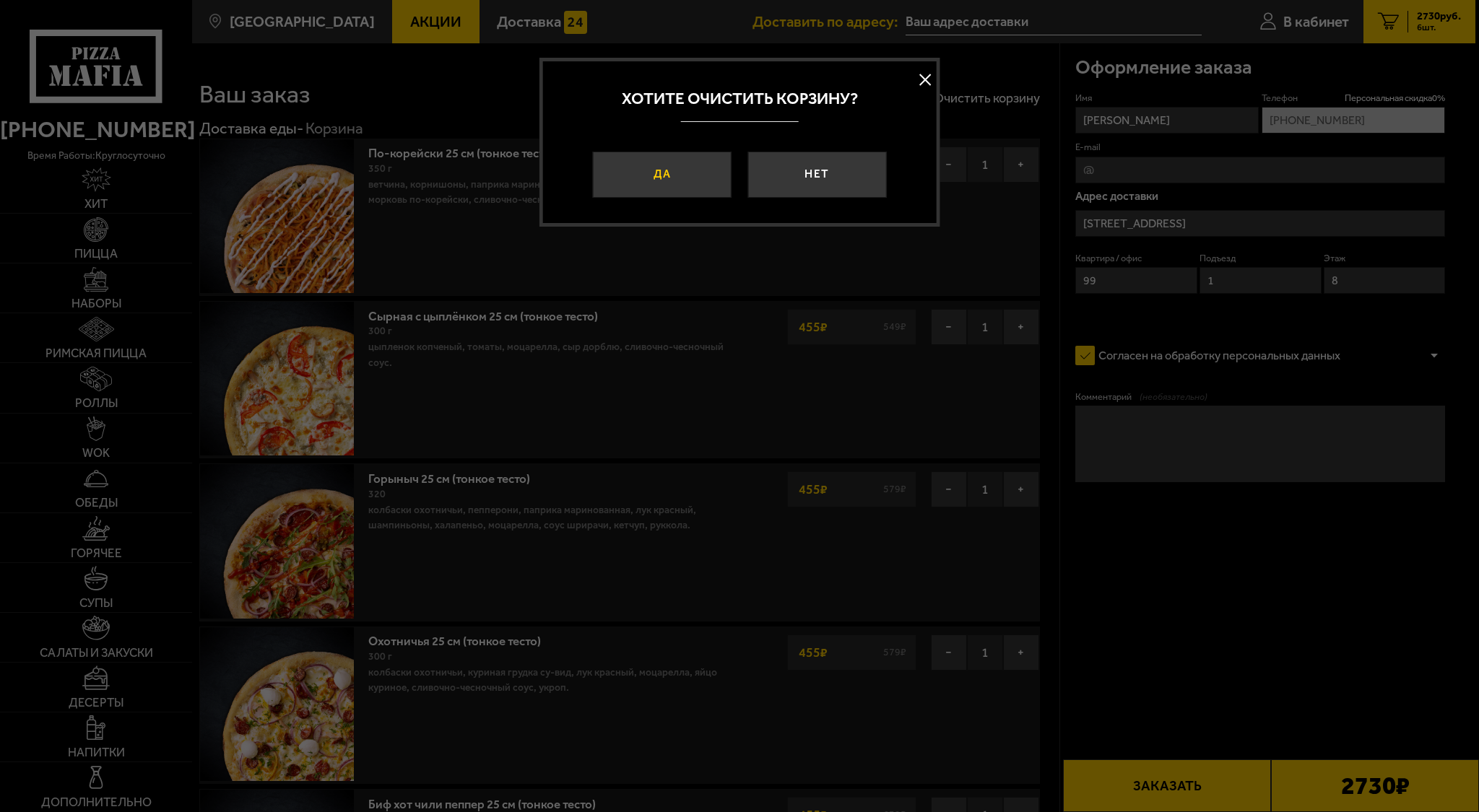
click at [720, 179] on button "Да" at bounding box center [662, 174] width 138 height 46
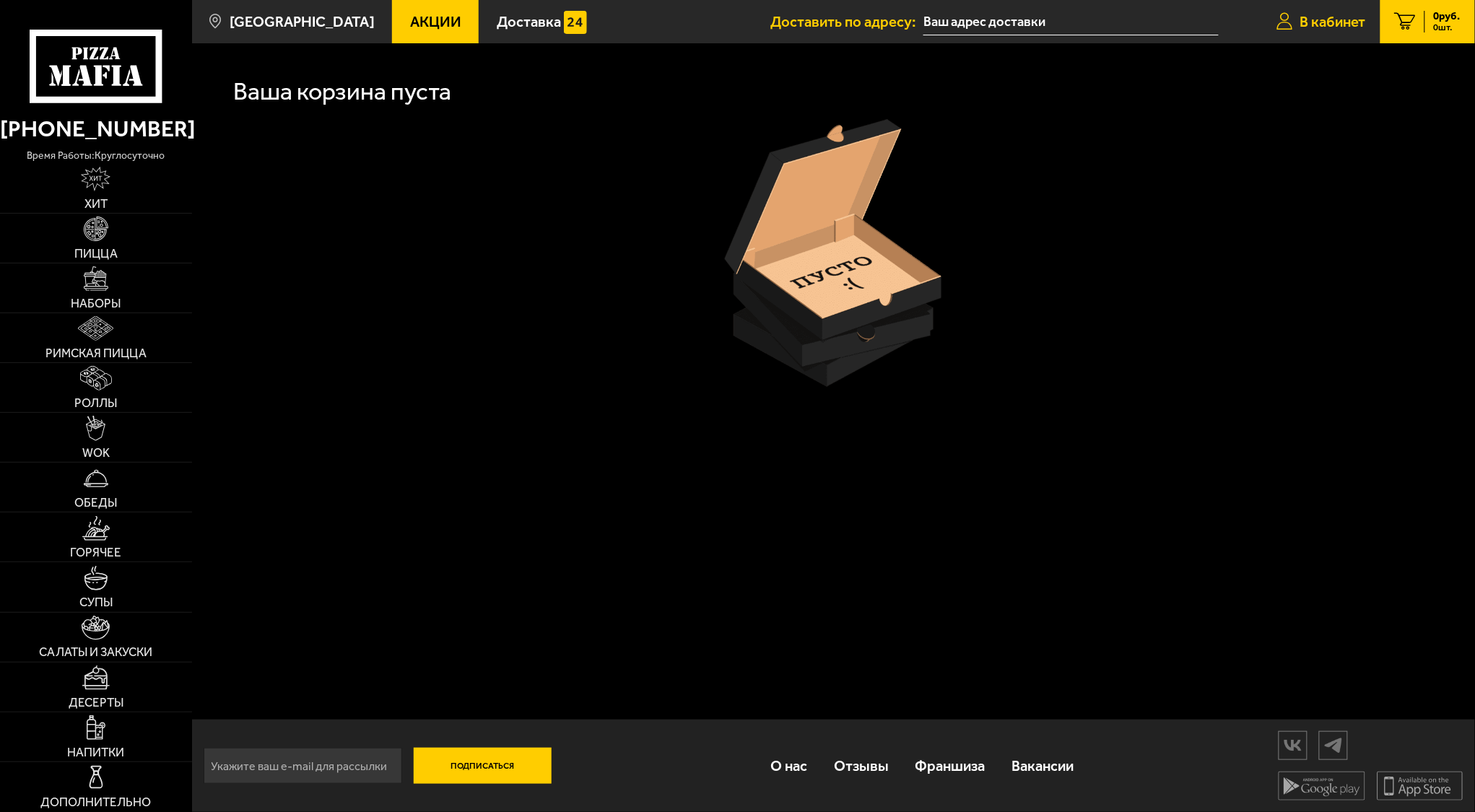
click at [1286, 21] on icon at bounding box center [1286, 22] width 16 height 18
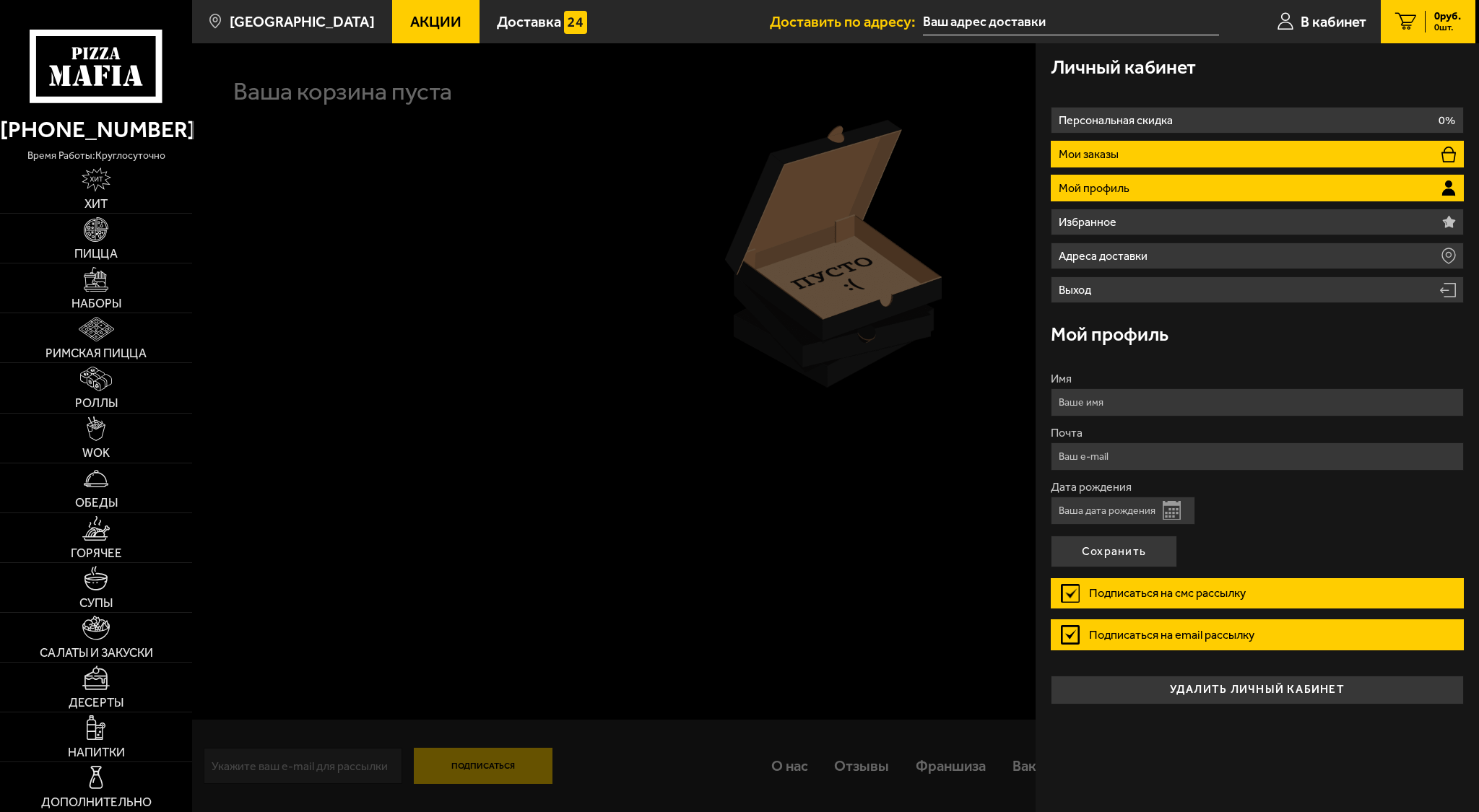
click at [1143, 144] on li "Мои заказы" at bounding box center [1256, 154] width 413 height 26
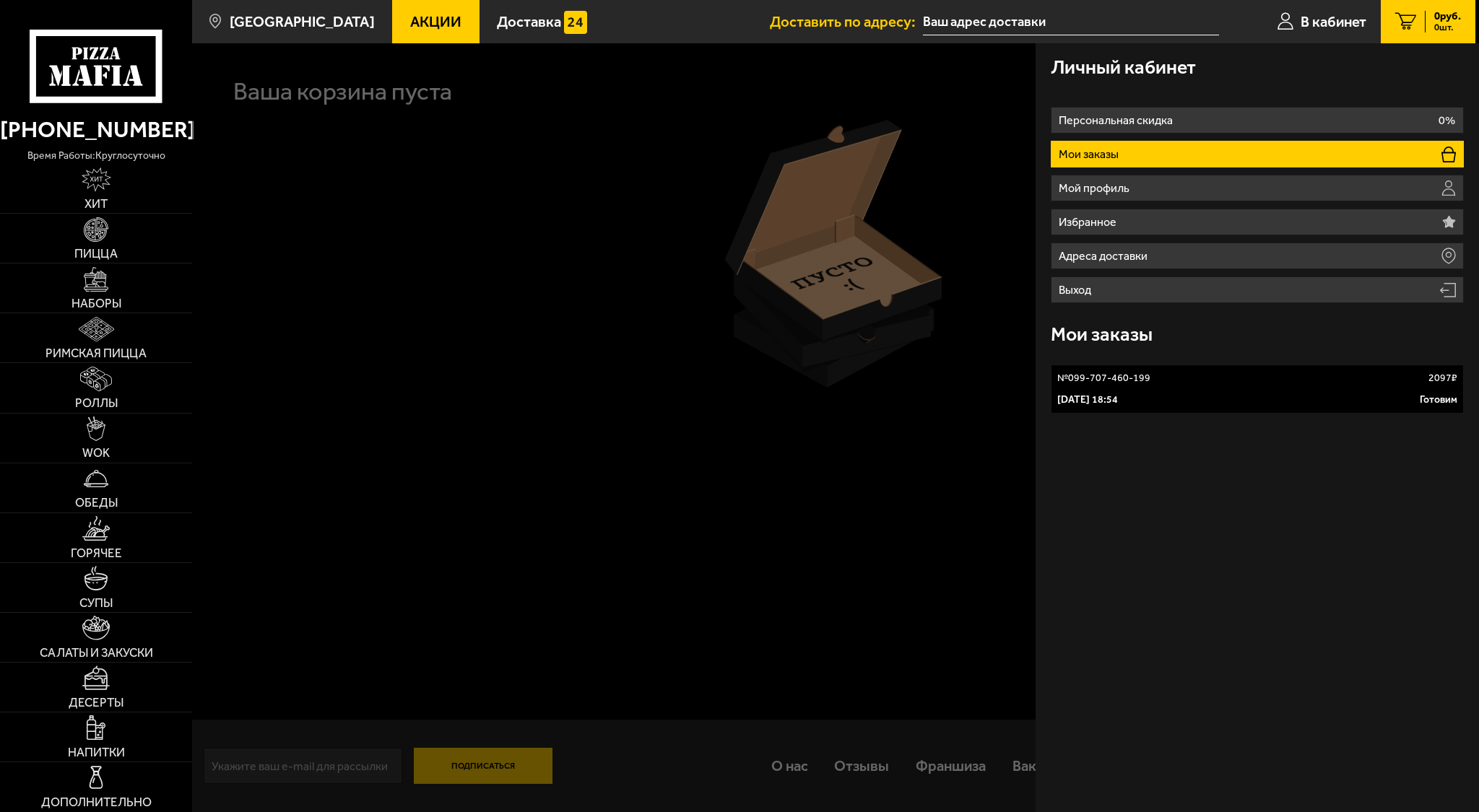
click at [1140, 379] on p "№ 099-707-460-199" at bounding box center [1103, 378] width 93 height 14
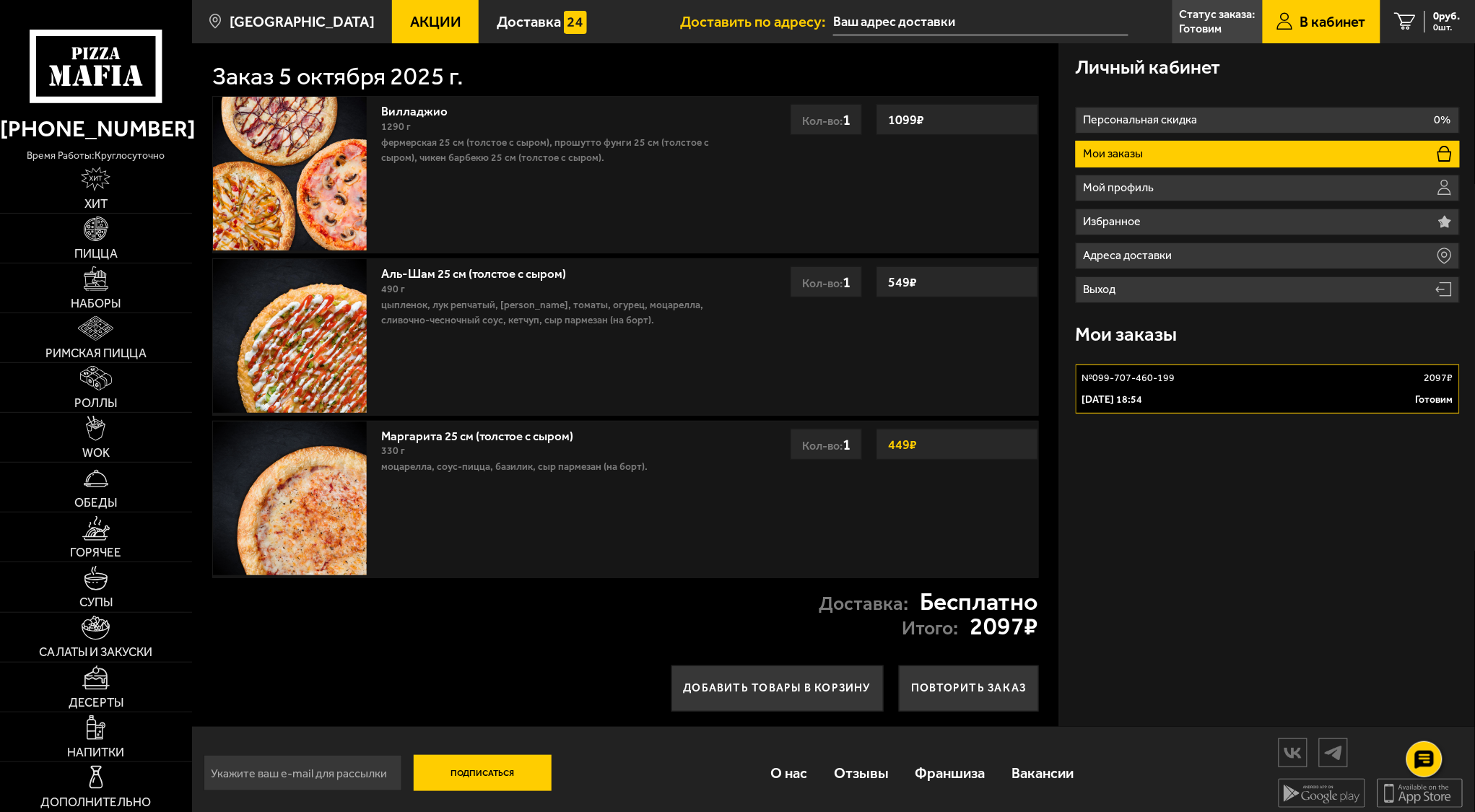
scroll to position [10, 0]
